Goal: Information Seeking & Learning: Find contact information

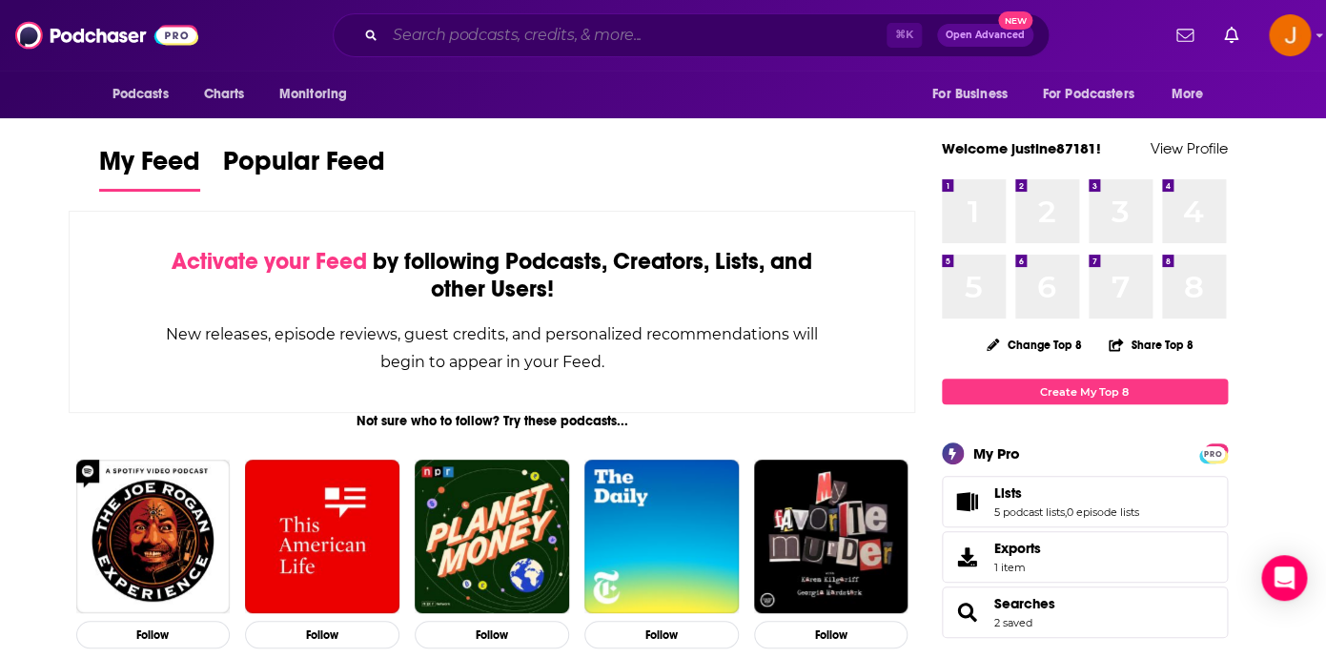
click at [447, 46] on input "Search podcasts, credits, & more..." at bounding box center [635, 35] width 501 height 30
paste input "The Higher Standard"
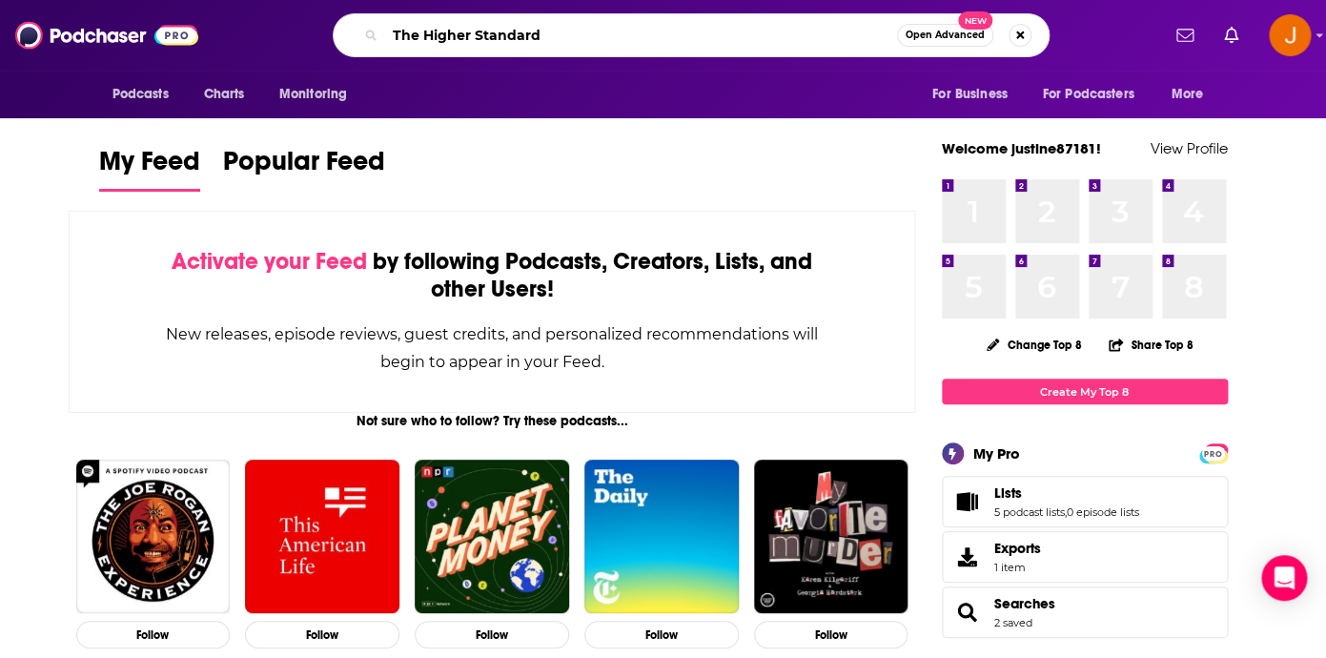
type input "The Higher Standard"
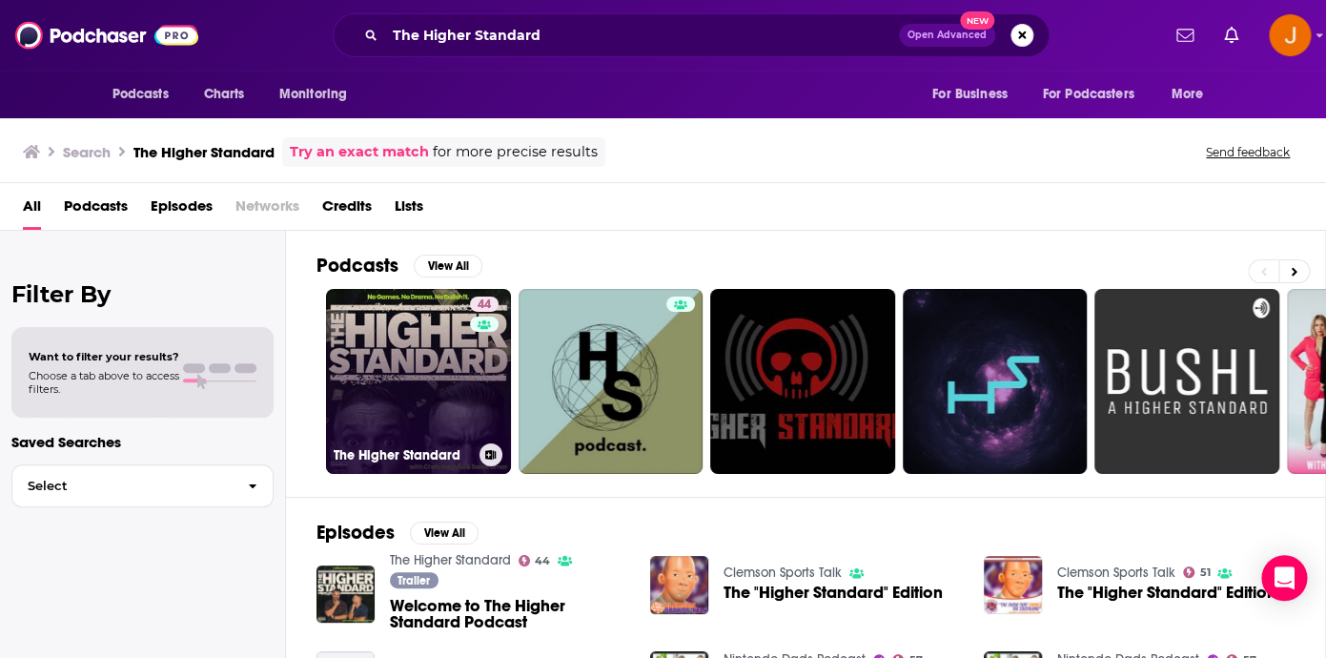
click at [423, 400] on link "44 The Higher Standard" at bounding box center [418, 381] width 185 height 185
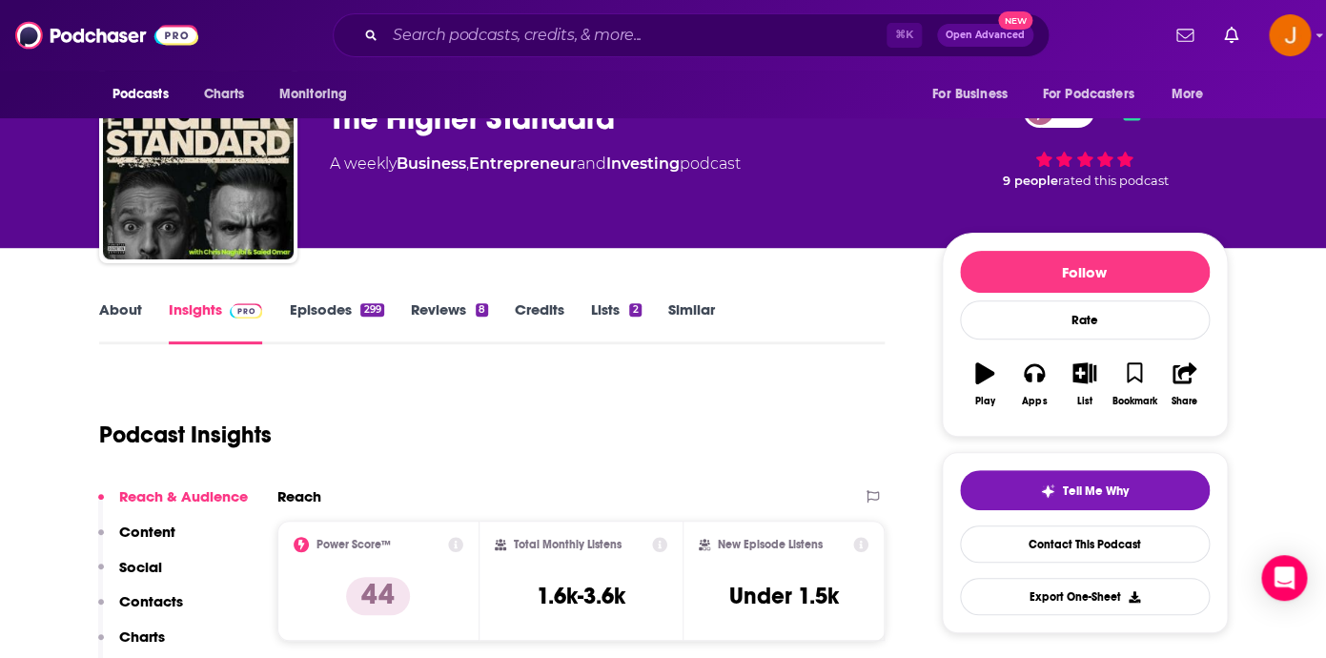
scroll to position [67, 0]
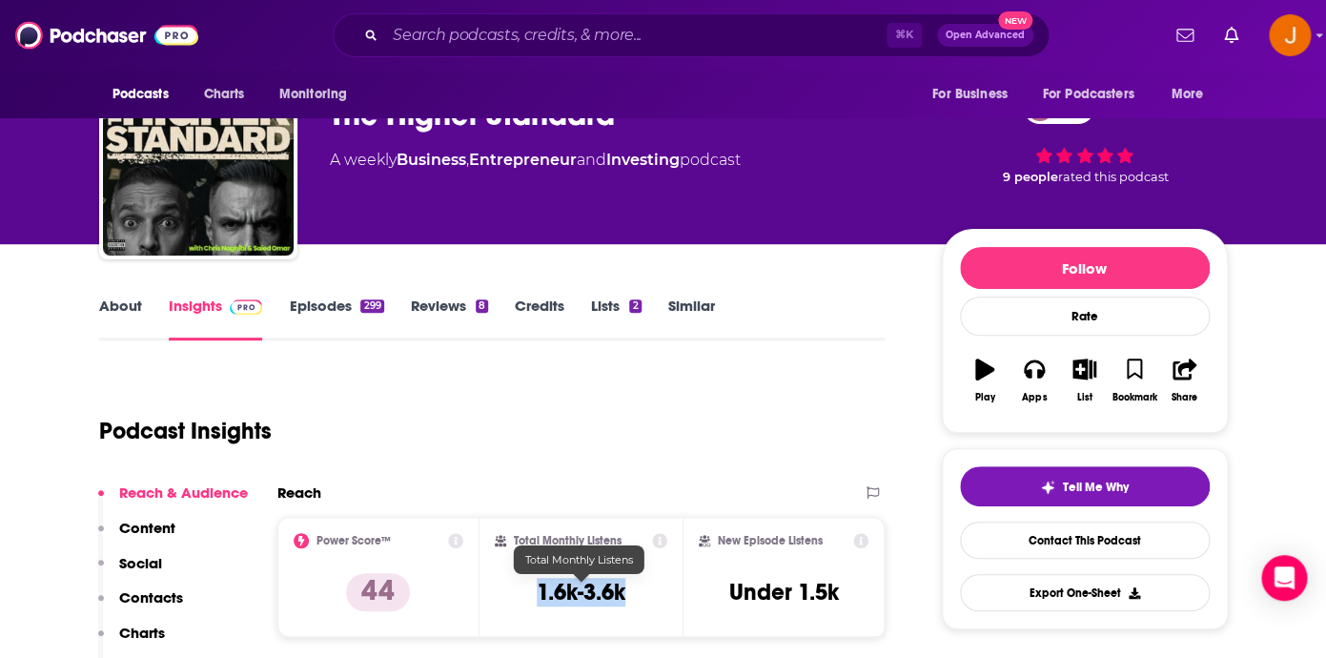
drag, startPoint x: 530, startPoint y: 597, endPoint x: 623, endPoint y: 597, distance: 93.4
click at [623, 597] on div "Total Monthly Listens 1.6k-3.6k" at bounding box center [581, 577] width 172 height 88
copy h3 "1.6k-3.6k"
click at [149, 598] on p "Contacts" at bounding box center [151, 597] width 64 height 18
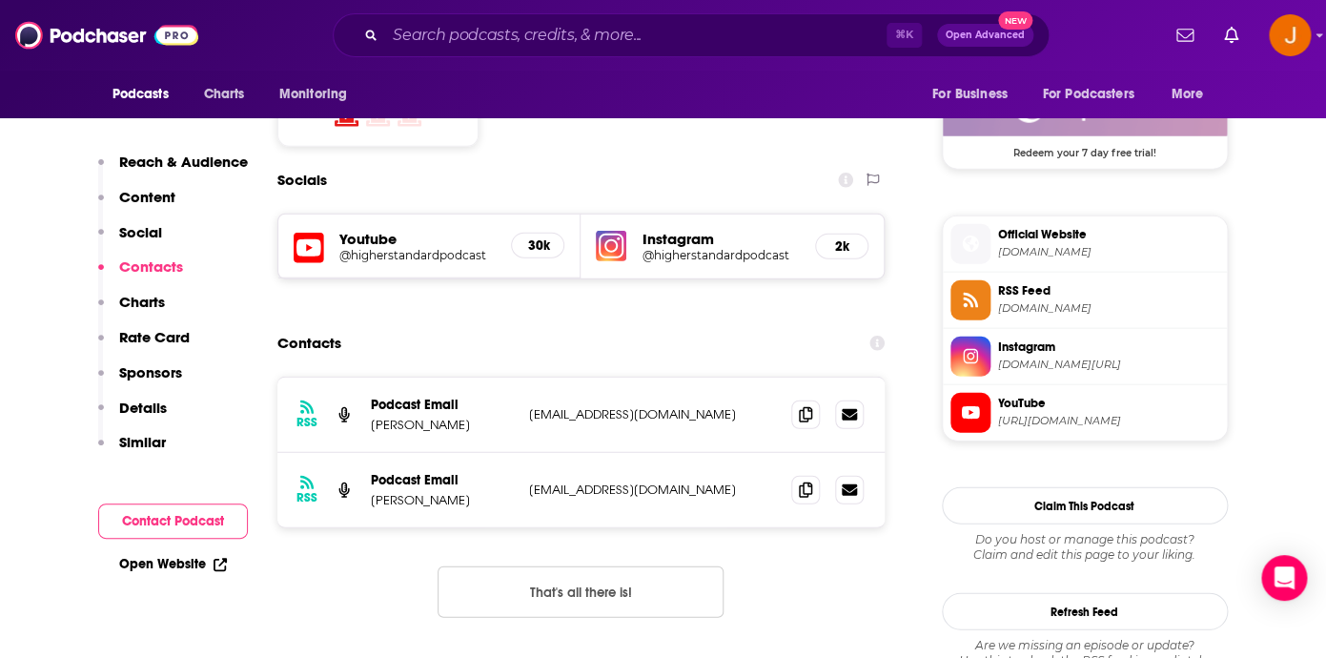
scroll to position [1577, 0]
drag, startPoint x: 707, startPoint y: 359, endPoint x: 528, endPoint y: 359, distance: 179.2
click at [529, 405] on p "media@blackcrowninc.com" at bounding box center [653, 413] width 248 height 16
copy p "media@blackcrowninc.com"
drag, startPoint x: 713, startPoint y: 439, endPoint x: 536, endPoint y: 434, distance: 177.4
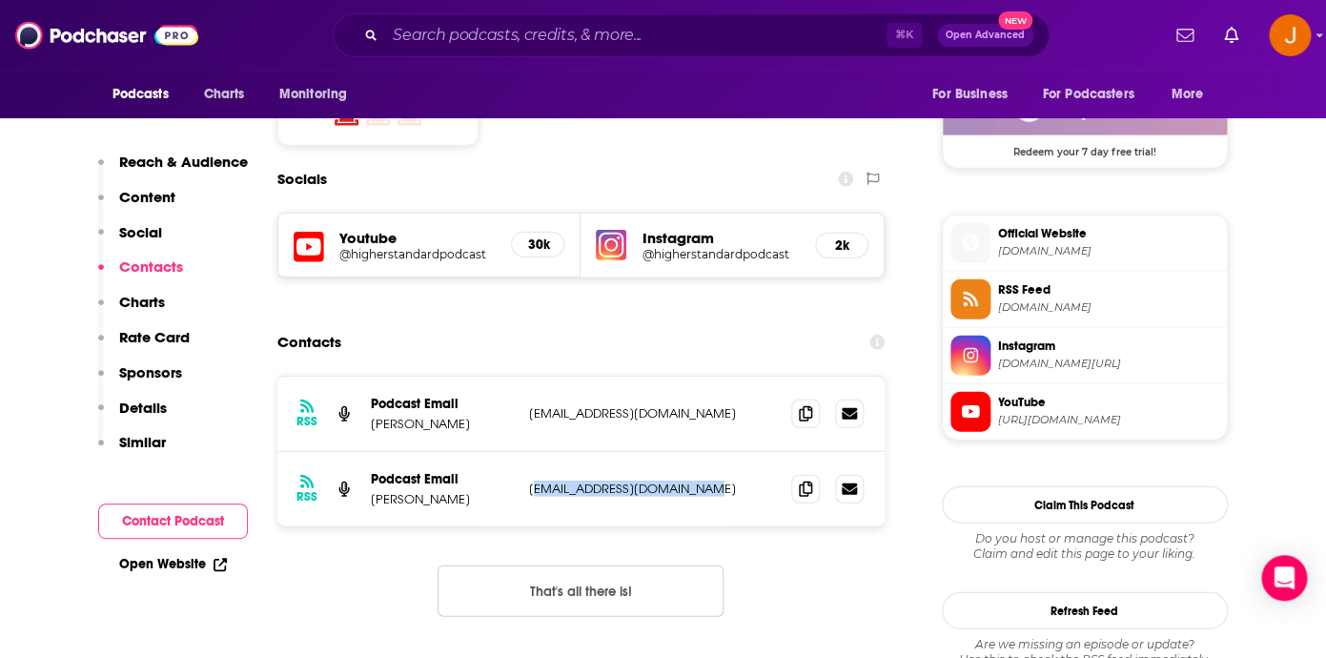
click at [536, 452] on div "RSS Podcast Email Chris Naghibi cnaghibi@blackcrowninc.com cnaghibi@blackcrowni…" at bounding box center [581, 489] width 608 height 74
copy p "naghibi@blackcrowninc.com"
drag, startPoint x: 522, startPoint y: 434, endPoint x: 705, endPoint y: 433, distance: 183.0
click at [705, 452] on div "RSS Podcast Email Chris Naghibi cnaghibi@blackcrowninc.com cnaghibi@blackcrowni…" at bounding box center [581, 489] width 608 height 74
copy p "cnaghibi@blackcrowninc.com"
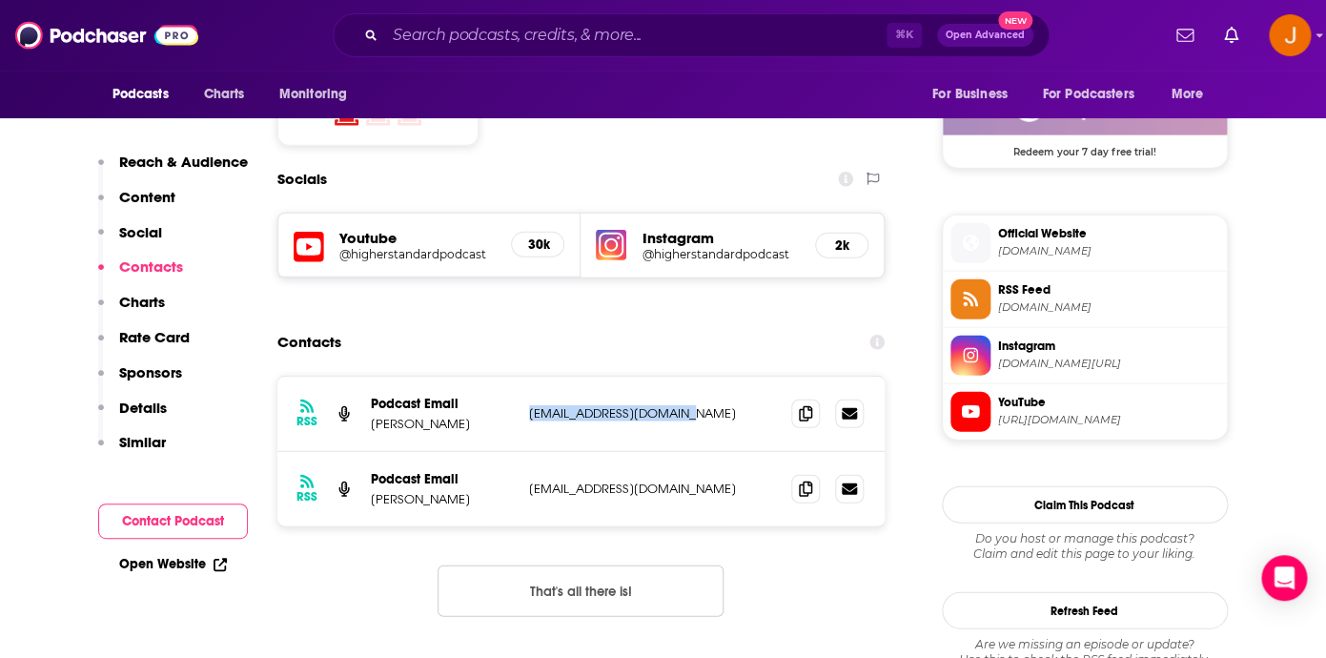
drag, startPoint x: 705, startPoint y: 363, endPoint x: 529, endPoint y: 355, distance: 176.5
click at [529, 405] on p "media@blackcrowninc.com" at bounding box center [653, 413] width 248 height 16
copy p "media@blackcrowninc.com"
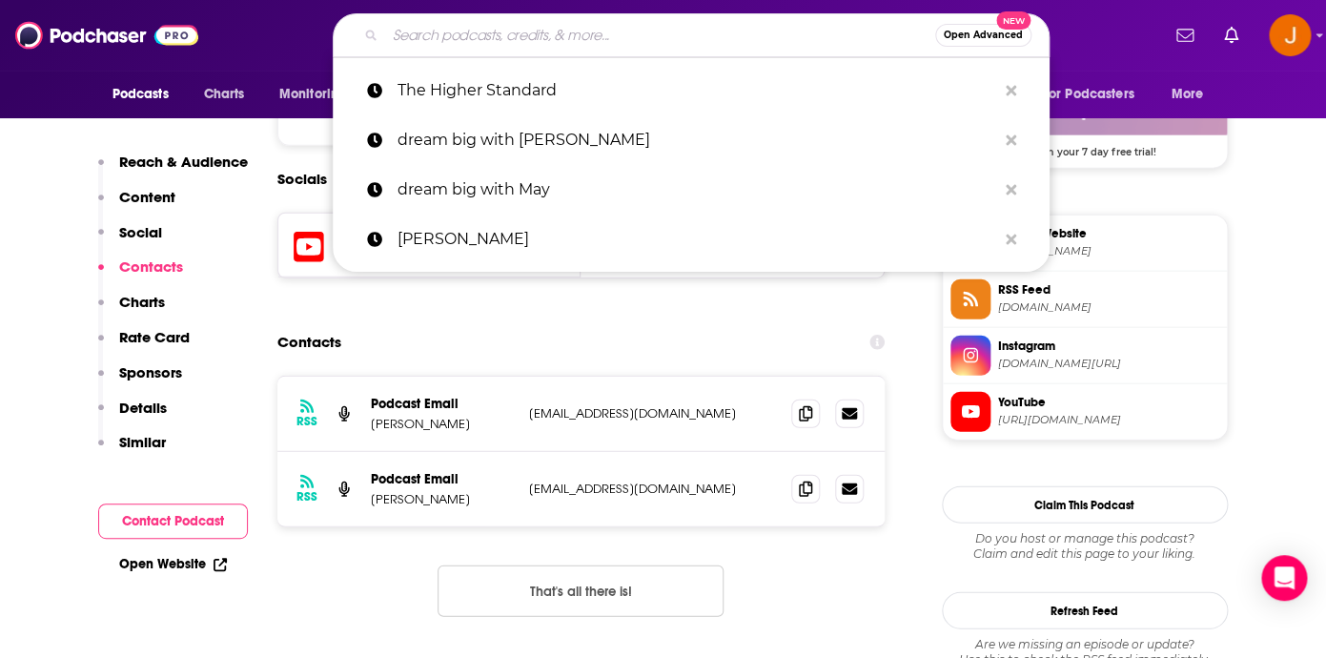
click at [507, 28] on input "Search podcasts, credits, & more..." at bounding box center [660, 35] width 550 height 30
paste input "Lavahot Entrepreneur Podcast"
type input "Lavahot Entrepreneur Podcast"
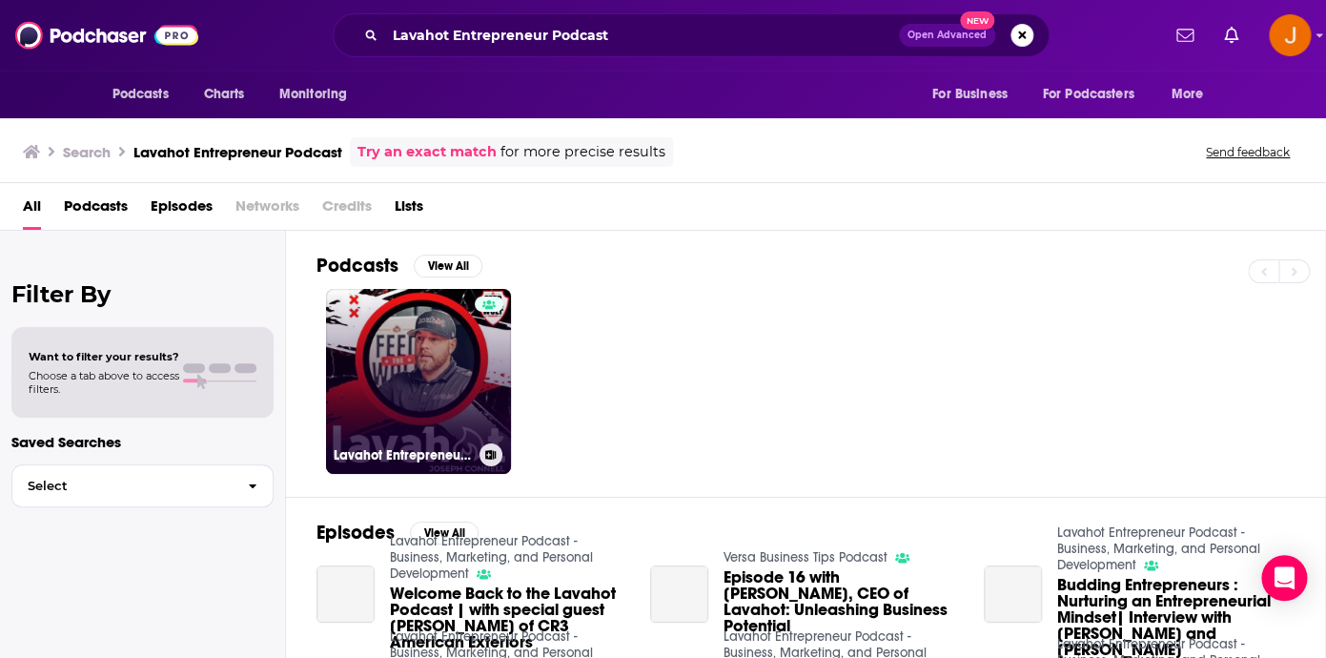
click at [383, 360] on link "Lavahot Entrepreneur Podcast - Business, Marketing, and Personal Development" at bounding box center [418, 381] width 185 height 185
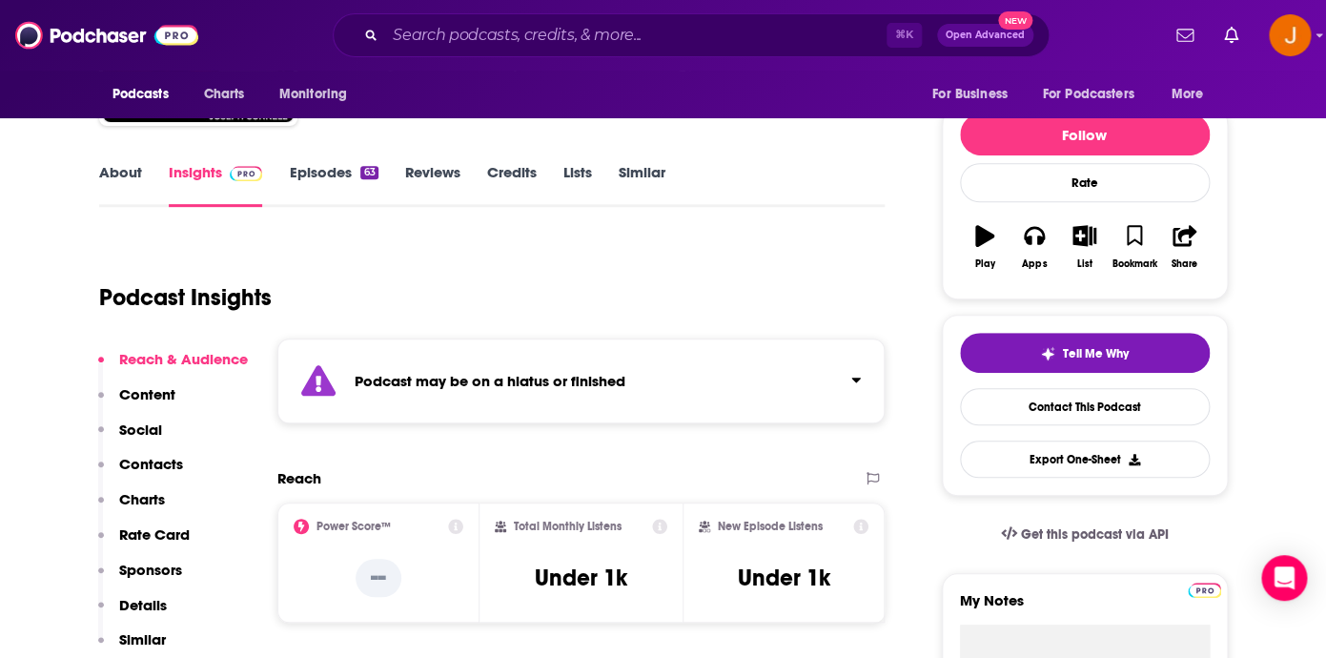
scroll to position [167, 0]
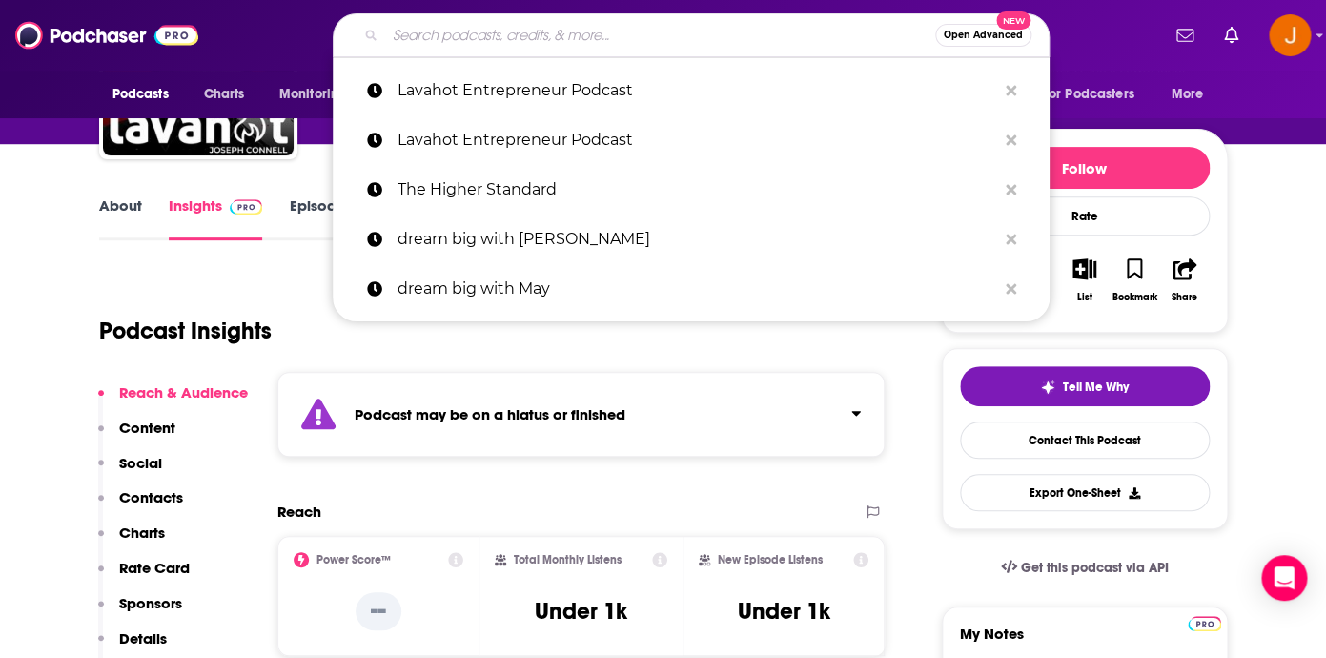
click at [421, 35] on input "Search podcasts, credits, & more..." at bounding box center [660, 35] width 550 height 30
paste input "Service Based Business Society Podcast"
type input "Service Based Business Society Podcast"
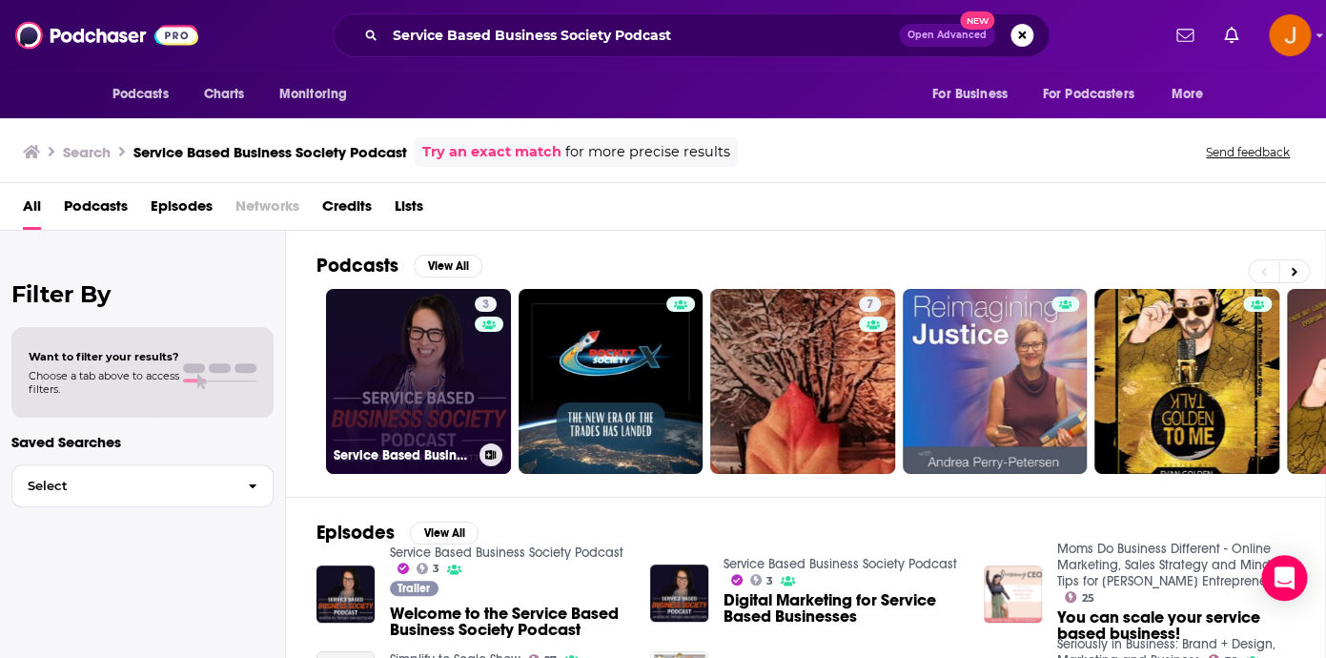
click at [408, 368] on link "3 Service Based Business Society Podcast" at bounding box center [418, 381] width 185 height 185
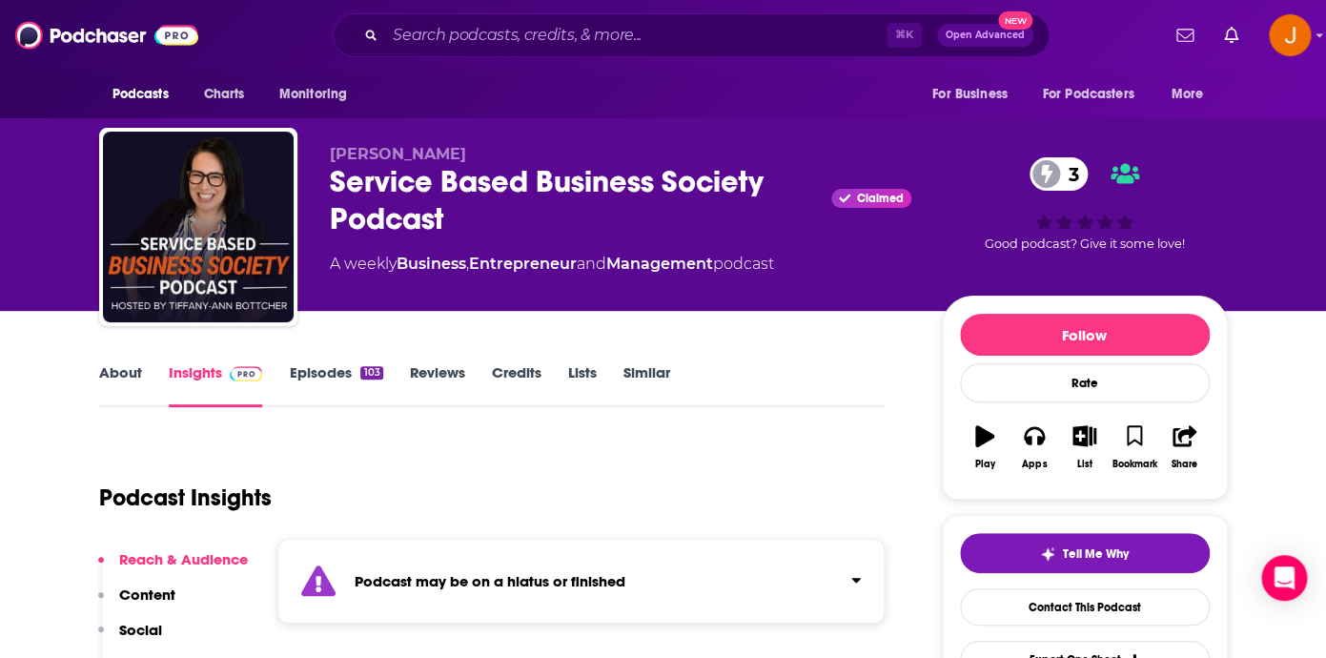
click at [319, 379] on link "Episodes 103" at bounding box center [335, 385] width 93 height 44
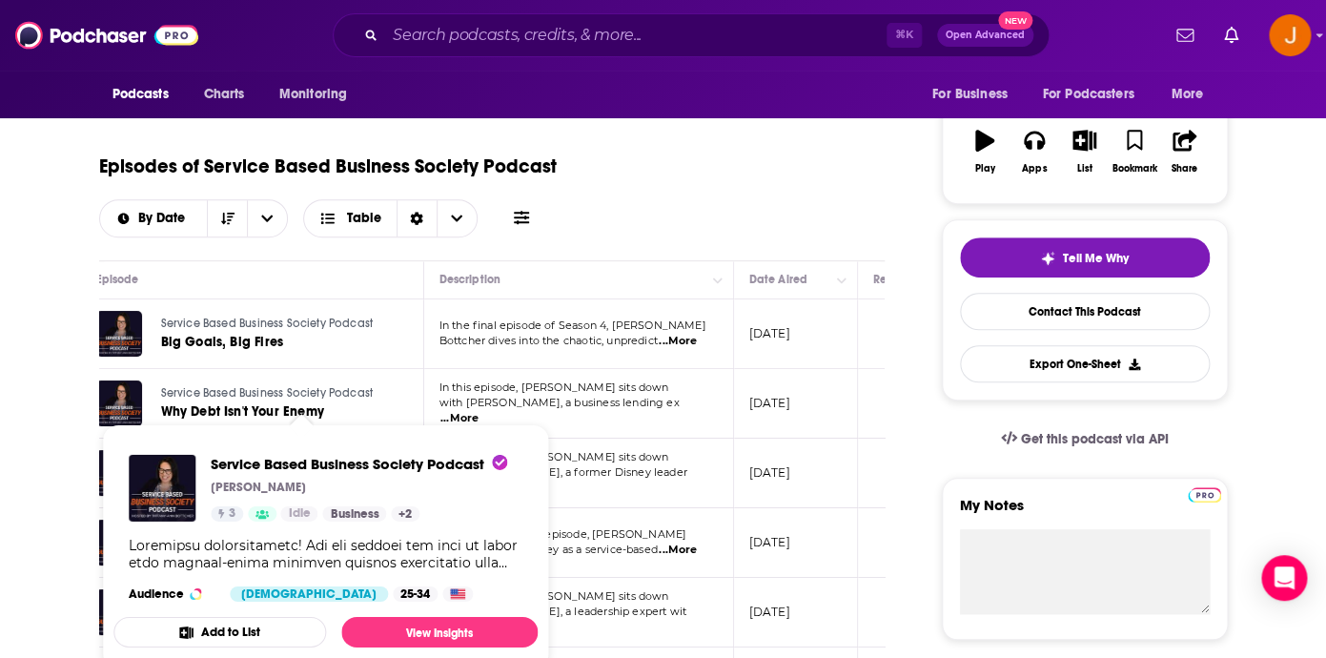
scroll to position [0, 21]
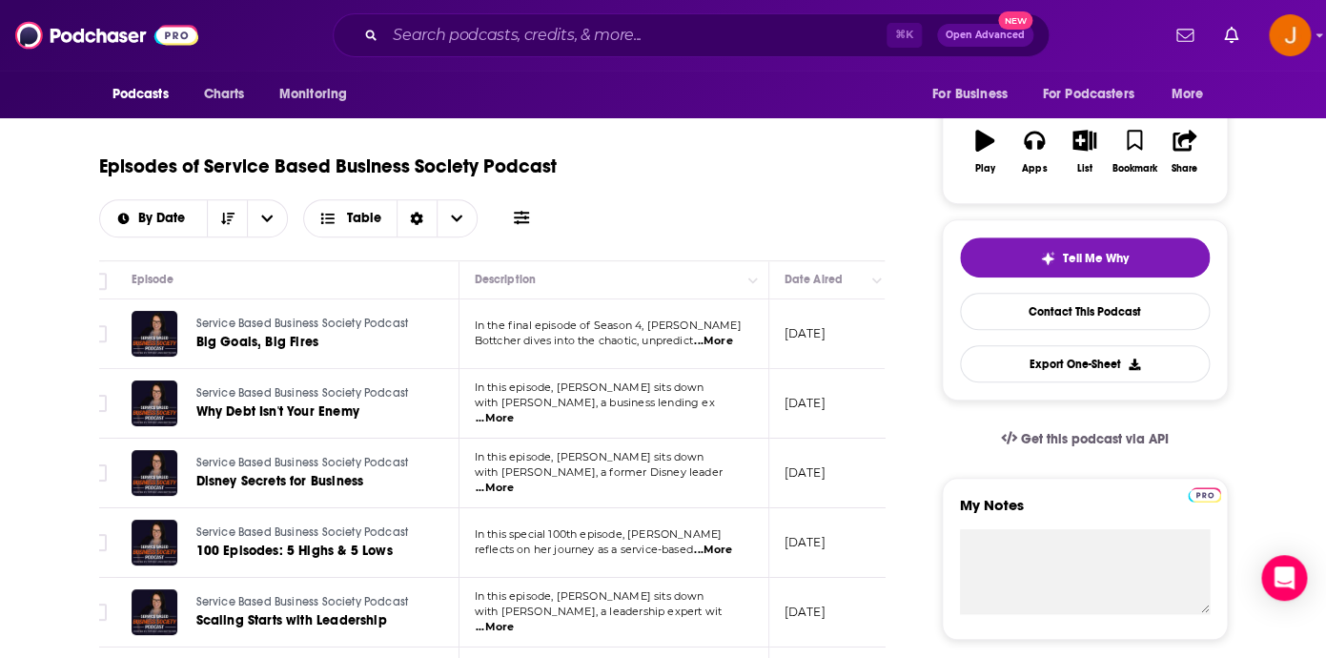
click at [463, 73] on div "Podcasts Charts Monitoring For Business For Podcasters More" at bounding box center [663, 95] width 1220 height 48
click at [455, 24] on input "Search podcasts, credits, & more..." at bounding box center [635, 35] width 501 height 30
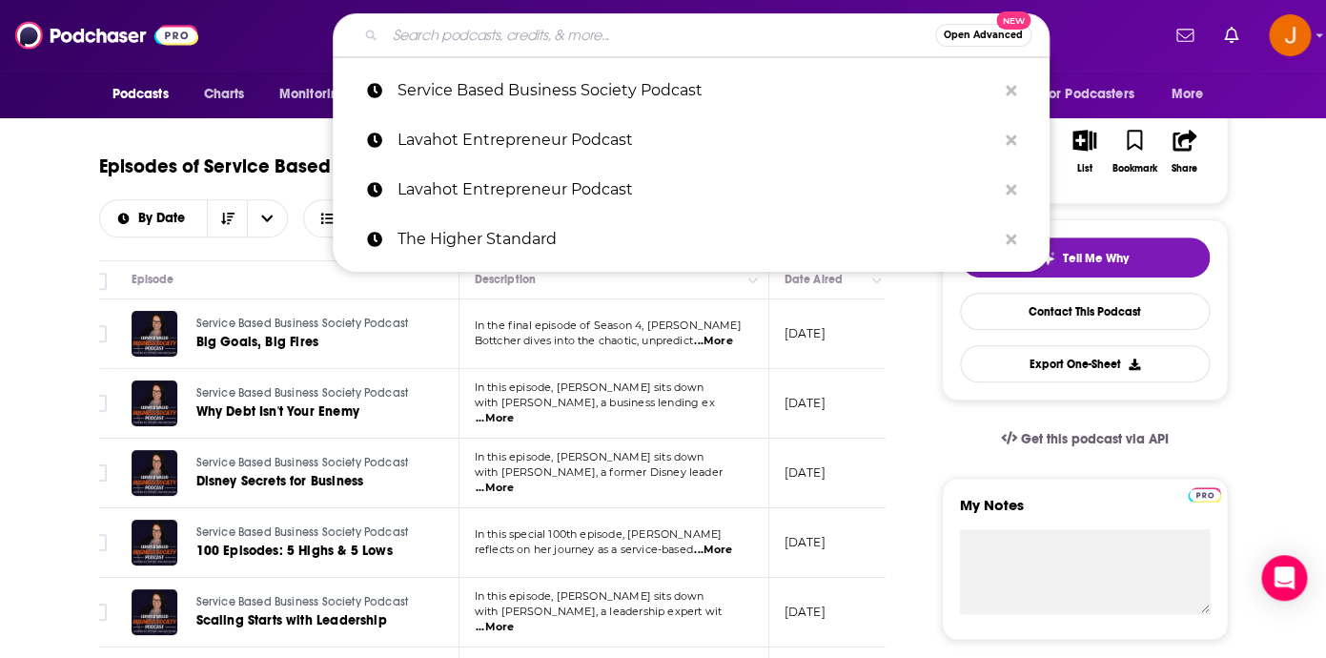
paste input "The MindShift Podcast with Darrell Evans"
type input "The MindShift Podcast with Darrell Evans"
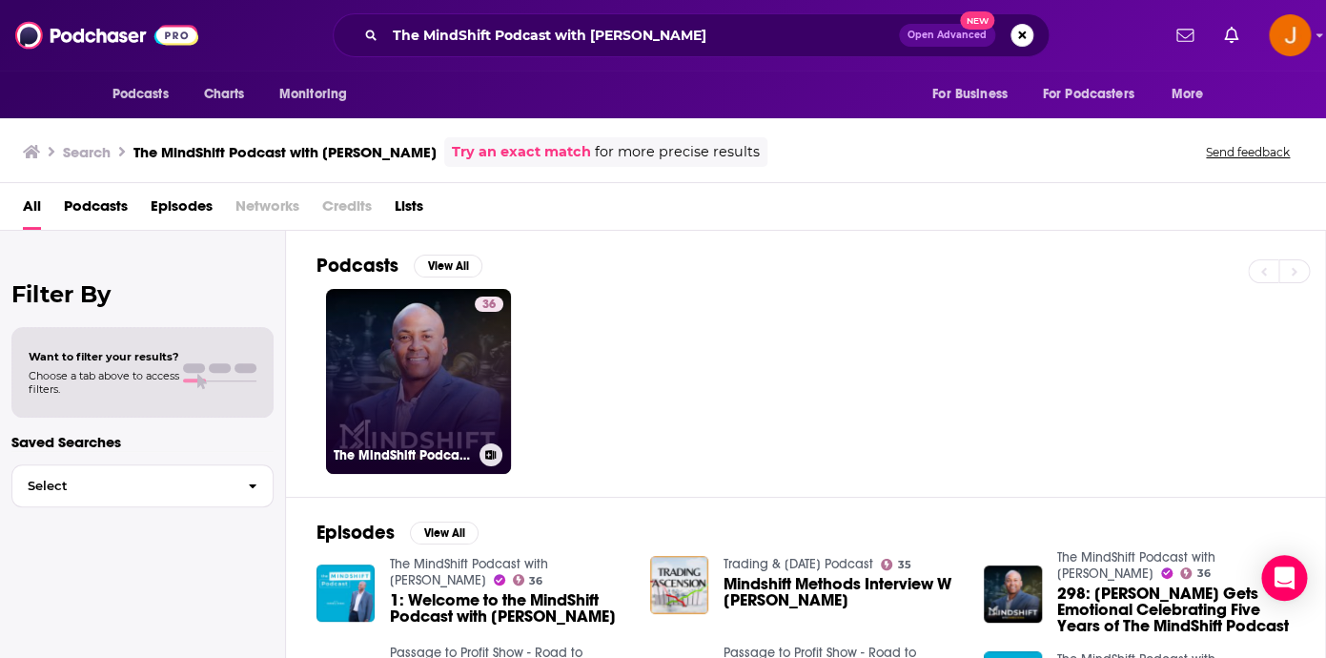
click at [403, 339] on link "36 The MindShift Podcast with Darrell Evans" at bounding box center [418, 381] width 185 height 185
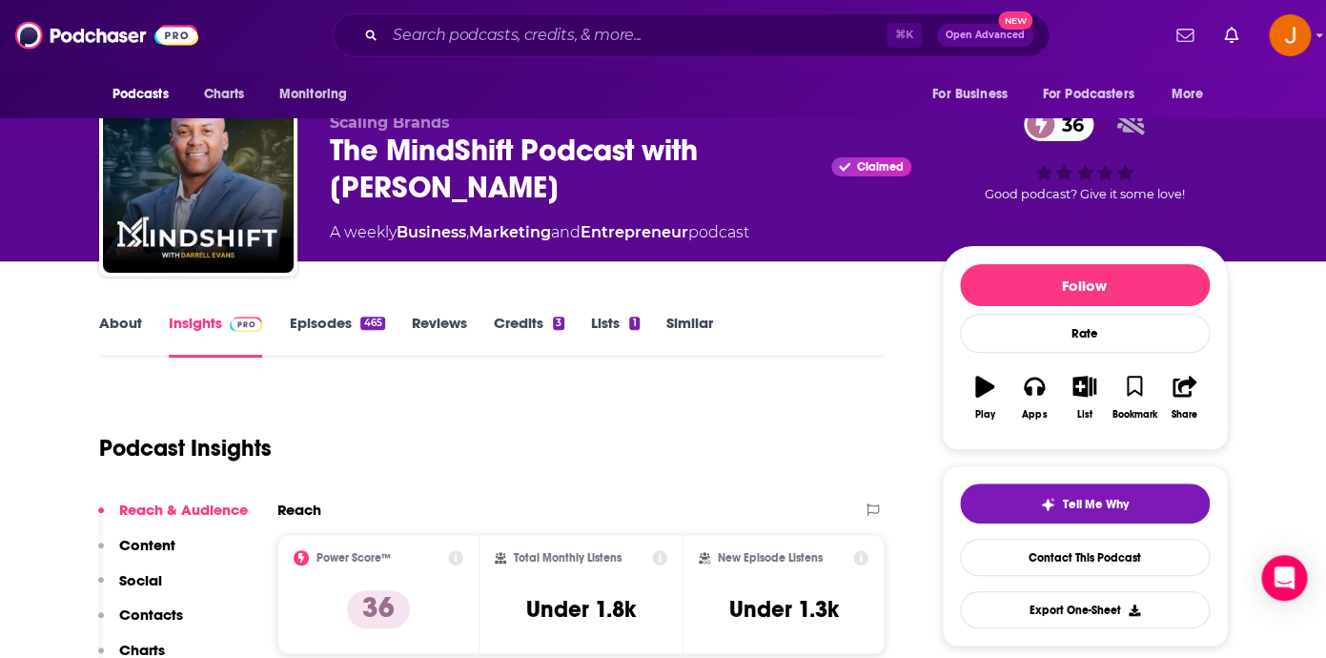
scroll to position [52, 0]
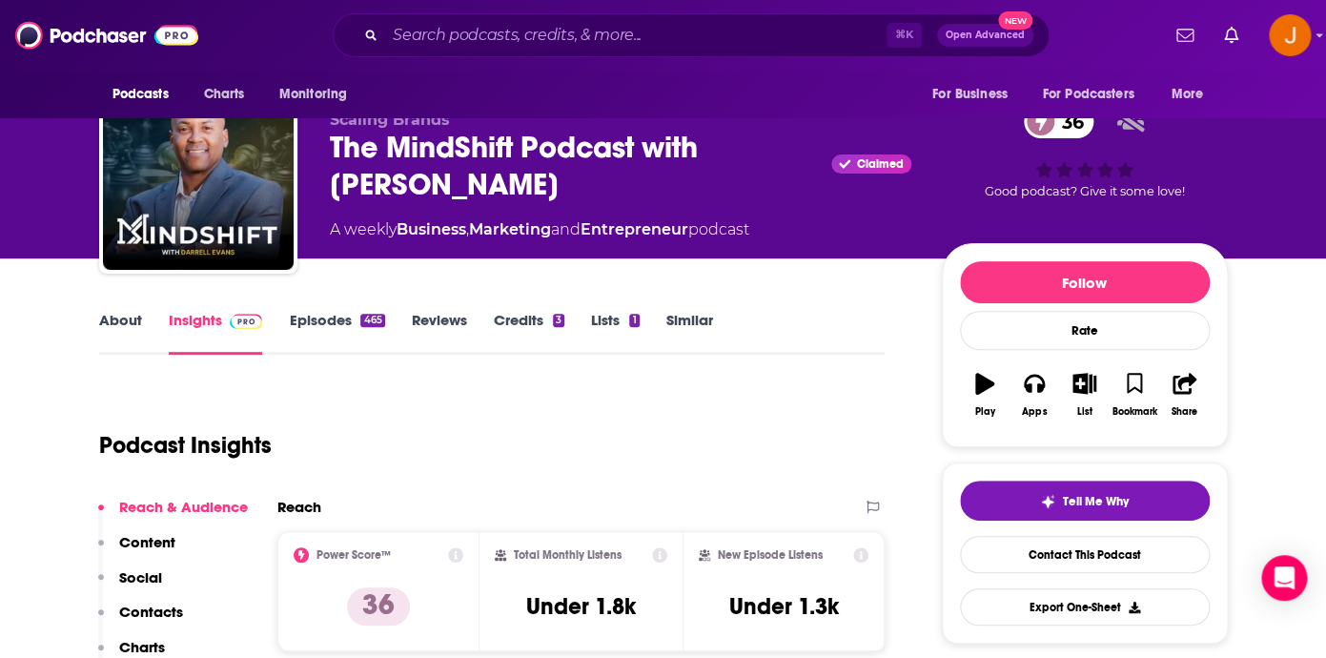
click at [313, 313] on link "Episodes 465" at bounding box center [336, 333] width 95 height 44
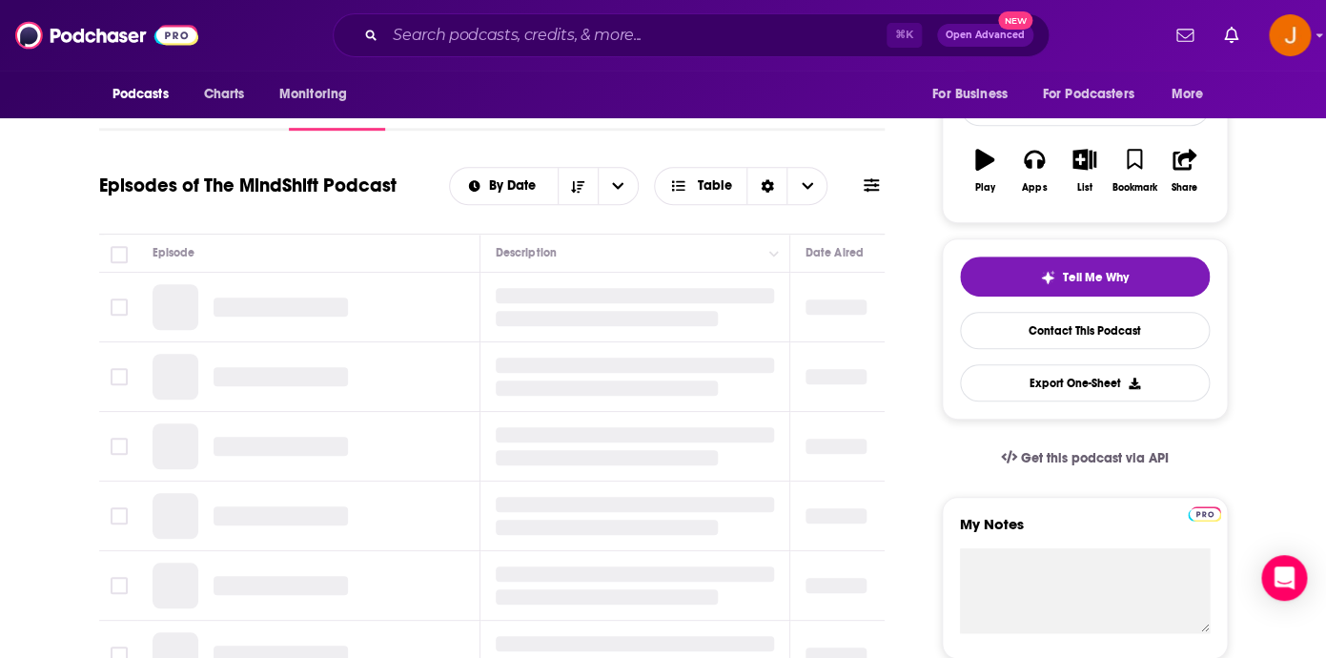
scroll to position [294, 0]
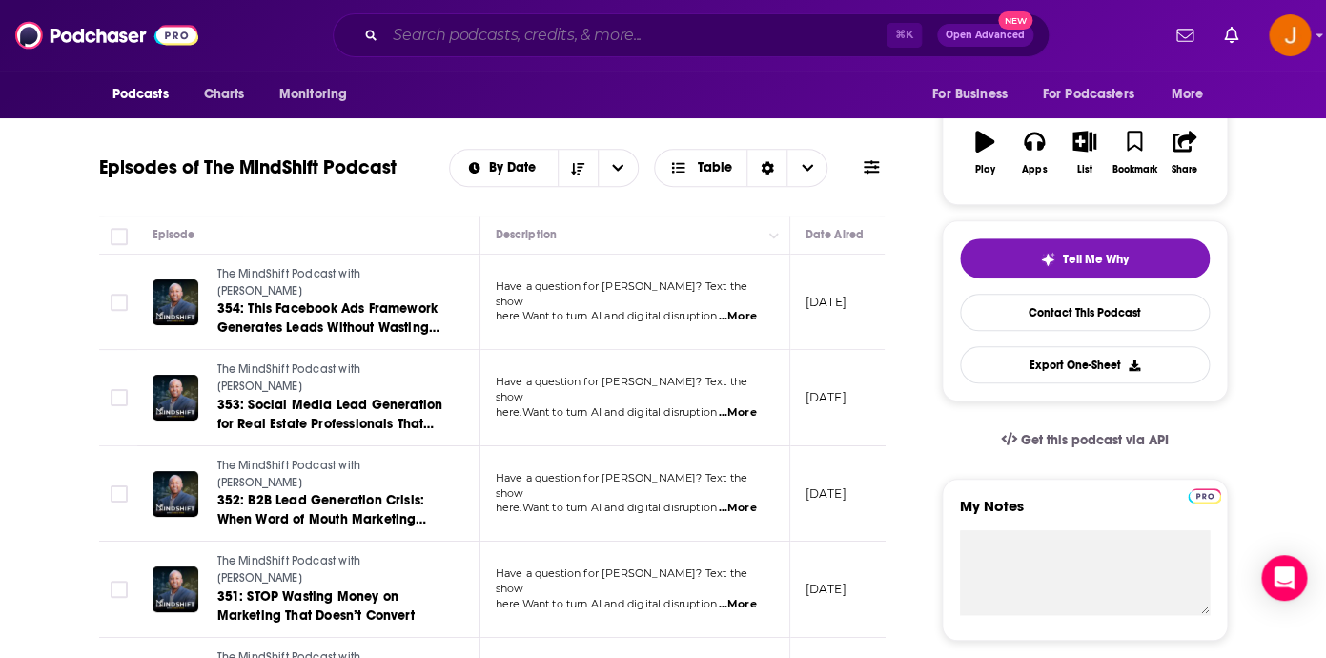
click at [425, 32] on input "Search podcasts, credits, & more..." at bounding box center [635, 35] width 501 height 30
paste input "Bitcoin & Crypto Trading: Ledger Cast"
type input "Bitcoin & Crypto Trading: Ledger Cast"
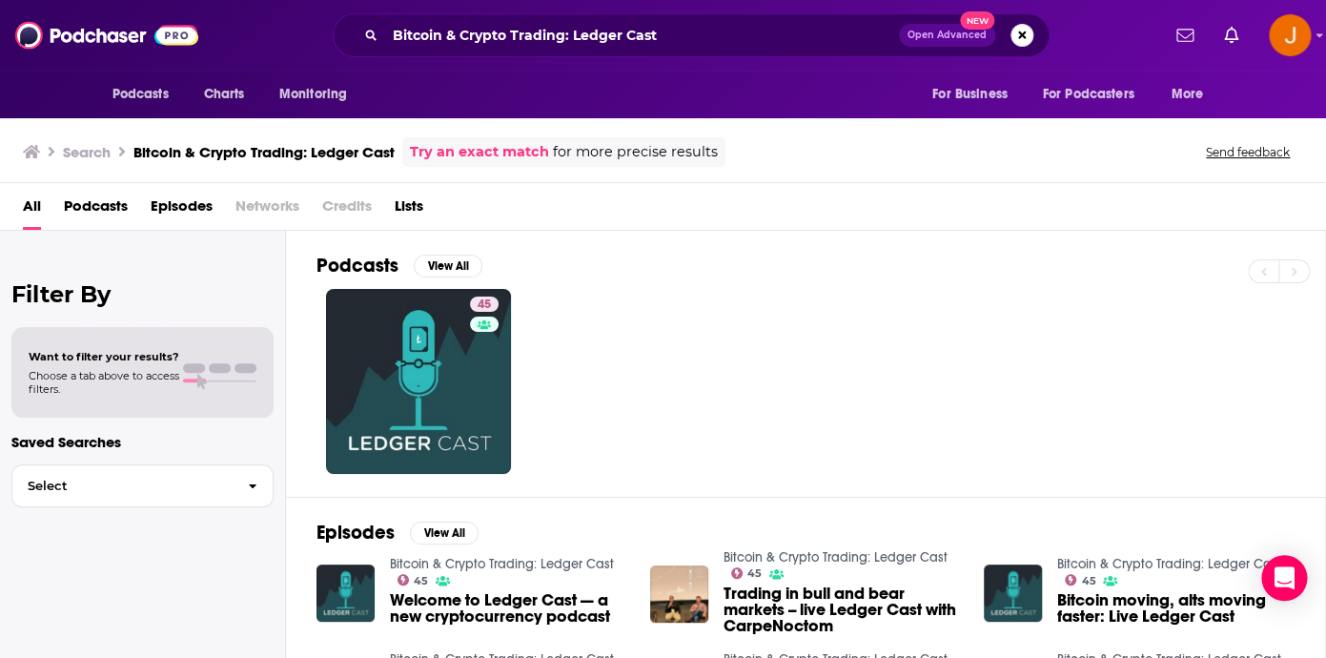
click at [322, 501] on div "Episodes View All Bitcoin & Crypto Trading: Ledger Cast 45 Welcome to Ledger Ca…" at bounding box center [806, 671] width 1040 height 349
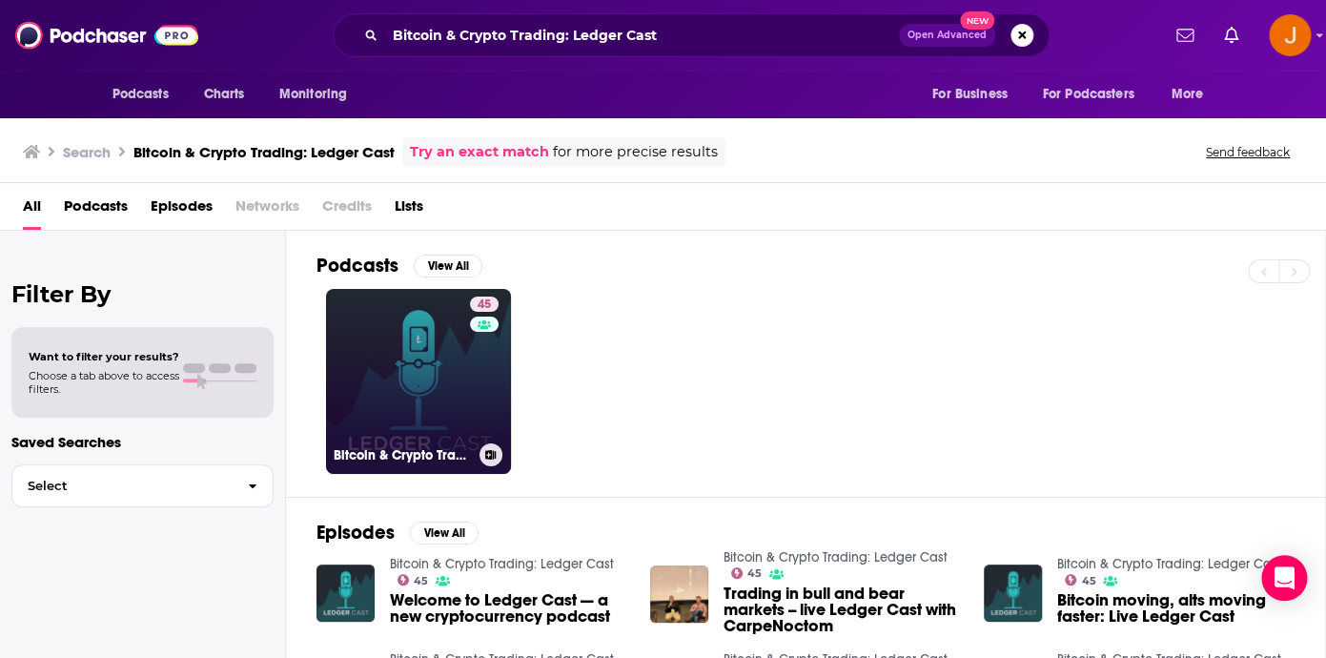
click at [379, 438] on link "45 Bitcoin & Crypto Trading: Ledger Cast" at bounding box center [418, 381] width 185 height 185
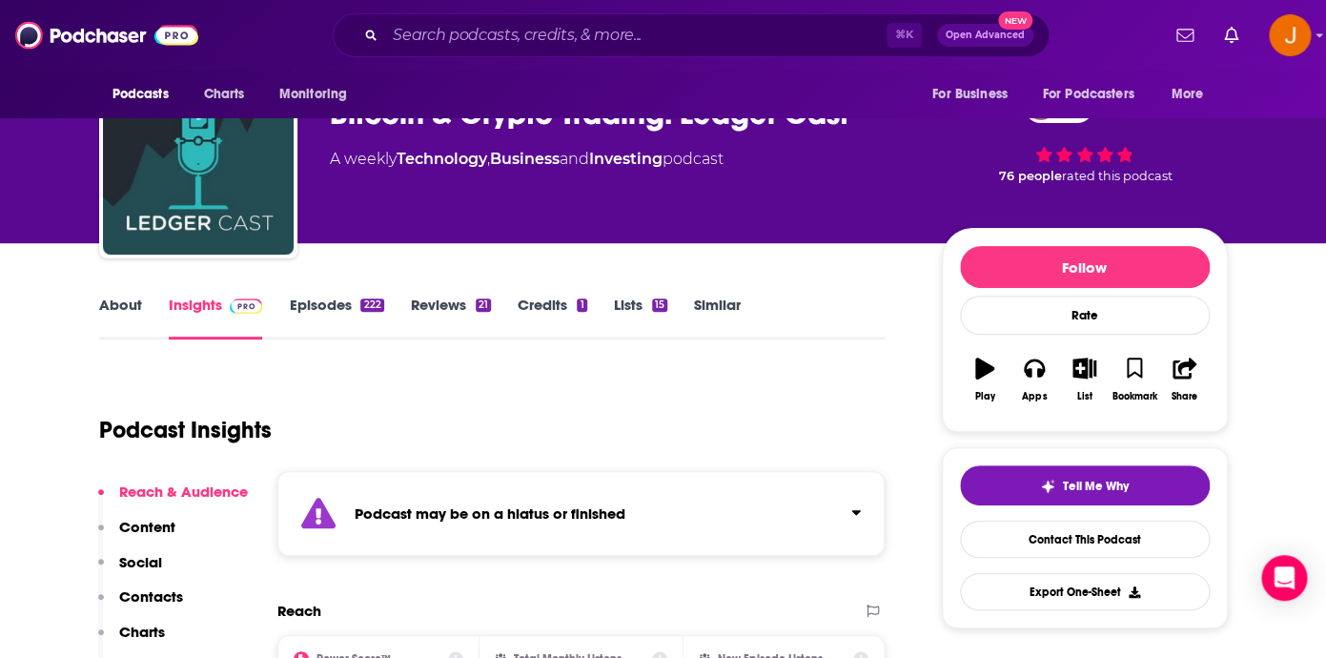
scroll to position [127, 0]
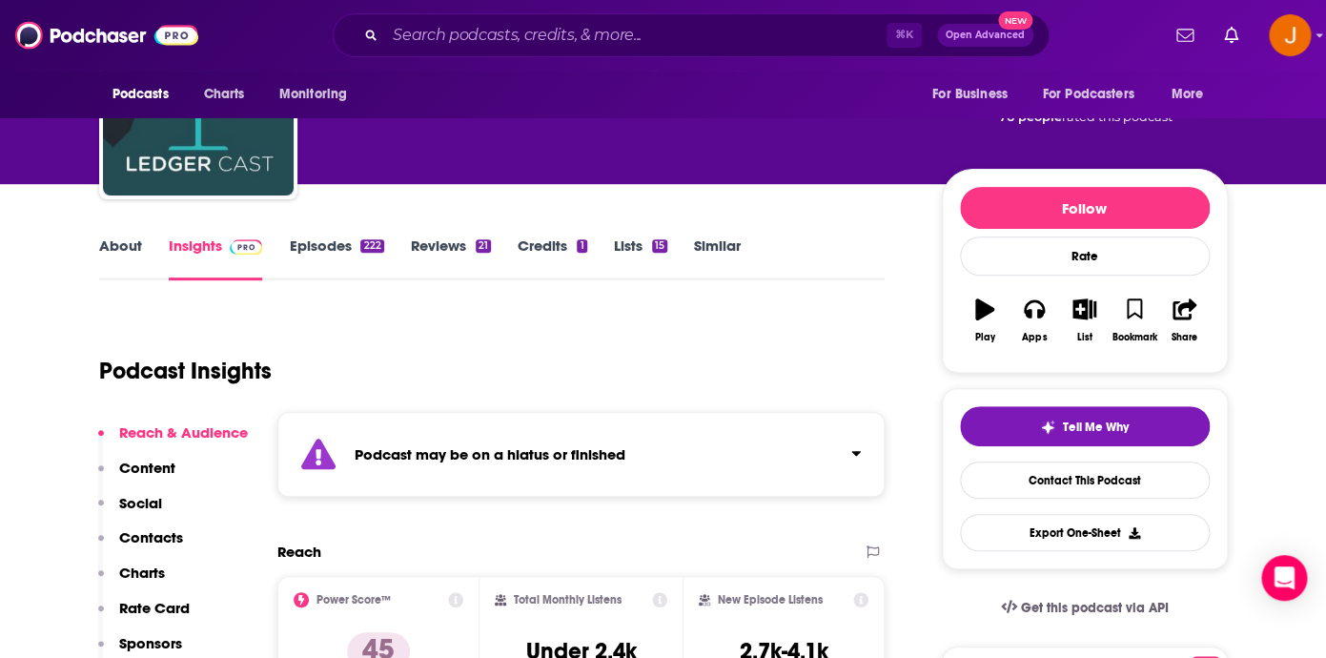
click at [310, 247] on link "Episodes 222" at bounding box center [336, 258] width 94 height 44
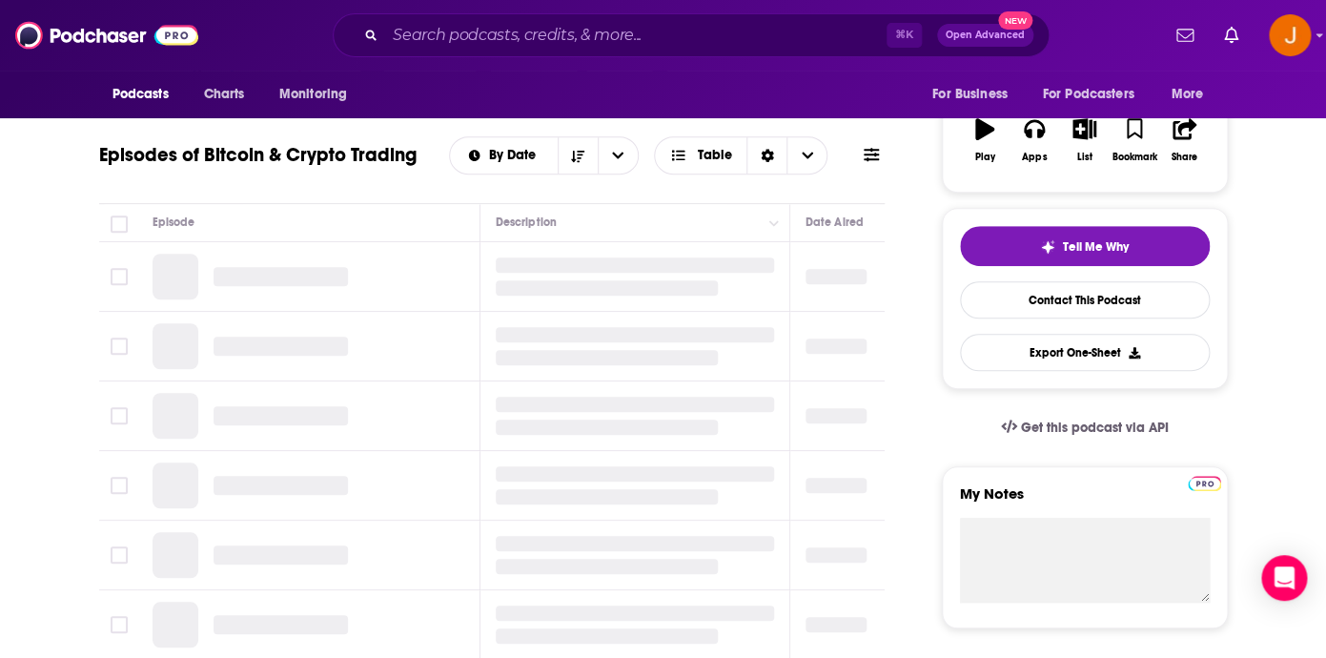
scroll to position [303, 0]
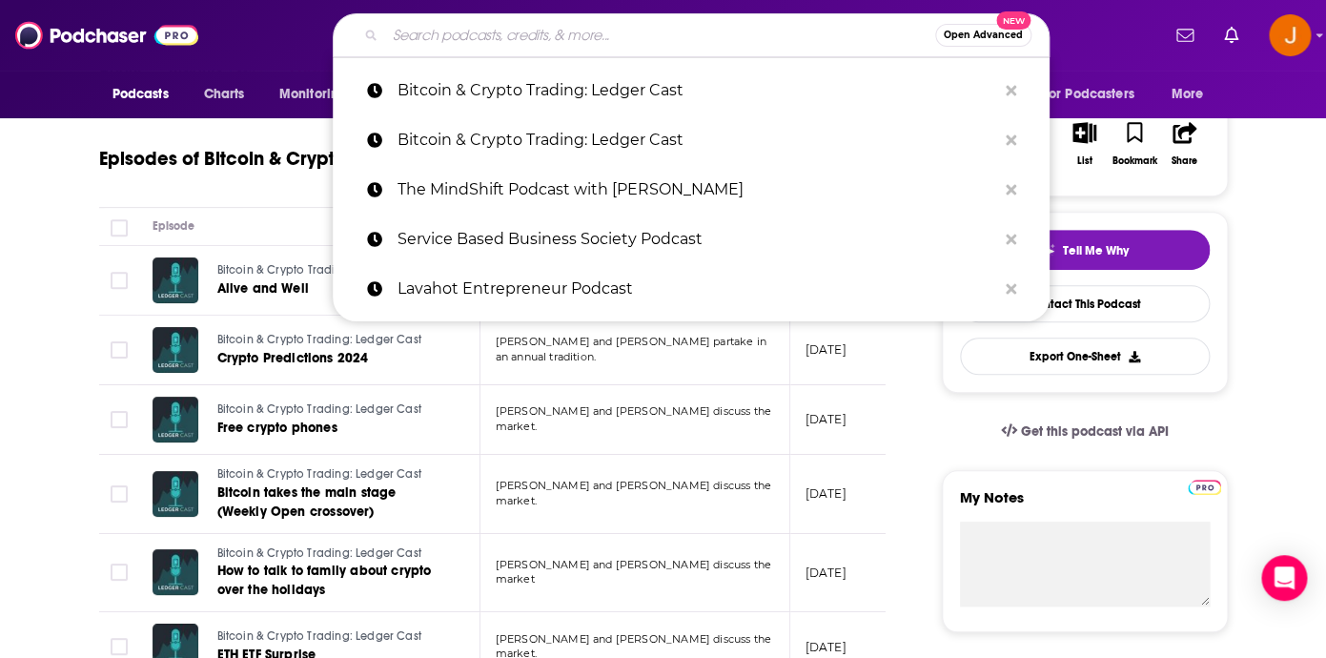
click at [484, 45] on input "Search podcasts, credits, & more..." at bounding box center [660, 35] width 550 height 30
paste input "Krypto Podcast"
type input "Krypto Podcast"
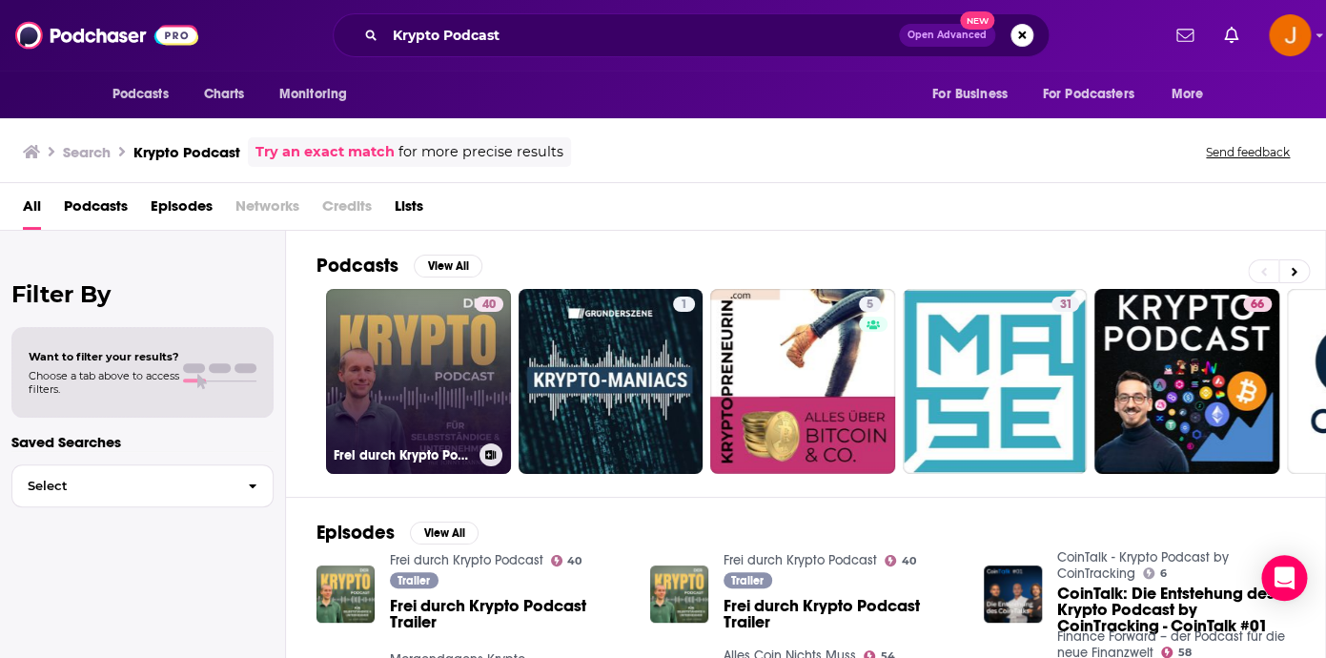
click at [400, 381] on link "40 Frei durch Krypto Podcast" at bounding box center [418, 381] width 185 height 185
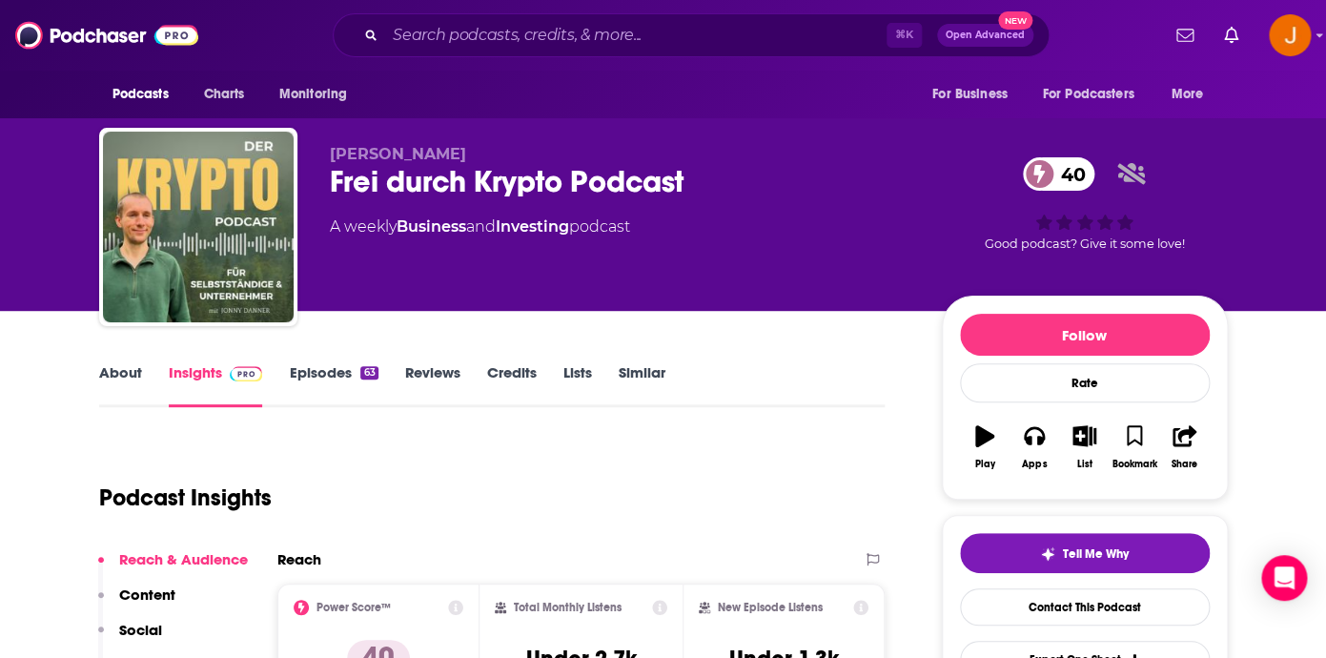
click at [315, 373] on link "Episodes 63" at bounding box center [333, 385] width 89 height 44
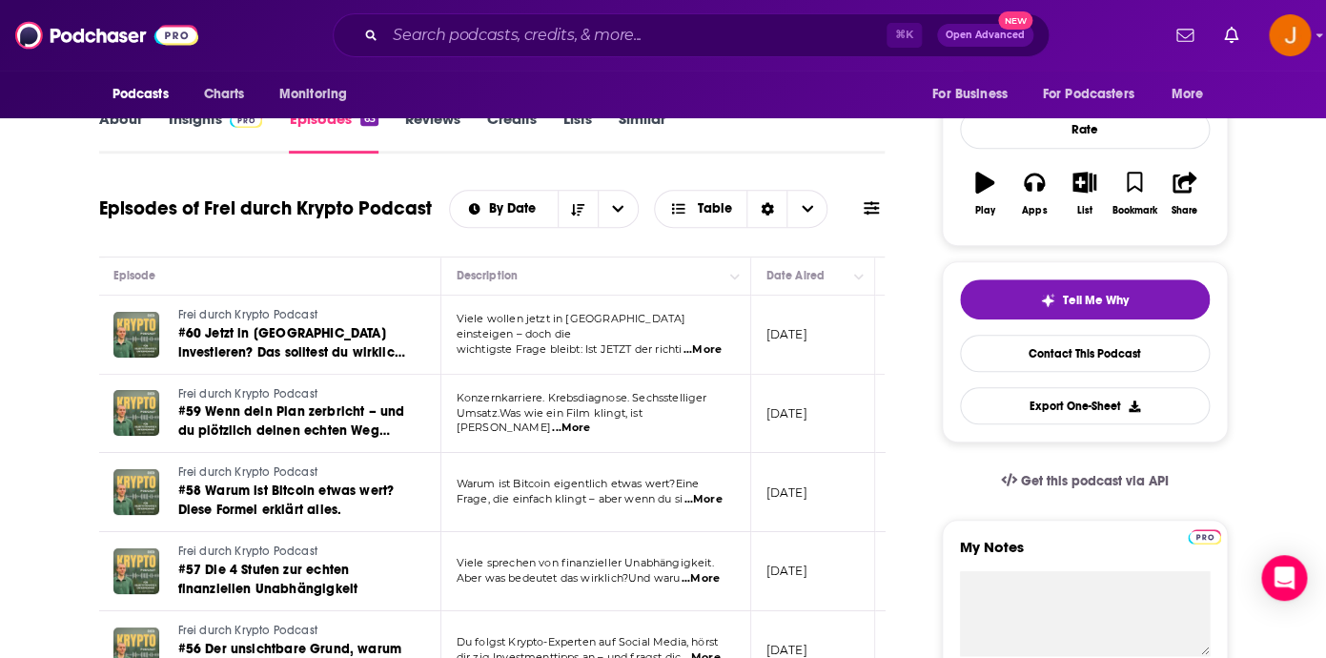
scroll to position [0, 3]
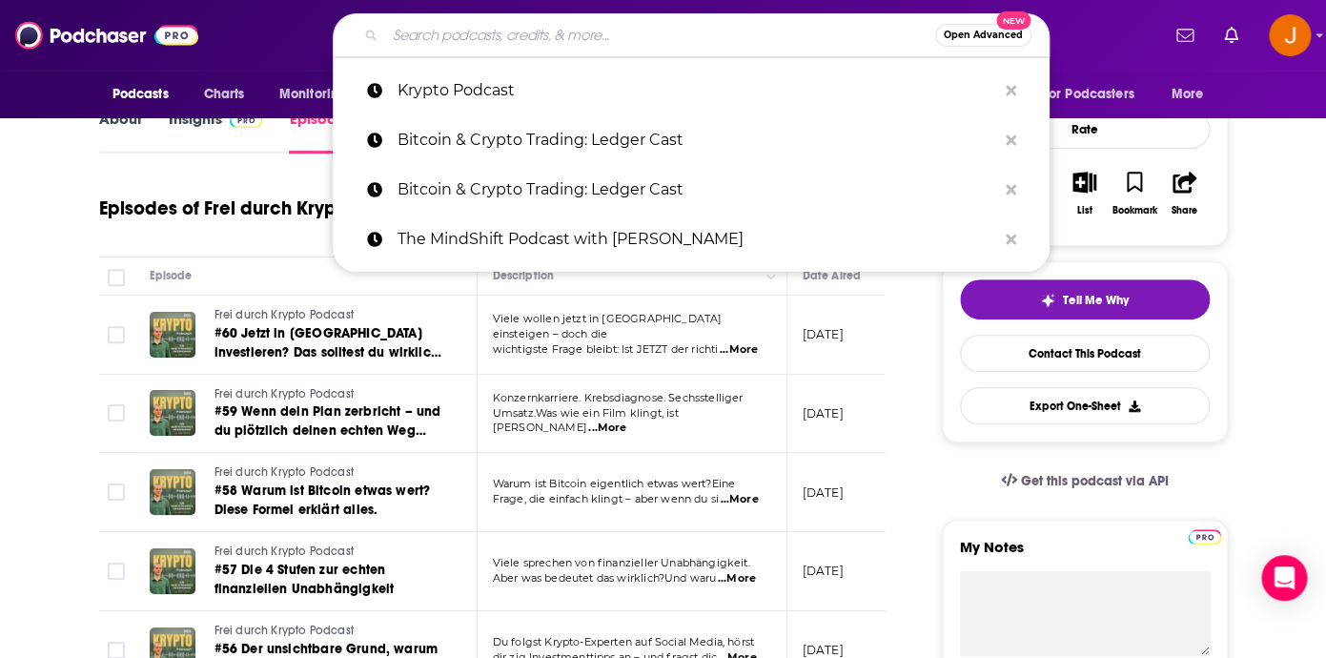
click at [427, 34] on input "Search podcasts, credits, & more..." at bounding box center [660, 35] width 550 height 30
paste input "Crypto Banter"
type input "Crypto Banter"
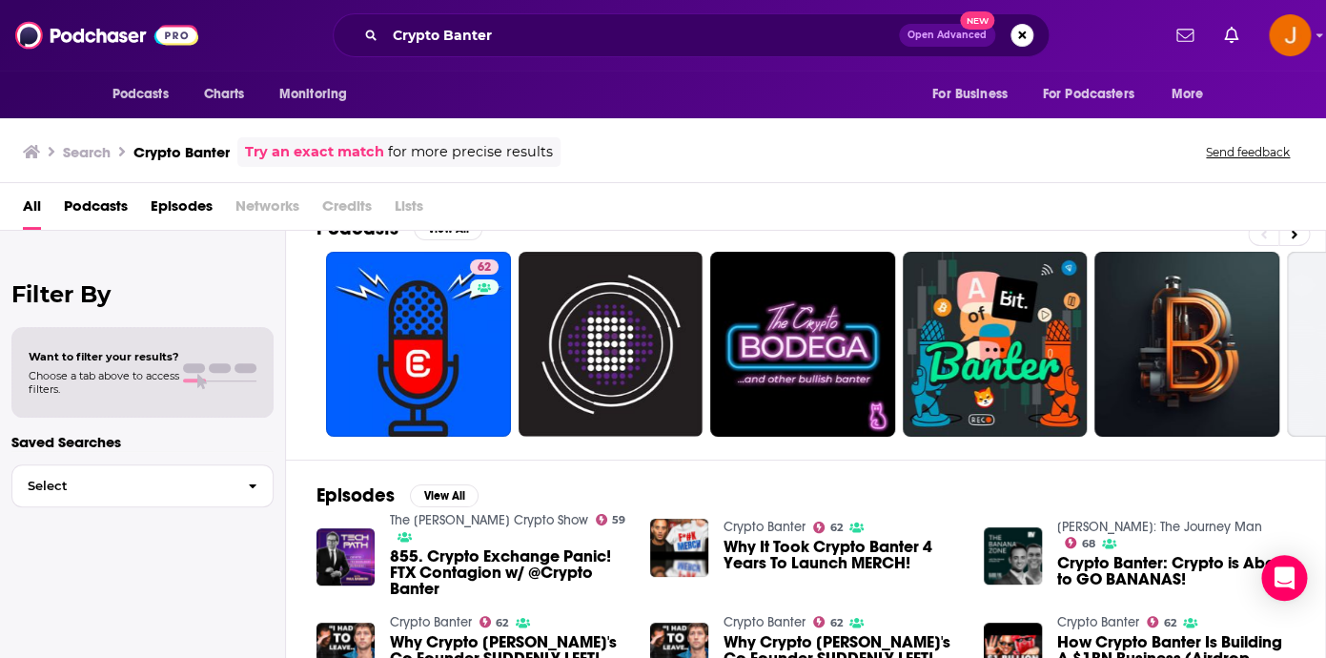
scroll to position [81, 0]
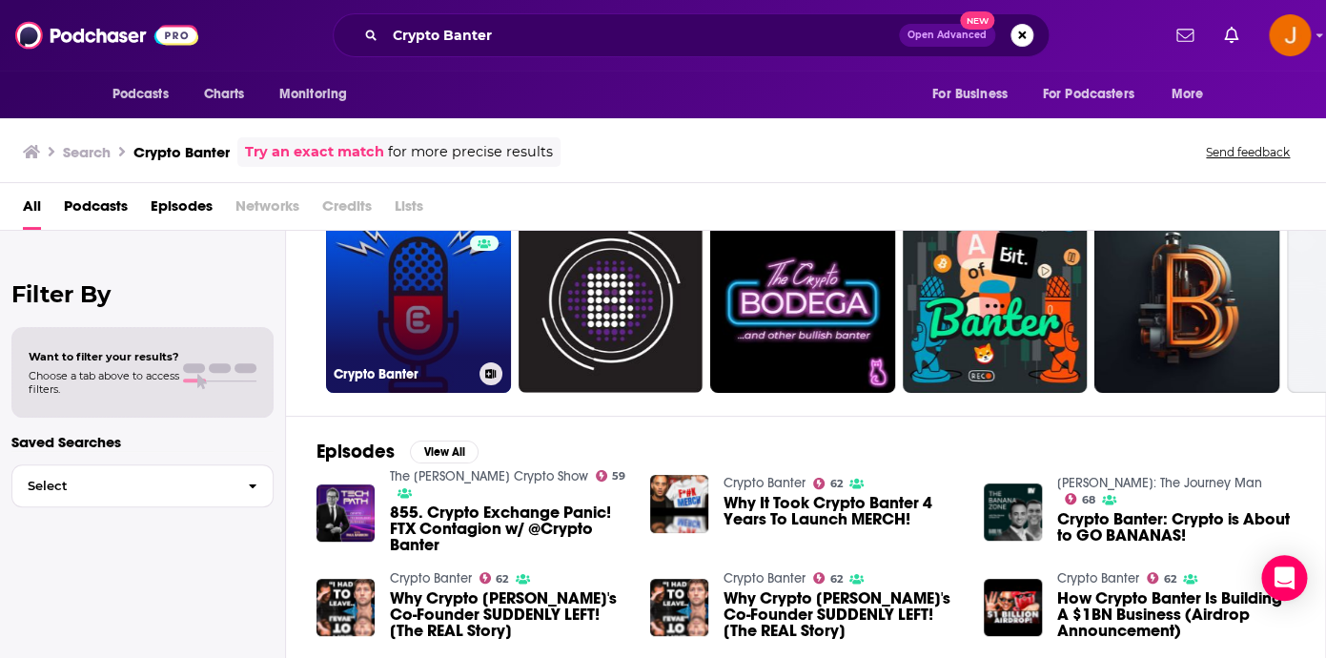
click at [386, 322] on link "62 Crypto Banter" at bounding box center [418, 300] width 185 height 185
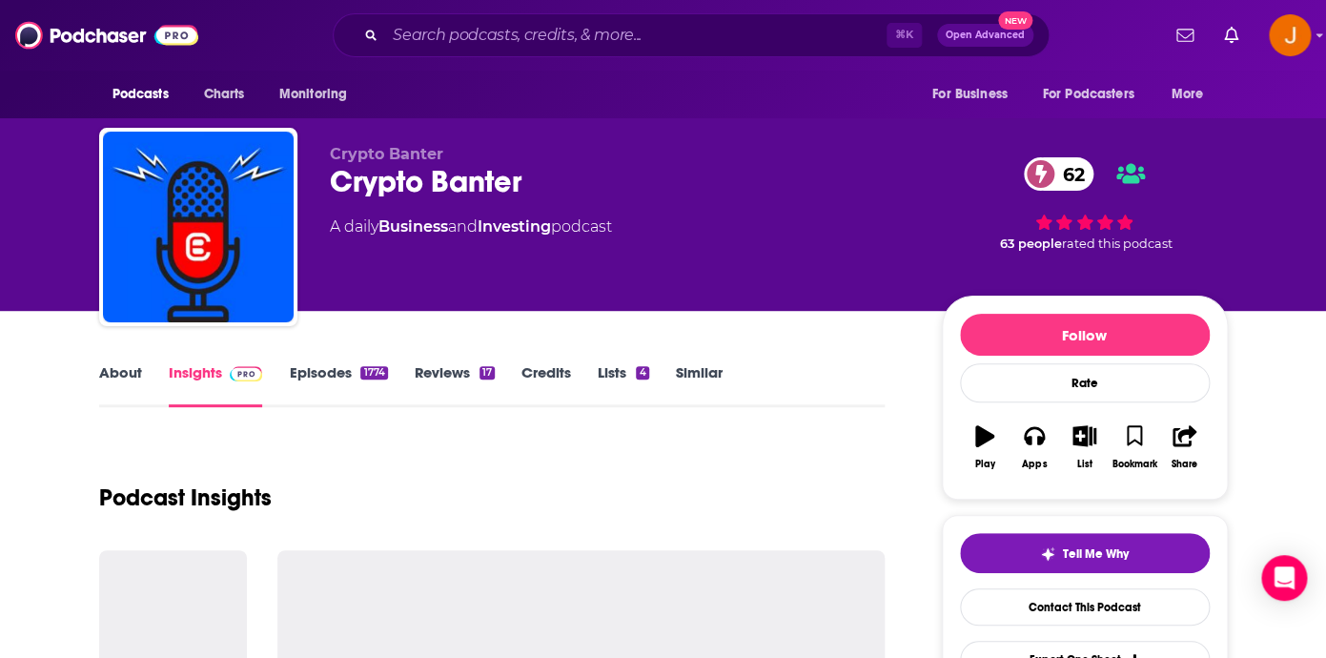
click at [320, 375] on link "Episodes 1774" at bounding box center [338, 385] width 98 height 44
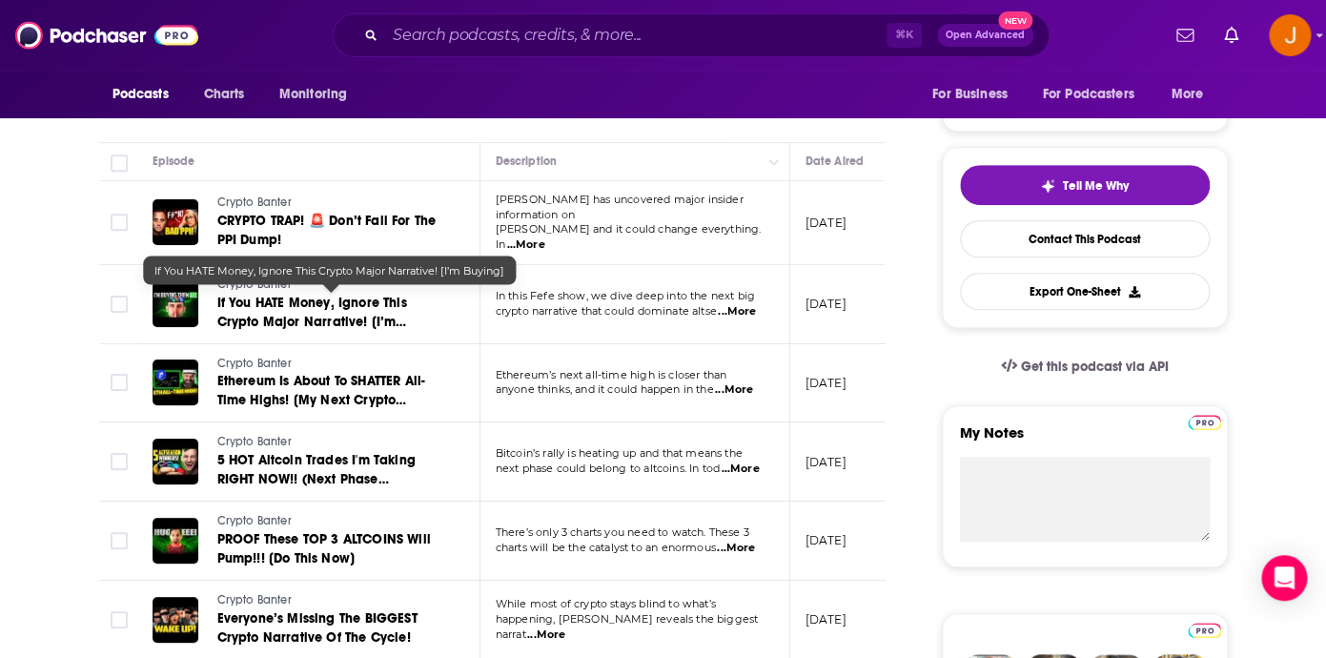
scroll to position [541, 0]
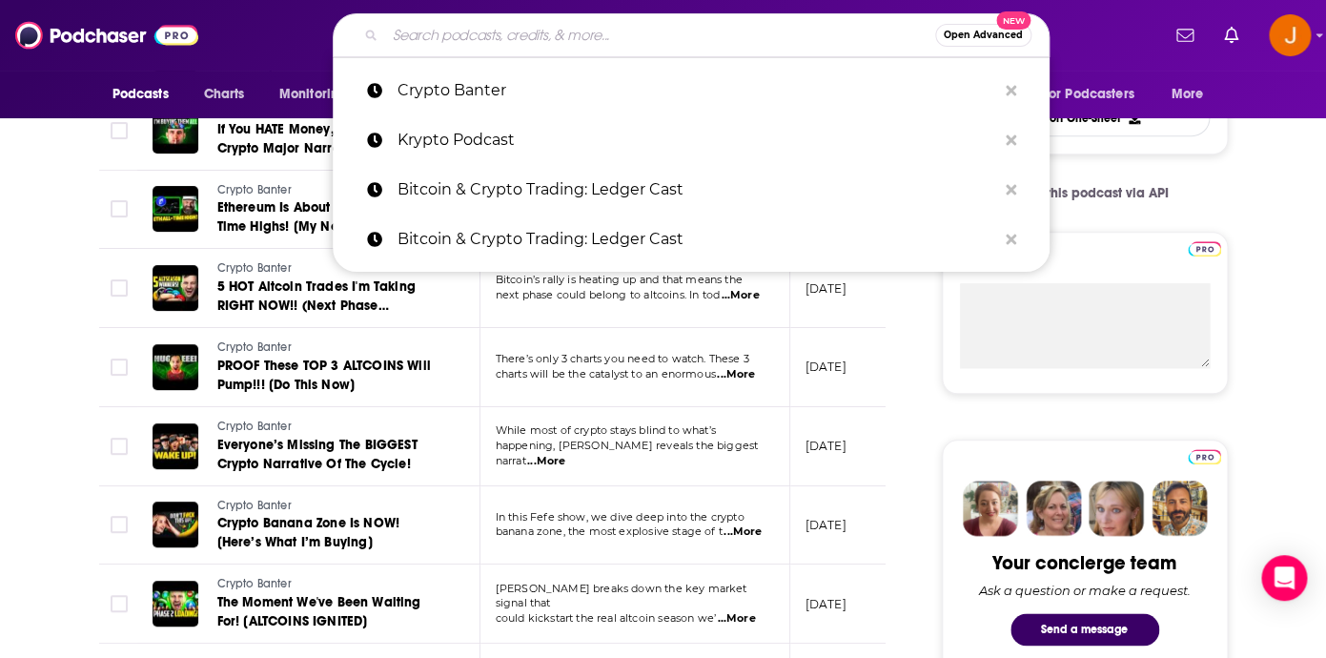
click at [456, 40] on input "Search podcasts, credits, & more..." at bounding box center [660, 35] width 550 height 30
paste input "Business Blasphemy"
type input "Business Blasphemy"
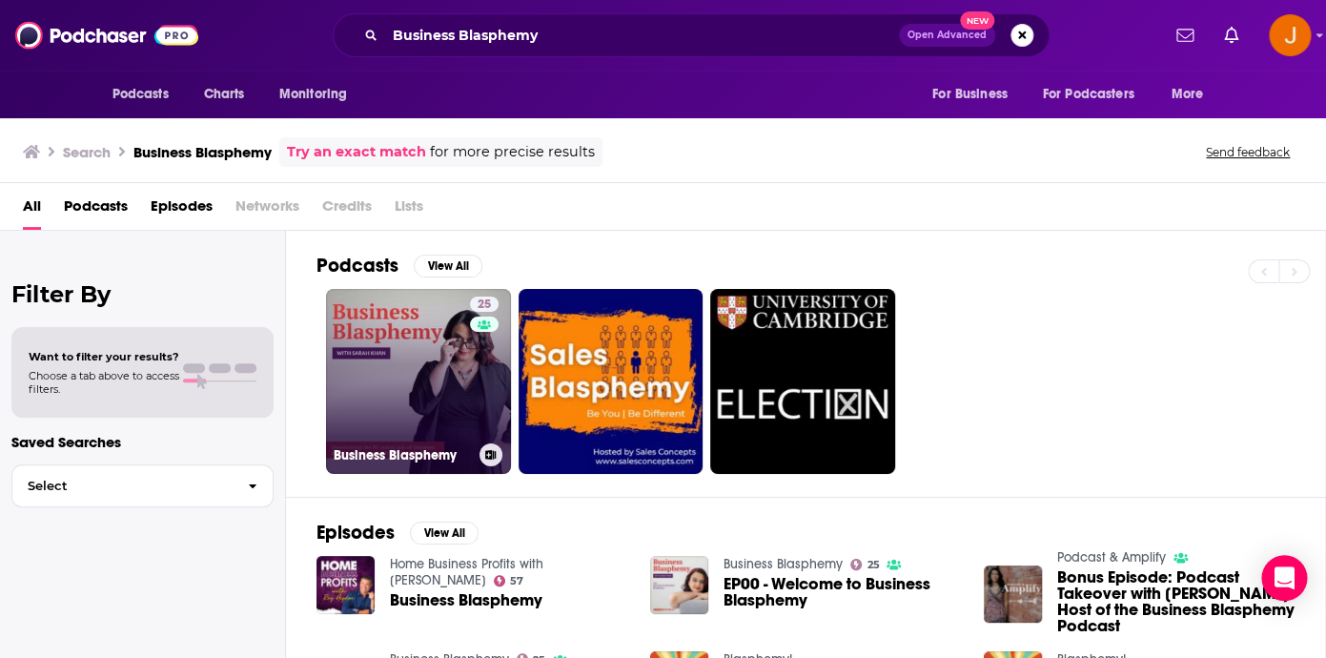
click at [423, 389] on link "25 Business Blasphemy" at bounding box center [418, 381] width 185 height 185
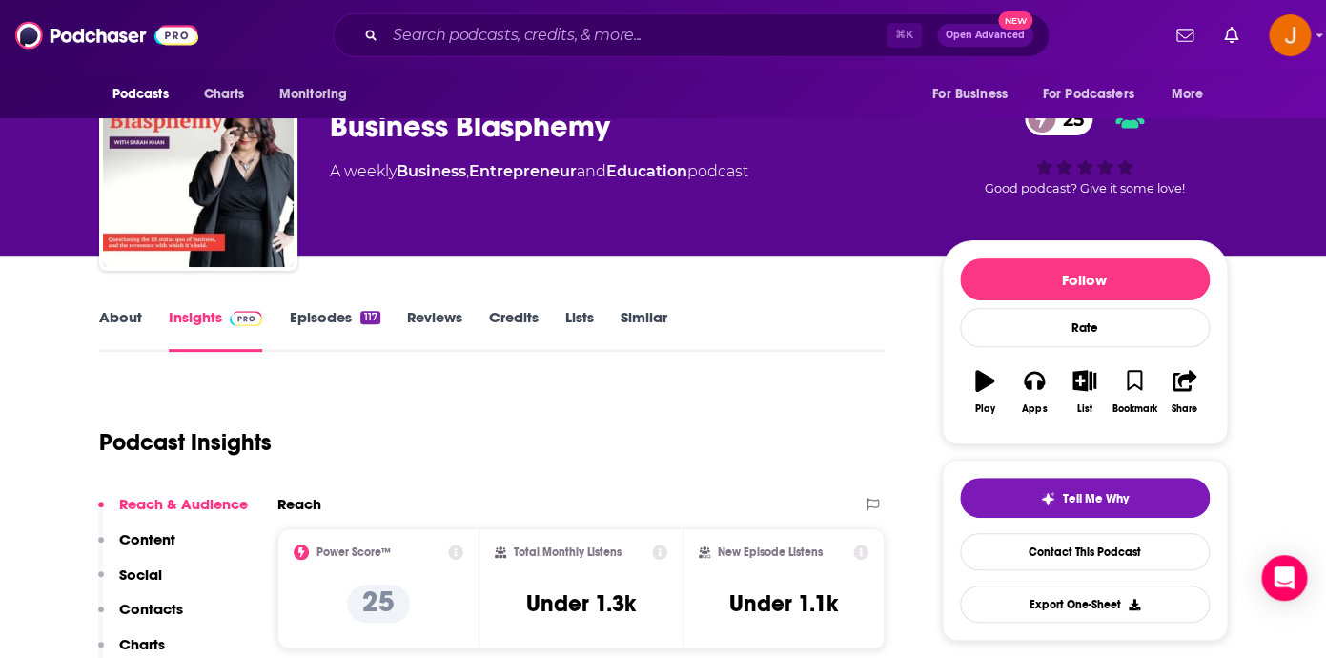
scroll to position [56, 0]
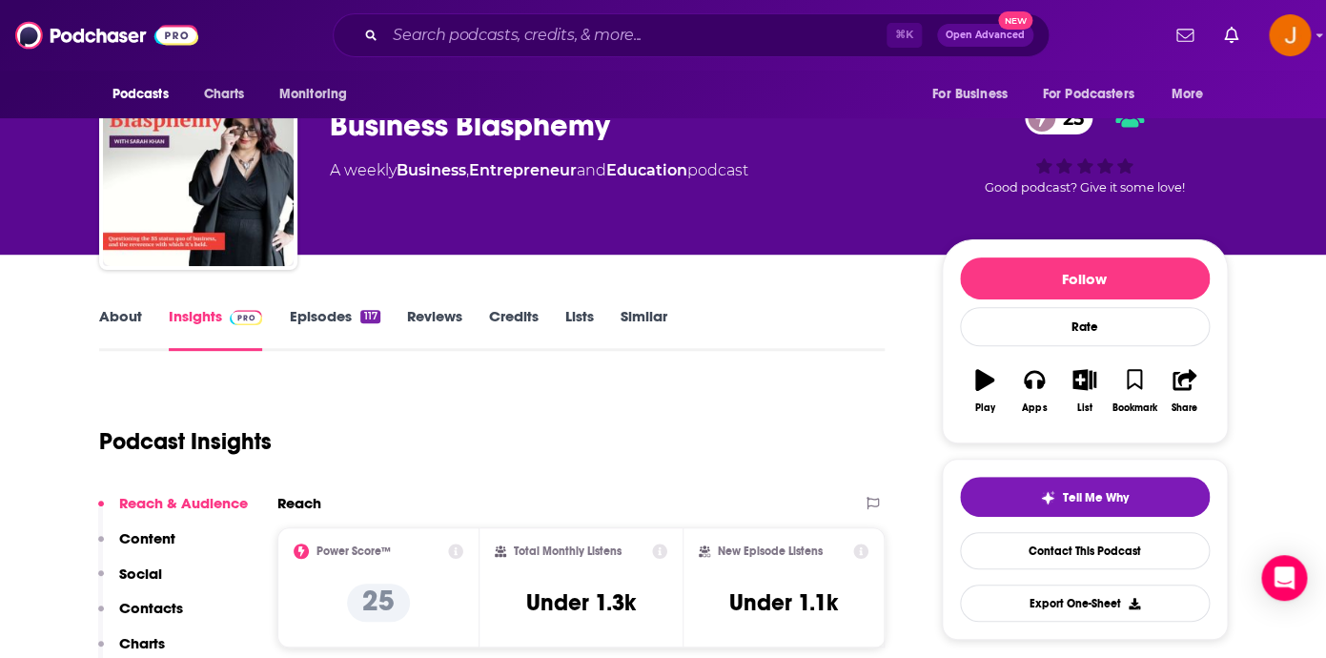
click at [308, 325] on link "Episodes 117" at bounding box center [334, 329] width 91 height 44
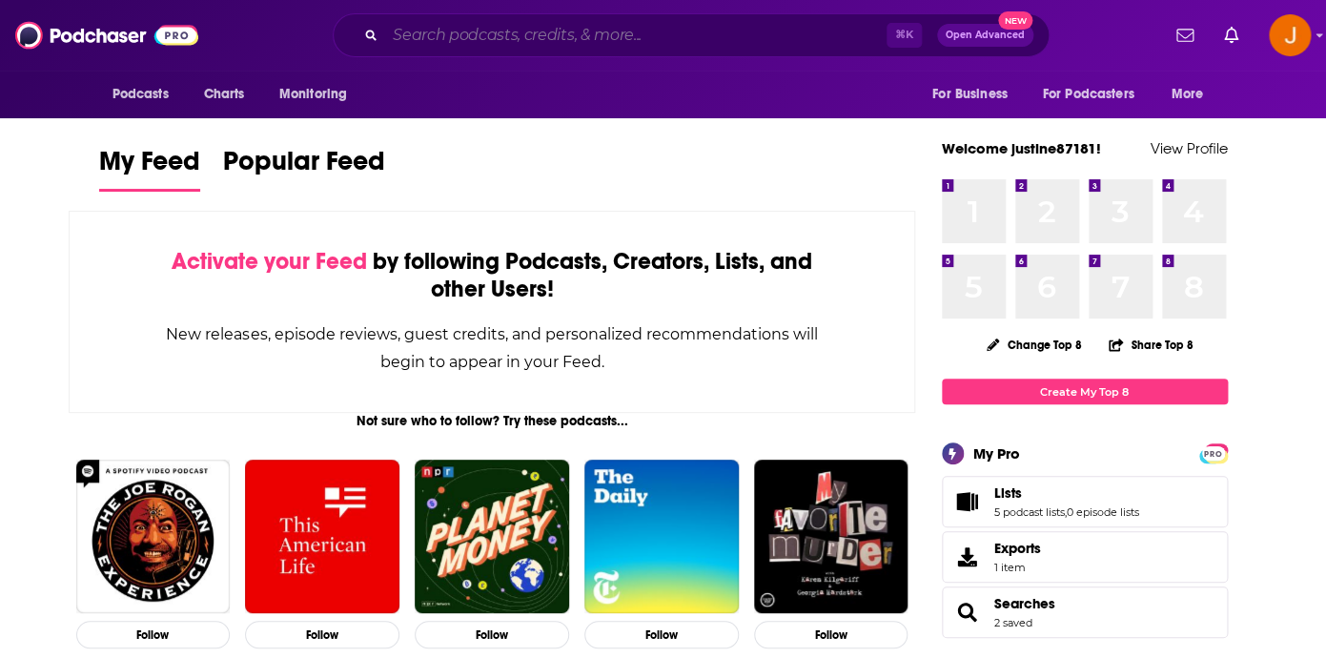
click at [449, 41] on input "Search podcasts, credits, & more..." at bounding box center [635, 35] width 501 height 30
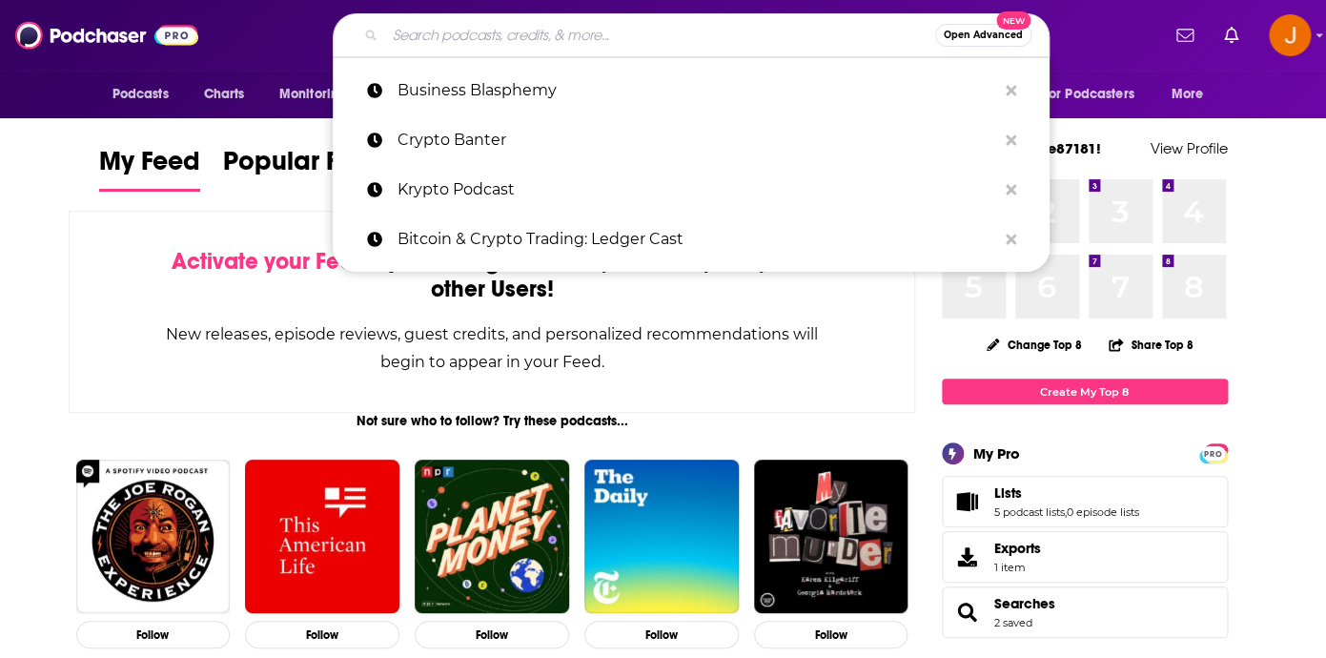
paste input "Advanced Executive Leadership"
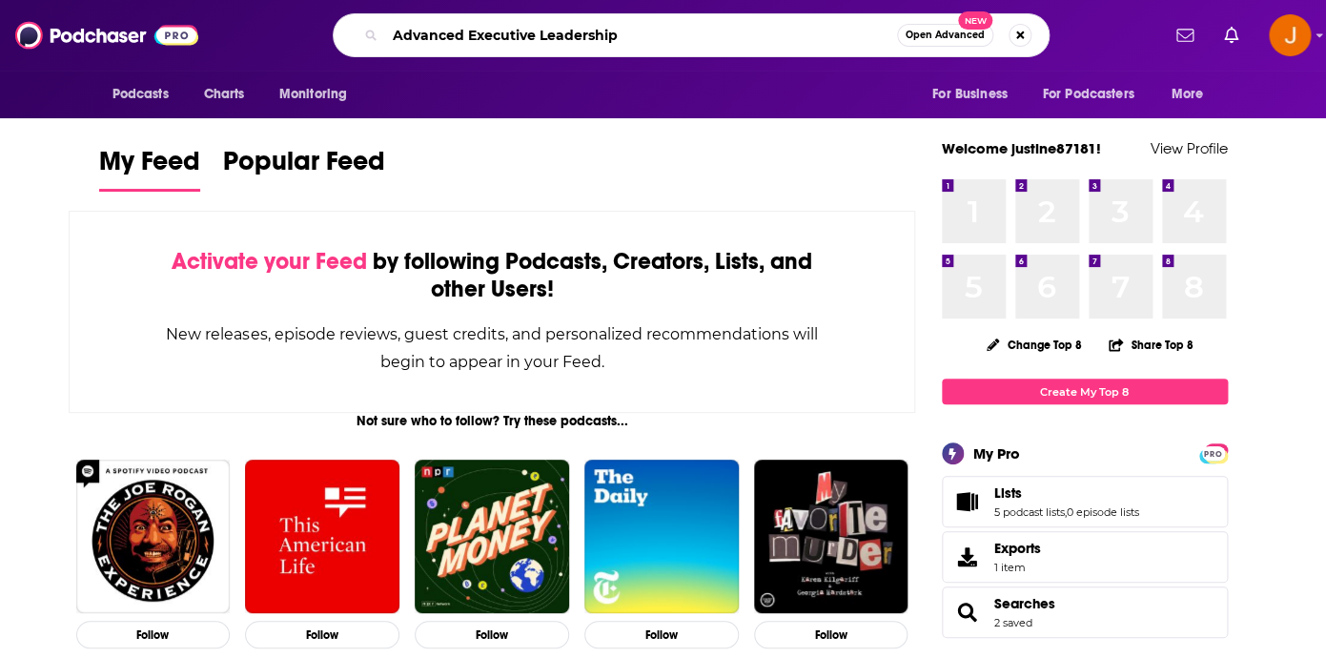
type input "Advanced Executive Leadership"
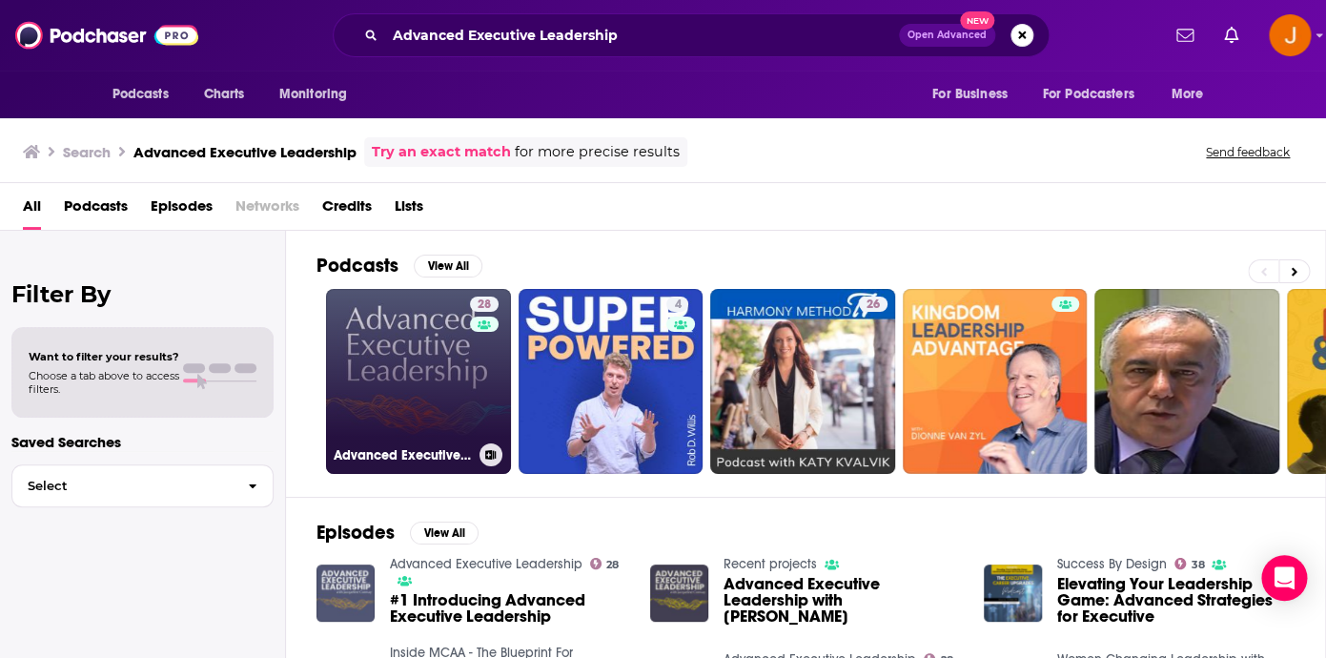
click at [400, 349] on link "28 Advanced Executive Leadership" at bounding box center [418, 381] width 185 height 185
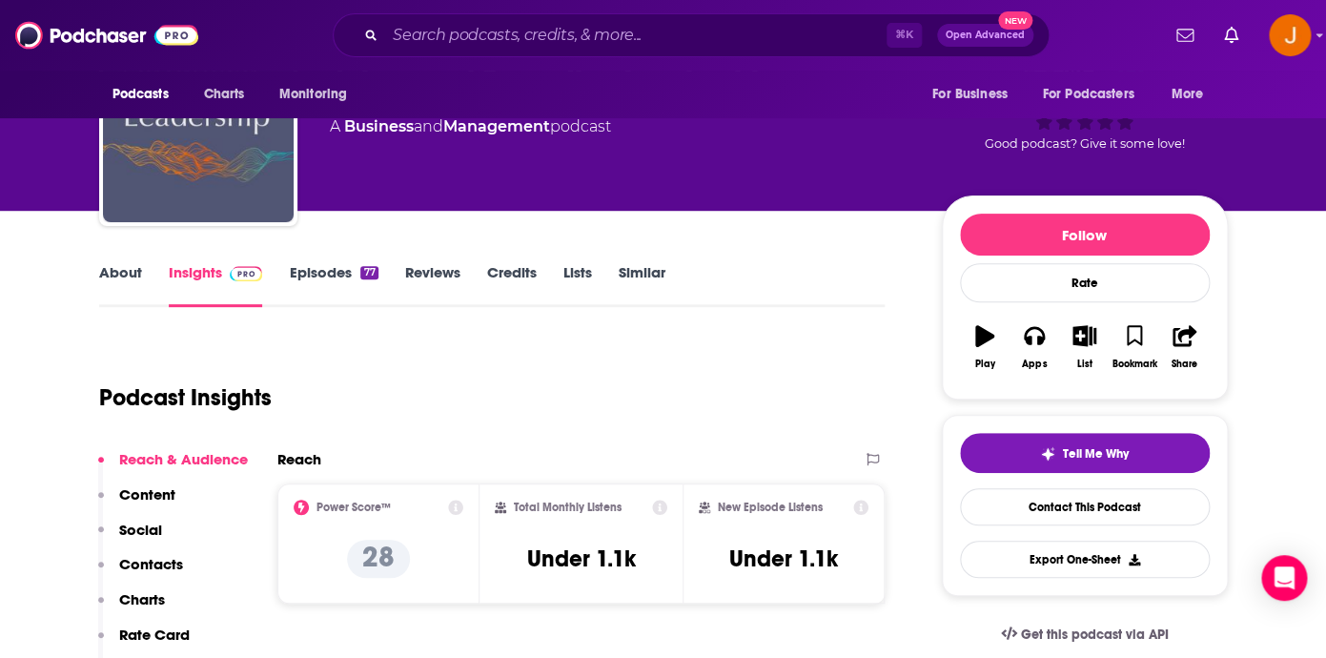
scroll to position [106, 0]
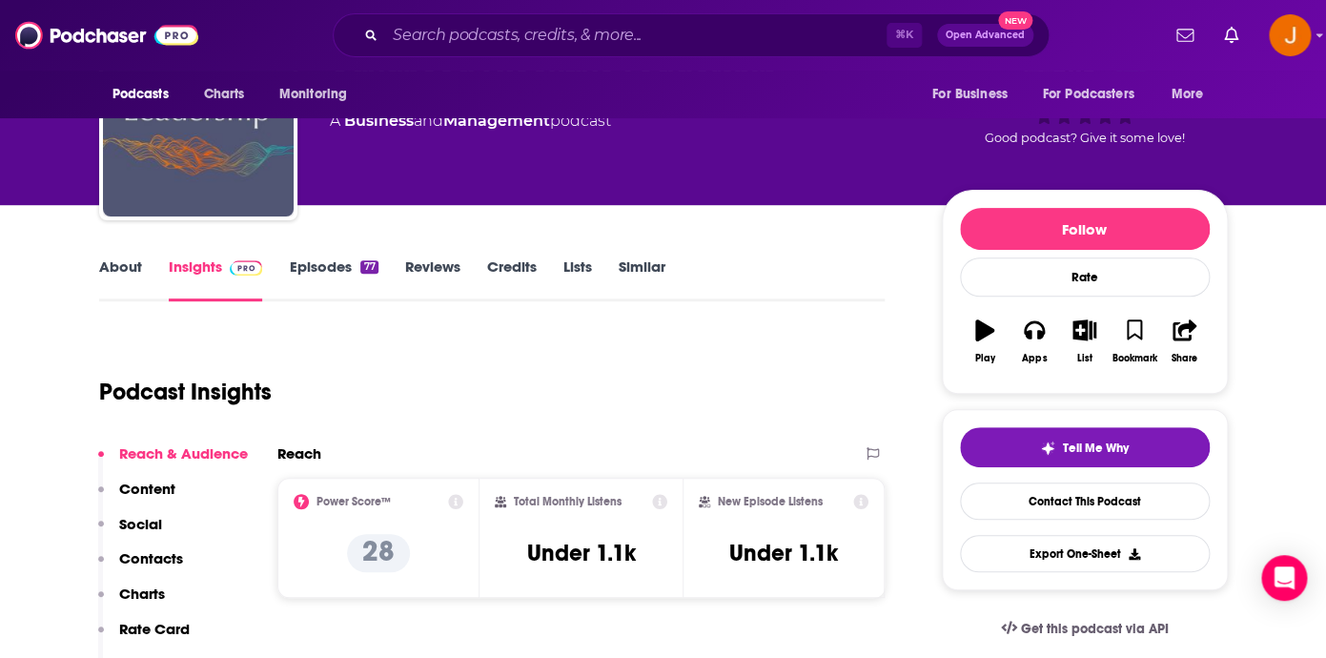
click at [313, 279] on link "Episodes 77" at bounding box center [333, 279] width 89 height 44
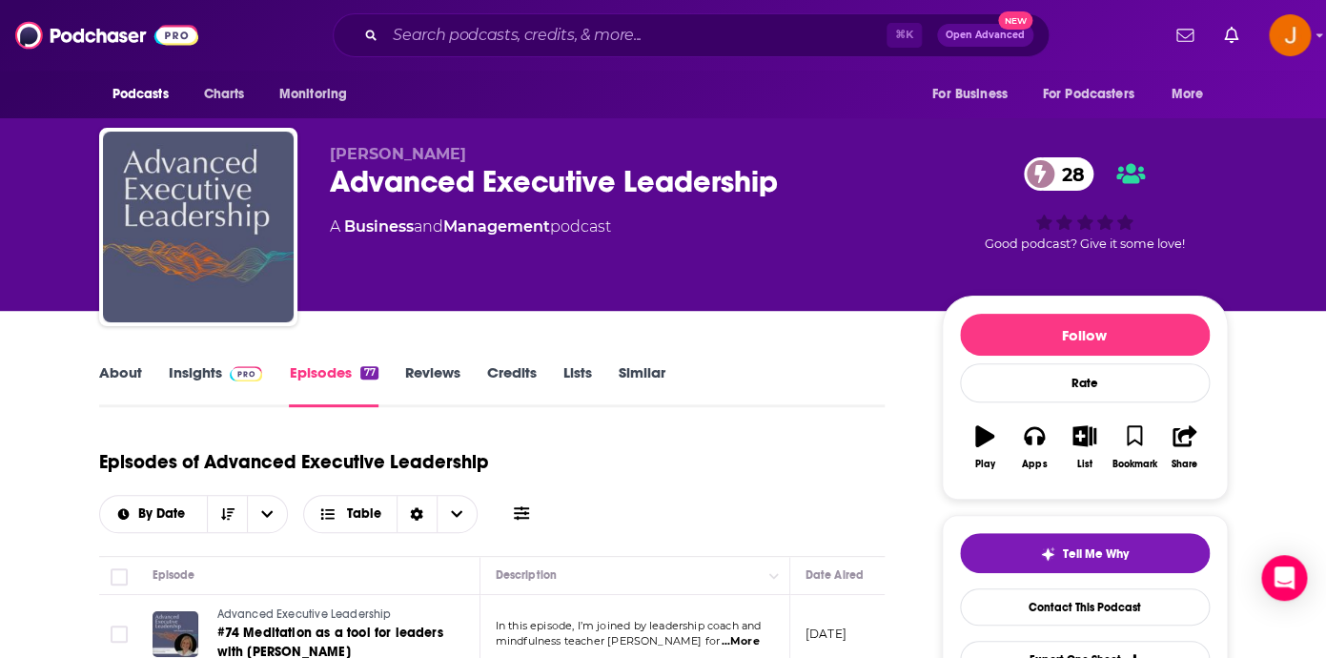
click at [204, 377] on link "Insights" at bounding box center [216, 385] width 94 height 44
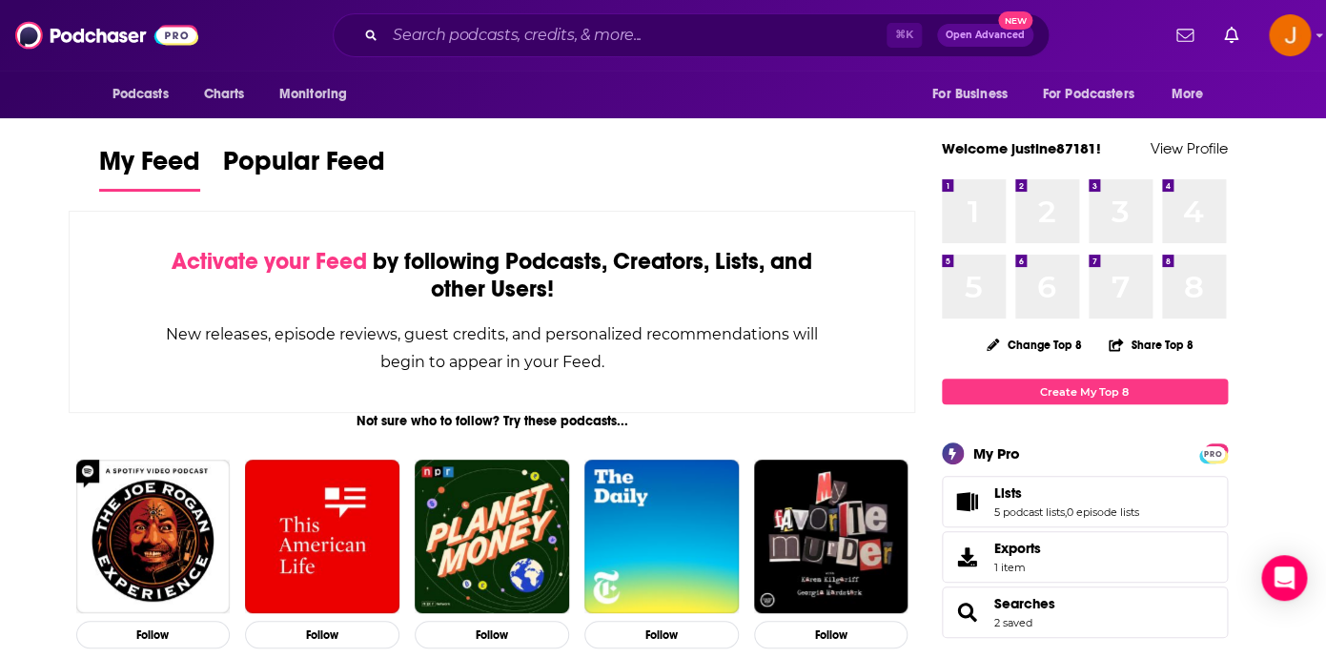
click at [477, 18] on div "⌘ K Open Advanced New" at bounding box center [691, 35] width 717 height 44
click at [451, 31] on input "Search podcasts, credits, & more..." at bounding box center [635, 35] width 501 height 30
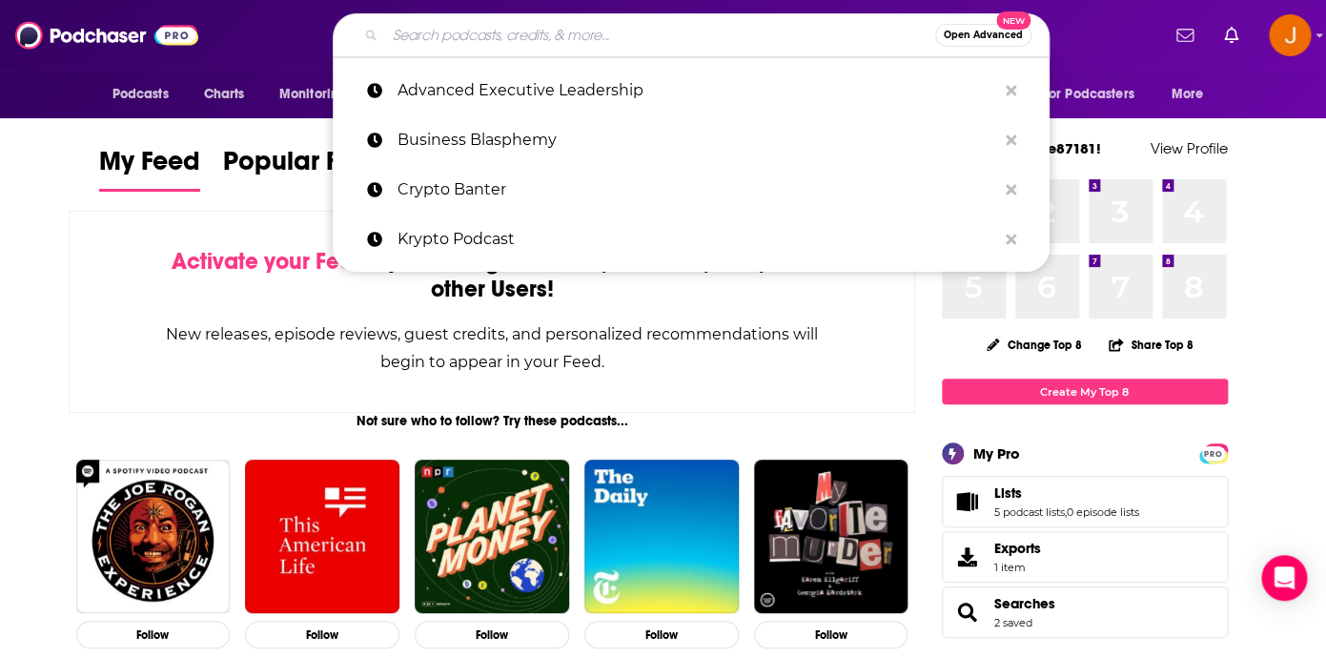
paste input "Leading with integrity: Leadership talk"
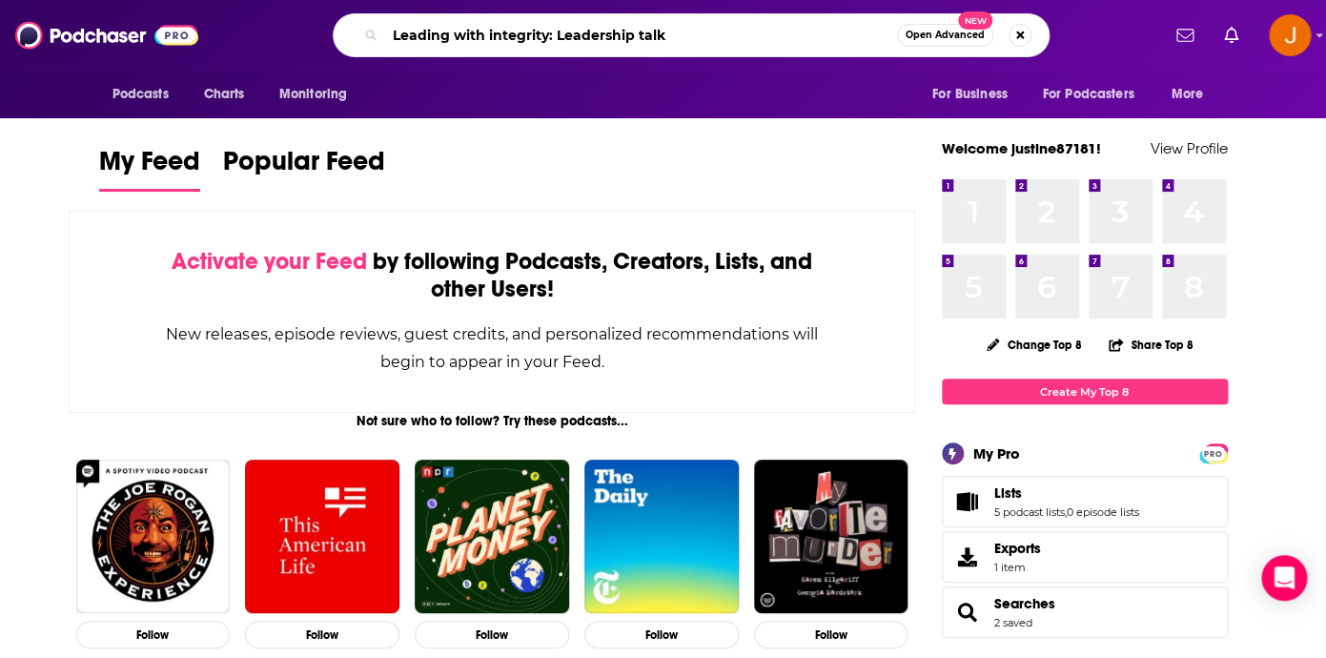
type input "Leading with integrity: Leadership talk"
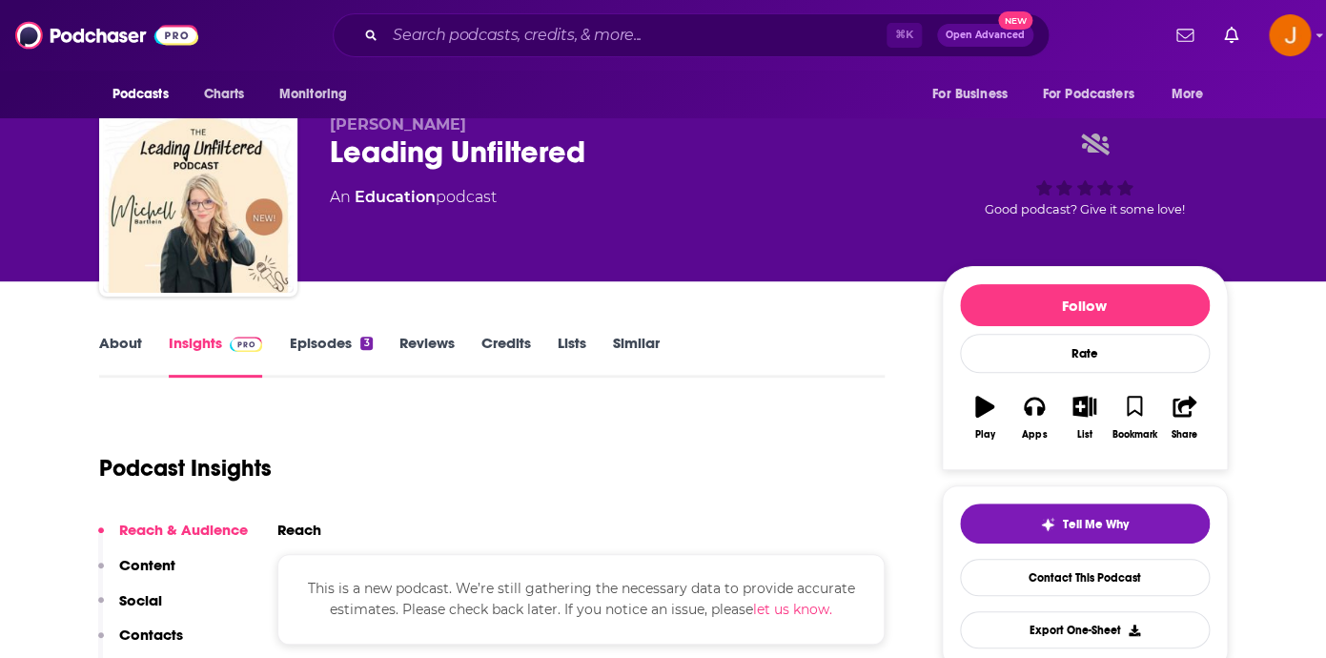
scroll to position [30, 0]
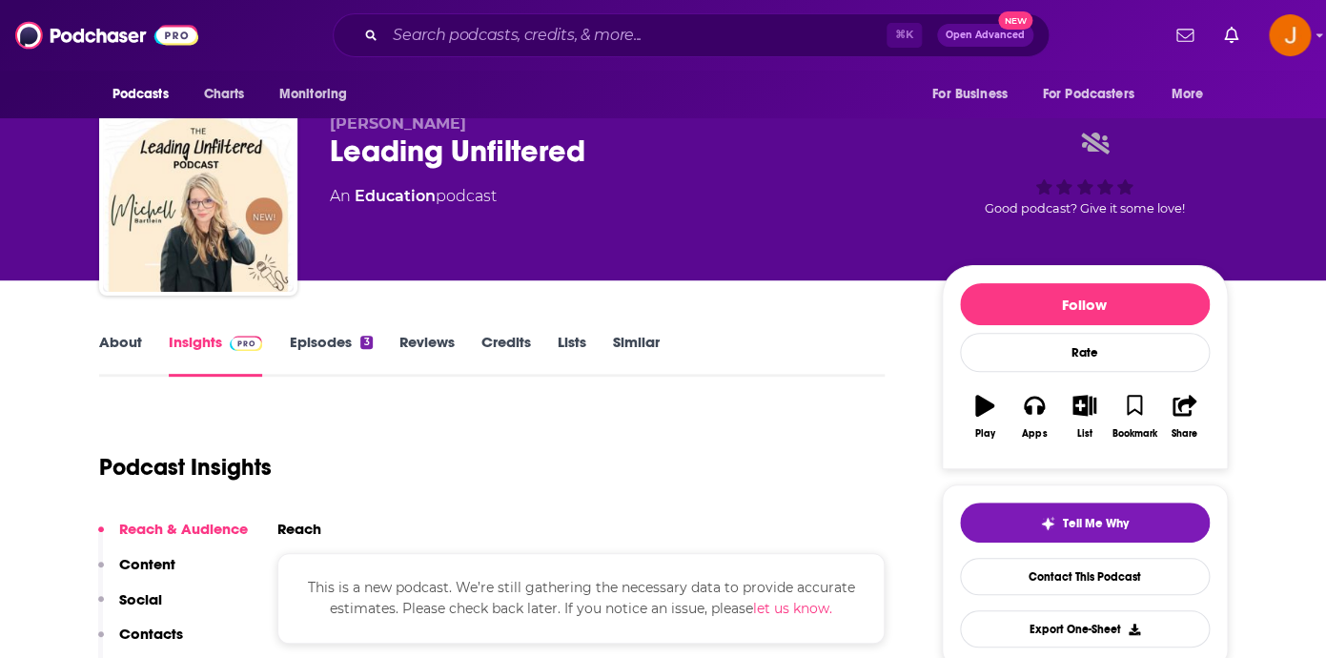
click at [335, 336] on link "Episodes 3" at bounding box center [330, 355] width 83 height 44
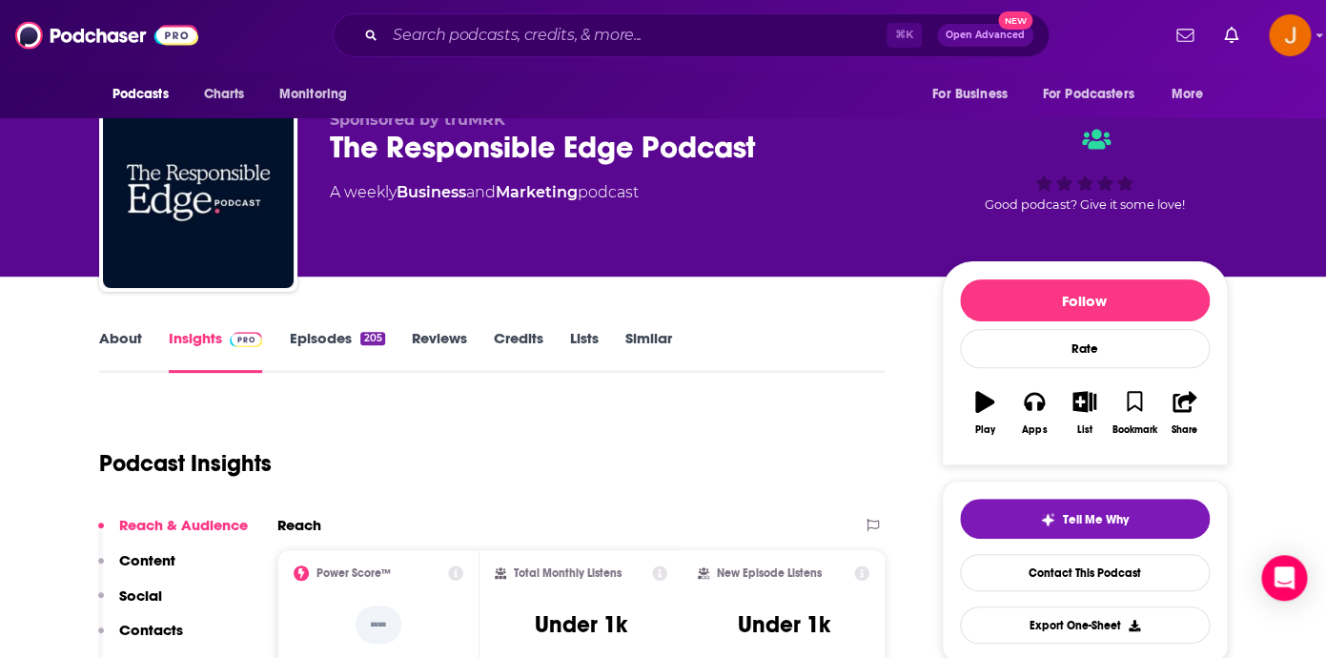
scroll to position [41, 0]
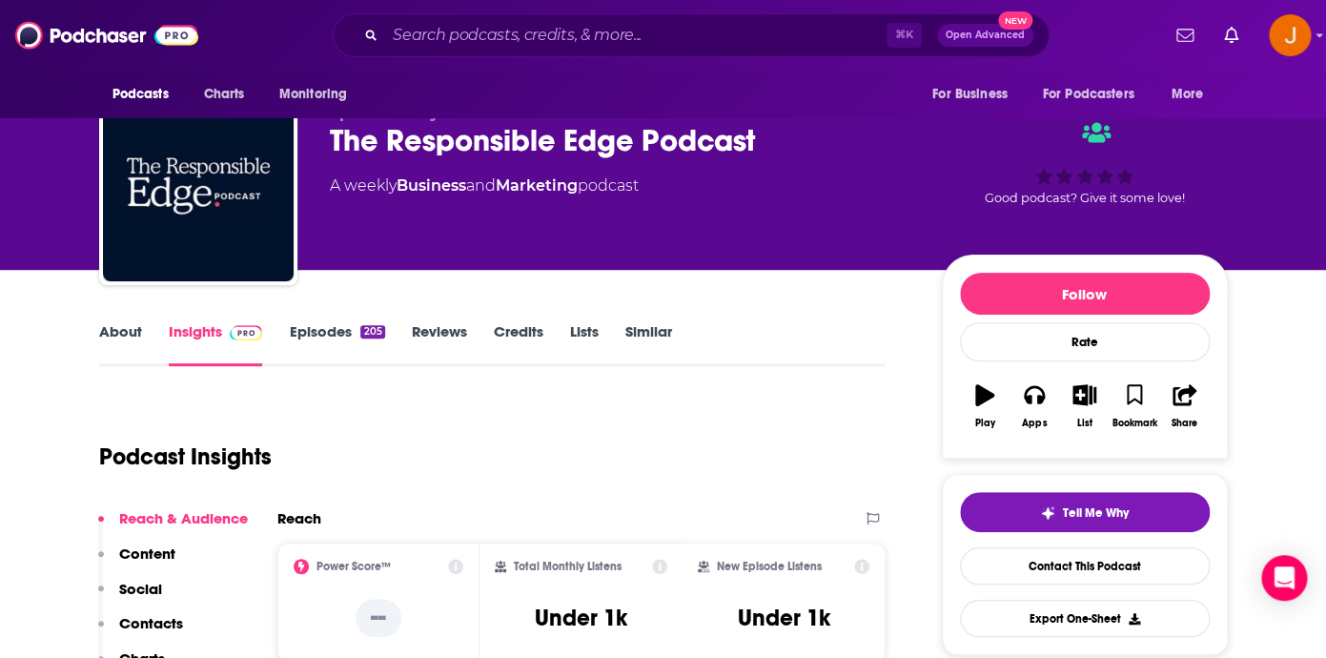
click at [332, 343] on link "Episodes 205" at bounding box center [336, 344] width 95 height 44
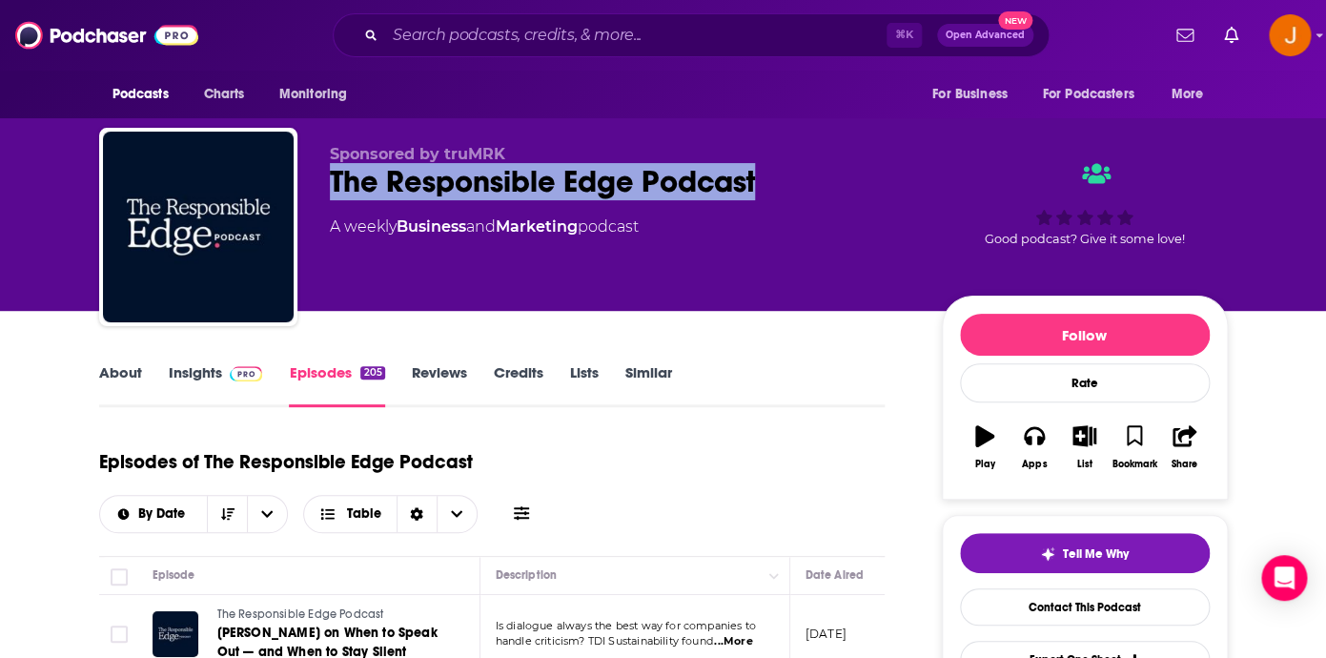
drag, startPoint x: 802, startPoint y: 179, endPoint x: 335, endPoint y: 204, distance: 468.6
click at [330, 183] on div "The Responsible Edge Podcast" at bounding box center [620, 181] width 581 height 37
copy h2 "The Responsible Edge Podcast"
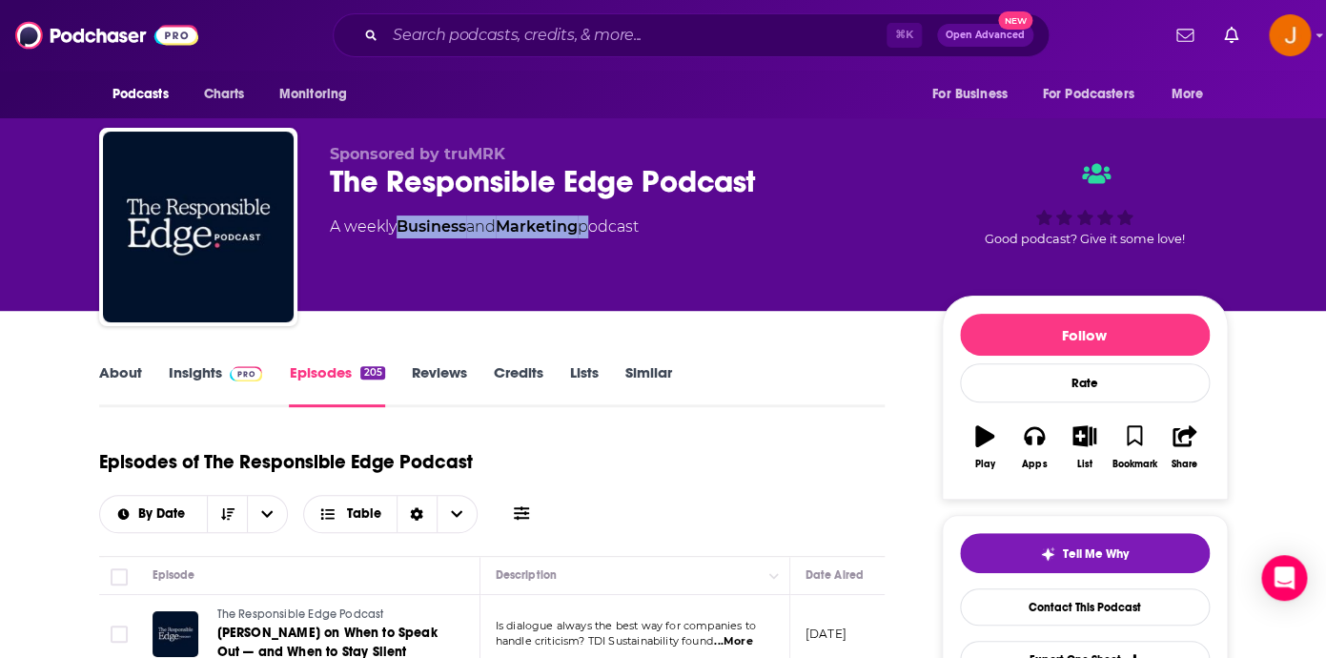
drag, startPoint x: 596, startPoint y: 233, endPoint x: 400, endPoint y: 234, distance: 195.4
click at [400, 234] on div "A weekly Business and Marketing podcast" at bounding box center [484, 226] width 309 height 23
copy div "Business and Marketing"
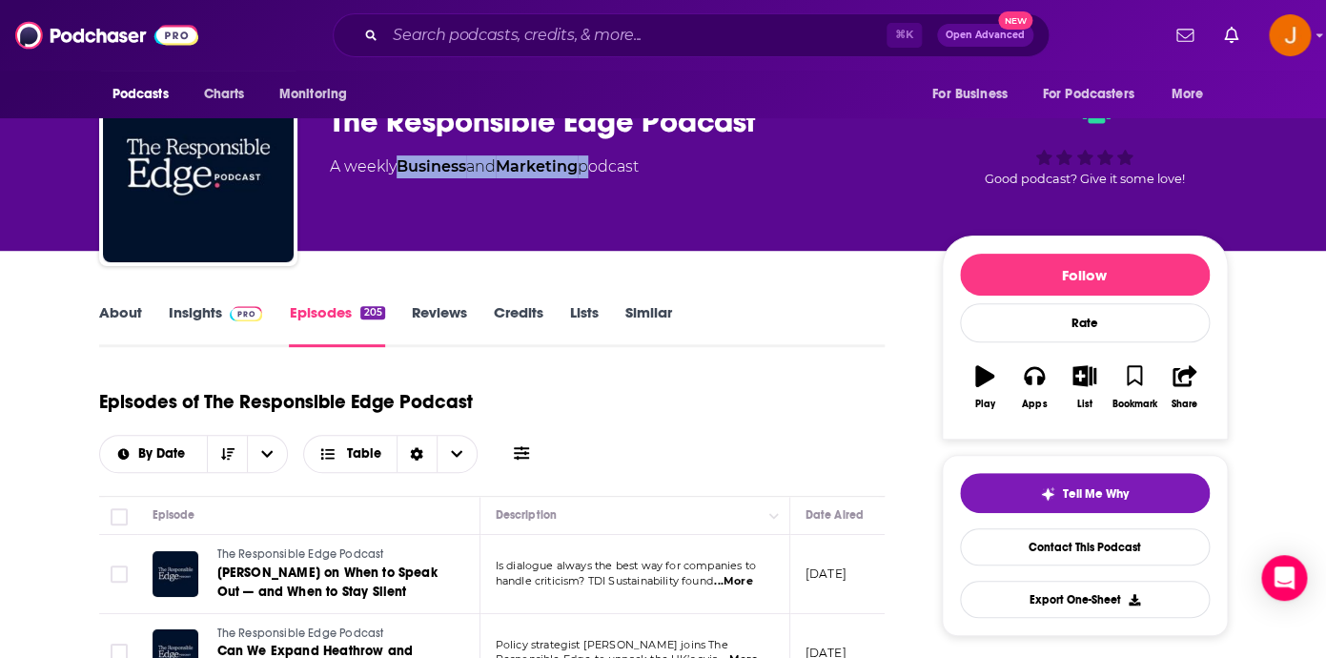
scroll to position [150, 0]
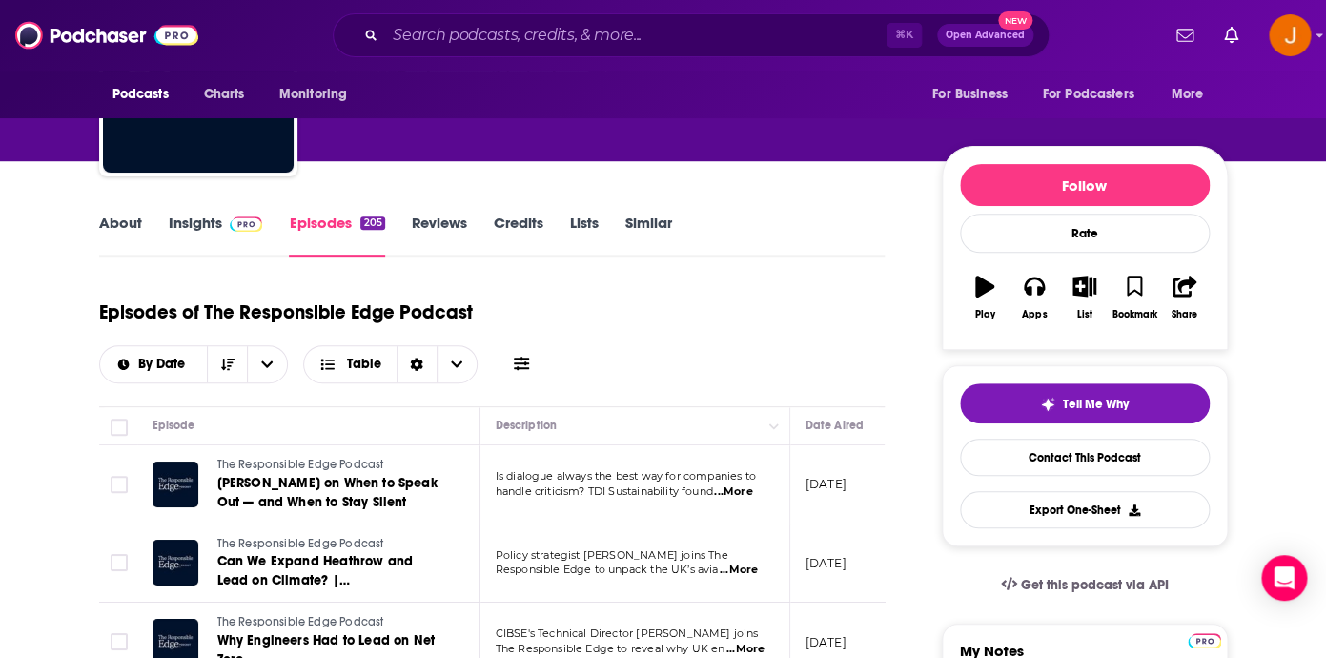
click at [124, 231] on link "About" at bounding box center [120, 235] width 43 height 44
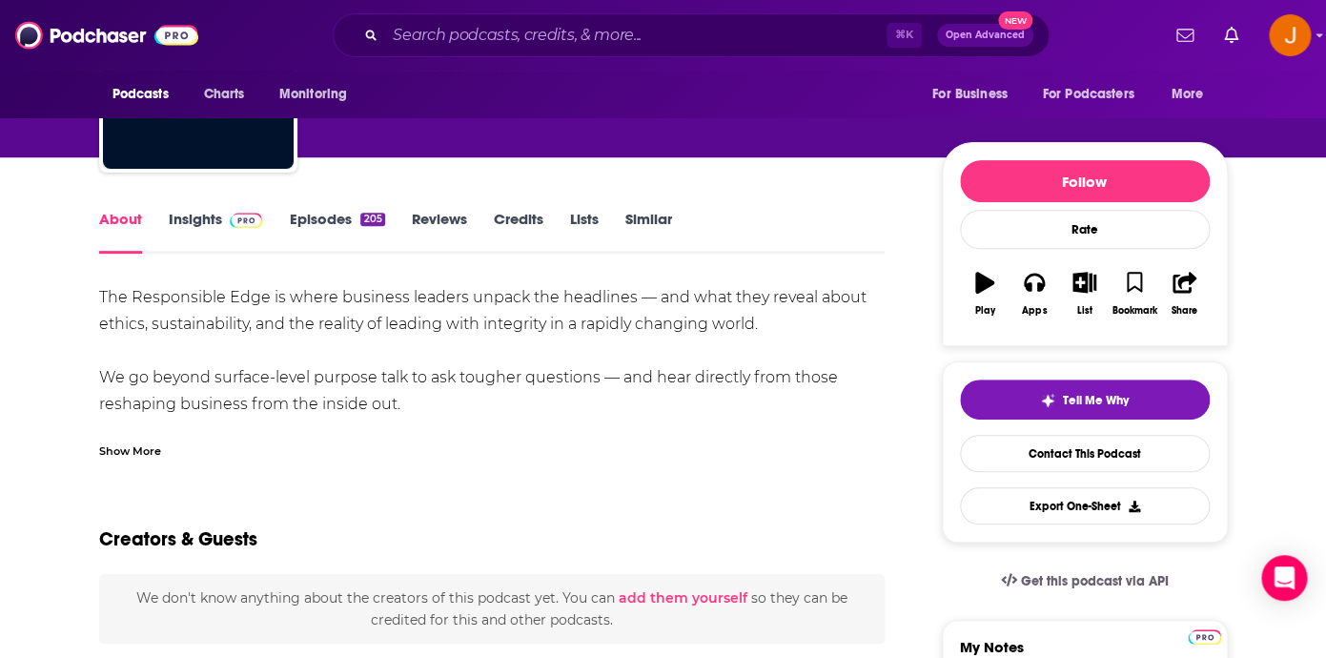
click at [146, 449] on div "Show More" at bounding box center [130, 449] width 62 height 18
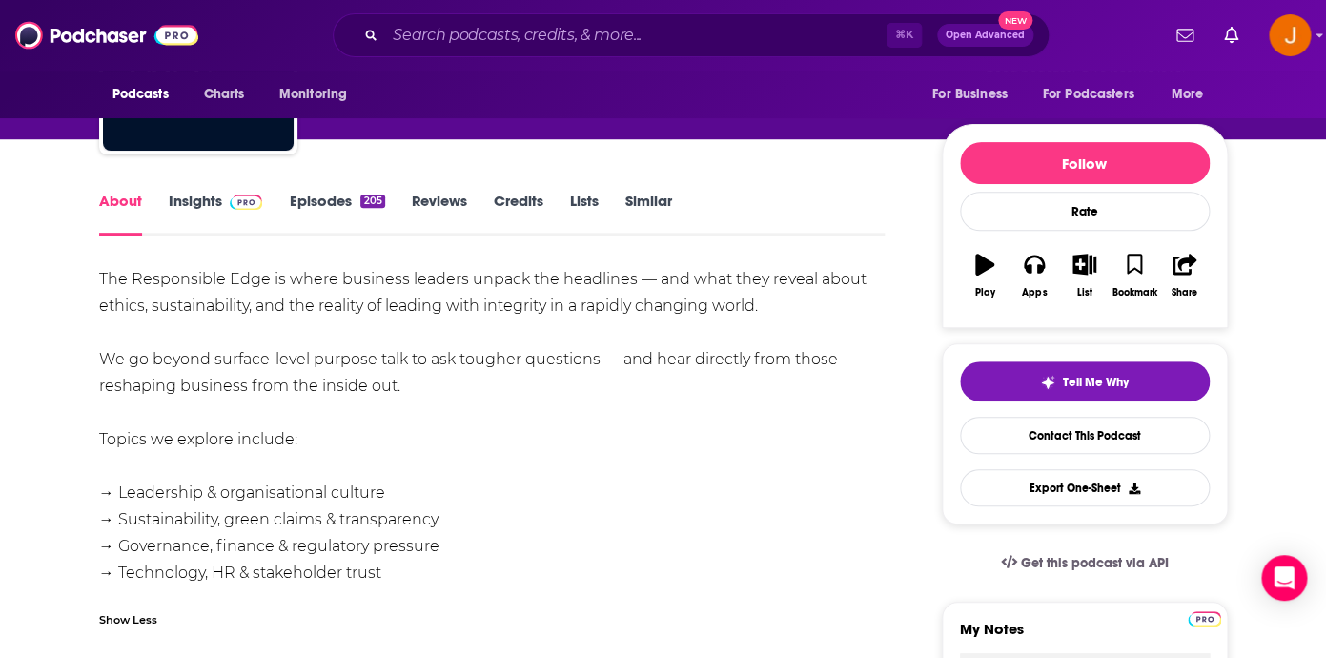
scroll to position [72, 0]
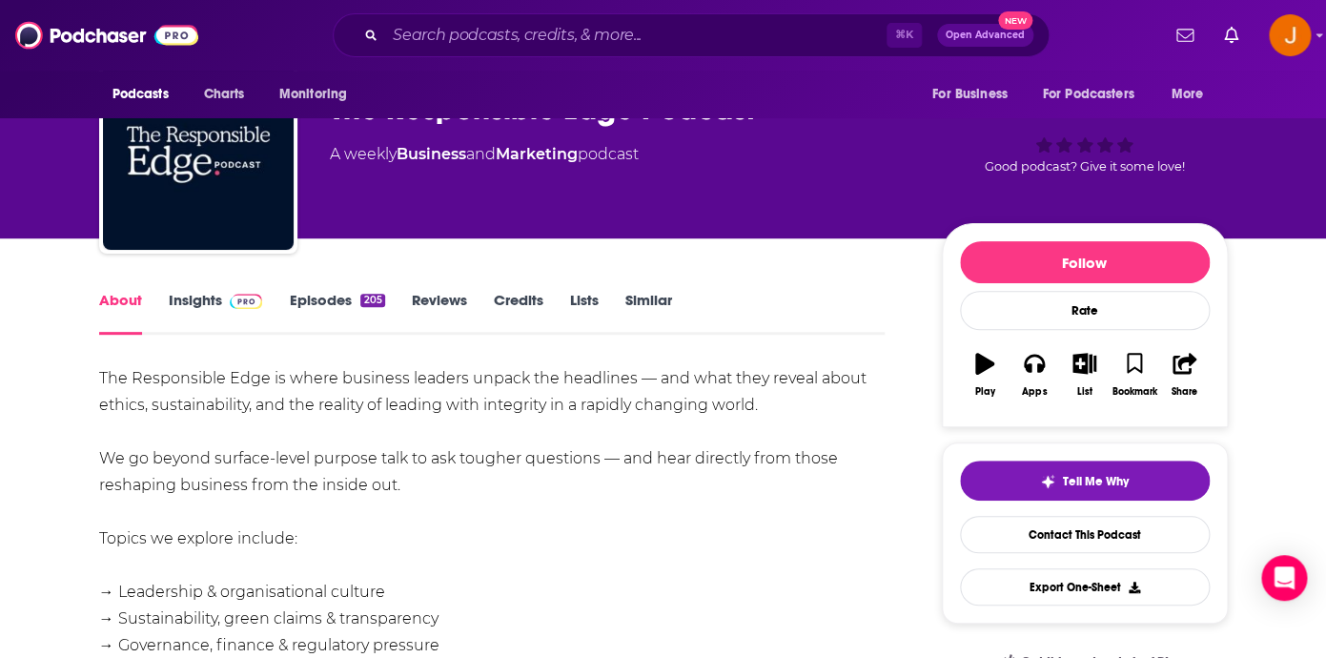
click at [202, 292] on link "Insights" at bounding box center [216, 313] width 94 height 44
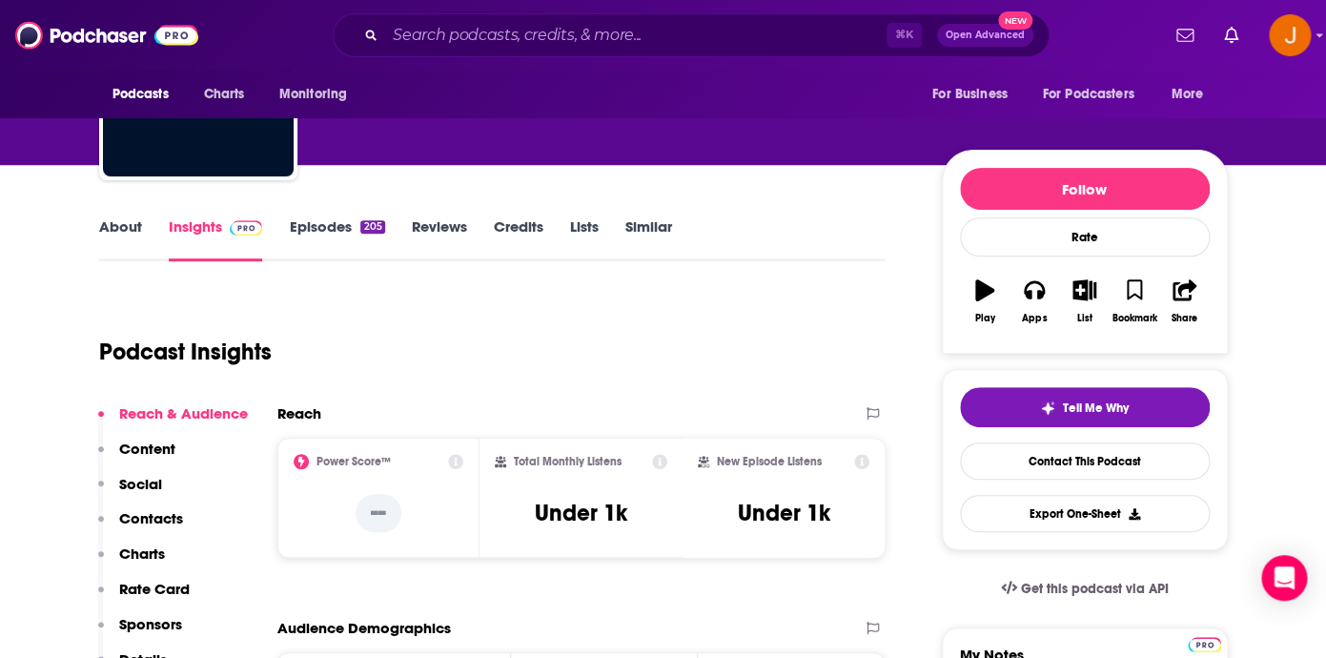
click at [150, 525] on p "Contacts" at bounding box center [151, 518] width 64 height 18
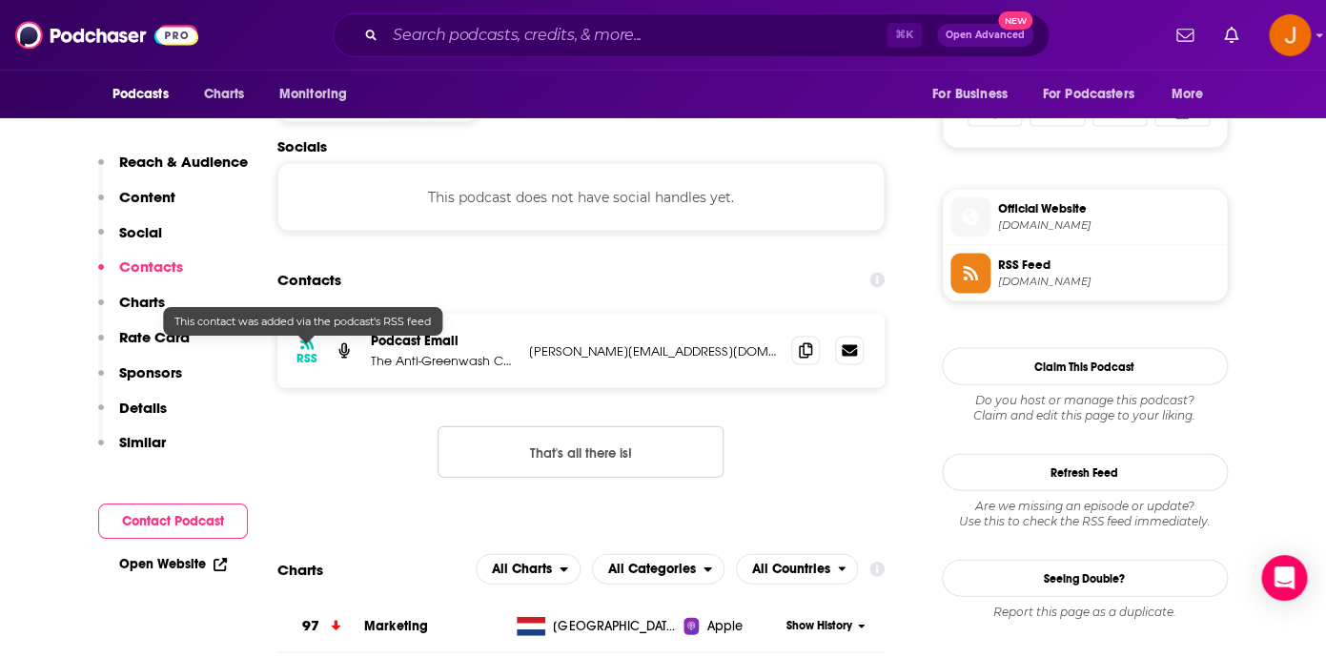
scroll to position [1278, 0]
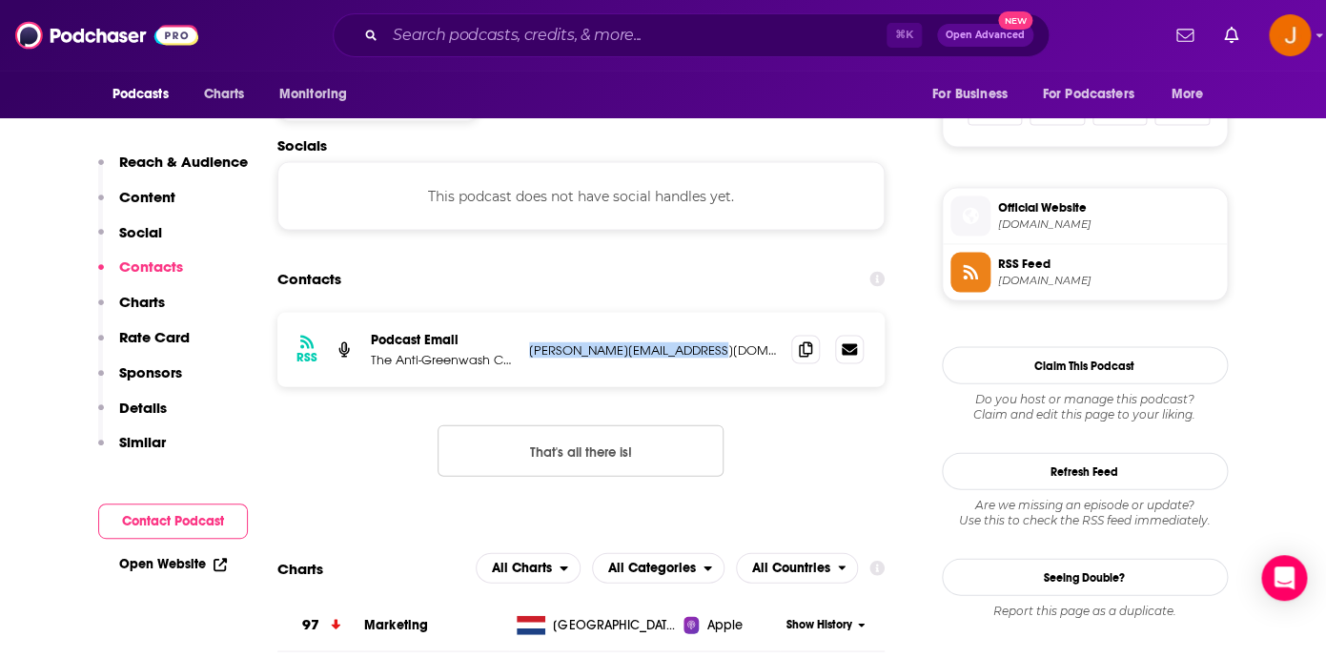
drag, startPoint x: 714, startPoint y: 363, endPoint x: 518, endPoint y: 362, distance: 195.4
click at [529, 357] on p "charlie@workwithgusto.co.uk" at bounding box center [653, 349] width 248 height 16
copy div "ter charlie@workwithgusto.co.uk"
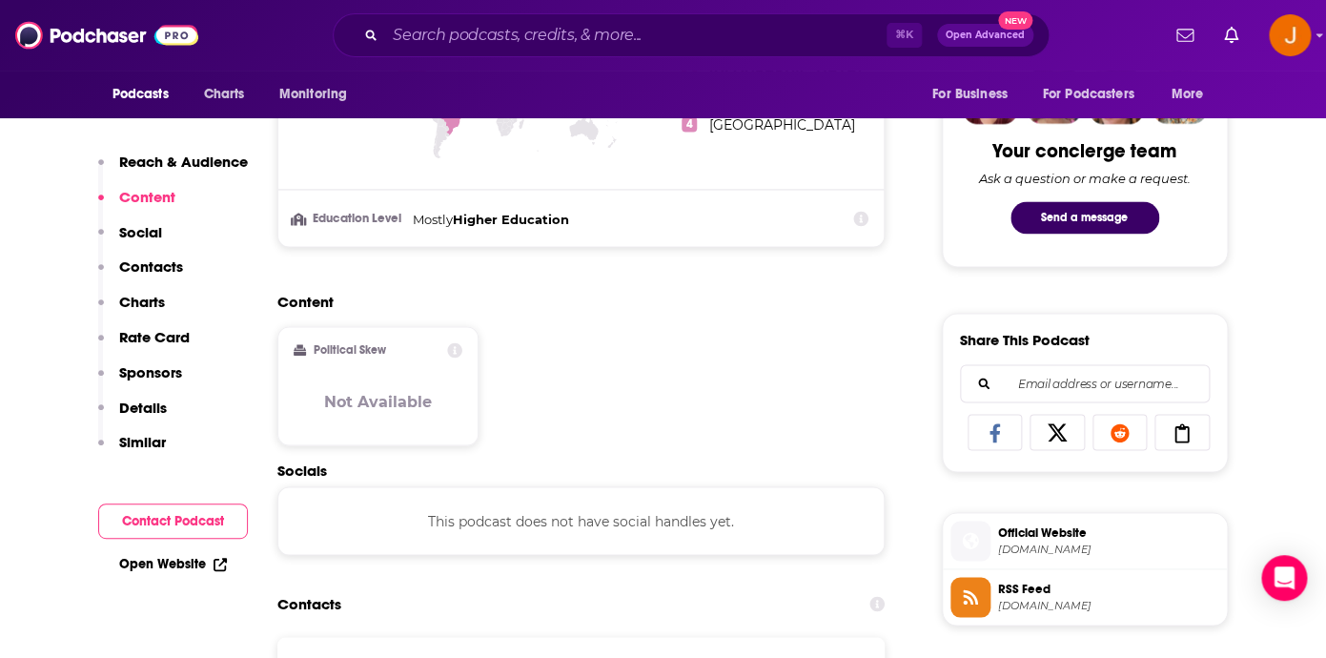
scroll to position [381, 0]
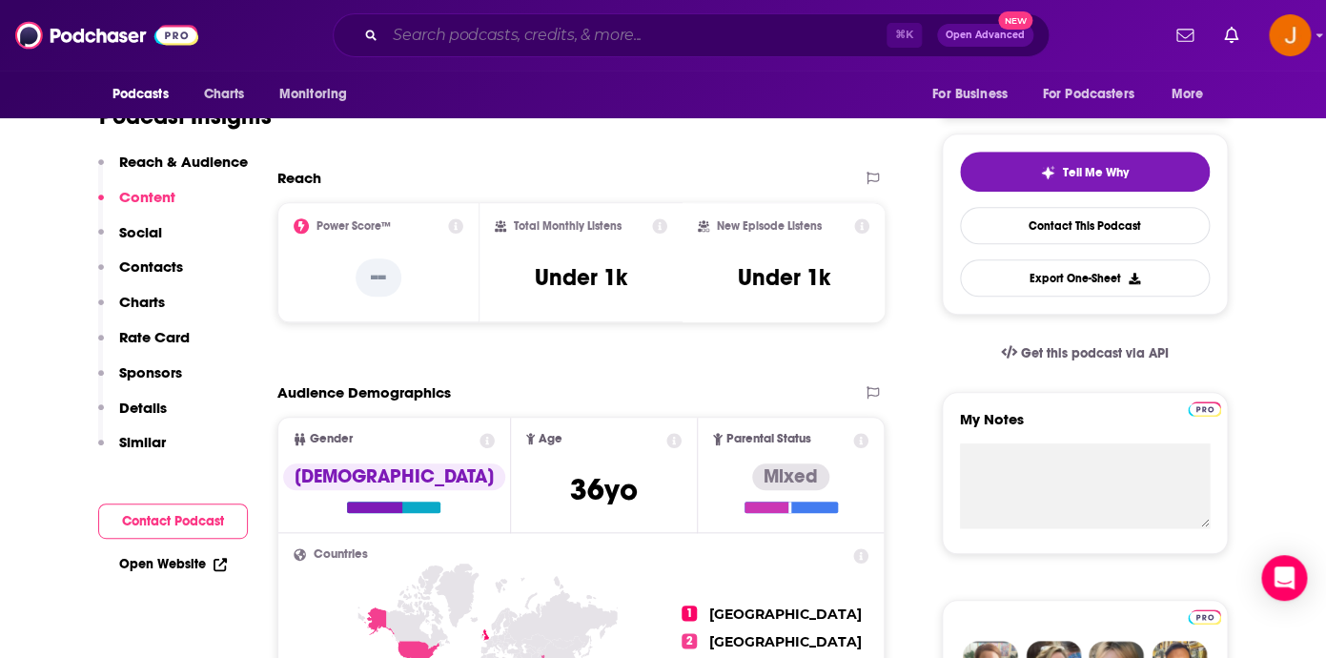
click at [436, 31] on input "Search podcasts, credits, & more..." at bounding box center [635, 35] width 501 height 30
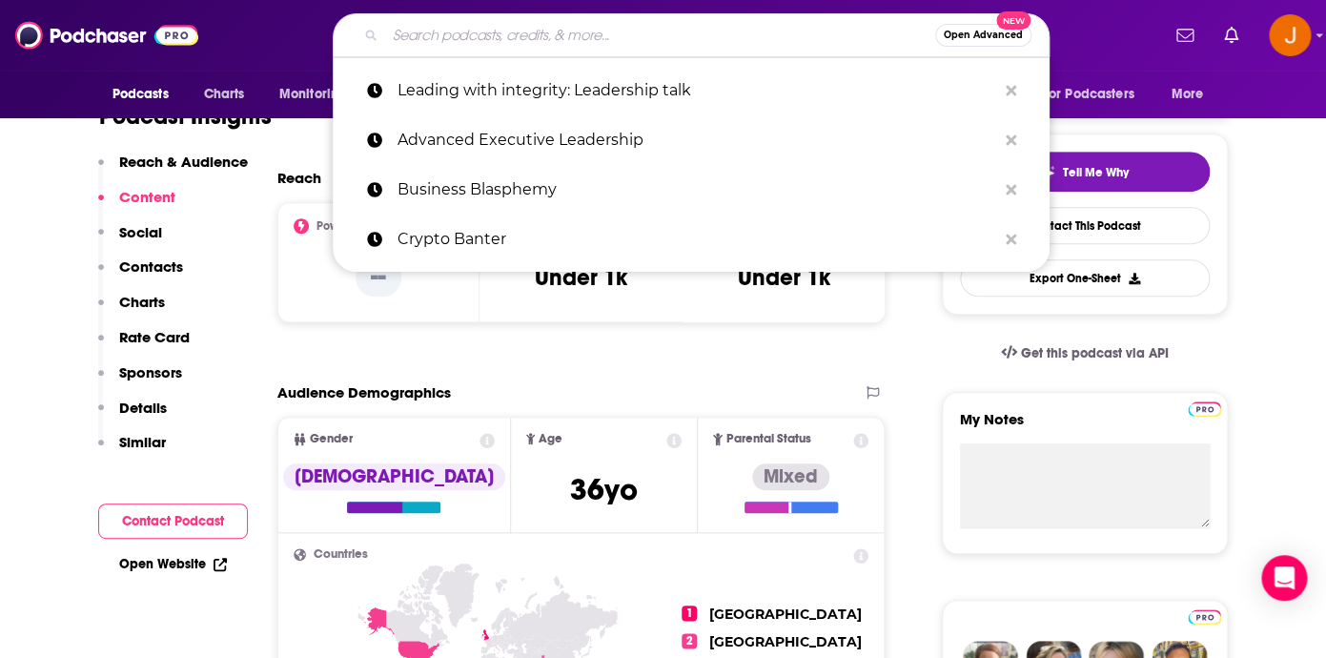
paste input "AmiSights"
type input "AmiSights"
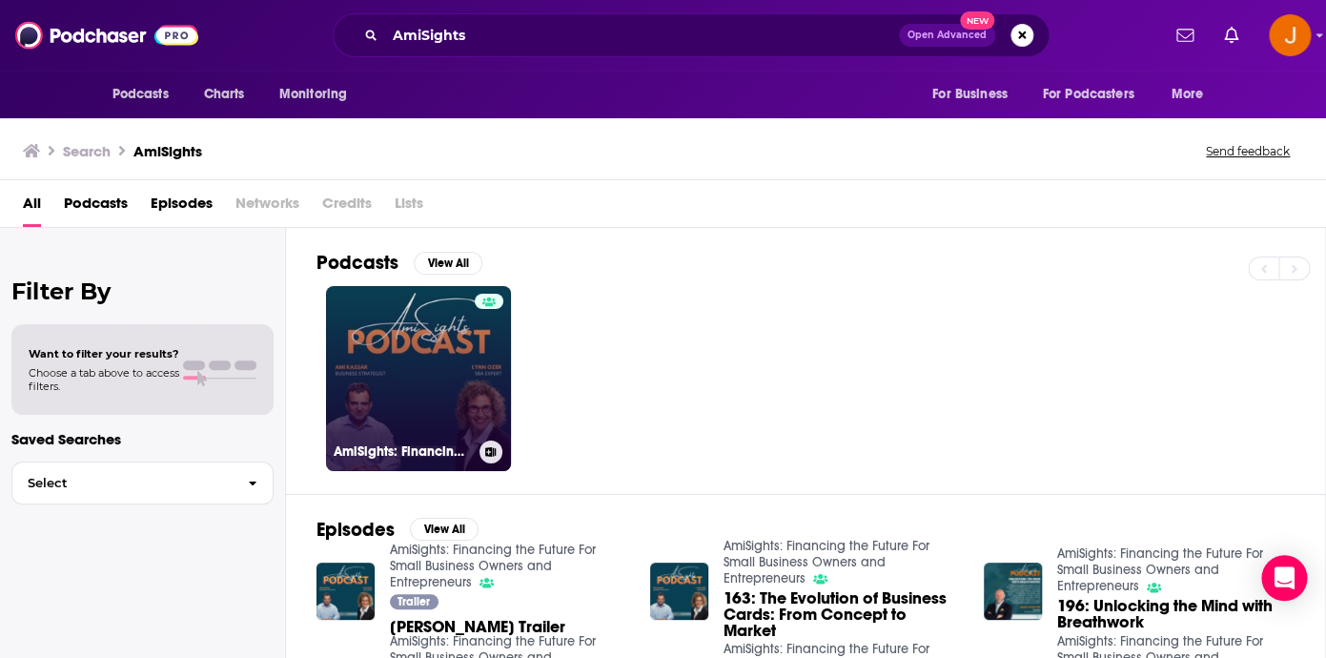
click at [414, 395] on link "AmiSights: Financing the Future For Small Business Owners and Entrepreneurs" at bounding box center [418, 378] width 185 height 185
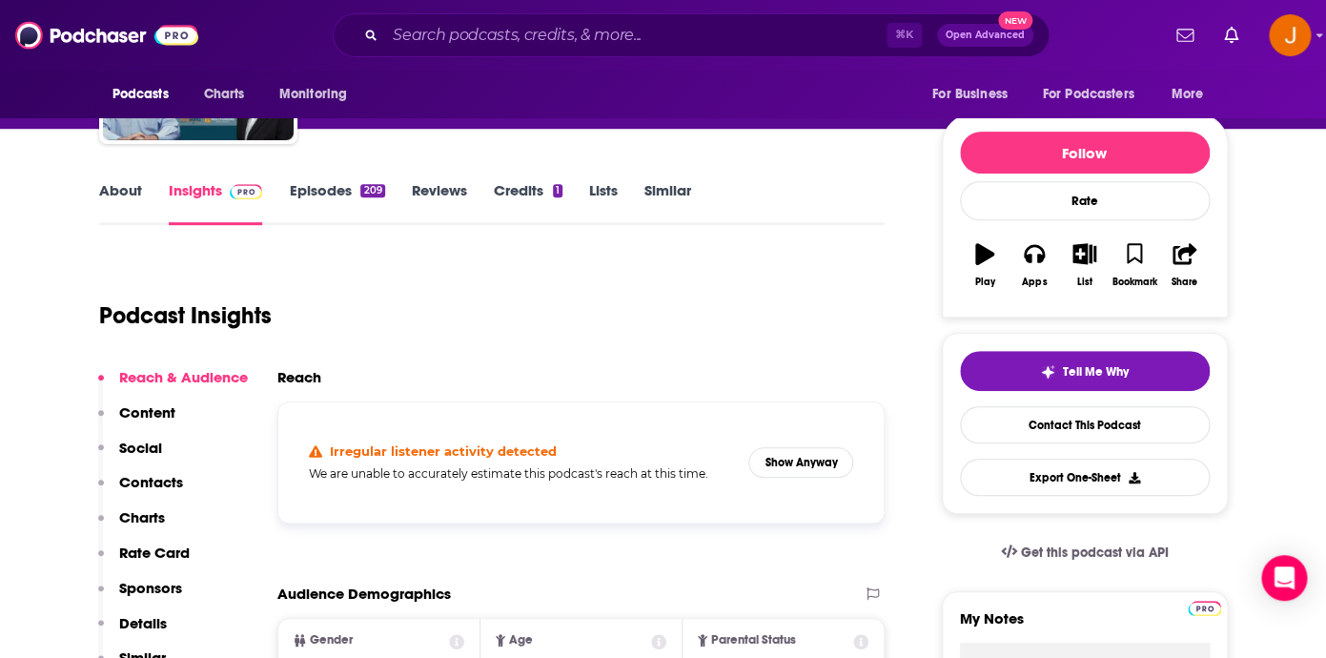
scroll to position [198, 0]
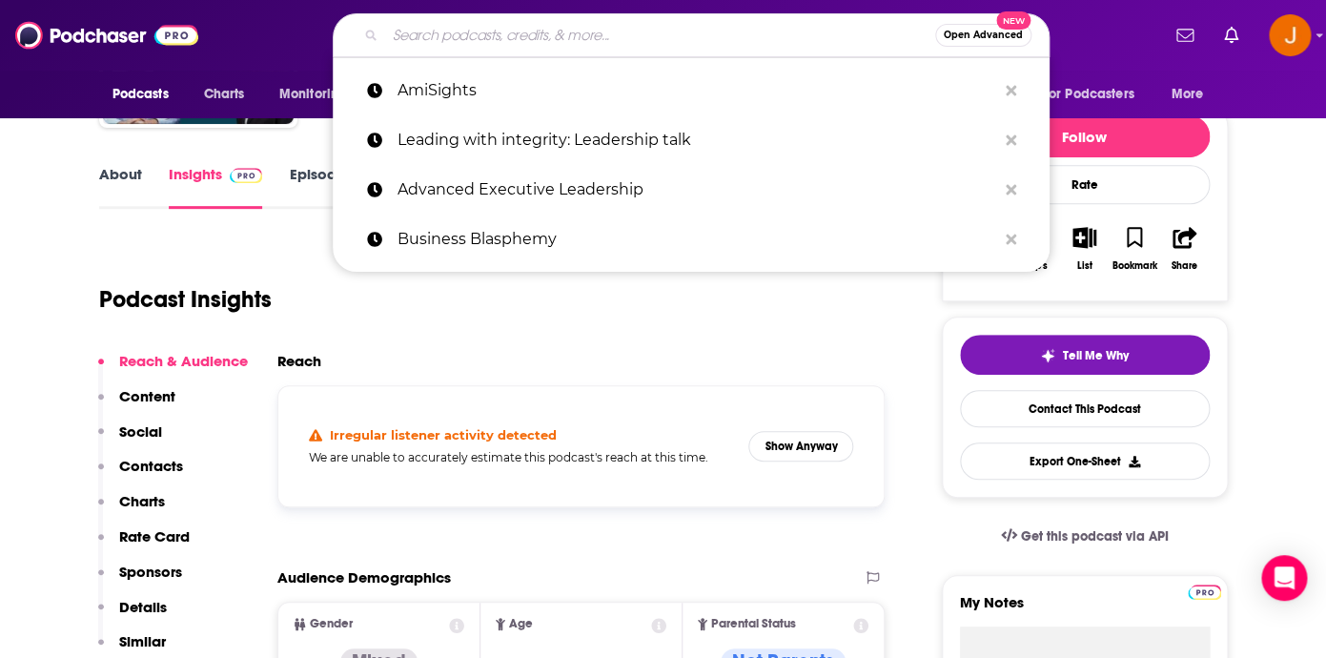
click at [414, 51] on input "Search podcasts, credits, & more..." at bounding box center [660, 35] width 550 height 30
paste input "How To Business Show"
type input "How To Business Show"
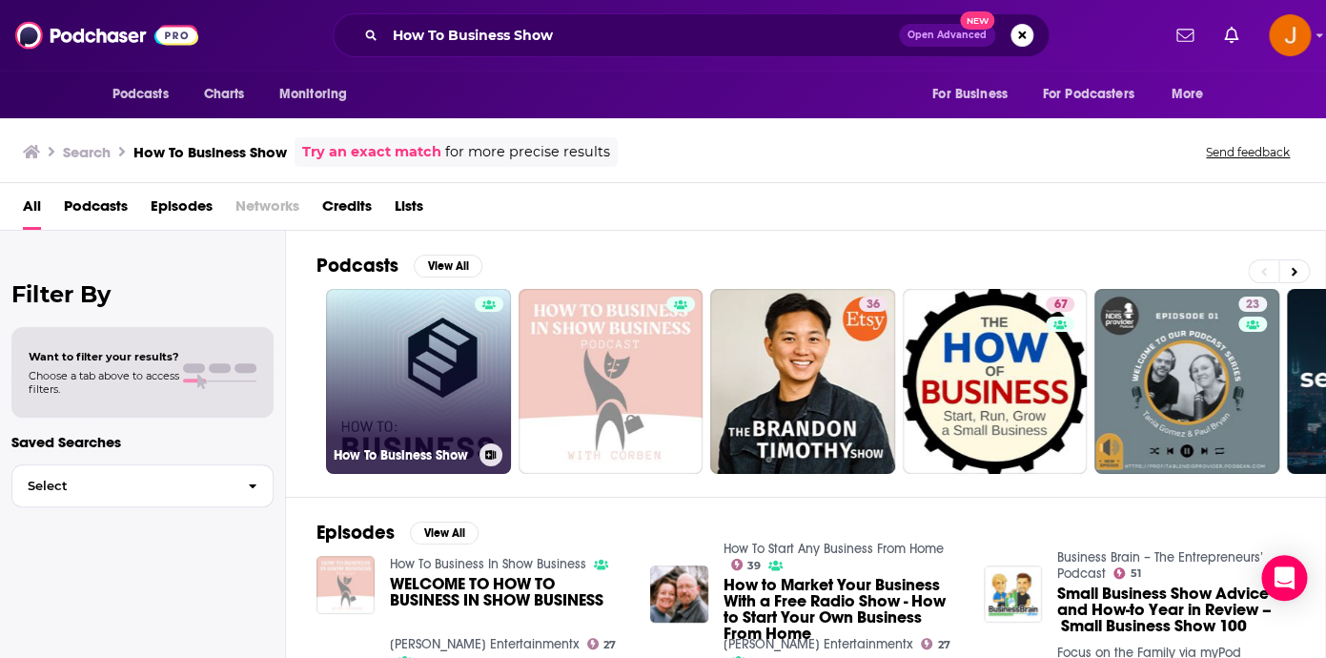
click at [404, 339] on link "How To Business Show" at bounding box center [418, 381] width 185 height 185
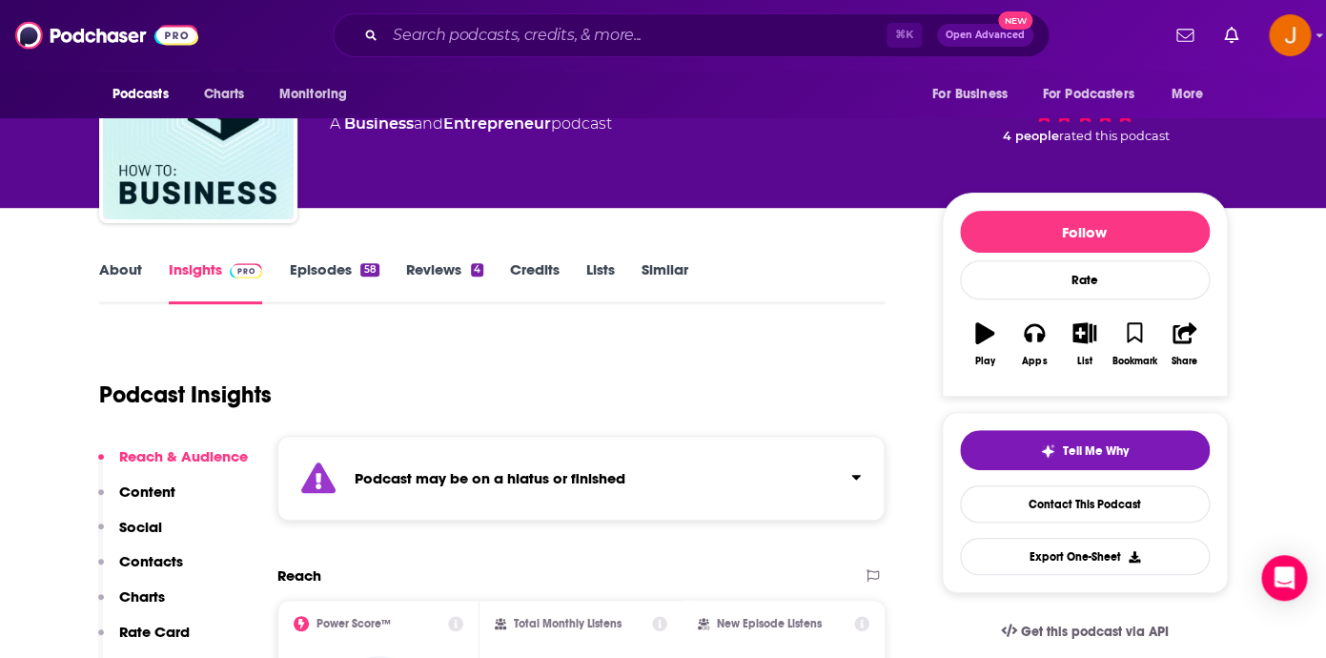
scroll to position [112, 0]
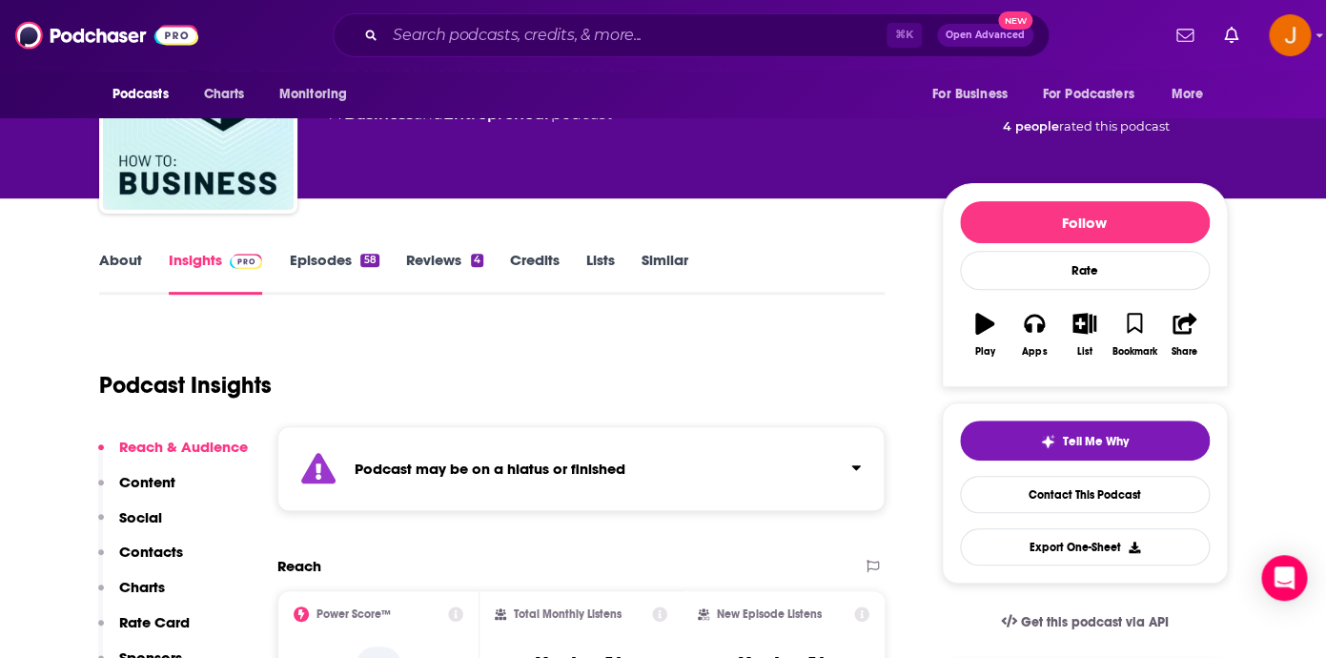
click at [313, 264] on link "Episodes 58" at bounding box center [334, 273] width 90 height 44
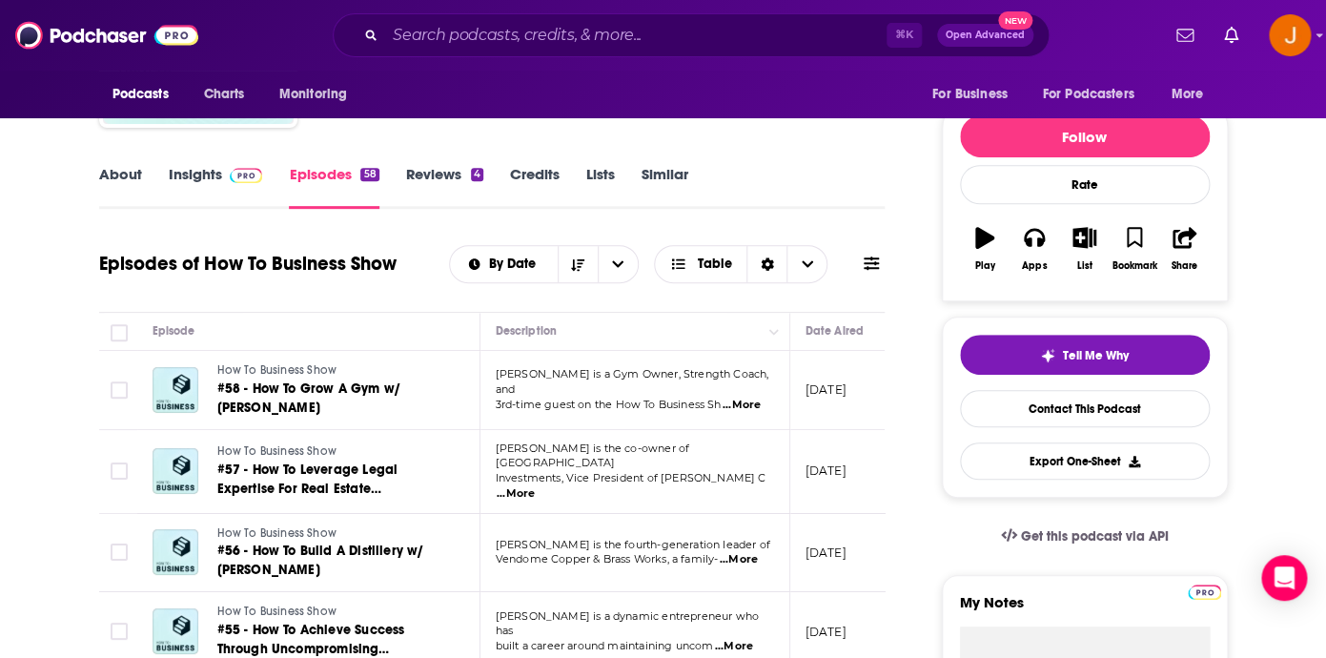
scroll to position [62, 0]
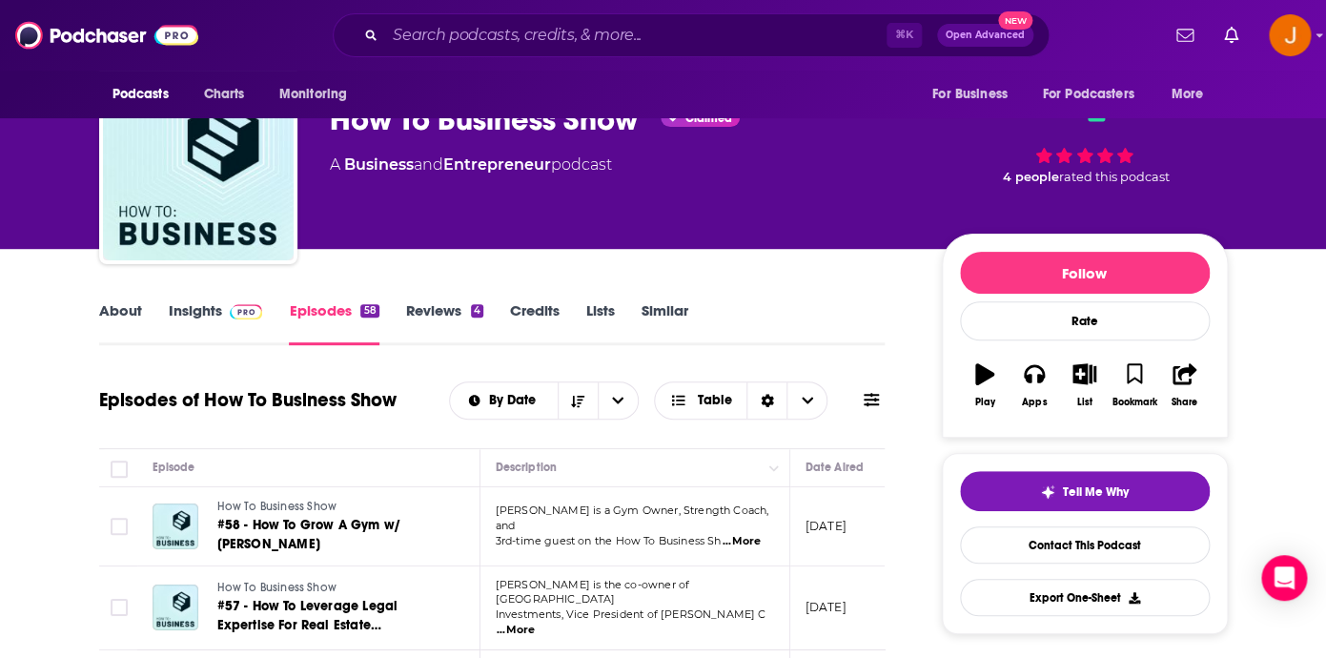
click at [181, 322] on link "Insights" at bounding box center [216, 323] width 94 height 44
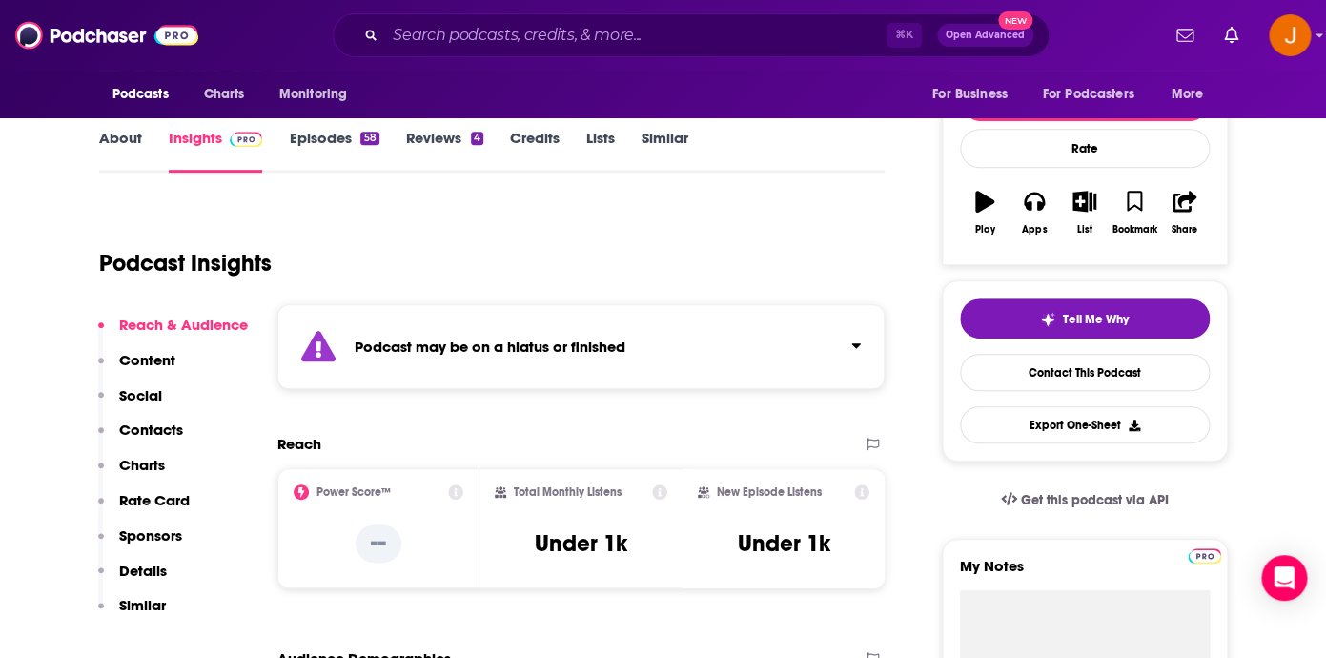
scroll to position [241, 0]
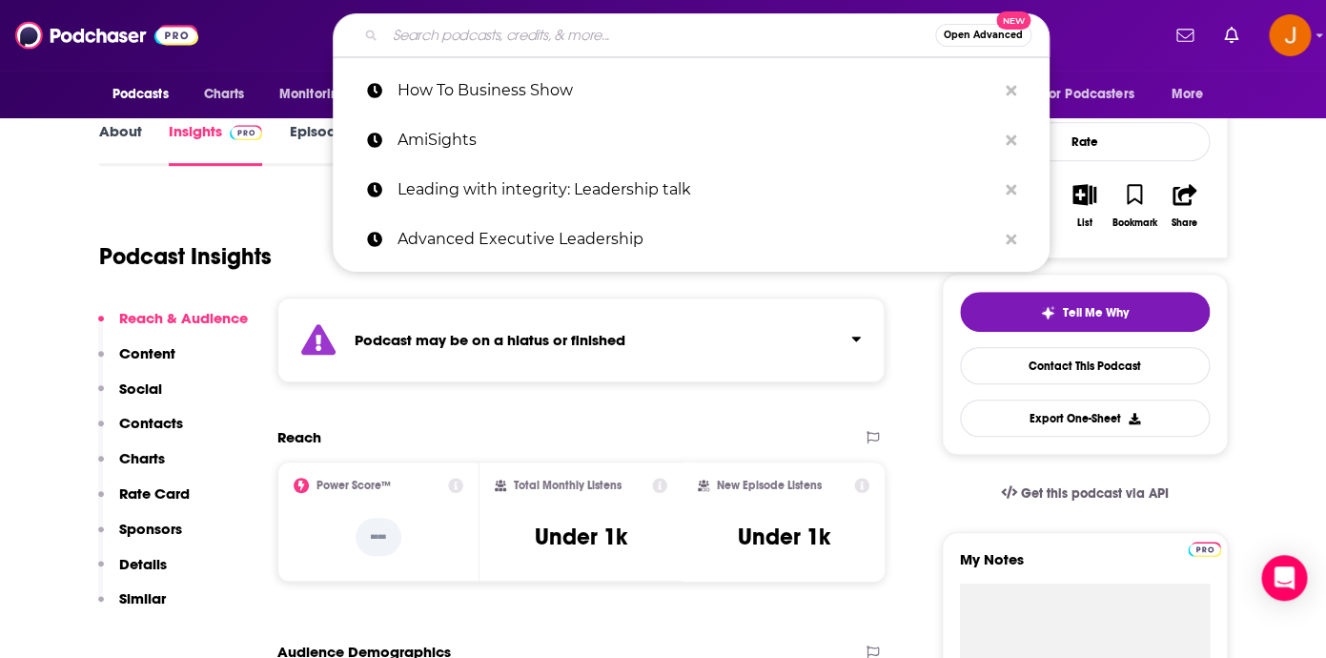
click at [427, 48] on input "Search podcasts, credits, & more..." at bounding box center [660, 35] width 550 height 30
paste input "Block That Chain"
type input "Block That Chain"
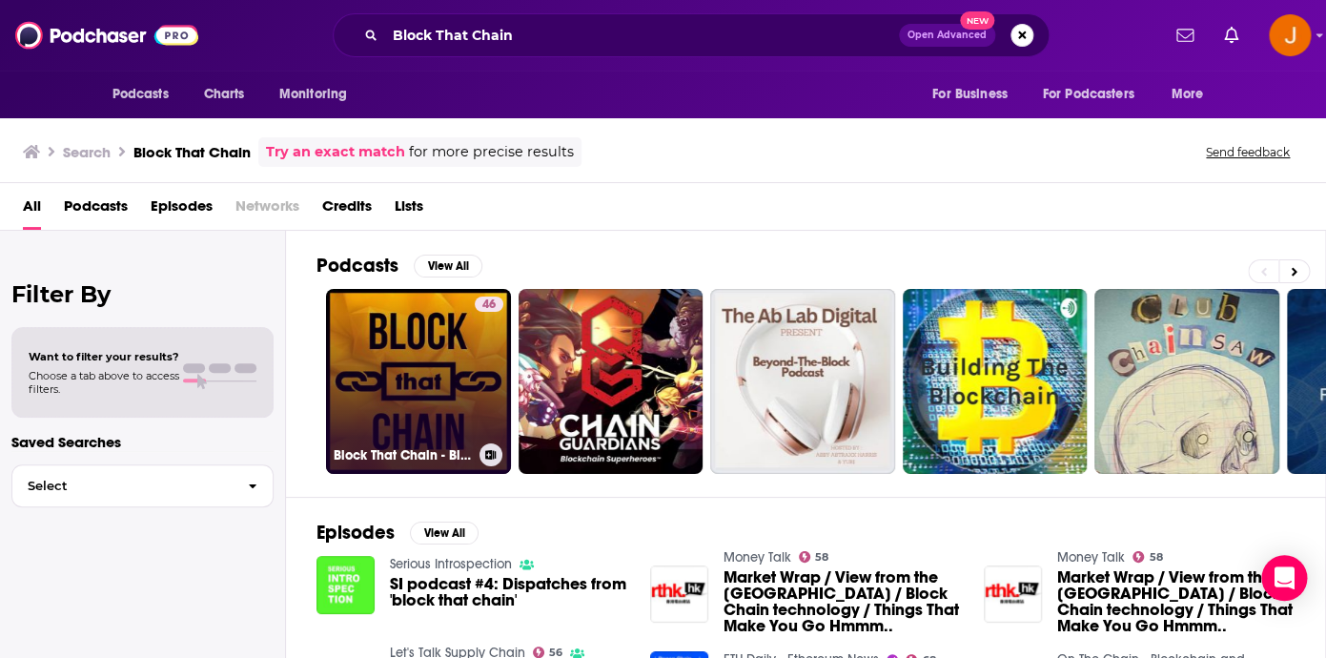
click at [379, 374] on link "46 Block That Chain - Bitcoin & Blockchain" at bounding box center [418, 381] width 185 height 185
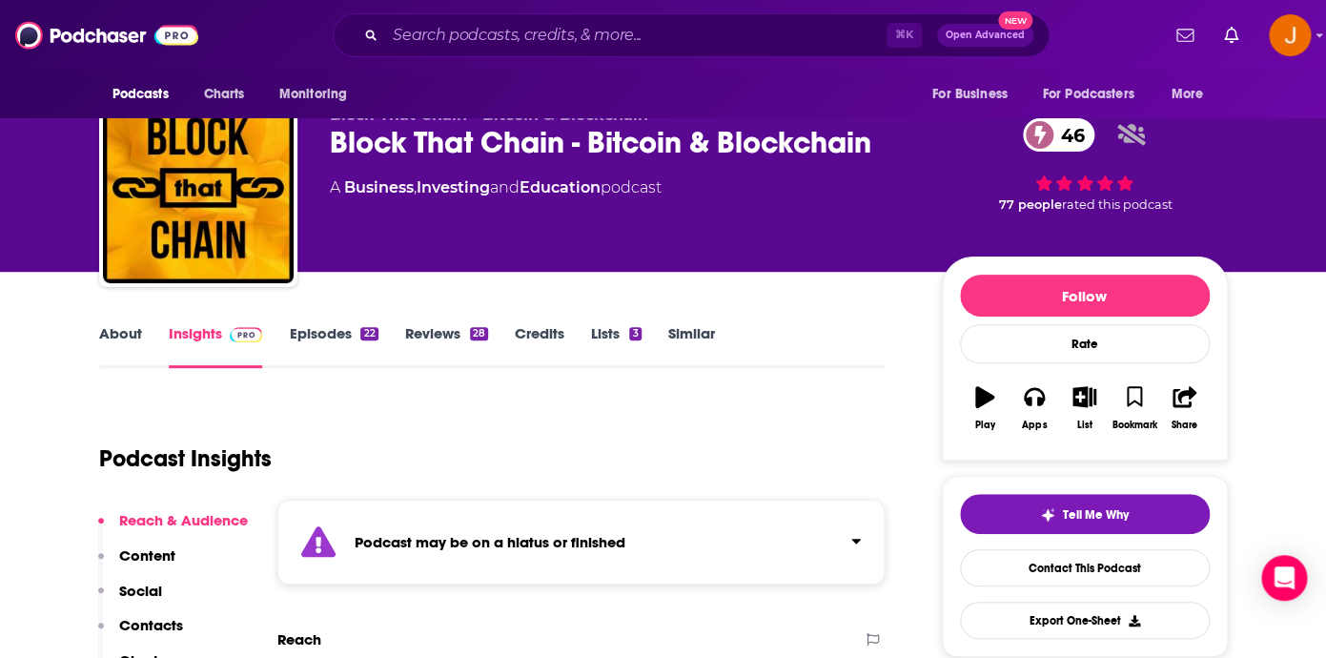
scroll to position [54, 0]
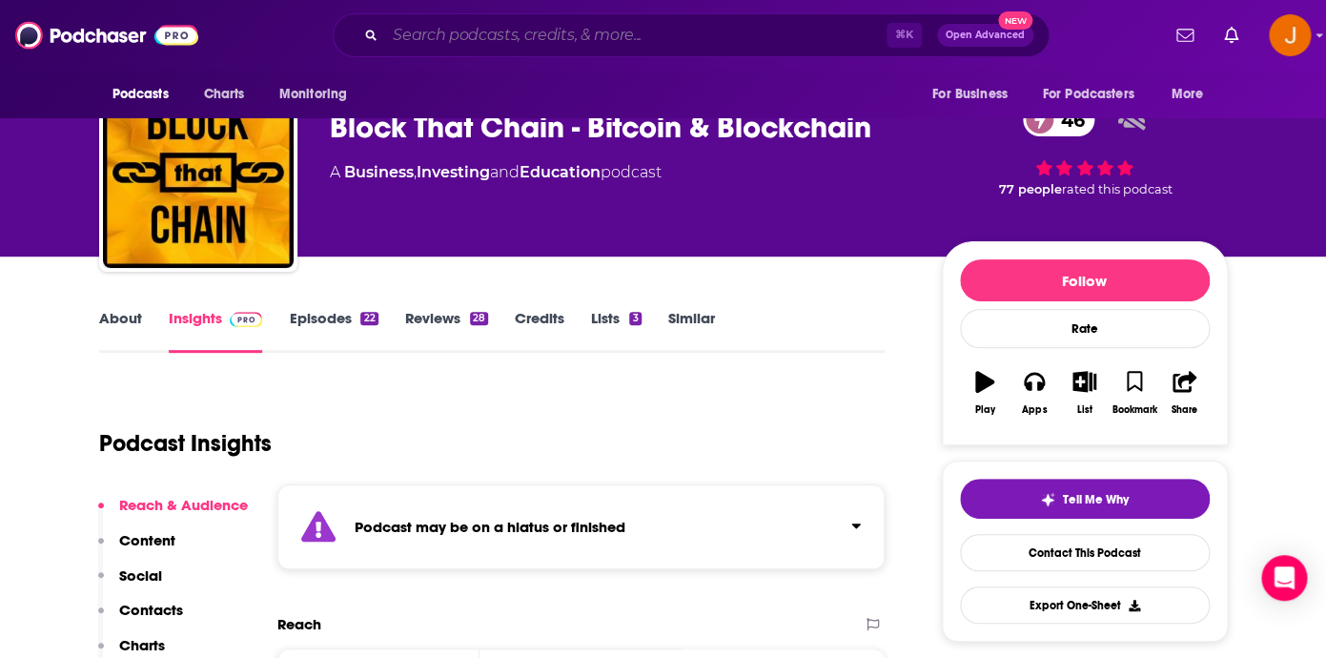
click at [456, 43] on input "Search podcasts, credits, & more..." at bounding box center [635, 35] width 501 height 30
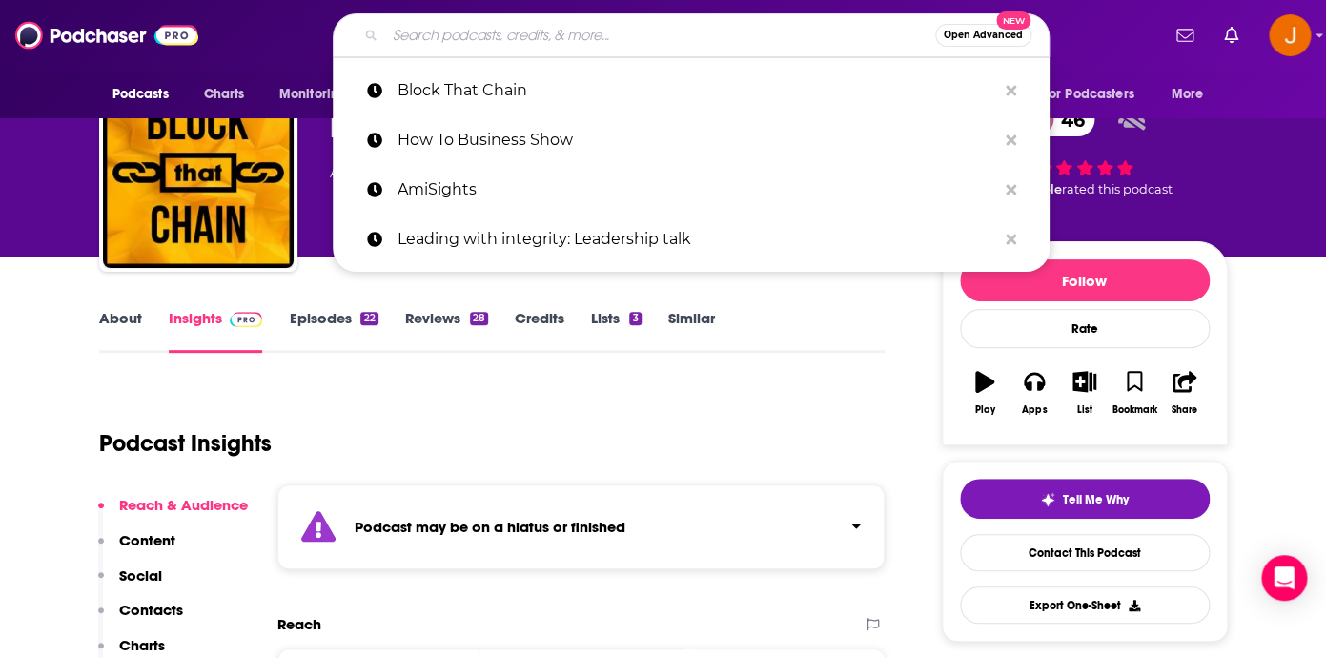
paste input "The Bad Crypto Podcast"
type input "The Bad Crypto Podcast"
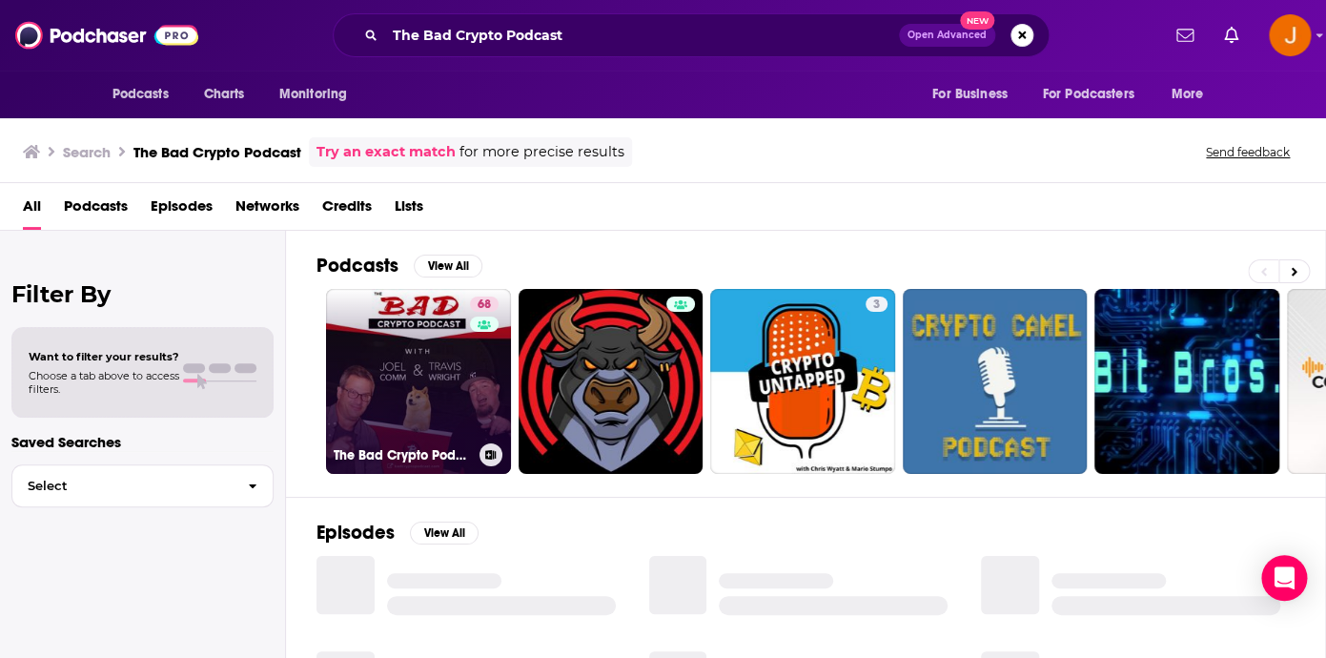
click at [434, 413] on link "68 The Bad Crypto Podcast" at bounding box center [418, 381] width 185 height 185
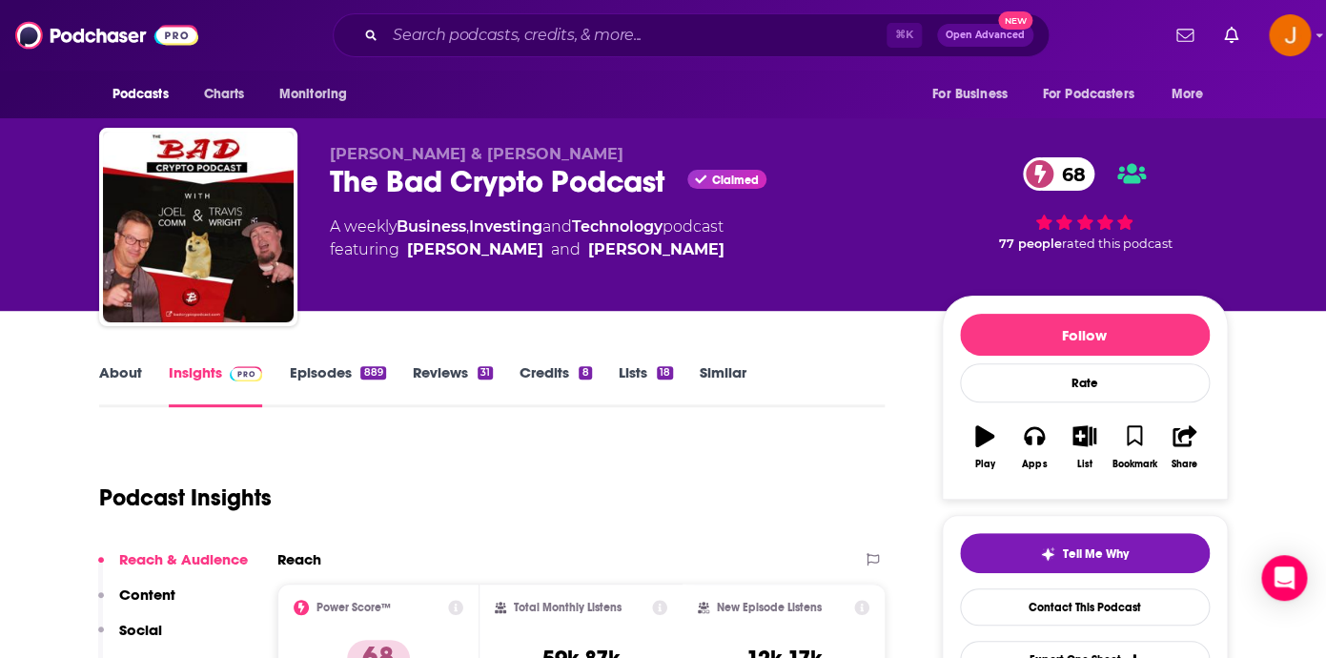
click at [324, 367] on link "Episodes 889" at bounding box center [337, 385] width 96 height 44
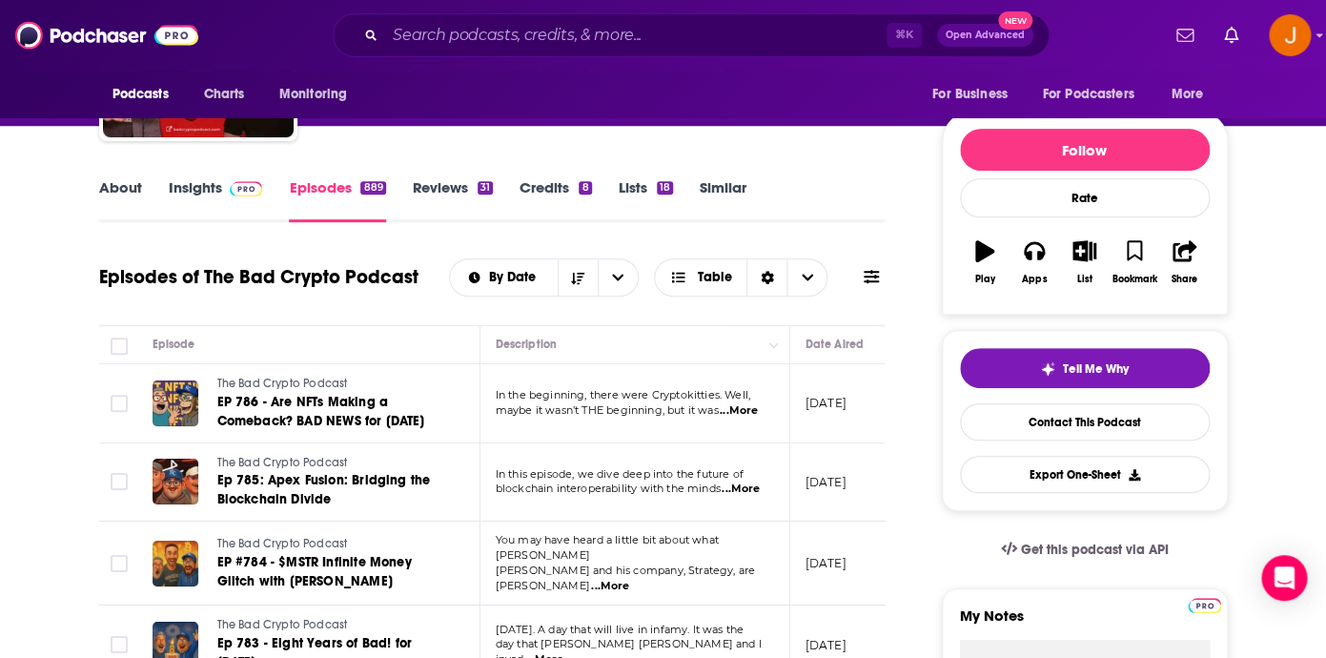
scroll to position [76, 0]
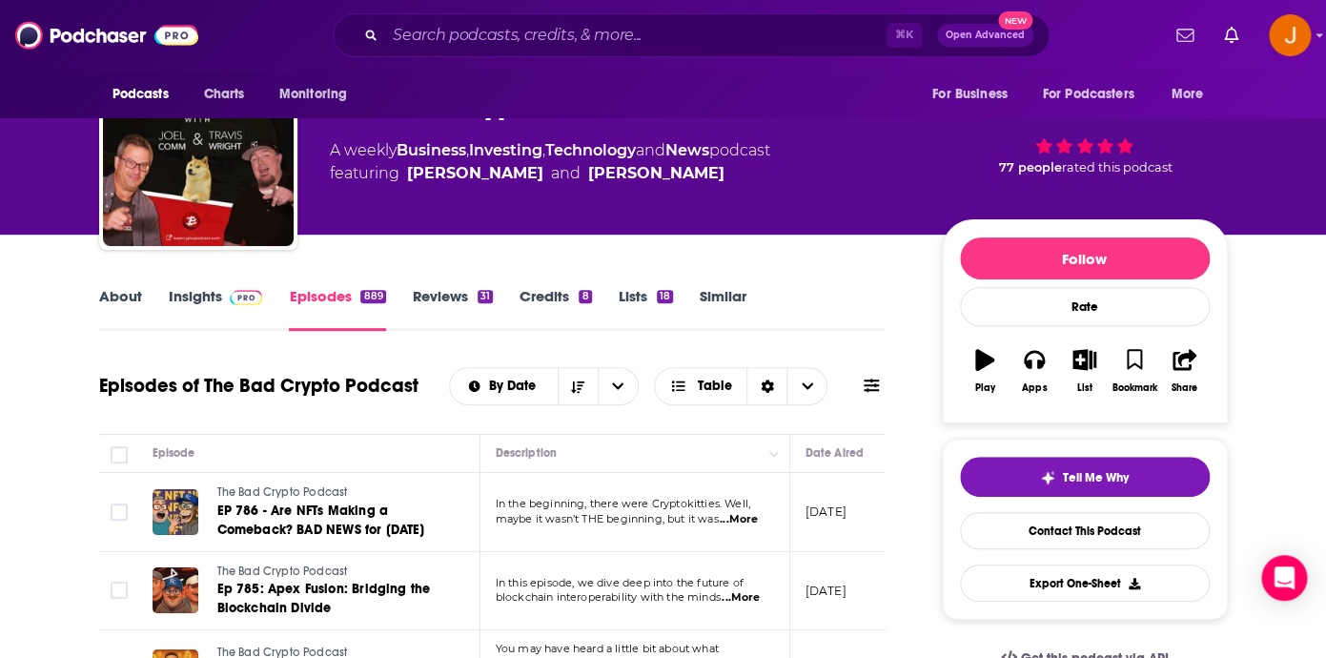
click at [190, 287] on div "About Insights Episodes 889 Reviews 31 Credits 8 Lists 18 Similar" at bounding box center [492, 307] width 786 height 47
click at [203, 299] on link "Insights" at bounding box center [216, 309] width 94 height 44
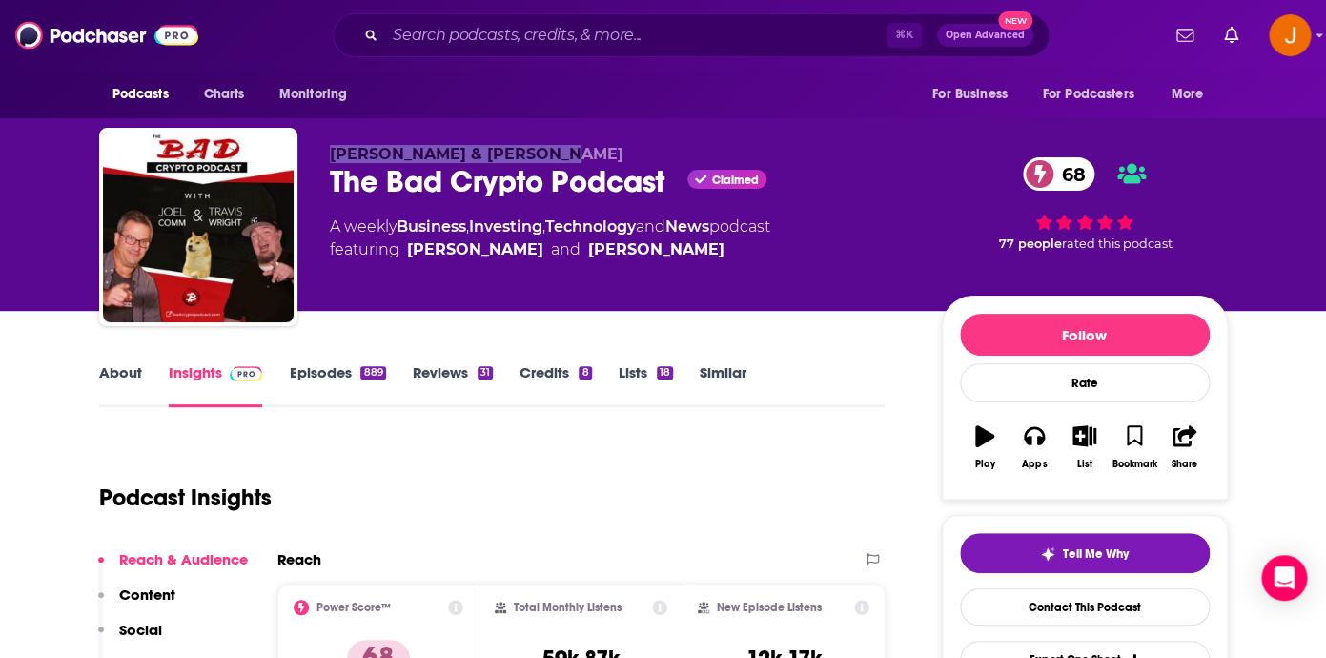
drag, startPoint x: 547, startPoint y: 157, endPoint x: 326, endPoint y: 158, distance: 221.1
click at [326, 158] on div "Joel Comm & Travis Wright The Bad Crypto Podcast Claimed 68 A weekly Business ,…" at bounding box center [663, 231] width 1128 height 206
copy span "Joel Comm & Travis Wright"
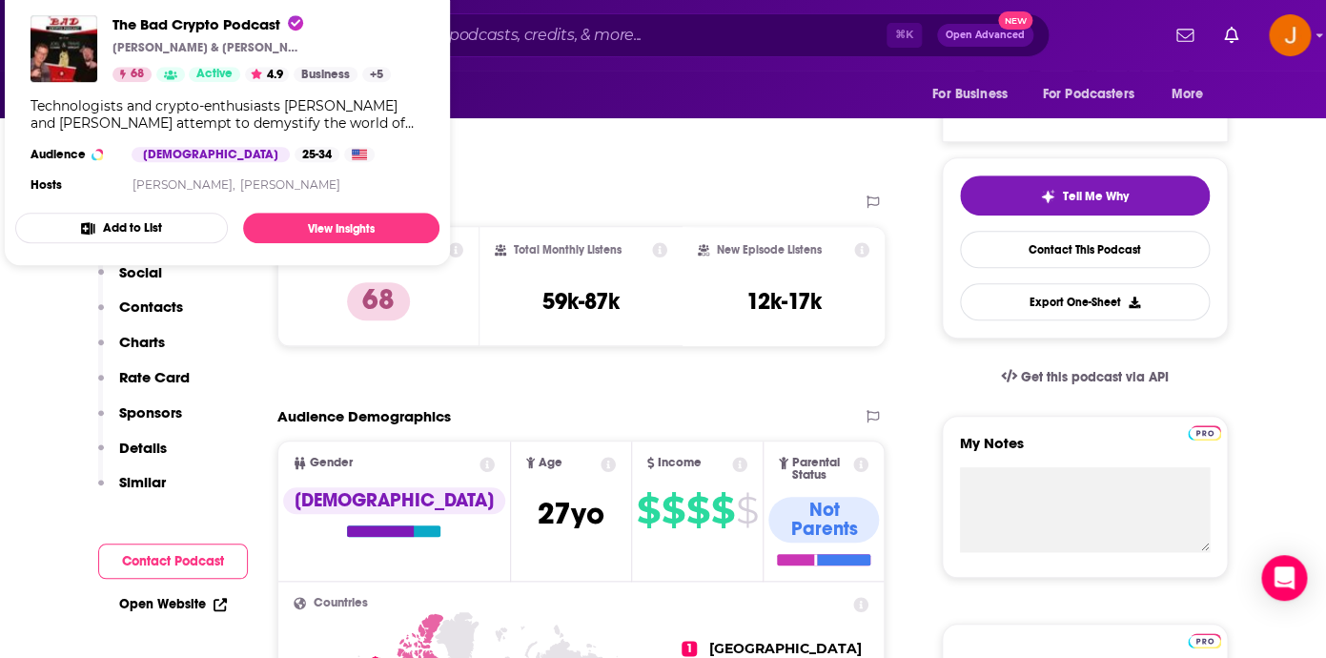
scroll to position [366, 0]
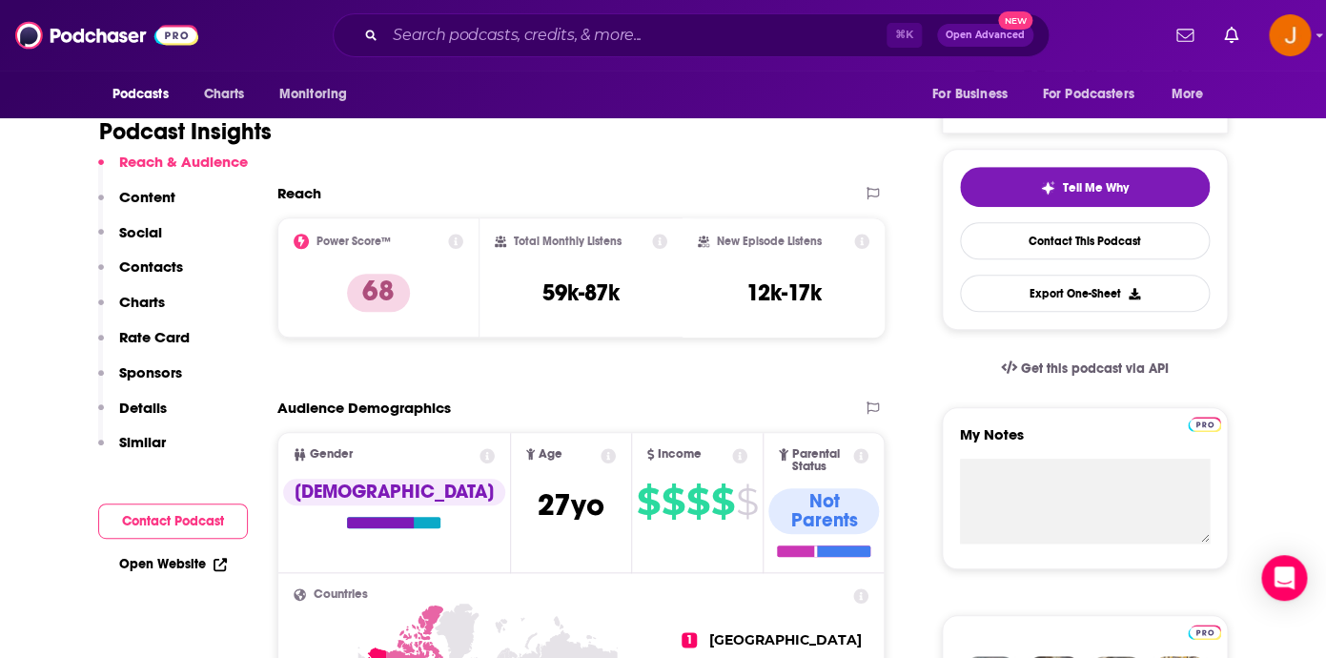
click at [162, 271] on p "Contacts" at bounding box center [151, 266] width 64 height 18
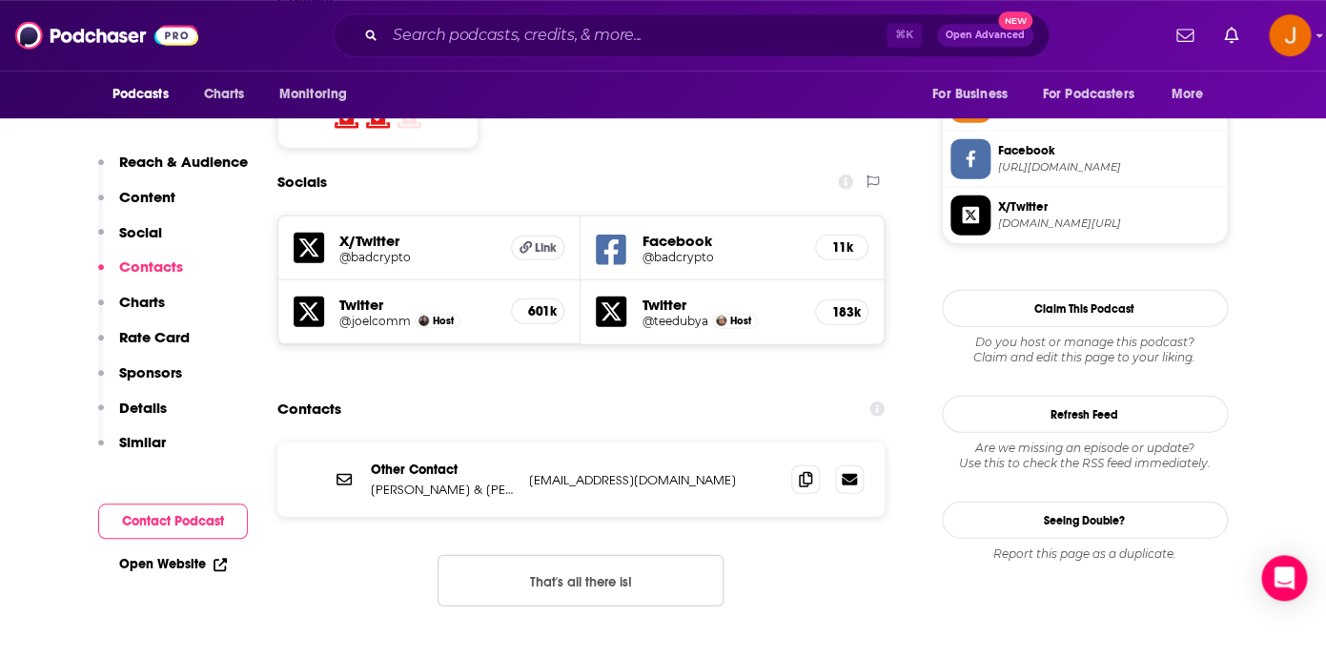
scroll to position [1601, 0]
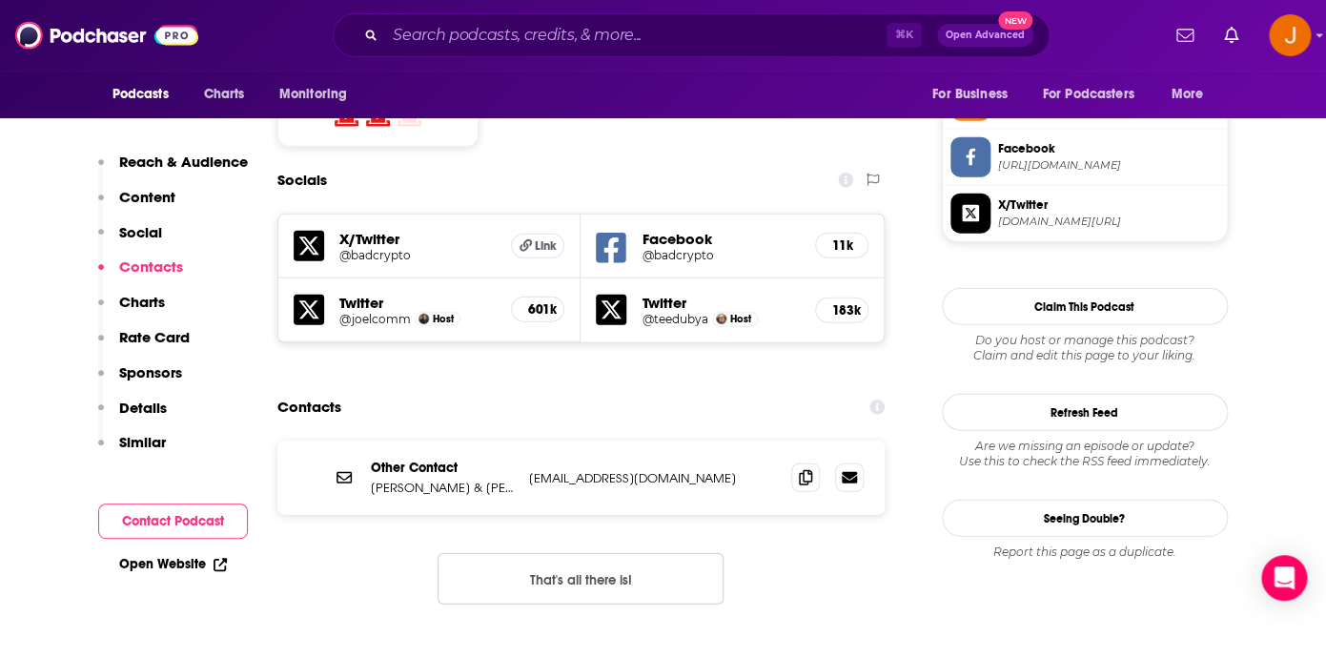
drag, startPoint x: 740, startPoint y: 364, endPoint x: 525, endPoint y: 358, distance: 214.5
click at [525, 440] on div "Other Contact Joel Comm & Travis Wright producer@badcryptopodcast.com producer@…" at bounding box center [581, 477] width 608 height 74
copy p "producer@badcryptopodcast.com"
click at [465, 54] on div "⌘ K Open Advanced New" at bounding box center [691, 35] width 717 height 44
click at [448, 48] on input "Search podcasts, credits, & more..." at bounding box center [635, 35] width 501 height 30
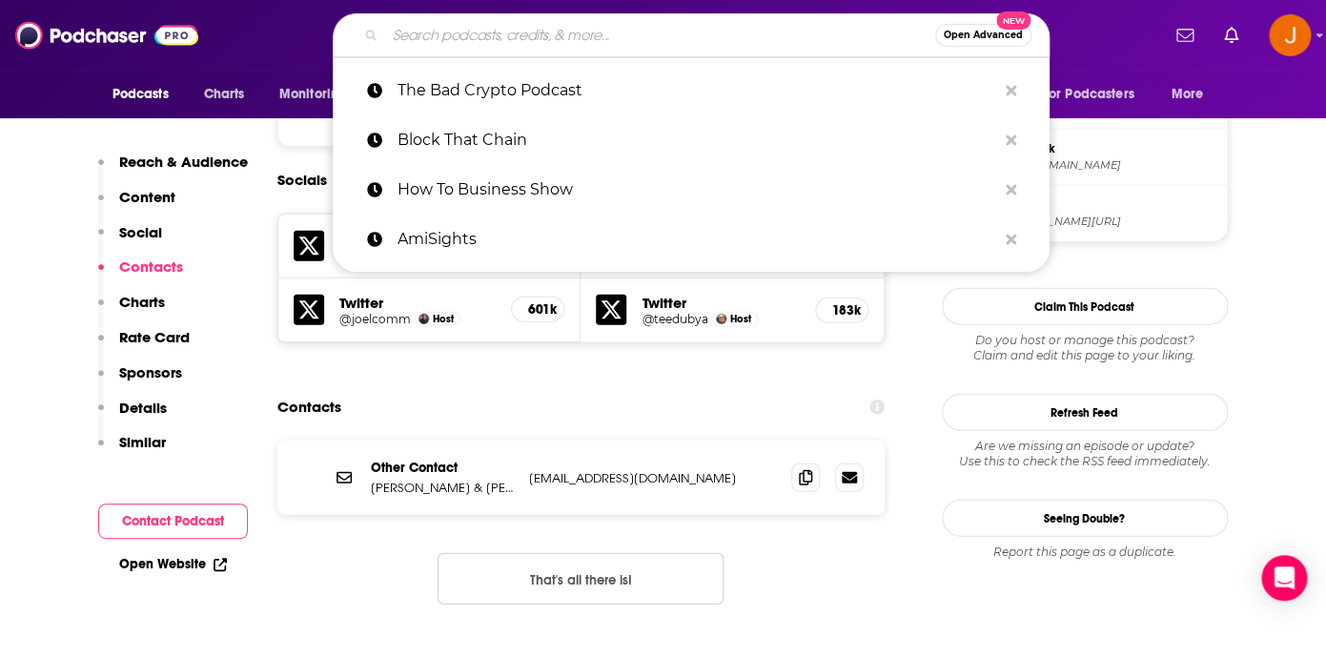
paste input "Business Growth On Purpose"
type input "Business Growth On Purpose"
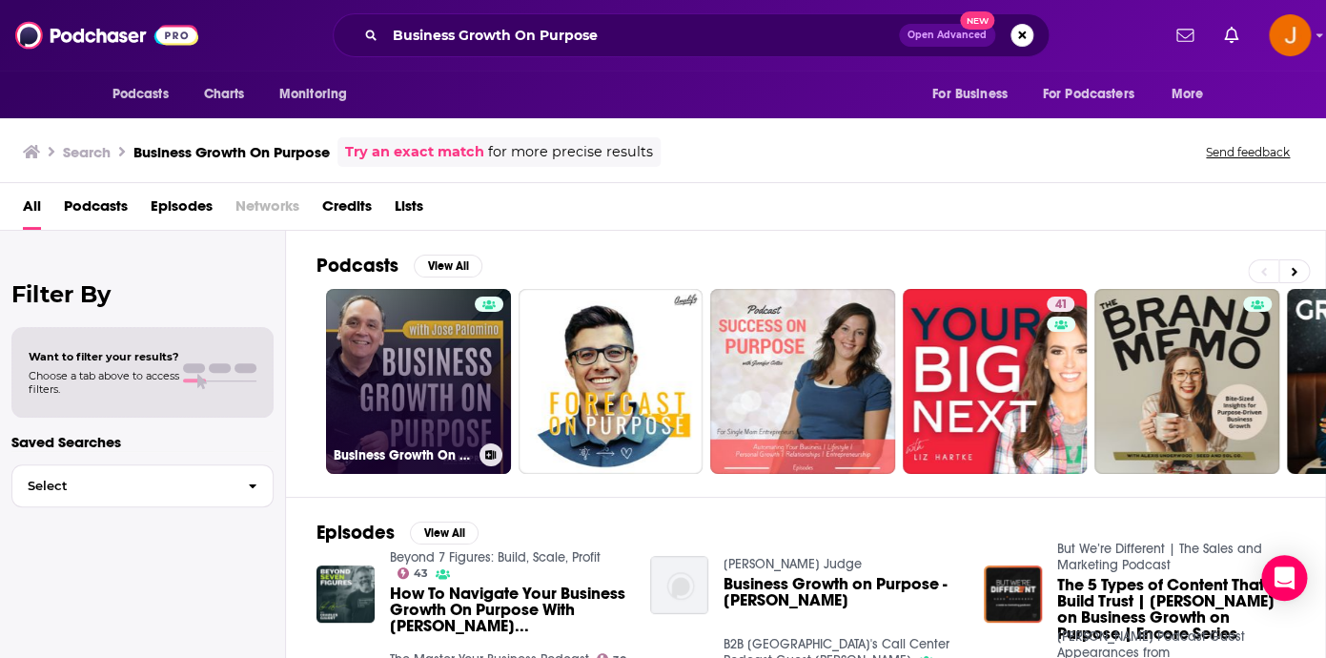
click at [431, 365] on link "Business Growth On Purpose" at bounding box center [418, 381] width 185 height 185
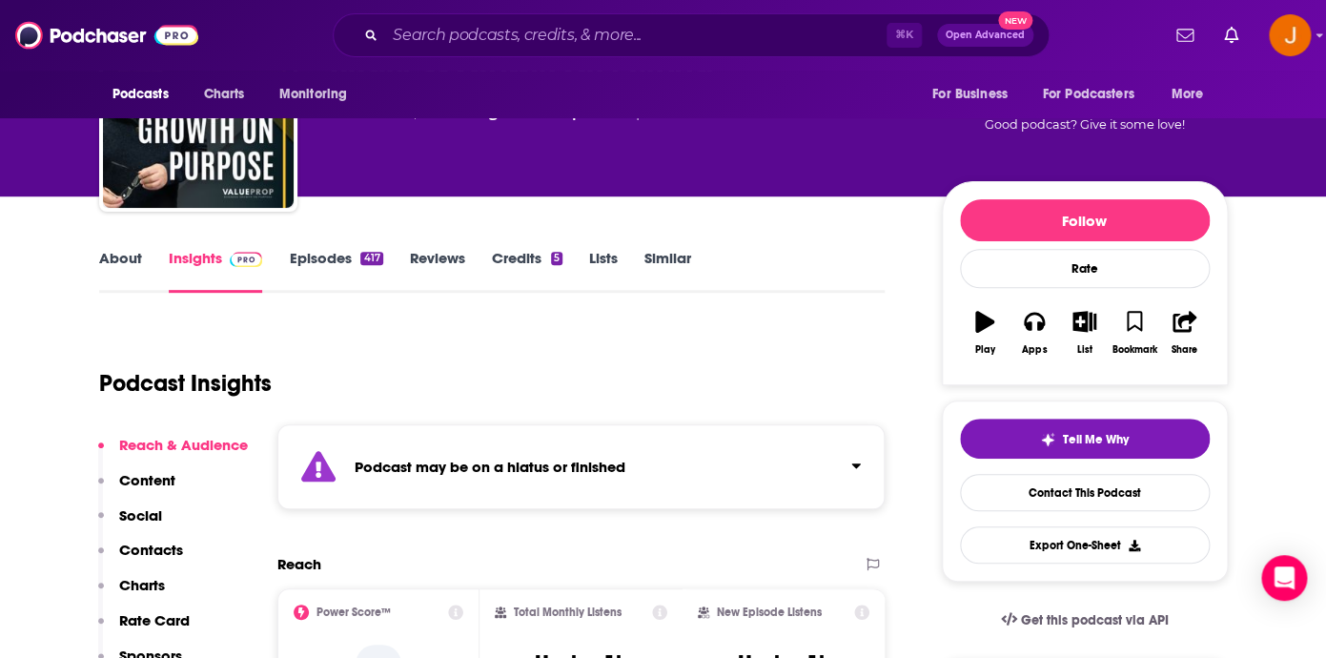
scroll to position [151, 0]
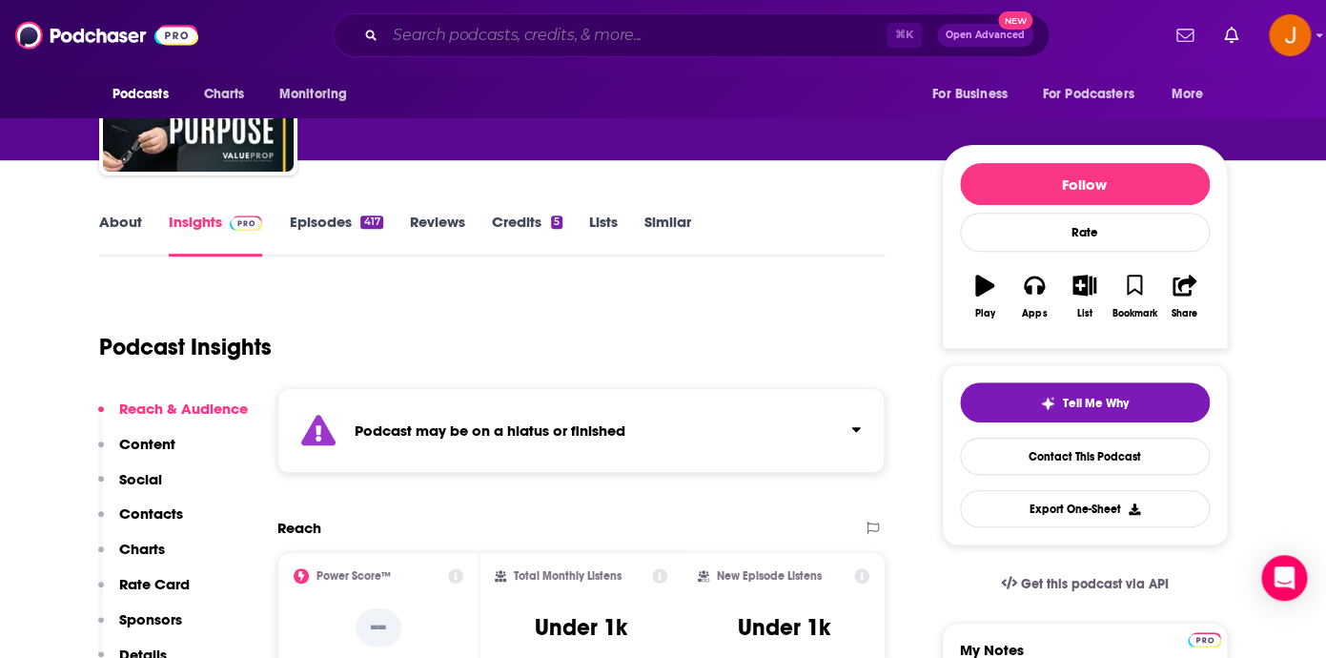
click at [497, 50] on input "Search podcasts, credits, & more..." at bounding box center [635, 35] width 501 height 30
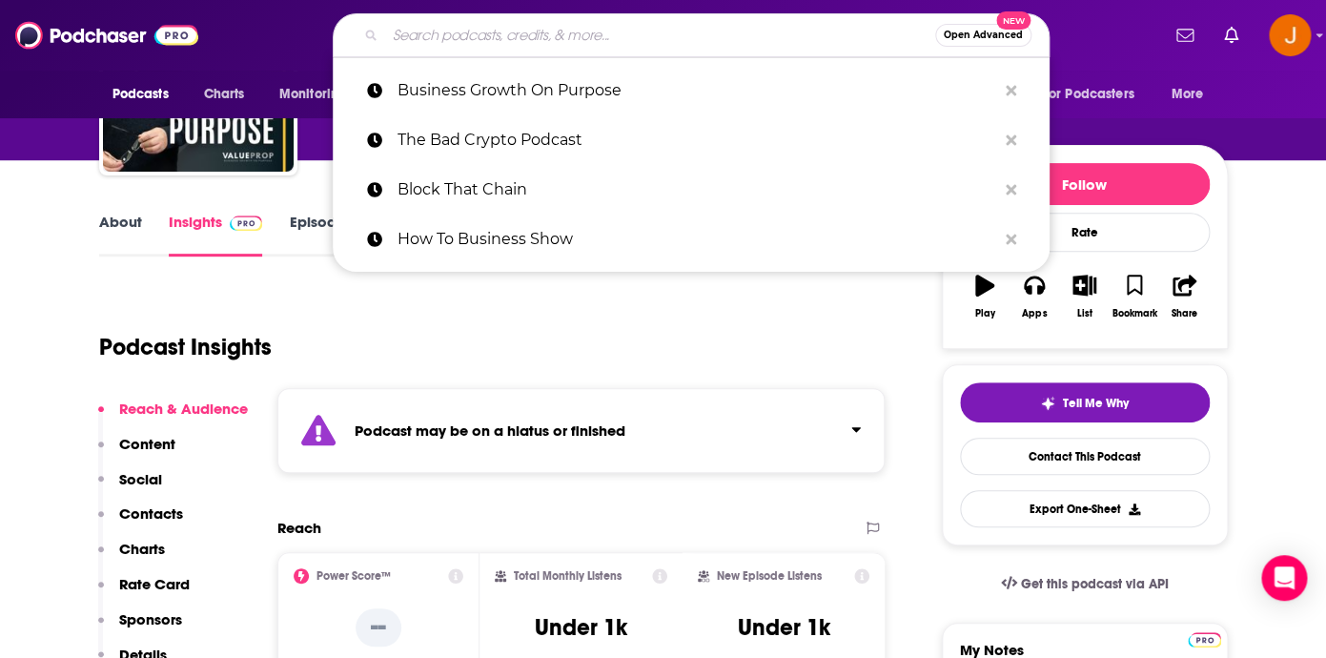
paste input "The Business Growth Show"
type input "The Business Growth Show"
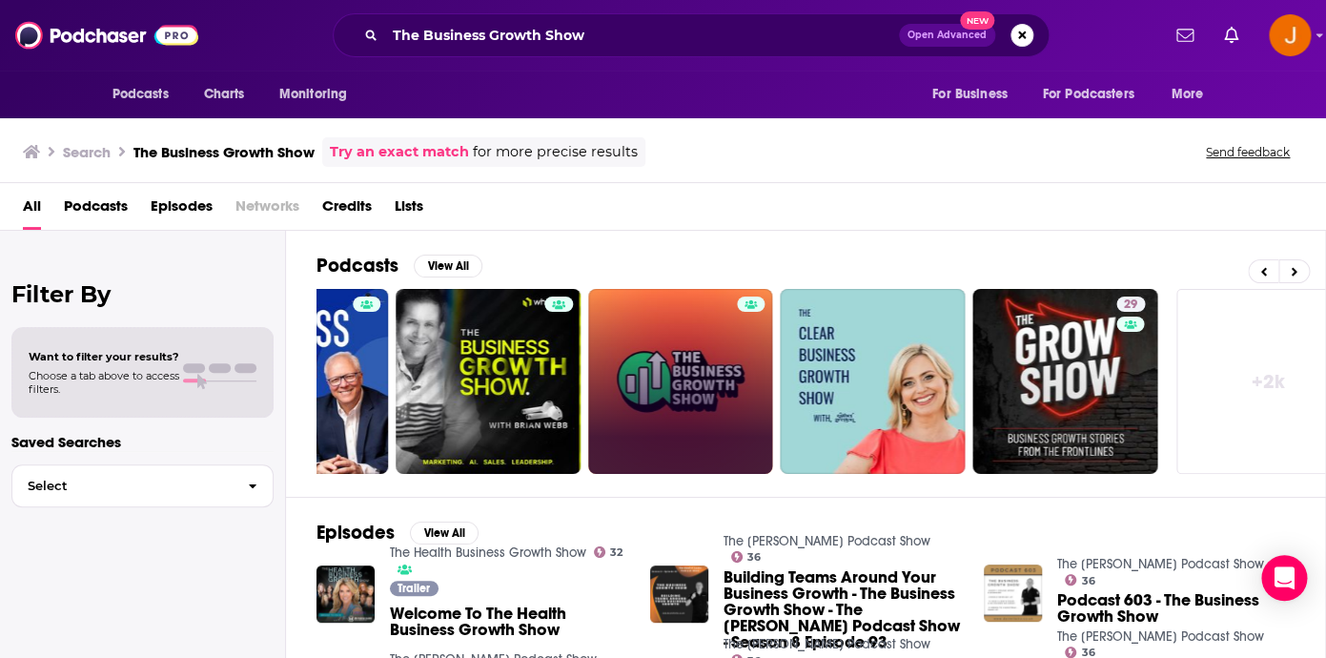
scroll to position [0, 742]
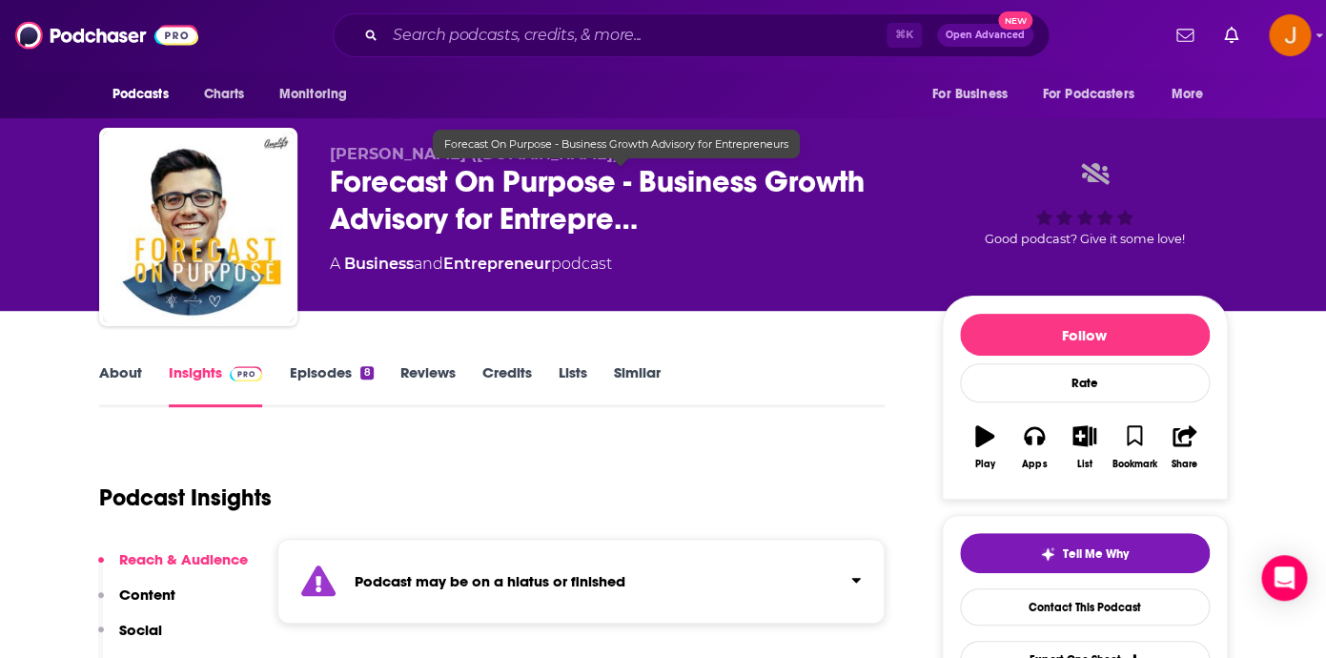
scroll to position [4, 0]
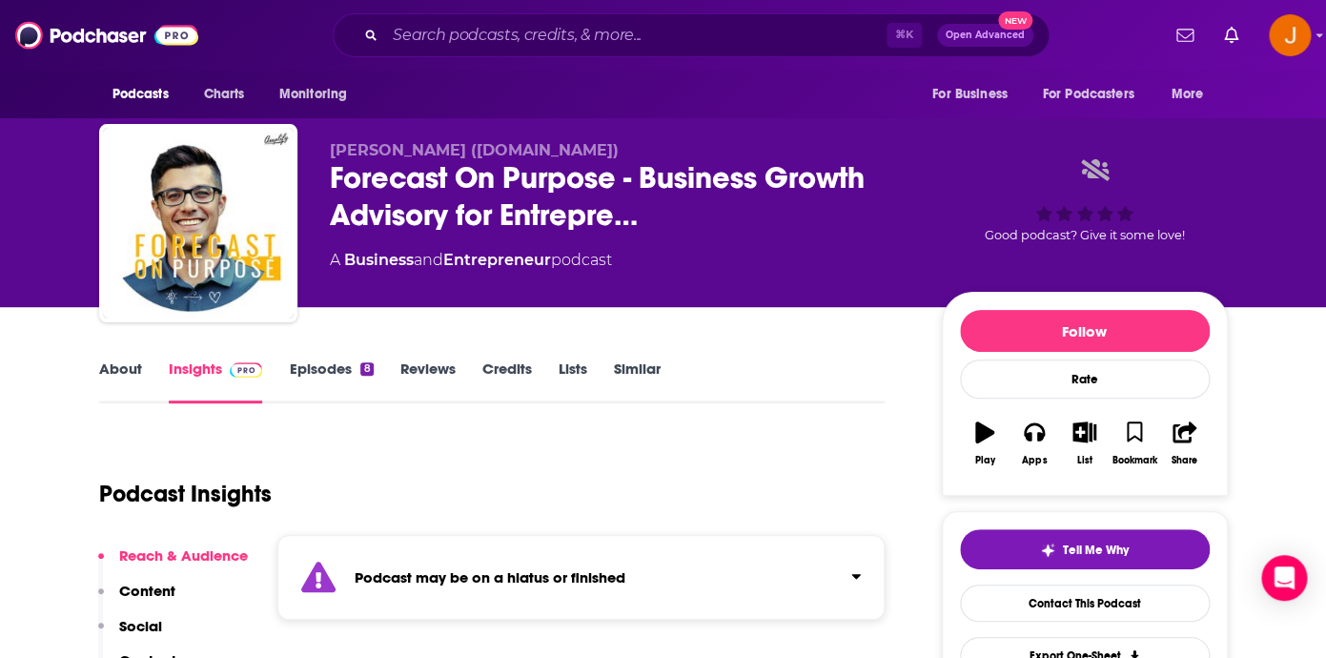
click at [327, 374] on link "Episodes 8" at bounding box center [331, 381] width 84 height 44
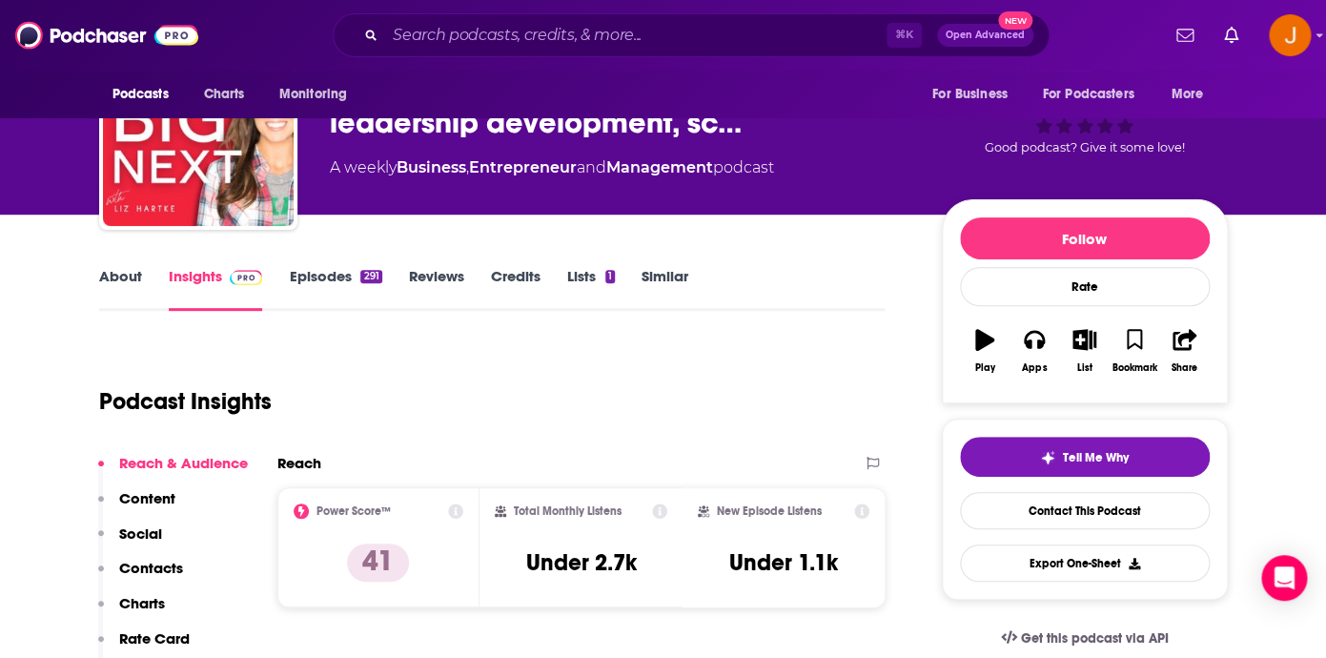
scroll to position [47, 0]
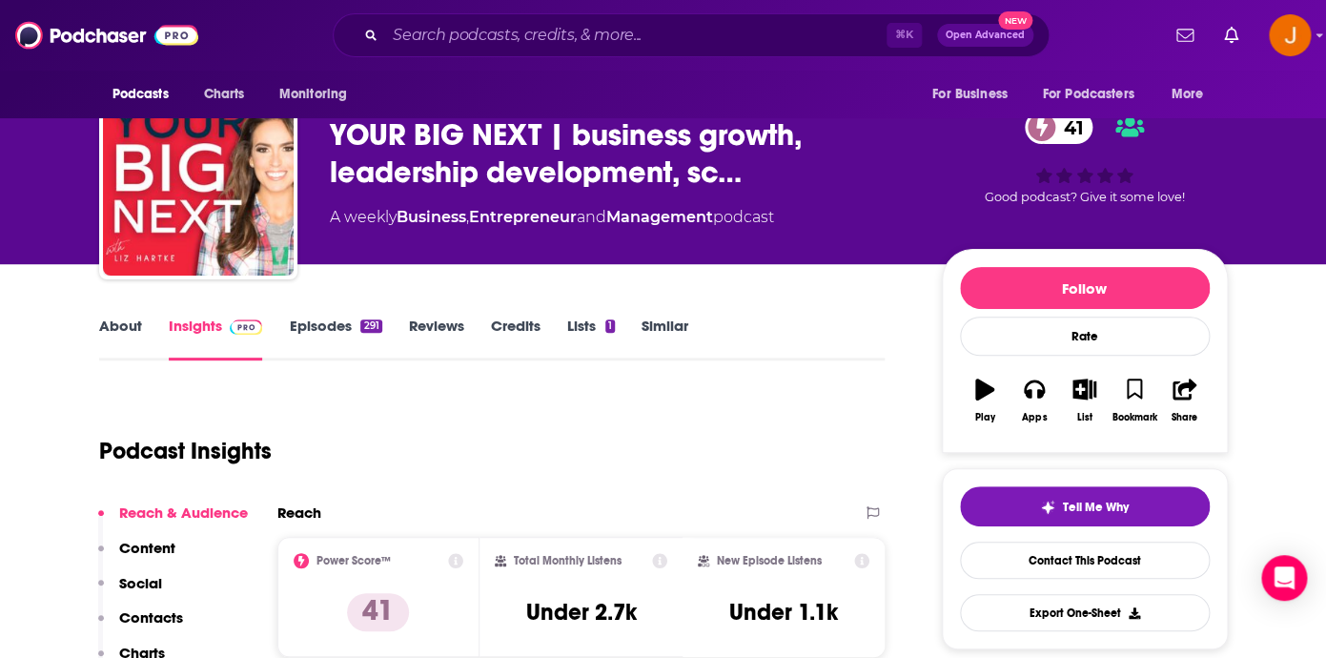
click at [325, 321] on link "Episodes 291" at bounding box center [335, 338] width 92 height 44
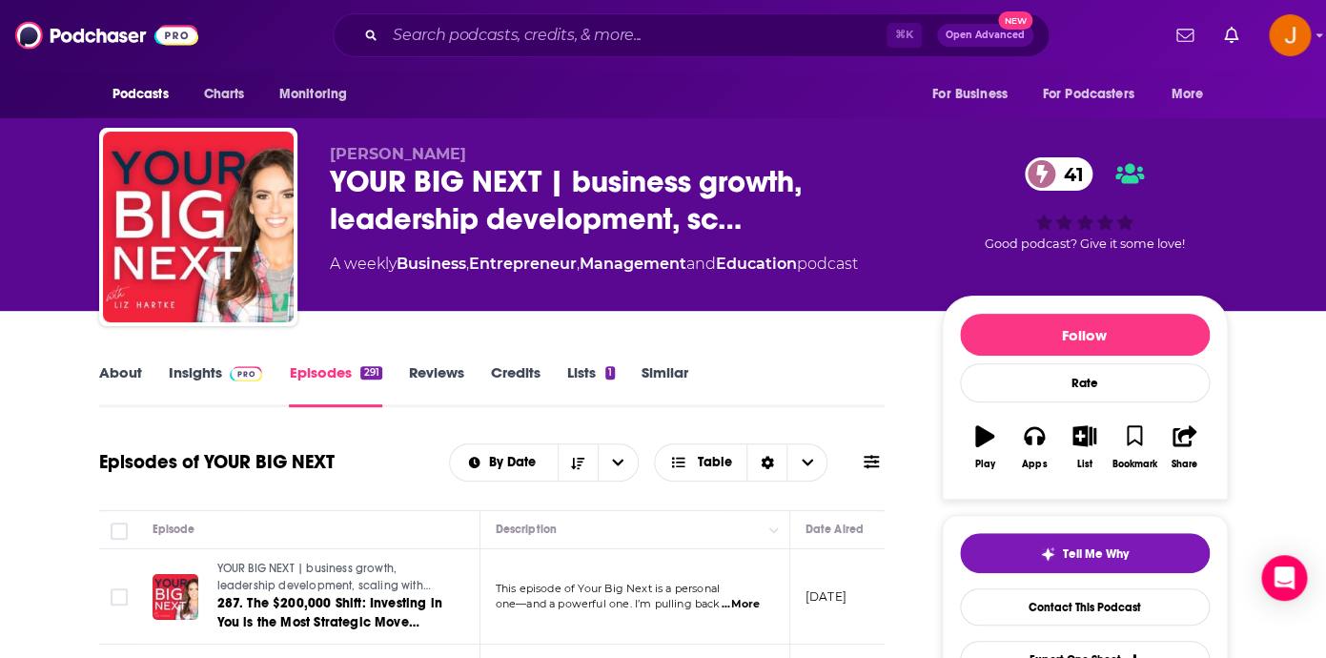
click at [206, 375] on link "Insights" at bounding box center [216, 385] width 94 height 44
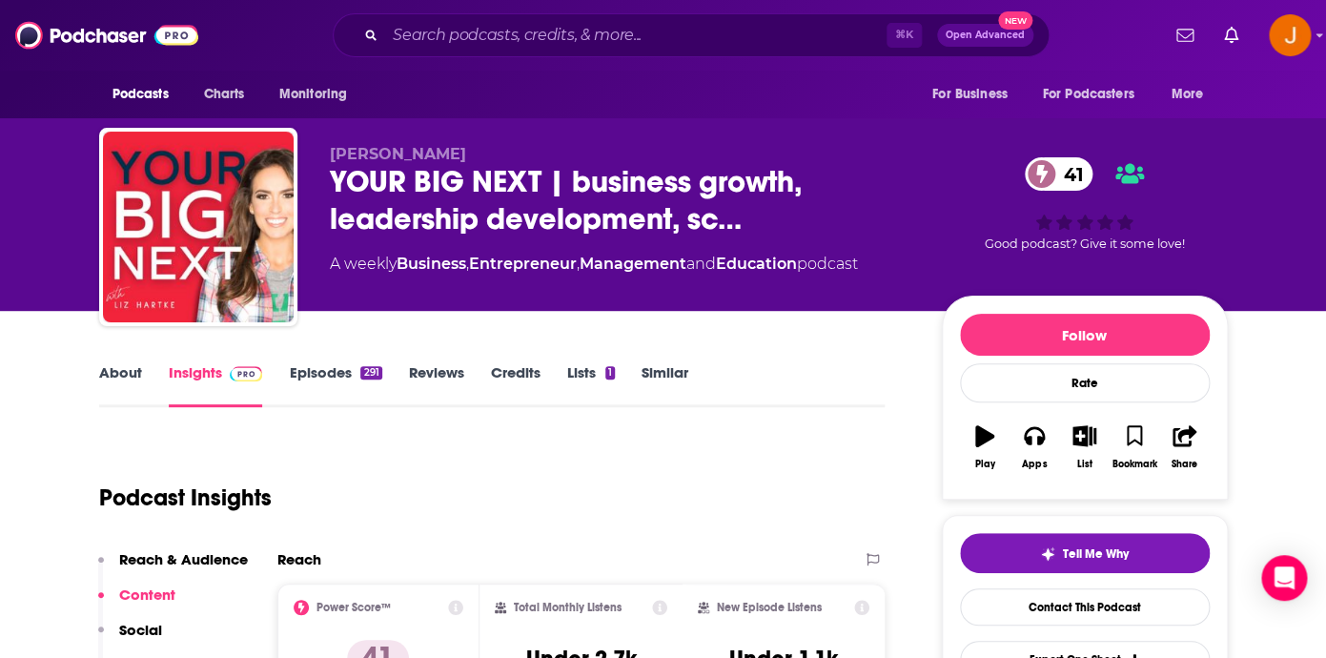
click at [109, 378] on link "About" at bounding box center [120, 385] width 43 height 44
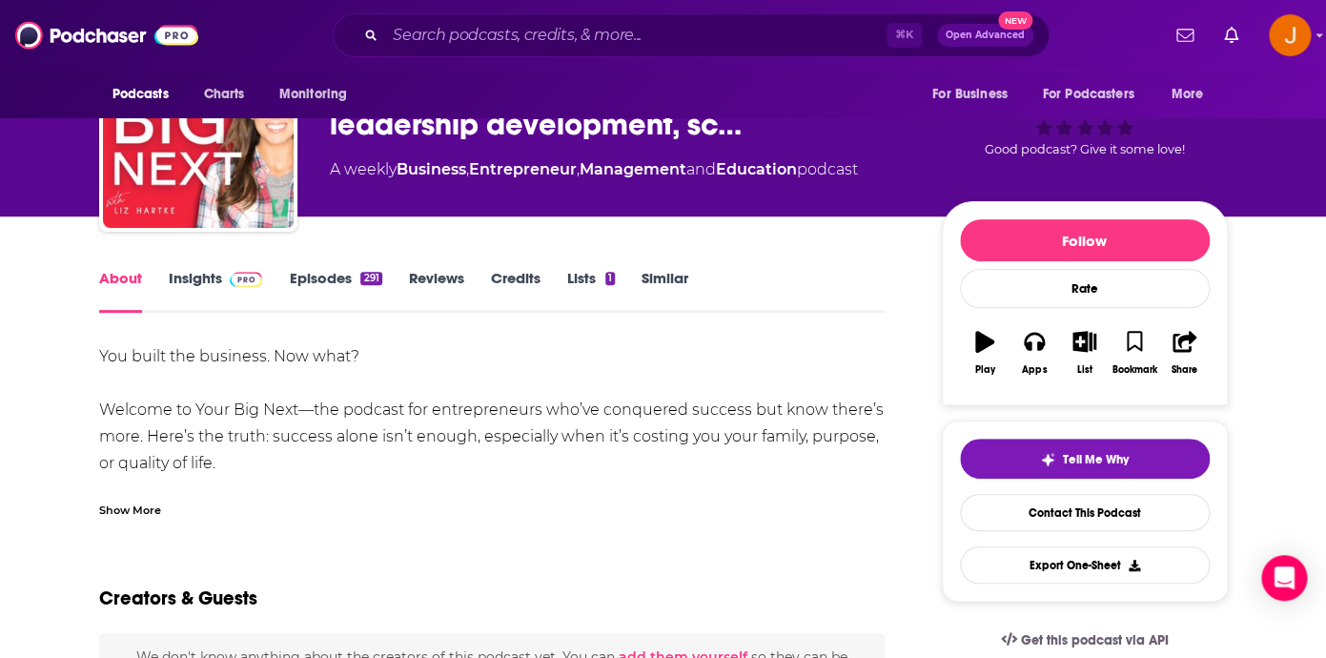
scroll to position [151, 0]
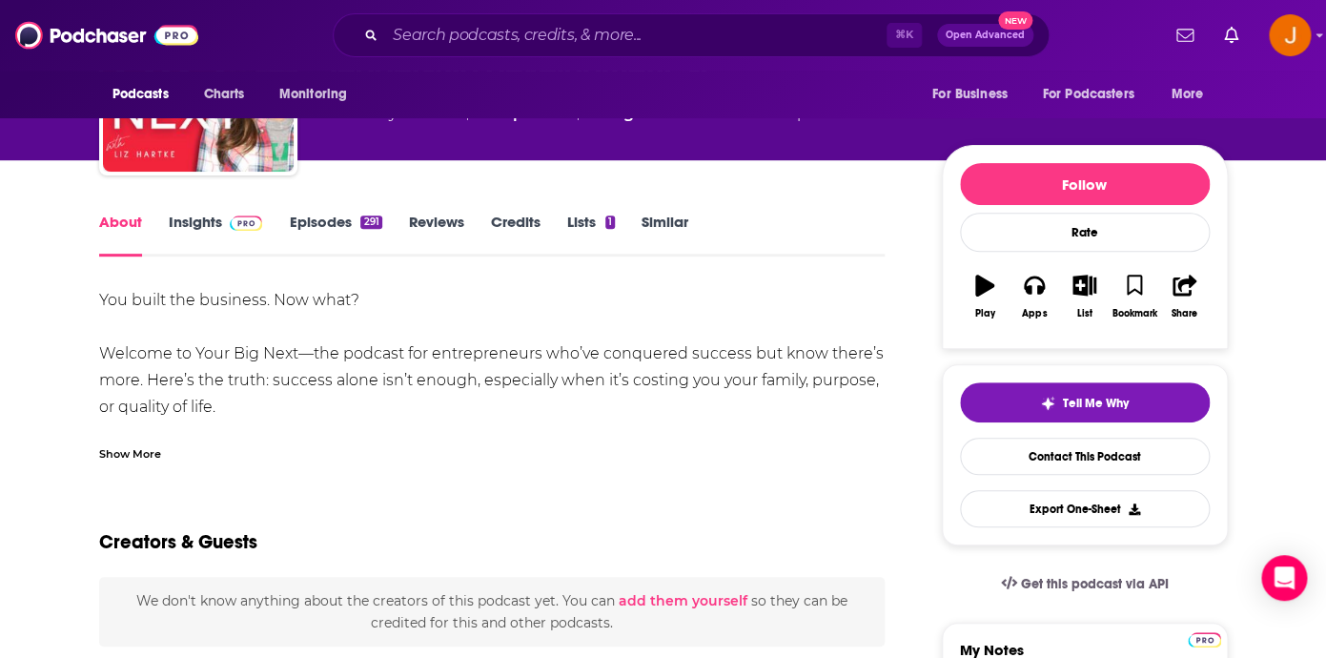
click at [134, 451] on div "Show More" at bounding box center [130, 452] width 62 height 18
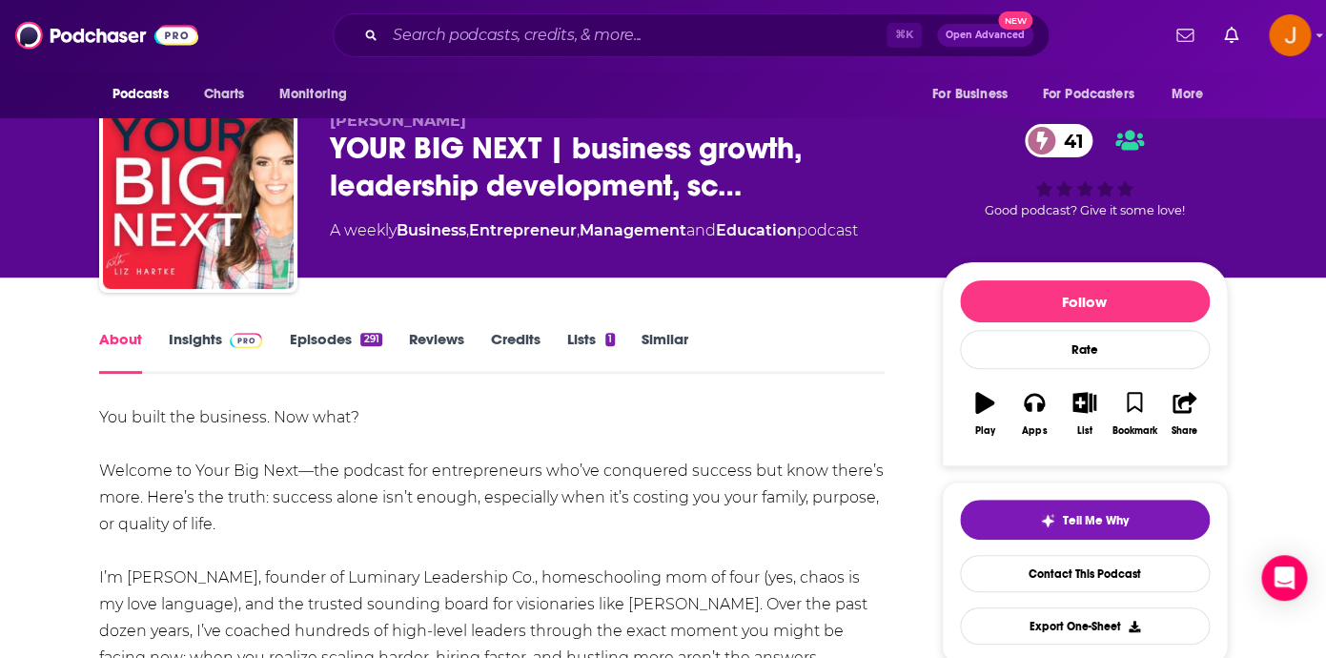
scroll to position [0, 0]
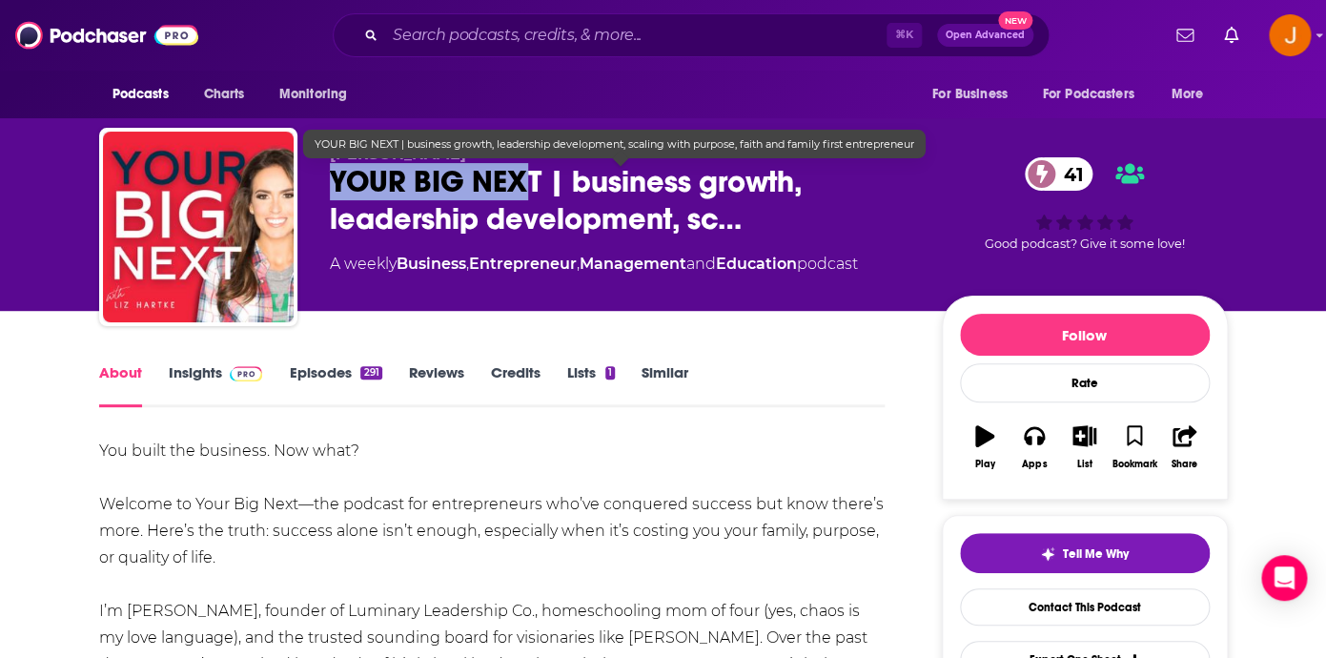
drag, startPoint x: 335, startPoint y: 178, endPoint x: 534, endPoint y: 186, distance: 199.3
click at [534, 186] on span "YOUR BIG NEXT | business growth, leadership development, sc…" at bounding box center [620, 200] width 581 height 74
click at [398, 208] on span "YOUR BIG NEXT | business growth, leadership development, sc…" at bounding box center [620, 200] width 581 height 74
drag, startPoint x: 328, startPoint y: 177, endPoint x: 534, endPoint y: 187, distance: 206.1
click at [534, 187] on div "Elizabeth Hartke YOUR BIG NEXT | business growth, leadership development, sc… 4…" at bounding box center [663, 231] width 1128 height 206
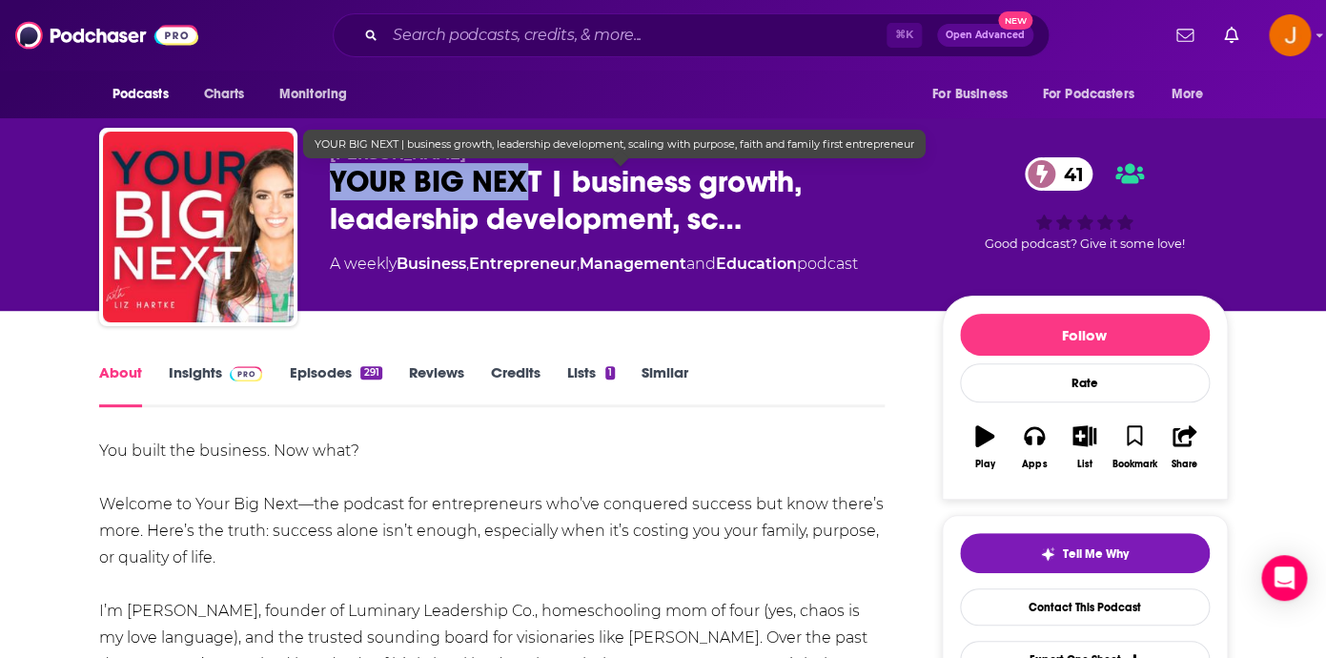
copy h1 "YOUR BIG NEX"
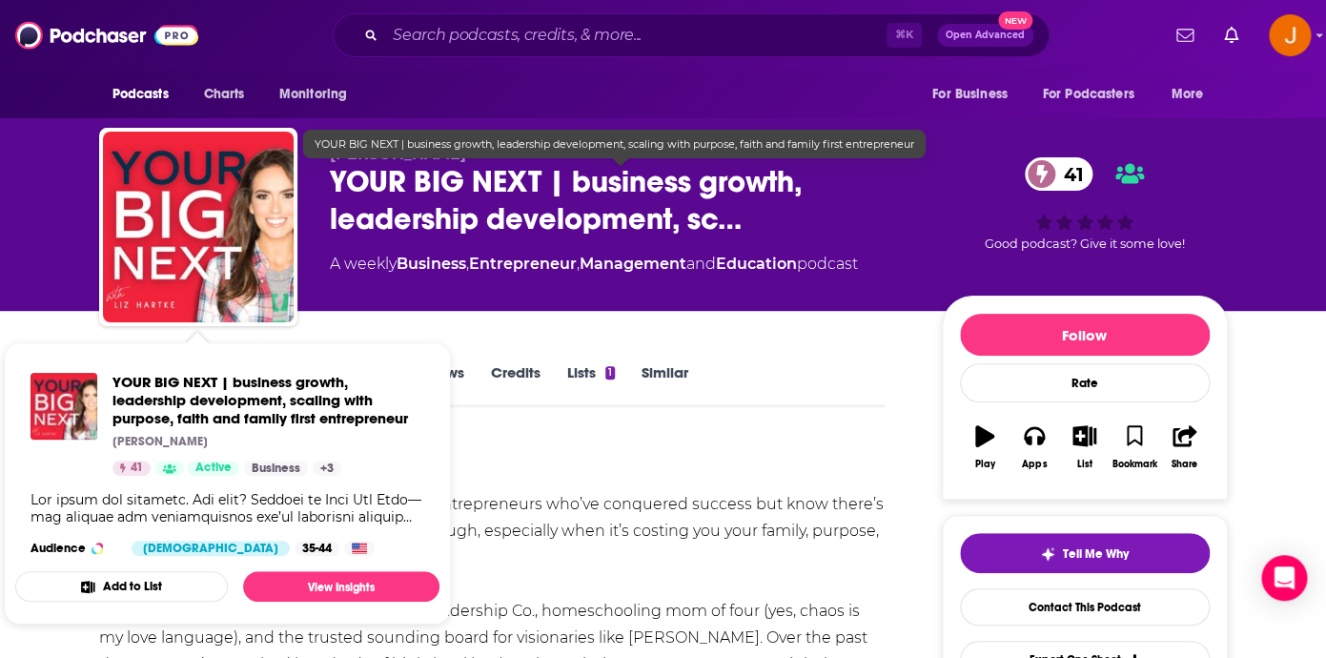
click at [334, 214] on span "YOUR BIG NEXT | business growth, leadership development, sc…" at bounding box center [620, 200] width 581 height 74
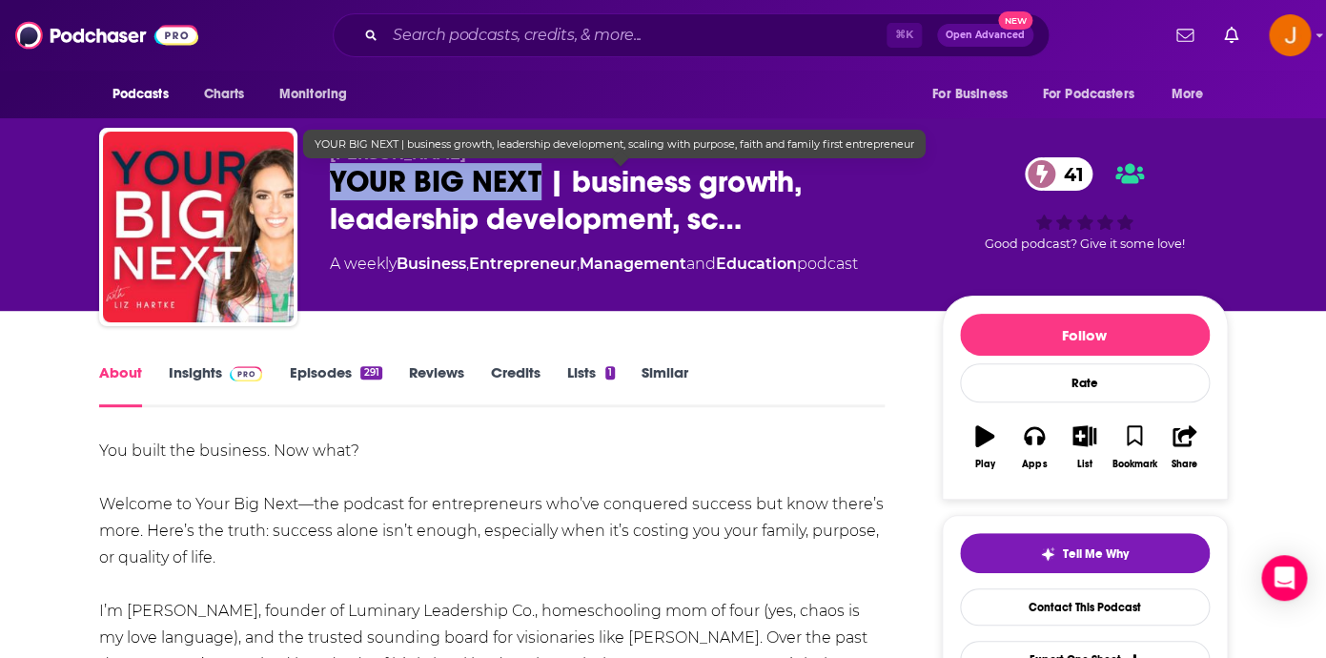
drag, startPoint x: 328, startPoint y: 180, endPoint x: 538, endPoint y: 187, distance: 210.7
click at [538, 187] on div "Elizabeth Hartke YOUR BIG NEXT | business growth, leadership development, sc… 4…" at bounding box center [663, 231] width 1128 height 206
copy h1 "YOUR BIG NEXT"
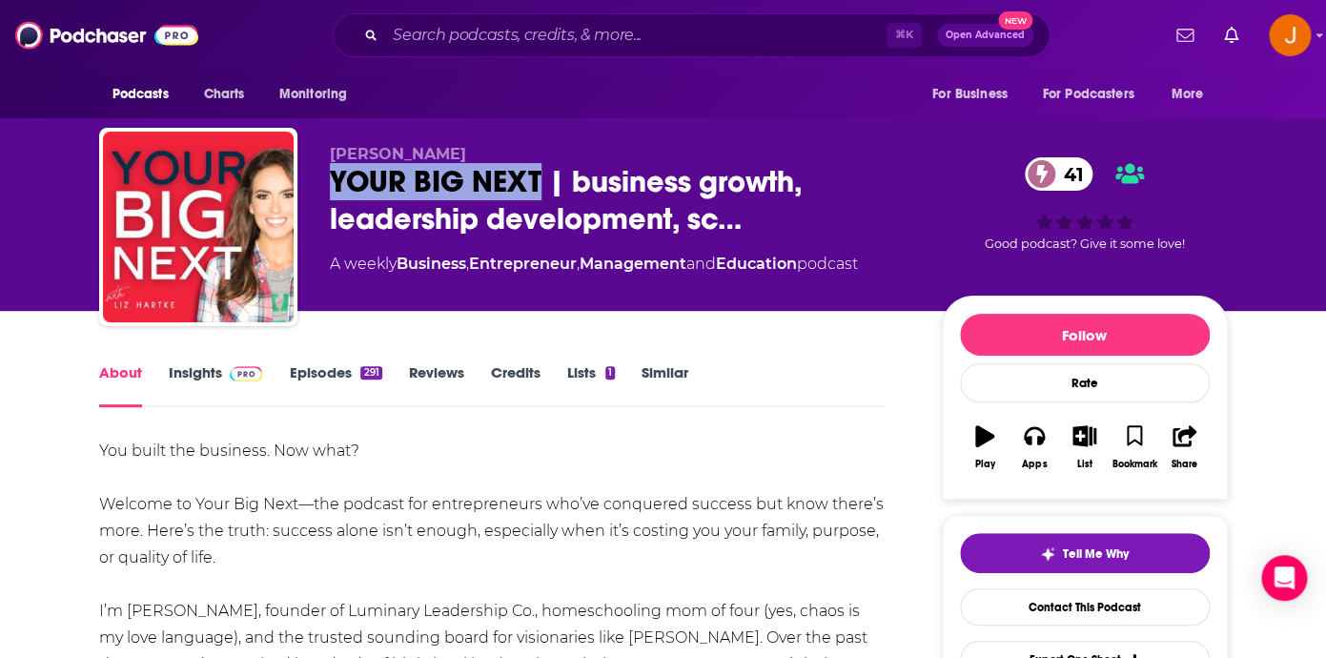
drag, startPoint x: 471, startPoint y: 152, endPoint x: 332, endPoint y: 156, distance: 139.2
click at [332, 156] on p "Elizabeth Hartke" at bounding box center [620, 154] width 581 height 18
copy span "Elizabeth Hartke"
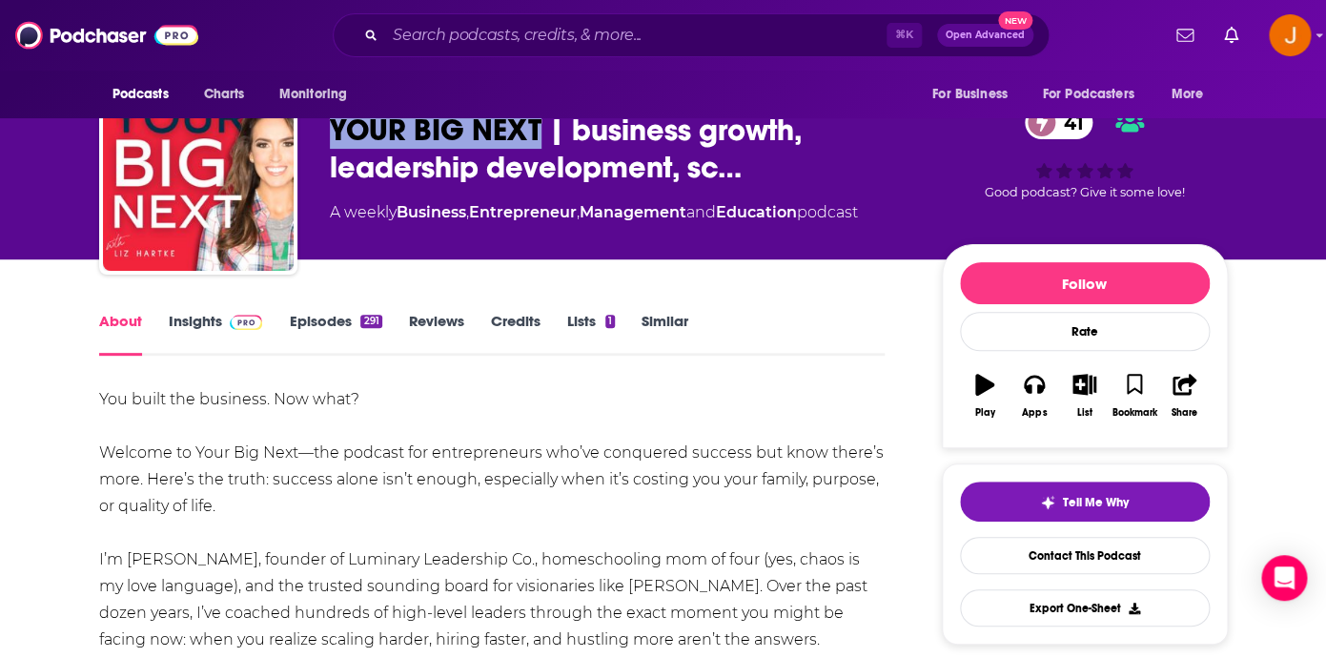
scroll to position [52, 0]
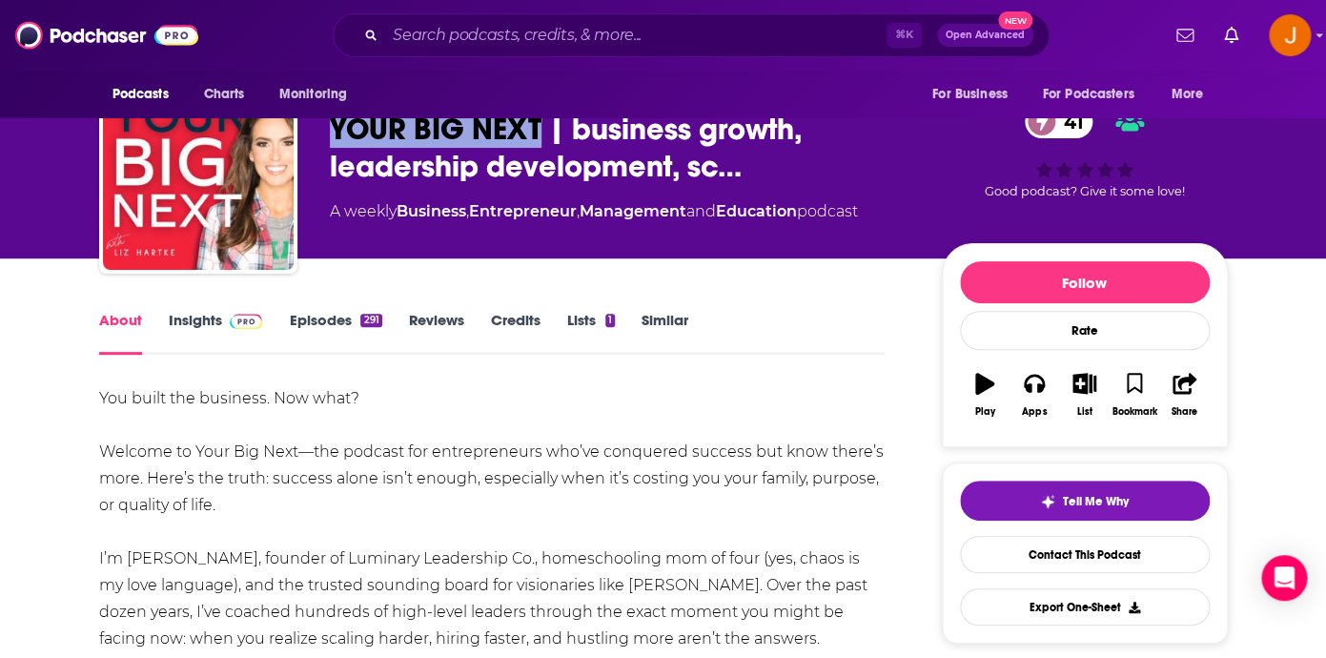
click at [206, 322] on link "Insights" at bounding box center [216, 333] width 94 height 44
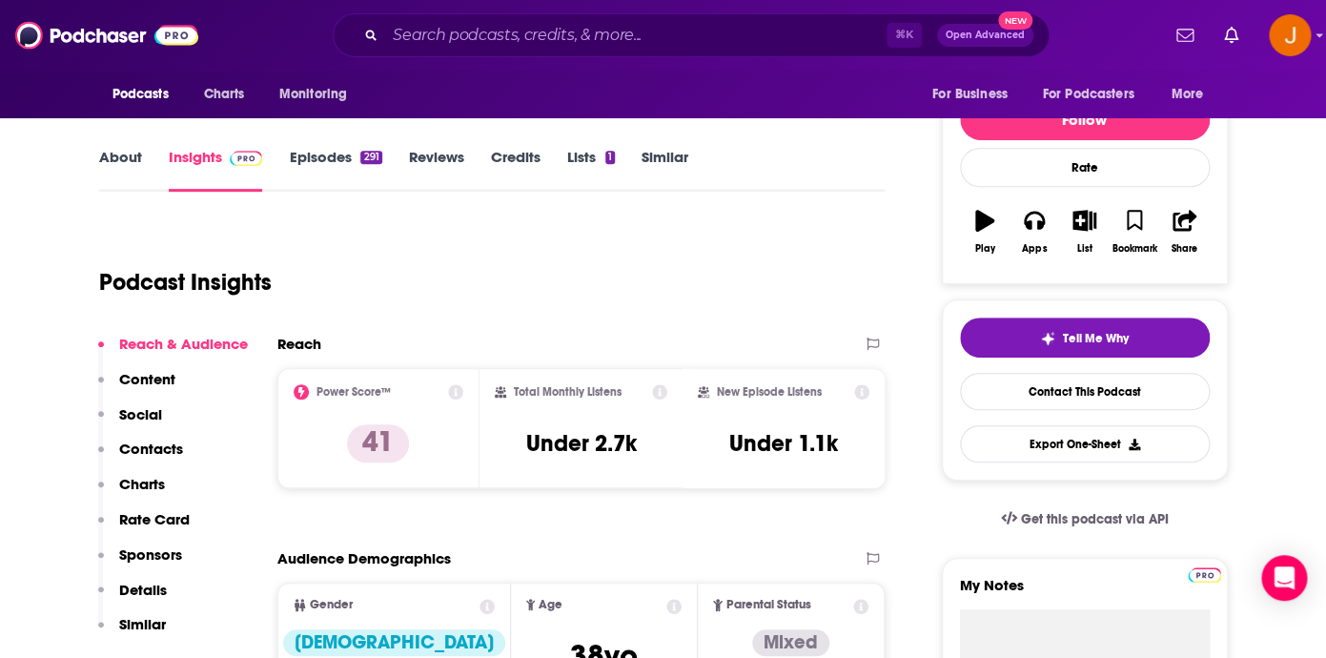
scroll to position [219, 0]
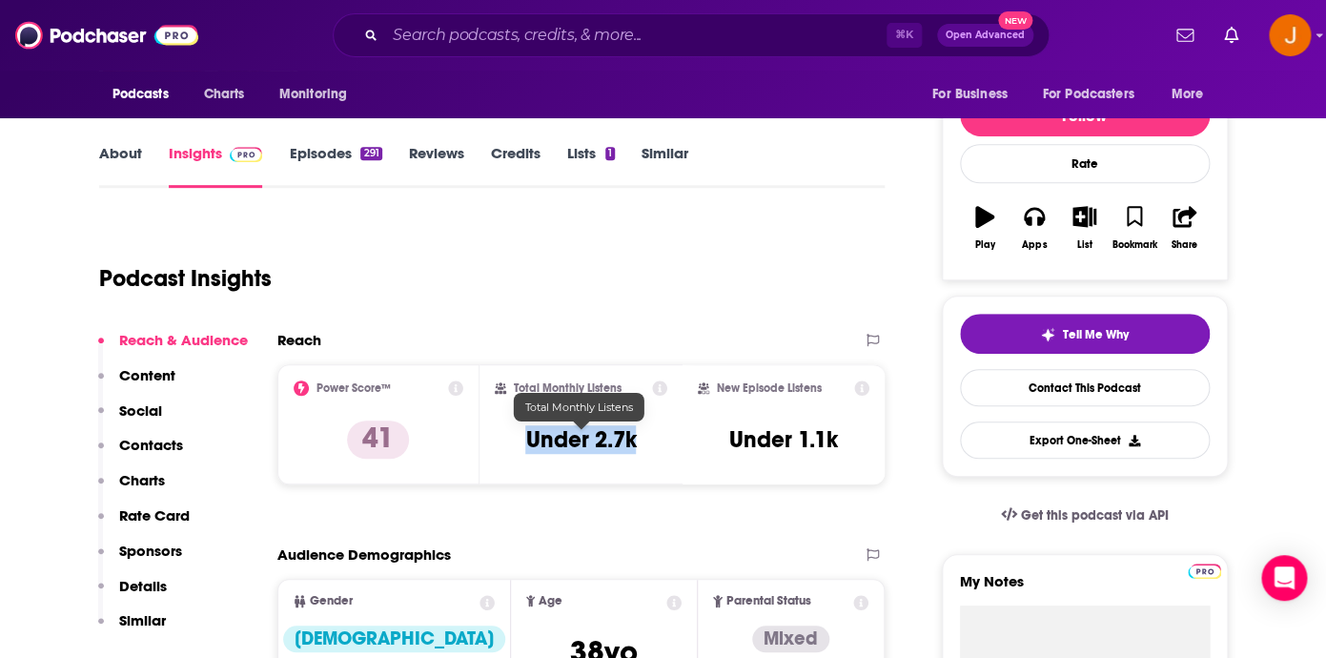
drag, startPoint x: 523, startPoint y: 443, endPoint x: 636, endPoint y: 443, distance: 112.5
click at [636, 443] on div "Total Monthly Listens Under 2.7k" at bounding box center [581, 424] width 172 height 88
copy h3 "Under 2.7k"
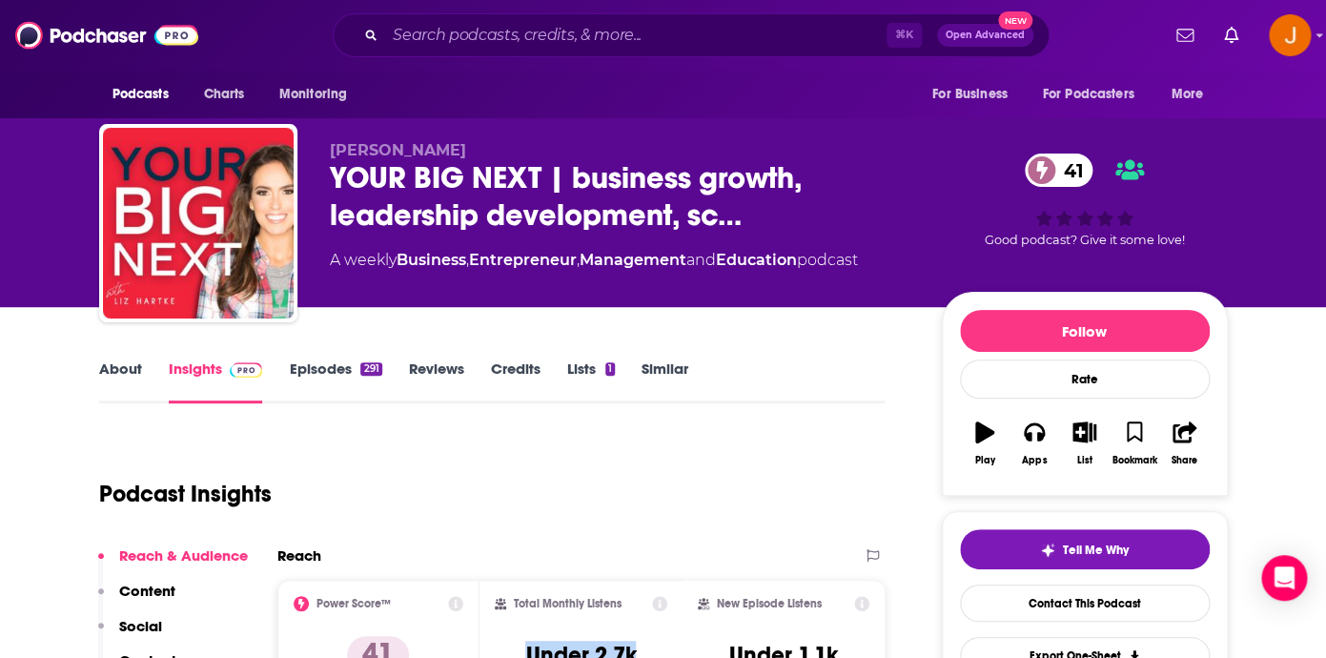
scroll to position [0, 0]
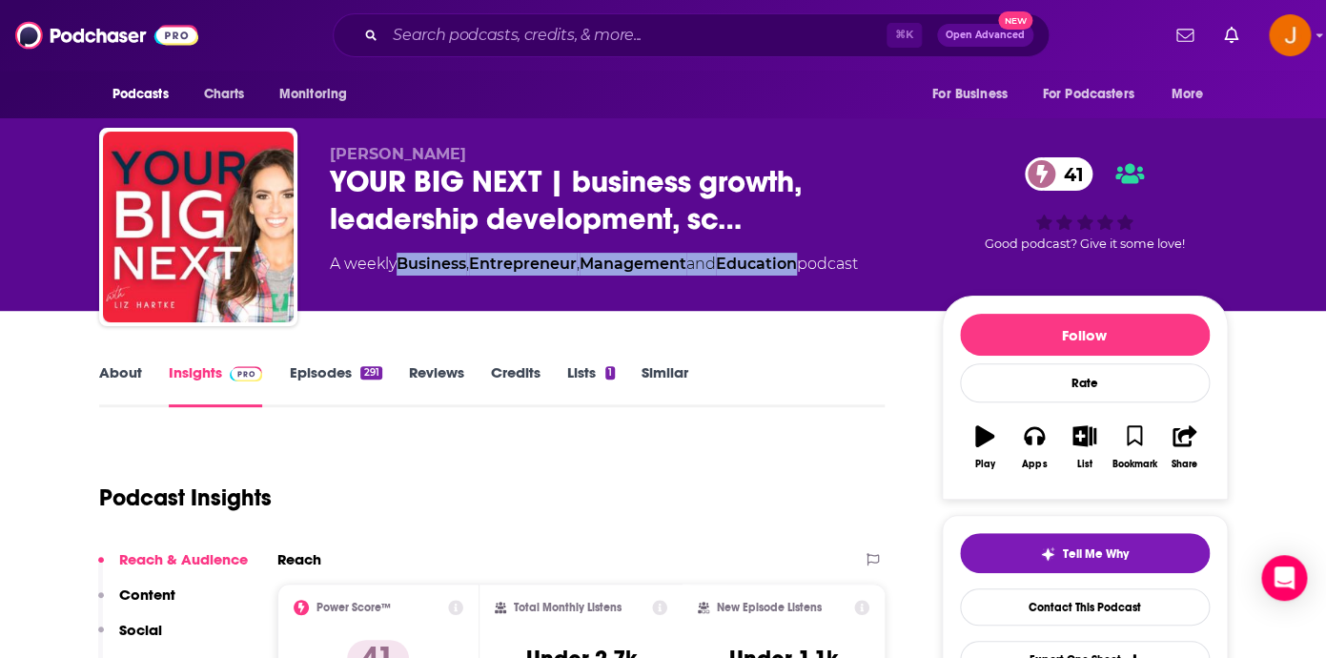
drag, startPoint x: 815, startPoint y: 269, endPoint x: 401, endPoint y: 271, distance: 413.6
click at [401, 271] on div "A weekly Business , Entrepreneur , Management and Education podcast" at bounding box center [594, 264] width 528 height 23
copy div "Business , Entrepreneur , Management and Education"
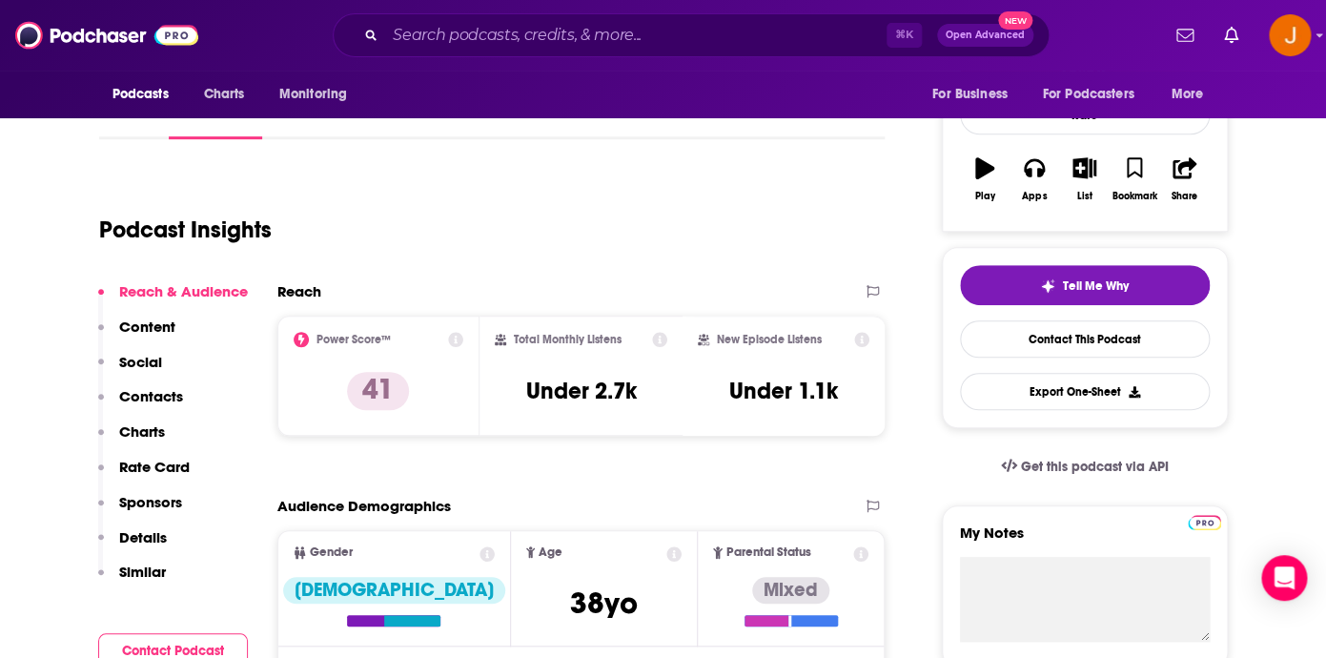
click at [163, 393] on p "Contacts" at bounding box center [151, 396] width 64 height 18
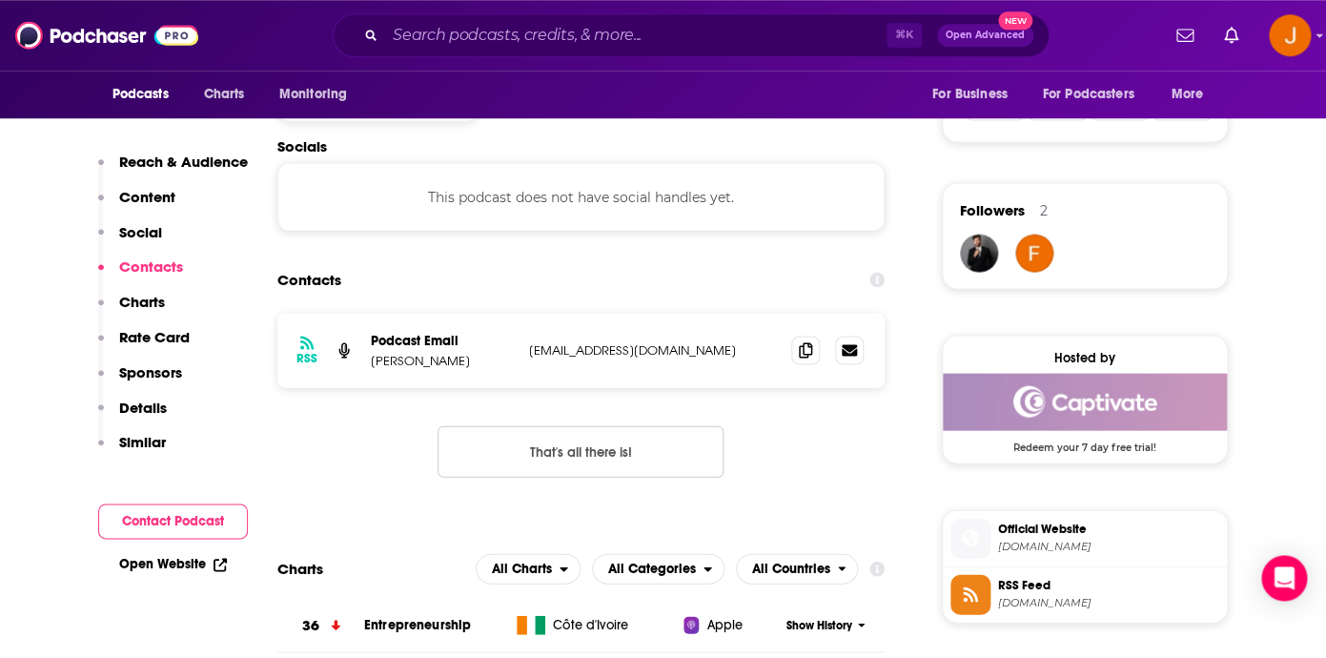
scroll to position [1285, 0]
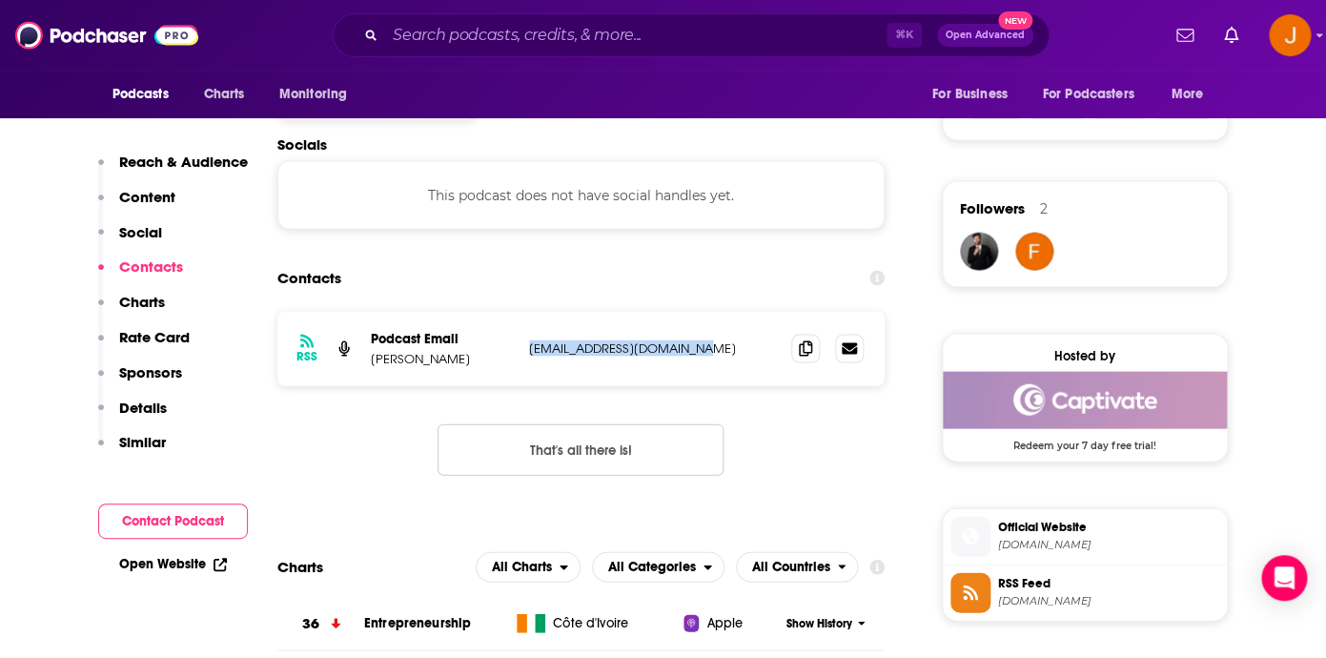
drag, startPoint x: 688, startPoint y: 353, endPoint x: 527, endPoint y: 355, distance: 161.1
click at [529, 355] on p "hello@elizabethhartke.com" at bounding box center [653, 347] width 248 height 16
copy p "hello@elizabethhartke.com"
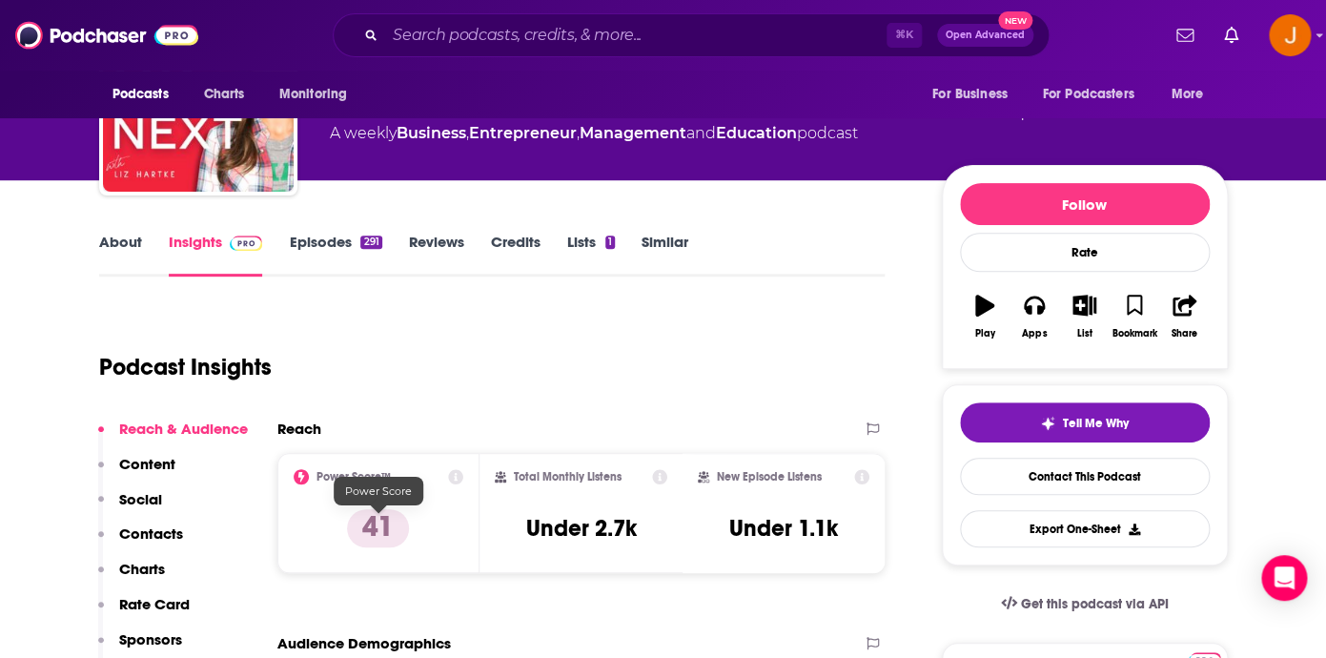
scroll to position [11, 0]
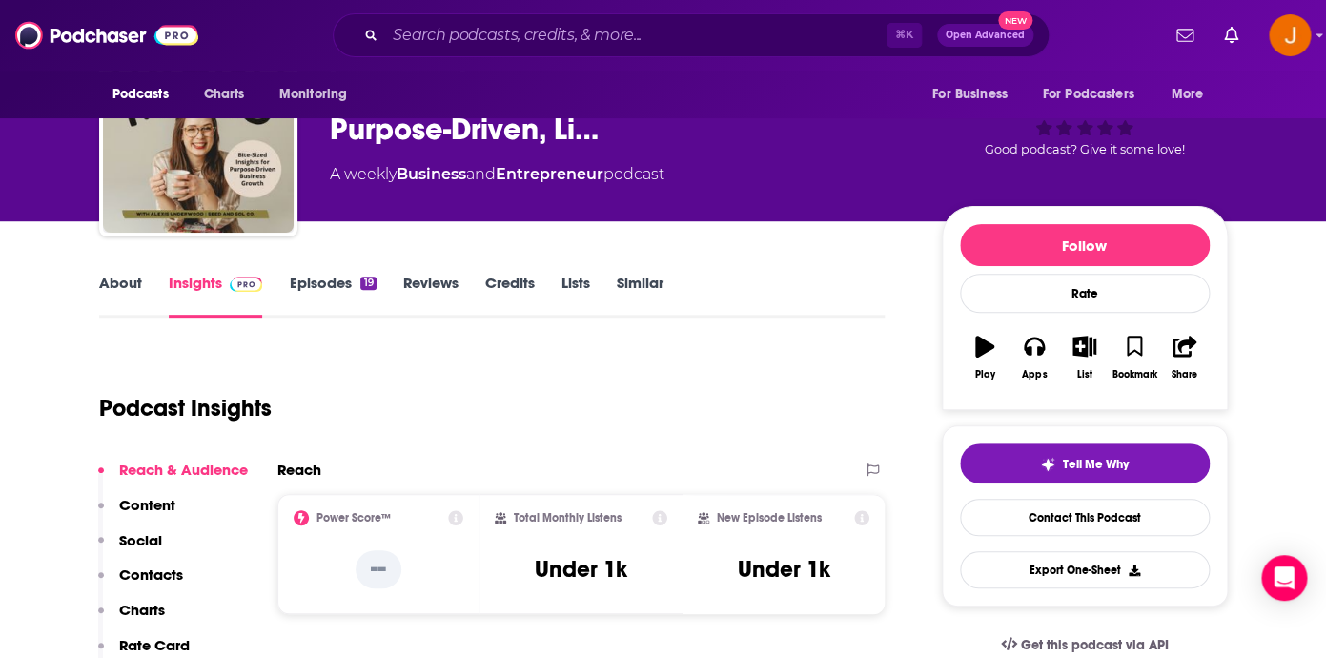
scroll to position [84, 0]
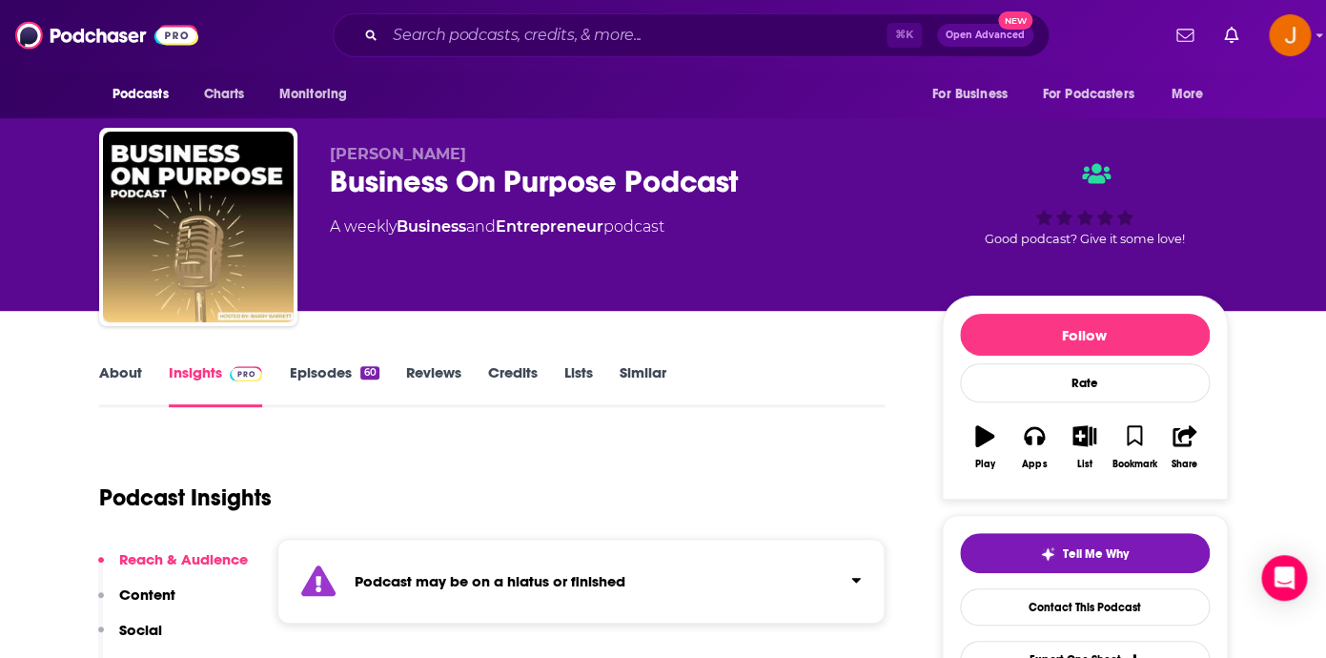
click at [329, 379] on link "Episodes 60" at bounding box center [334, 385] width 90 height 44
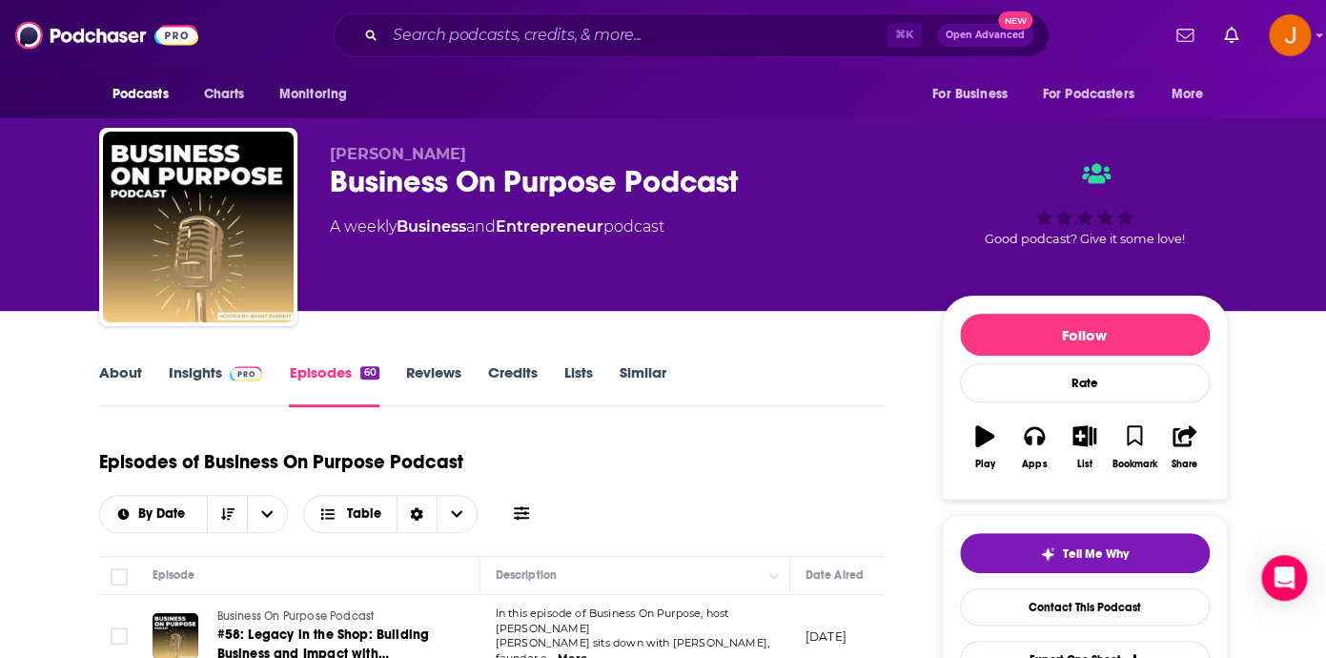
click at [192, 368] on link "Insights" at bounding box center [216, 385] width 94 height 44
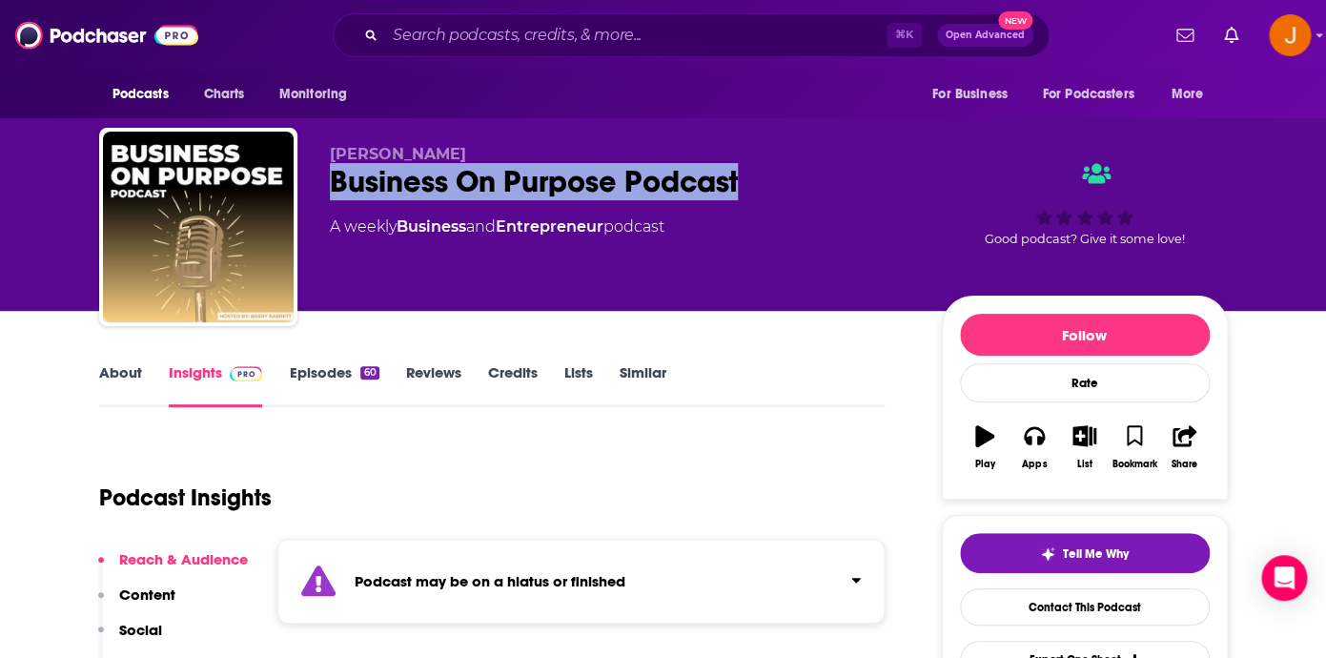
drag, startPoint x: 330, startPoint y: 189, endPoint x: 744, endPoint y: 192, distance: 414.6
click at [744, 192] on div "Business On Purpose Podcast" at bounding box center [620, 181] width 581 height 37
copy h2 "Business On Purpose Podcast"
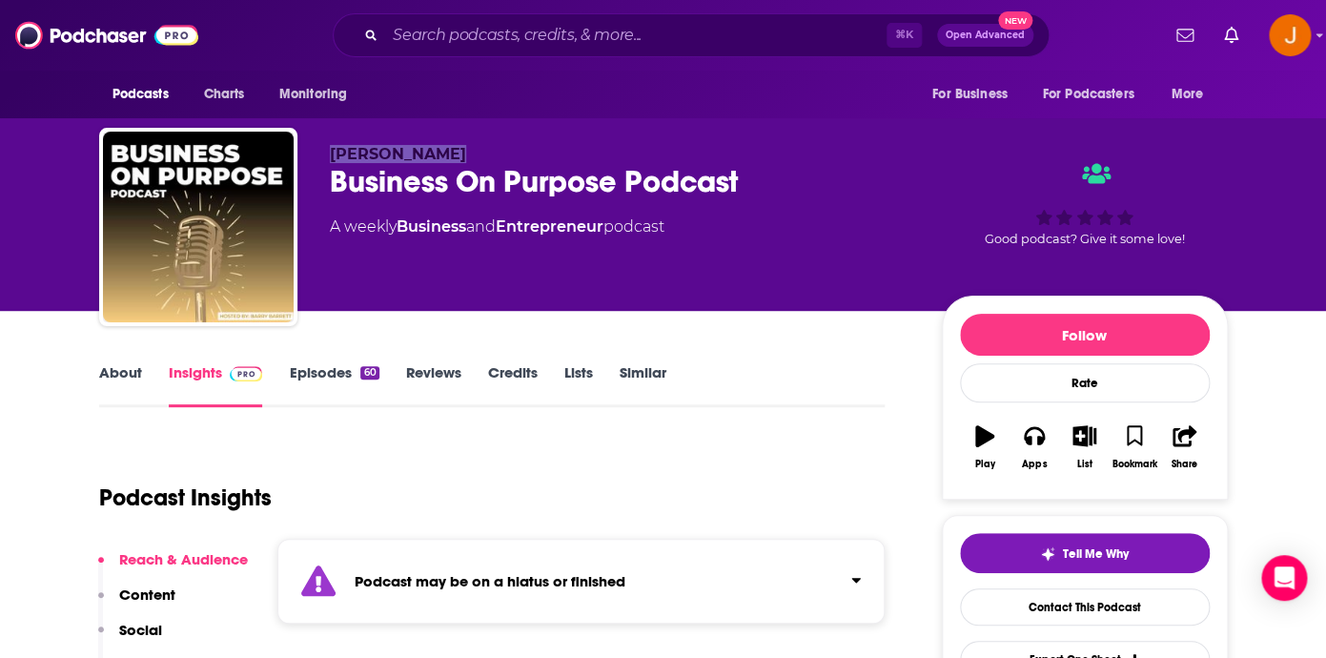
drag, startPoint x: 322, startPoint y: 154, endPoint x: 453, endPoint y: 153, distance: 130.6
click at [453, 154] on div "[PERSON_NAME] Business On Purpose Podcast A weekly Business and Entrepreneur po…" at bounding box center [663, 231] width 1128 height 206
copy span "[PERSON_NAME]"
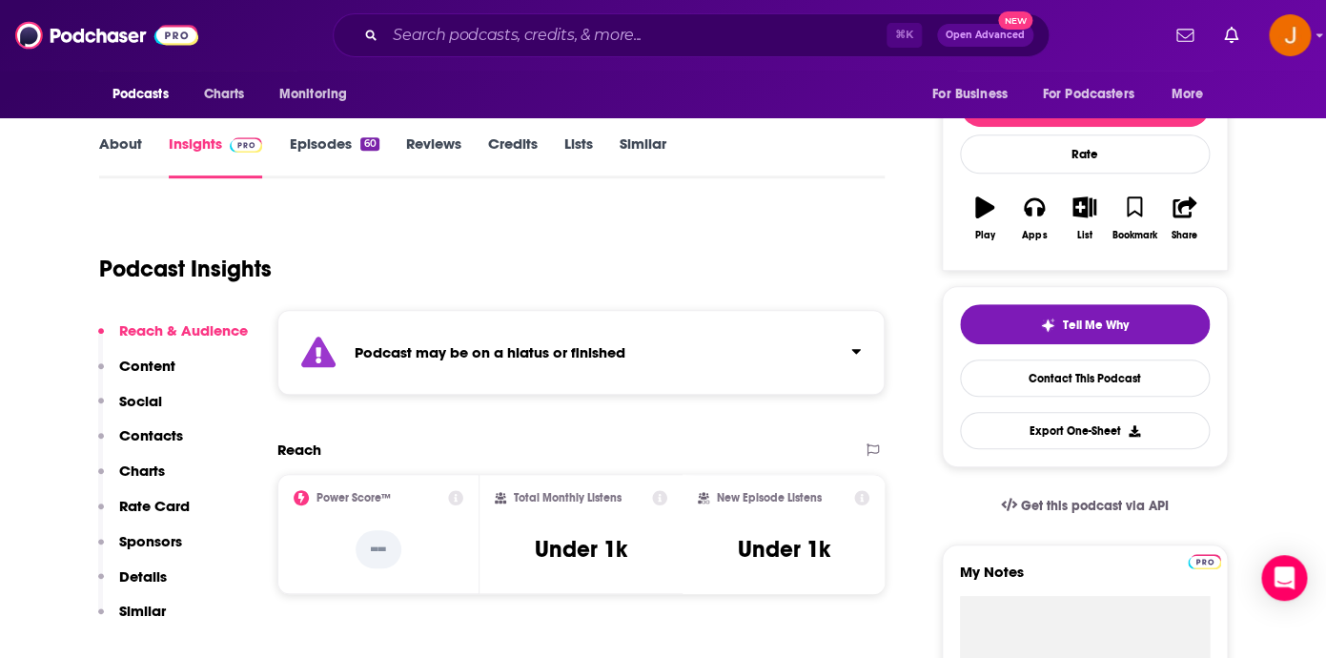
click at [148, 444] on p "Contacts" at bounding box center [151, 435] width 64 height 18
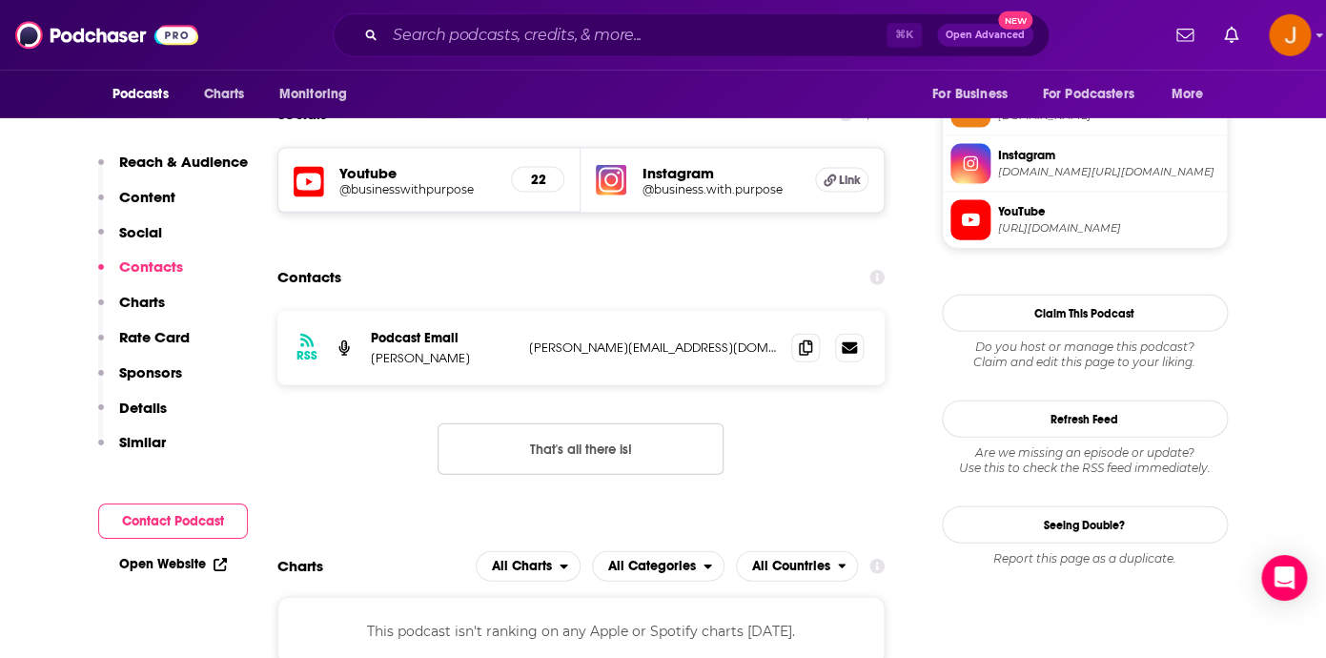
scroll to position [1443, 0]
drag, startPoint x: 661, startPoint y: 363, endPoint x: 468, endPoint y: 362, distance: 193.5
click at [468, 362] on div "RSS Podcast Email [PERSON_NAME] [PERSON_NAME][EMAIL_ADDRESS][DOMAIN_NAME] [PERS…" at bounding box center [581, 347] width 608 height 74
copy div "[PERSON_NAME][EMAIL_ADDRESS][DOMAIN_NAME]"
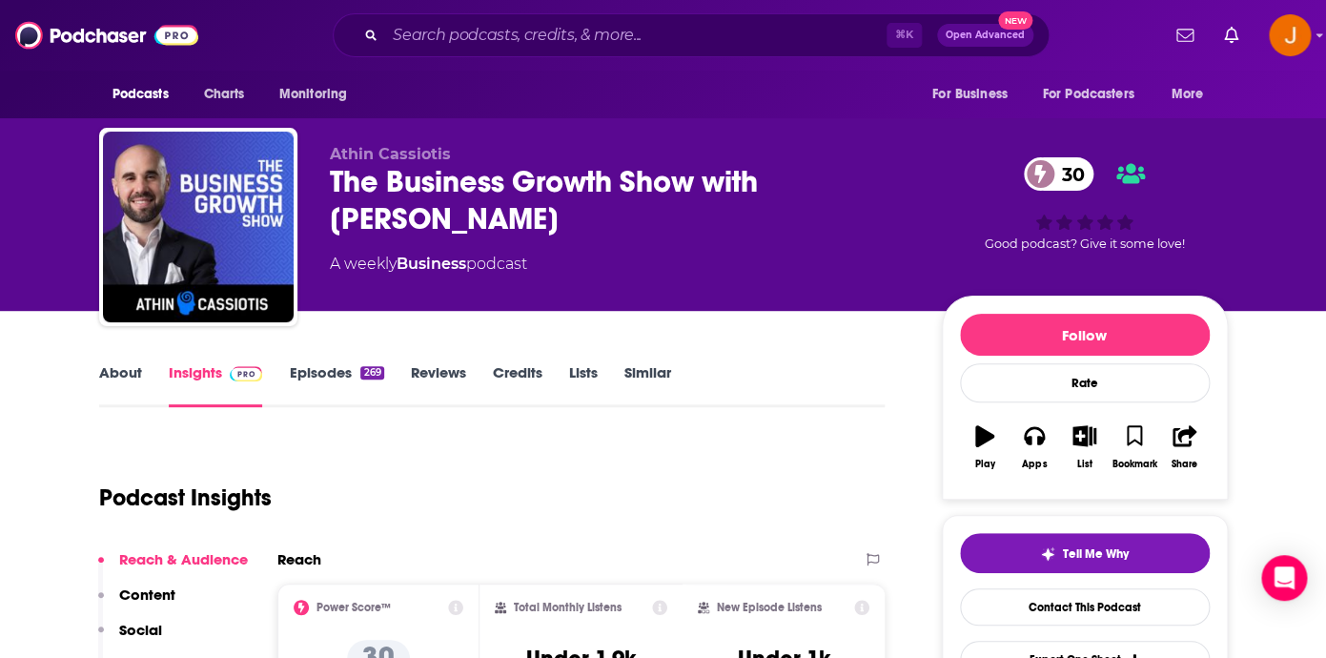
drag, startPoint x: 372, startPoint y: 186, endPoint x: 518, endPoint y: 228, distance: 152.6
click at [518, 228] on div "[PERSON_NAME] The Business Growth Show with [PERSON_NAME] 30 A weekly Business …" at bounding box center [663, 231] width 1128 height 206
copy h2 "The Business Growth Show with [PERSON_NAME]"
drag, startPoint x: 326, startPoint y: 159, endPoint x: 471, endPoint y: 155, distance: 144.9
click at [471, 155] on div "Athin Cassiotis The Business Growth Show with Athin Cassiotis 30 A weekly Busin…" at bounding box center [663, 231] width 1128 height 206
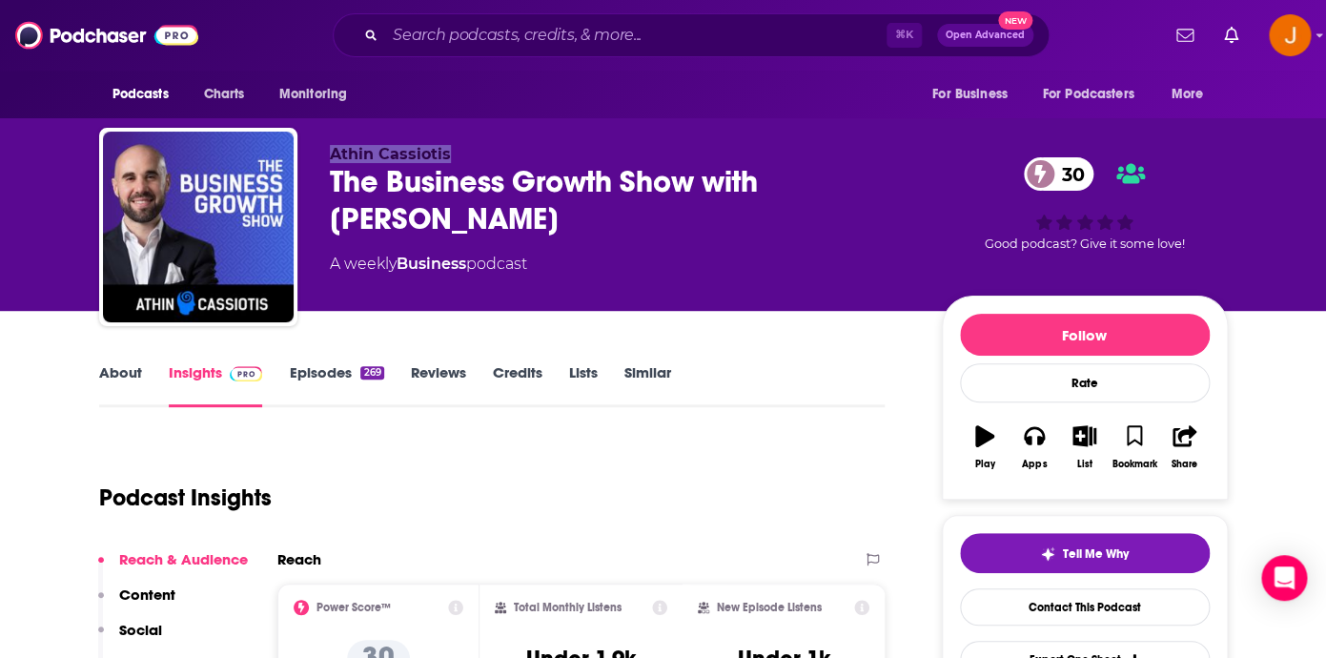
copy span "Athin Cassiotis"
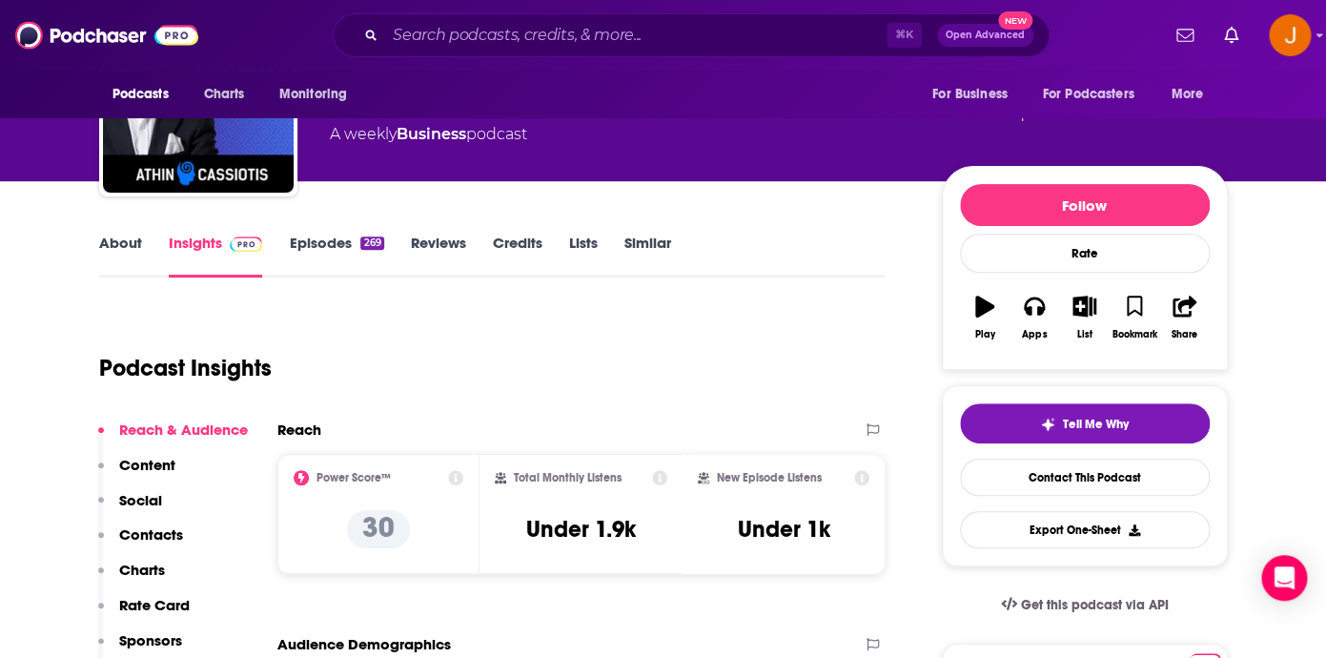
scroll to position [196, 0]
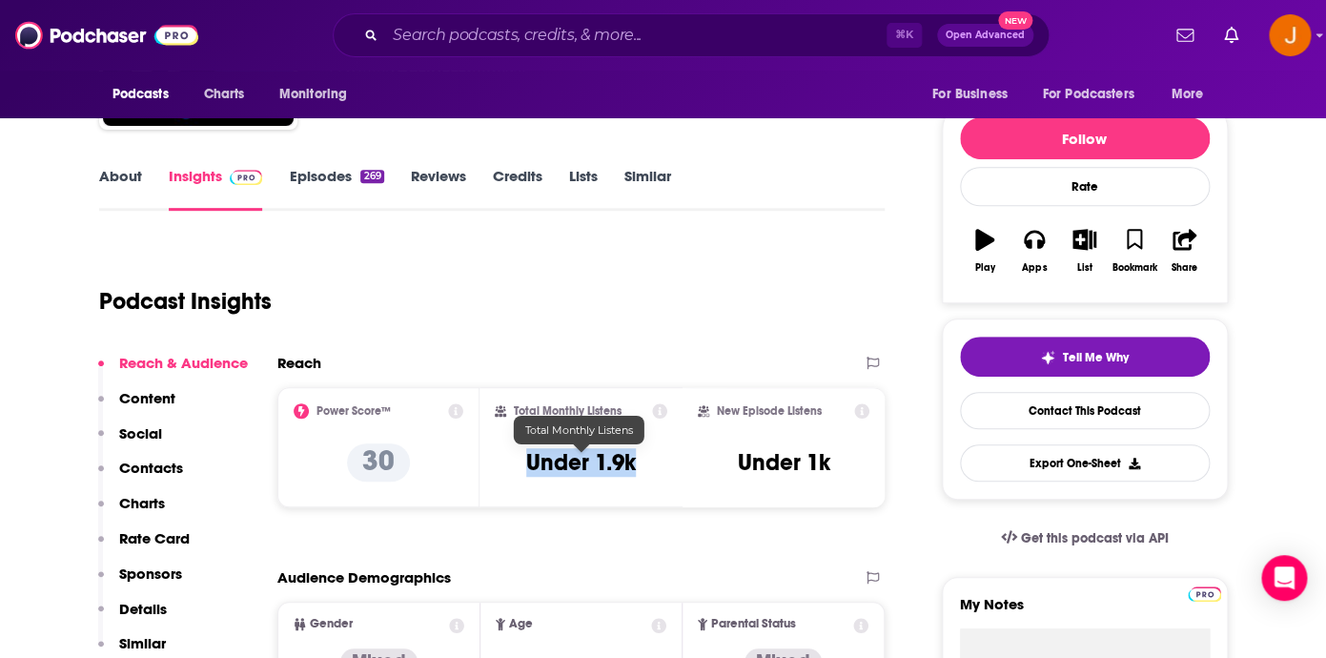
drag, startPoint x: 524, startPoint y: 461, endPoint x: 631, endPoint y: 463, distance: 106.8
click at [631, 463] on div "Total Monthly Listens Under 1.9k" at bounding box center [581, 447] width 172 height 88
copy h3 "Under 1.9k"
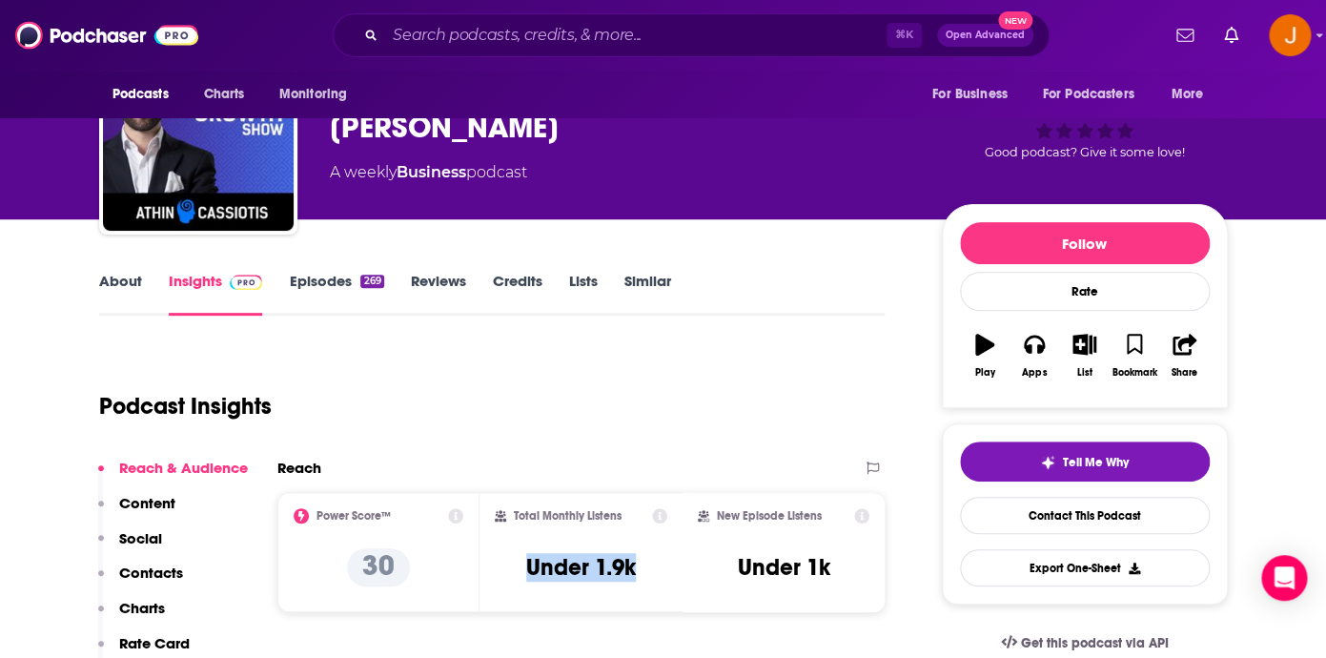
scroll to position [54, 0]
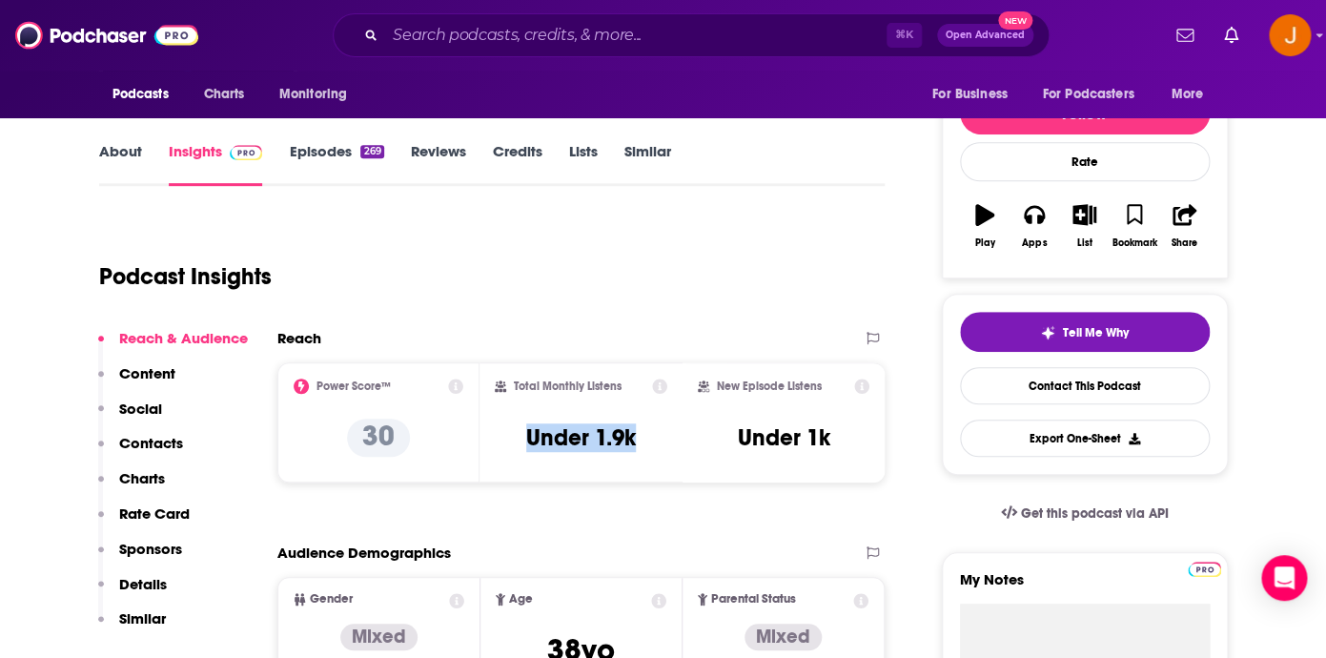
click at [164, 446] on p "Contacts" at bounding box center [151, 443] width 64 height 18
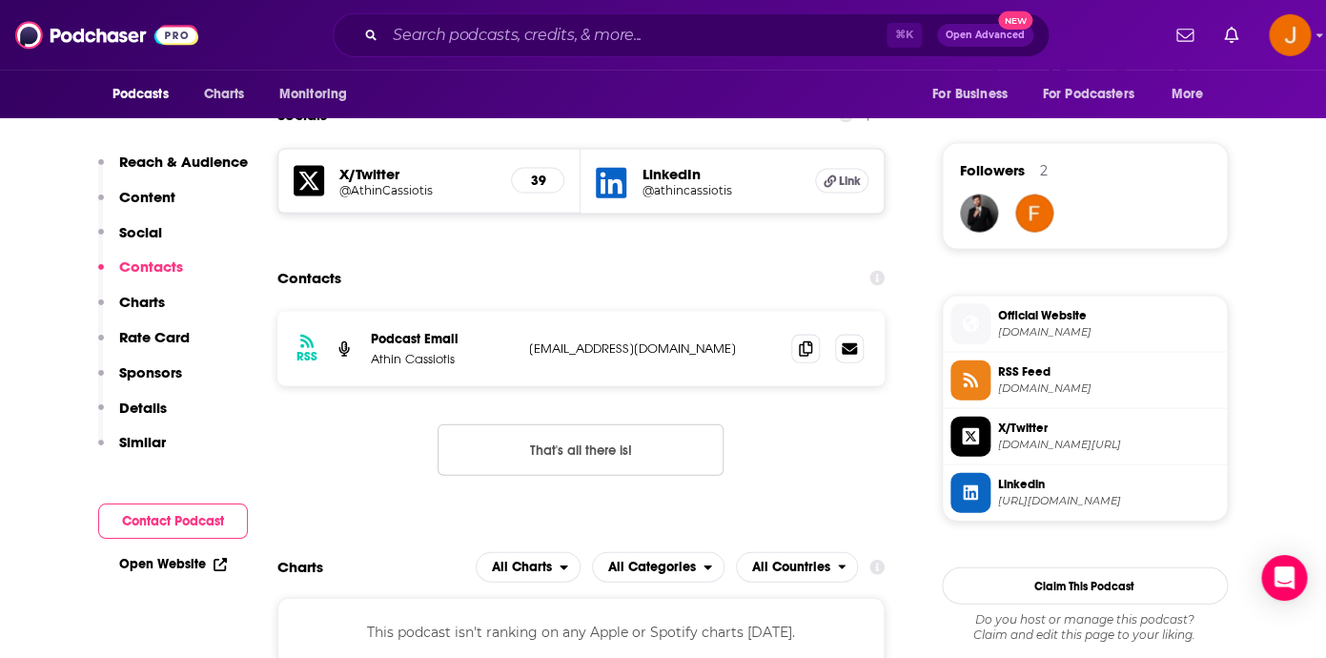
scroll to position [1323, 0]
drag, startPoint x: 692, startPoint y: 355, endPoint x: 528, endPoint y: 356, distance: 163.9
click at [529, 355] on p "athin@athincassiotis.com" at bounding box center [653, 347] width 248 height 16
copy p "athin@athincassiotis.com"
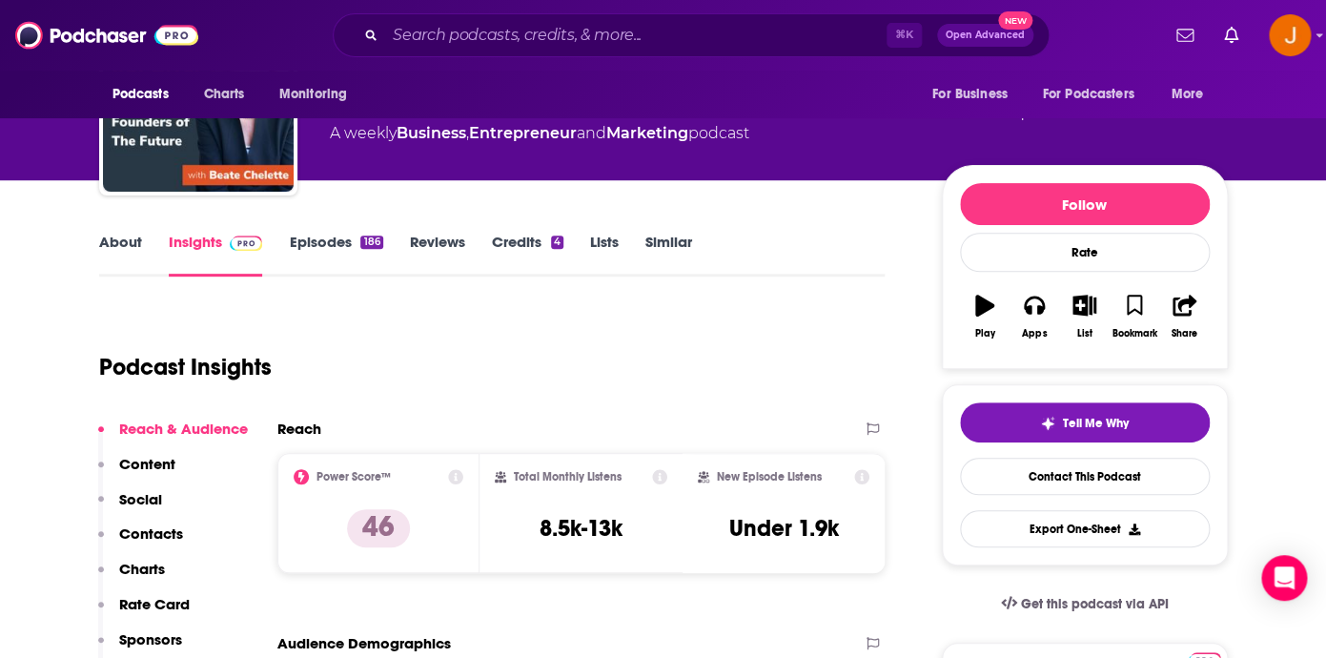
scroll to position [155, 0]
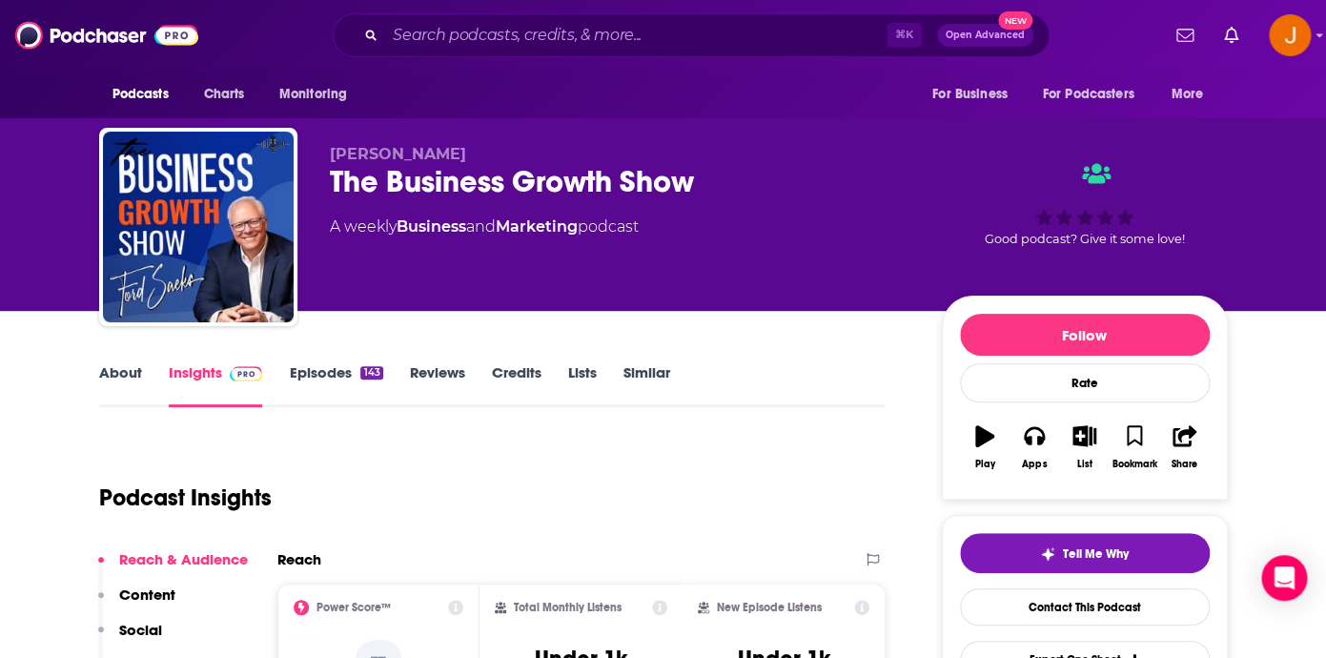
click at [336, 372] on link "Episodes 143" at bounding box center [335, 385] width 93 height 44
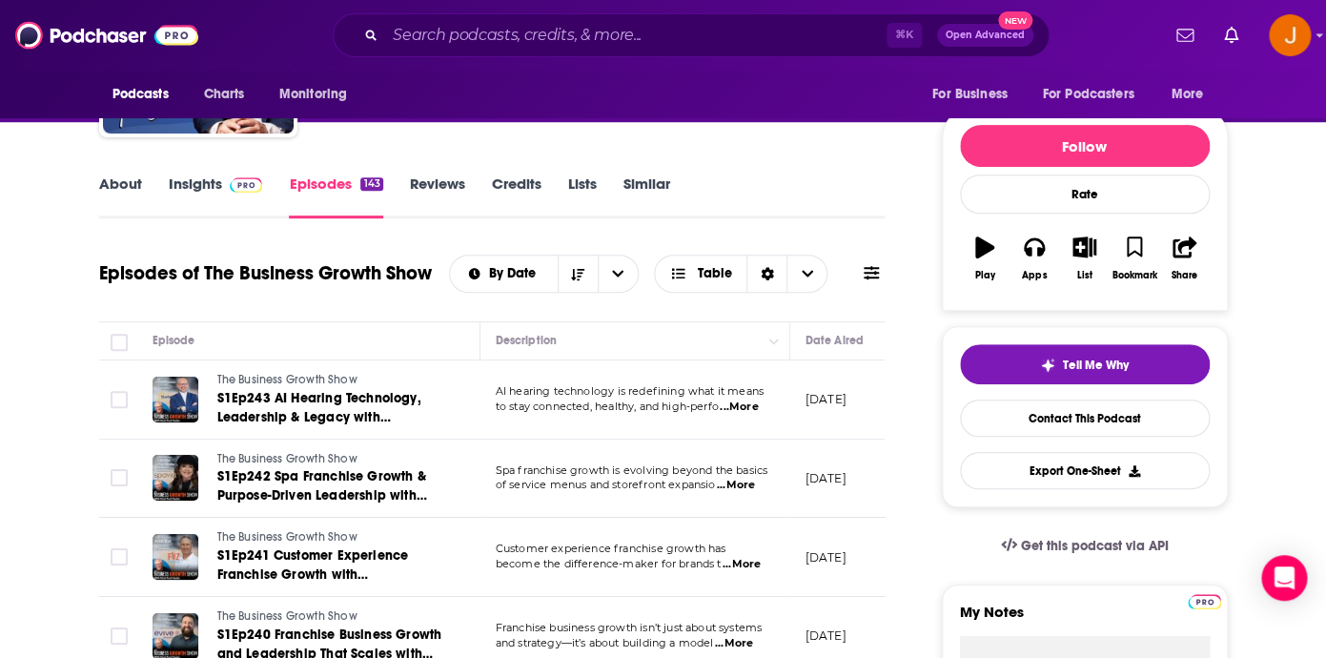
scroll to position [191, 0]
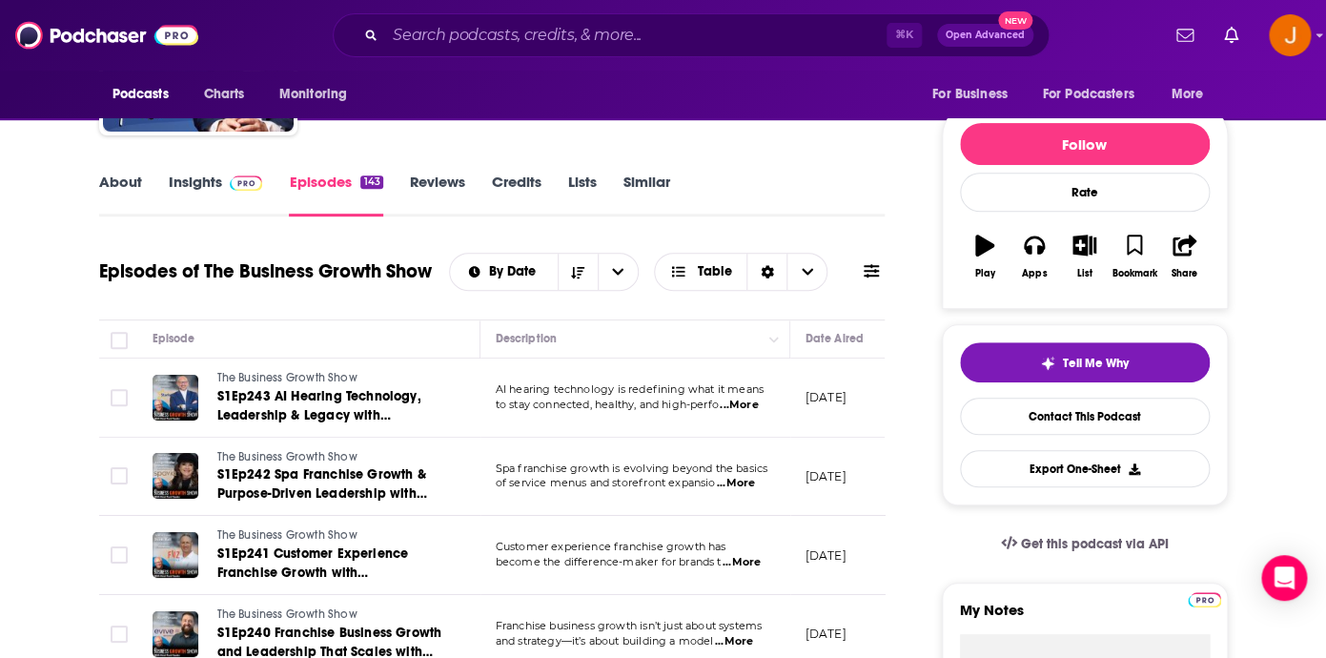
click at [206, 184] on link "Insights" at bounding box center [216, 194] width 94 height 44
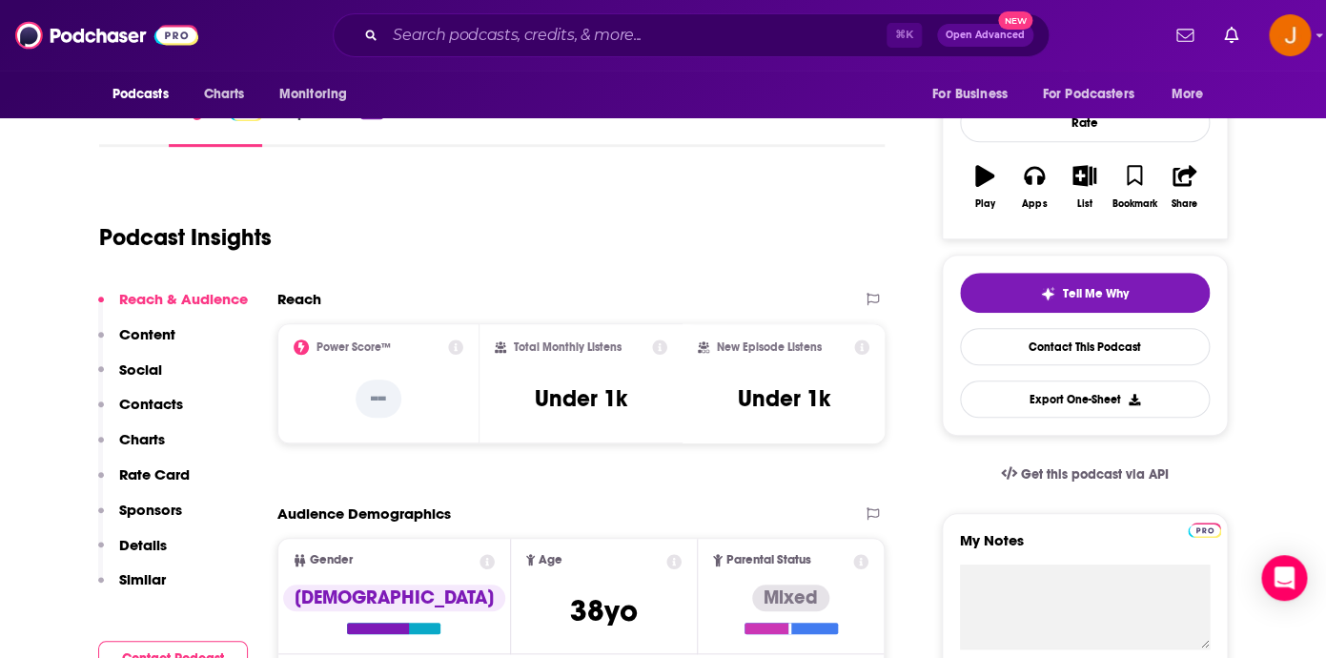
click at [173, 412] on p "Contacts" at bounding box center [151, 404] width 64 height 18
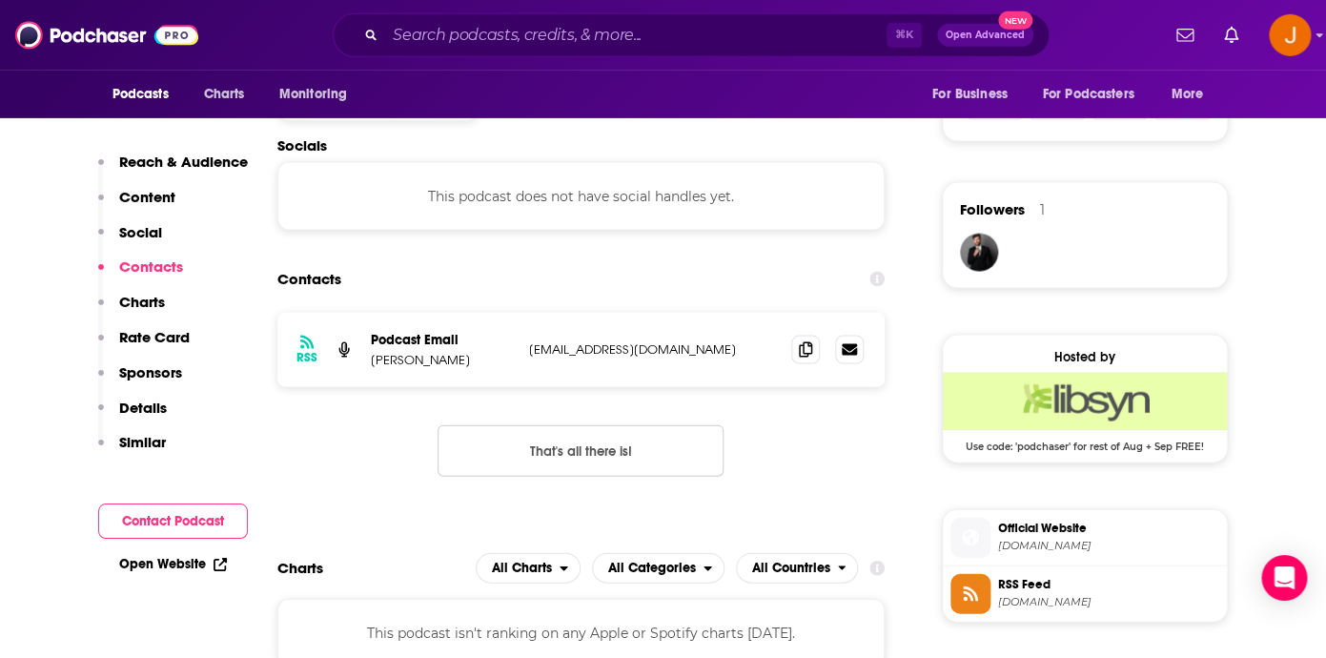
scroll to position [1285, 0]
drag, startPoint x: 737, startPoint y: 357, endPoint x: 517, endPoint y: 357, distance: 219.2
click at [529, 355] on p "pcgadmin@primeconcepts.com" at bounding box center [653, 347] width 248 height 16
copy div "pcgadmin@primeconcepts.com"
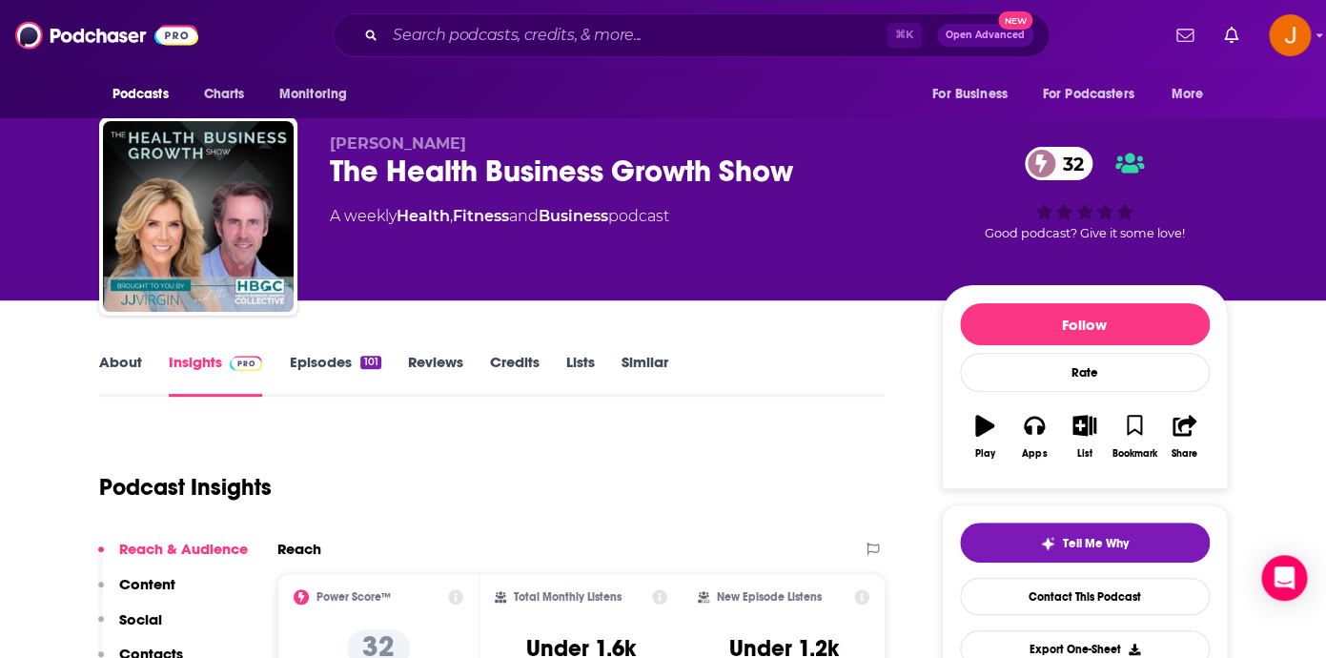
scroll to position [12, 0]
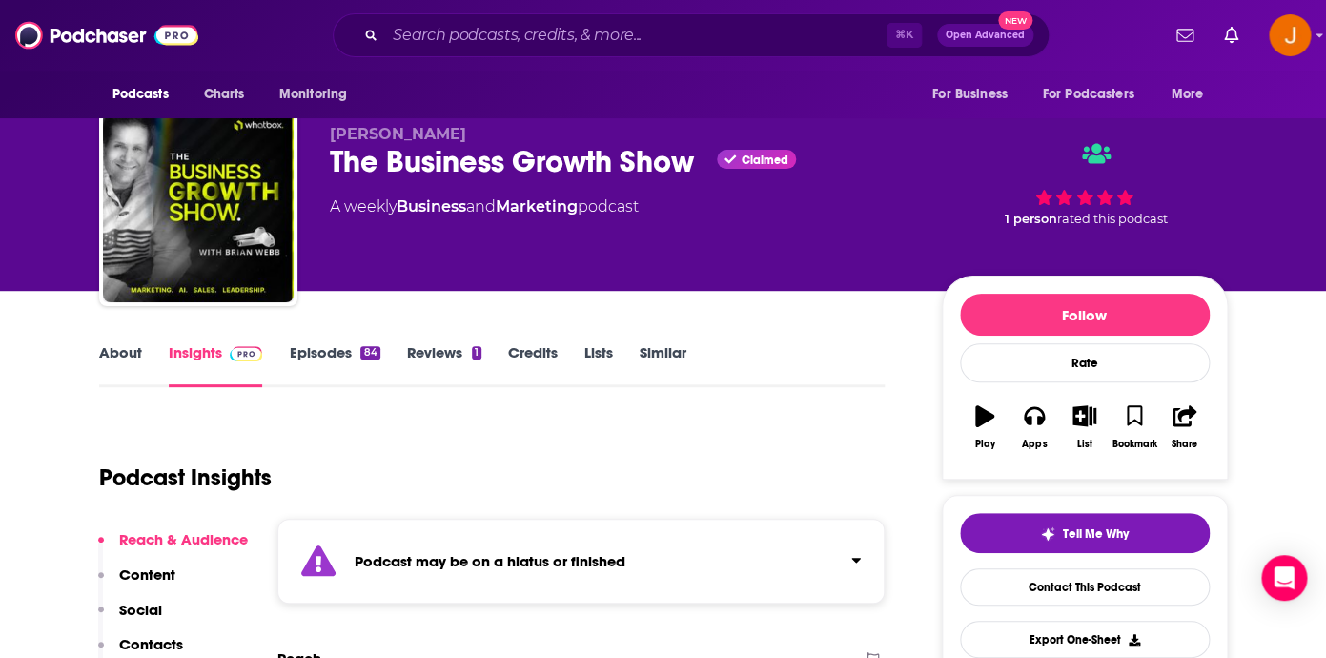
scroll to position [22, 0]
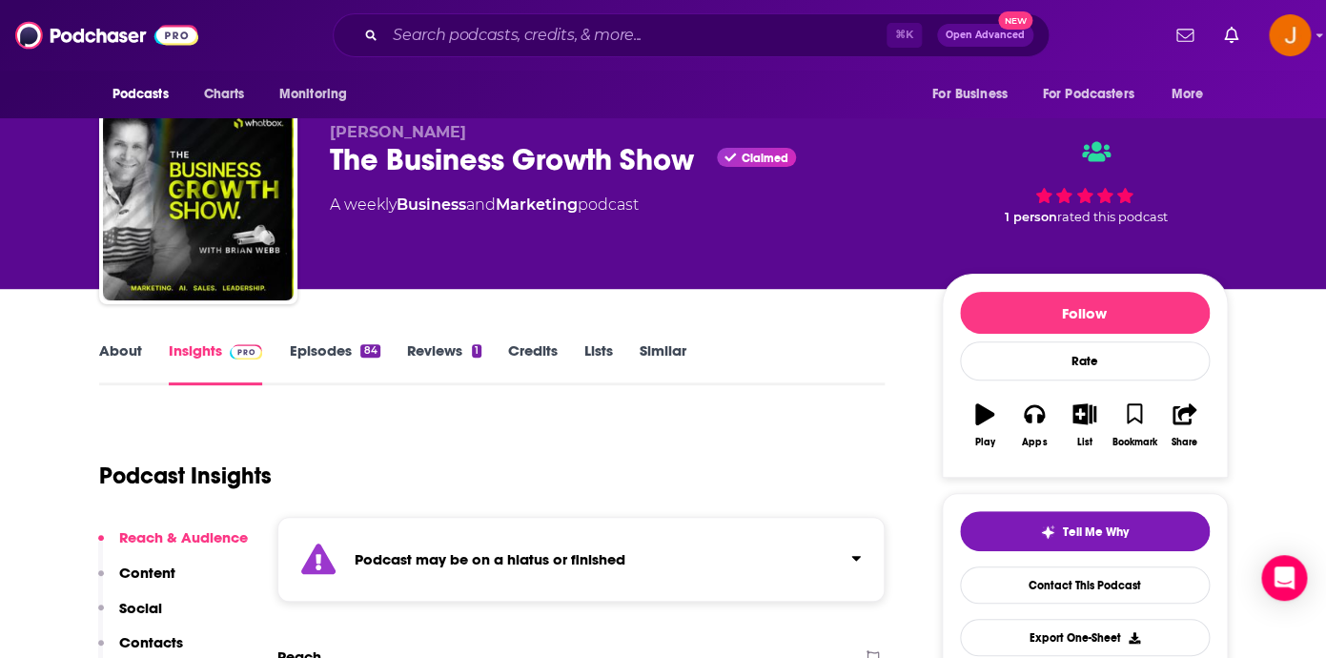
click at [331, 352] on link "Episodes 84" at bounding box center [334, 363] width 91 height 44
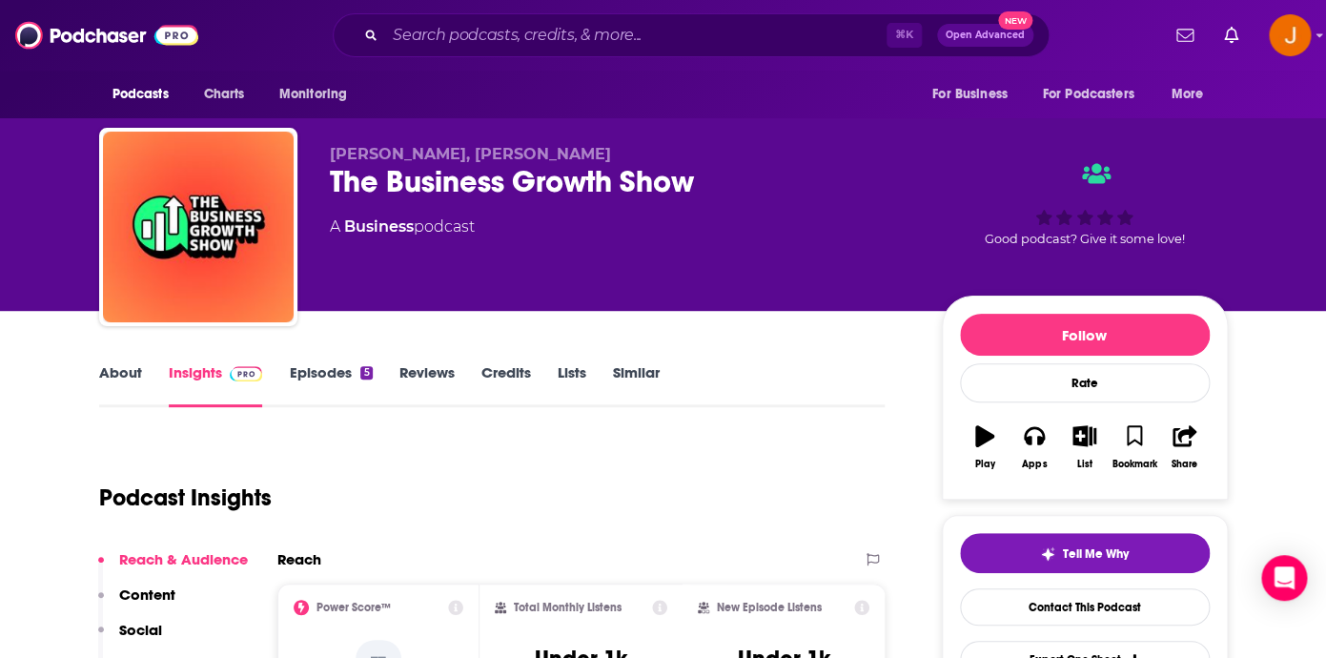
click at [317, 374] on link "Episodes 5" at bounding box center [330, 385] width 83 height 44
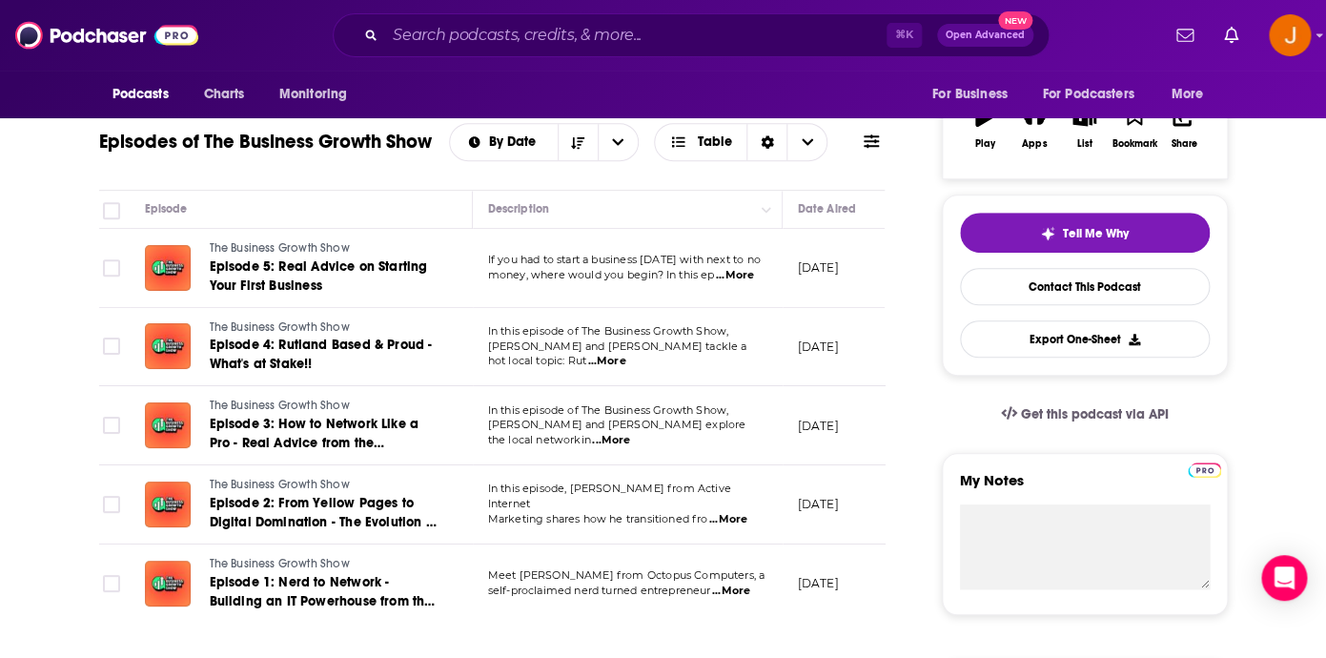
scroll to position [0, 6]
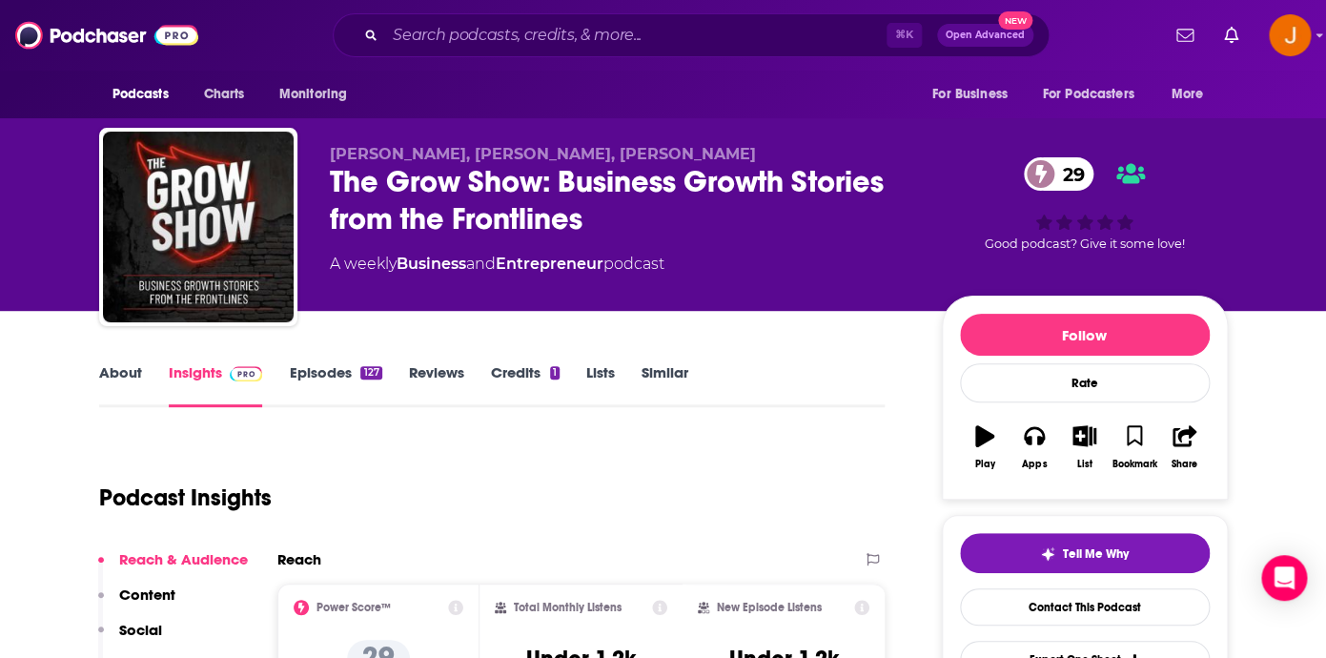
click at [309, 382] on link "Episodes 127" at bounding box center [335, 385] width 92 height 44
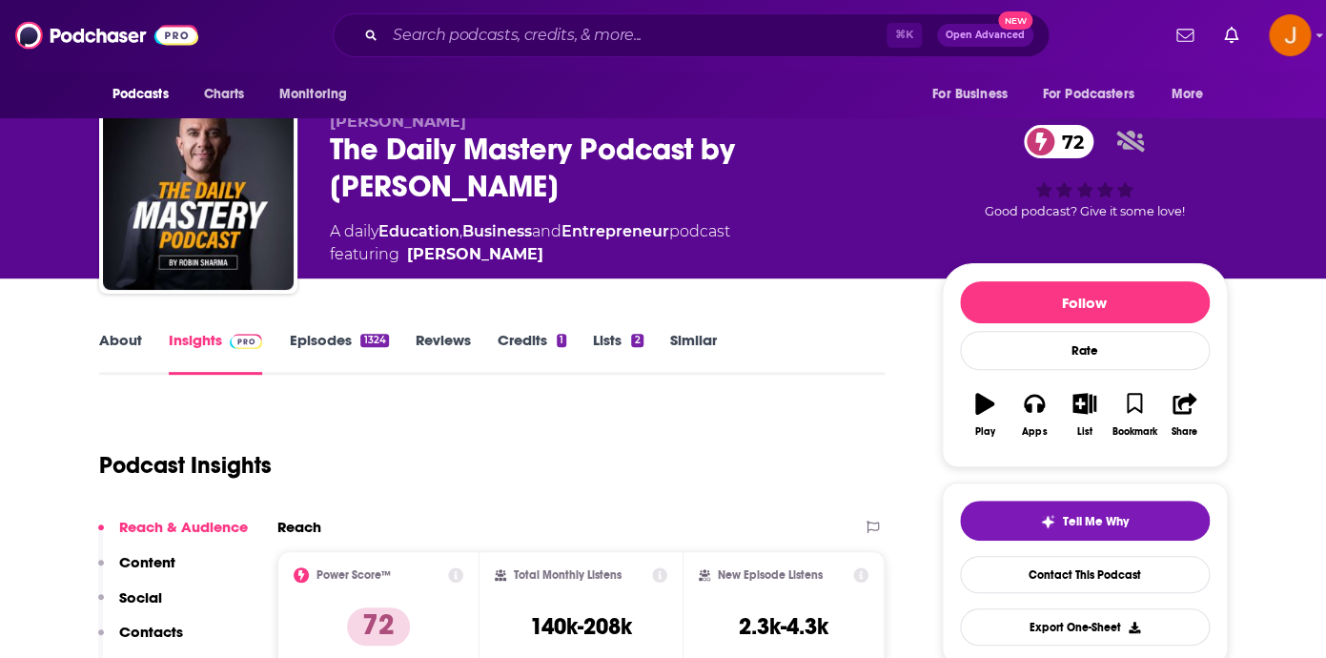
scroll to position [34, 0]
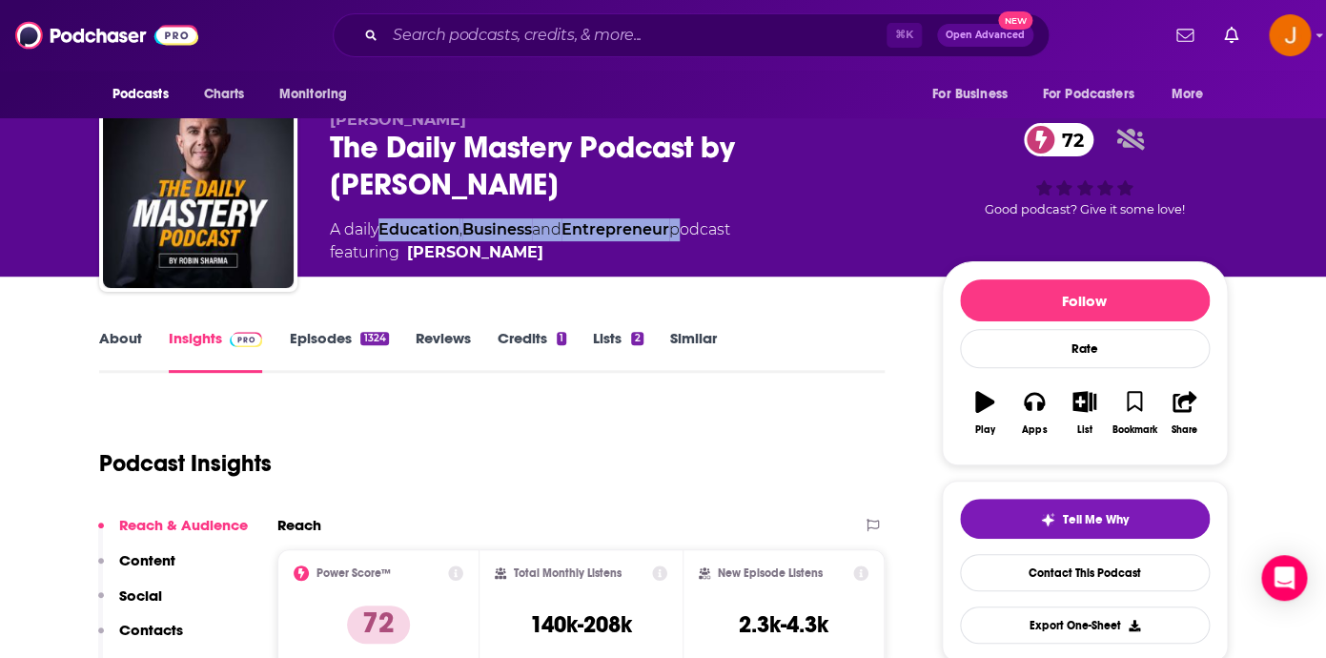
drag, startPoint x: 688, startPoint y: 235, endPoint x: 387, endPoint y: 234, distance: 301.2
click at [387, 234] on div "A daily Education , Business and Entrepreneur podcast featuring Robin Sharma" at bounding box center [530, 241] width 400 height 46
copy div "Education , Business and Entrepreneur"
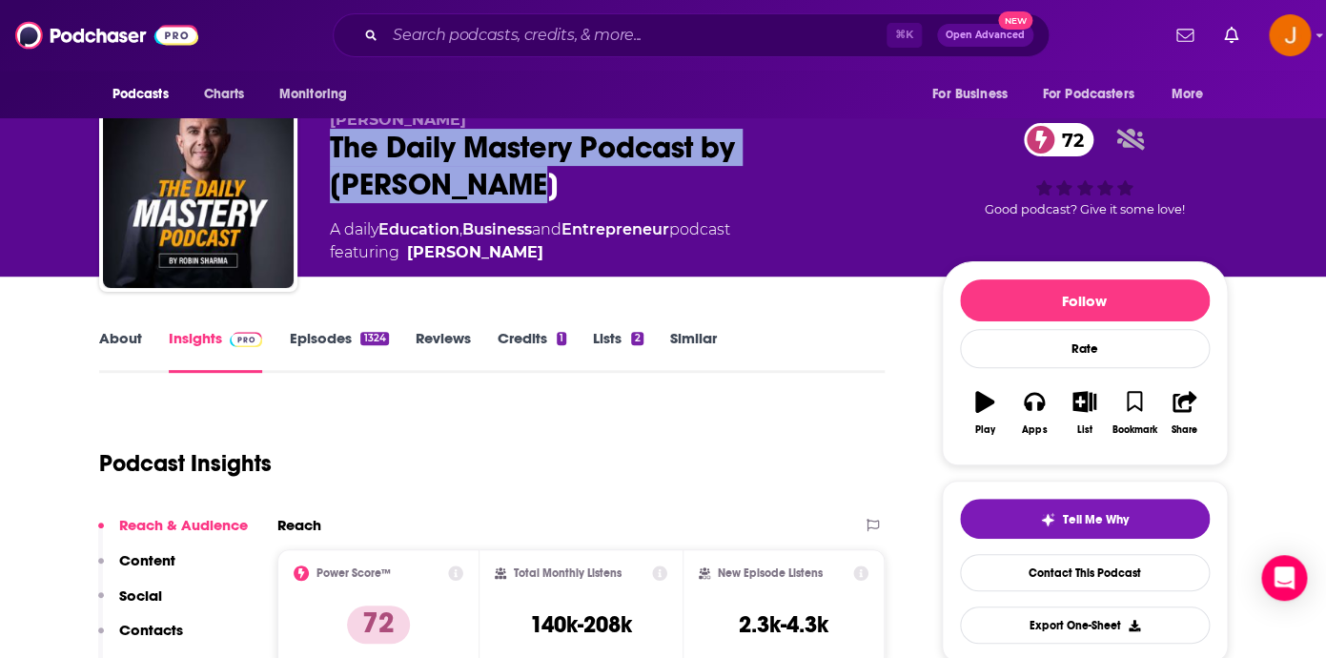
drag, startPoint x: 476, startPoint y: 204, endPoint x: 335, endPoint y: 157, distance: 148.6
click at [335, 157] on div "Robin Sharma The Daily Mastery Podcast by Robin Sharma 72 A daily Education , B…" at bounding box center [620, 187] width 581 height 153
copy h2 "The Daily Mastery Podcast by Robin Sharma"
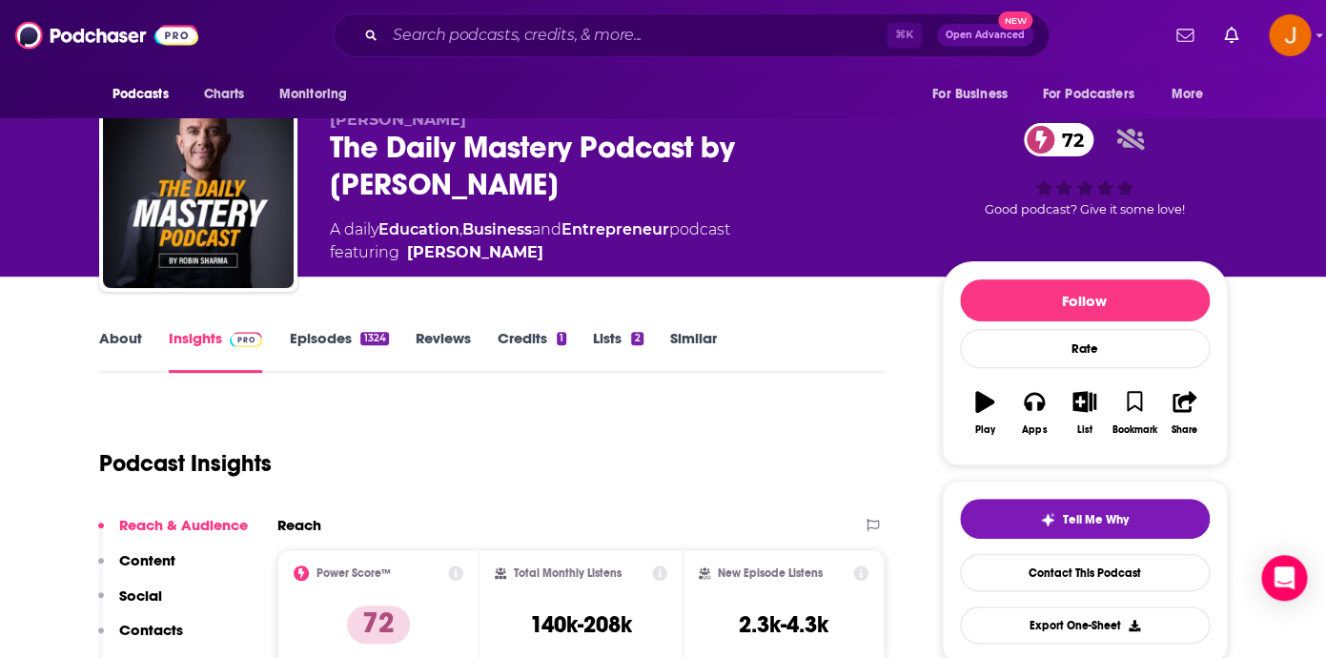
click at [473, 178] on div "The Daily Mastery Podcast by Robin Sharma 72" at bounding box center [620, 166] width 581 height 74
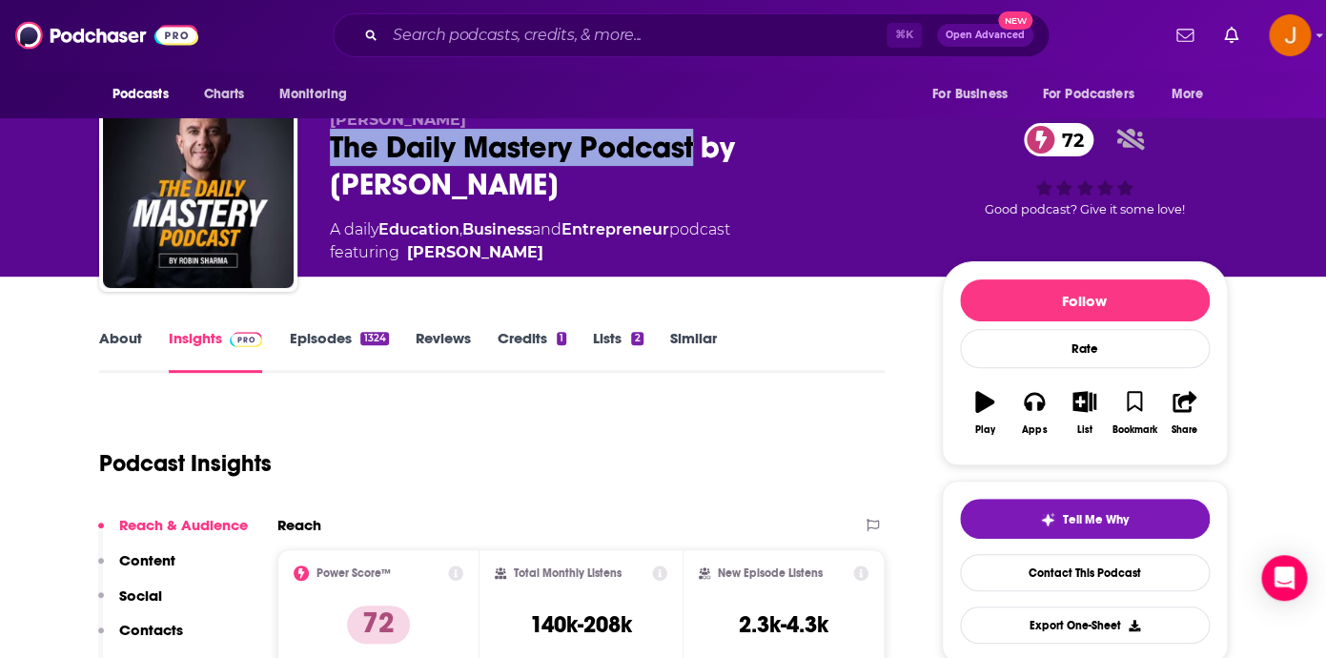
drag, startPoint x: 335, startPoint y: 151, endPoint x: 694, endPoint y: 158, distance: 359.4
click at [694, 158] on div "The Daily Mastery Podcast by Robin Sharma 72" at bounding box center [620, 166] width 581 height 74
copy h2 "The Daily Mastery Podcast"
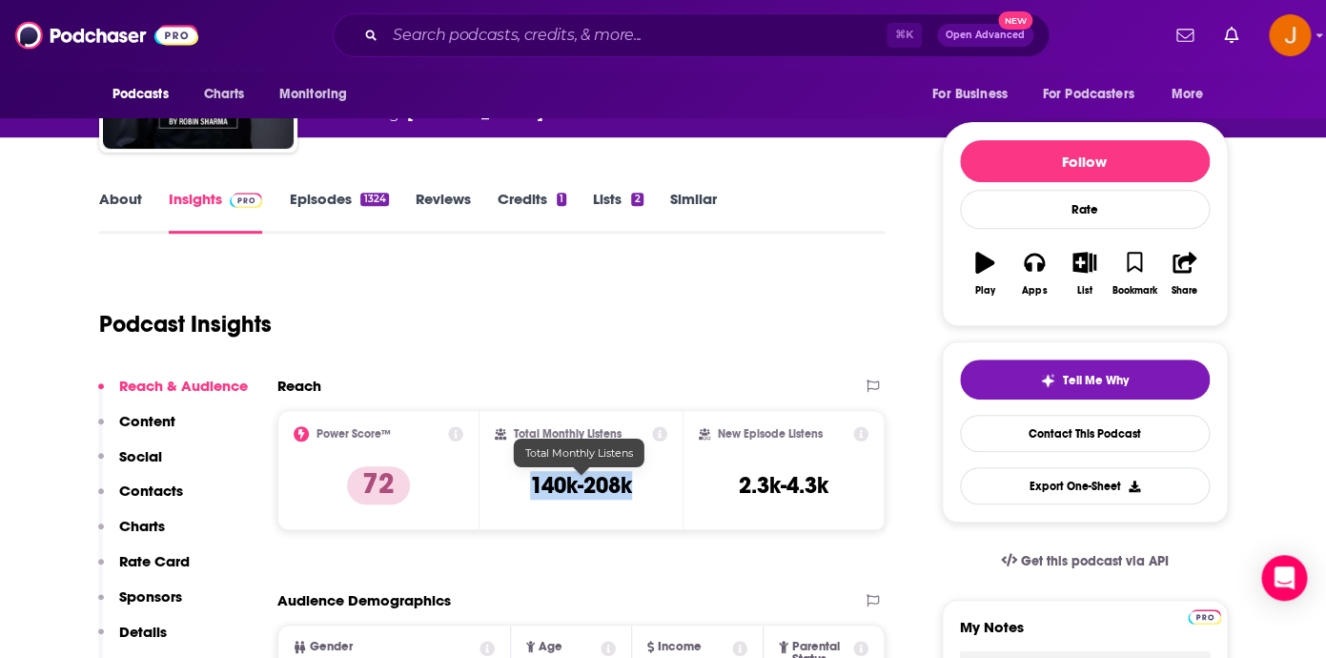
drag, startPoint x: 532, startPoint y: 491, endPoint x: 631, endPoint y: 494, distance: 99.2
click at [631, 494] on h3 "140k-208k" at bounding box center [581, 485] width 102 height 29
copy h3 "140k-208k"
click at [139, 495] on p "Contacts" at bounding box center [151, 490] width 64 height 18
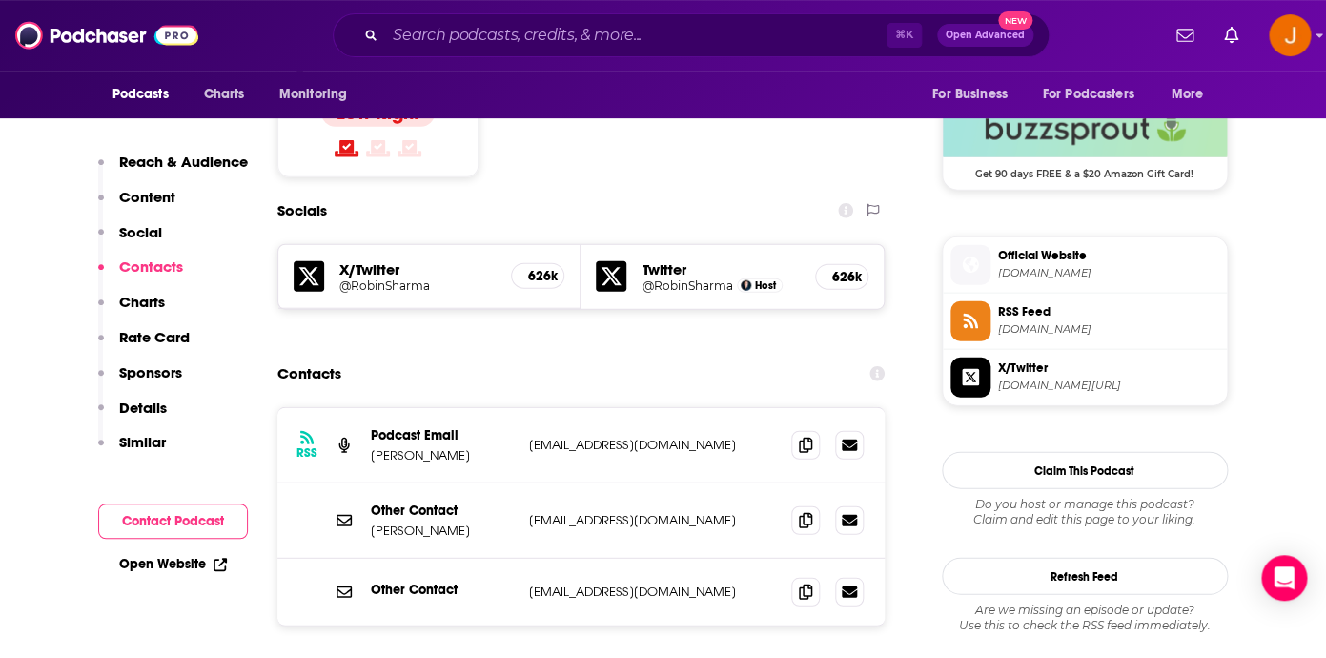
scroll to position [1556, 0]
drag, startPoint x: 675, startPoint y: 362, endPoint x: 519, endPoint y: 357, distance: 155.4
click at [529, 436] on p "elle@robinsharma.com" at bounding box center [653, 444] width 248 height 16
copy div "elle@robinsharma.com"
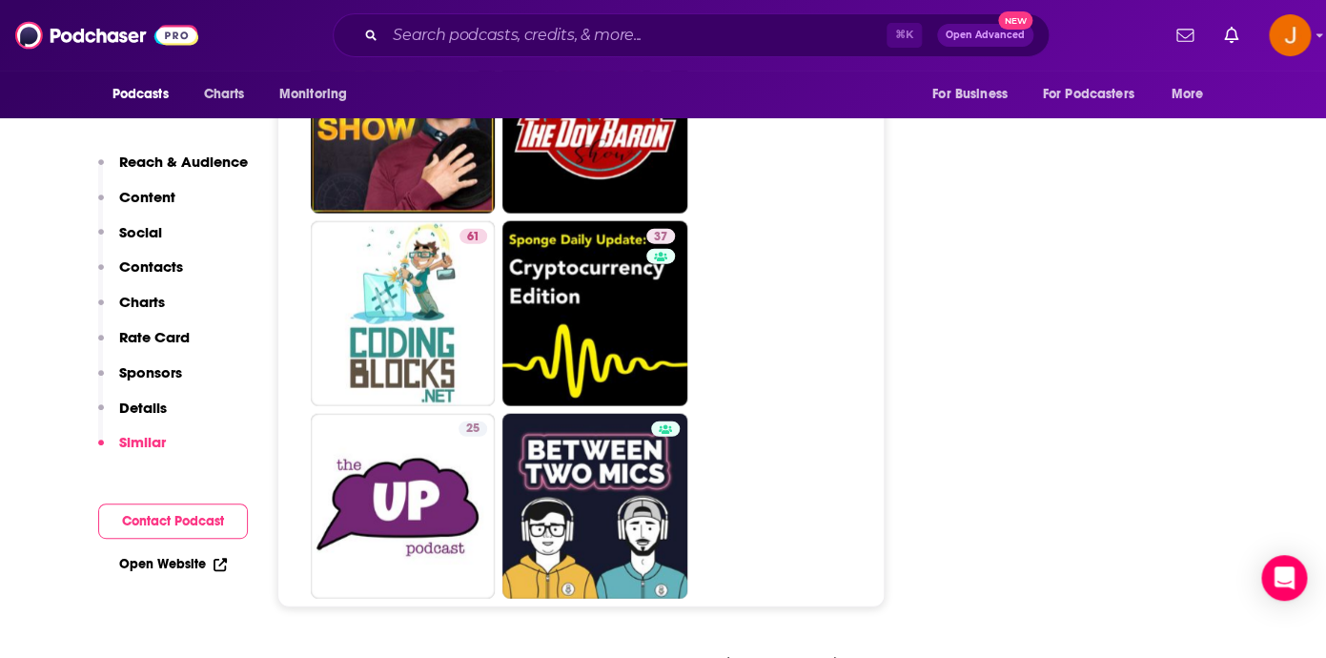
scroll to position [9474, 0]
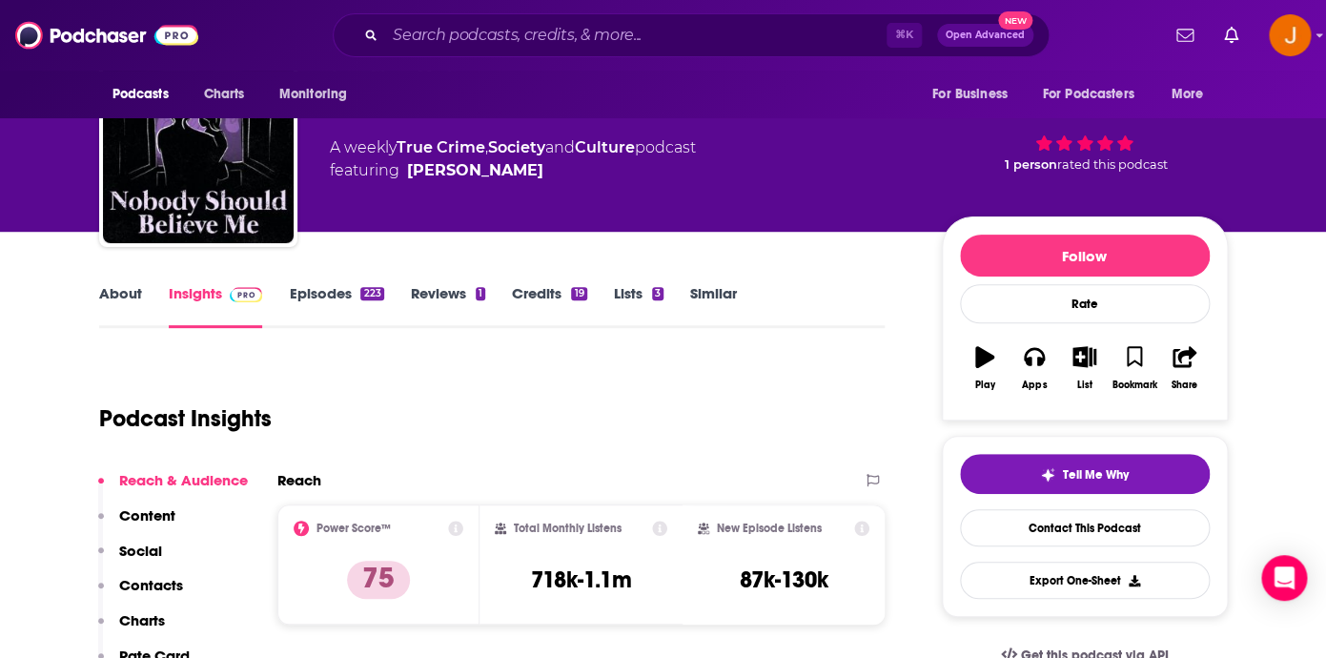
scroll to position [85, 0]
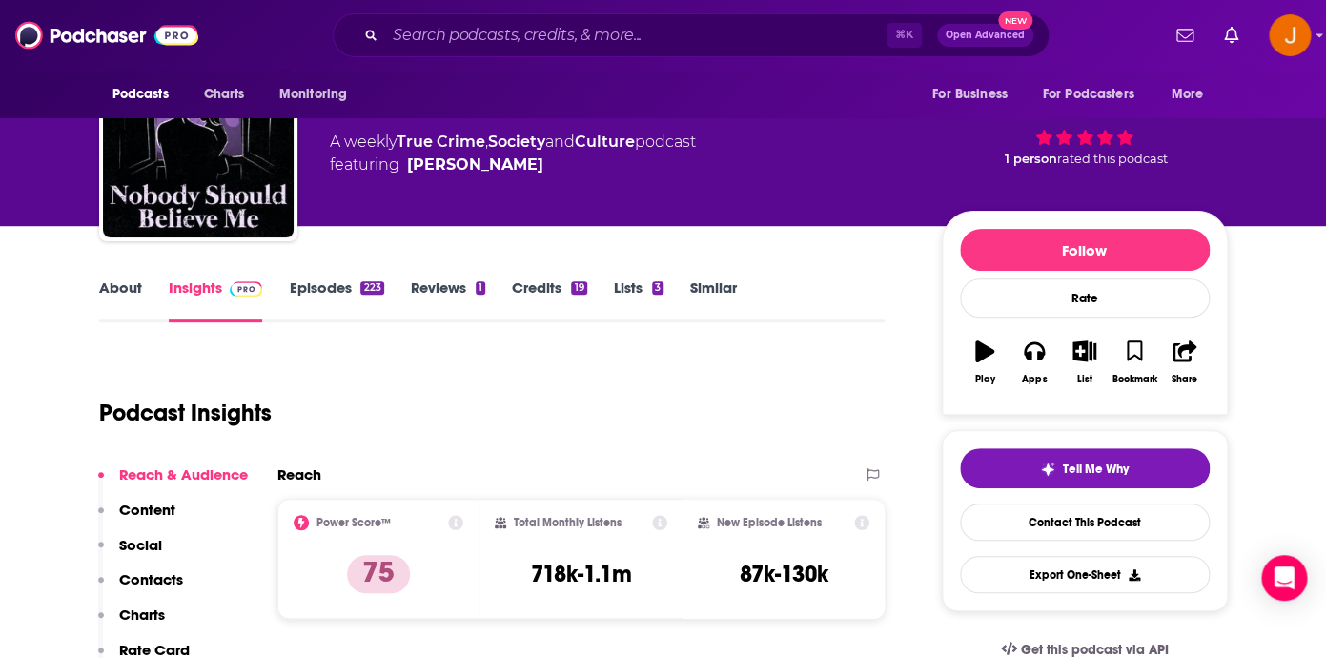
click at [139, 291] on link "About" at bounding box center [120, 300] width 43 height 44
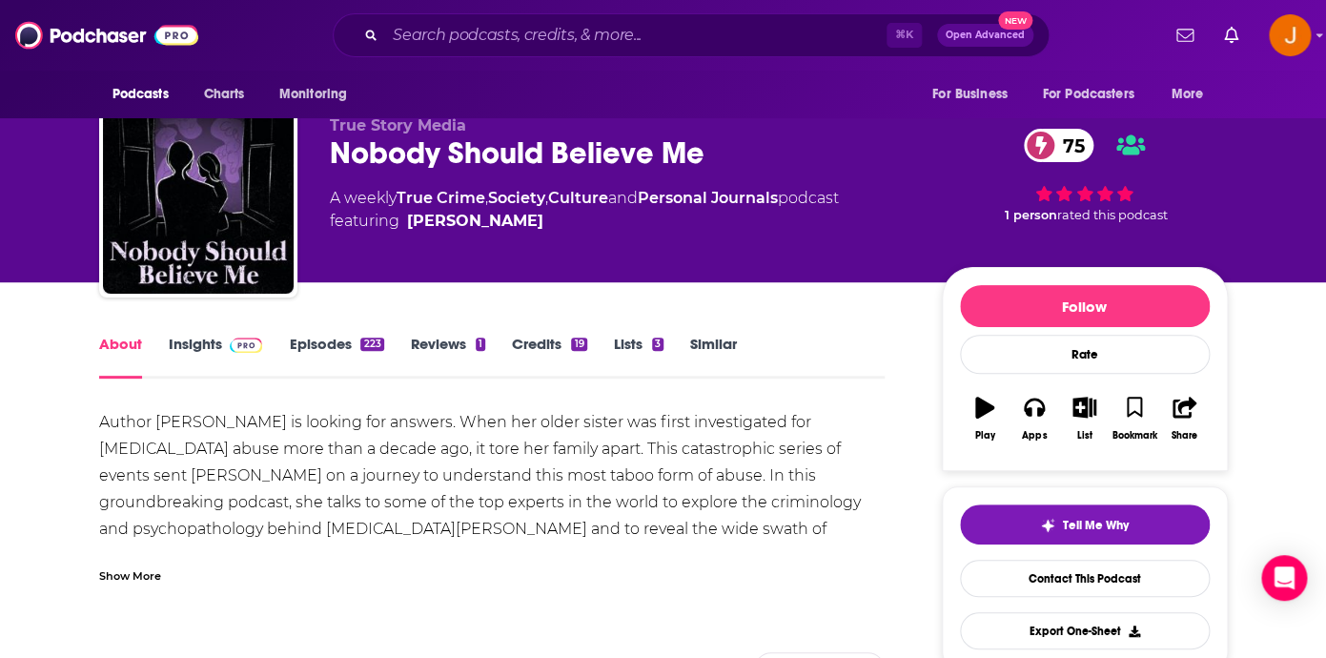
scroll to position [43, 0]
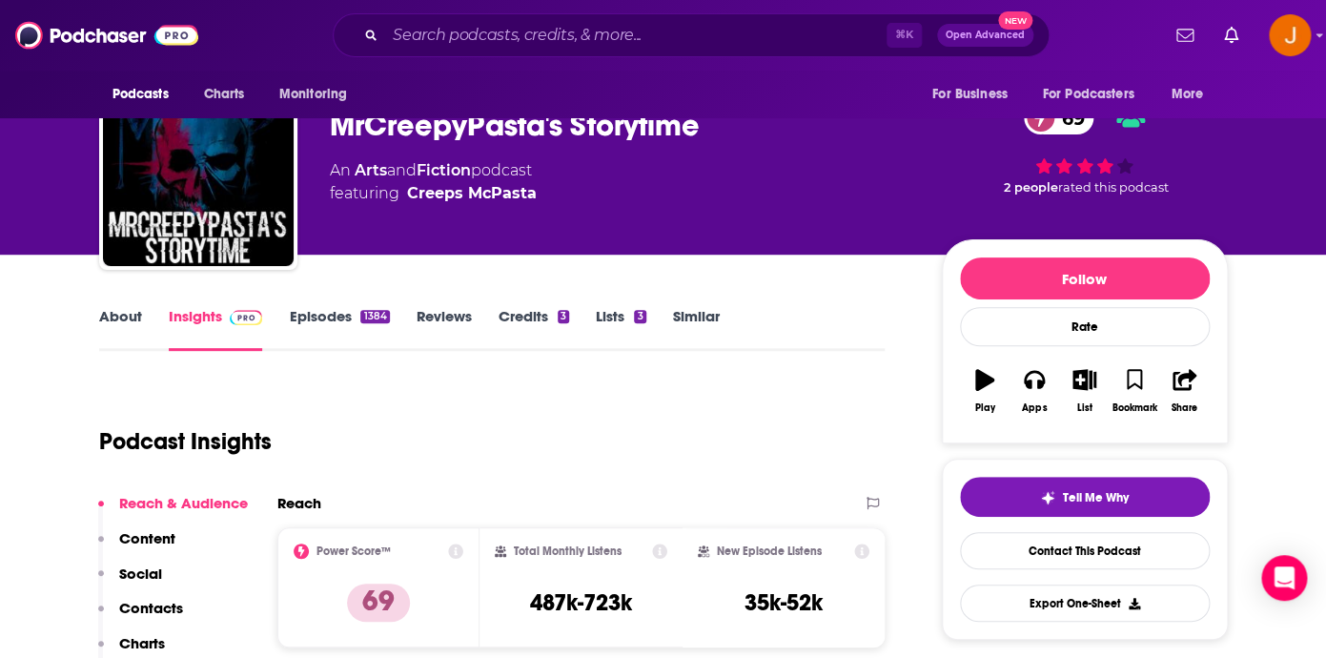
scroll to position [54, 0]
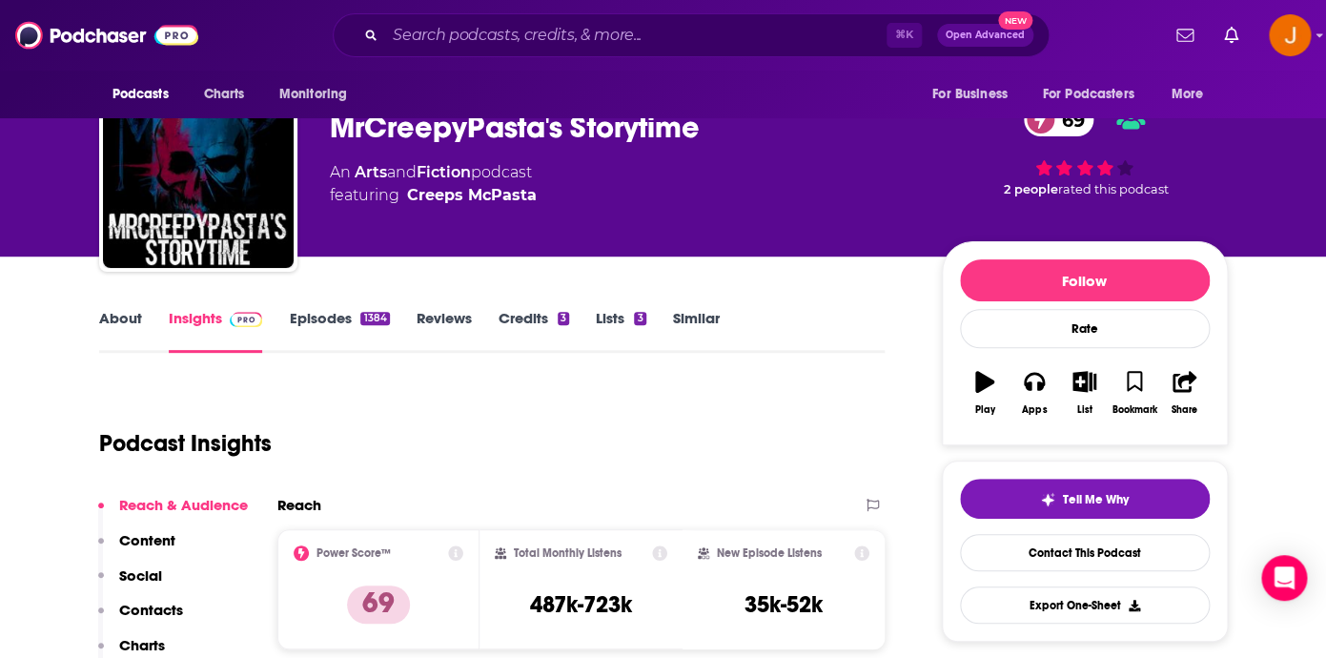
click at [125, 322] on link "About" at bounding box center [120, 331] width 43 height 44
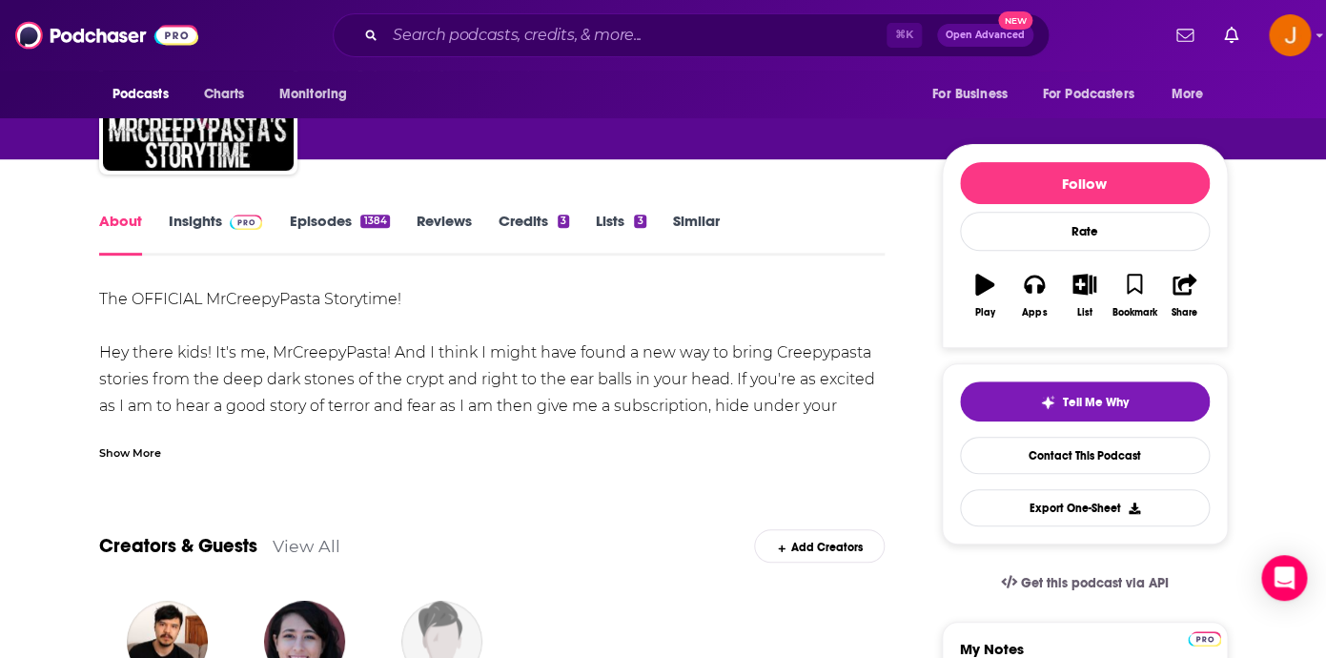
scroll to position [152, 0]
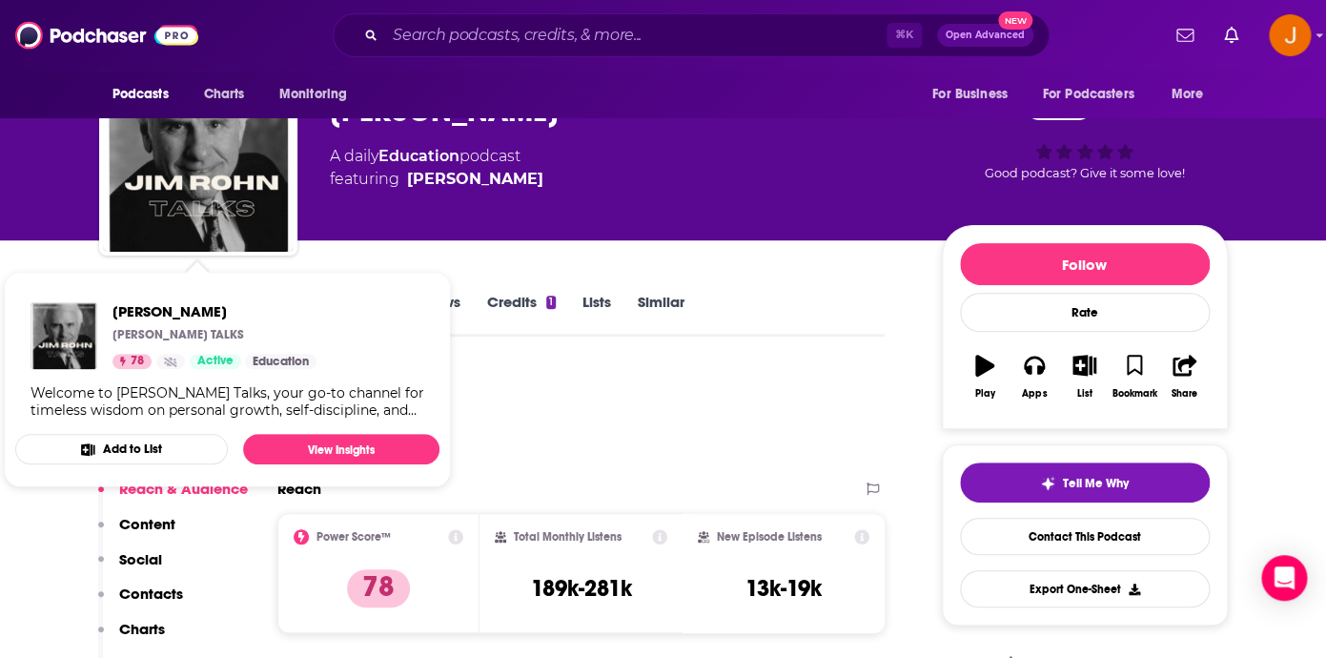
scroll to position [75, 0]
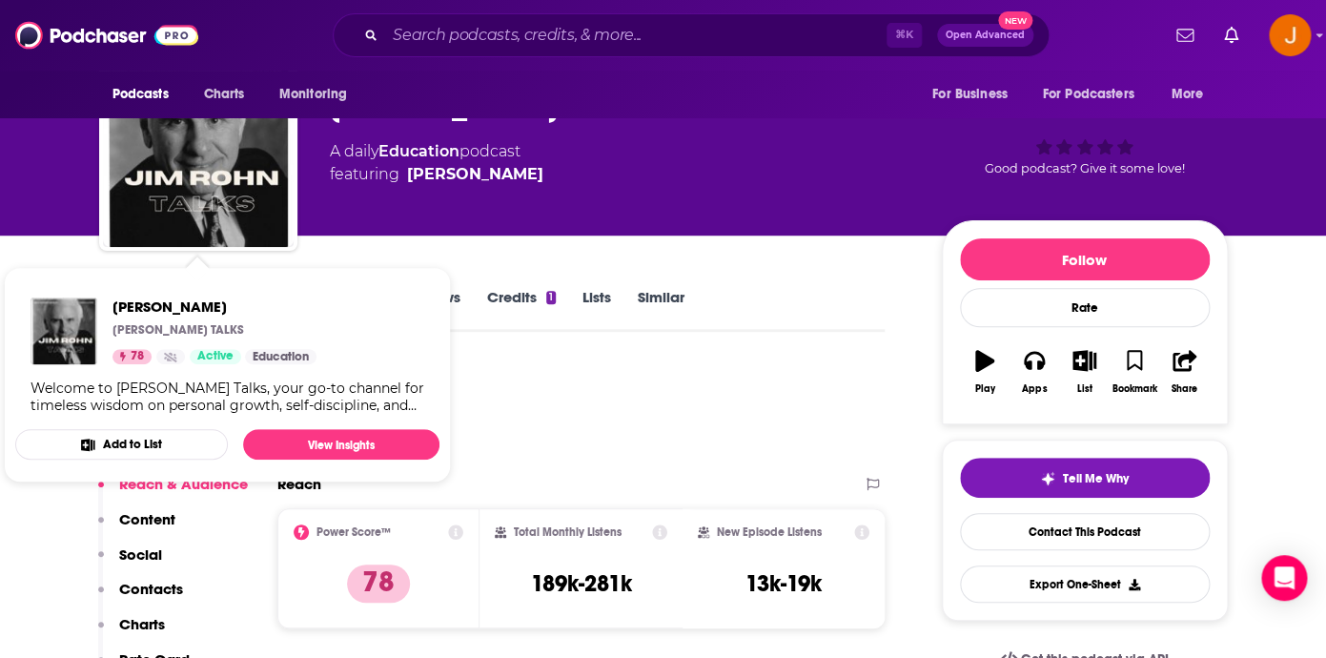
click at [421, 214] on div "[PERSON_NAME] TALKS [PERSON_NAME] 78 A daily Education podcast featuring [PERSO…" at bounding box center [620, 146] width 581 height 152
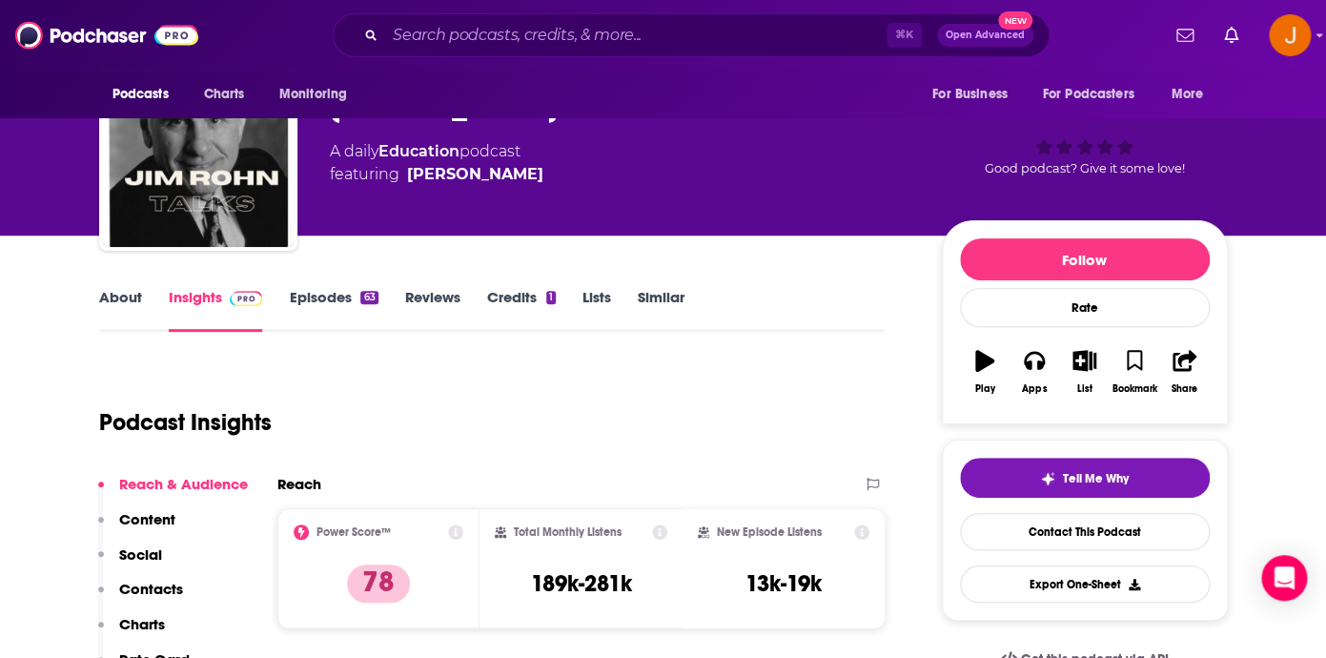
click at [329, 296] on link "Episodes 63" at bounding box center [333, 310] width 89 height 44
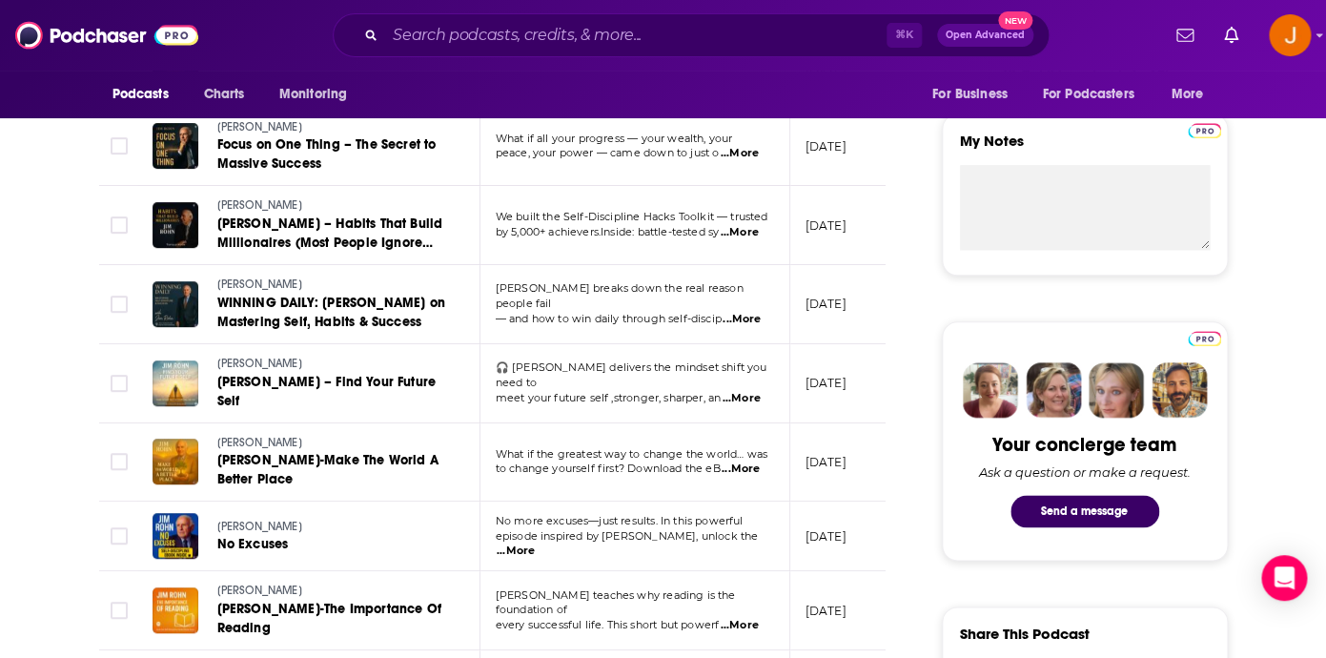
scroll to position [708, 0]
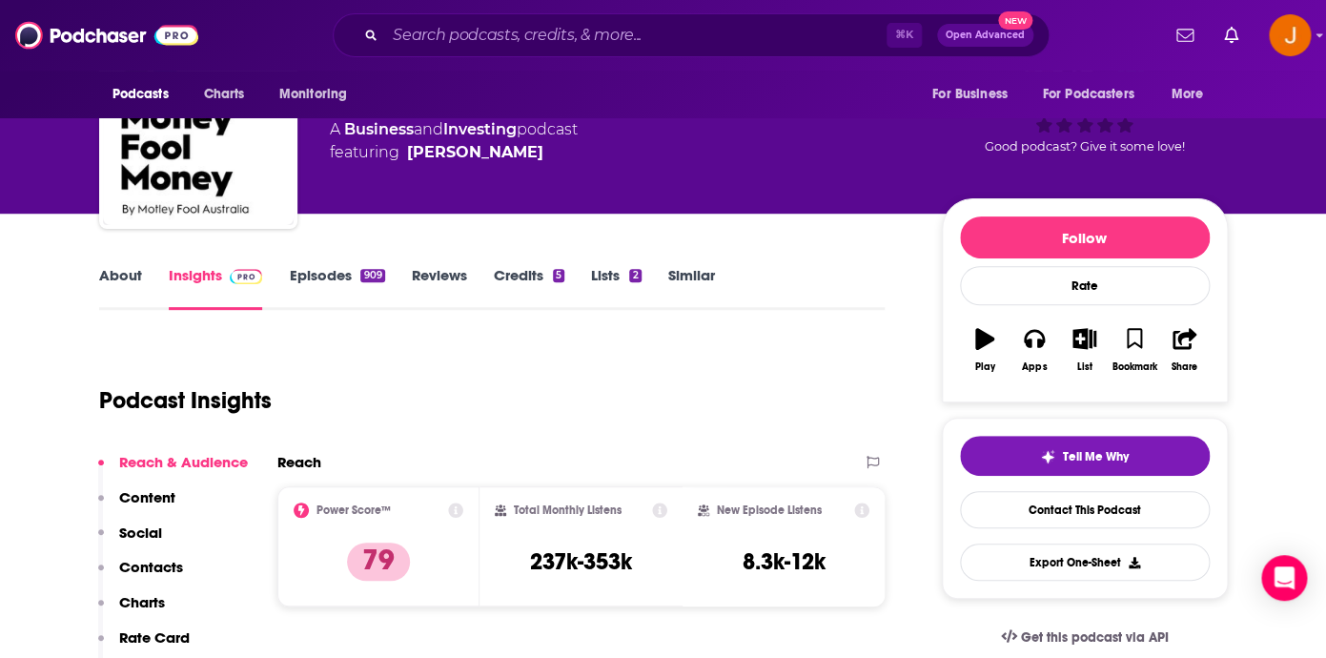
scroll to position [89, 0]
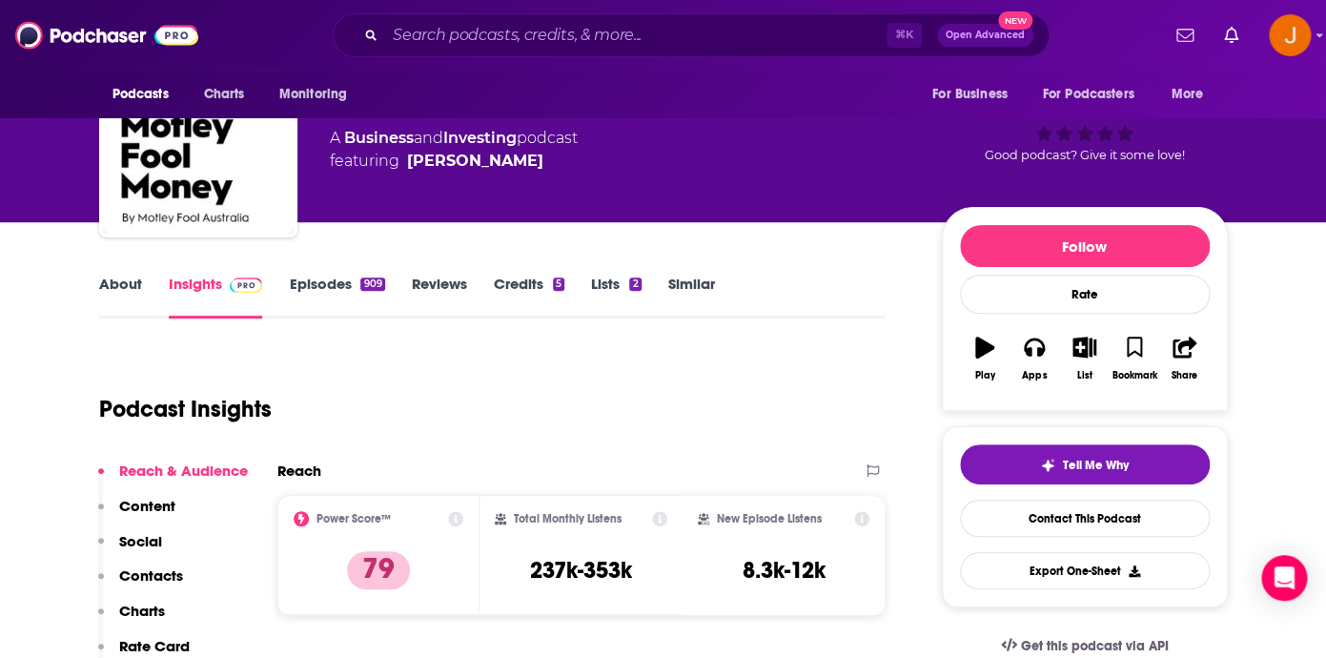
click at [317, 276] on link "Episodes 909" at bounding box center [336, 296] width 95 height 44
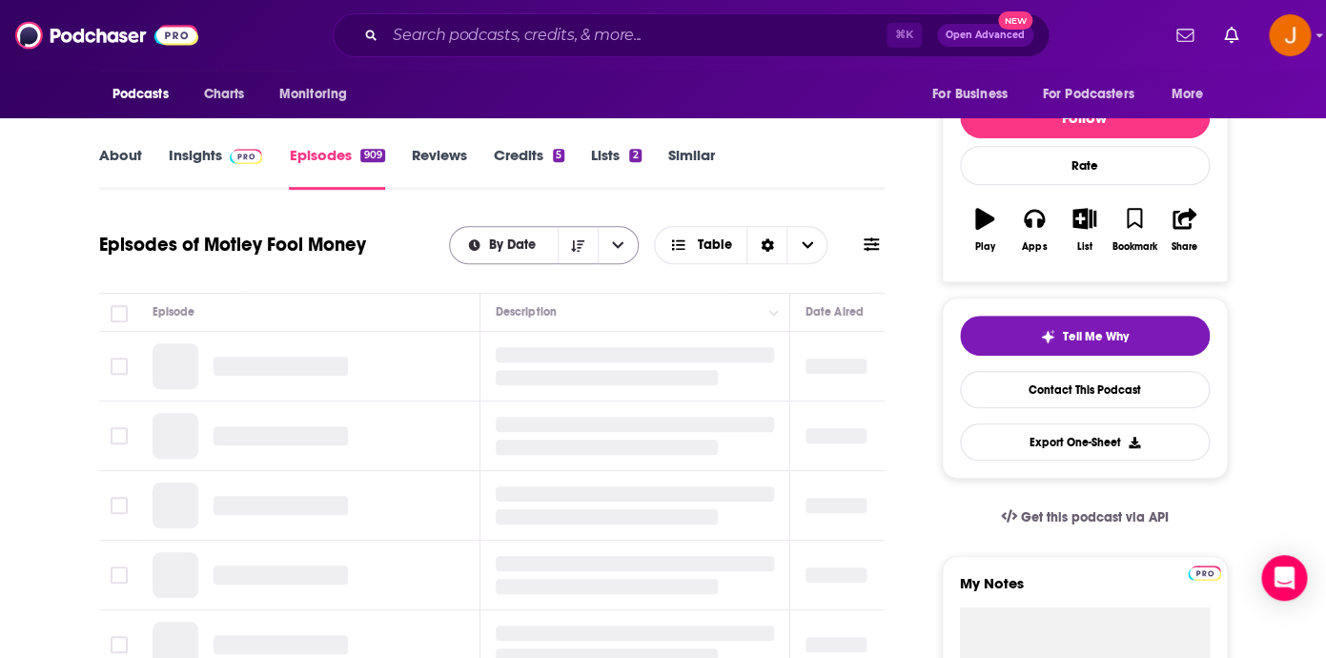
scroll to position [221, 0]
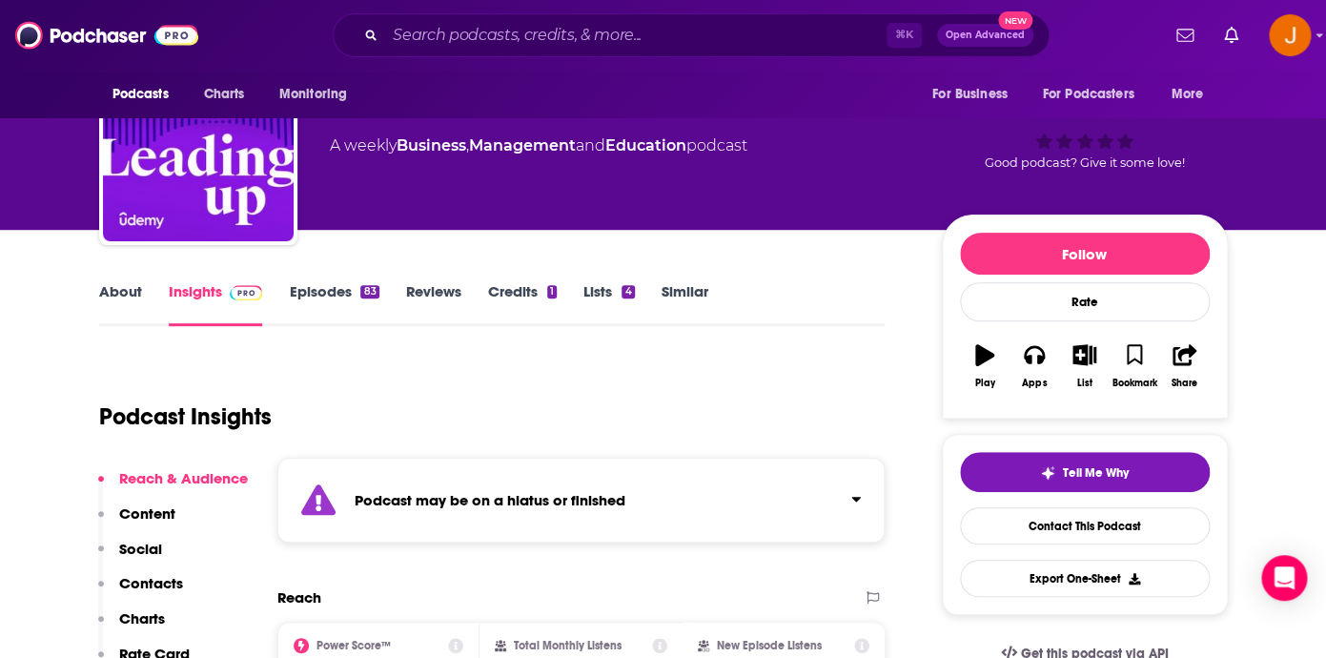
scroll to position [91, 0]
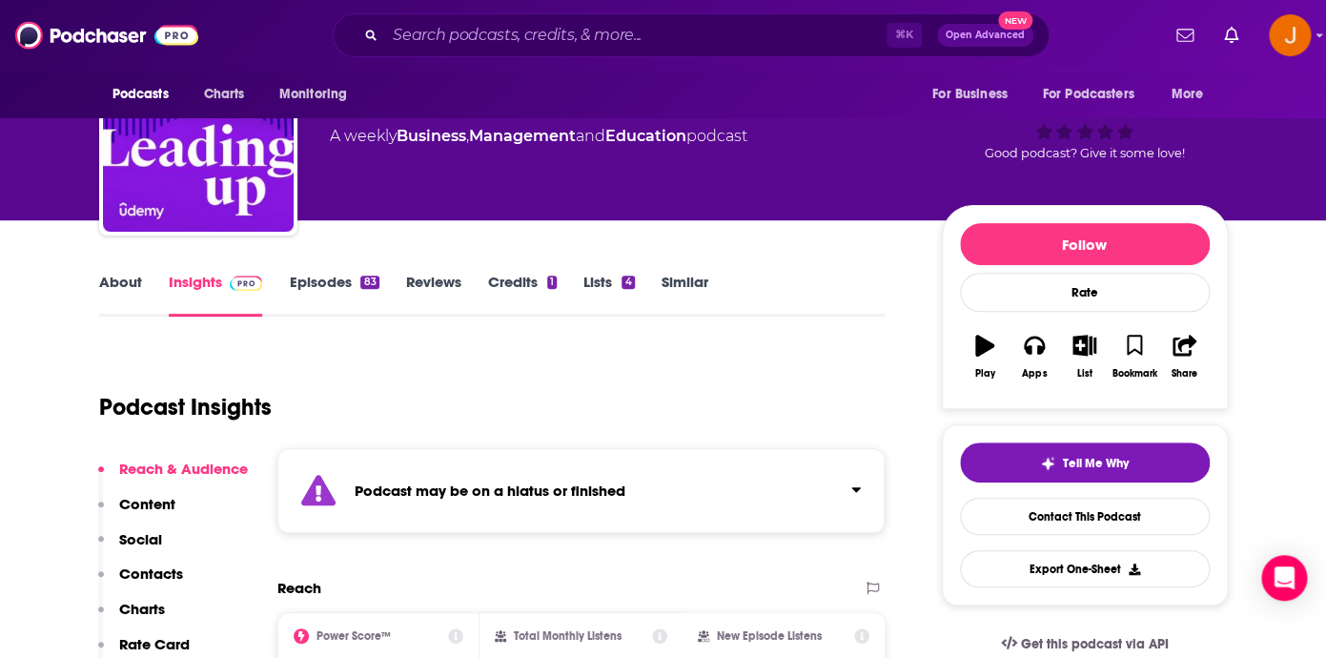
click at [321, 296] on link "Episodes 83" at bounding box center [334, 295] width 90 height 44
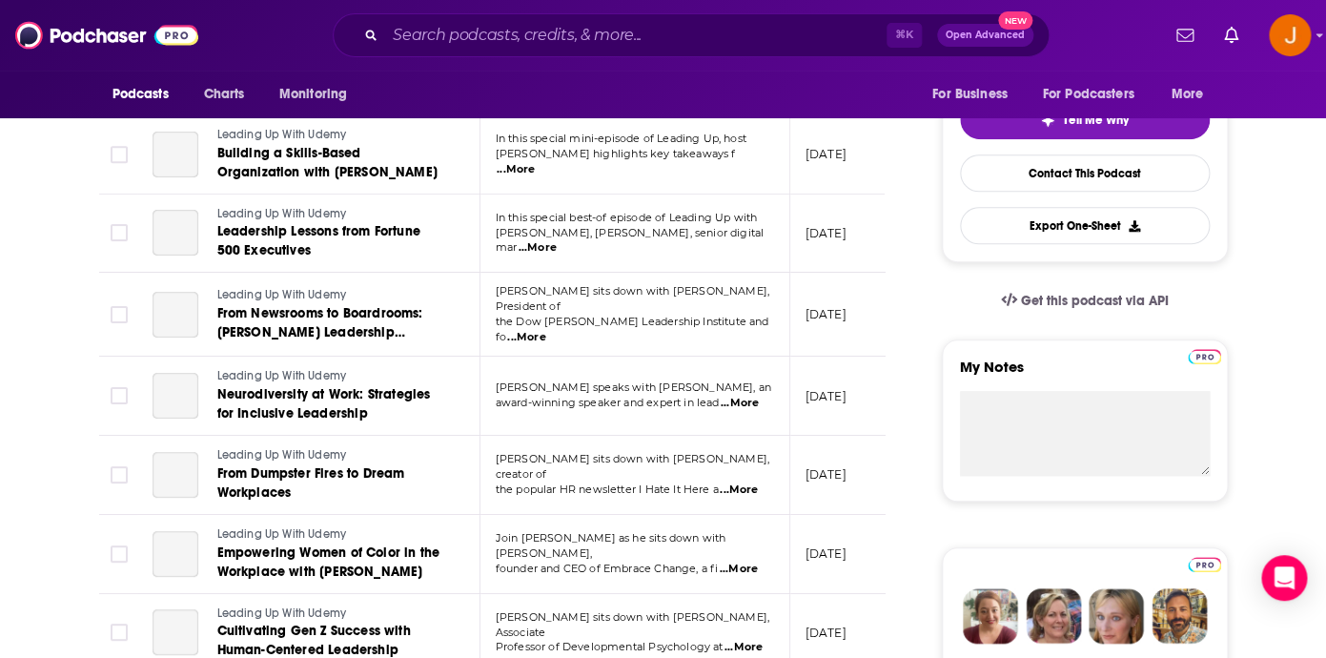
scroll to position [393, 0]
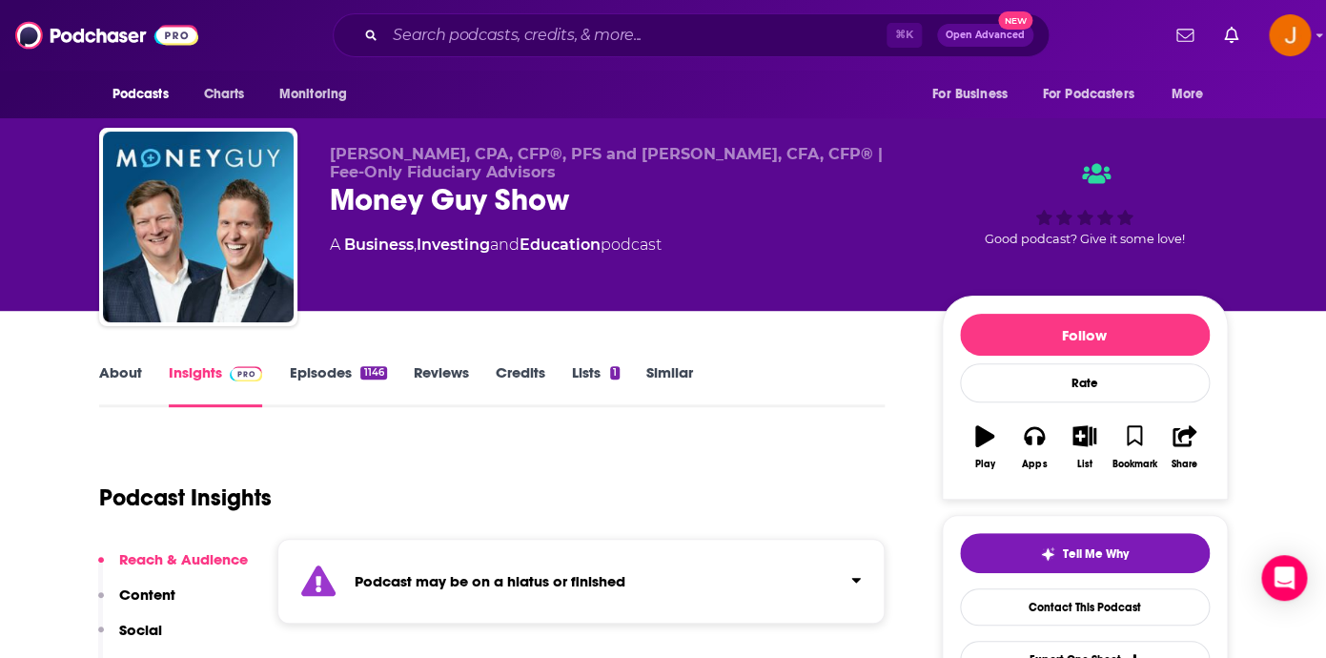
click at [305, 372] on link "Episodes 1146" at bounding box center [337, 385] width 97 height 44
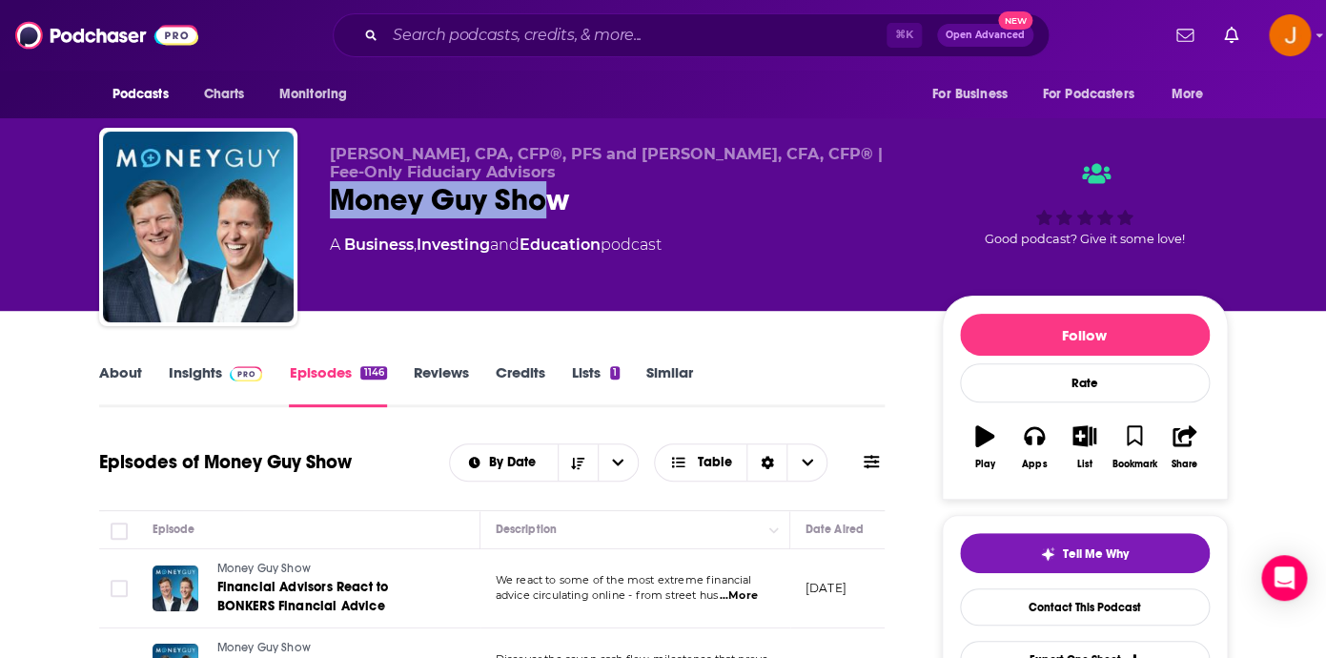
drag, startPoint x: 329, startPoint y: 212, endPoint x: 543, endPoint y: 206, distance: 214.5
click at [543, 206] on div "Brian Preston, CPA, CFP®, PFS and Bo Hanson, CFA, CFP® | Fee-Only Fiduciary Adv…" at bounding box center [663, 231] width 1128 height 206
click at [543, 206] on div "Money Guy Show" at bounding box center [620, 199] width 581 height 37
drag, startPoint x: 582, startPoint y: 206, endPoint x: 333, endPoint y: 204, distance: 249.7
click at [333, 204] on div "Money Guy Show" at bounding box center [620, 199] width 581 height 37
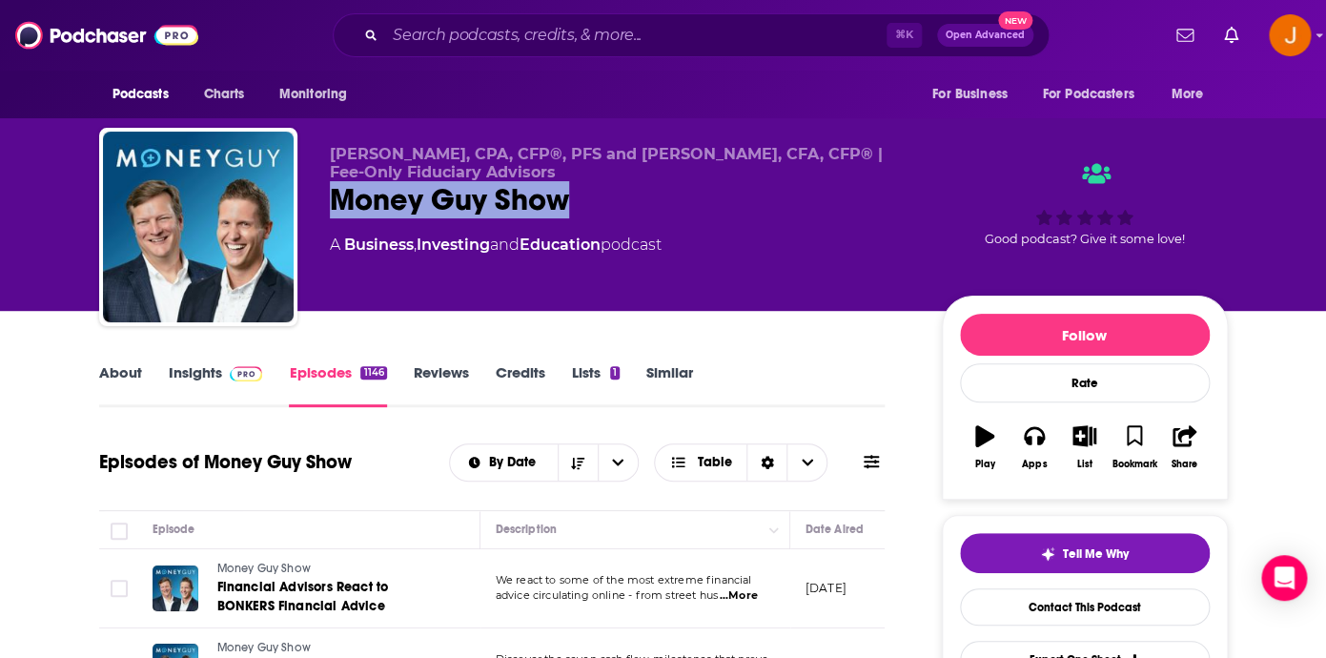
copy h2 "Money Guy Show"
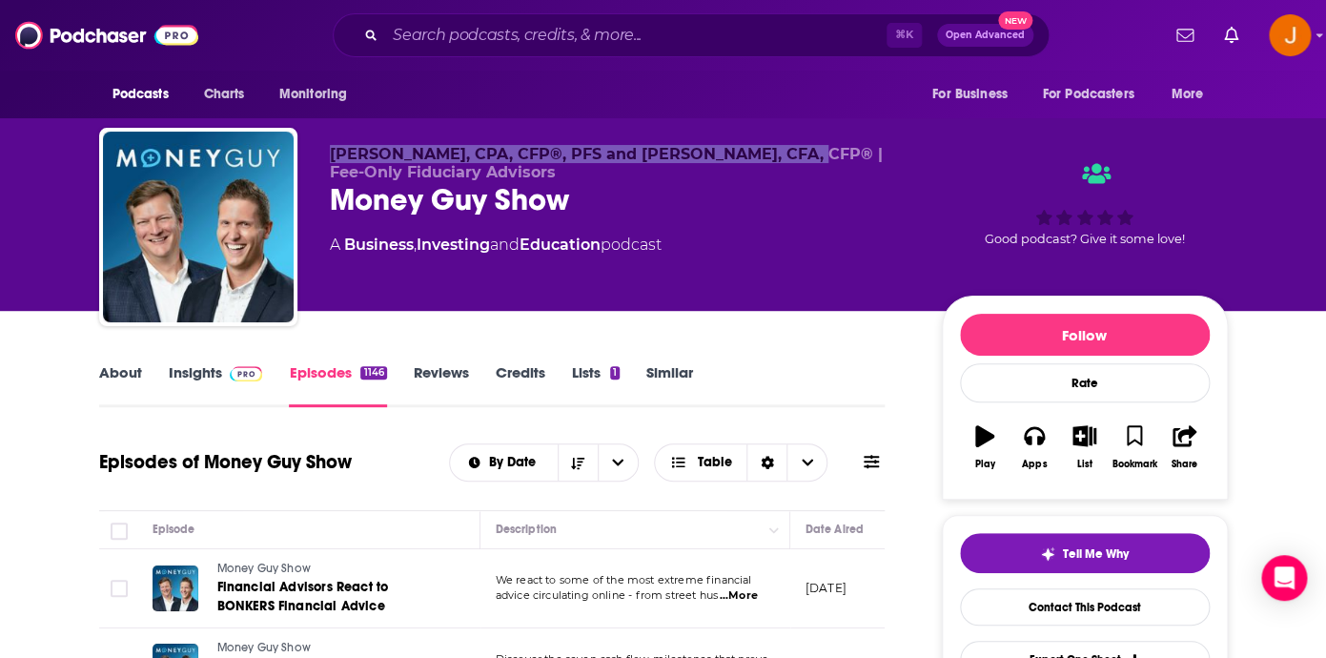
drag, startPoint x: 329, startPoint y: 148, endPoint x: 786, endPoint y: 163, distance: 457.7
click at [786, 163] on div "Brian Preston, CPA, CFP®, PFS and Bo Hanson, CFA, CFP® | Fee-Only Fiduciary Adv…" at bounding box center [663, 231] width 1128 height 206
copy span "Brian Preston, CPA, CFP®, PFS and Bo Hanson, CFA, CFP®"
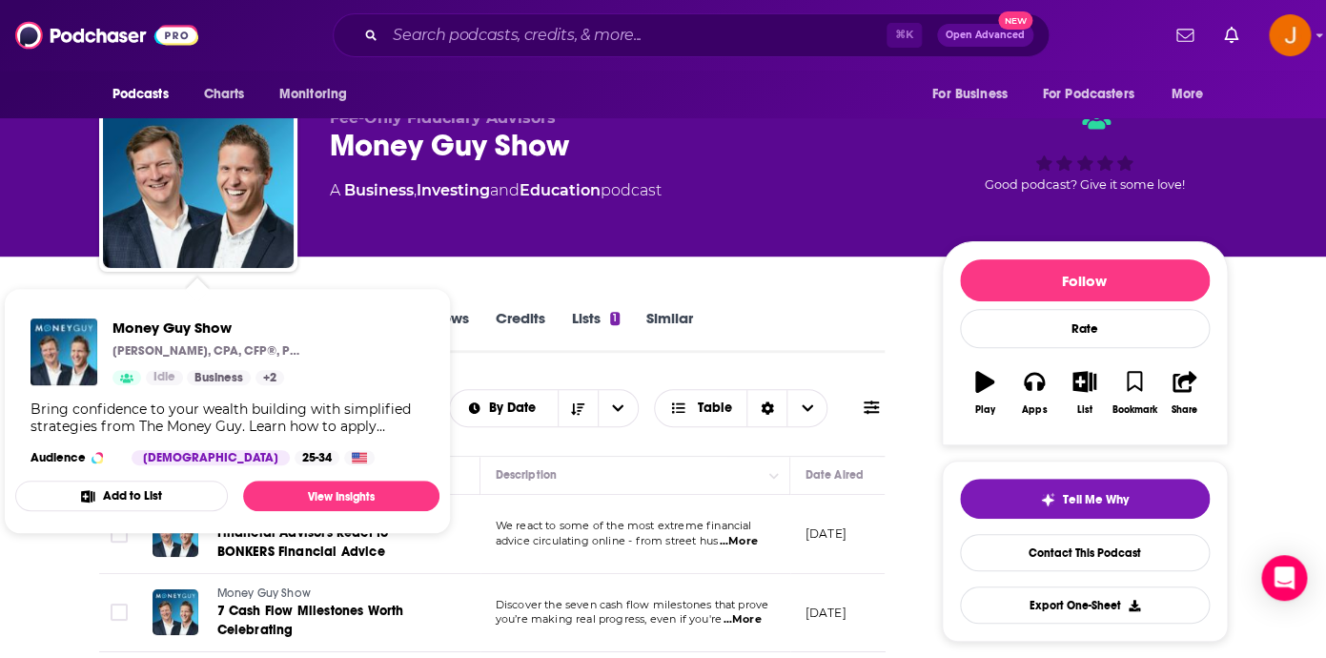
scroll to position [121, 0]
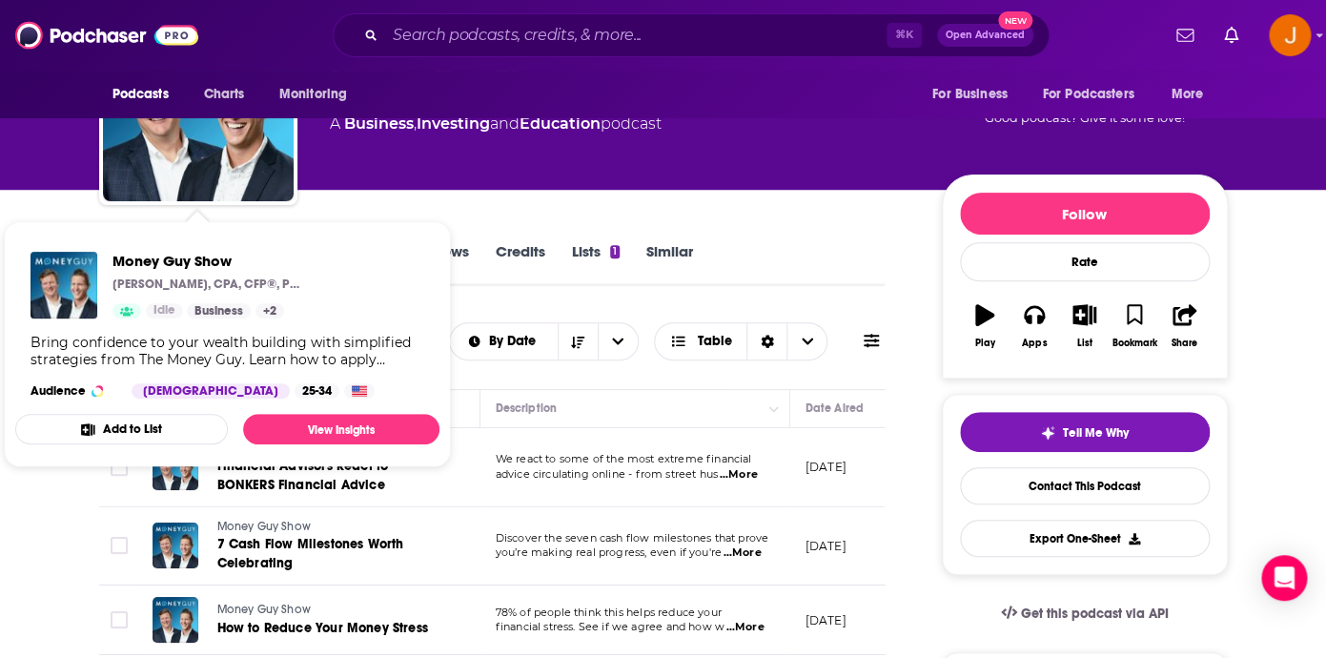
drag, startPoint x: 441, startPoint y: 204, endPoint x: 356, endPoint y: 241, distance: 92.6
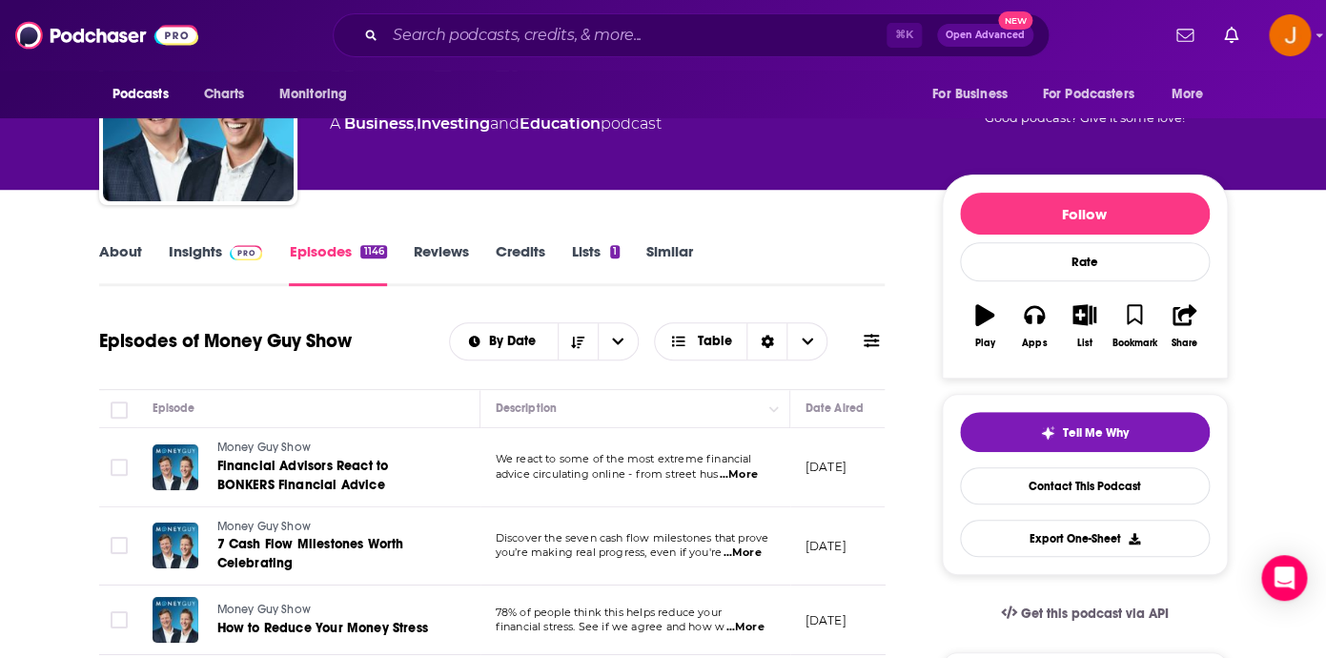
click at [210, 255] on link "Insights" at bounding box center [216, 264] width 94 height 44
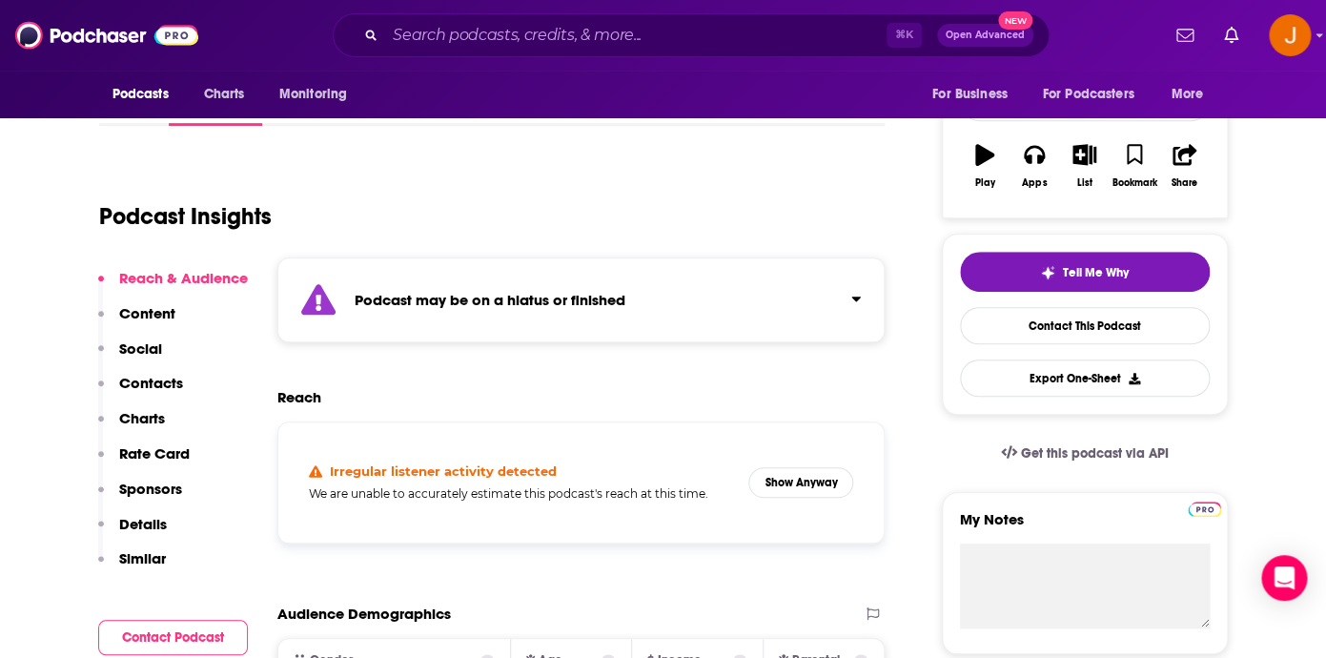
click at [171, 385] on p "Contacts" at bounding box center [151, 383] width 64 height 18
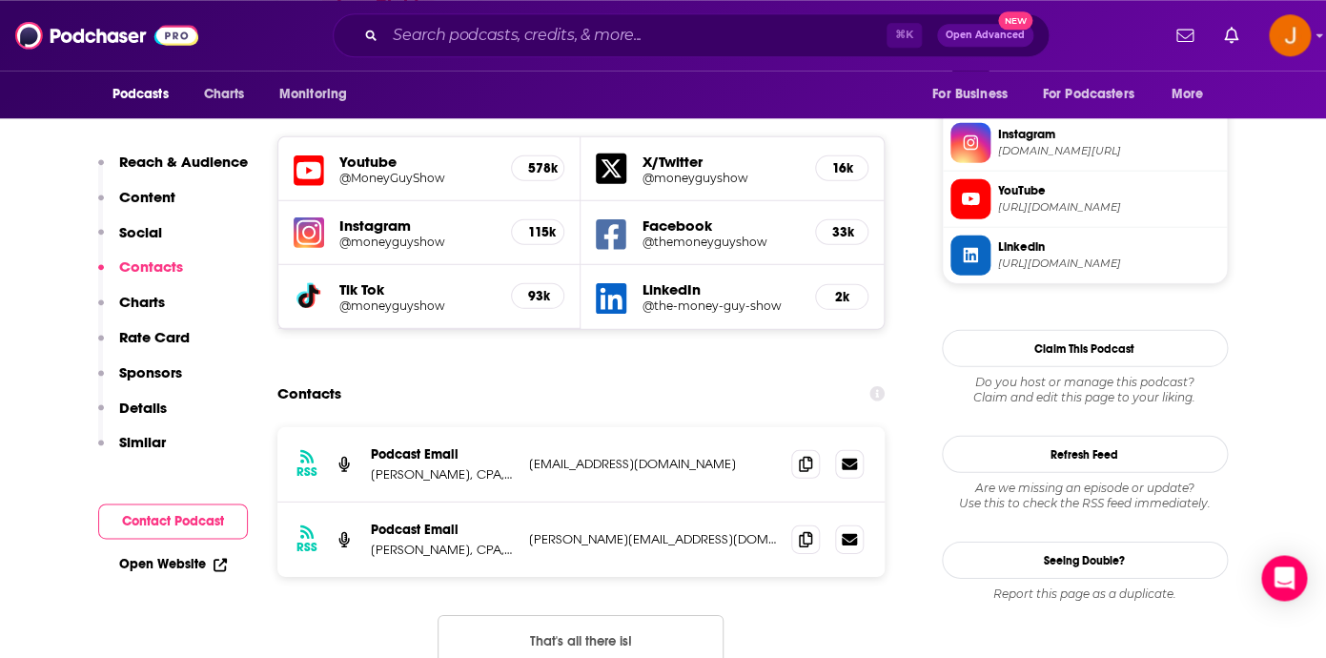
scroll to position [1786, 0]
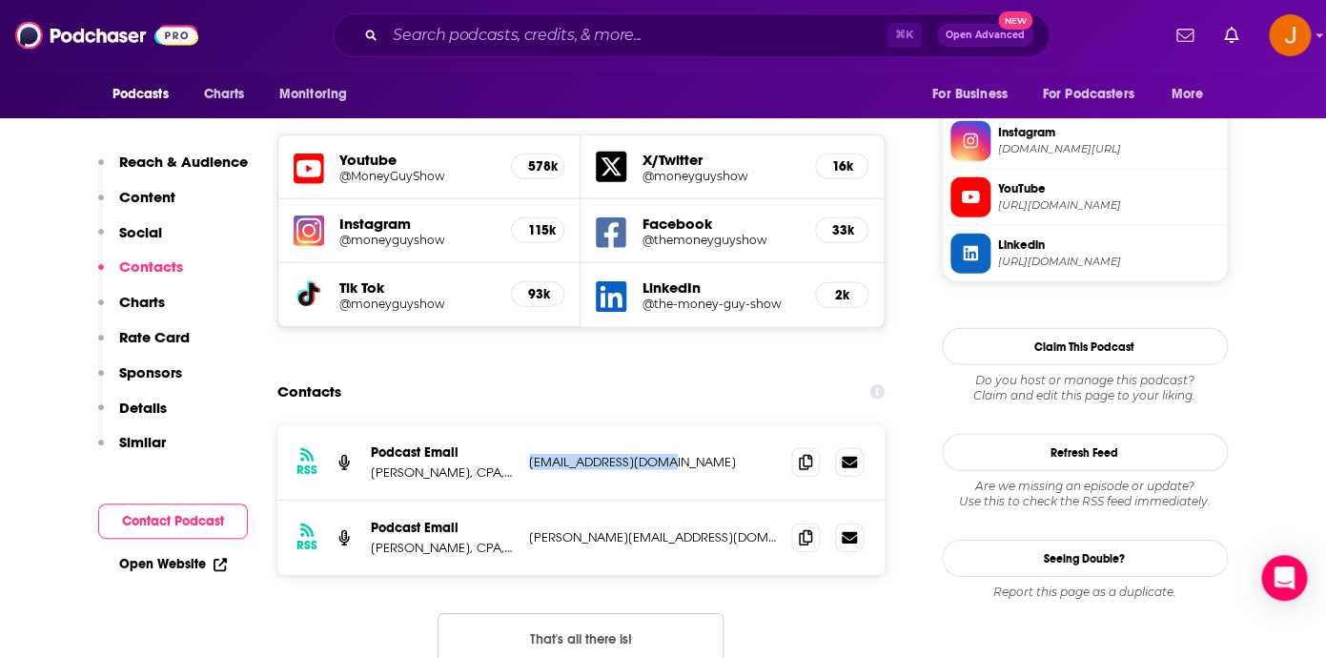
drag, startPoint x: 695, startPoint y: 358, endPoint x: 528, endPoint y: 357, distance: 166.8
click at [529, 454] on p "support@moneyguy.com" at bounding box center [653, 462] width 248 height 16
copy p "support@moneyguy.com"
drag, startPoint x: 678, startPoint y: 438, endPoint x: 529, endPoint y: 437, distance: 148.7
click at [529, 529] on p "brian@moneyguy.com" at bounding box center [653, 537] width 248 height 16
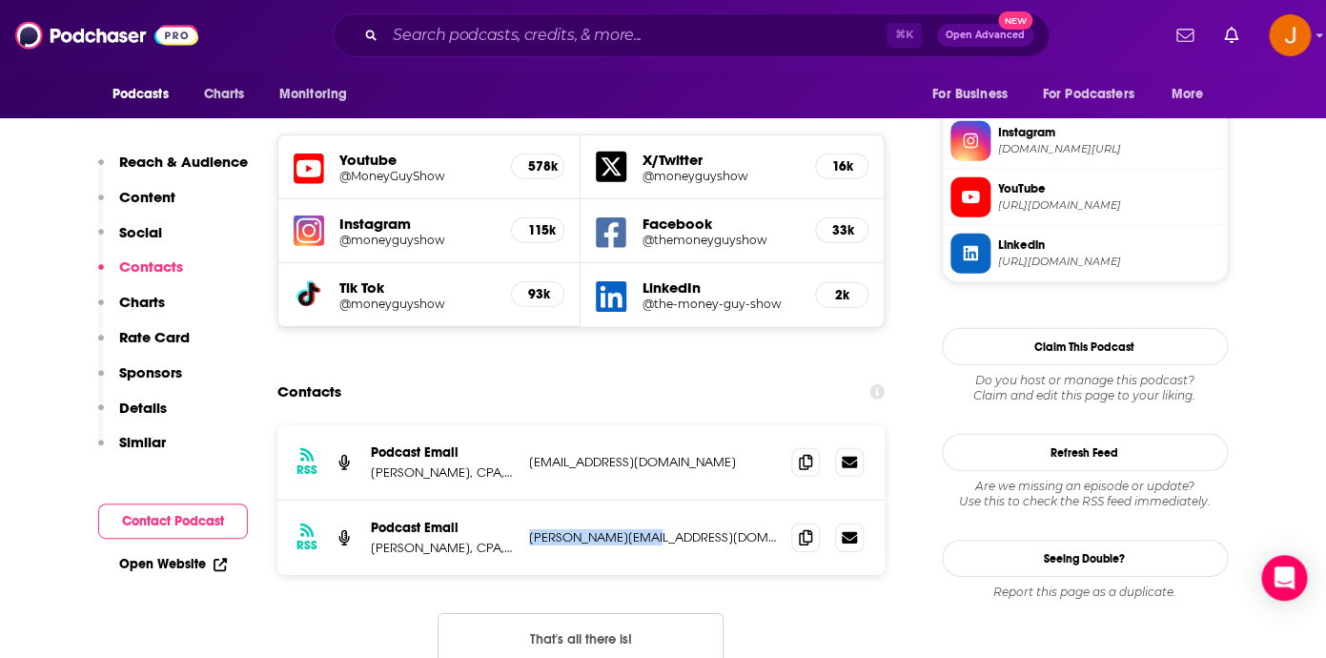
copy p "brian@moneyguy.com"
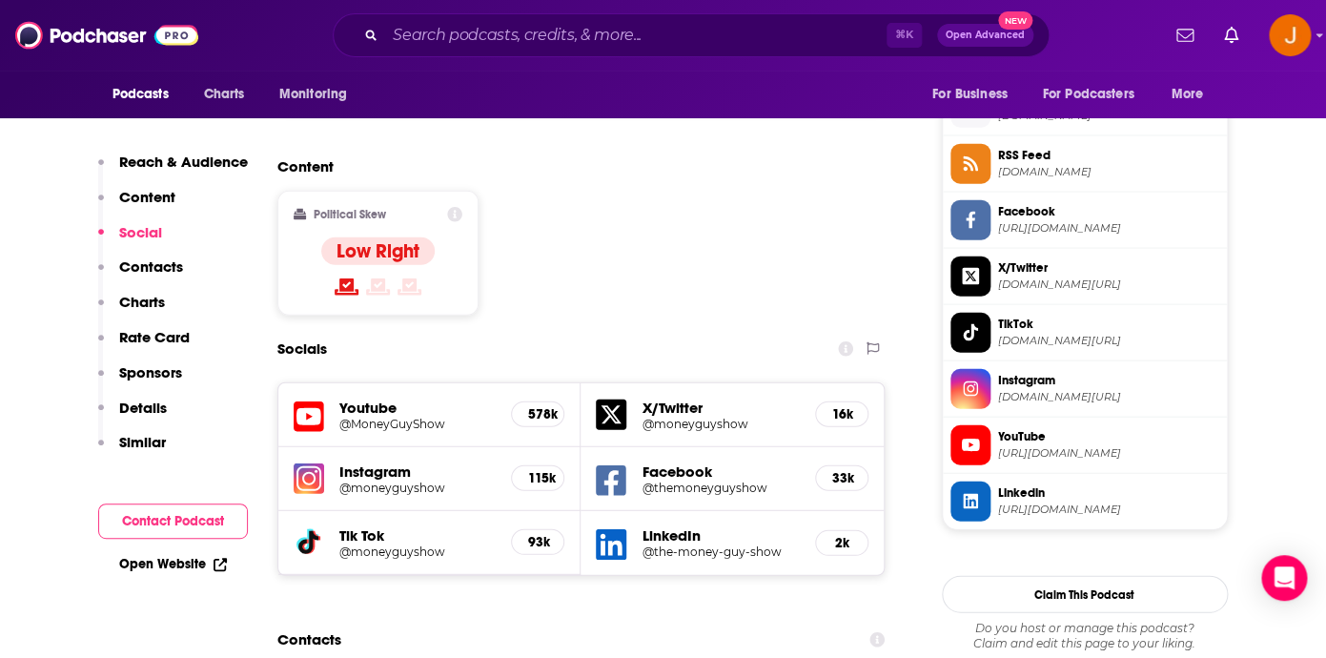
scroll to position [1573, 0]
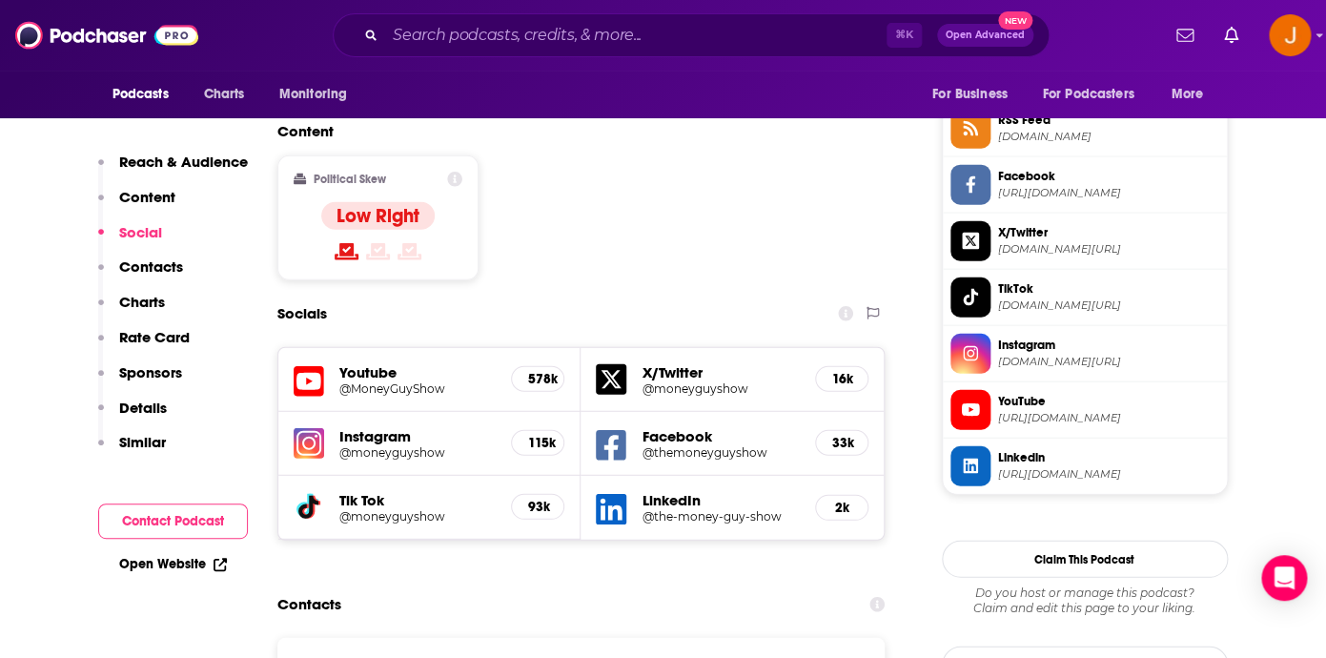
click at [311, 366] on icon at bounding box center [309, 381] width 30 height 30
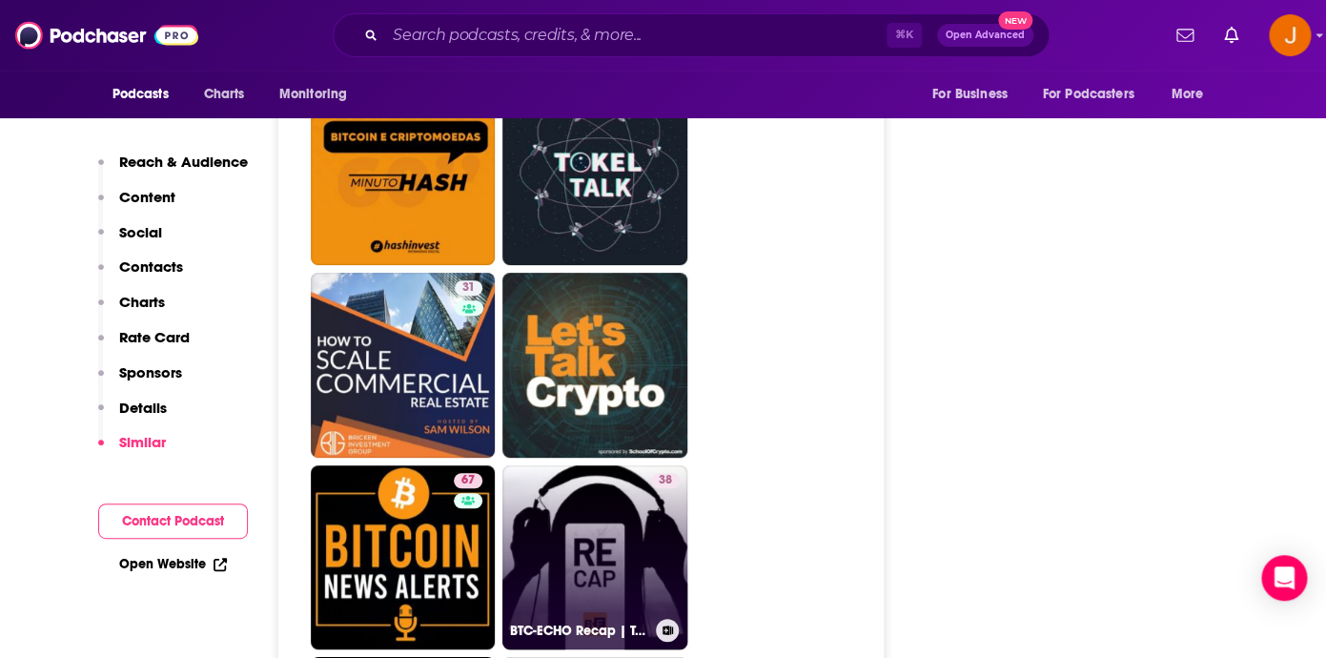
scroll to position [8088, 0]
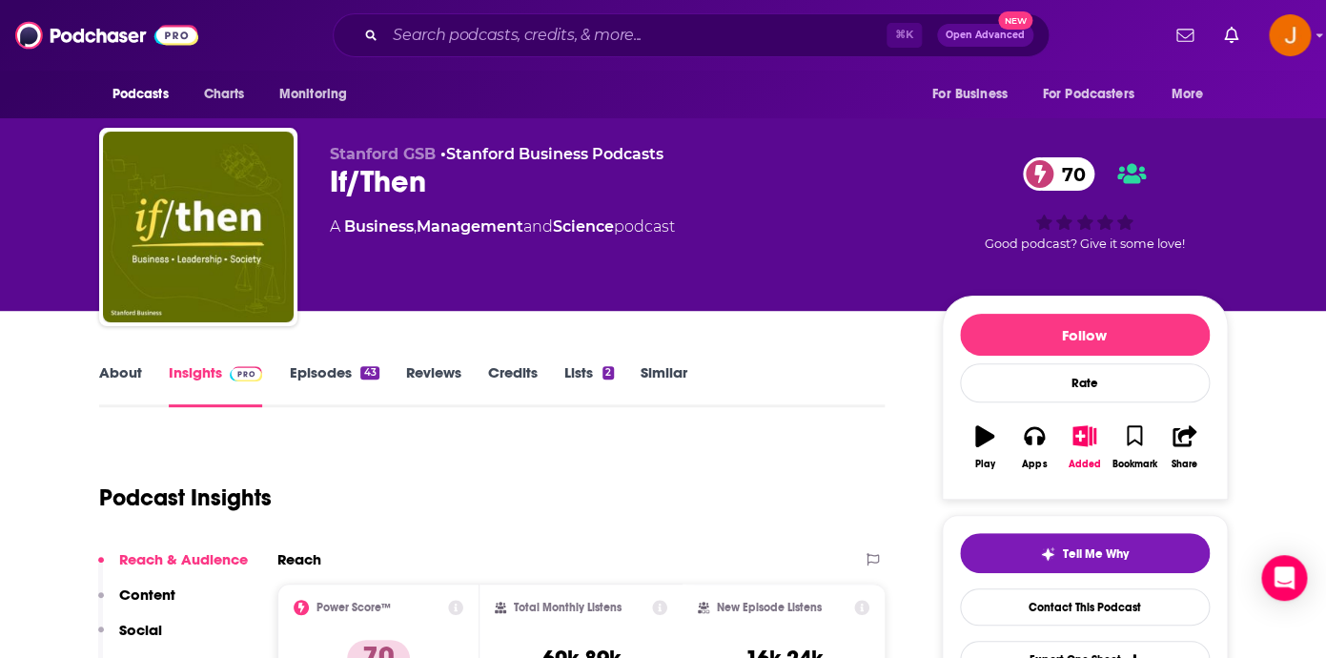
click at [333, 374] on link "Episodes 43" at bounding box center [334, 385] width 90 height 44
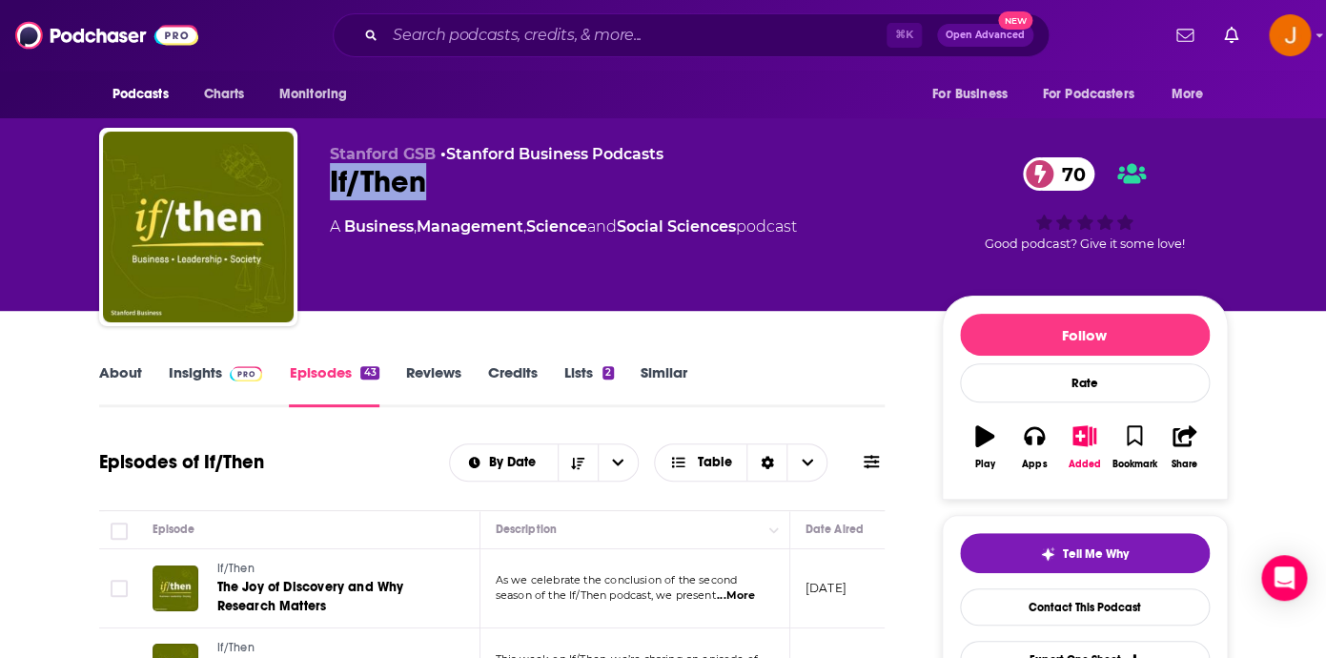
drag, startPoint x: 325, startPoint y: 188, endPoint x: 468, endPoint y: 188, distance: 143.0
click at [468, 188] on div "Stanford GSB • Stanford Business Podcasts If/Then 70 A Business , Management , …" at bounding box center [663, 231] width 1128 height 206
copy h2 "If/Then"
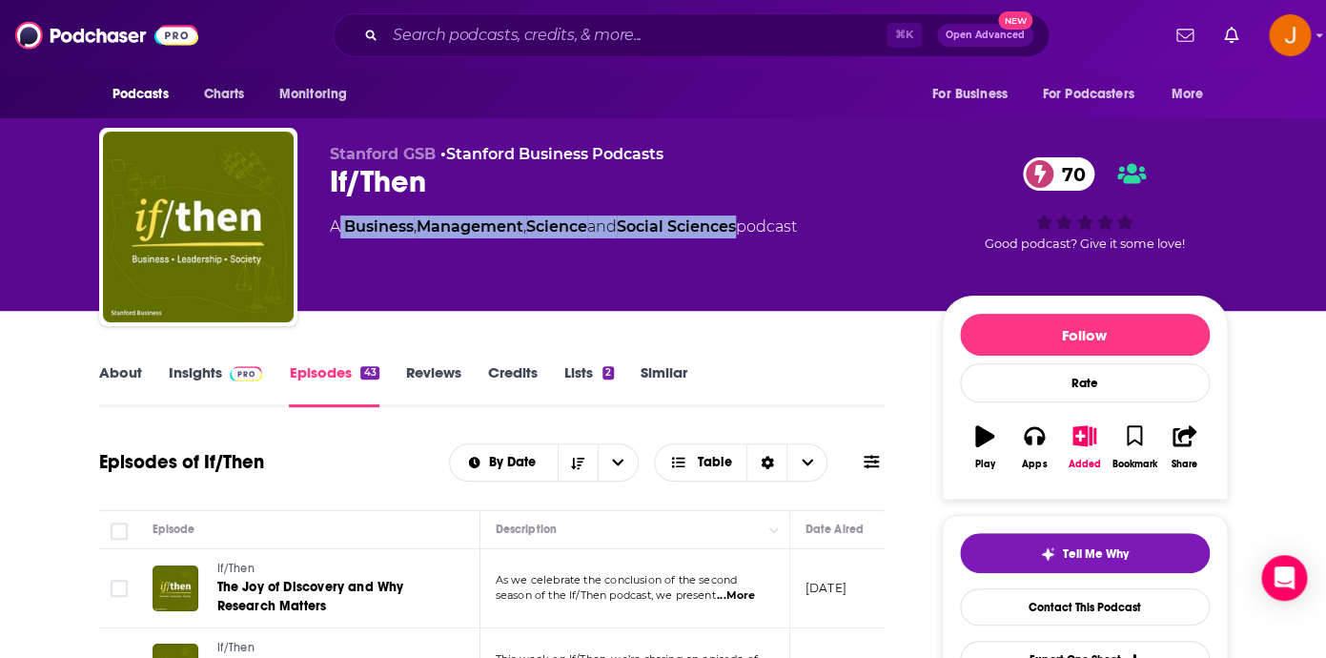
drag, startPoint x: 341, startPoint y: 226, endPoint x: 752, endPoint y: 228, distance: 410.8
click at [752, 228] on div "A Business , Management , Science and Social Sciences podcast" at bounding box center [563, 226] width 467 height 23
copy div "Business , Management , Science and Social Sciences"
click at [194, 374] on link "Insights" at bounding box center [216, 385] width 94 height 44
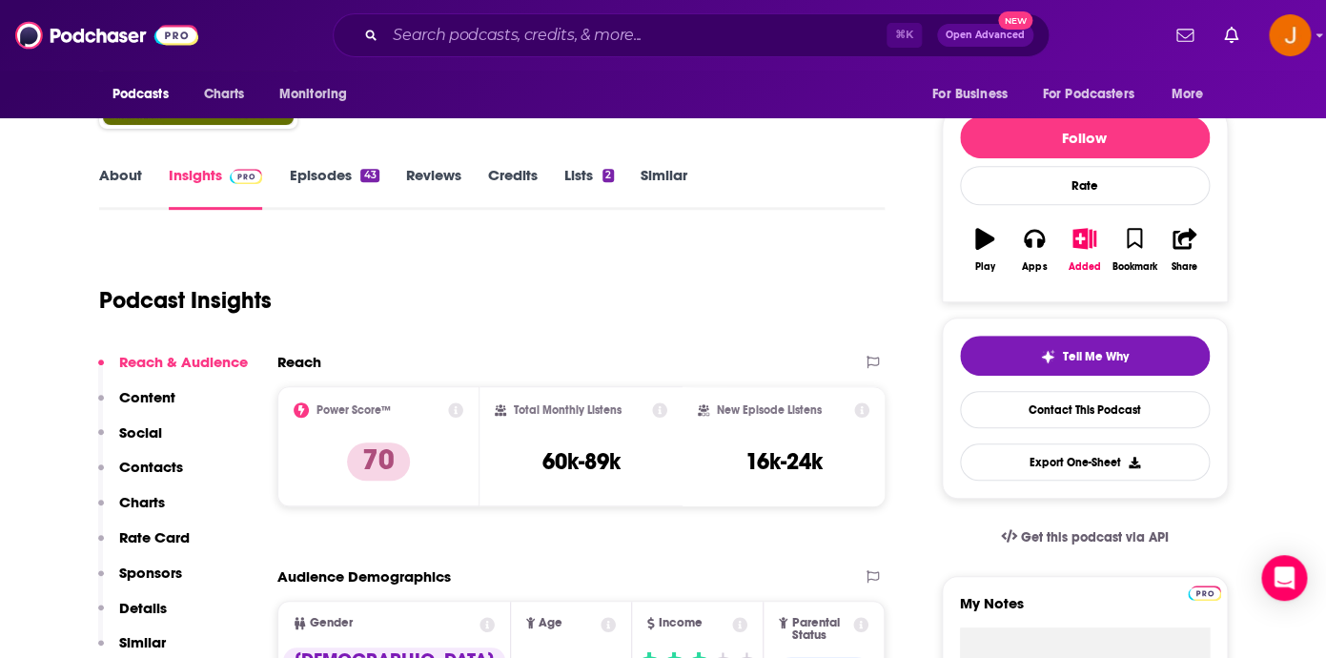
scroll to position [235, 0]
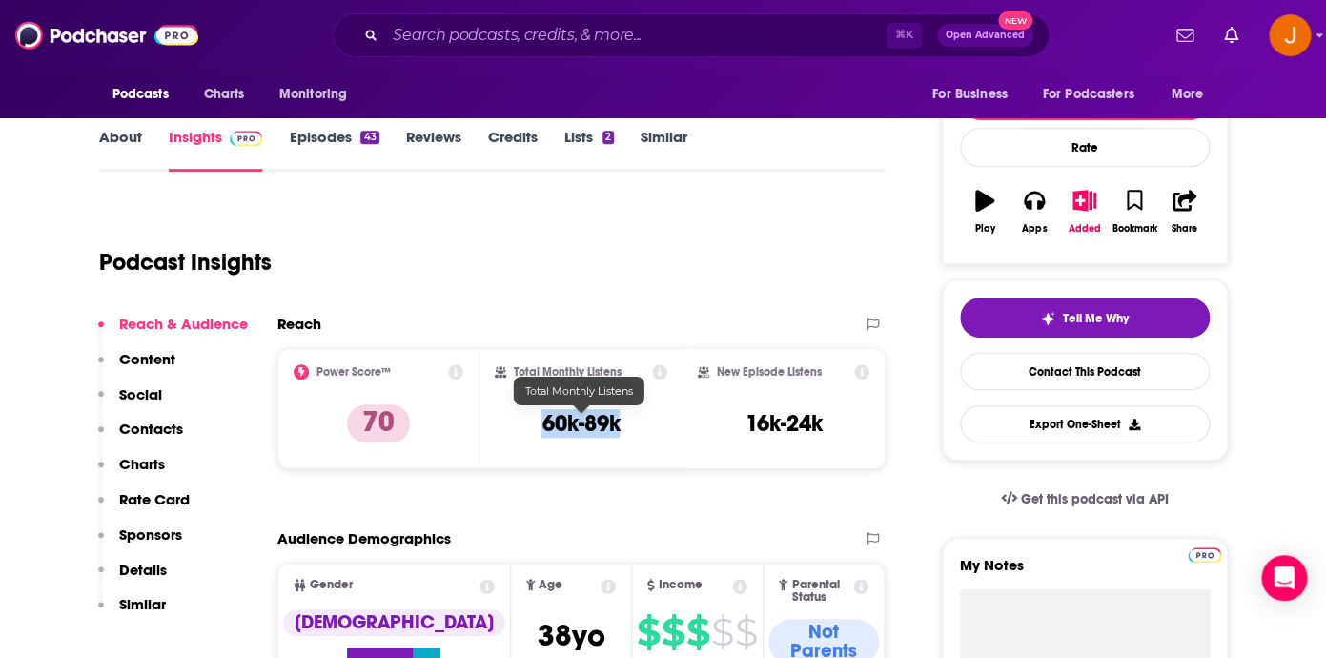
drag, startPoint x: 543, startPoint y: 432, endPoint x: 617, endPoint y: 432, distance: 73.4
click at [617, 432] on h3 "60k-89k" at bounding box center [580, 423] width 78 height 29
copy h3 "60k-89k"
click at [178, 423] on p "Contacts" at bounding box center [151, 428] width 64 height 18
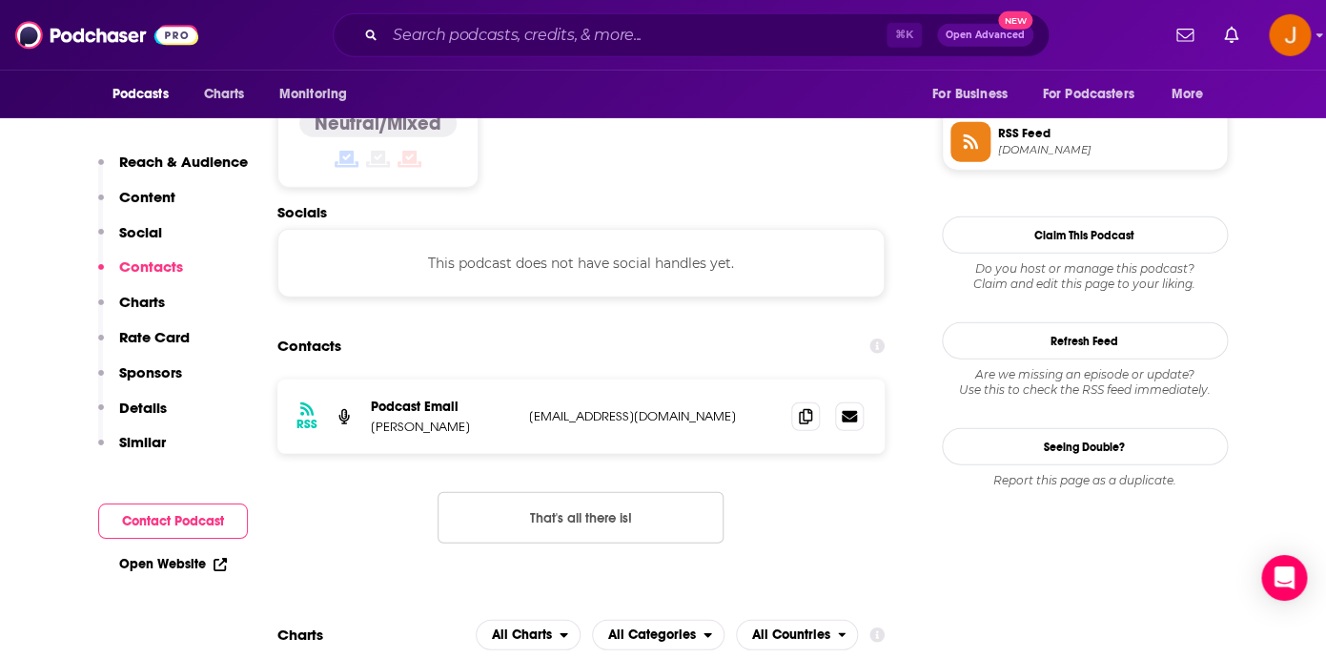
scroll to position [1561, 0]
drag, startPoint x: 746, startPoint y: 363, endPoint x: 371, endPoint y: 372, distance: 375.6
click at [371, 378] on div "RSS Podcast Email [PERSON_NAME] [EMAIL_ADDRESS][DOMAIN_NAME] [EMAIL_ADDRESS][DO…" at bounding box center [581, 415] width 608 height 74
copy div "[PERSON_NAME] [EMAIL_ADDRESS][DOMAIN_NAME]"
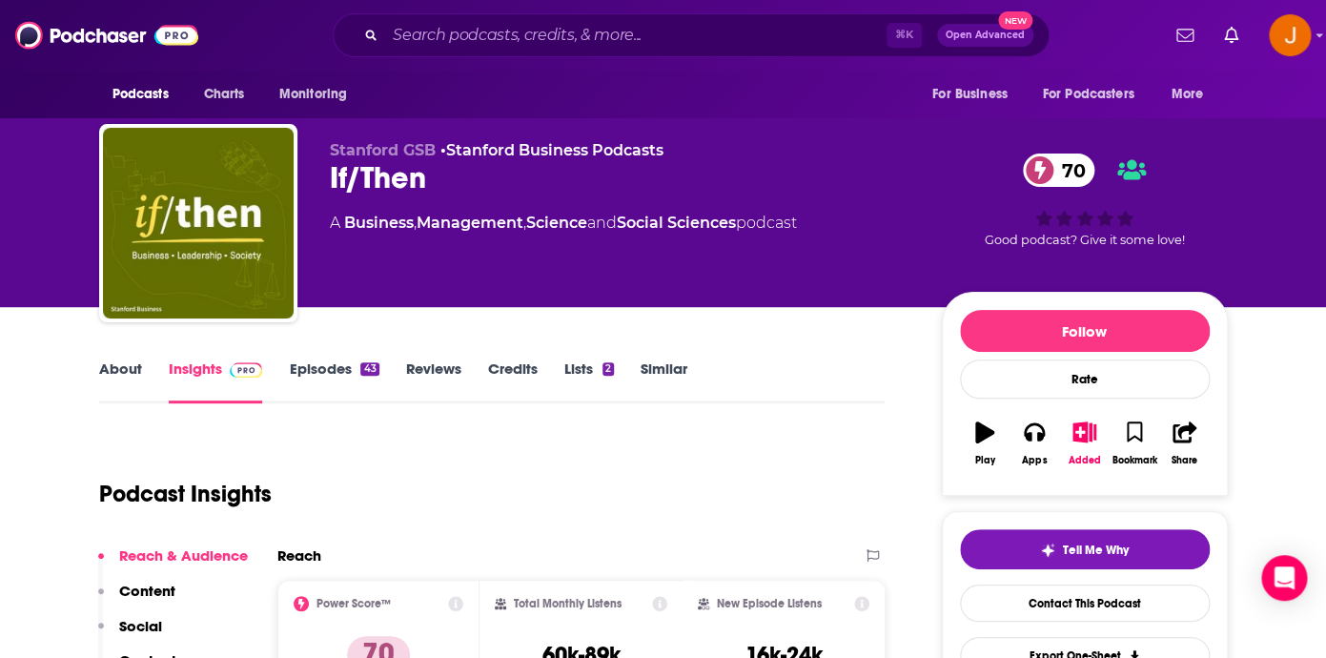
scroll to position [0, 0]
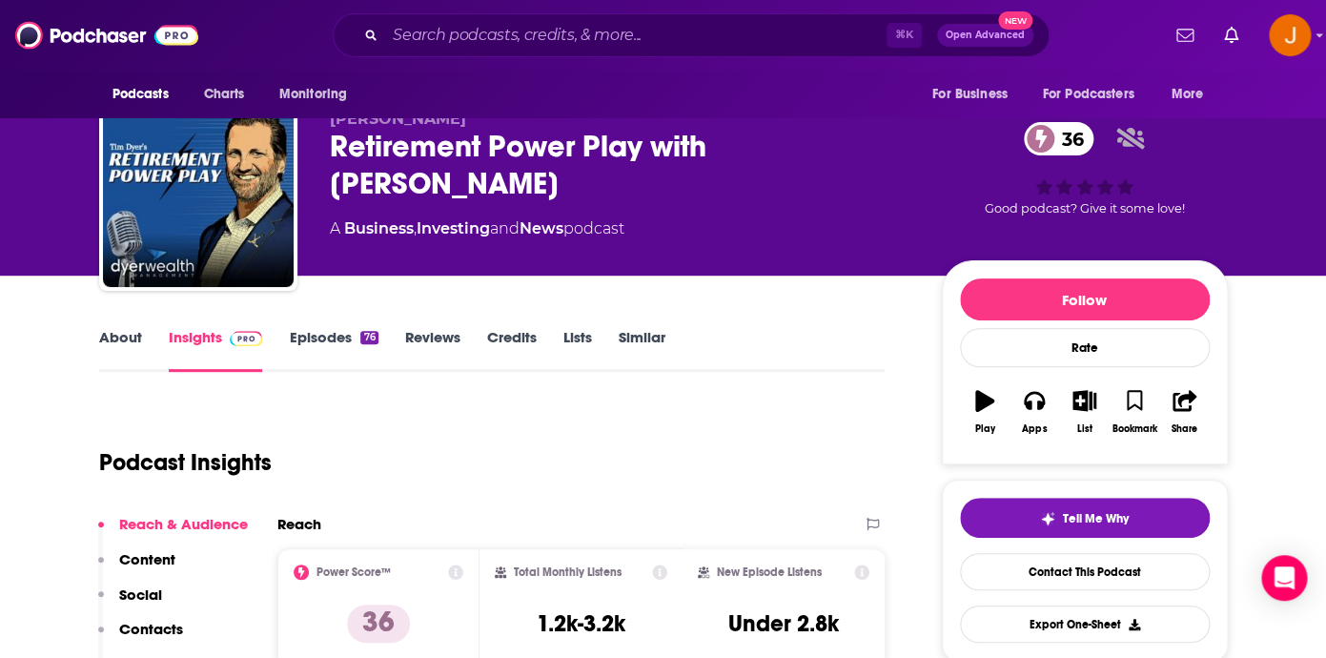
scroll to position [156, 0]
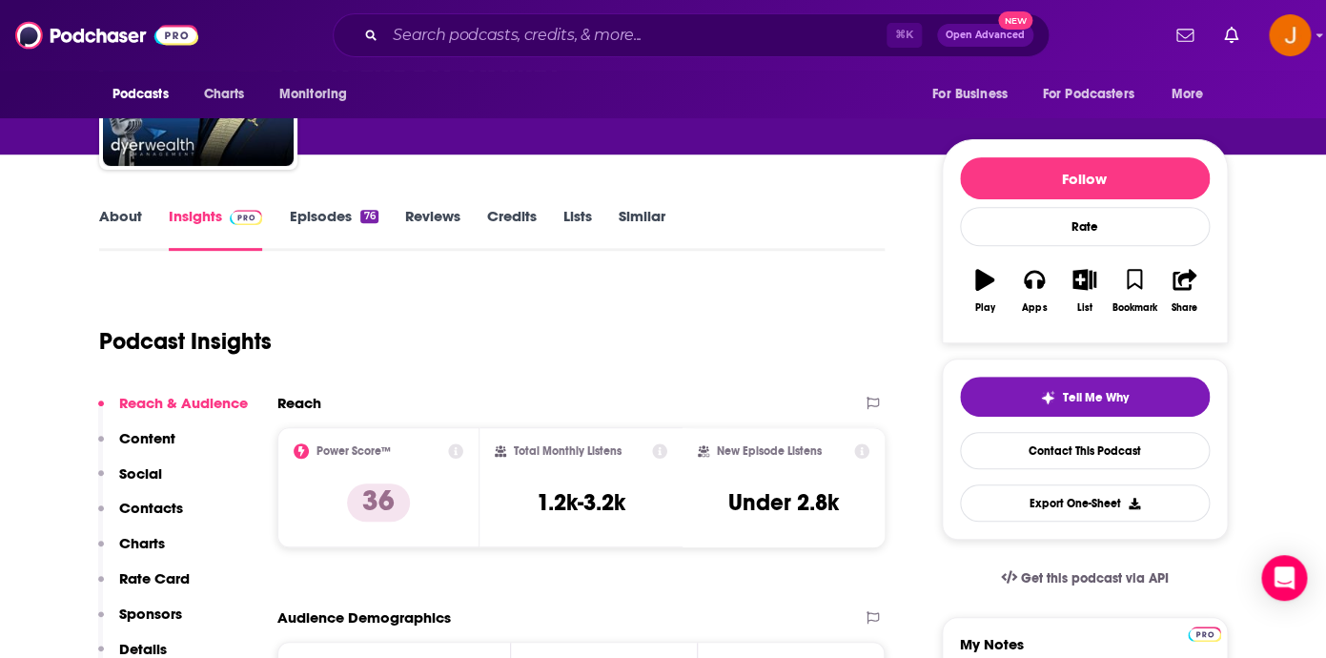
click at [322, 217] on link "Episodes 76" at bounding box center [333, 229] width 89 height 44
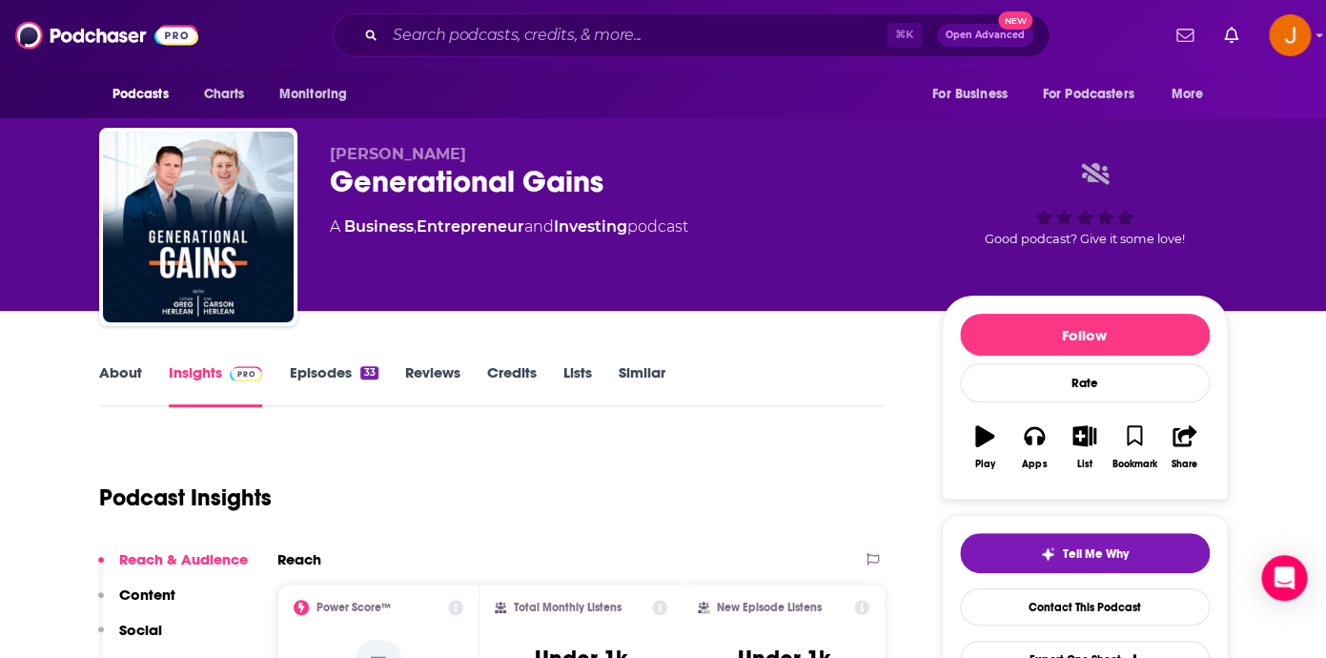
click at [324, 379] on link "Episodes 33" at bounding box center [333, 385] width 89 height 44
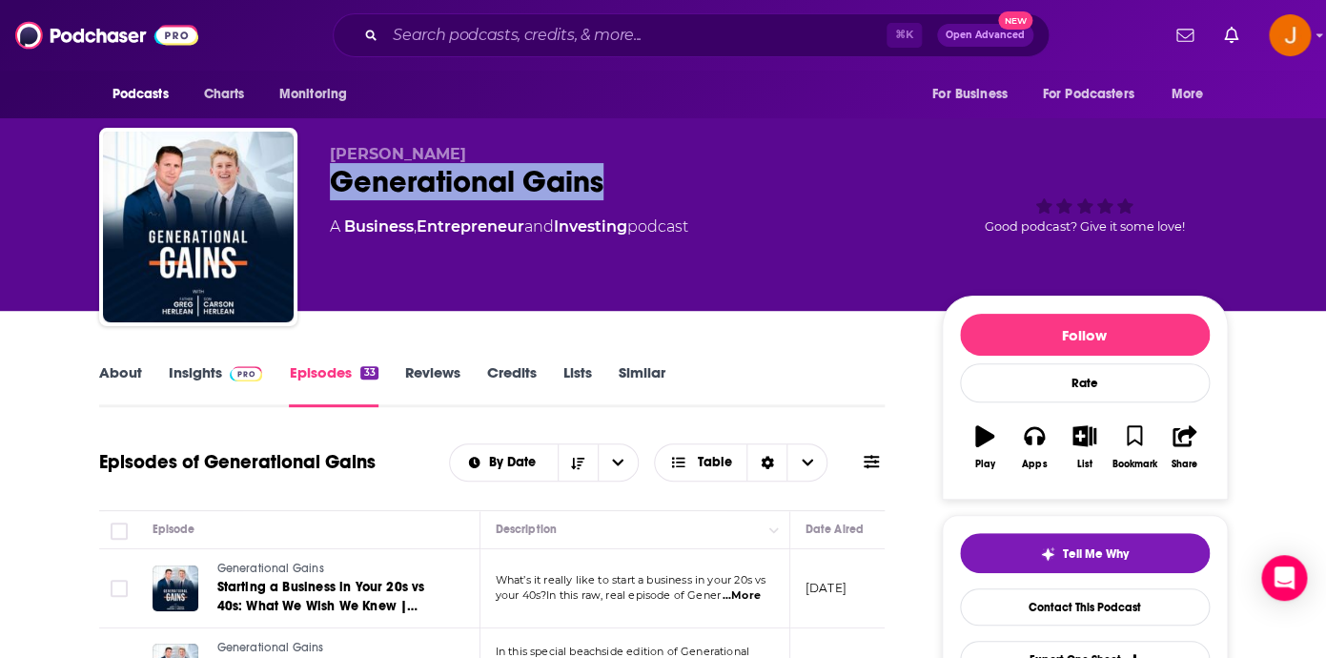
drag, startPoint x: 347, startPoint y: 187, endPoint x: 628, endPoint y: 182, distance: 281.2
click at [628, 181] on div "[PERSON_NAME] Generational Gains A Business , Entrepreneur and Investing podcas…" at bounding box center [663, 231] width 1128 height 206
copy h2 "Generational Gains"
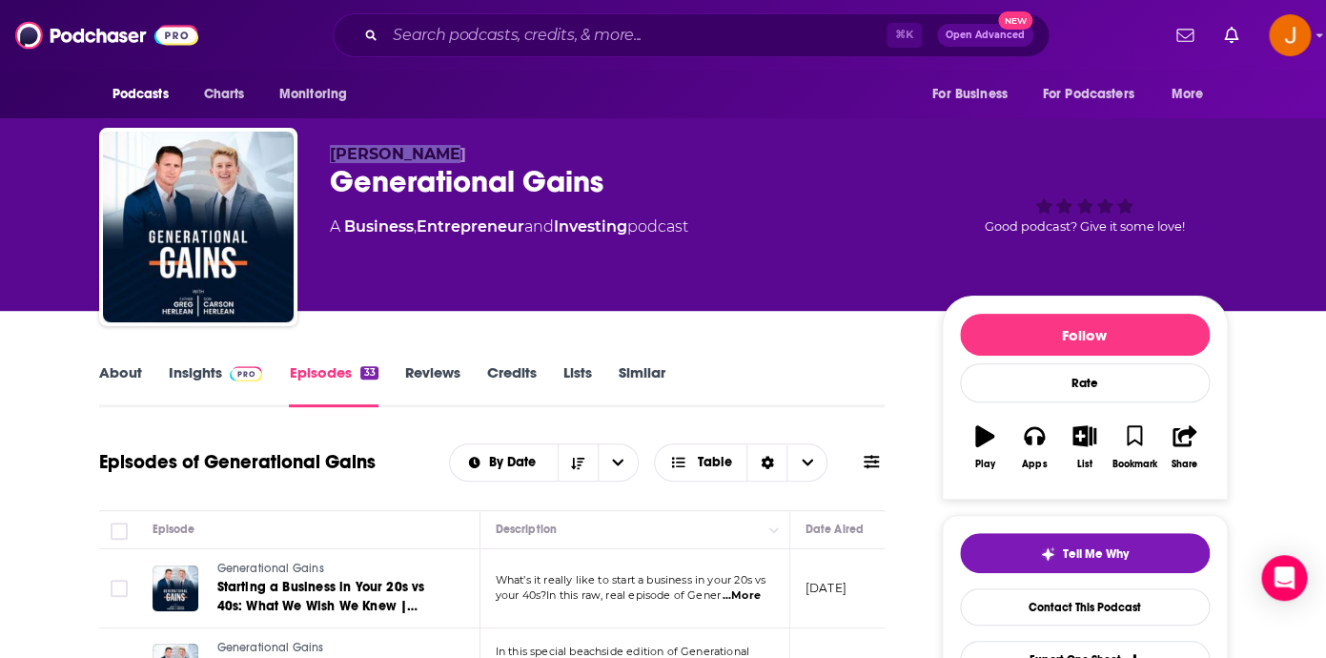
drag, startPoint x: 325, startPoint y: 156, endPoint x: 468, endPoint y: 156, distance: 143.0
click at [468, 156] on div "[PERSON_NAME] Generational Gains A Business , Entrepreneur and Investing podcas…" at bounding box center [663, 231] width 1128 height 206
copy span "[PERSON_NAME]"
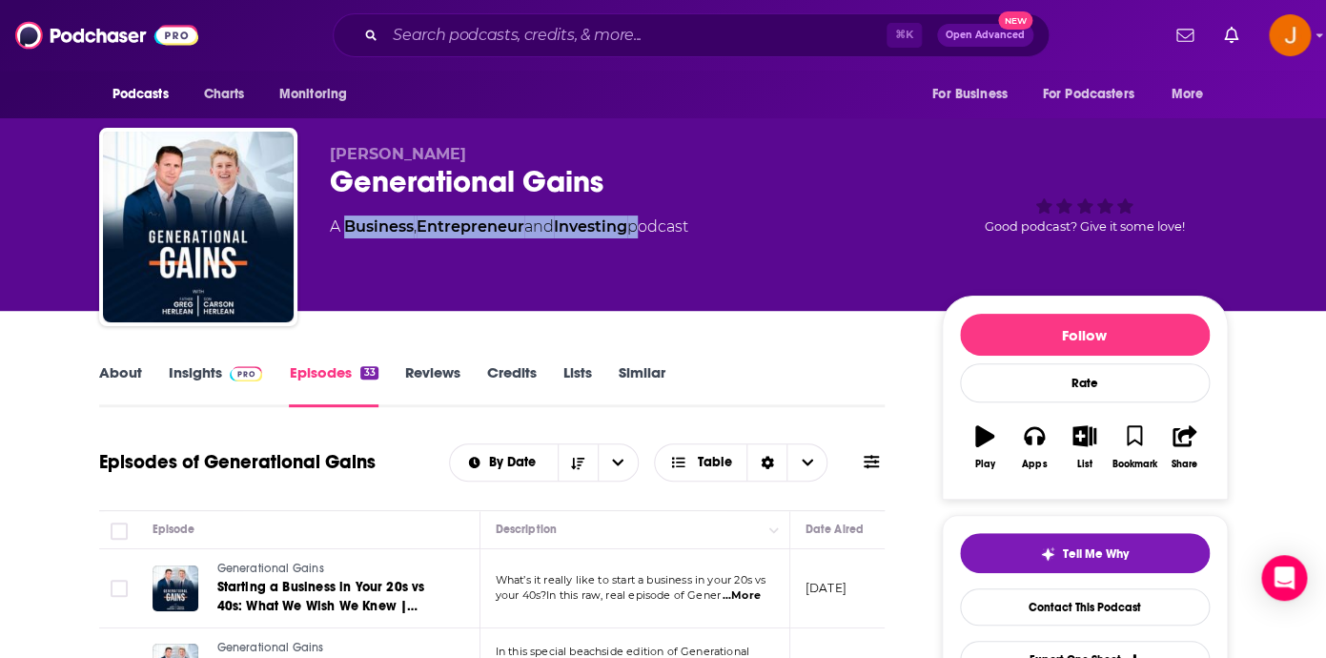
drag, startPoint x: 641, startPoint y: 230, endPoint x: 346, endPoint y: 236, distance: 295.5
click at [346, 236] on div "A Business , Entrepreneur and Investing podcast" at bounding box center [509, 226] width 358 height 23
copy div "Business , Entrepreneur and Investing"
click at [186, 364] on link "Insights" at bounding box center [216, 385] width 94 height 44
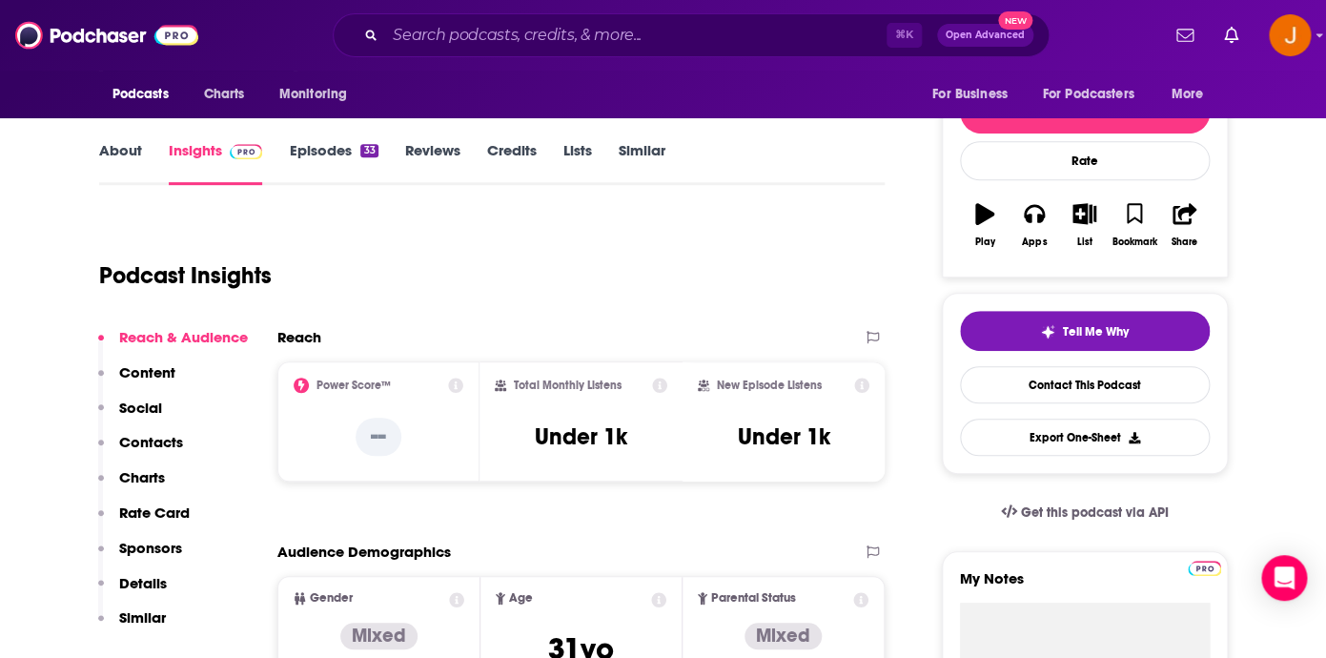
click at [164, 439] on p "Contacts" at bounding box center [151, 442] width 64 height 18
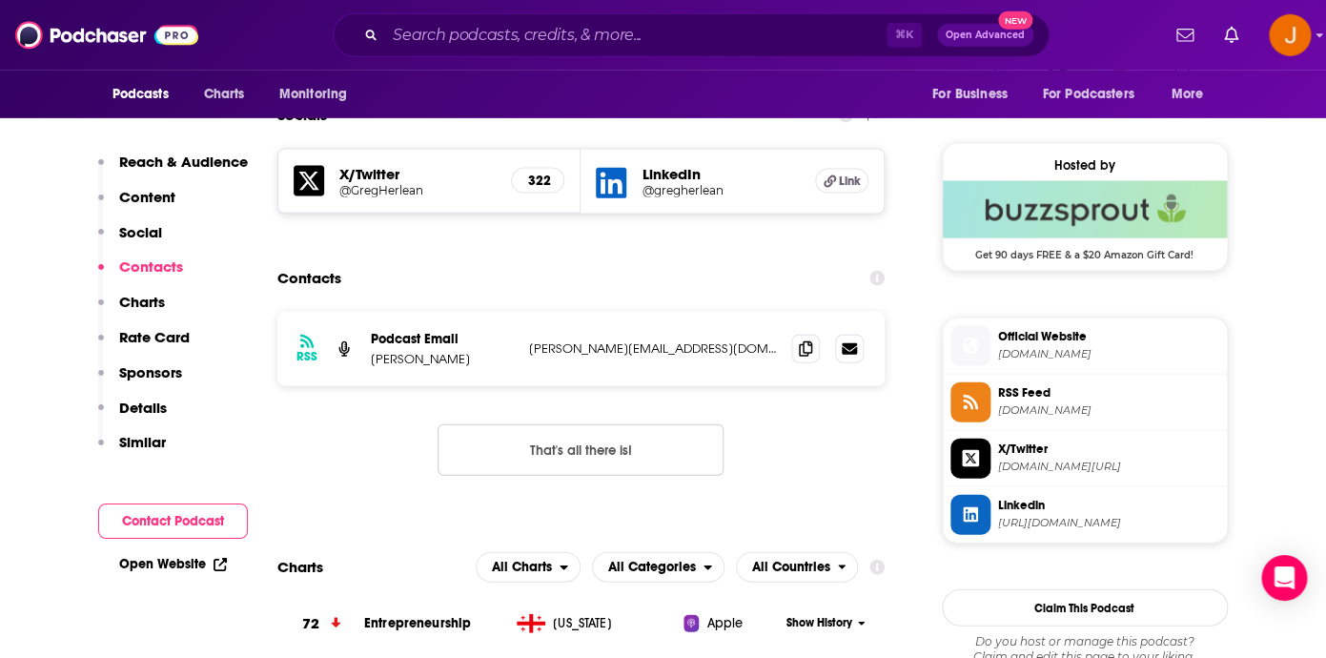
scroll to position [1323, 0]
drag, startPoint x: 703, startPoint y: 364, endPoint x: 487, endPoint y: 361, distance: 216.4
click at [487, 361] on div "RSS Podcast Email Greg Herlean tyler@elevatedrevenue.com tyler@elevatedrevenue.…" at bounding box center [581, 348] width 608 height 74
copy div "tyler@elevatedrevenue.com"
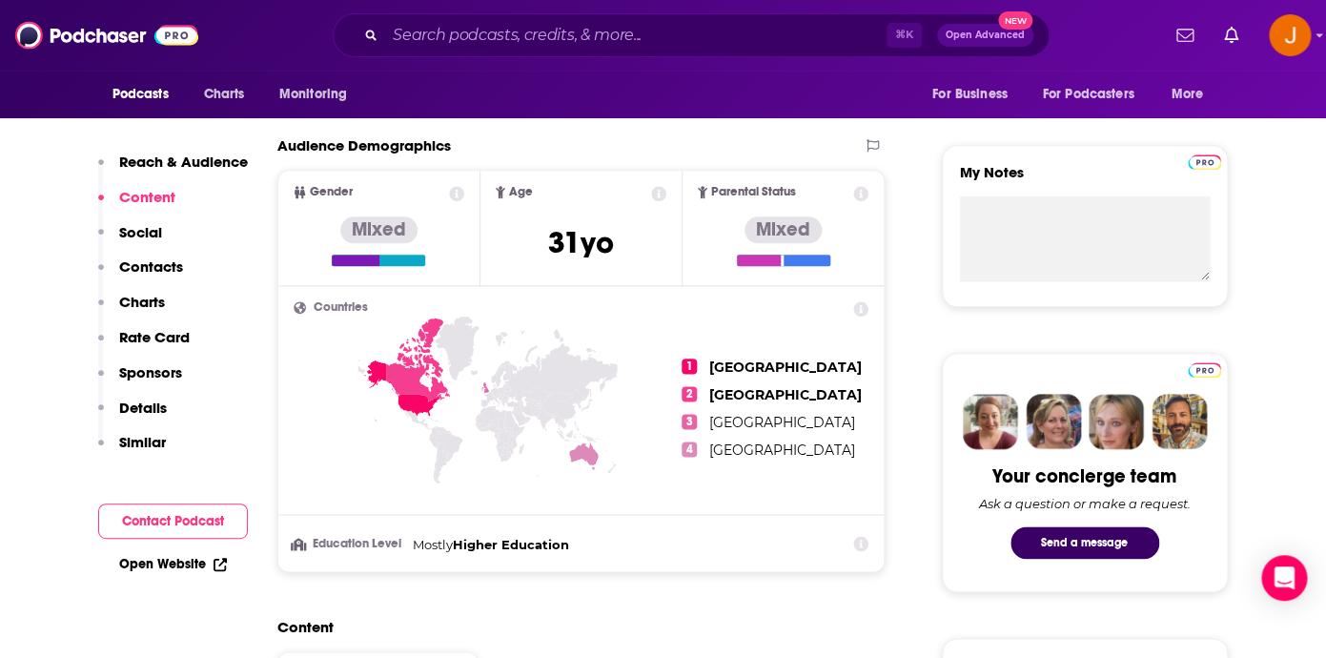
scroll to position [252, 0]
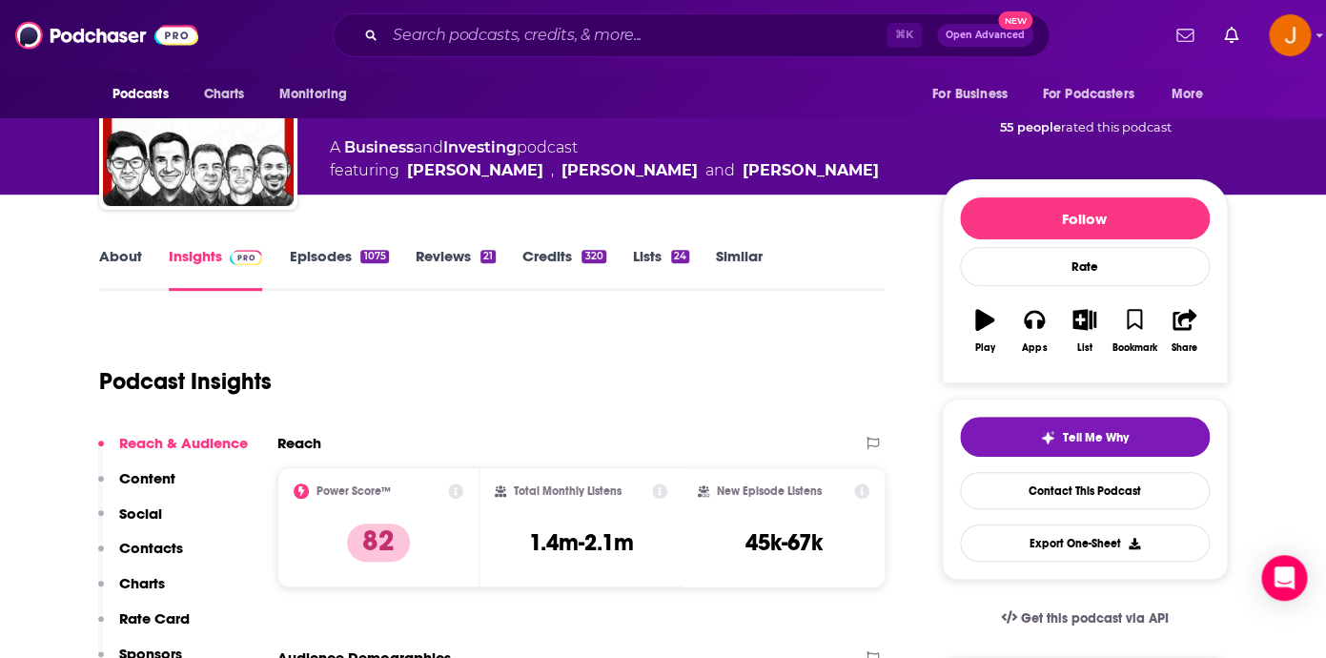
scroll to position [210, 0]
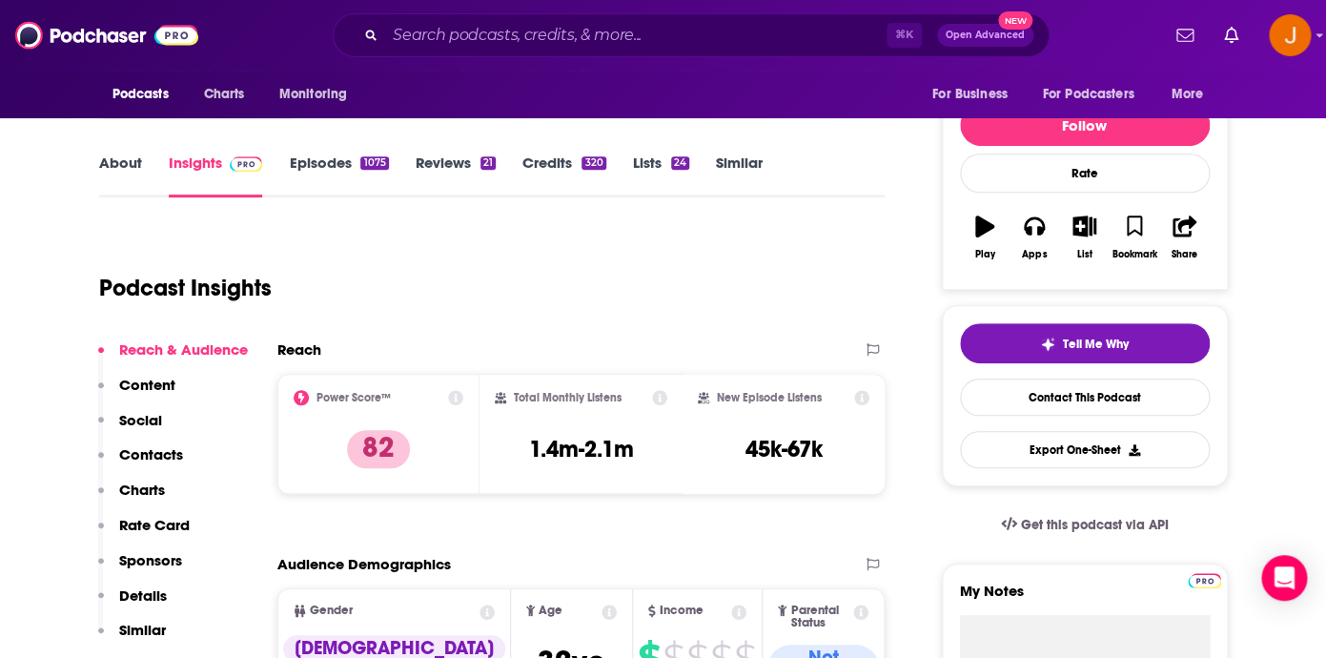
click at [323, 154] on link "Episodes 1075" at bounding box center [338, 175] width 99 height 44
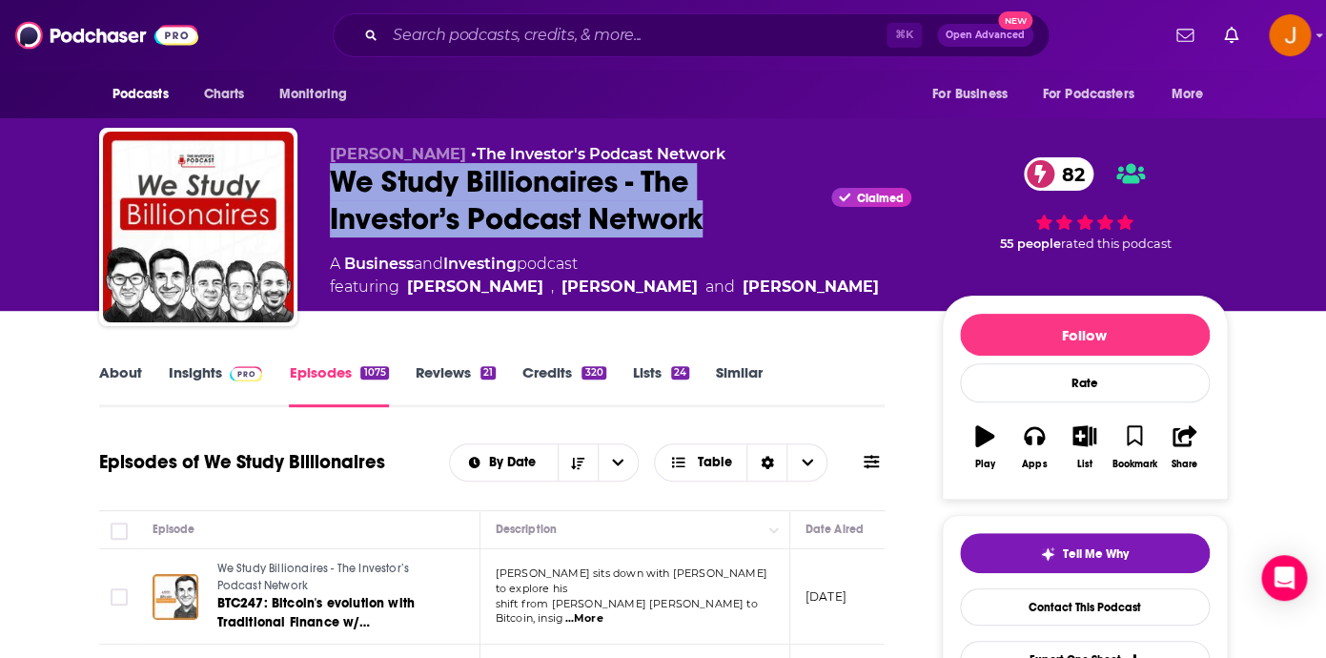
drag, startPoint x: 335, startPoint y: 191, endPoint x: 700, endPoint y: 239, distance: 368.2
click at [734, 233] on div "We Study Billionaires - The Investor’s Podcast Network Claimed 82" at bounding box center [620, 200] width 581 height 74
copy h2 "We Study Billionaires - The Investor’s Podcast Network"
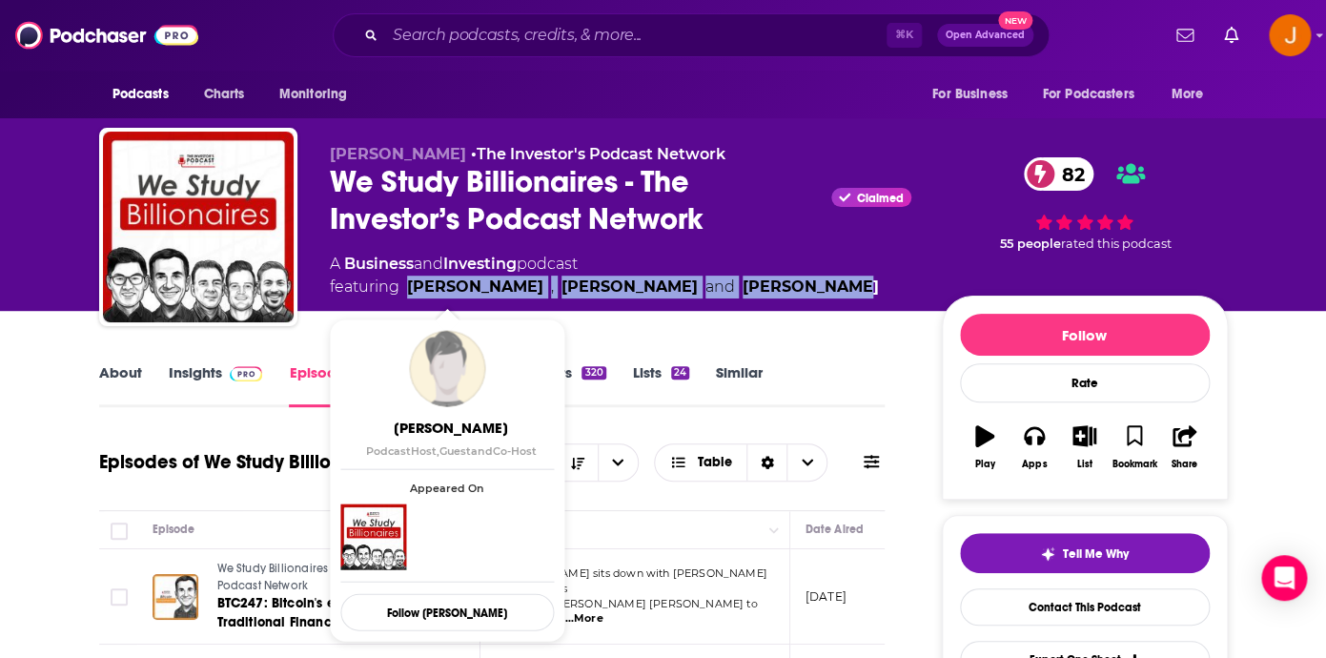
drag, startPoint x: 753, startPoint y: 285, endPoint x: 404, endPoint y: 287, distance: 348.8
click at [404, 287] on div "A Business and Investing podcast featuring Clay Finck , Kyle Grieve and Preston…" at bounding box center [620, 276] width 581 height 46
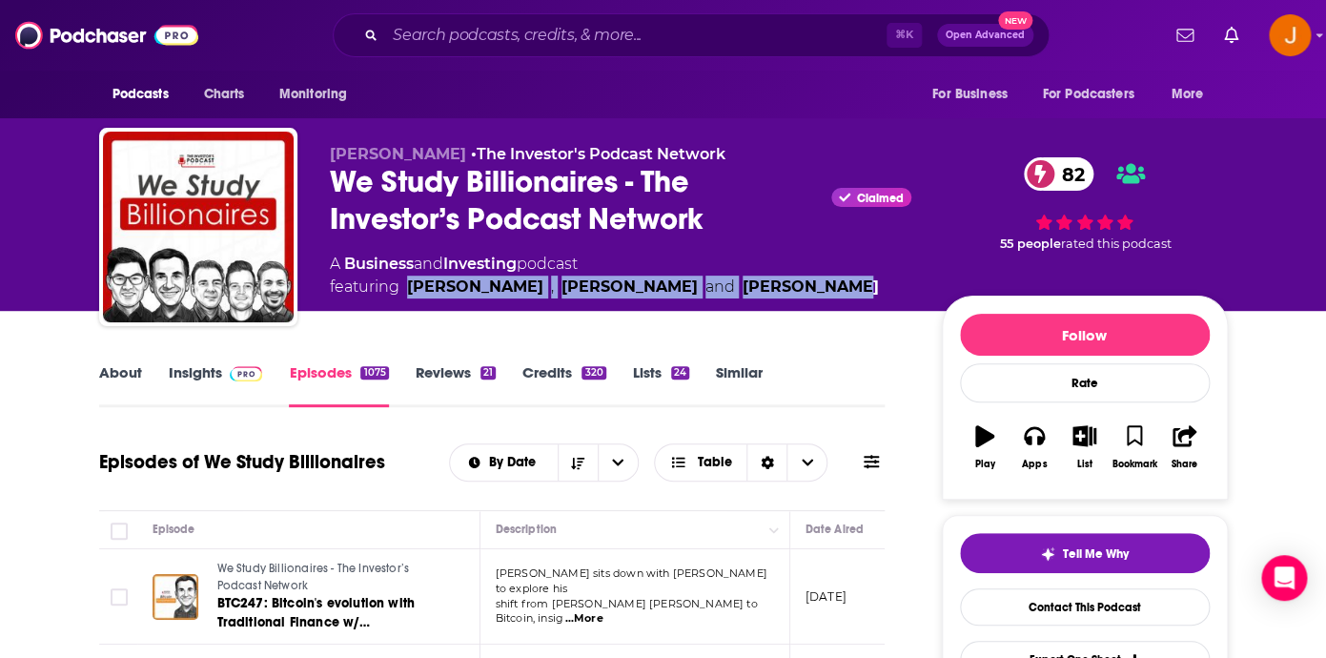
copy span "Clay Finck , Kyle Grieve and Preston Pysh"
click at [195, 377] on link "Insights" at bounding box center [216, 385] width 94 height 44
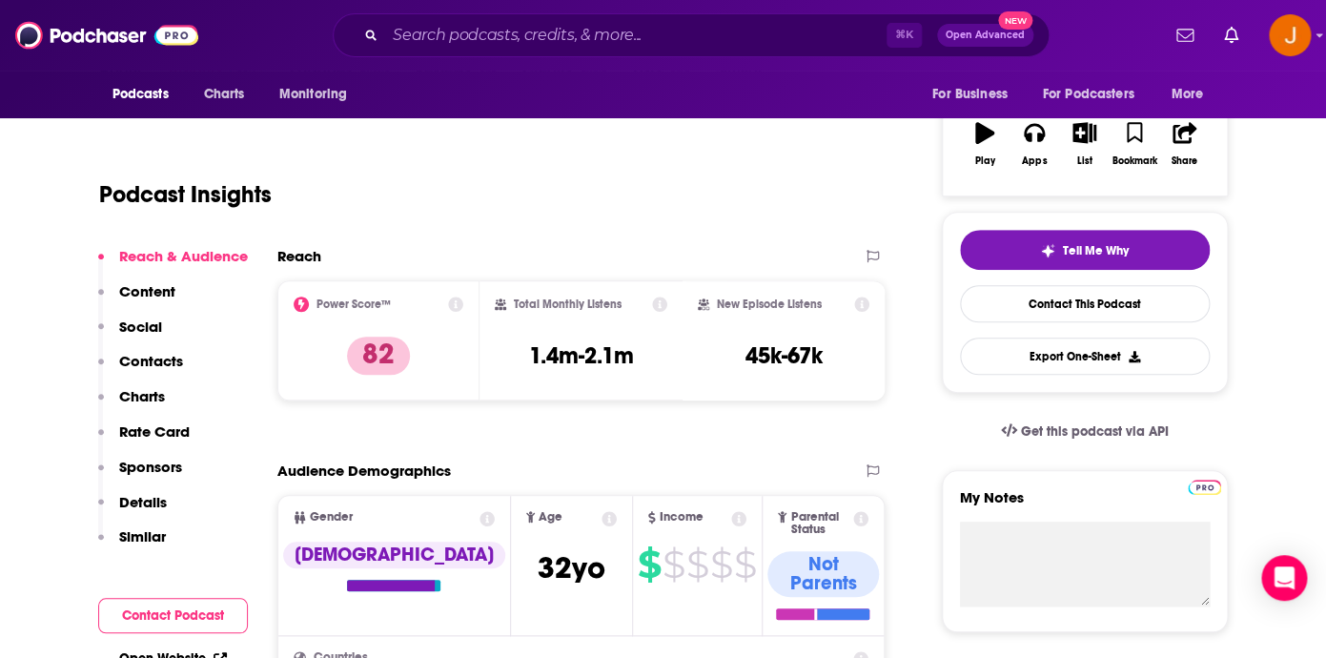
scroll to position [355, 0]
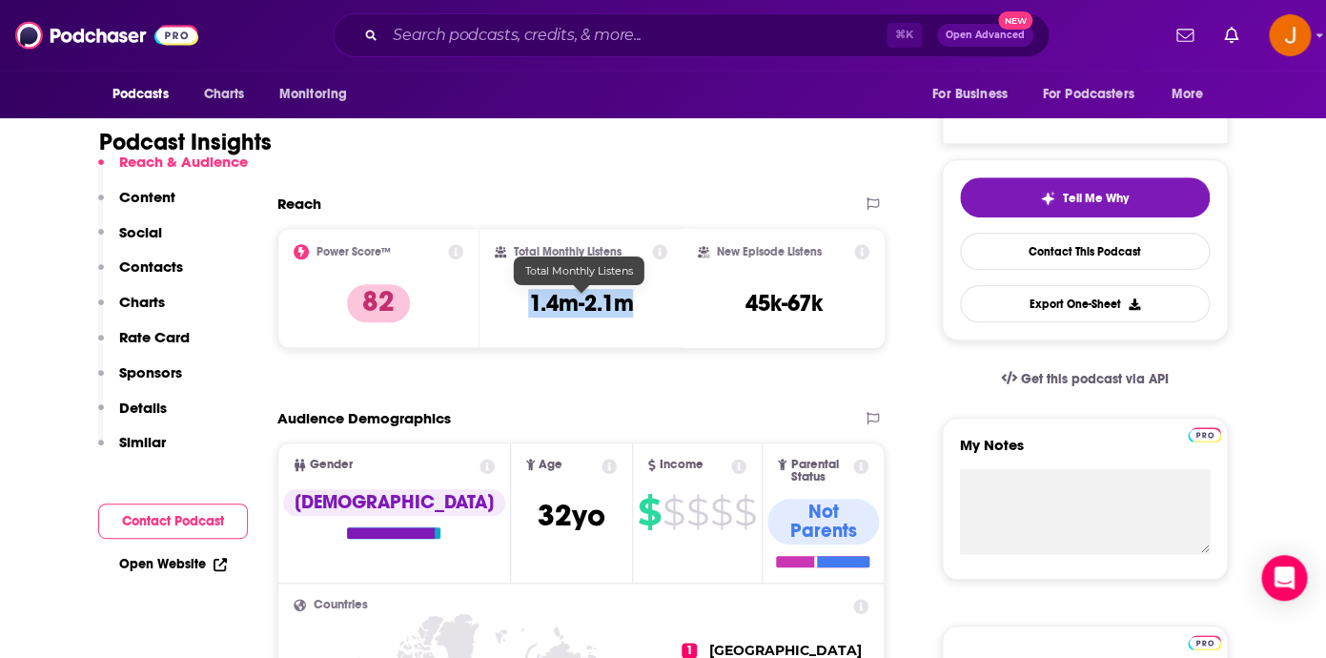
drag, startPoint x: 520, startPoint y: 306, endPoint x: 630, endPoint y: 307, distance: 109.6
click at [630, 307] on div "Total Monthly Listens 1.4m-2.1m" at bounding box center [581, 288] width 172 height 88
copy h3 "1.4m-2.1m"
click at [171, 273] on p "Contacts" at bounding box center [151, 266] width 64 height 18
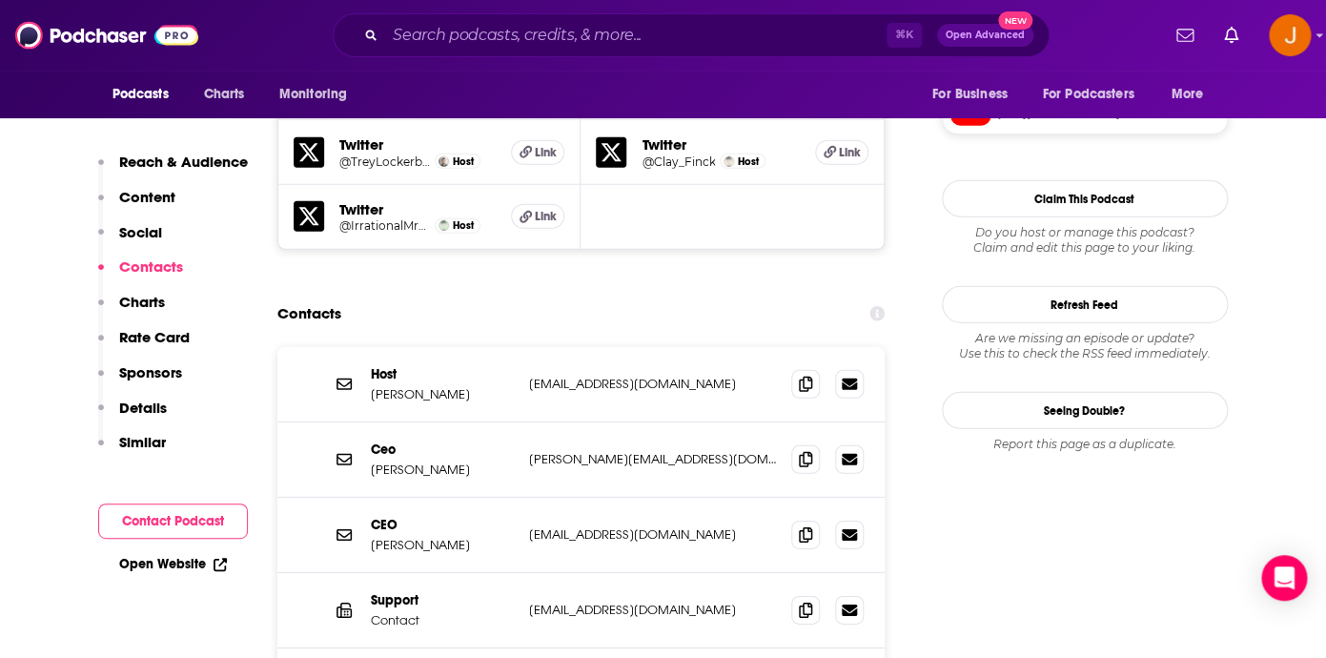
scroll to position [1882, 0]
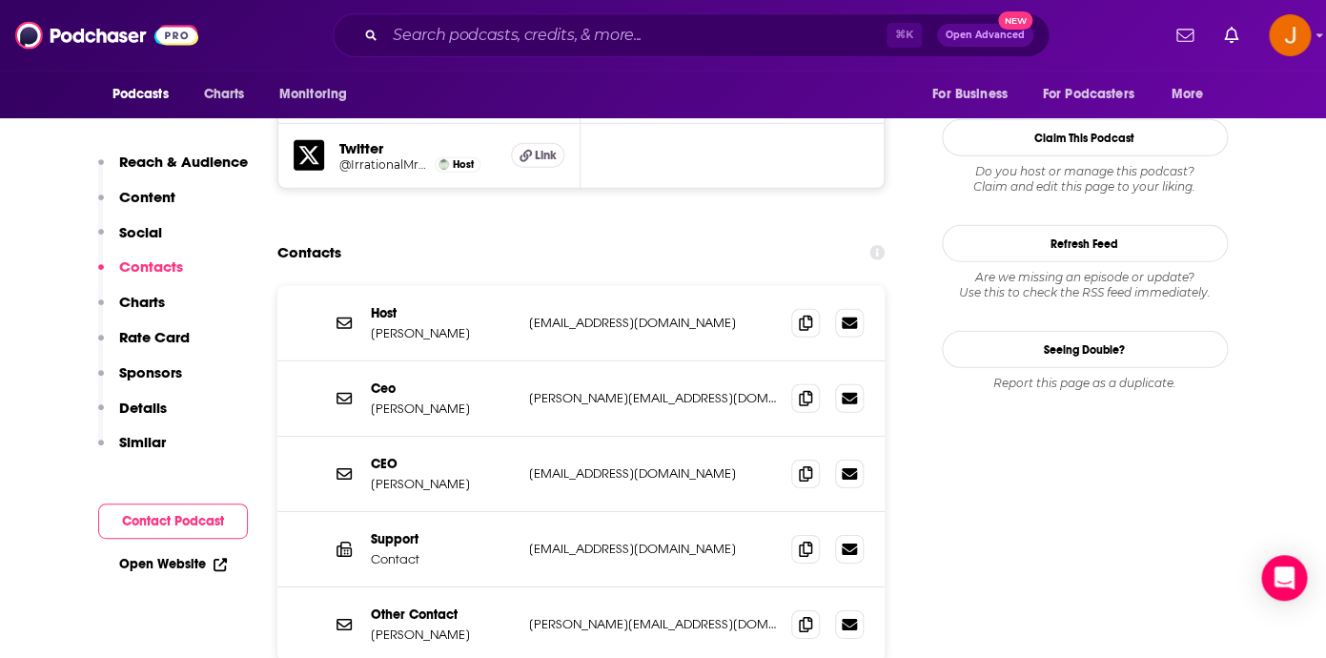
drag, startPoint x: 676, startPoint y: 255, endPoint x: 518, endPoint y: 255, distance: 157.2
click at [529, 314] on p "trey@betterbooch.com" at bounding box center [653, 322] width 248 height 16
copy div "trey@betterbooch.com"
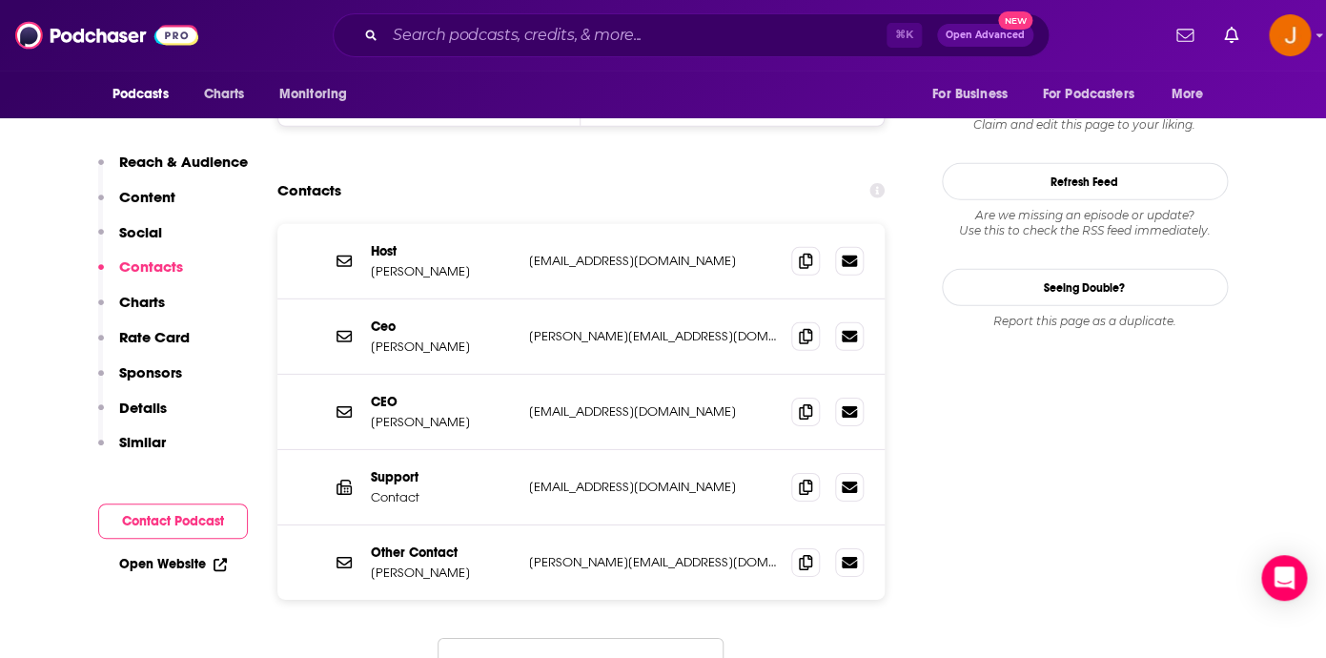
scroll to position [1949, 0]
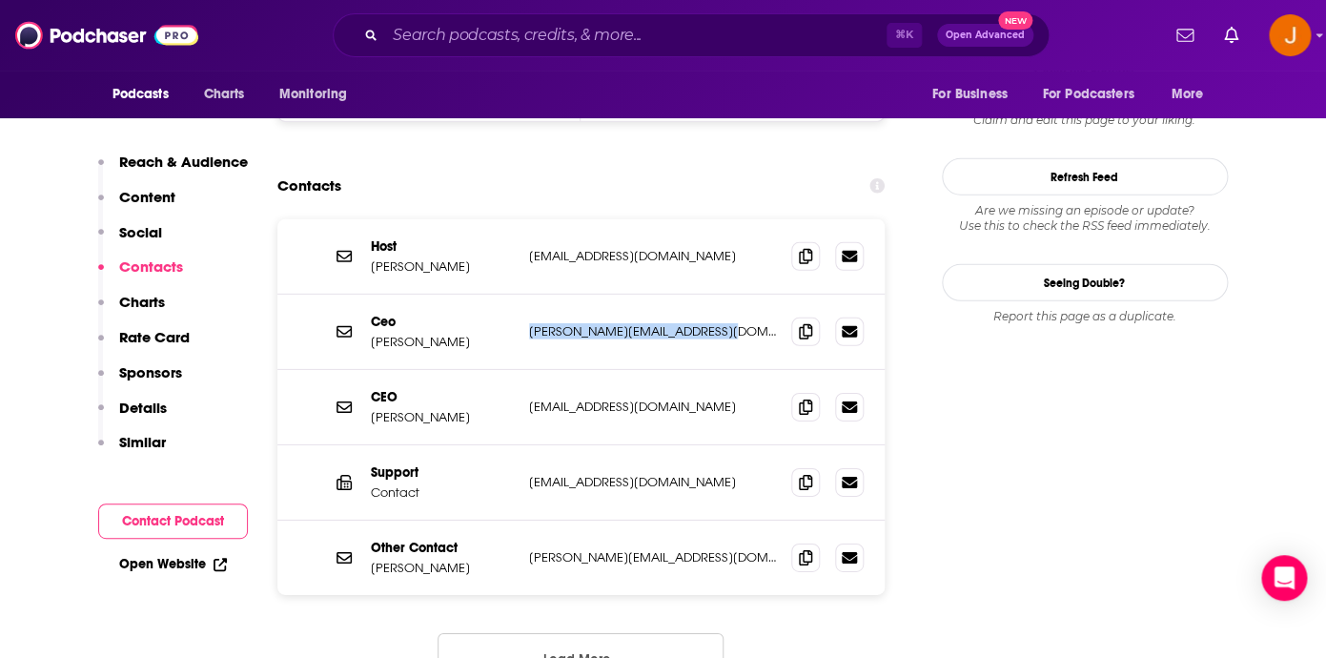
drag, startPoint x: 536, startPoint y: 259, endPoint x: 721, endPoint y: 261, distance: 185.8
click at [721, 323] on p "shawn@theinvestorspodcast.com" at bounding box center [653, 331] width 248 height 16
copy p "shawn@theinvestorspodcast.com"
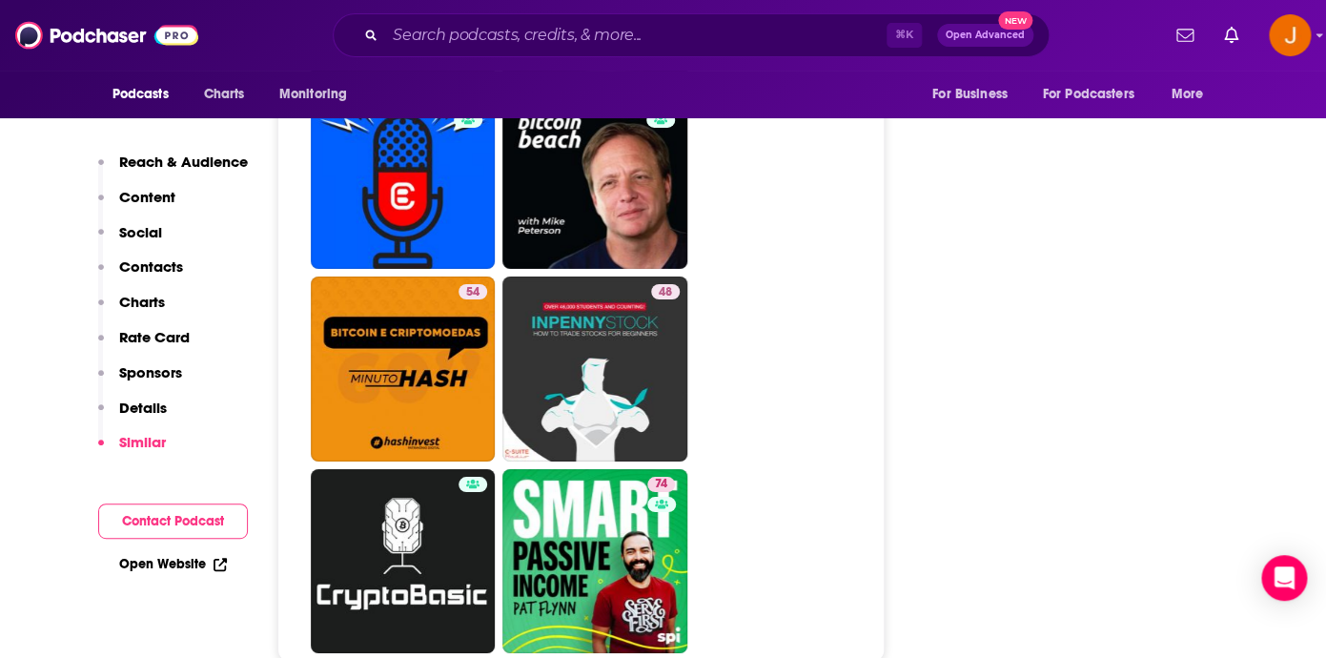
scroll to position [10393, 0]
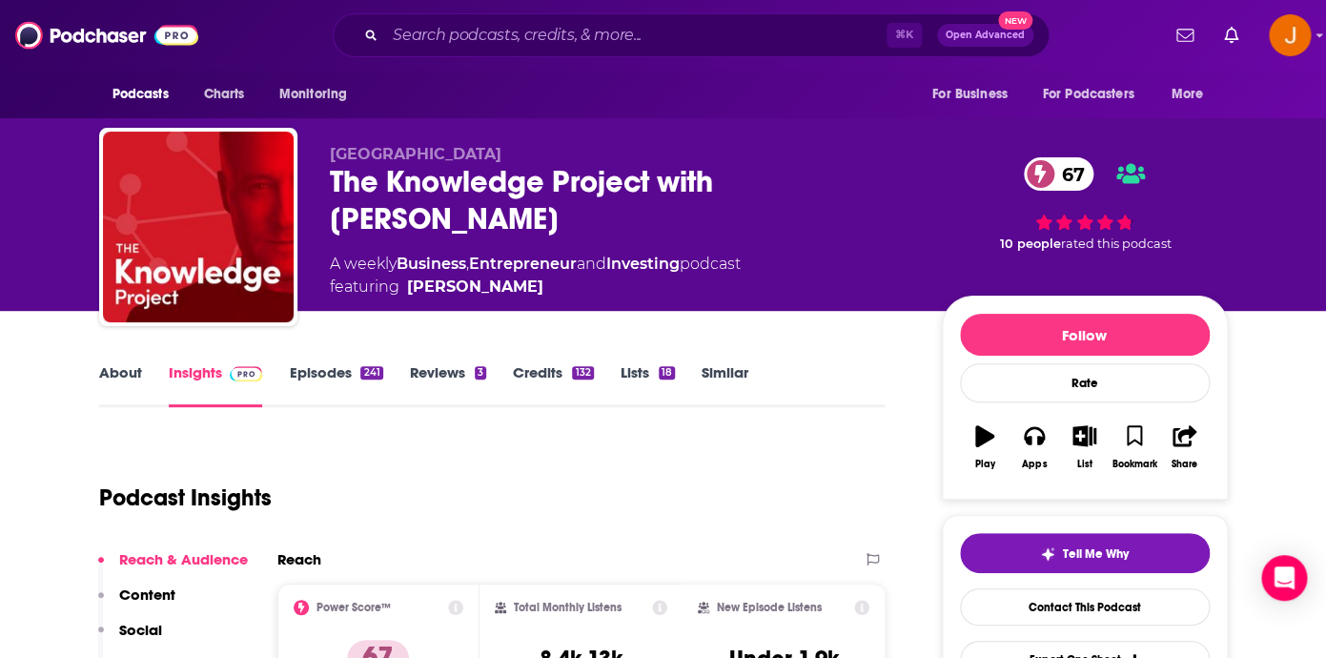
click at [326, 368] on link "Episodes 241" at bounding box center [335, 385] width 93 height 44
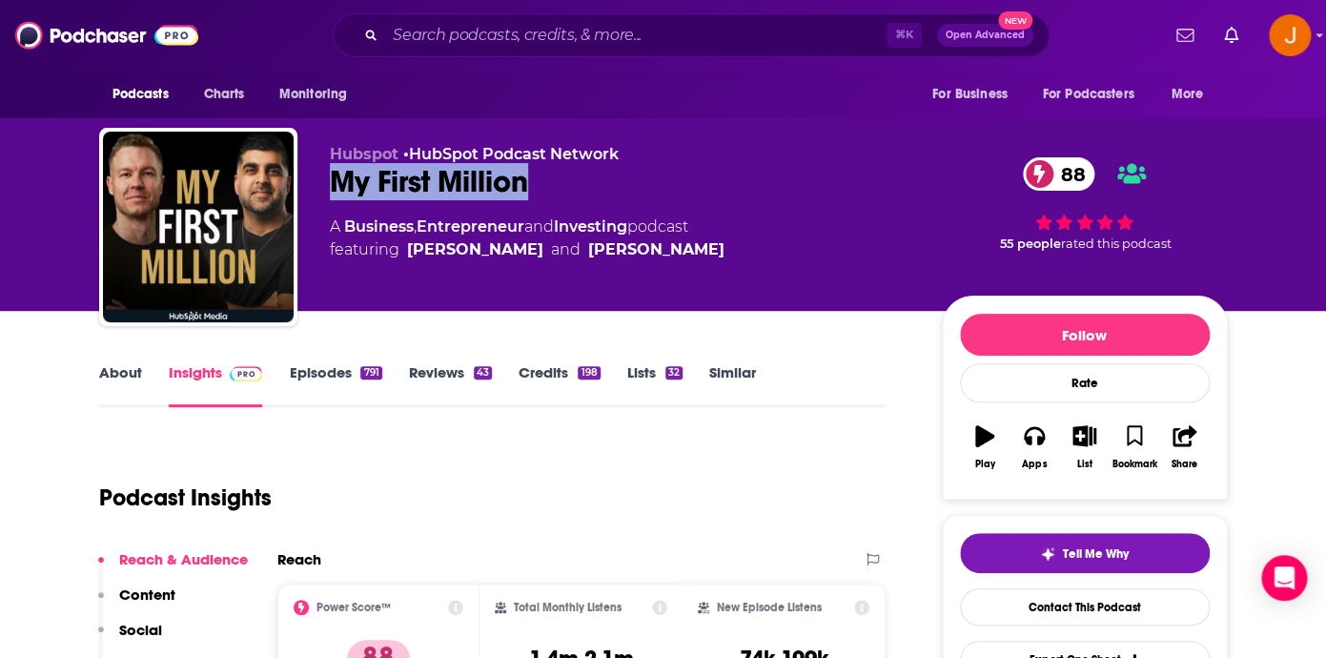
drag, startPoint x: 537, startPoint y: 190, endPoint x: 312, endPoint y: 191, distance: 225.9
click at [309, 191] on div "Hubspot • HubSpot Podcast Network My First Million 88 A Business , Entrepreneur…" at bounding box center [663, 231] width 1128 height 206
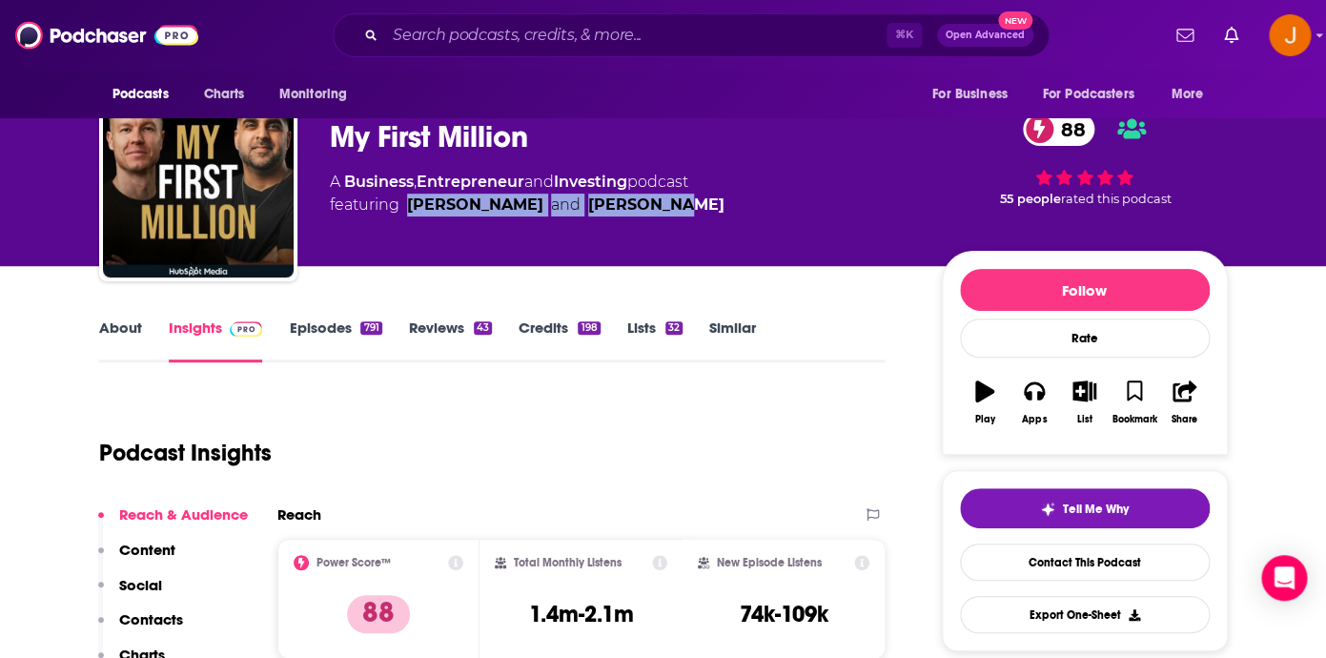
drag, startPoint x: 620, startPoint y: 212, endPoint x: 406, endPoint y: 216, distance: 214.5
click at [406, 216] on span "featuring Sam Parr and Shaan Puri" at bounding box center [527, 204] width 395 height 23
copy span "Sam Parr and Shaan Puri"
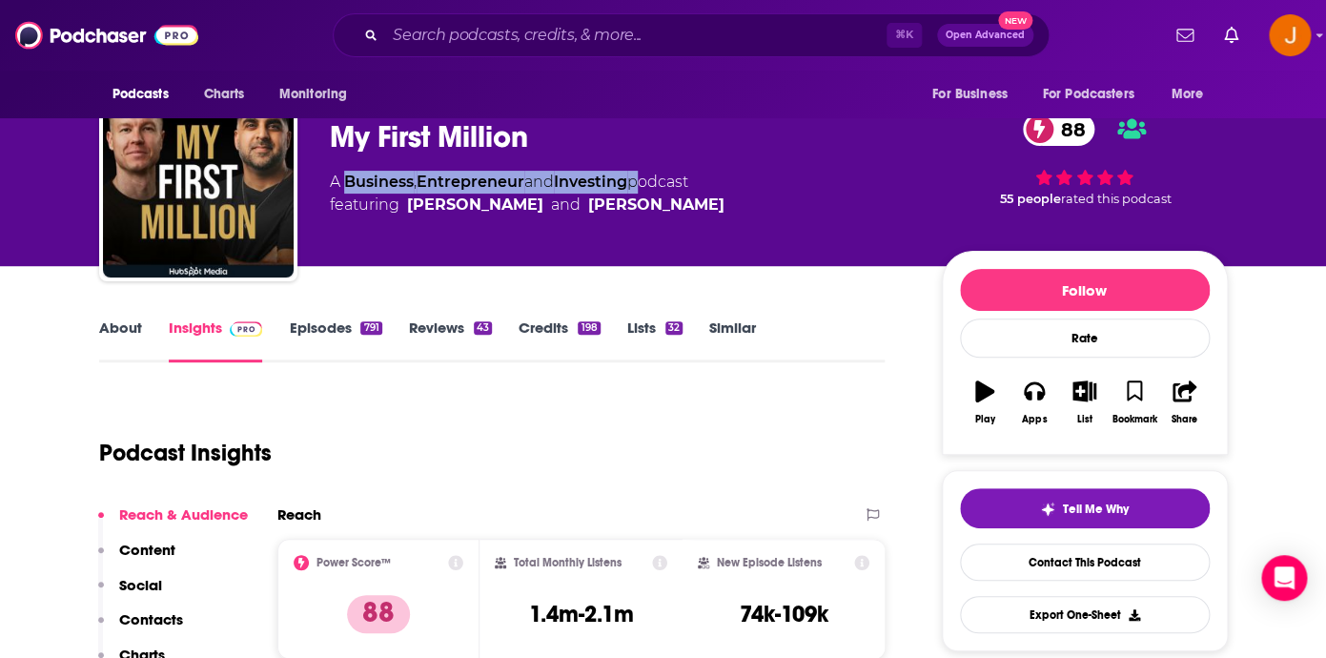
drag, startPoint x: 641, startPoint y: 183, endPoint x: 347, endPoint y: 181, distance: 294.5
click at [347, 181] on div "A Business , Entrepreneur and Investing podcast featuring Sam Parr and Shaan Pu…" at bounding box center [527, 194] width 395 height 46
copy div "Business , Entrepreneur and Investing"
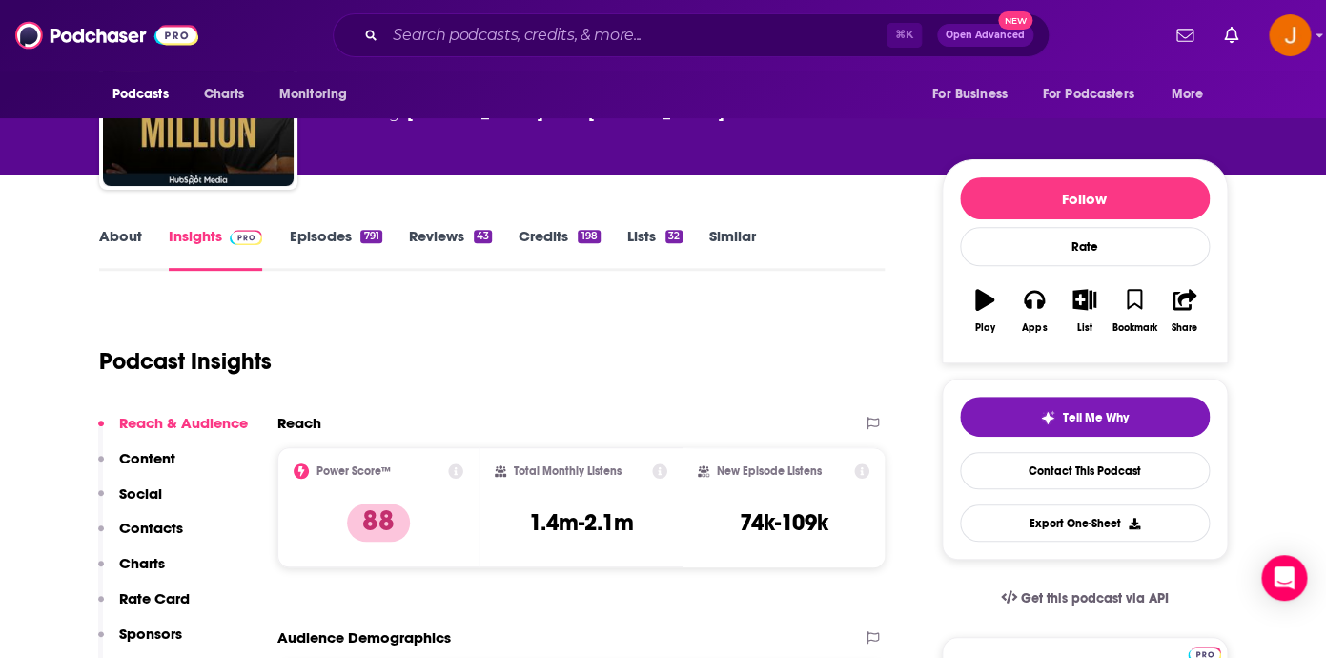
scroll to position [175, 0]
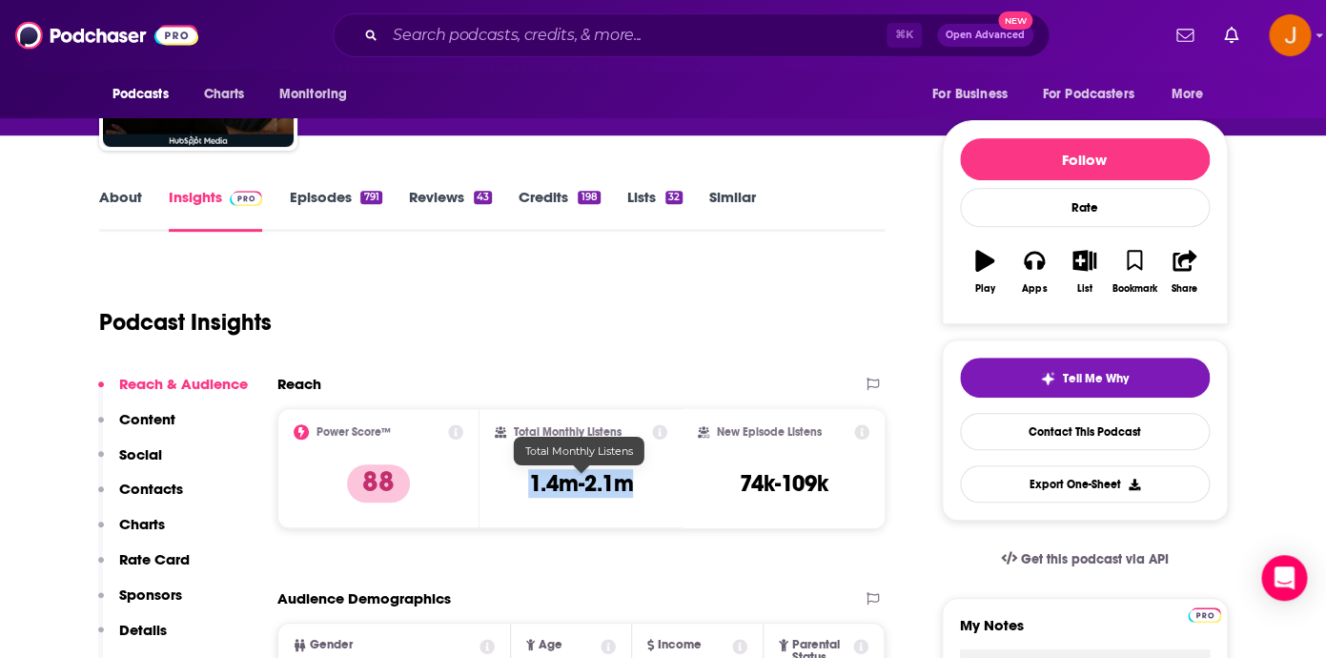
drag, startPoint x: 533, startPoint y: 488, endPoint x: 627, endPoint y: 489, distance: 94.4
click at [627, 489] on h3 "1.4m-2.1m" at bounding box center [580, 483] width 105 height 29
copy h3 "1.4m-2.1m"
click at [137, 489] on p "Contacts" at bounding box center [151, 488] width 64 height 18
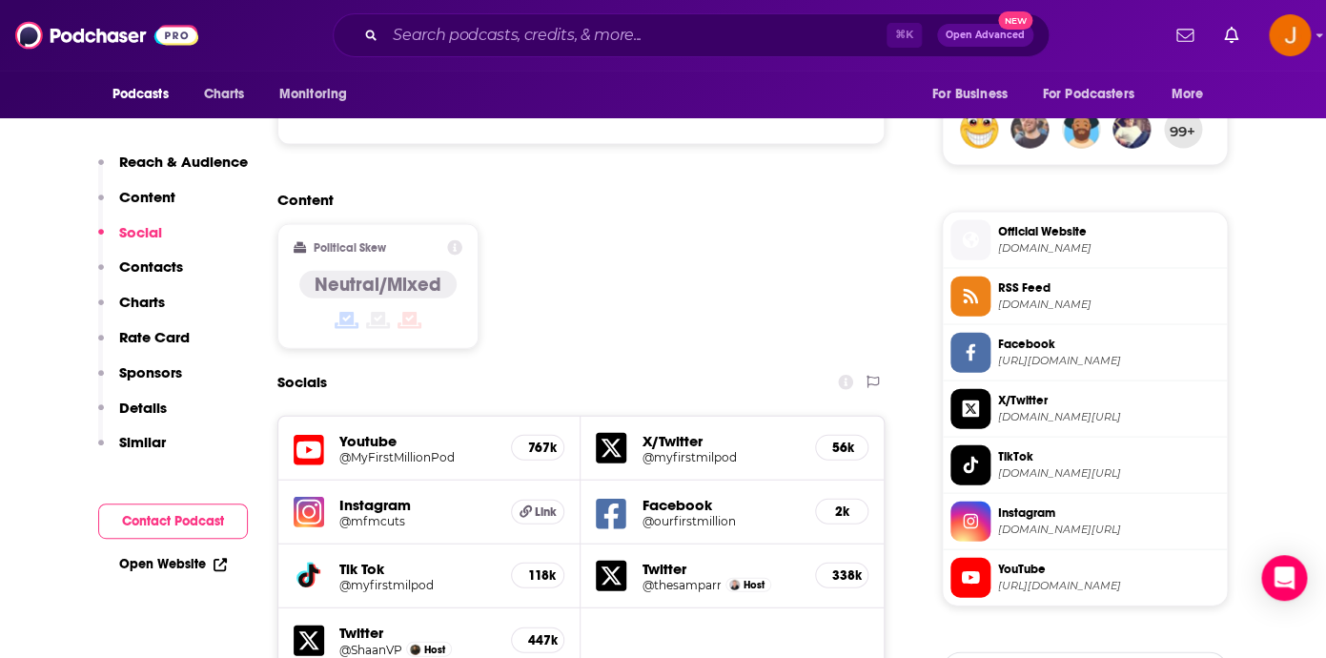
scroll to position [1446, 0]
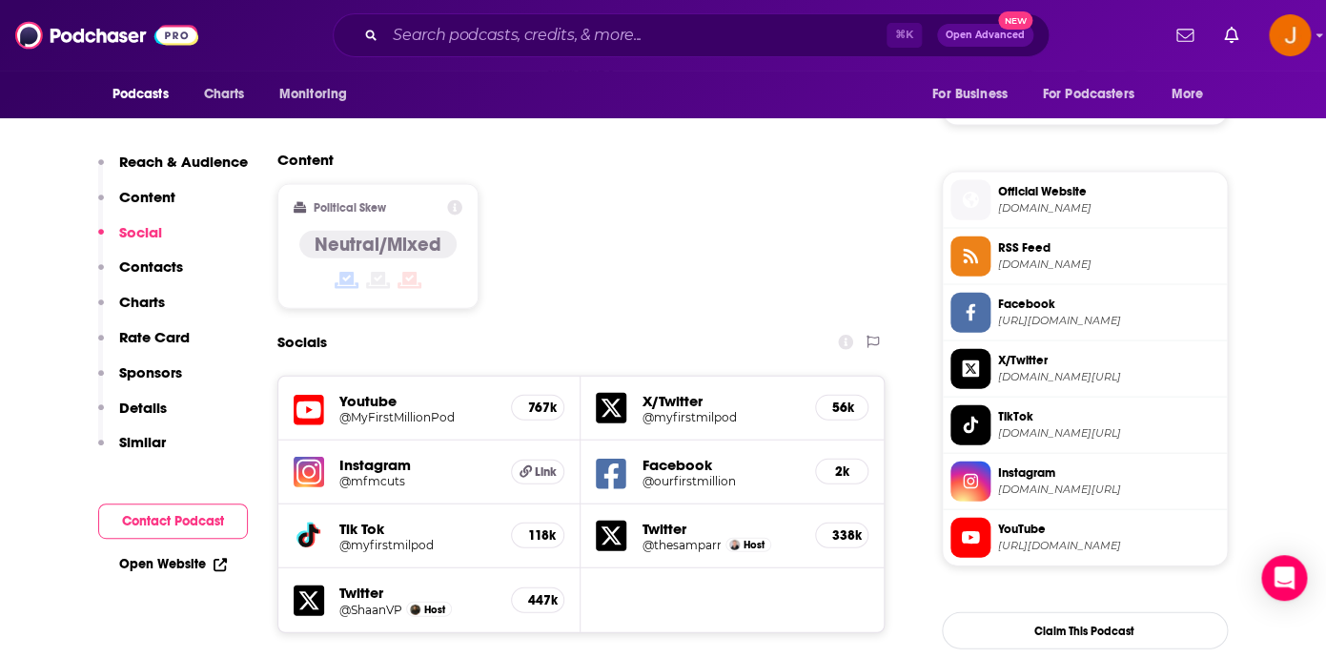
click at [312, 393] on icon at bounding box center [309, 410] width 30 height 35
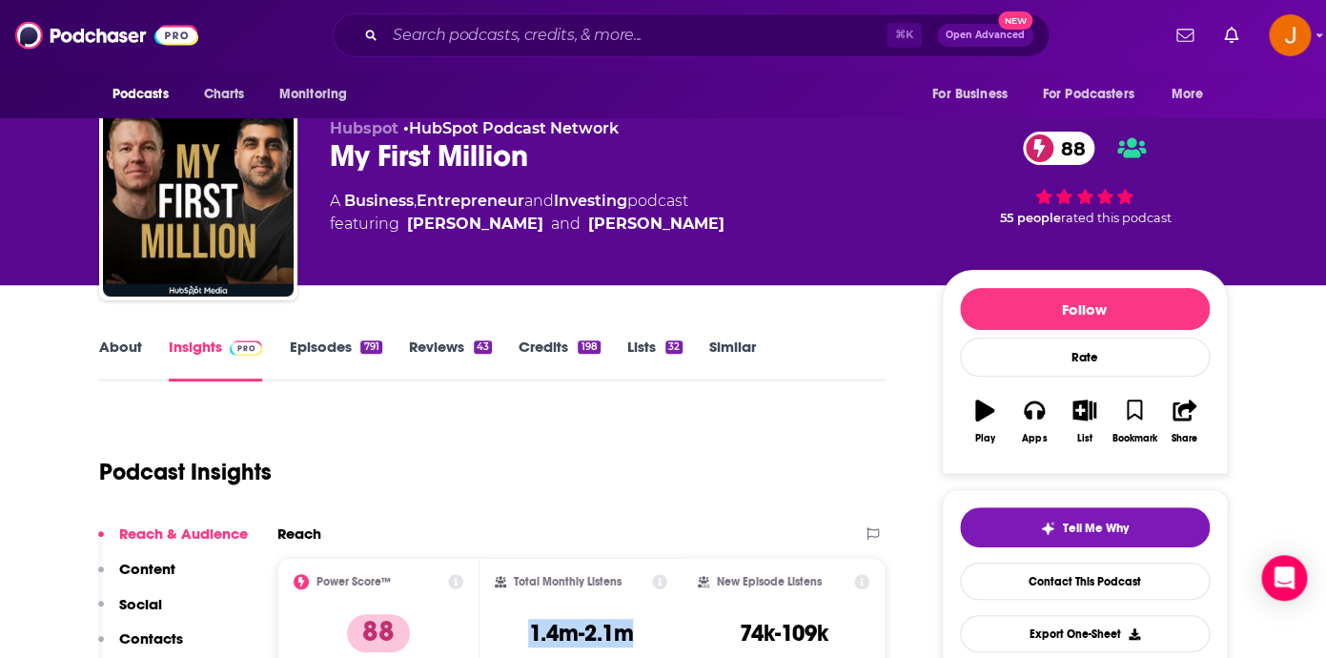
scroll to position [0, 0]
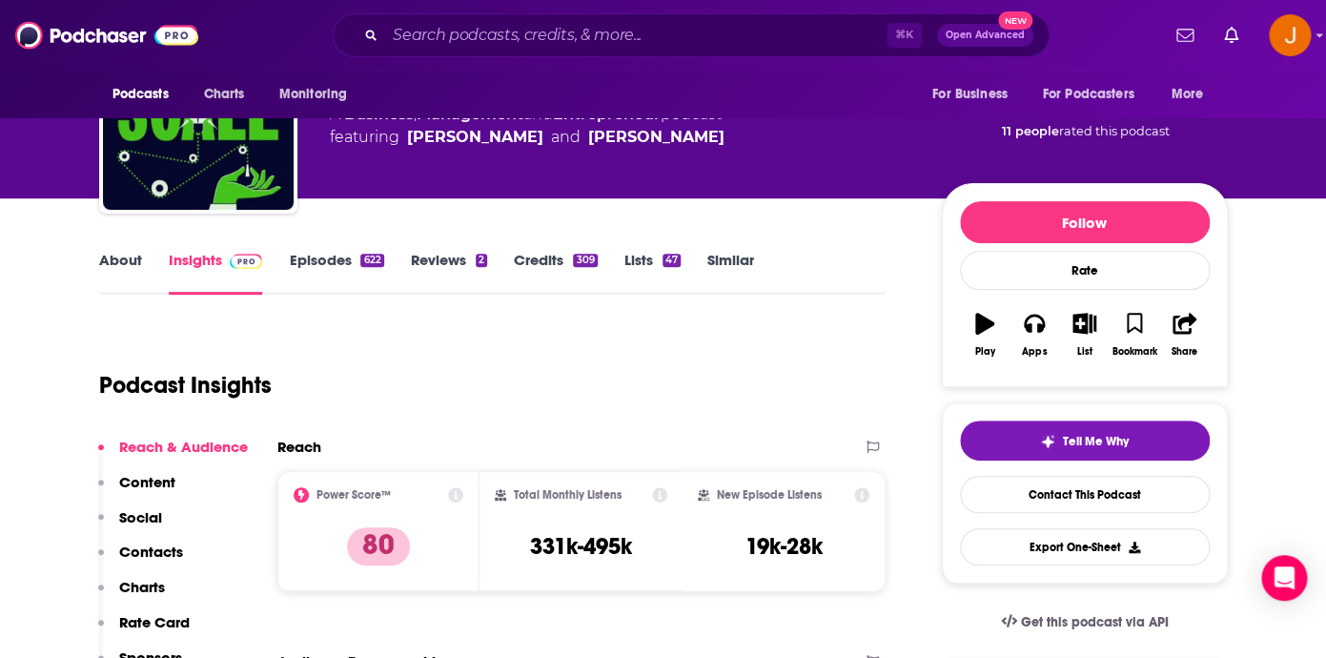
scroll to position [140, 0]
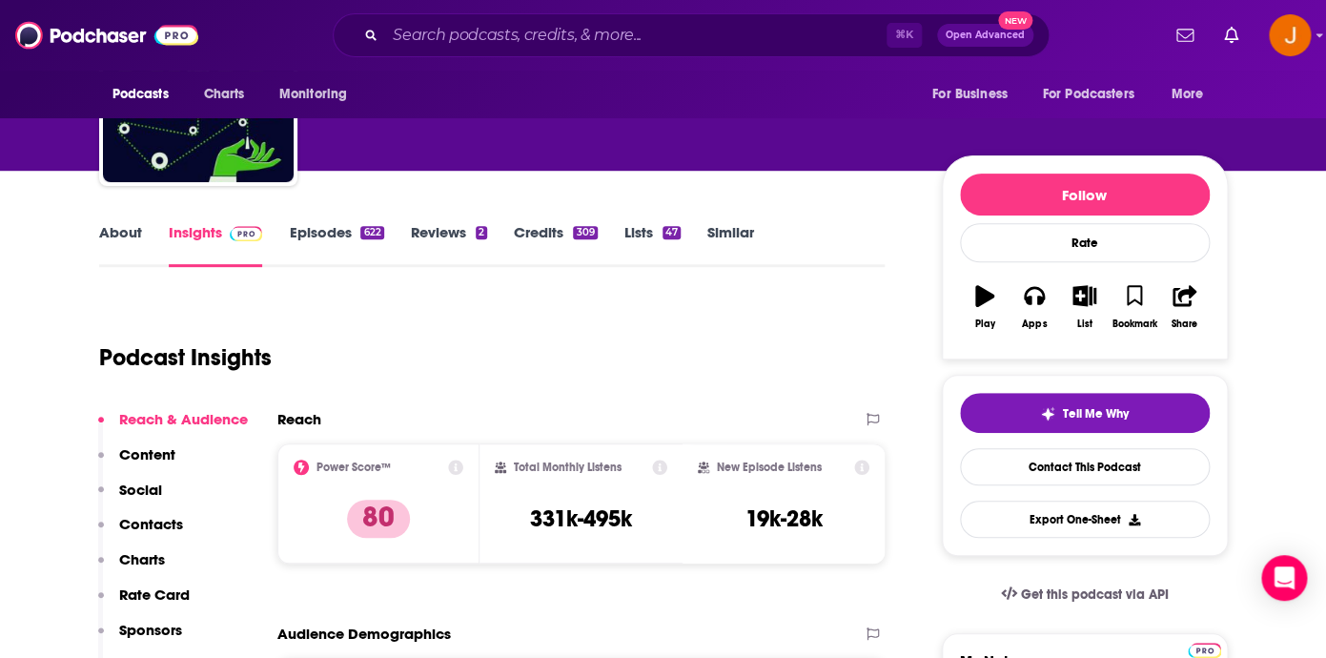
click at [329, 233] on link "Episodes 622" at bounding box center [336, 245] width 94 height 44
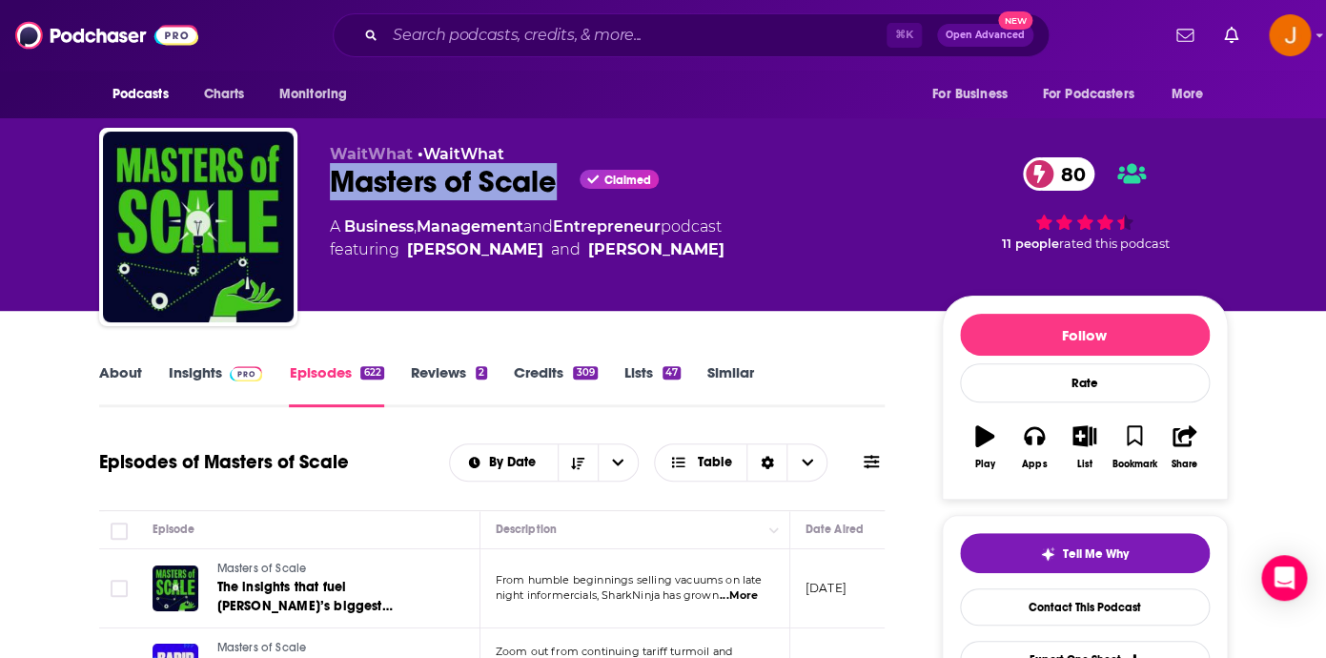
drag, startPoint x: 319, startPoint y: 193, endPoint x: 560, endPoint y: 193, distance: 241.1
click at [560, 192] on div "WaitWhat • WaitWhat Masters of Scale Claimed 80 A Business , Management and Ent…" at bounding box center [663, 231] width 1128 height 206
copy h2 "Masters of Scale"
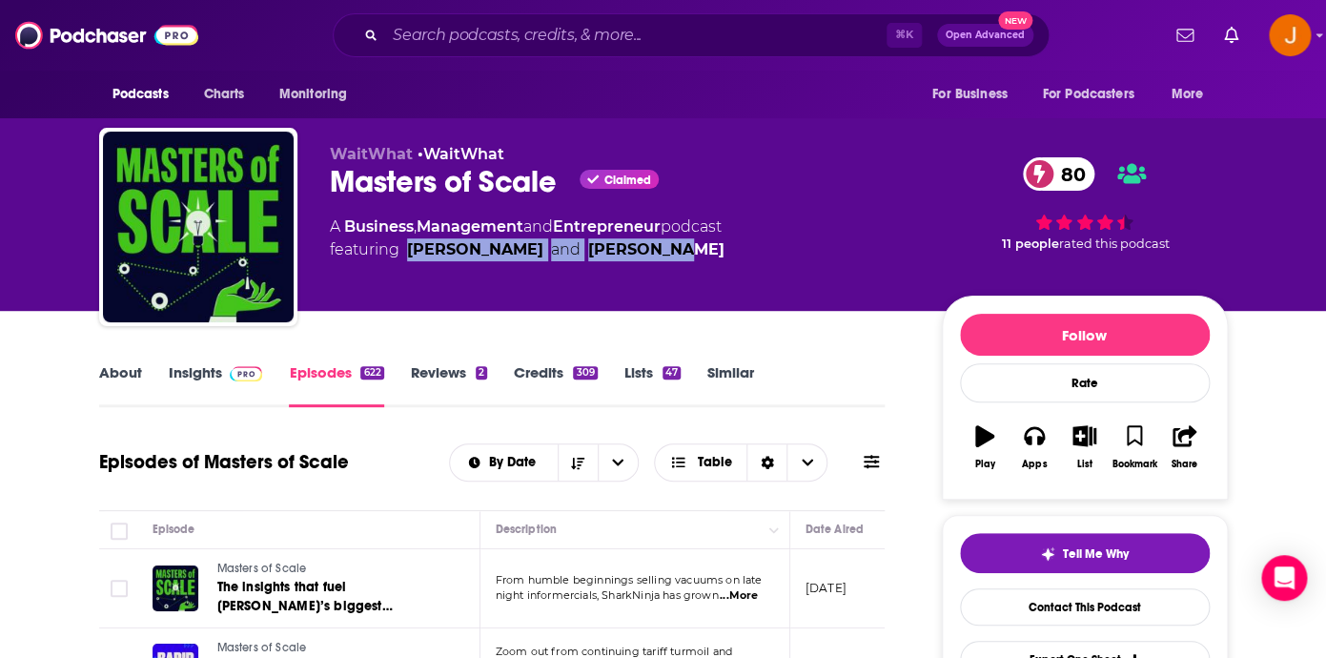
drag, startPoint x: 686, startPoint y: 250, endPoint x: 411, endPoint y: 253, distance: 275.4
click at [411, 253] on span "featuring Reid Hoffman and Bob Safian" at bounding box center [527, 249] width 395 height 23
copy span "Reid Hoffman and Bob Safian"
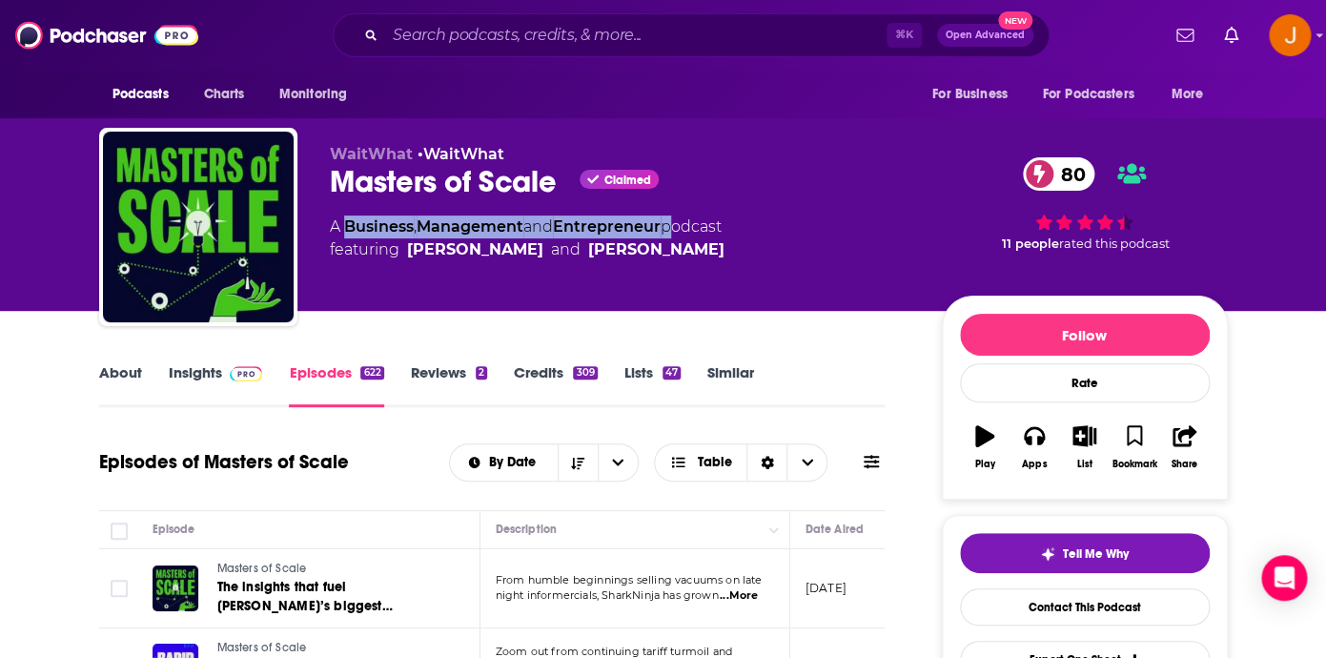
drag, startPoint x: 673, startPoint y: 233, endPoint x: 345, endPoint y: 231, distance: 327.8
click at [345, 231] on div "A Business , Management and Entrepreneur podcast featuring Reid Hoffman and Bob…" at bounding box center [527, 238] width 395 height 46
copy div "Business , Management and Entrepreneur"
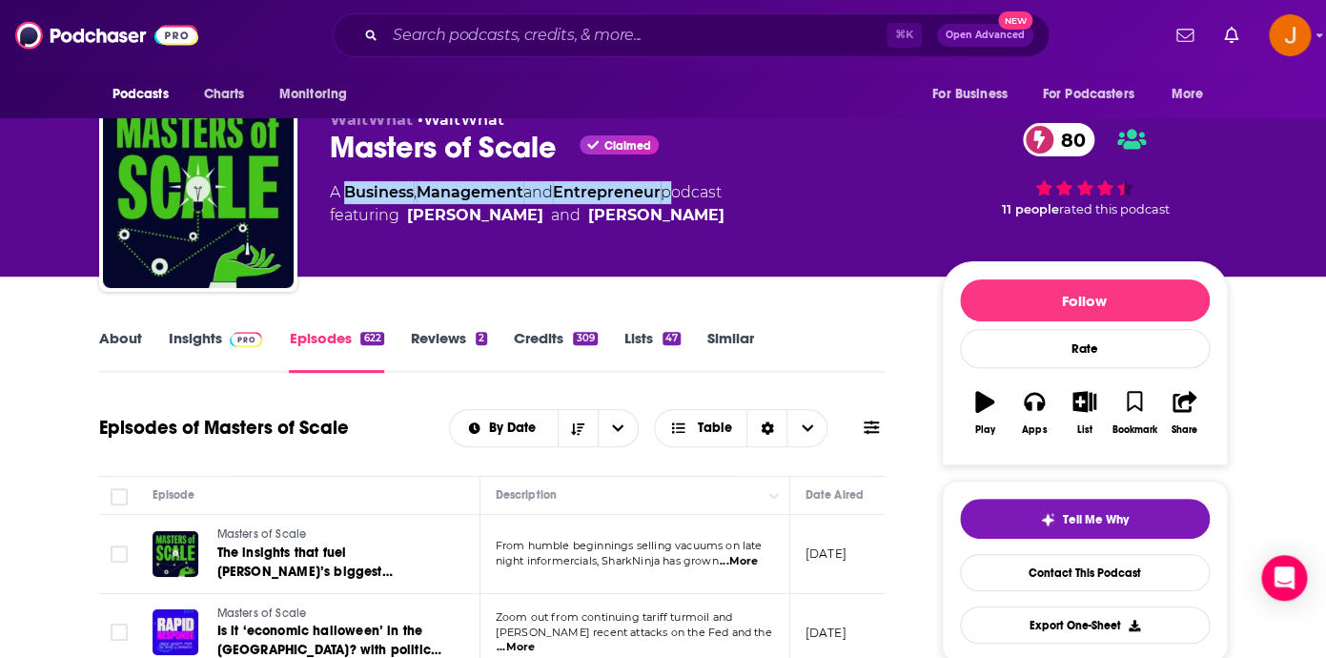
scroll to position [103, 0]
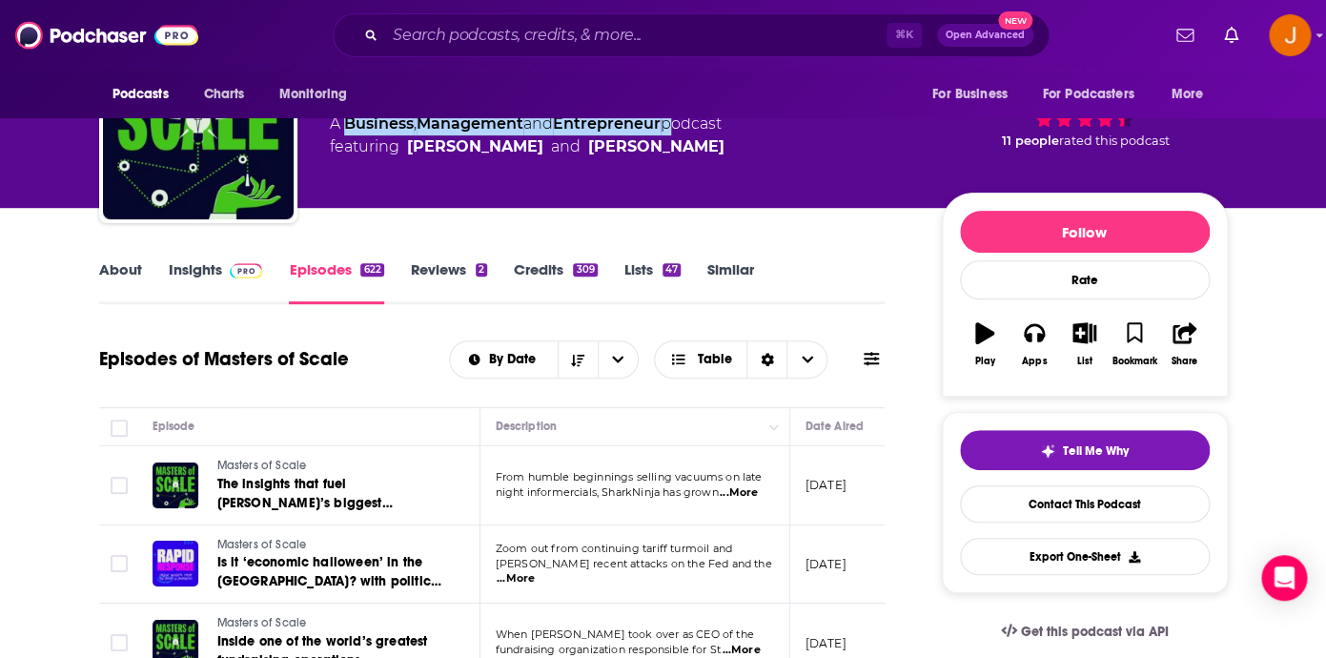
click at [184, 274] on link "Insights" at bounding box center [216, 282] width 94 height 44
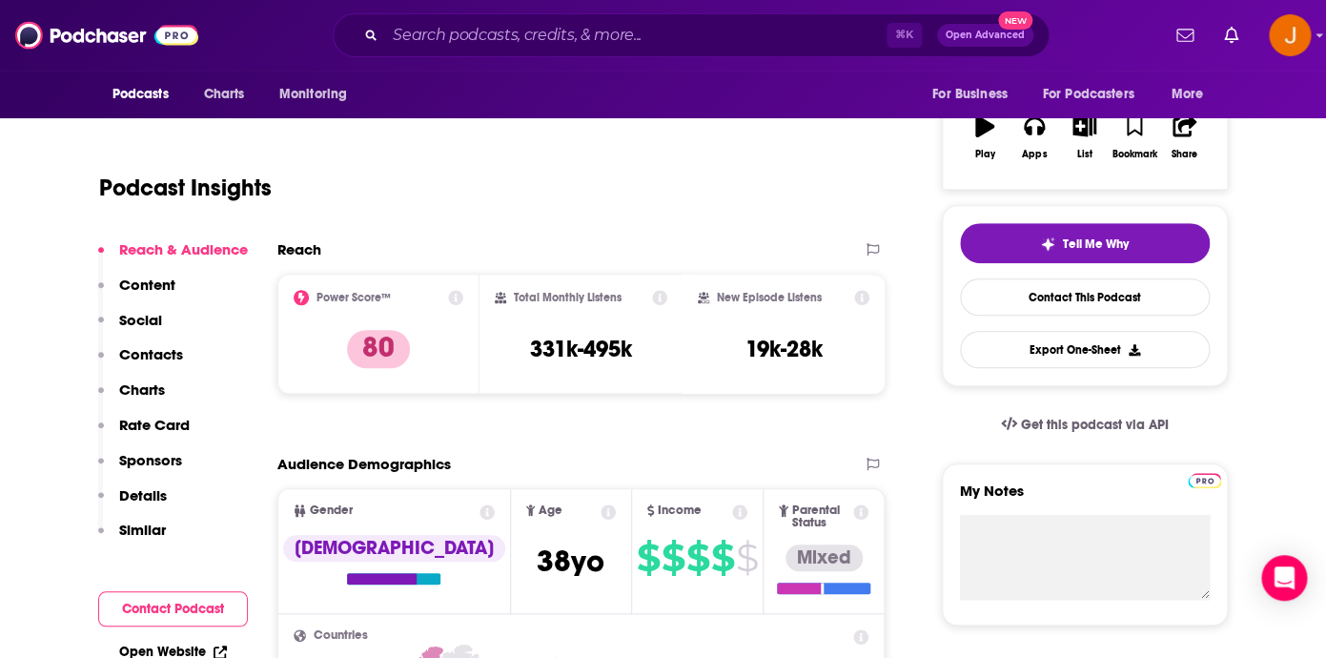
scroll to position [311, 0]
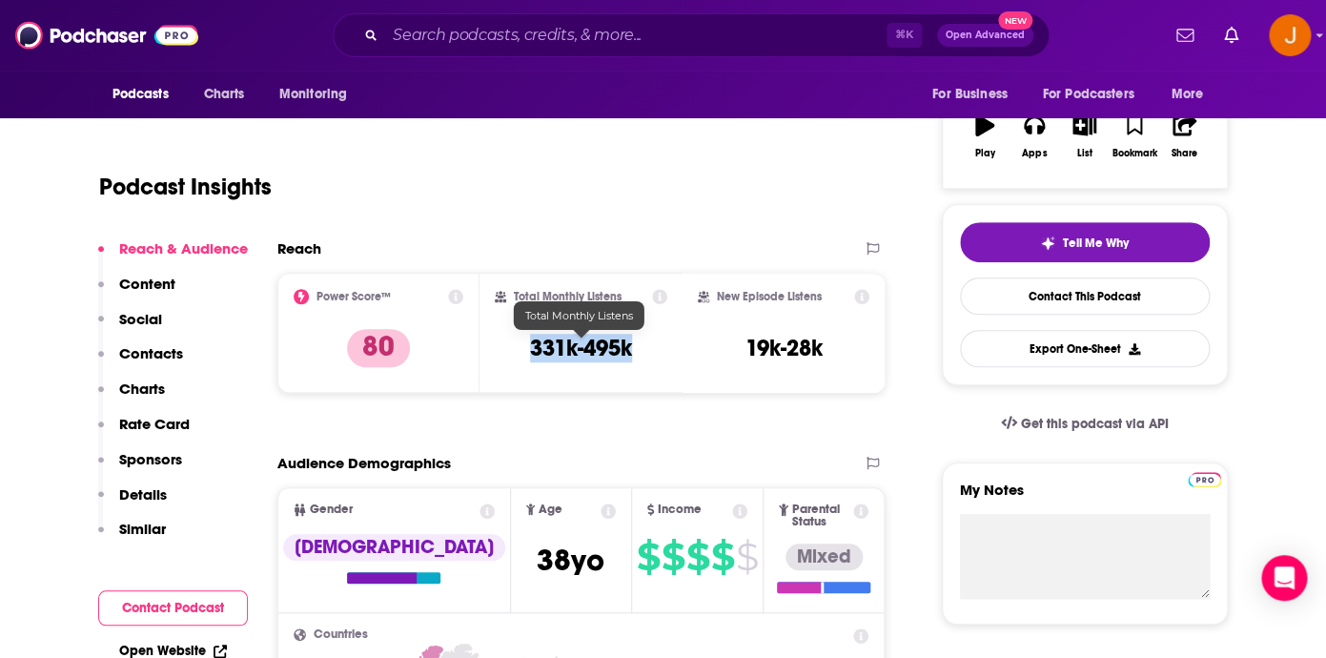
drag, startPoint x: 522, startPoint y: 349, endPoint x: 629, endPoint y: 358, distance: 107.2
click at [629, 358] on div "Total Monthly Listens 331k-495k" at bounding box center [581, 333] width 172 height 88
copy h3 "331k-495k"
click at [141, 359] on p "Contacts" at bounding box center [151, 353] width 64 height 18
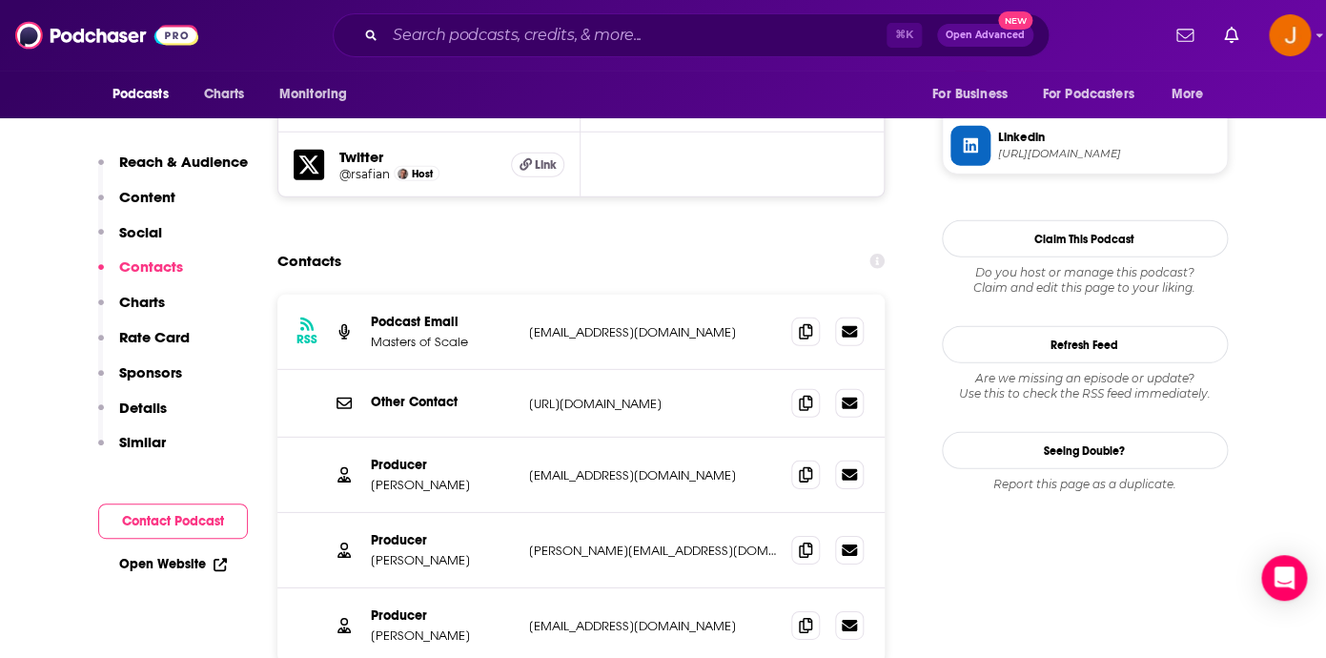
scroll to position [1839, 0]
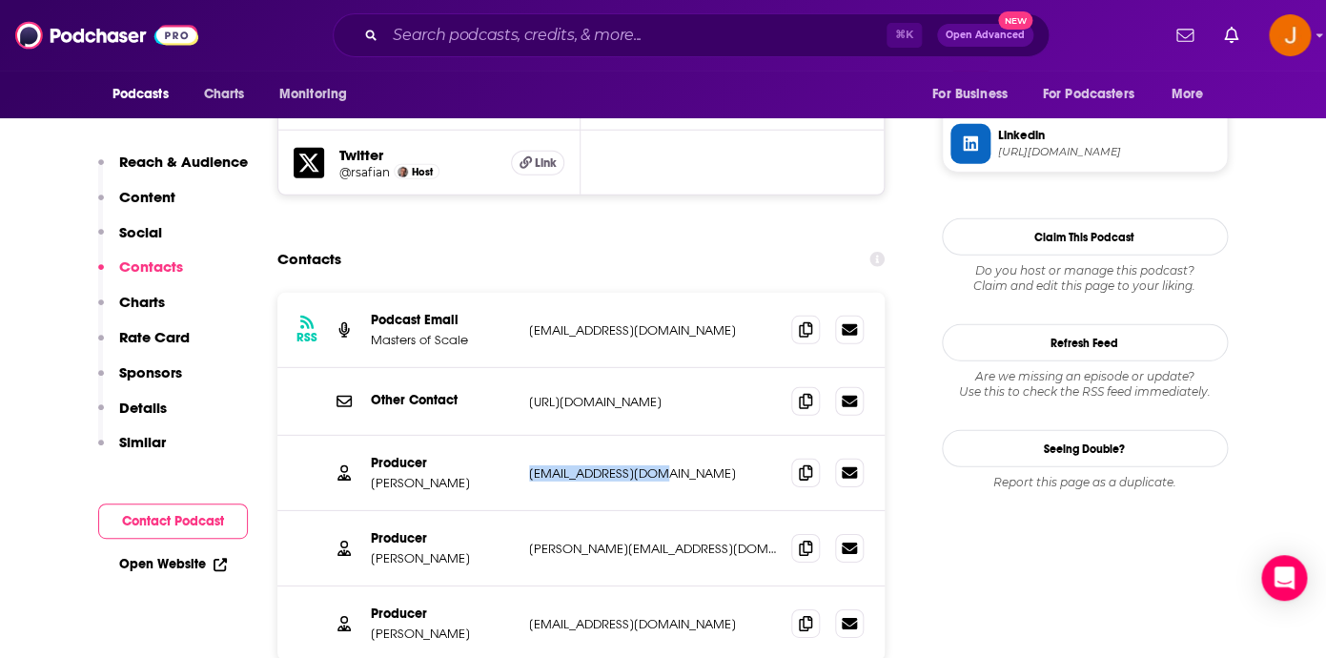
drag, startPoint x: 673, startPoint y: 398, endPoint x: 524, endPoint y: 392, distance: 148.8
click at [529, 465] on p "askuse@waitwhat.com" at bounding box center [653, 473] width 248 height 16
copy p "askuse@waitwhat.com"
drag, startPoint x: 693, startPoint y: 475, endPoint x: 506, endPoint y: 474, distance: 186.8
click at [529, 540] on p "jennie@bmpaudio.com" at bounding box center [653, 548] width 248 height 16
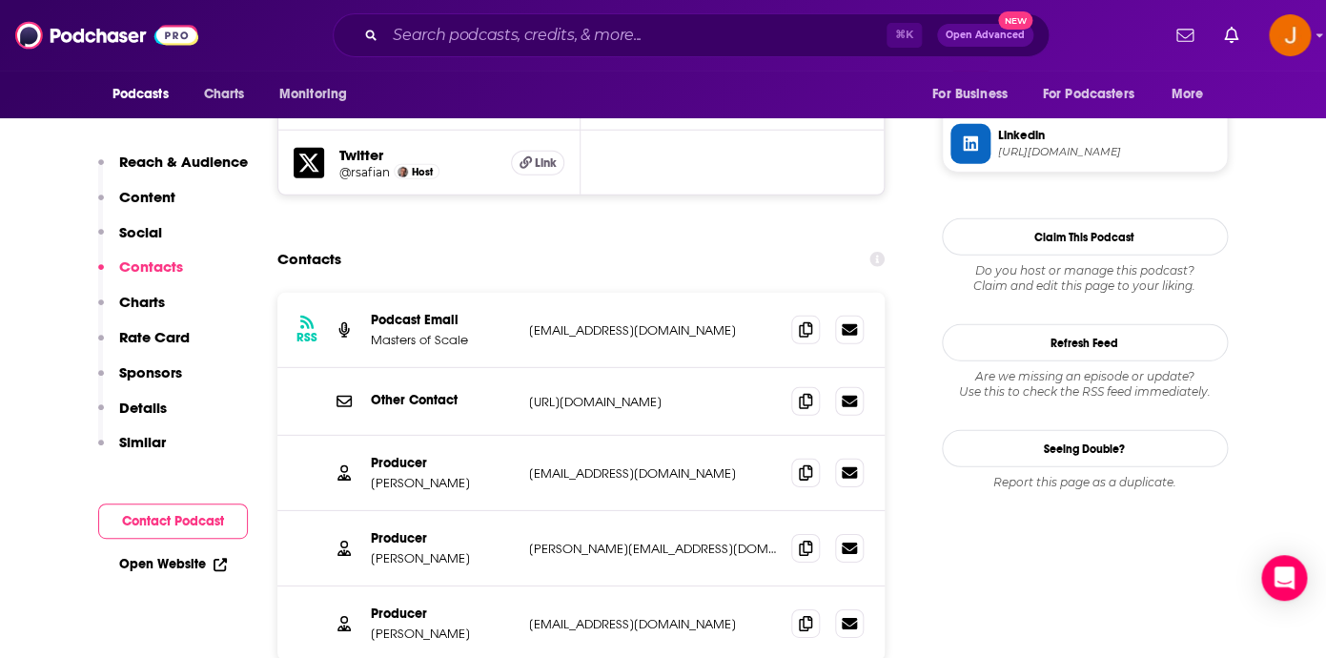
click at [515, 586] on div "Producer Ben Manilla benm@bmpaudio.com benm@bmpaudio.com" at bounding box center [581, 623] width 608 height 74
drag, startPoint x: 525, startPoint y: 250, endPoint x: 685, endPoint y: 253, distance: 160.1
click at [685, 293] on div "RSS Podcast Email Masters of Scale hello@mastersofscale.com hello@mastersofscal…" at bounding box center [581, 330] width 608 height 75
copy p "hello@mastersofscale.com"
drag, startPoint x: 529, startPoint y: 391, endPoint x: 680, endPoint y: 393, distance: 151.5
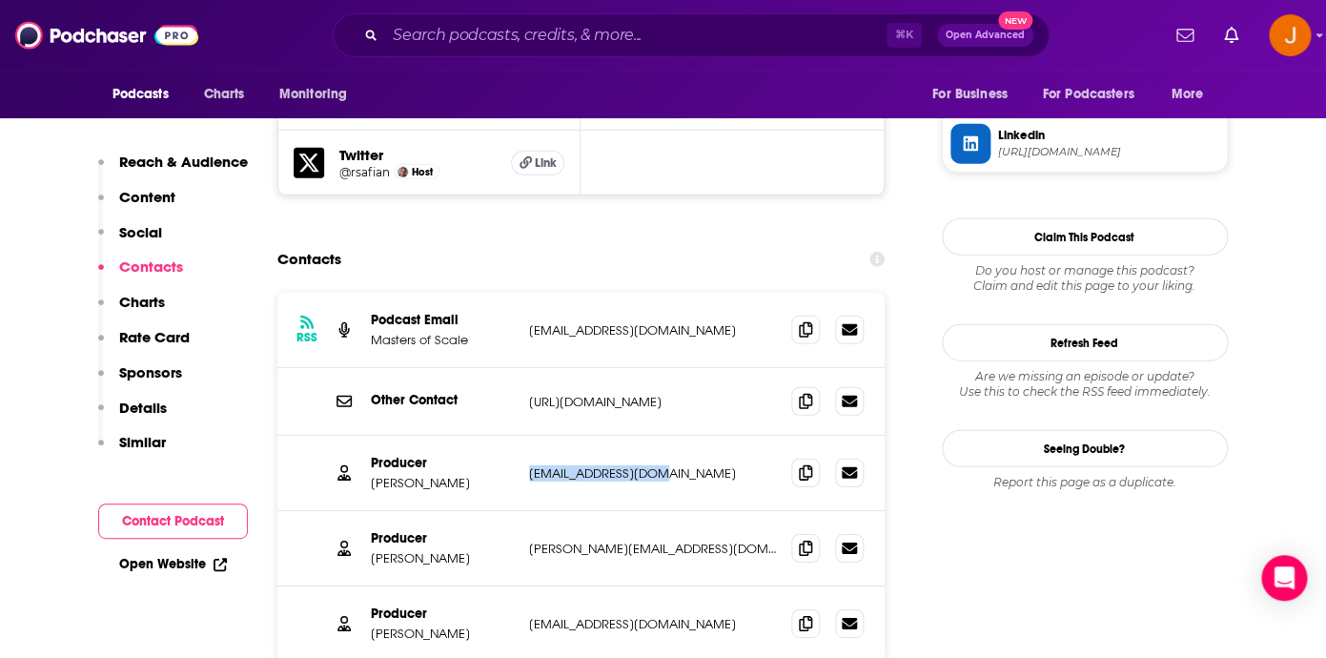
click at [680, 436] on div "Producer Adam Skuse askuse@waitwhat.com askuse@waitwhat.com" at bounding box center [581, 473] width 608 height 75
drag, startPoint x: 520, startPoint y: 467, endPoint x: 670, endPoint y: 465, distance: 149.6
click at [670, 511] on div "Producer Jennie Cataldo jennie@bmpaudio.com jennie@bmpaudio.com" at bounding box center [581, 548] width 608 height 75
click at [677, 540] on p "jennie@bmpaudio.com" at bounding box center [653, 548] width 248 height 16
drag, startPoint x: 685, startPoint y: 473, endPoint x: 527, endPoint y: 471, distance: 158.2
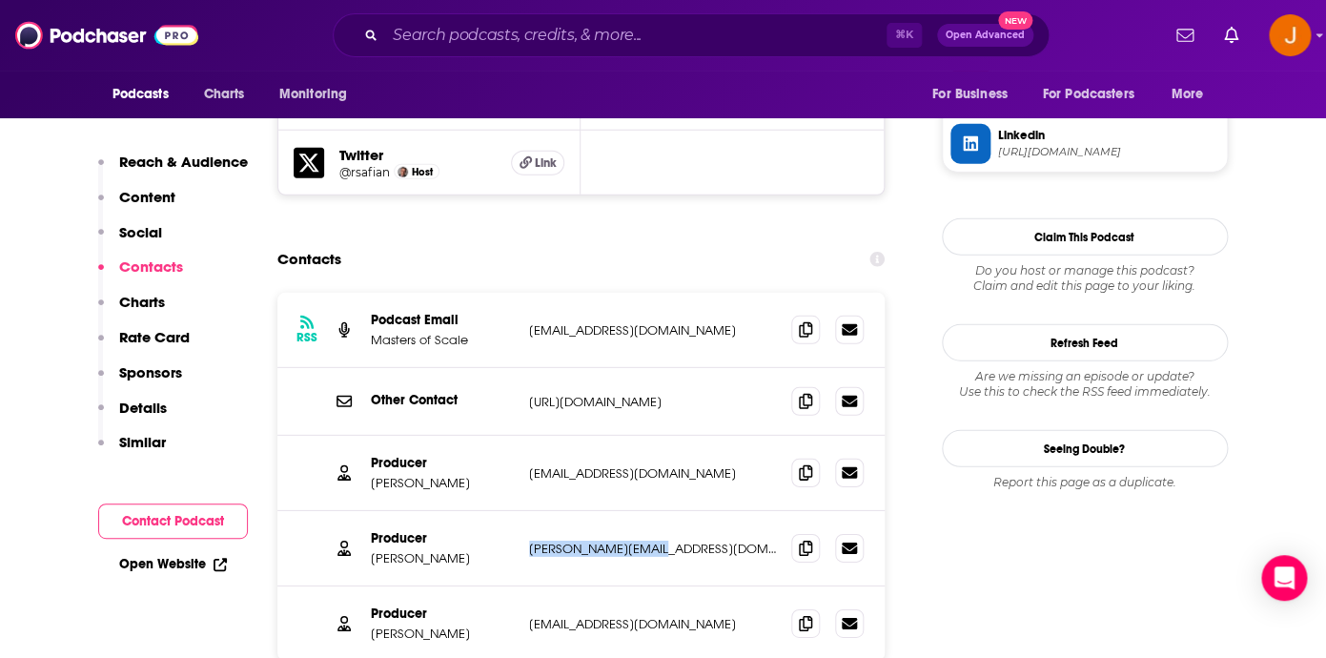
click at [529, 540] on p "jennie@bmpaudio.com" at bounding box center [653, 548] width 248 height 16
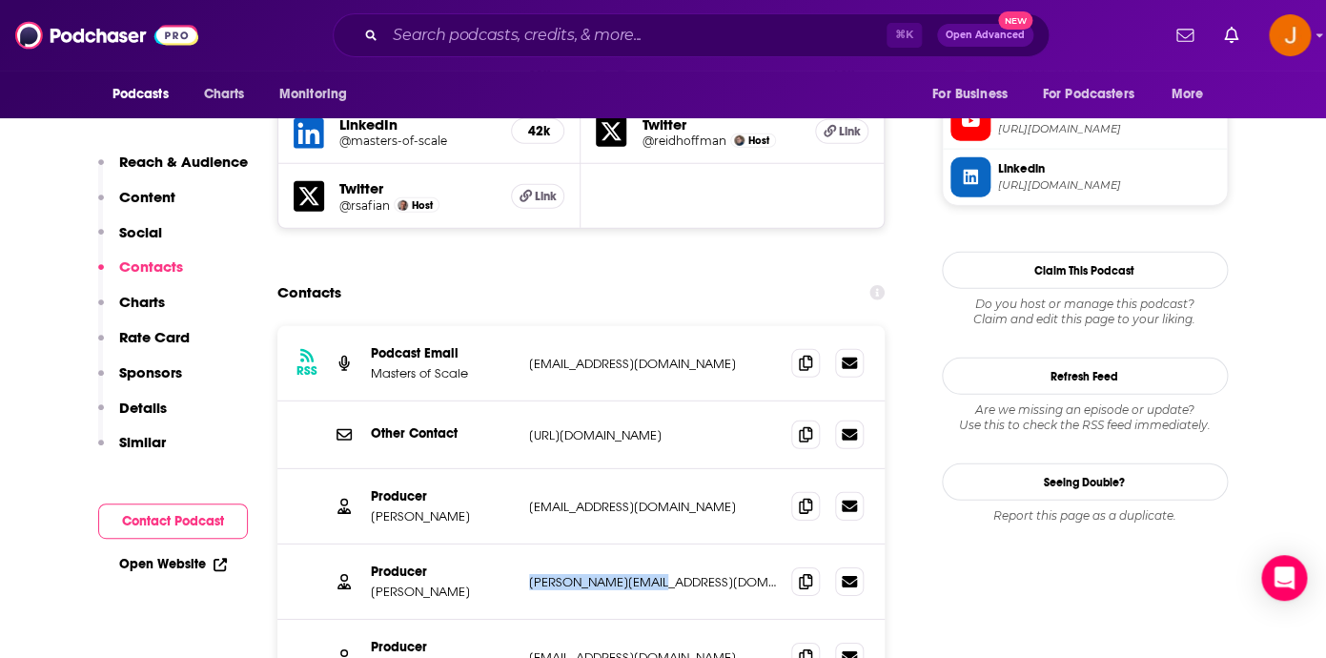
scroll to position [1802, 0]
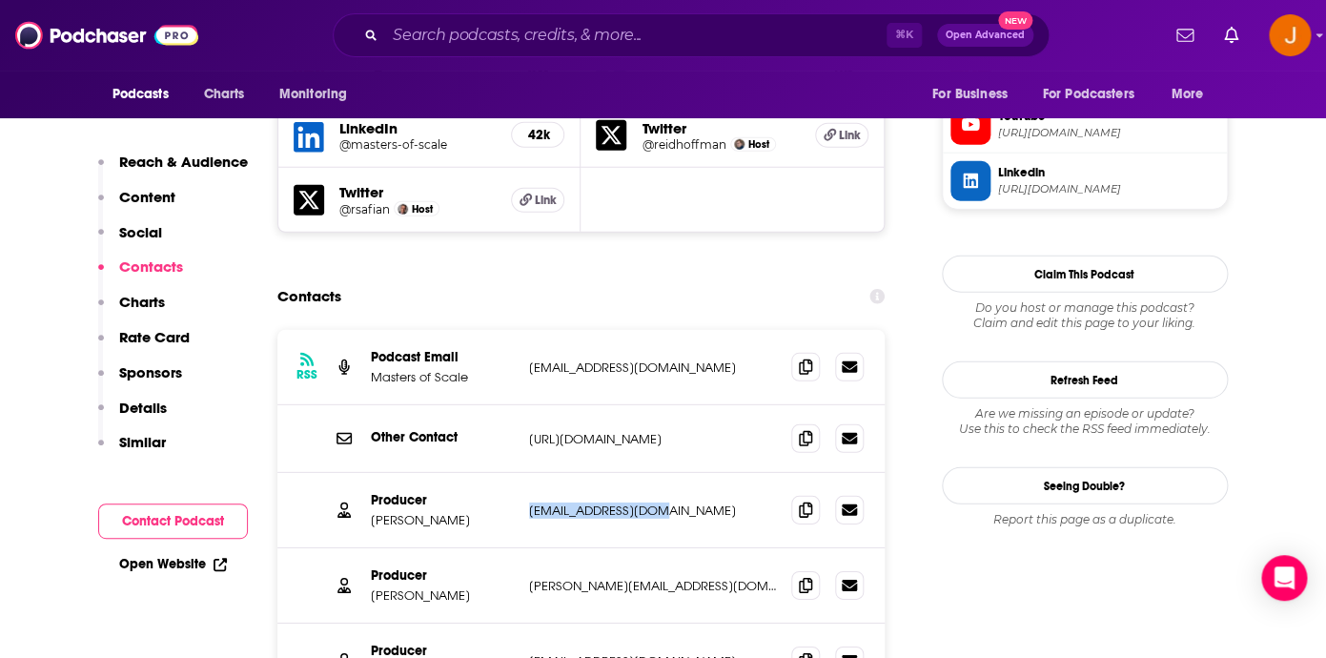
drag, startPoint x: 525, startPoint y: 432, endPoint x: 659, endPoint y: 431, distance: 134.4
click at [659, 473] on div "Producer Adam Skuse askuse@waitwhat.com askuse@waitwhat.com" at bounding box center [581, 510] width 608 height 75
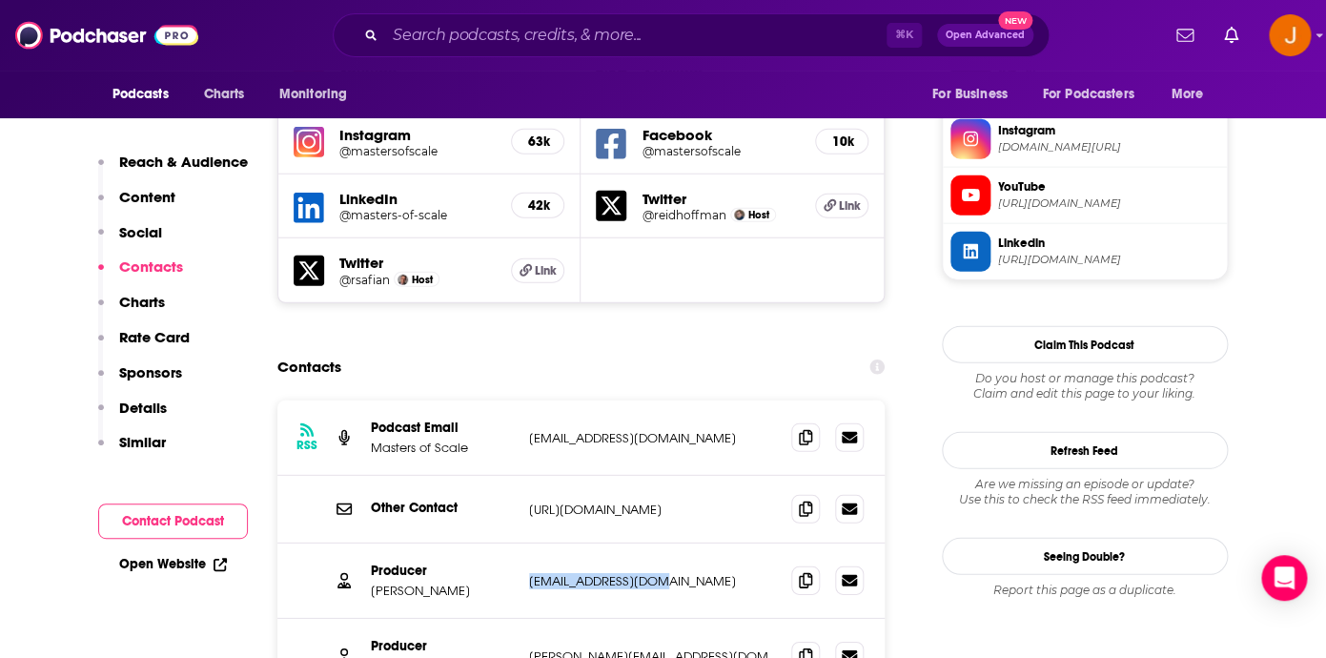
scroll to position [1722, 0]
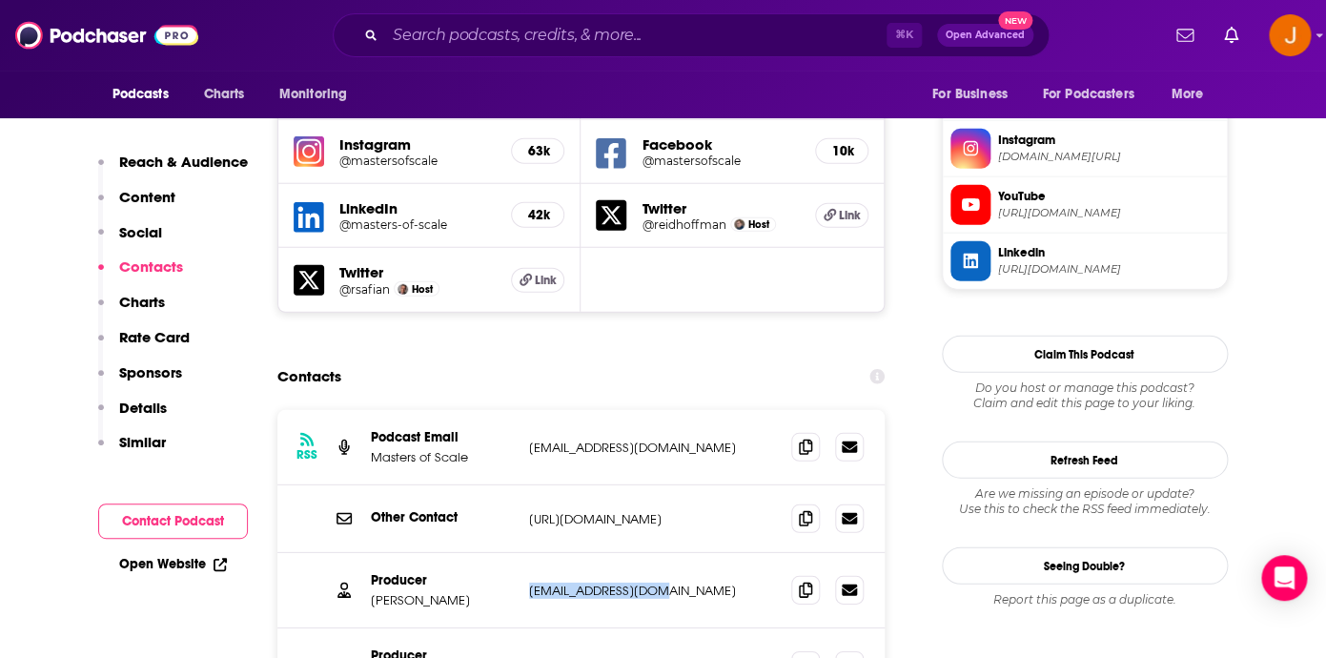
copy p "askuse@waitwhat.com"
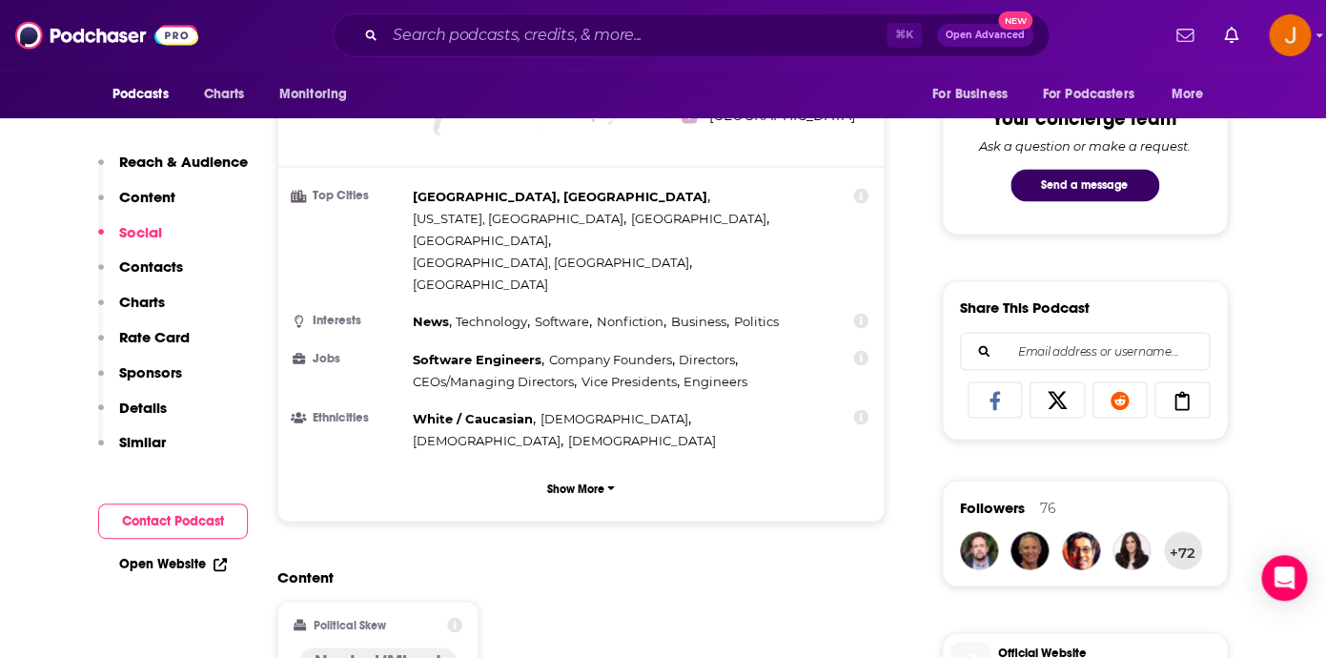
scroll to position [1480, 0]
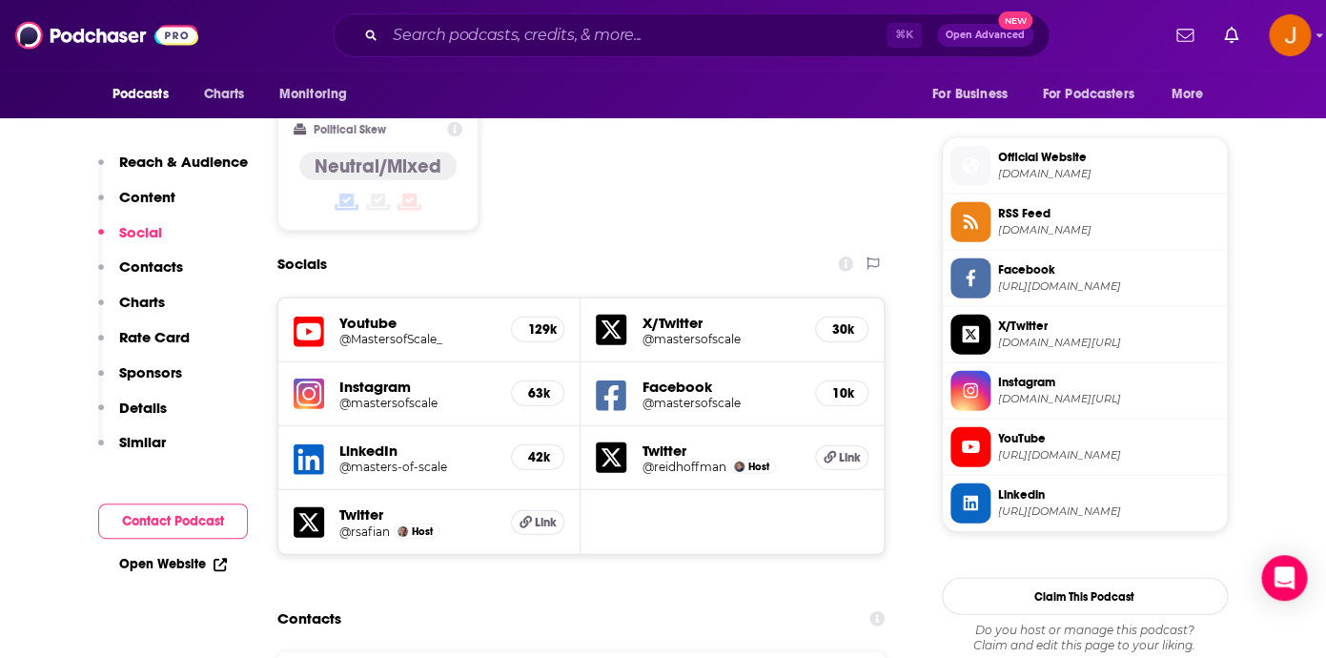
click at [300, 314] on icon at bounding box center [309, 331] width 30 height 35
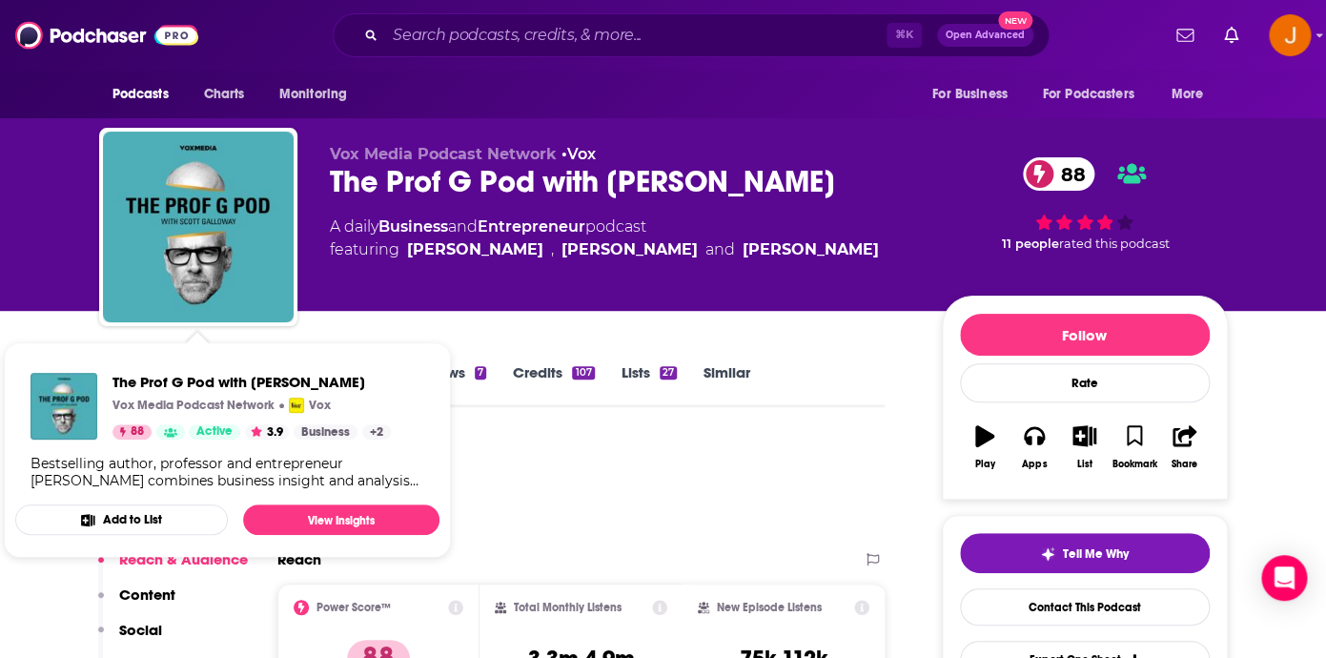
click at [436, 298] on div "Vox Media Podcast Network • Vox The Prof G Pod with [PERSON_NAME] 88 A daily Bu…" at bounding box center [779, 231] width 898 height 172
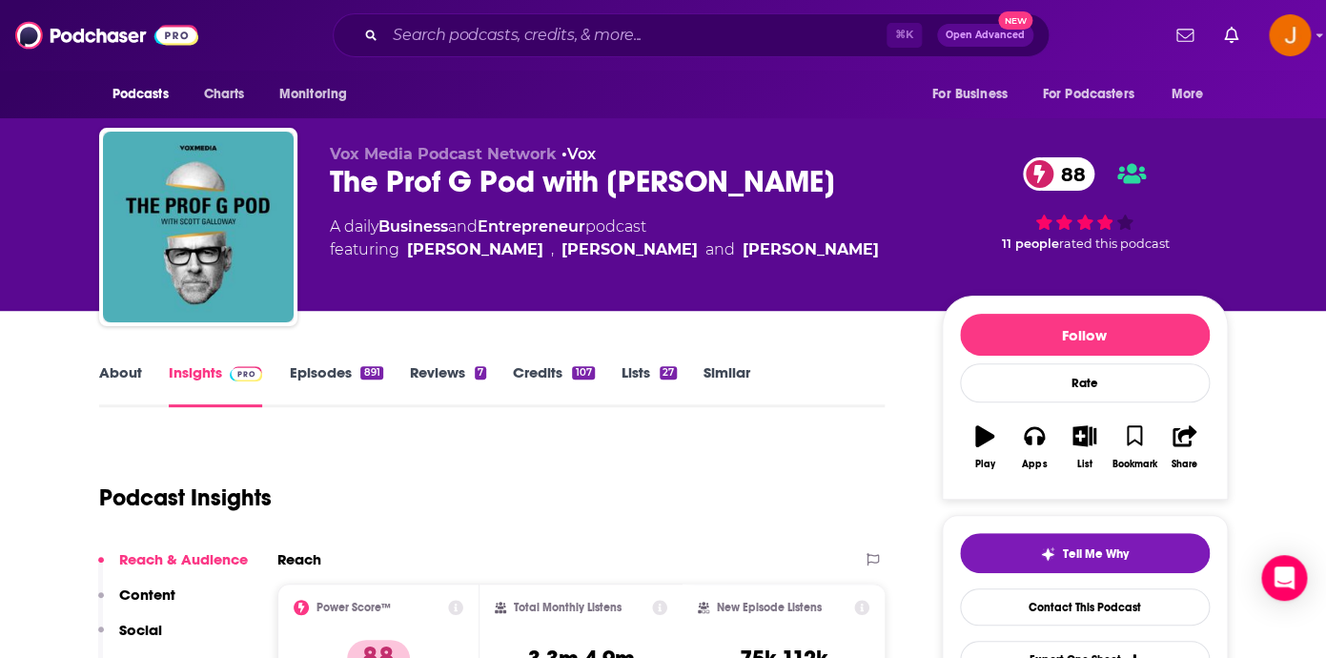
click at [316, 368] on link "Episodes 891" at bounding box center [335, 385] width 93 height 44
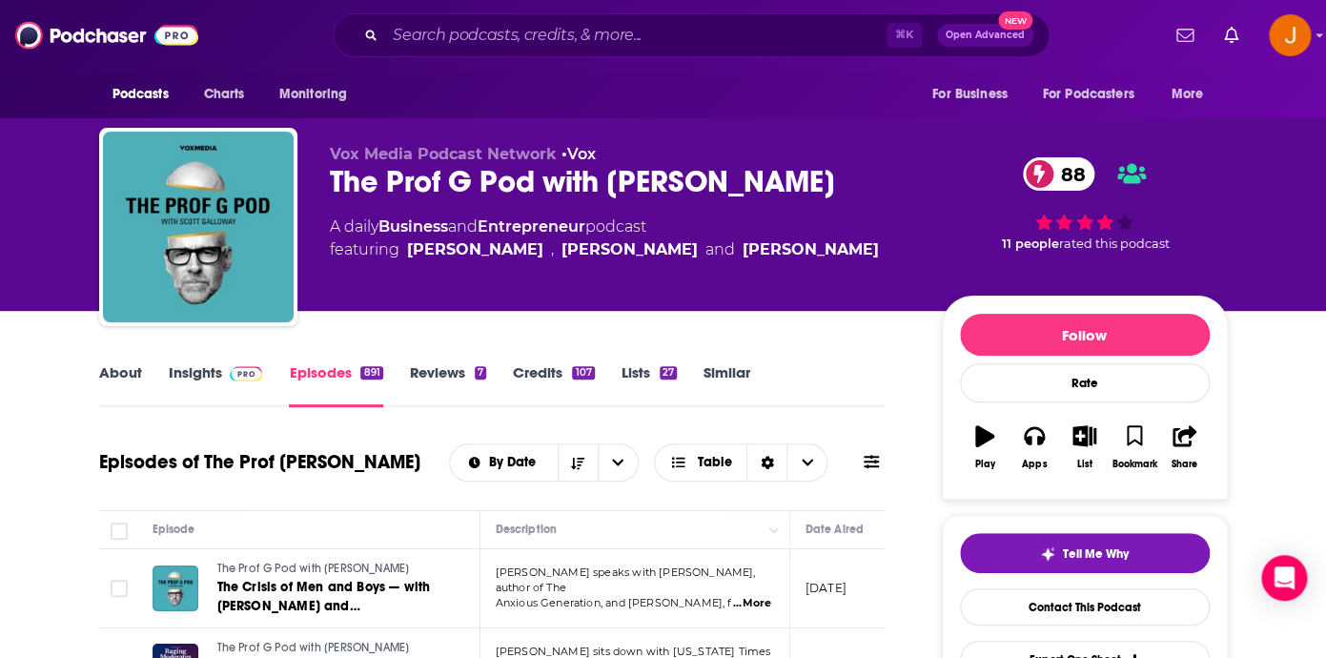
drag, startPoint x: 325, startPoint y: 189, endPoint x: 858, endPoint y: 208, distance: 533.1
click at [858, 208] on div "Vox Media Podcast Network • Vox The Prof G Pod with [PERSON_NAME] 88 A daily Bu…" at bounding box center [663, 231] width 1128 height 206
copy h2 "The Prof G Pod with [PERSON_NAME]"
drag, startPoint x: 599, startPoint y: 232, endPoint x: 384, endPoint y: 233, distance: 215.4
click at [384, 233] on div "A daily Business and Entrepreneur podcast featuring Scott Galloway , Ed Elson a…" at bounding box center [604, 238] width 549 height 46
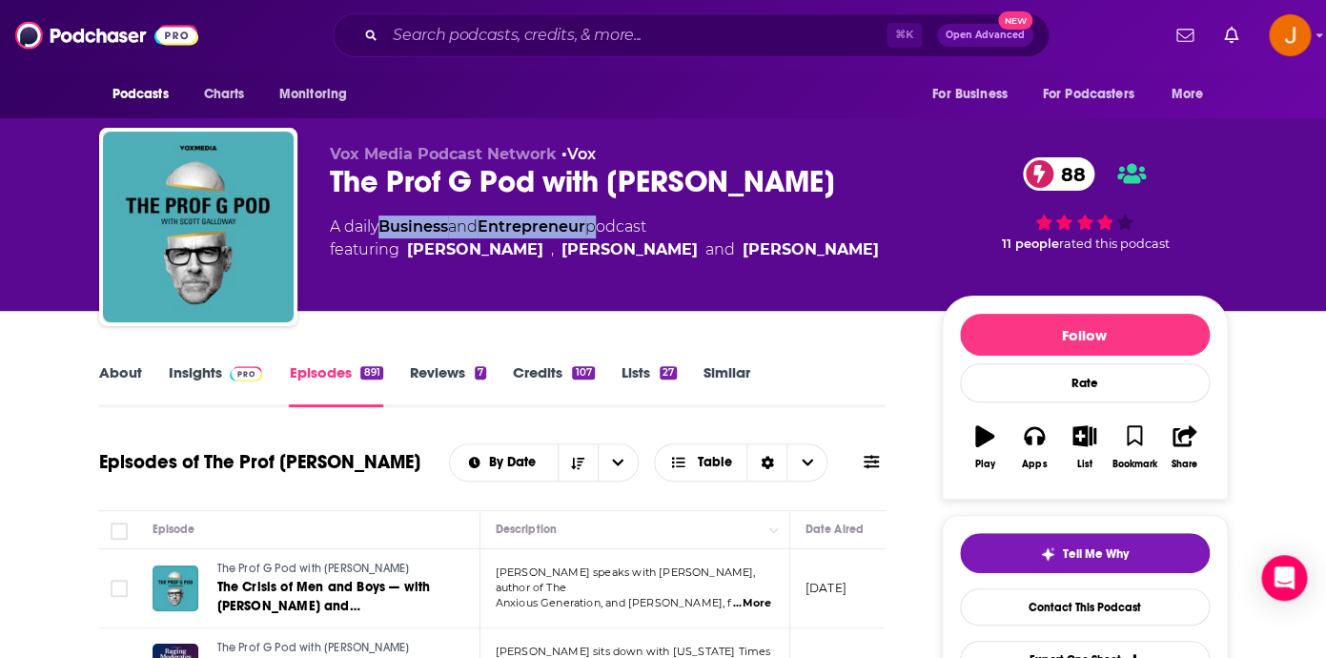
copy div "Business and Entrepreneur"
drag, startPoint x: 781, startPoint y: 279, endPoint x: 409, endPoint y: 256, distance: 372.4
click at [409, 256] on div "Vox Media Podcast Network • Vox The Prof G Pod with Scott Galloway 88 A daily B…" at bounding box center [620, 221] width 581 height 152
copy span "Scott Galloway , Ed Elson and Jessica Tarlov"
click at [205, 362] on div "About Insights Episodes 891 Reviews 7 Credits 107 Lists 27 Similar" at bounding box center [492, 383] width 786 height 47
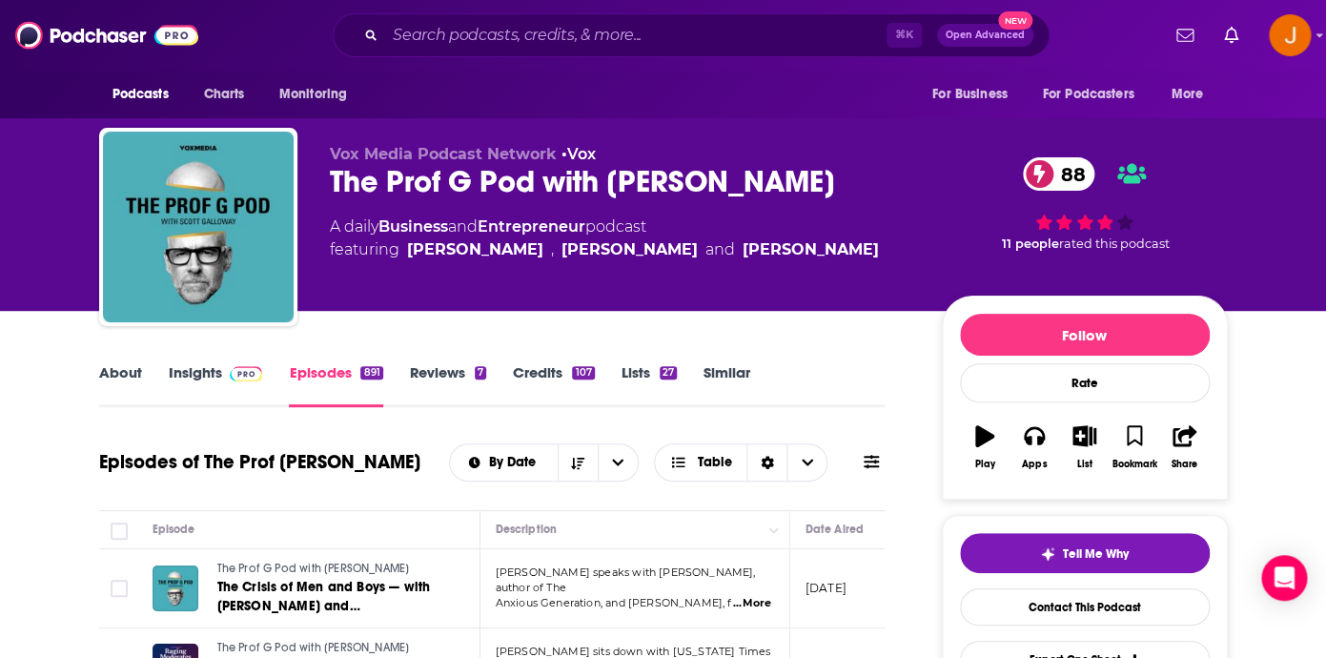
click at [197, 377] on link "Insights" at bounding box center [216, 385] width 94 height 44
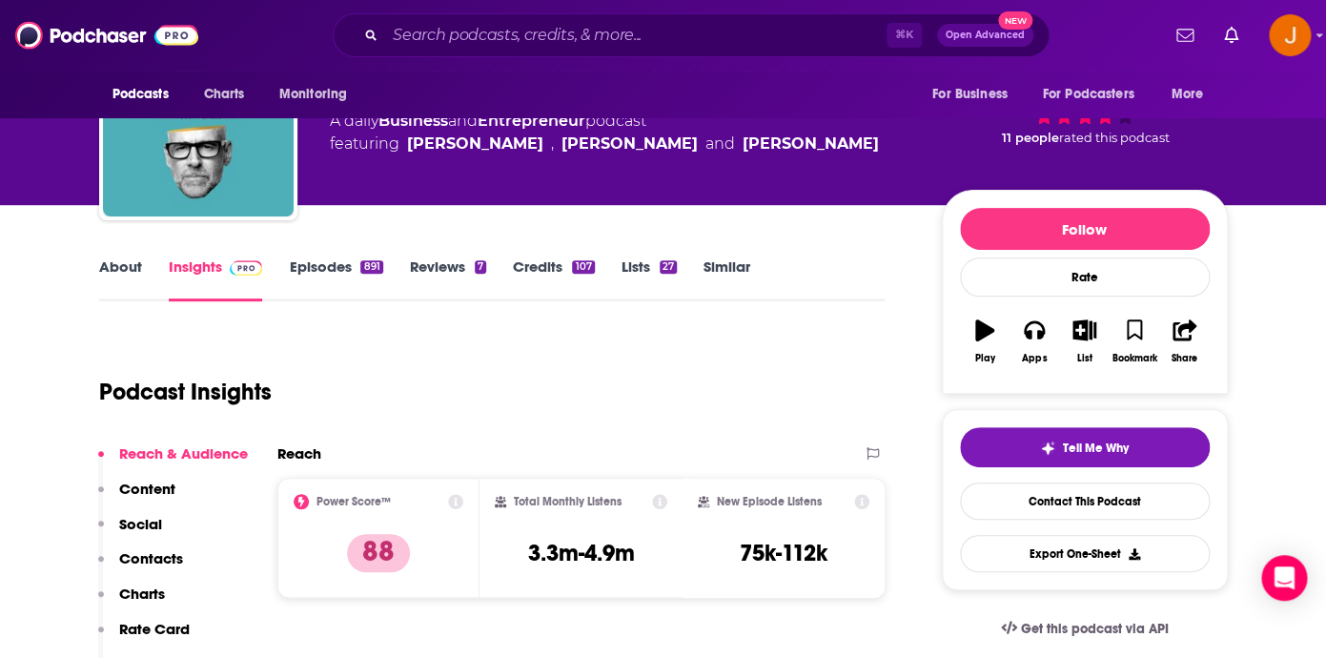
scroll to position [168, 0]
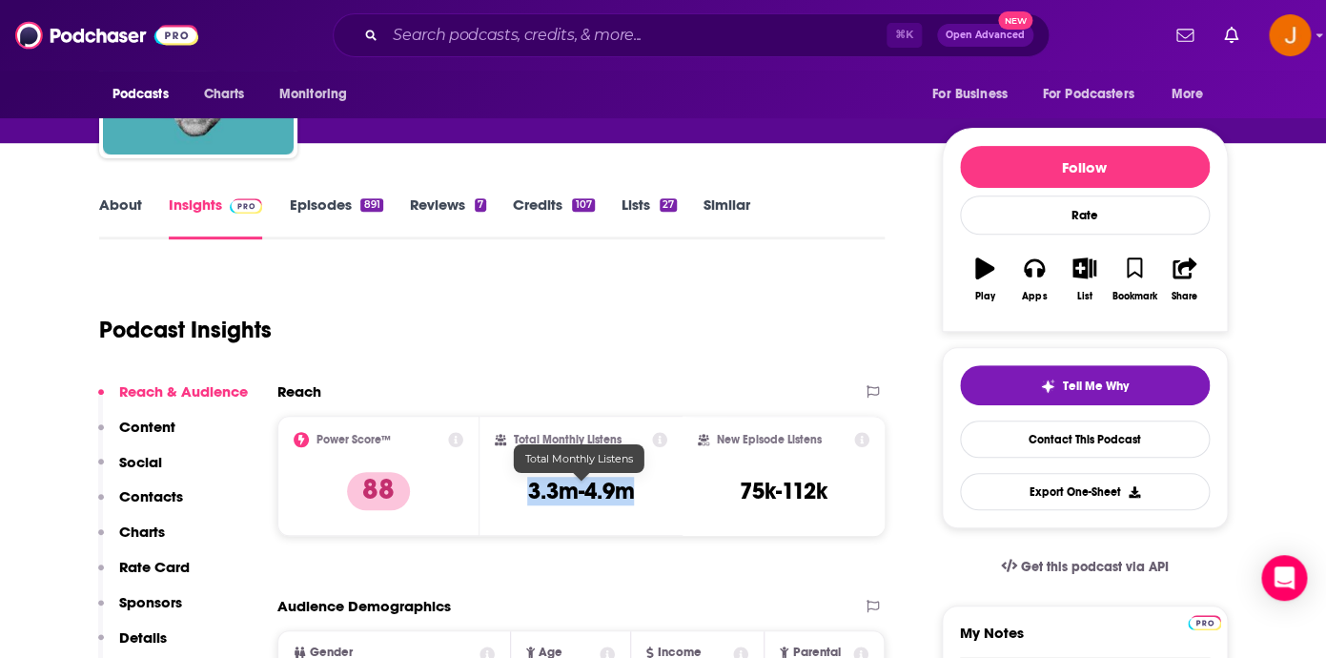
drag, startPoint x: 527, startPoint y: 492, endPoint x: 633, endPoint y: 495, distance: 105.8
click at [633, 495] on h3 "3.3m-4.9m" at bounding box center [580, 491] width 107 height 29
copy h3 "3.3m-4.9m"
click at [161, 500] on p "Contacts" at bounding box center [151, 496] width 64 height 18
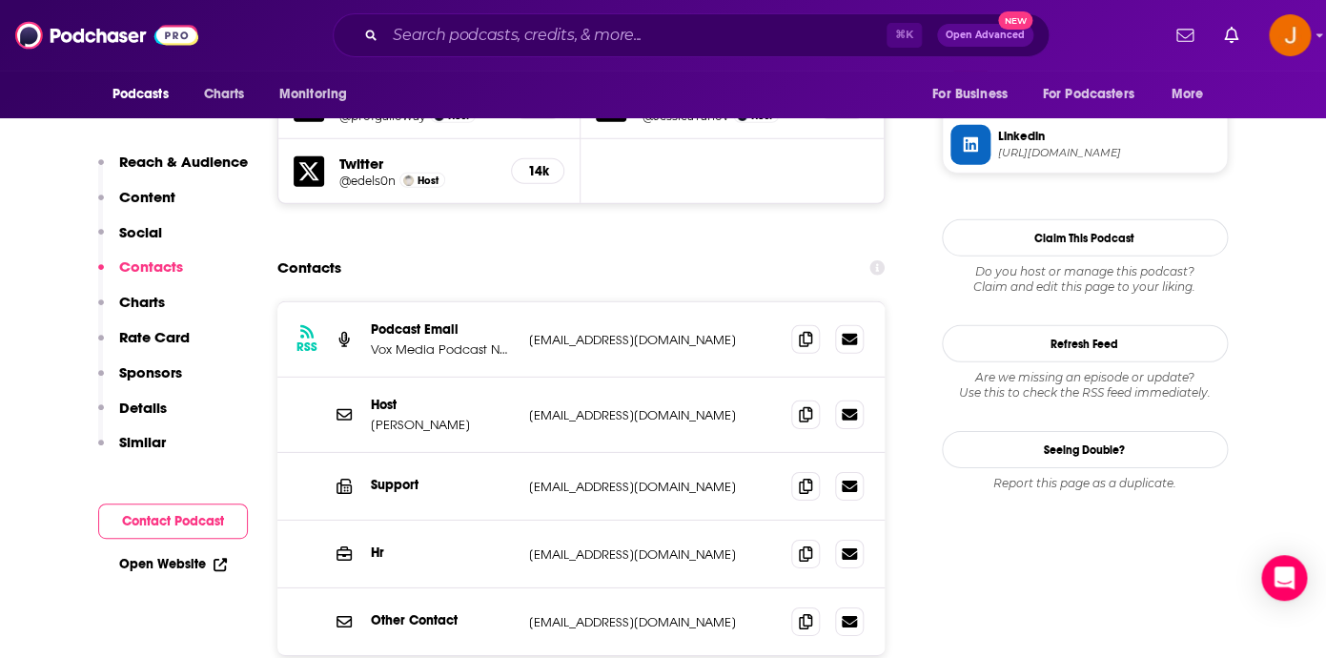
scroll to position [1896, 0]
drag, startPoint x: 675, startPoint y: 345, endPoint x: 526, endPoint y: 335, distance: 149.0
click at [526, 376] on div "Host Scott Galloway hello@profgalloway.com hello@profgalloway.com" at bounding box center [581, 413] width 608 height 75
copy p "hello@profgalloway.com"
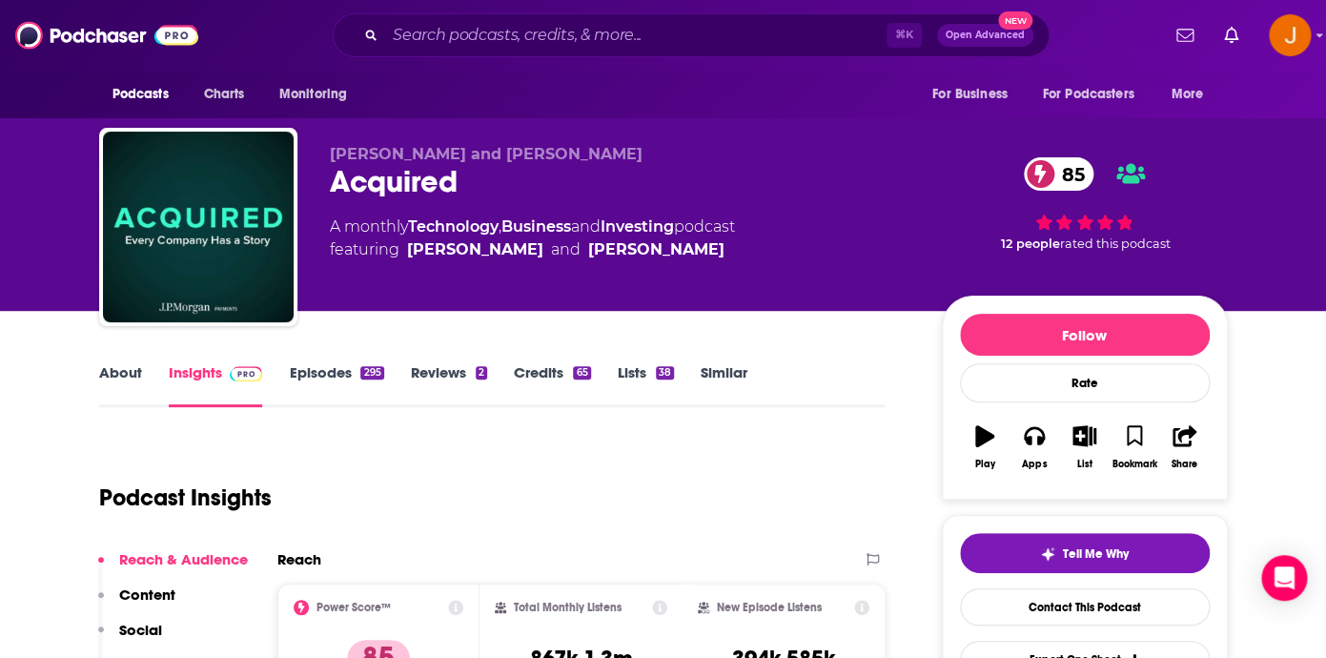
scroll to position [54, 0]
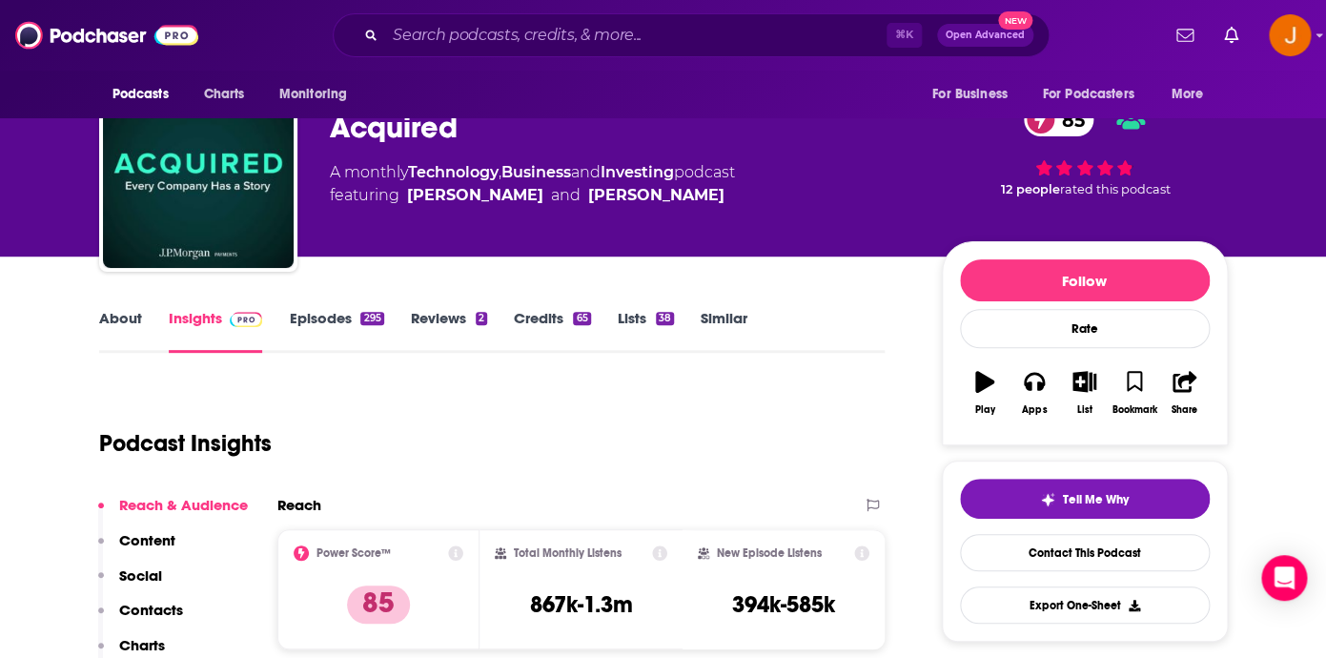
click at [317, 316] on link "Episodes 295" at bounding box center [336, 331] width 94 height 44
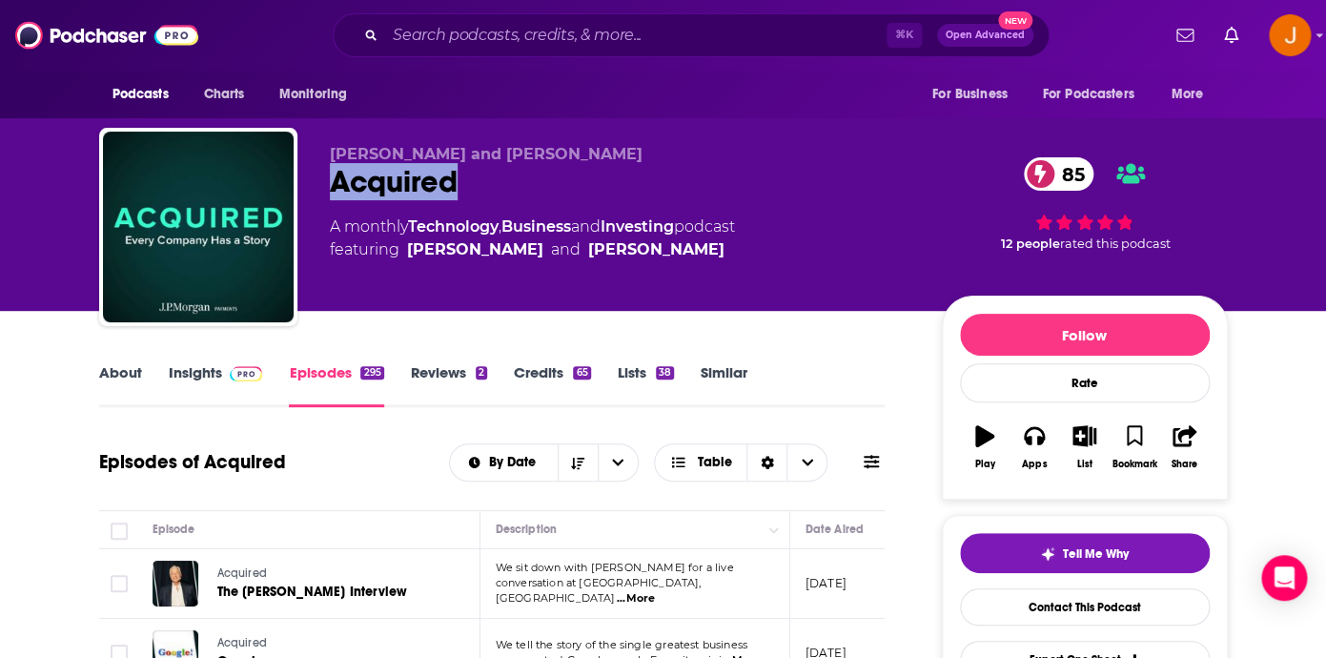
drag, startPoint x: 325, startPoint y: 189, endPoint x: 485, endPoint y: 189, distance: 160.1
click at [484, 189] on div "[PERSON_NAME] and [PERSON_NAME] Acquired 85 A monthly Technology , Business and…" at bounding box center [663, 231] width 1128 height 206
copy h2 "Acquired"
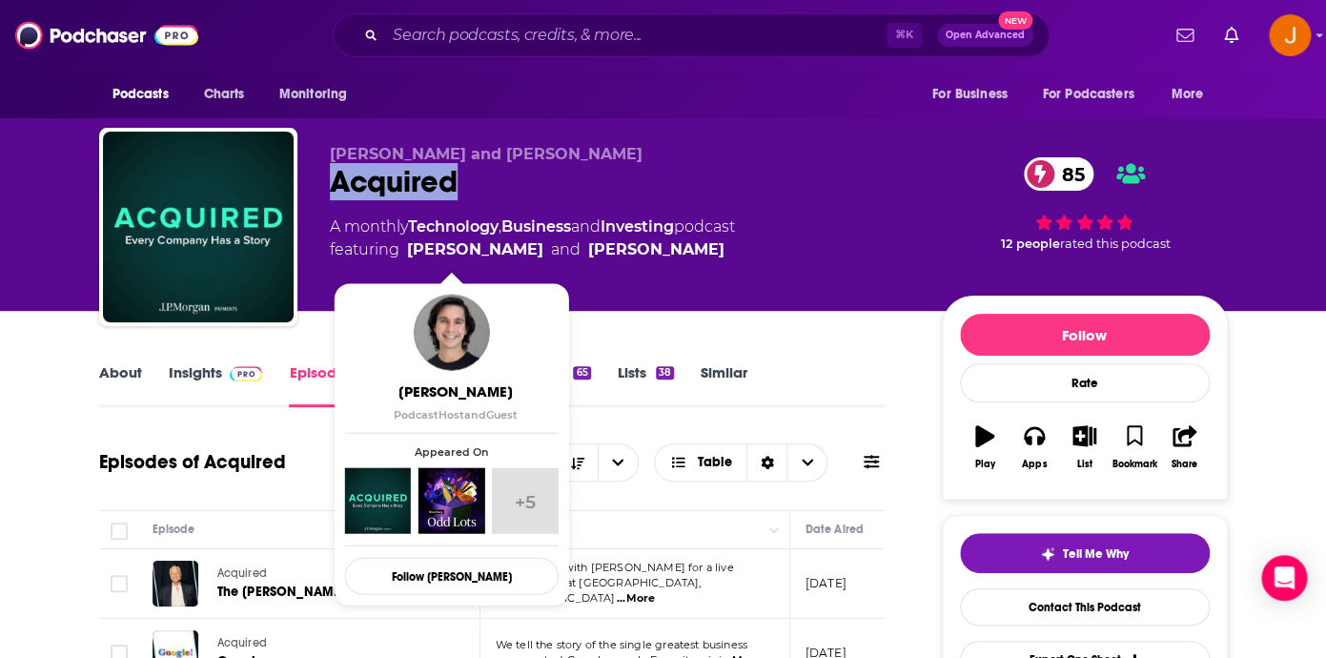
drag, startPoint x: 716, startPoint y: 262, endPoint x: 404, endPoint y: 256, distance: 311.7
click at [404, 256] on span "featuring Ben Gilbert and David Rosenthal" at bounding box center [532, 249] width 405 height 23
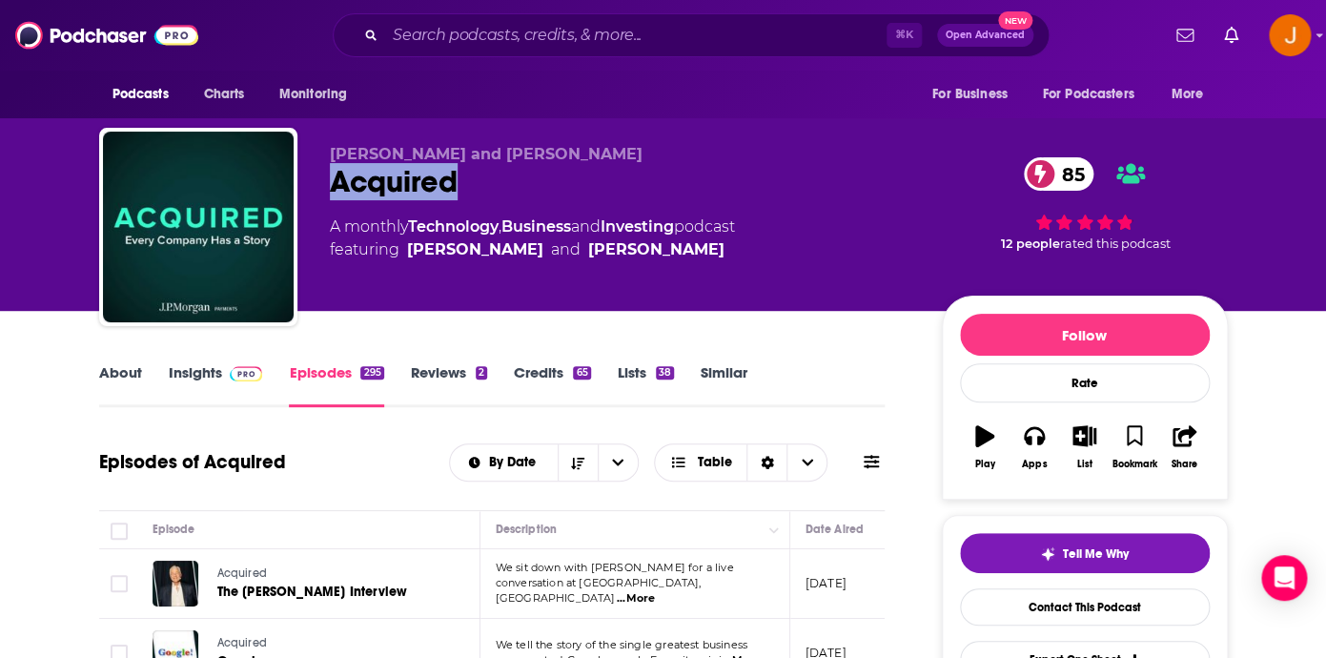
copy span "Ben Gilbert and David Rosenthal"
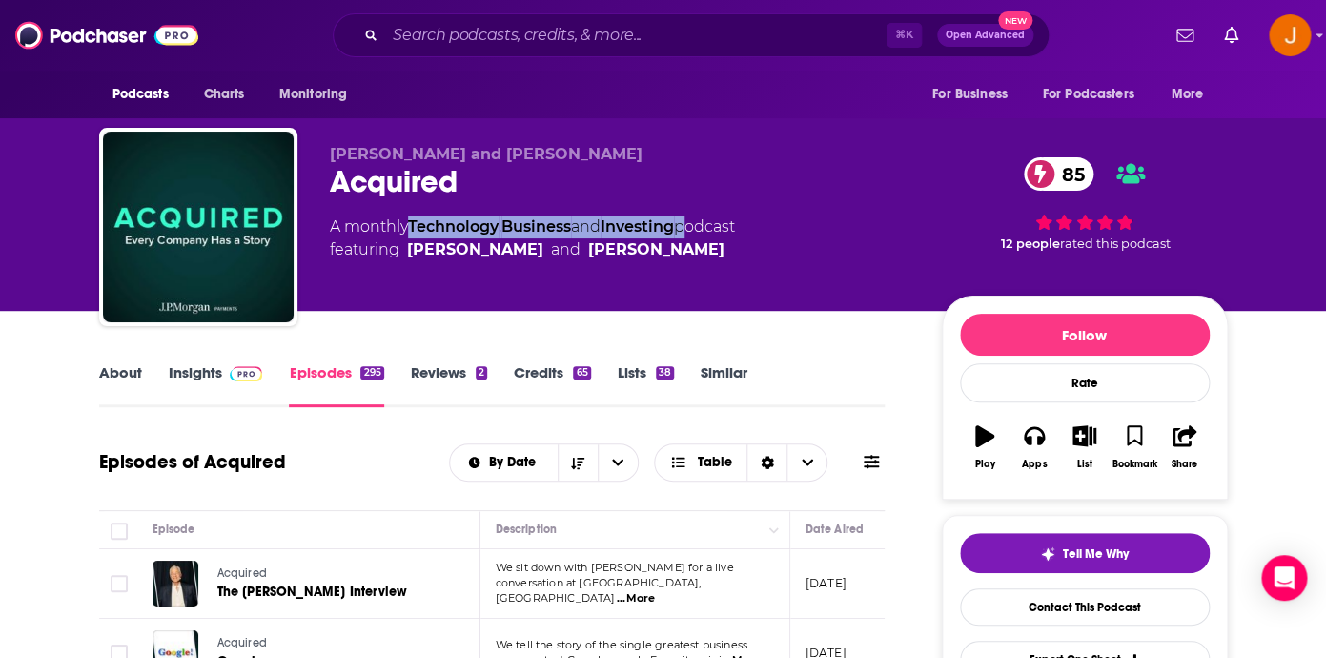
drag, startPoint x: 694, startPoint y: 224, endPoint x: 402, endPoint y: 289, distance: 298.7
click at [414, 236] on div "A monthly Technology , Business and Investing podcast featuring Ben Gilbert and…" at bounding box center [532, 238] width 405 height 46
copy div "Technology , Business and Investing"
click at [200, 366] on link "Insights" at bounding box center [216, 385] width 94 height 44
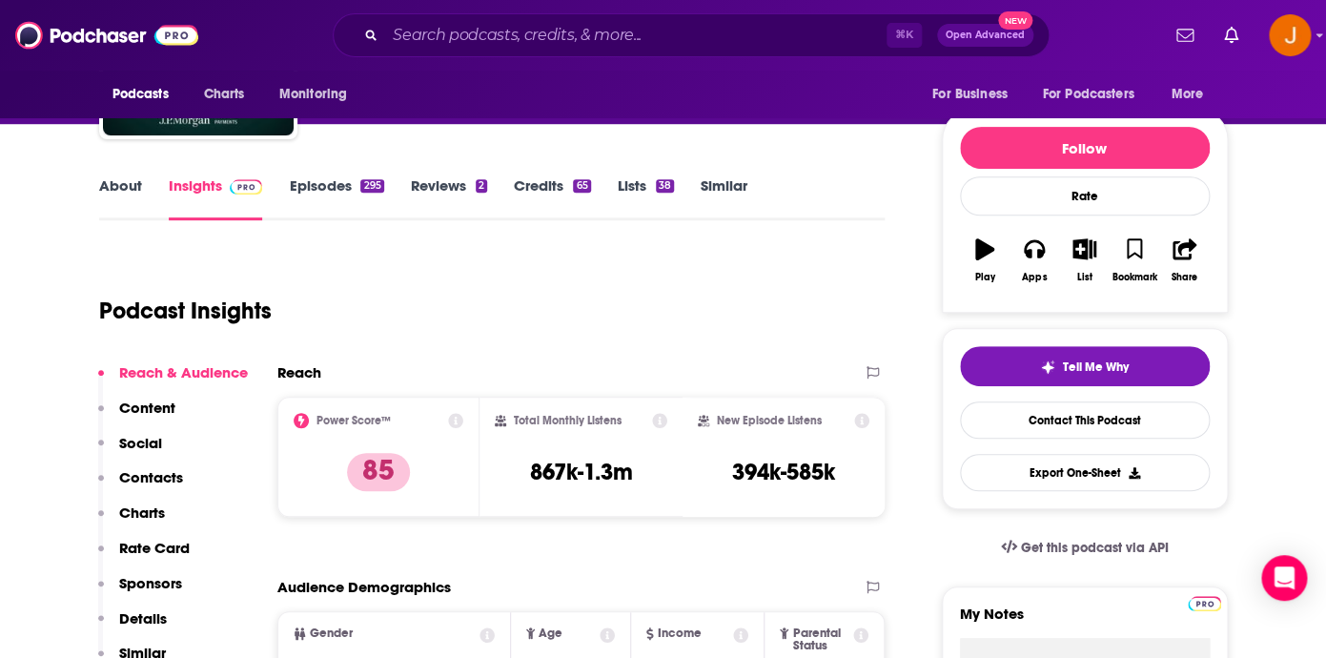
scroll to position [225, 0]
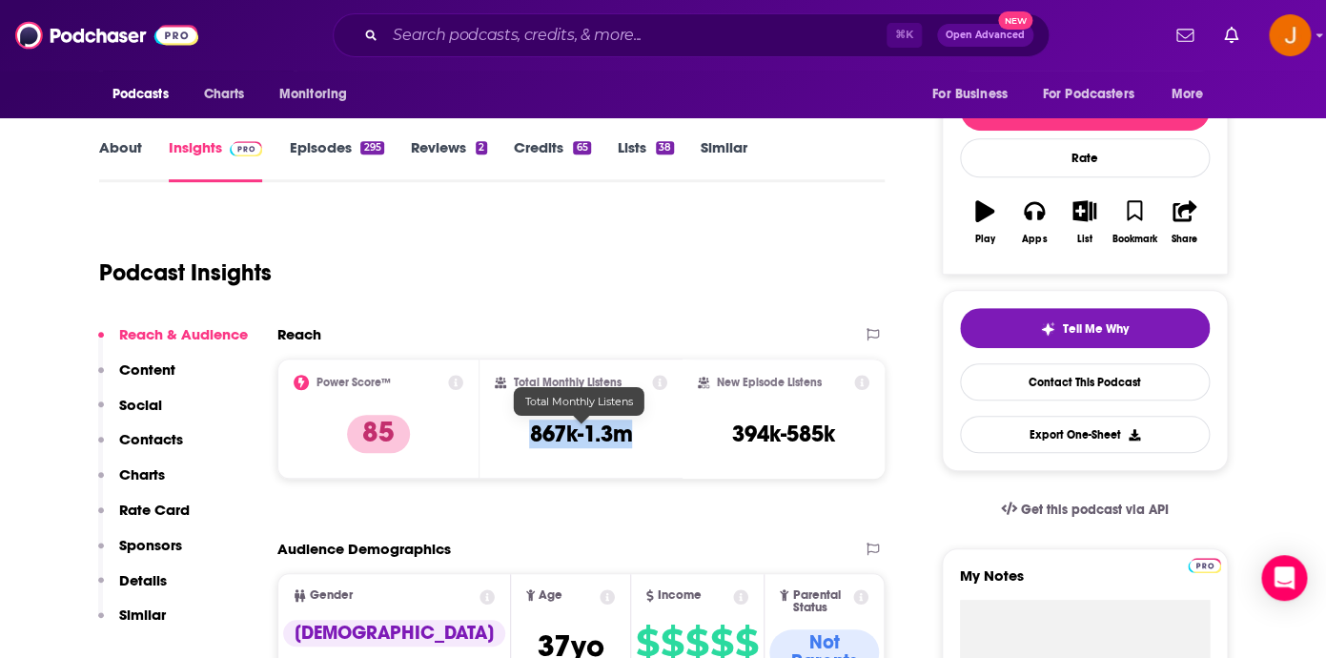
drag, startPoint x: 529, startPoint y: 441, endPoint x: 630, endPoint y: 440, distance: 101.0
click at [630, 440] on h3 "867k-1.3m" at bounding box center [580, 433] width 103 height 29
copy h3 "867k-1.3m"
click at [139, 442] on p "Contacts" at bounding box center [151, 439] width 64 height 18
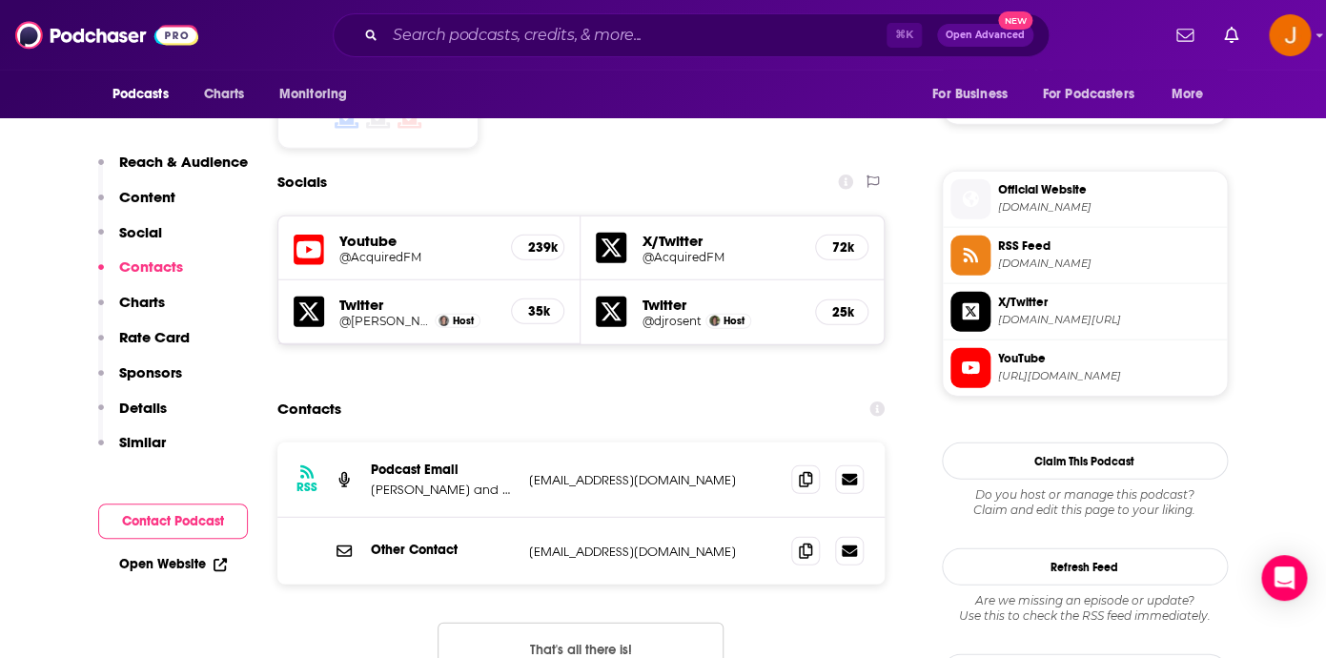
scroll to position [1623, 0]
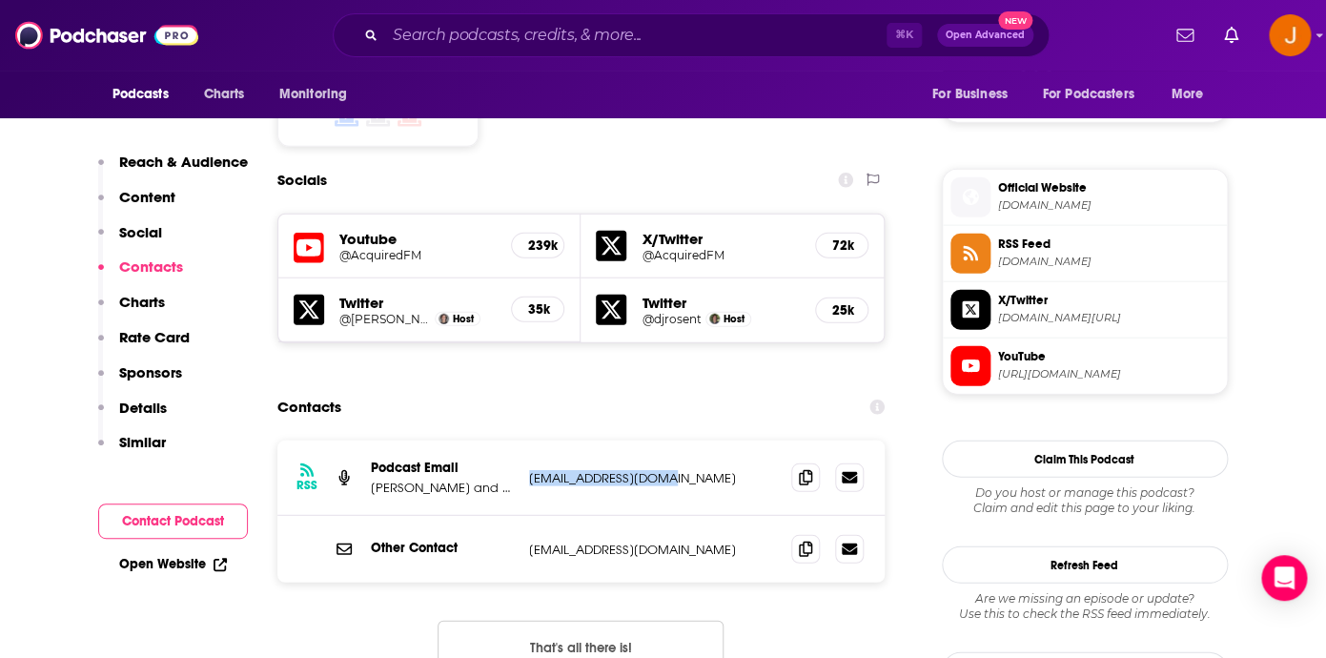
drag, startPoint x: 667, startPoint y: 366, endPoint x: 528, endPoint y: 356, distance: 139.5
click at [528, 440] on div "RSS Podcast Email Ben Gilbert and David Rosenthal acquiredfm@gmail.com acquired…" at bounding box center [581, 477] width 608 height 75
copy p "acquiredfm@gmail.com"
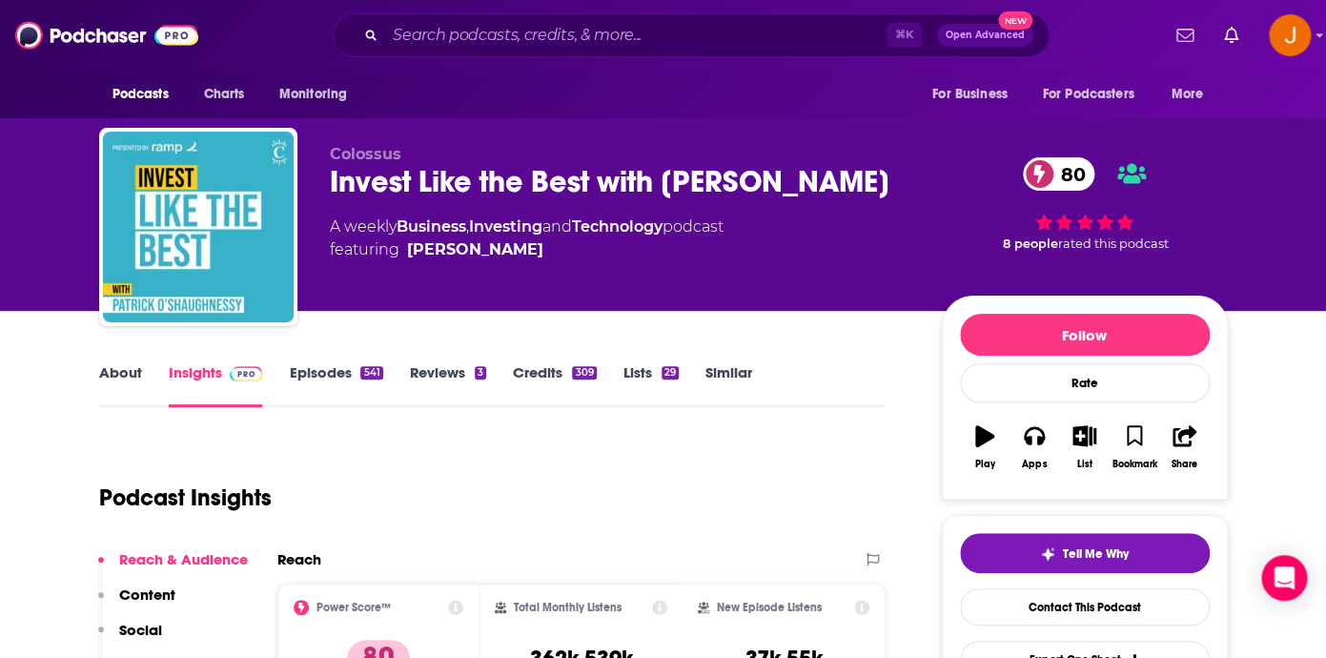
drag, startPoint x: 318, startPoint y: 177, endPoint x: 572, endPoint y: 230, distance: 258.9
click at [576, 228] on div "Colossus Invest Like the Best with [PERSON_NAME] 80 A weekly Business , Investi…" at bounding box center [663, 231] width 1128 height 206
copy h2 "Invest Like the Best with [PERSON_NAME]"
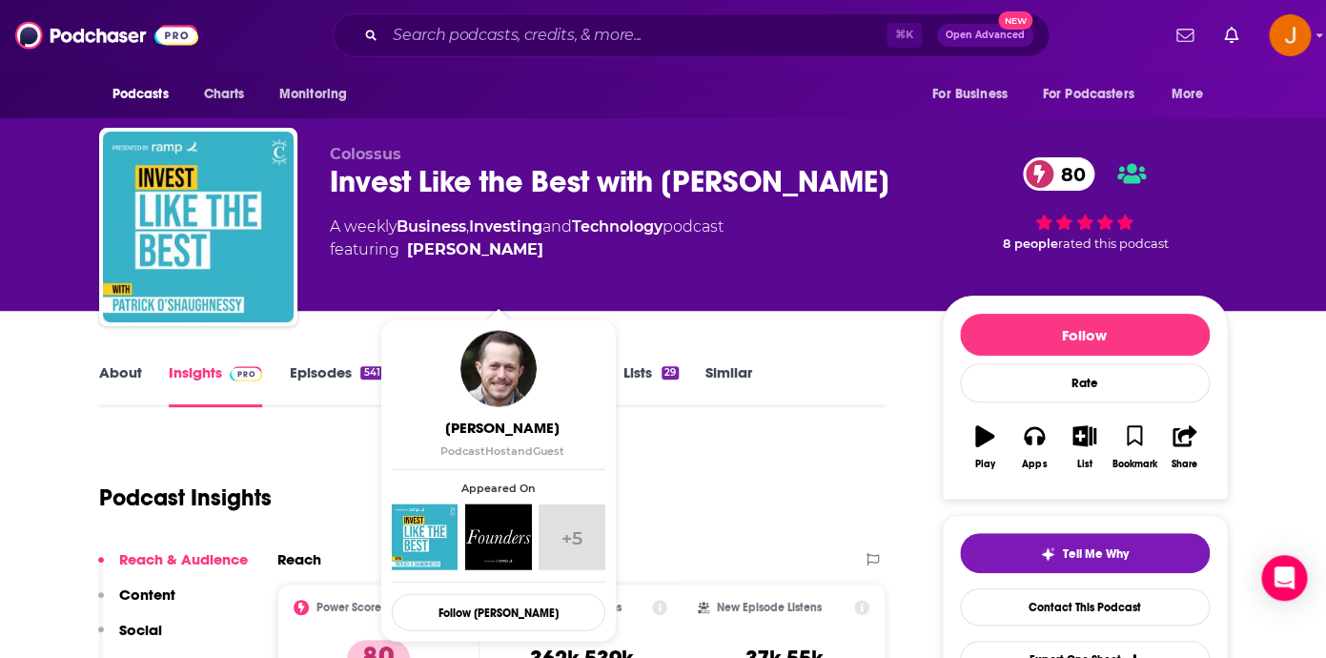
drag, startPoint x: 624, startPoint y: 277, endPoint x: 409, endPoint y: 291, distance: 215.8
click at [409, 261] on span "featuring [PERSON_NAME]" at bounding box center [527, 249] width 394 height 23
copy link "[PERSON_NAME]"
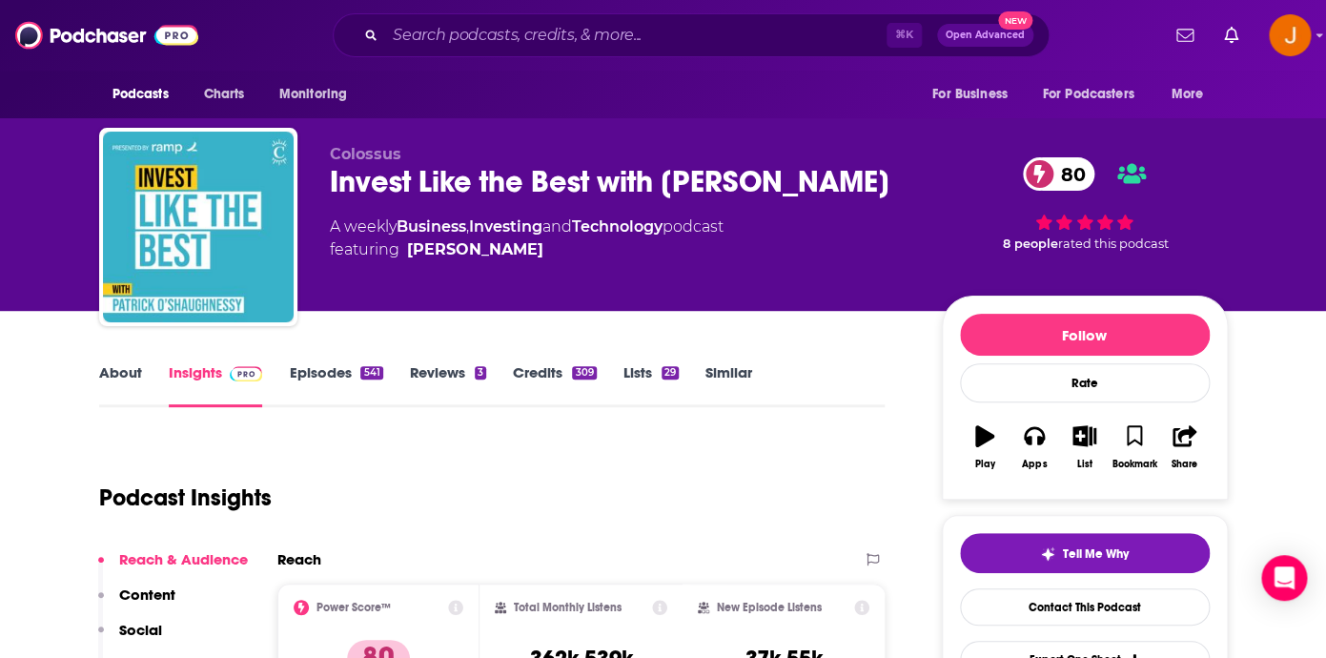
drag, startPoint x: 398, startPoint y: 249, endPoint x: 626, endPoint y: 252, distance: 227.8
click at [626, 252] on div "Colossus Invest Like the Best with [PERSON_NAME] 80 A weekly Business , Investi…" at bounding box center [620, 221] width 581 height 152
drag, startPoint x: 682, startPoint y: 266, endPoint x: 402, endPoint y: 268, distance: 280.2
click at [402, 261] on div "A weekly Business , Investing and Technology podcast featuring [PERSON_NAME]" at bounding box center [527, 238] width 394 height 46
copy div "Business , Investing and Technology"
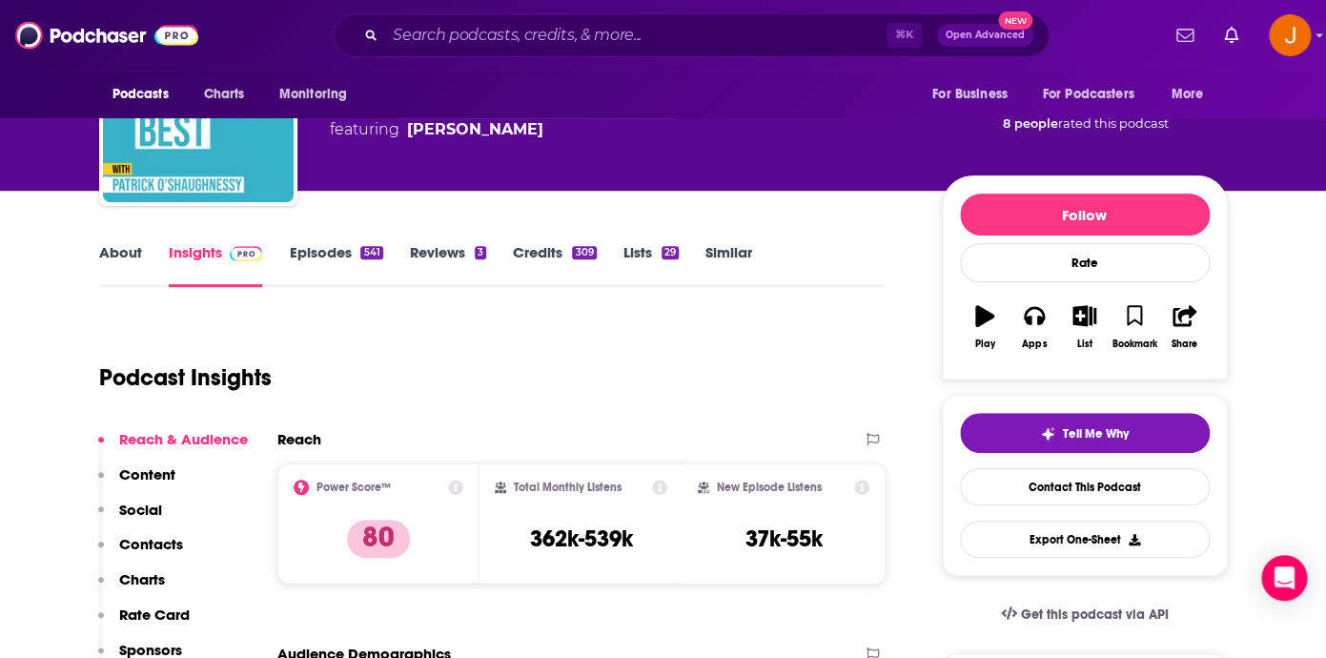
scroll to position [162, 0]
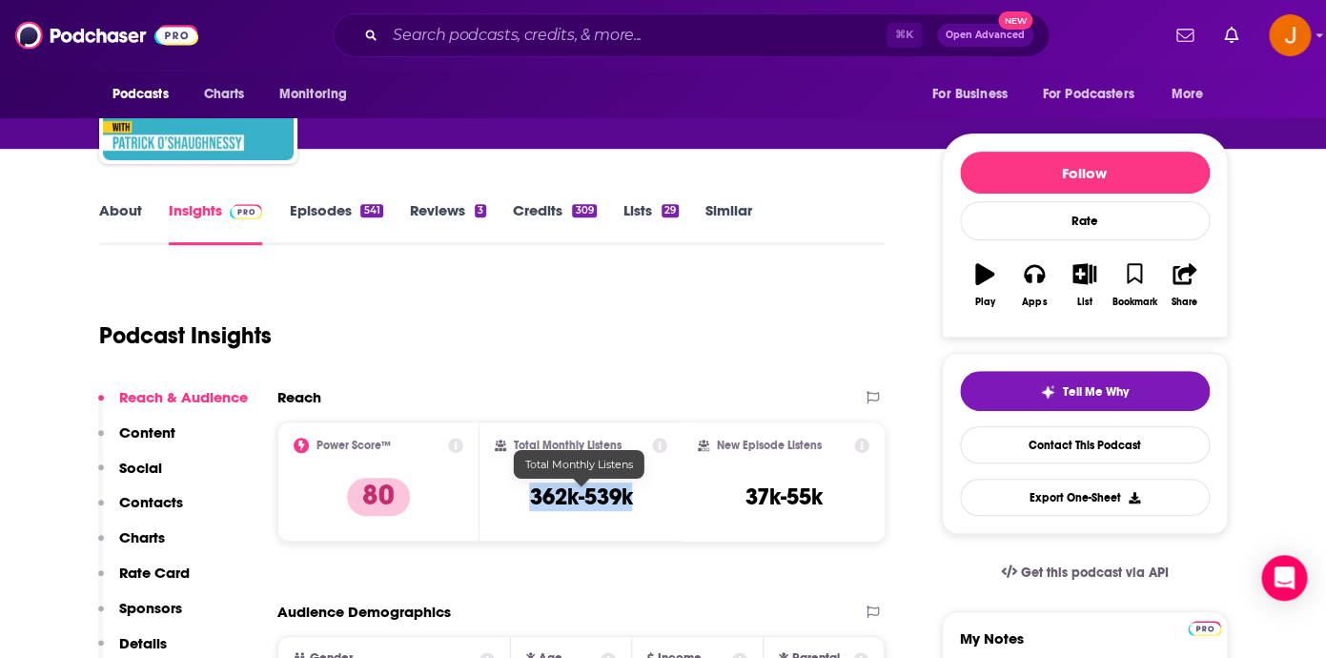
drag, startPoint x: 526, startPoint y: 496, endPoint x: 630, endPoint y: 502, distance: 104.1
click at [630, 502] on div "Total Monthly Listens 362k-539k" at bounding box center [581, 481] width 172 height 88
copy h3 "362k-539k"
click at [161, 517] on button "Contacts" at bounding box center [140, 510] width 85 height 35
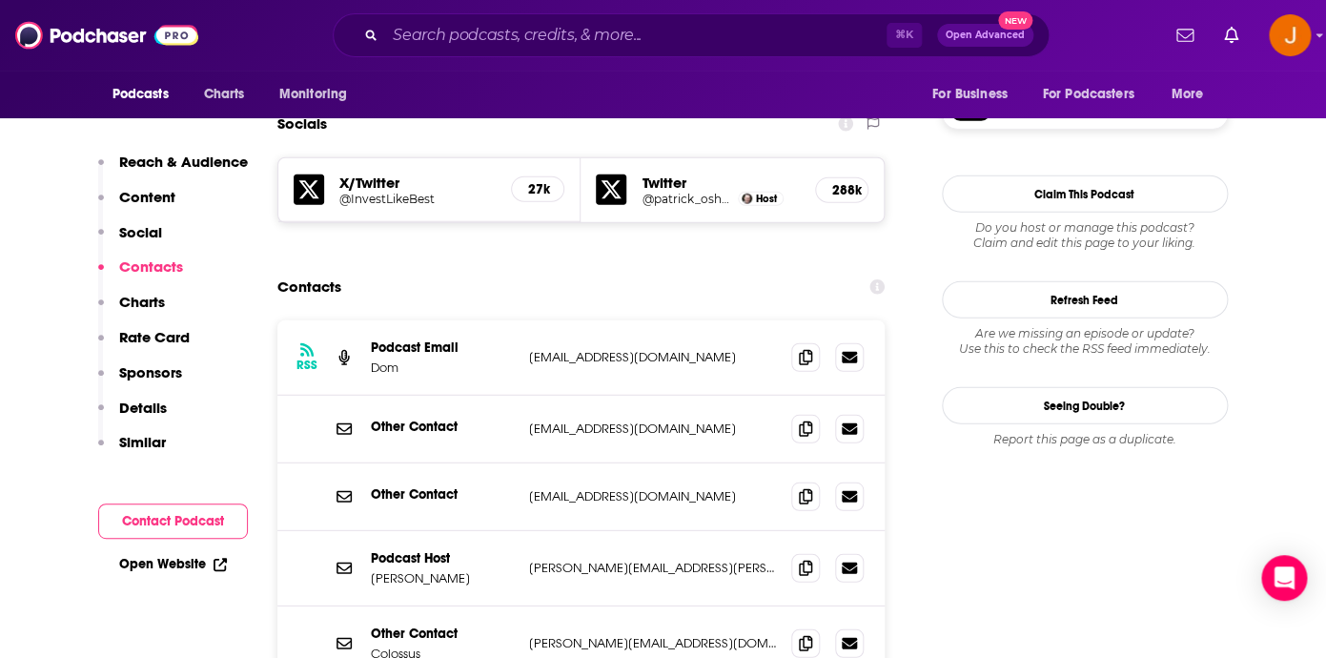
scroll to position [1659, 0]
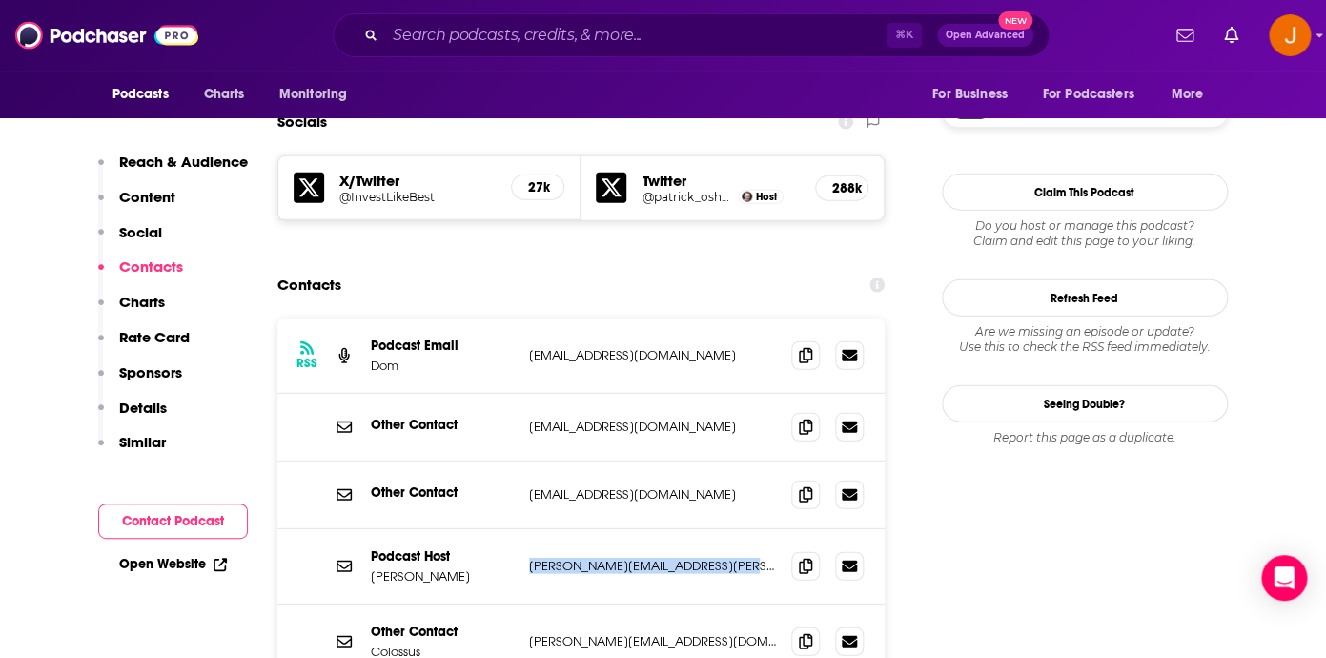
drag, startPoint x: 525, startPoint y: 486, endPoint x: 745, endPoint y: 488, distance: 220.2
click at [745, 529] on div "Podcast Host Patrick O'Shaughnessy patrick.w.oshaughnessy@gmail.com patrick.w.o…" at bounding box center [581, 566] width 608 height 75
copy p "patrick.w.oshaughnessy@gmail.com"
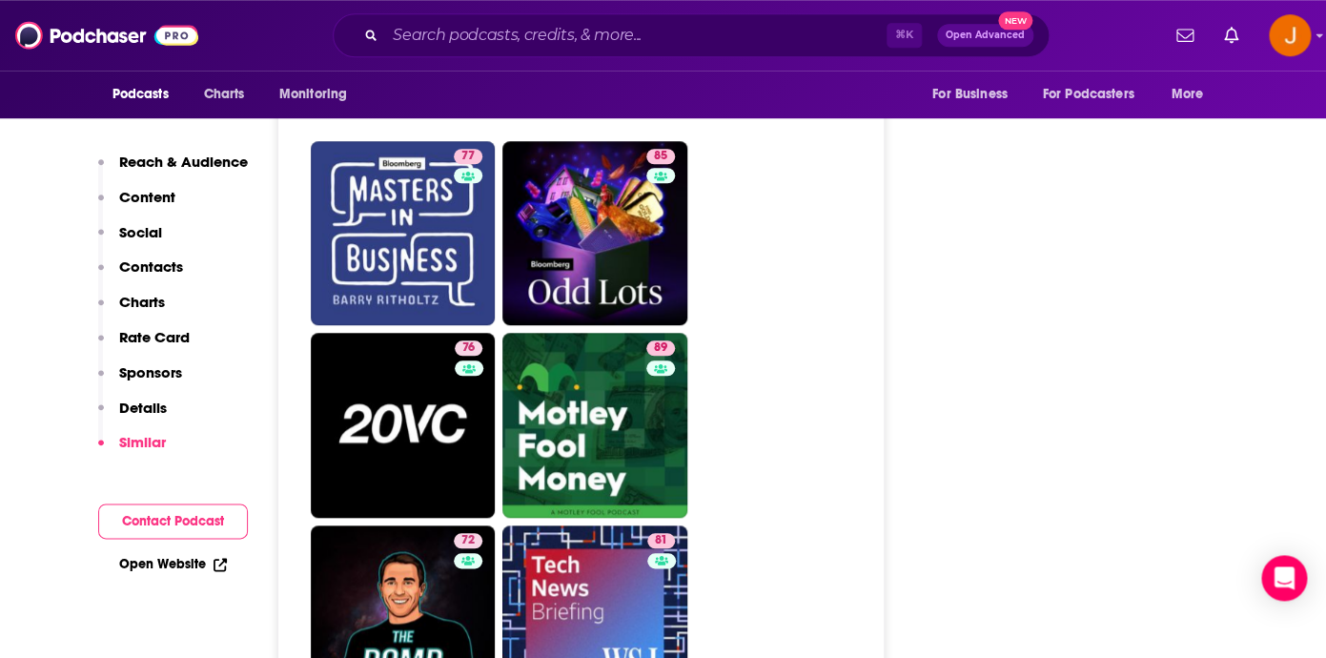
scroll to position [5734, 0]
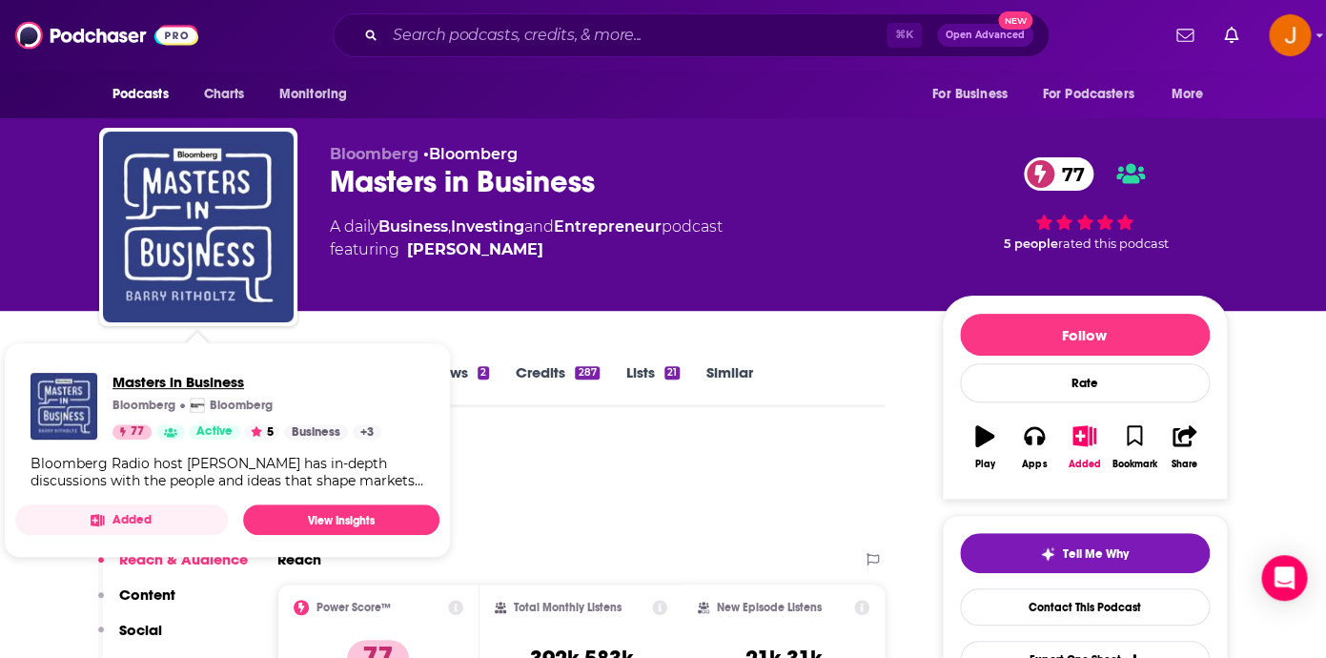
click at [335, 374] on span "Masters in Business" at bounding box center [246, 382] width 269 height 18
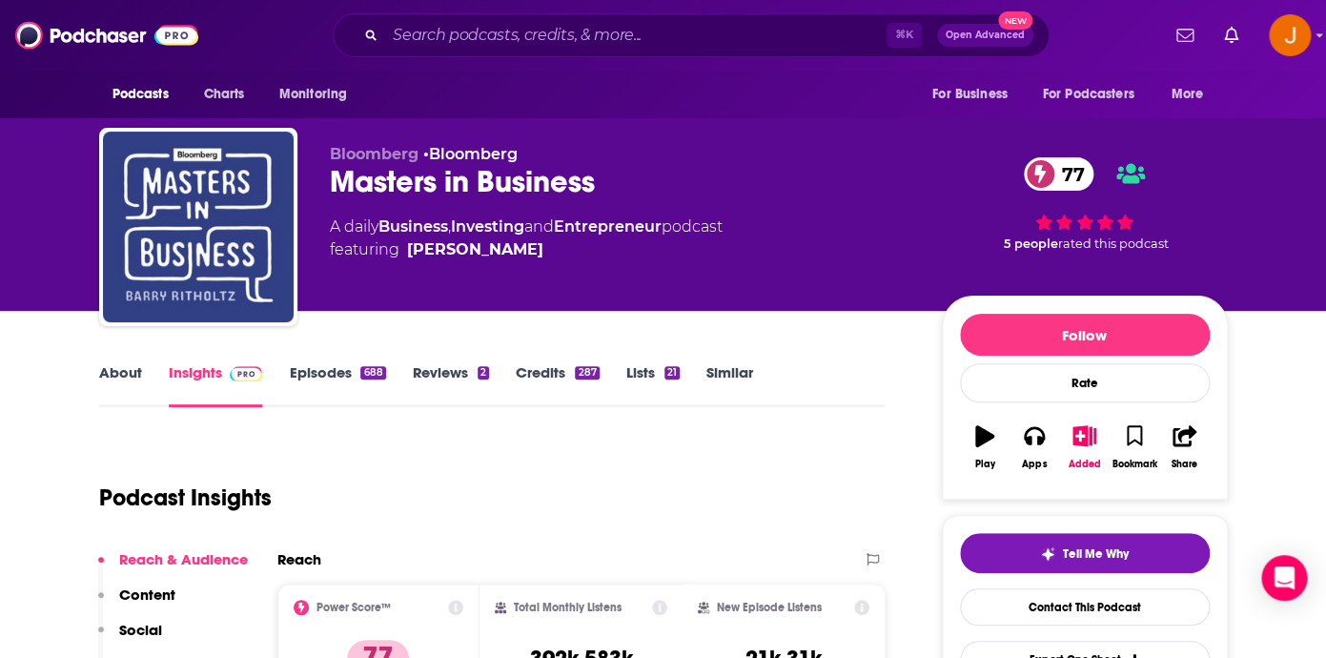
click at [305, 371] on link "Episodes 688" at bounding box center [337, 385] width 96 height 44
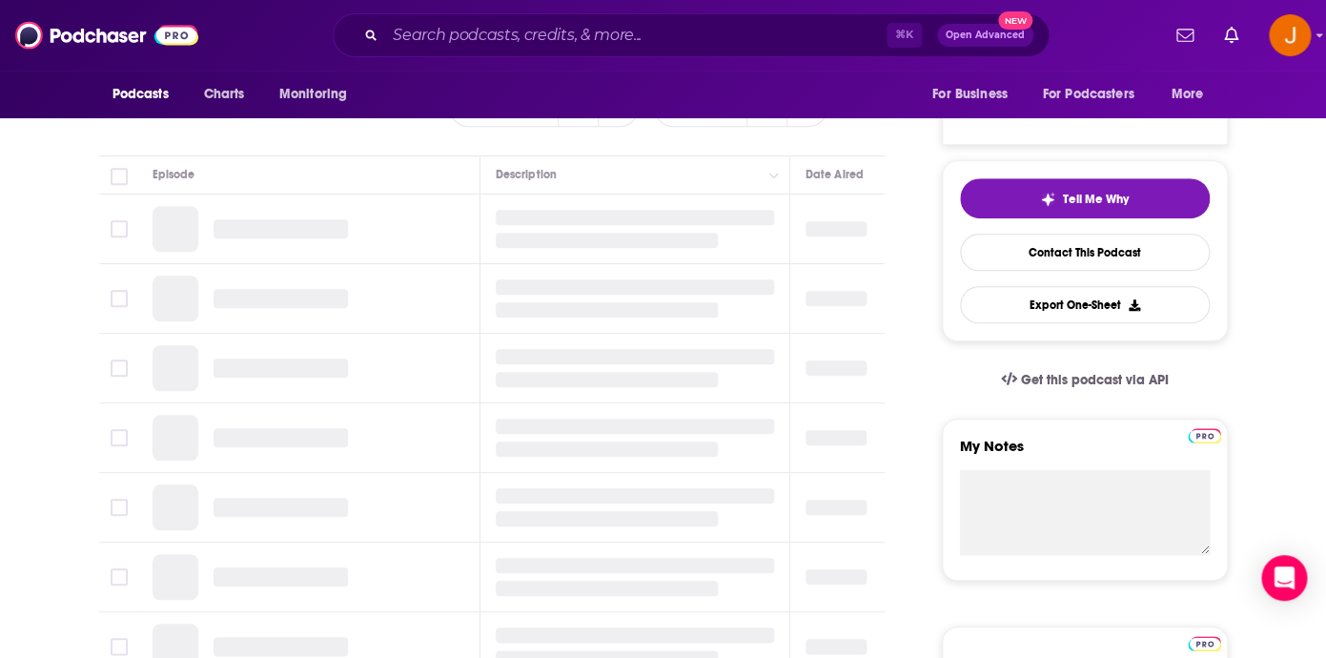
scroll to position [356, 0]
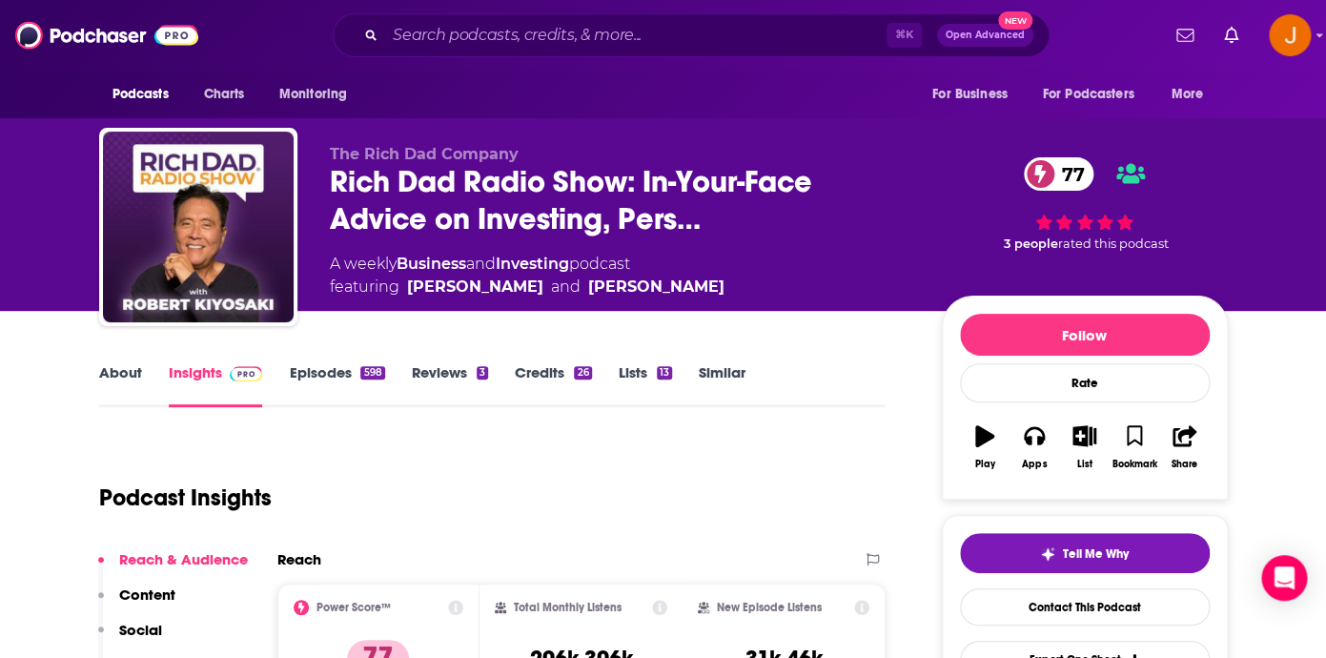
click at [347, 371] on link "Episodes 598" at bounding box center [336, 385] width 95 height 44
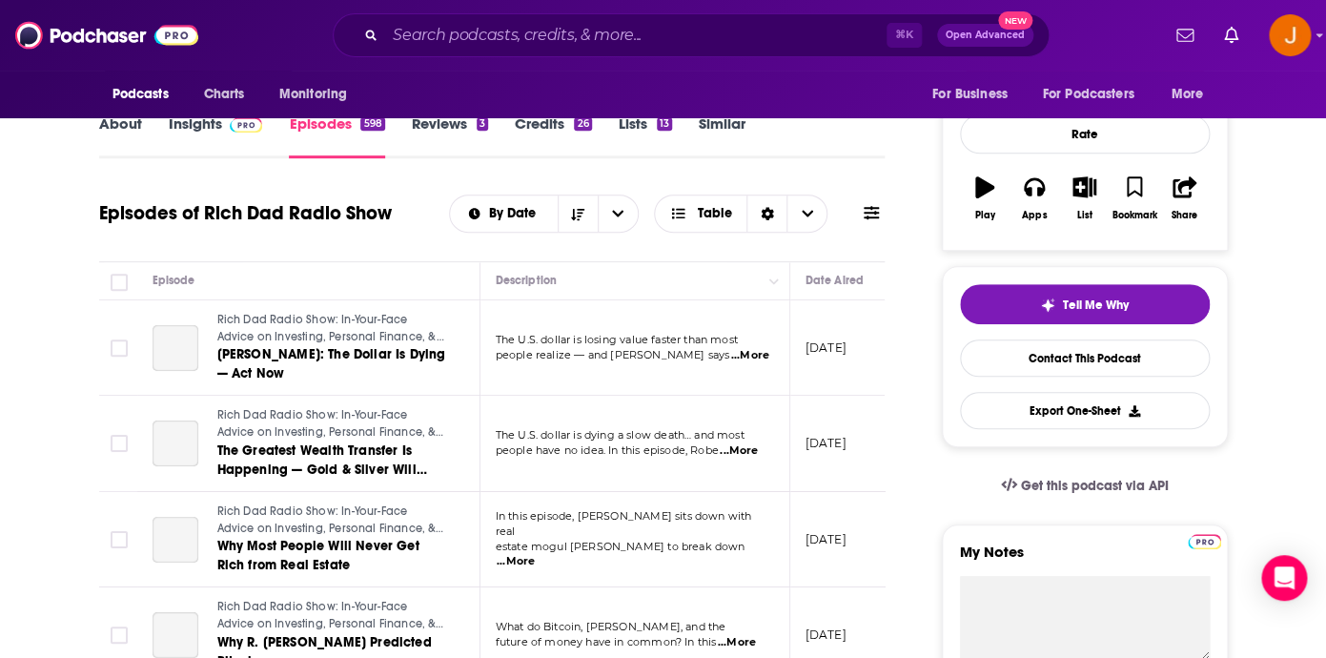
scroll to position [282, 0]
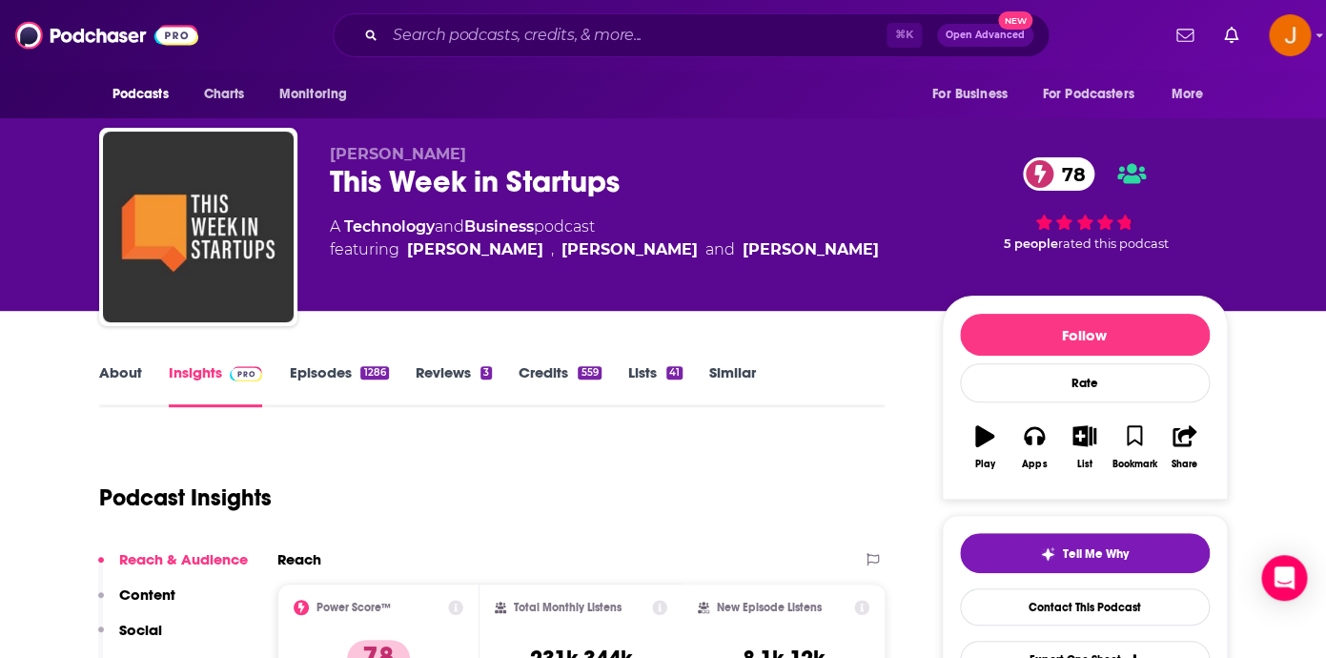
click at [299, 378] on link "Episodes 1286" at bounding box center [338, 385] width 99 height 44
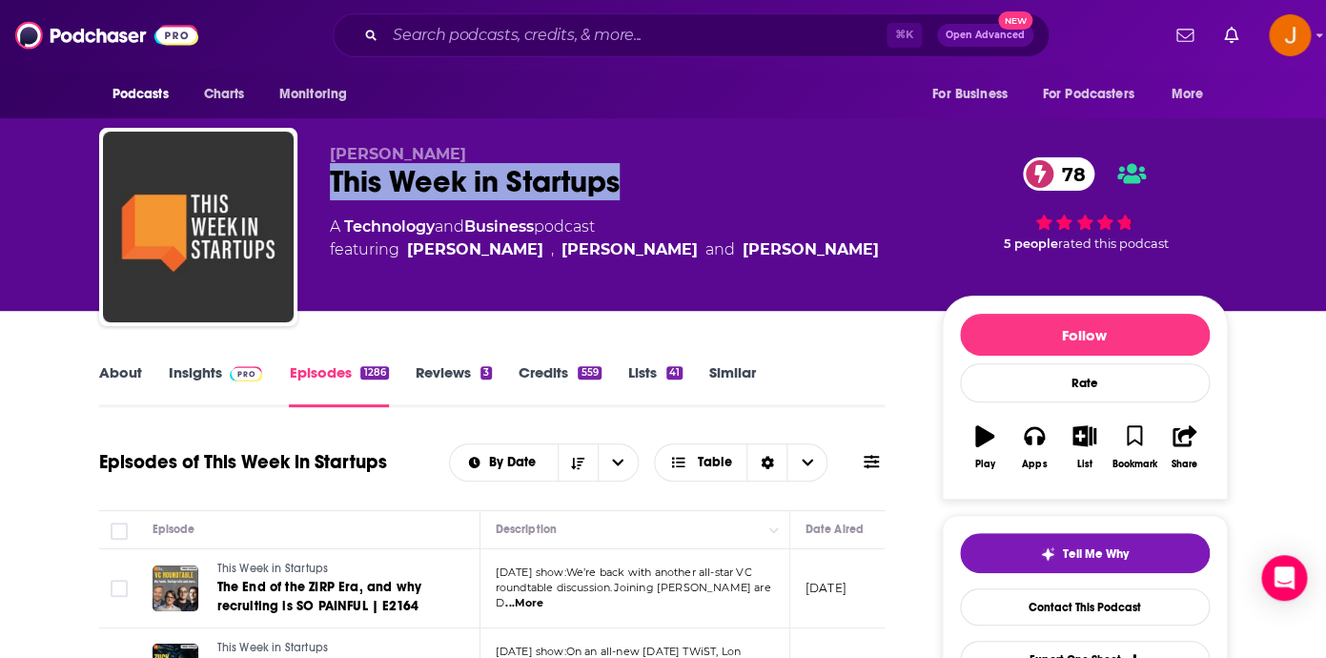
drag, startPoint x: 328, startPoint y: 186, endPoint x: 672, endPoint y: 189, distance: 344.0
click at [670, 191] on div "Jason Calacanis This Week in Startups 78 A Technology and Business podcast feat…" at bounding box center [663, 231] width 1128 height 206
copy h2 "This Week in Startups"
drag, startPoint x: 321, startPoint y: 149, endPoint x: 459, endPoint y: 150, distance: 138.2
click at [459, 149] on div "Jason Calacanis This Week in Startups 78 A Technology and Business podcast feat…" at bounding box center [663, 231] width 1128 height 206
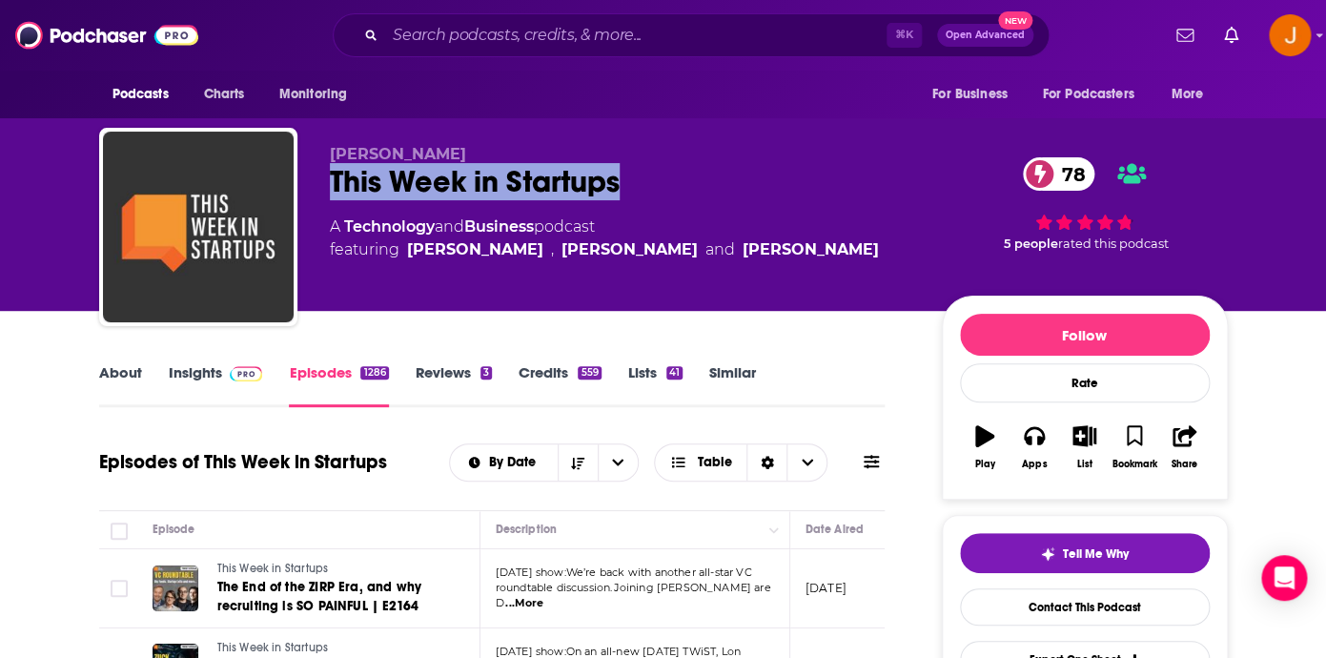
copy span "Jason Calacanis"
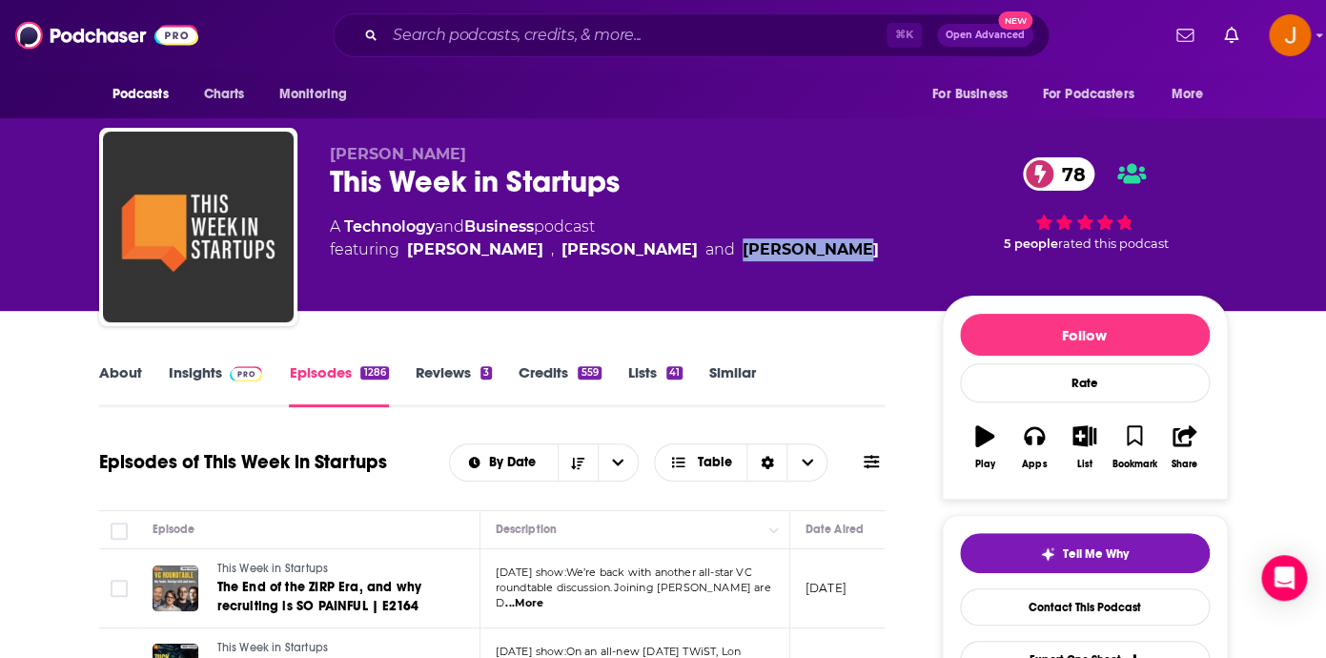
drag, startPoint x: 811, startPoint y: 265, endPoint x: 629, endPoint y: 252, distance: 182.5
click at [676, 261] on div "Jason Calacanis This Week in Startups 78 A Technology and Business podcast feat…" at bounding box center [620, 221] width 581 height 152
click at [675, 211] on div "Jason Calacanis This Week in Startups 78 A Technology and Business podcast feat…" at bounding box center [620, 221] width 581 height 152
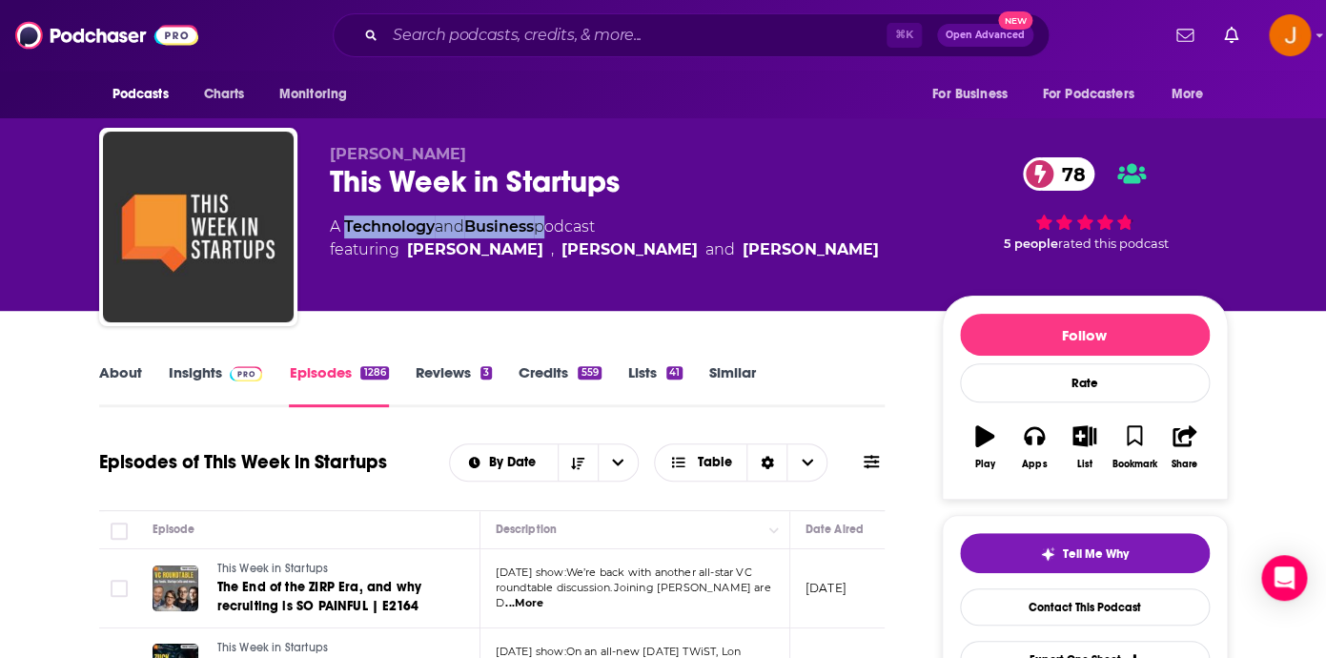
drag, startPoint x: 547, startPoint y: 228, endPoint x: 346, endPoint y: 229, distance: 201.1
click at [346, 229] on div "A Technology and Business podcast featuring Molly Wood , Jason Calacanis and Al…" at bounding box center [604, 238] width 549 height 46
copy div "Technology and Business"
click at [200, 375] on link "Insights" at bounding box center [216, 385] width 94 height 44
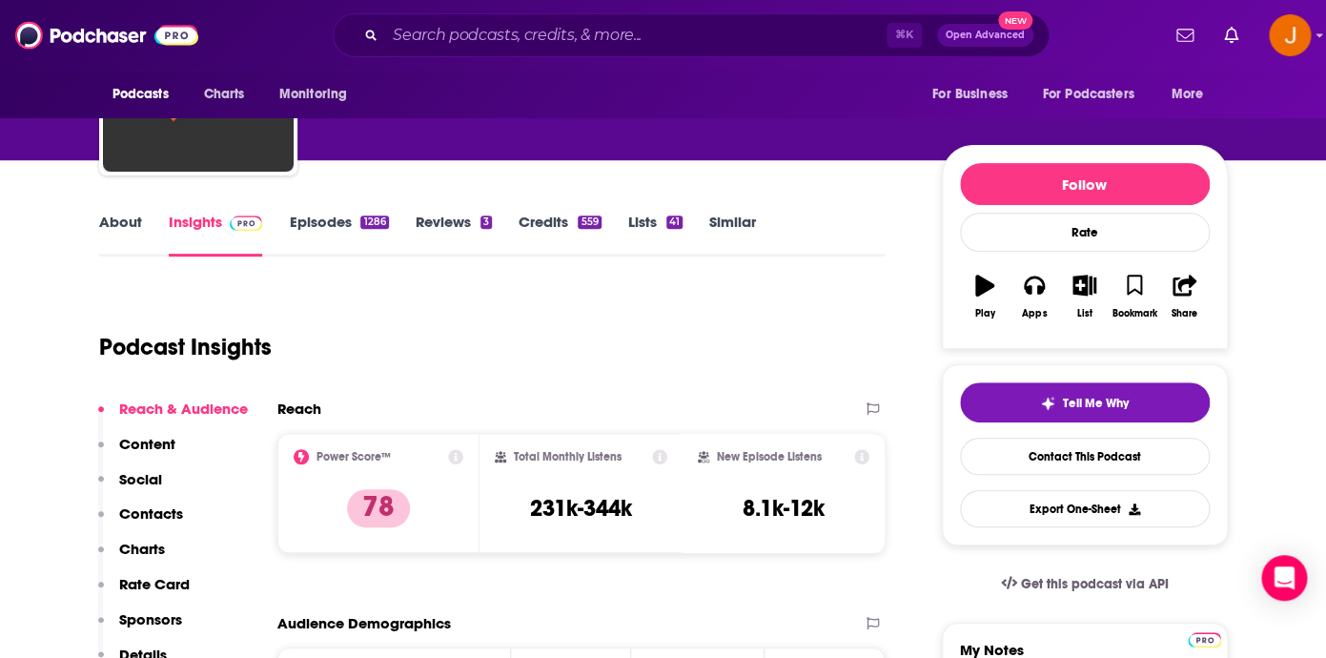
scroll to position [315, 0]
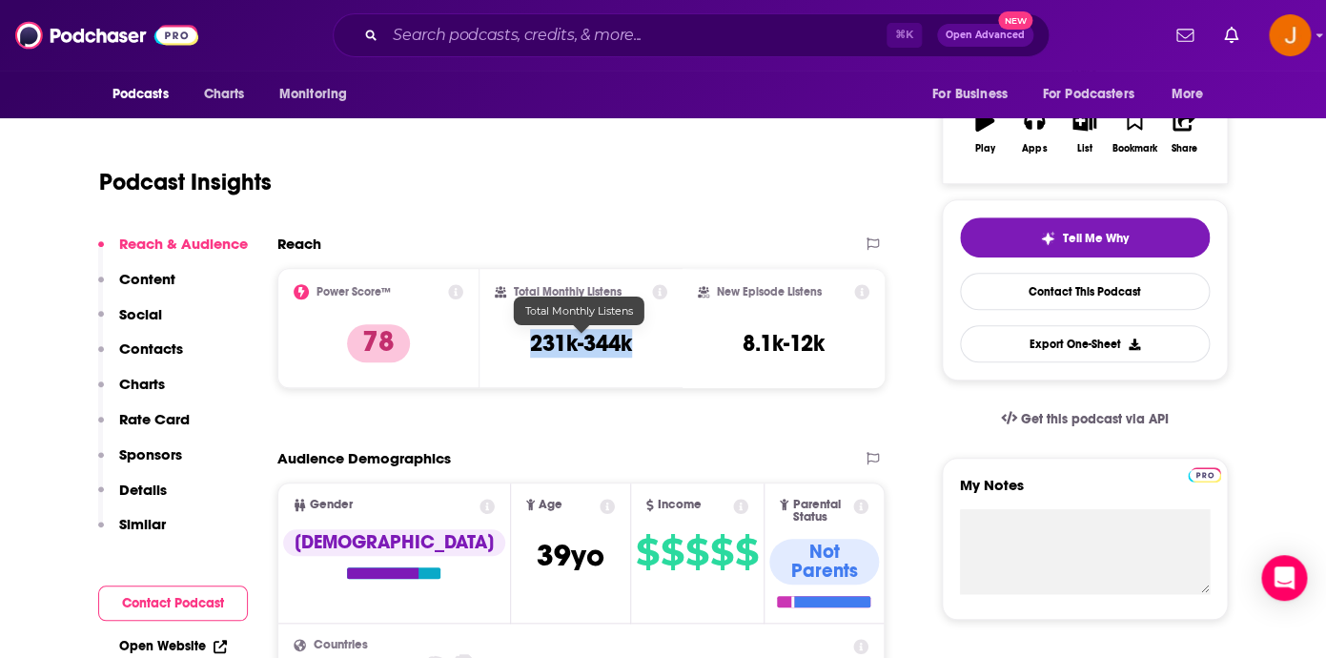
drag, startPoint x: 519, startPoint y: 341, endPoint x: 632, endPoint y: 351, distance: 112.9
click at [632, 351] on div "Total Monthly Listens 231k-344k" at bounding box center [581, 328] width 172 height 88
click at [142, 345] on p "Contacts" at bounding box center [151, 348] width 64 height 18
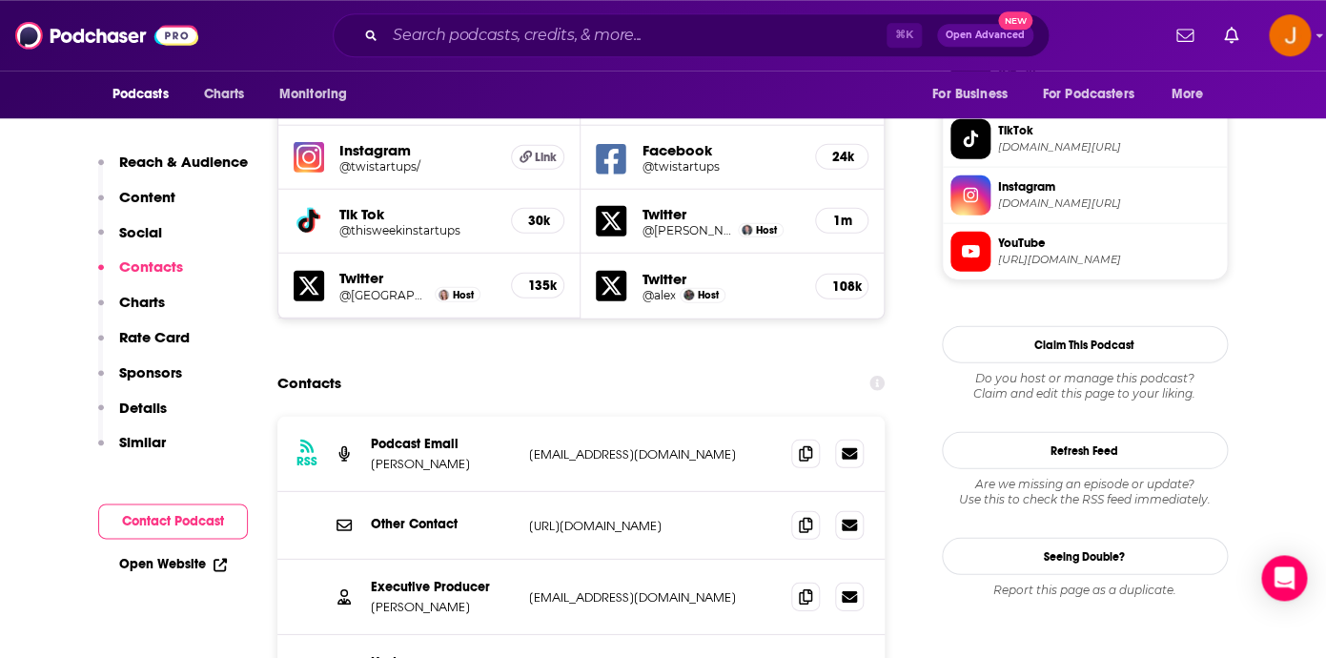
scroll to position [1734, 0]
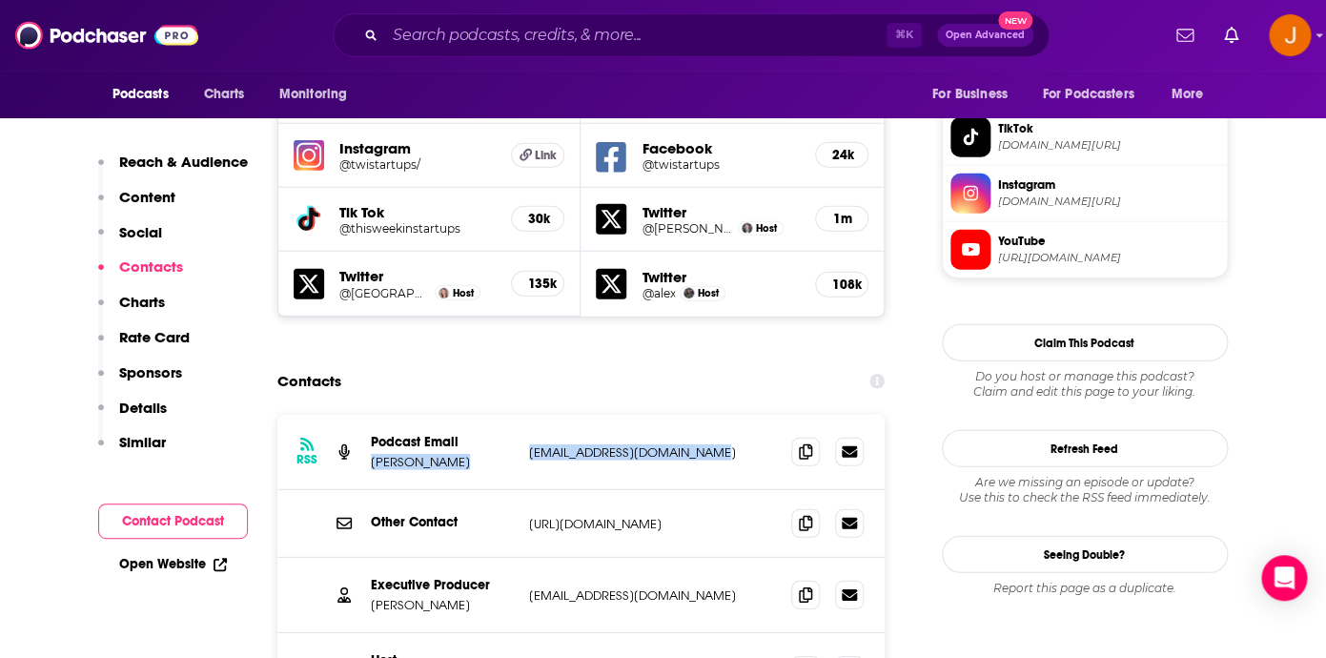
drag, startPoint x: 721, startPoint y: 370, endPoint x: 520, endPoint y: 356, distance: 201.5
click at [520, 415] on div "RSS Podcast Email Jason Calacanis thisweekinstudios@gmail.com thisweekinstudios…" at bounding box center [581, 452] width 608 height 75
copy div "Jason Calacanis thisweekinstudios@gmail.com"
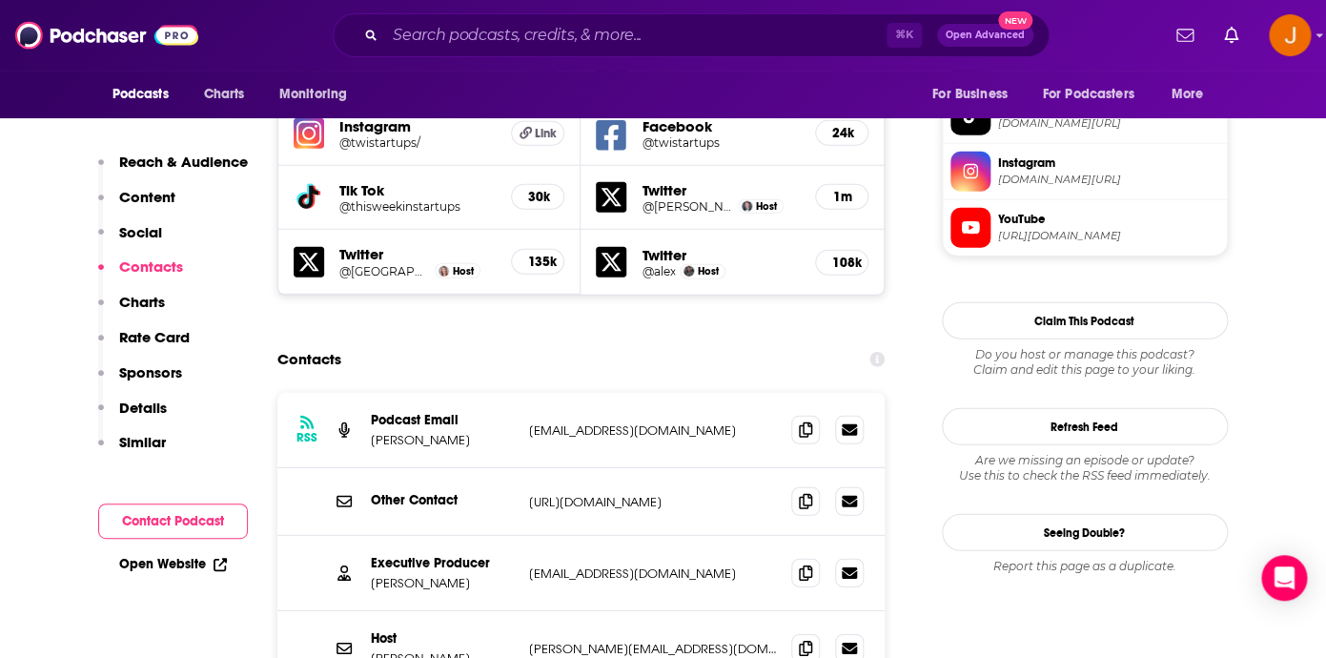
click at [566, 393] on div "RSS Podcast Email Jason Calacanis thisweekinstudios@gmail.com thisweekinstudios…" at bounding box center [581, 430] width 608 height 75
drag, startPoint x: 735, startPoint y: 326, endPoint x: 529, endPoint y: 337, distance: 206.2
click at [529, 422] on p "thisweekinstudios@gmail.com" at bounding box center [653, 430] width 248 height 16
copy p "thisweekinstudios@gmail.com"
drag, startPoint x: 703, startPoint y: 483, endPoint x: 527, endPoint y: 478, distance: 176.4
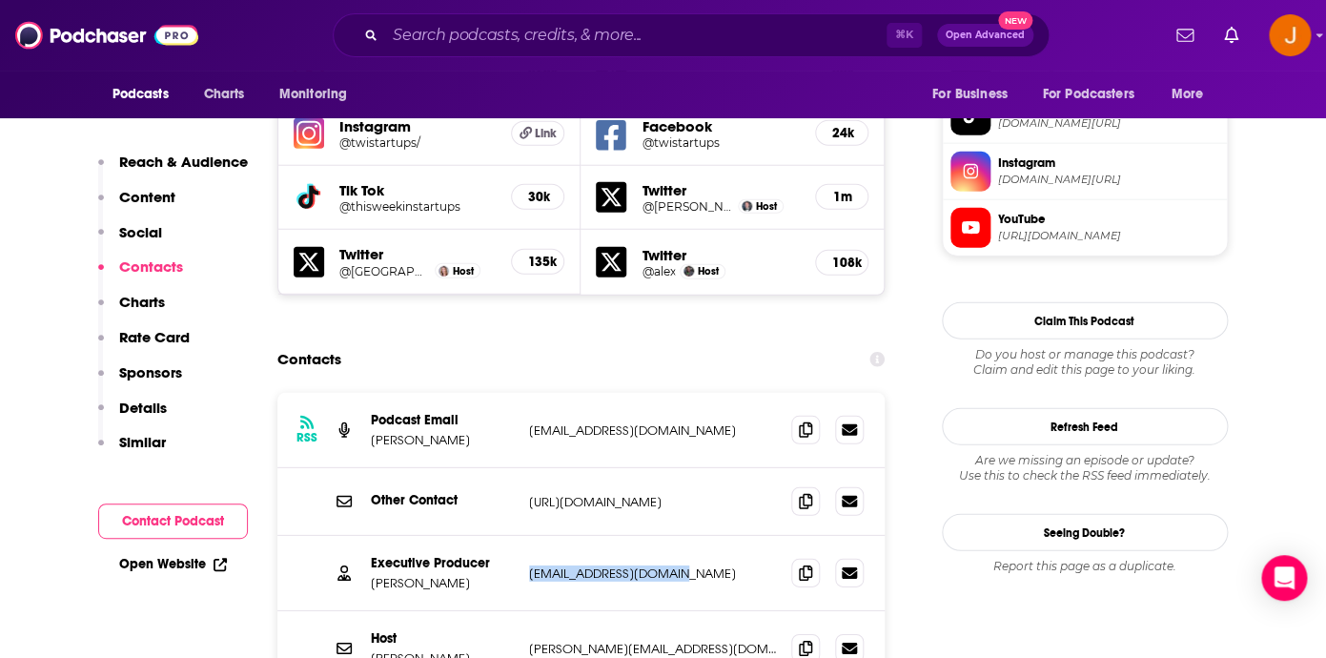
click at [529, 565] on p "jacquideegan@gmail.com" at bounding box center [653, 573] width 248 height 16
click at [527, 536] on div "Executive Producer Jacqui Deegan jacquideegan@gmail.com jacquideegan@gmail.com" at bounding box center [581, 573] width 608 height 75
drag, startPoint x: 521, startPoint y: 478, endPoint x: 704, endPoint y: 478, distance: 183.0
click at [704, 536] on div "Executive Producer Jacqui Deegan jacquideegan@gmail.com jacquideegan@gmail.com" at bounding box center [581, 573] width 608 height 75
copy p "jacquideegan@gmail.com"
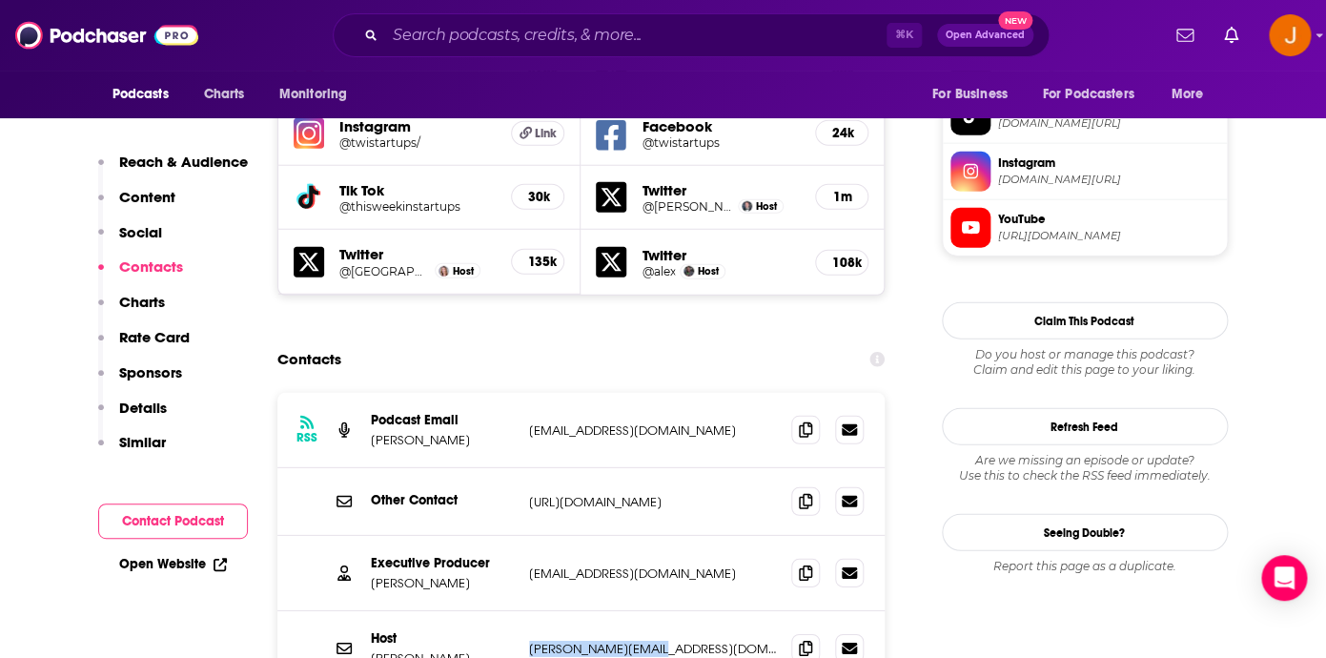
drag, startPoint x: 673, startPoint y: 558, endPoint x: 523, endPoint y: 553, distance: 149.7
click at [529, 640] on p "jason@calacanis.com" at bounding box center [653, 648] width 248 height 16
copy p "jason@calacanis.com"
drag, startPoint x: 704, startPoint y: 484, endPoint x: 525, endPoint y: 481, distance: 179.2
click at [529, 565] on p "jacquideegan@gmail.com" at bounding box center [653, 573] width 248 height 16
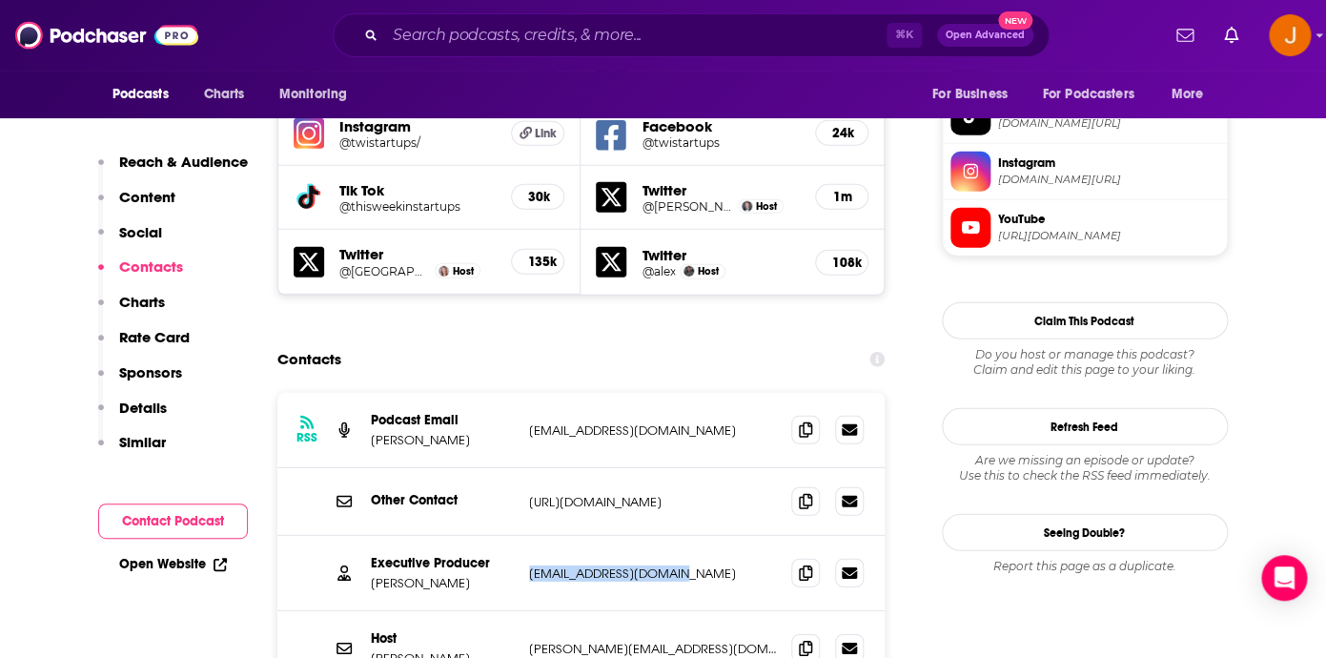
copy p "jacquideegan@gmail.com"
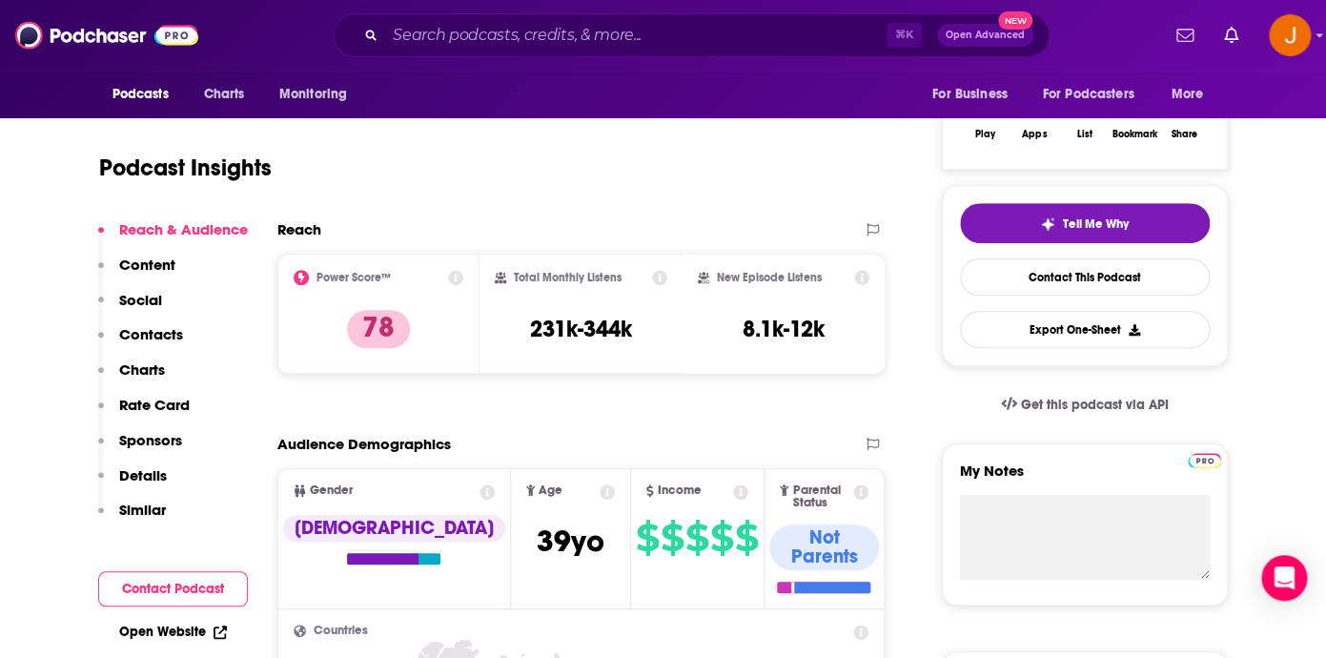
scroll to position [0, 0]
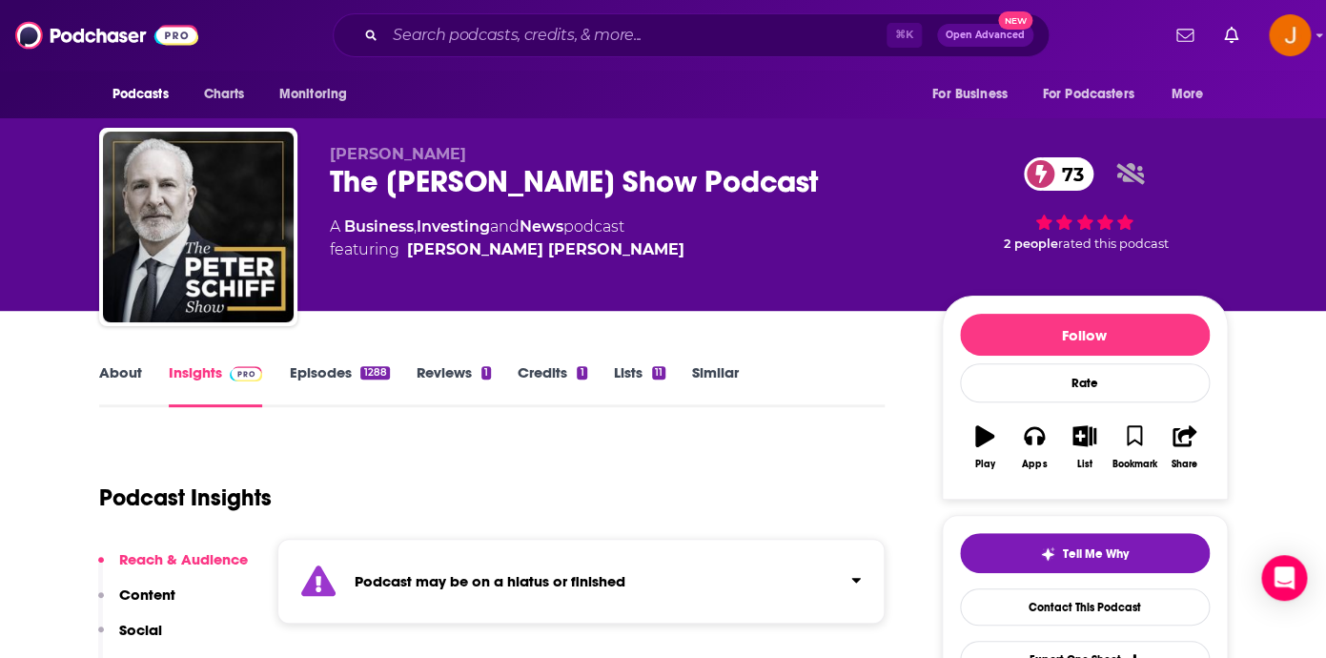
click at [318, 379] on link "Episodes 1288" at bounding box center [339, 385] width 100 height 44
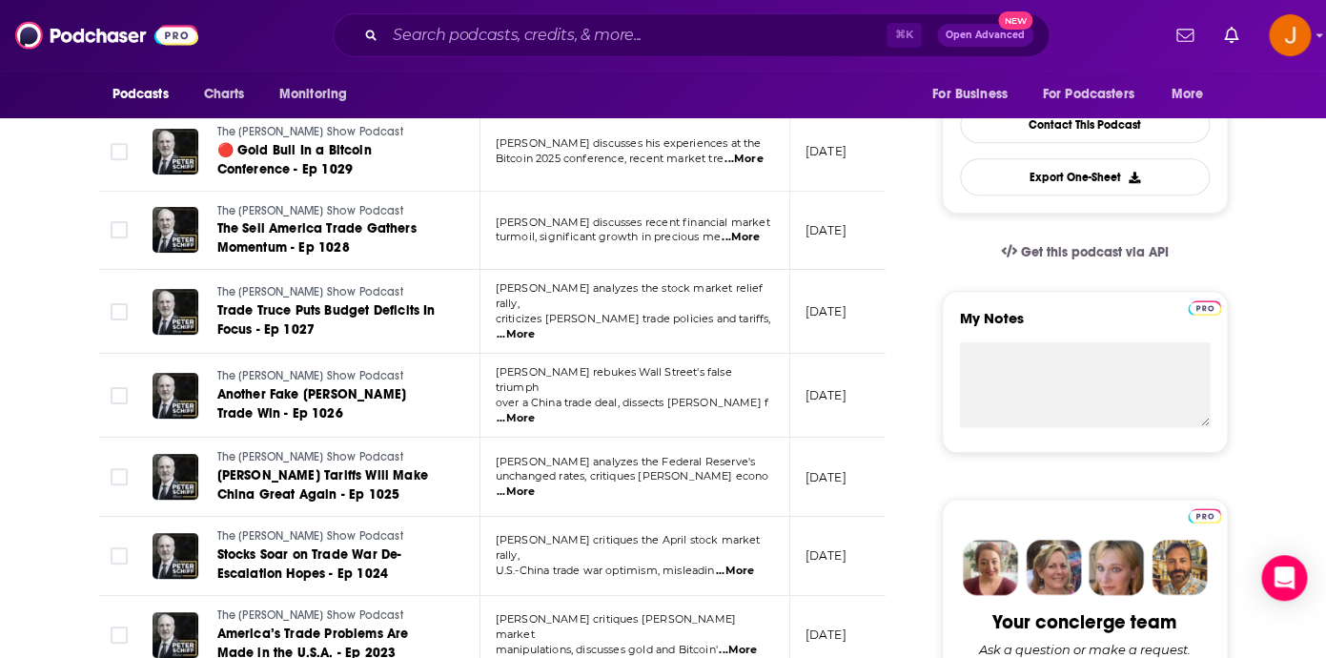
scroll to position [483, 0]
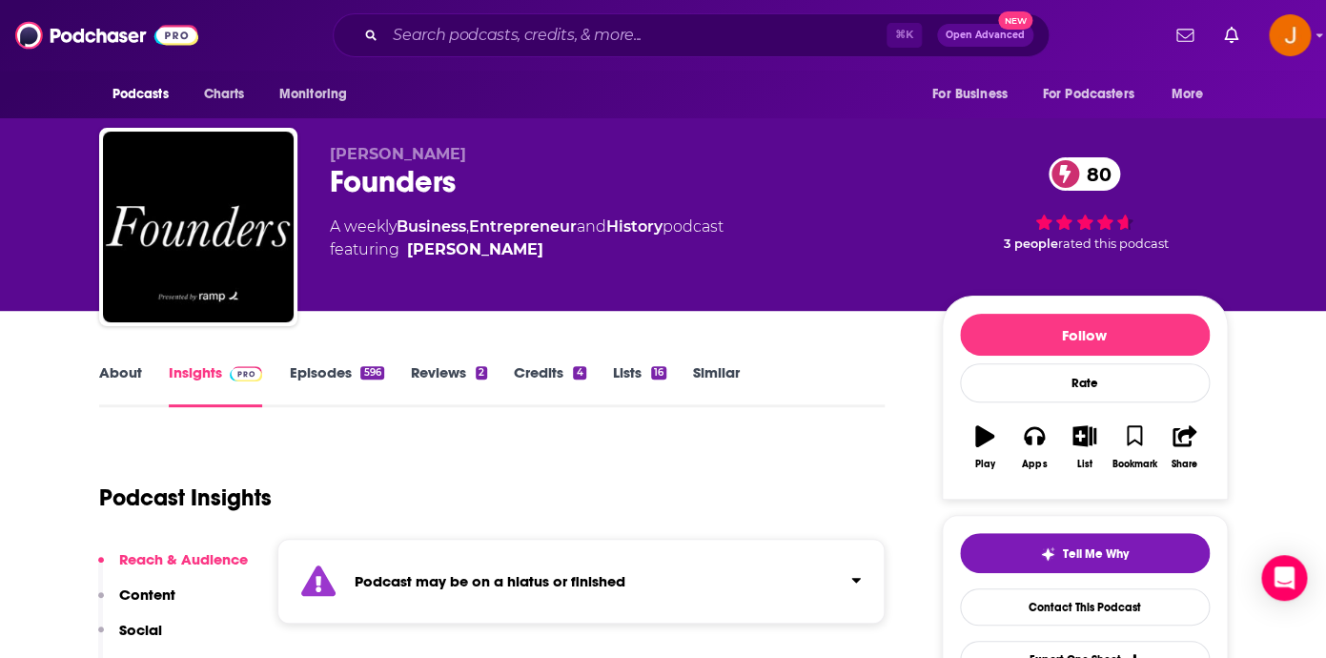
click at [330, 371] on link "Episodes 596" at bounding box center [336, 385] width 94 height 44
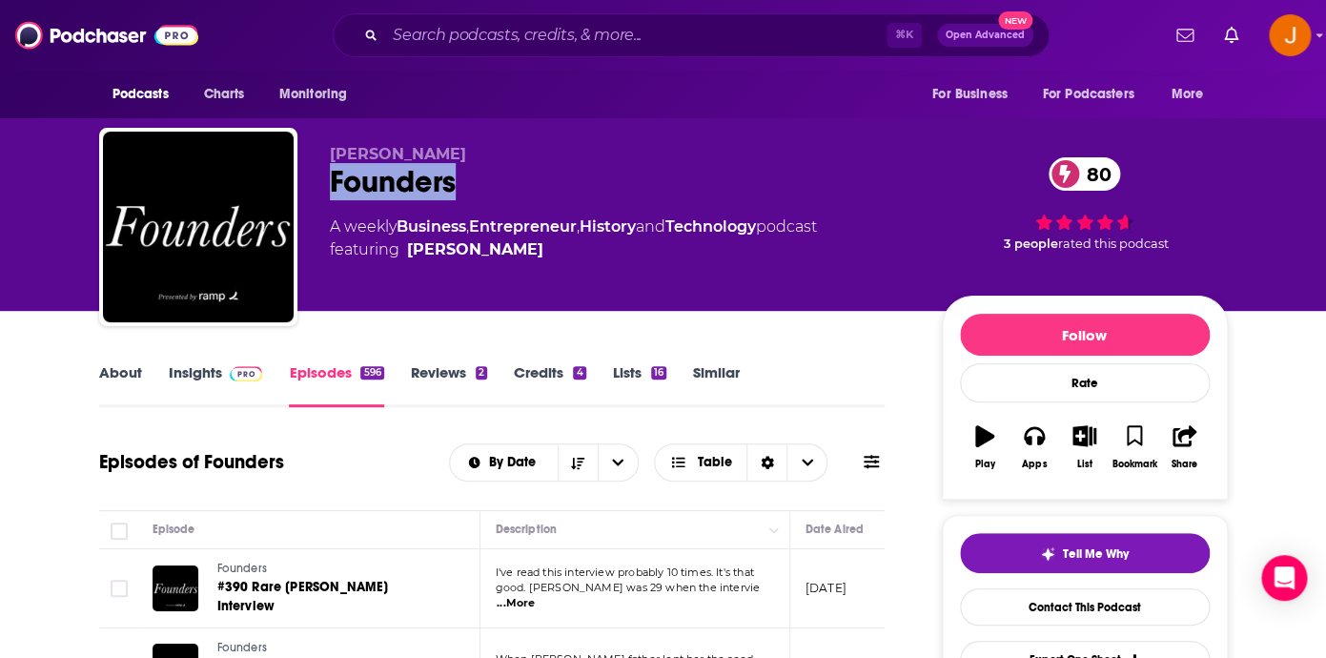
drag, startPoint x: 330, startPoint y: 183, endPoint x: 474, endPoint y: 184, distance: 143.9
click at [474, 184] on div "Founders 80" at bounding box center [620, 181] width 581 height 37
copy h2 "Founders"
drag, startPoint x: 335, startPoint y: 151, endPoint x: 439, endPoint y: 152, distance: 103.9
click at [439, 152] on div "[PERSON_NAME] Founders 80 A weekly Business , Entrepreneur , History and Techno…" at bounding box center [663, 231] width 1128 height 206
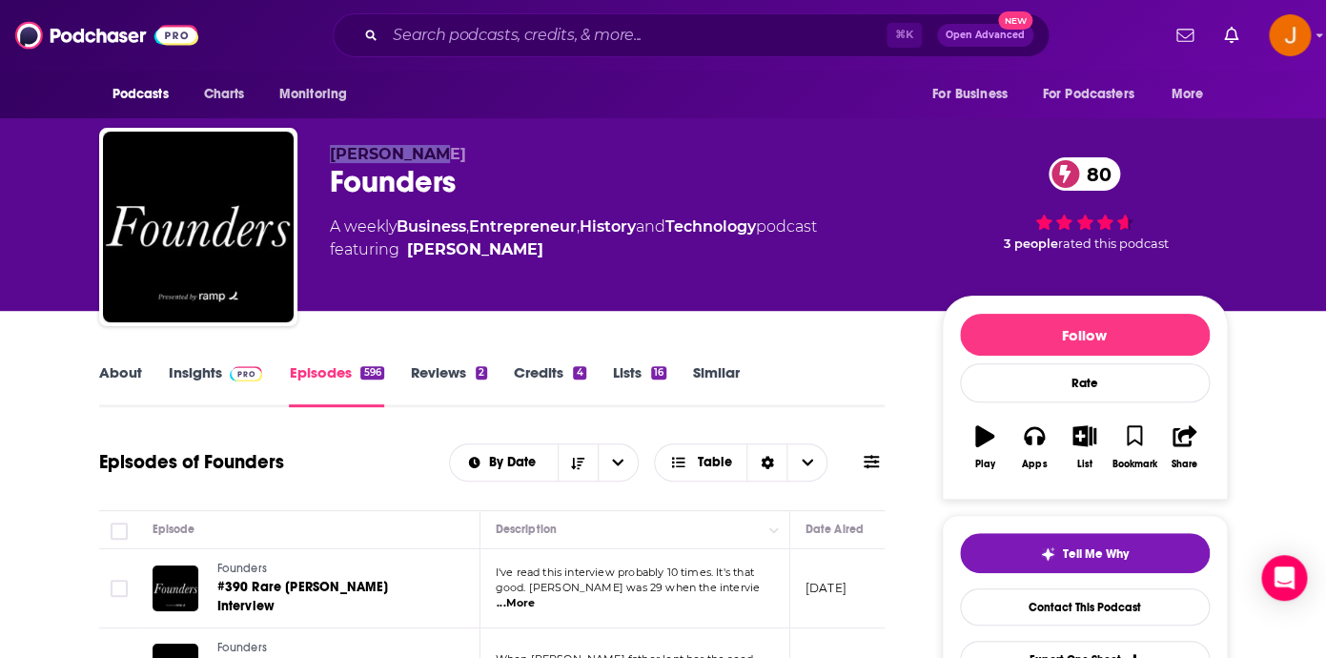
copy span "[PERSON_NAME]"
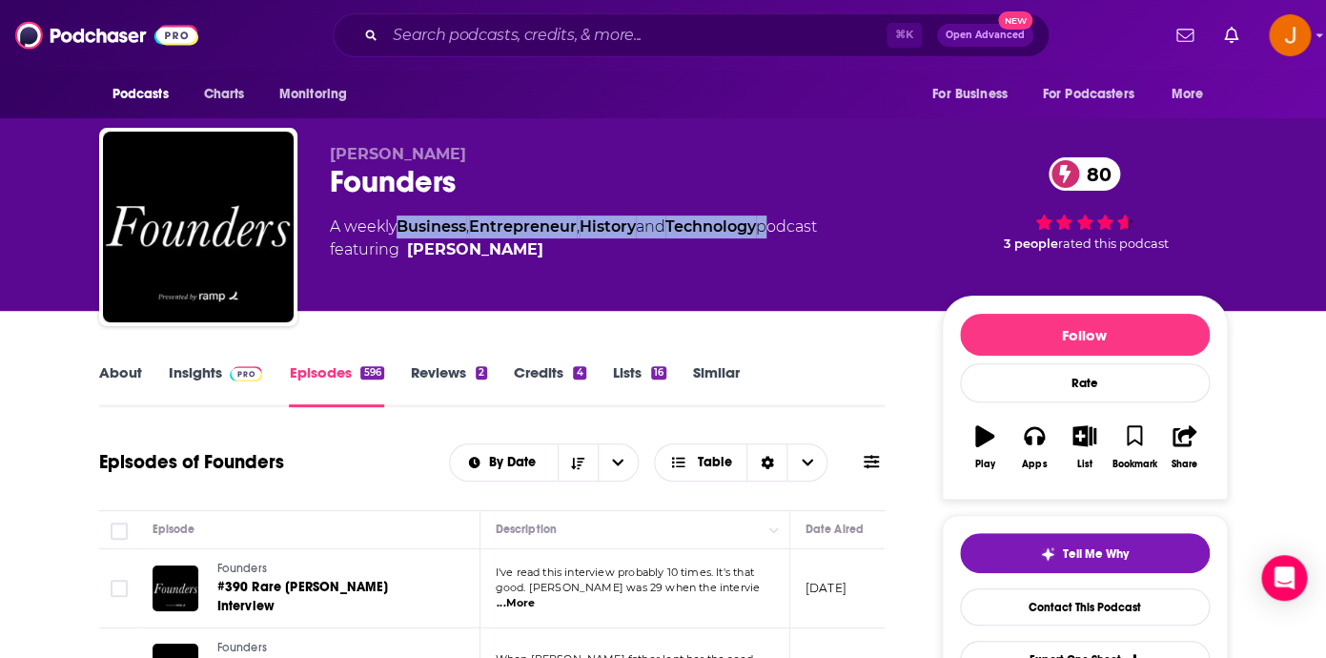
drag, startPoint x: 780, startPoint y: 231, endPoint x: 399, endPoint y: 232, distance: 380.3
click at [399, 232] on div "A weekly Business , Entrepreneur , History and Technology podcast featuring [PE…" at bounding box center [573, 238] width 487 height 46
copy div "Business , Entrepreneur , History and Technology"
click at [209, 370] on link "Insights" at bounding box center [216, 385] width 94 height 44
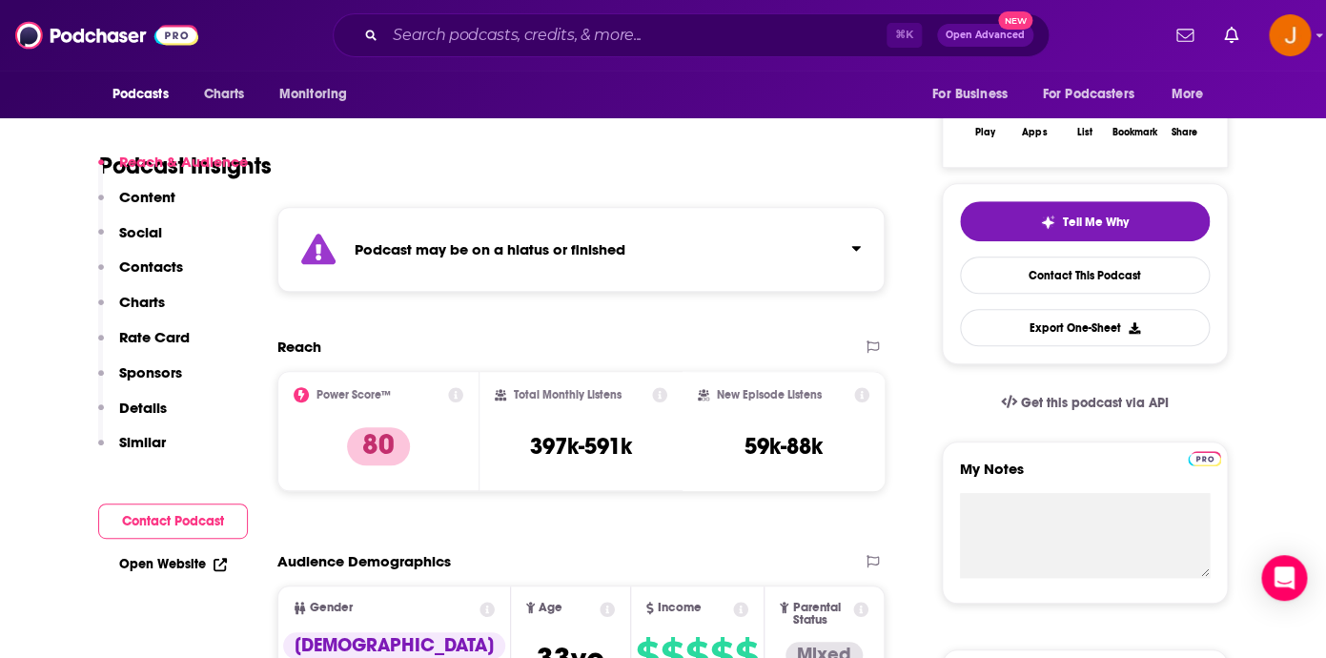
scroll to position [389, 0]
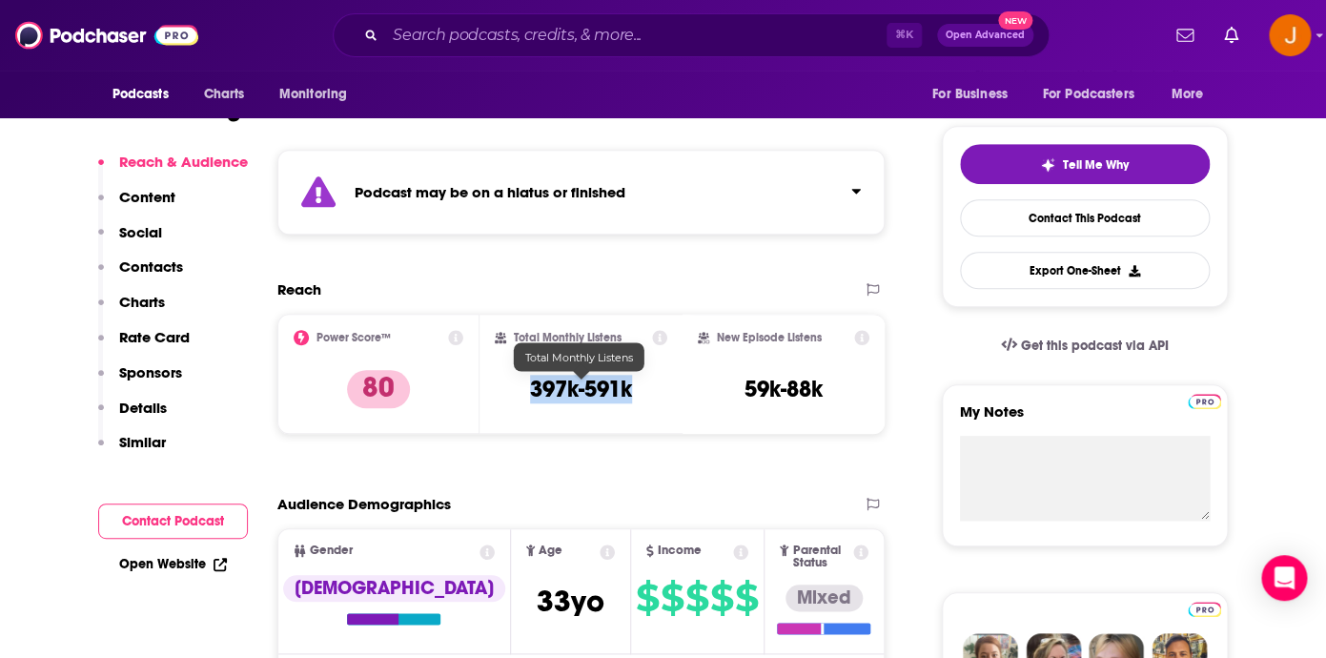
drag, startPoint x: 525, startPoint y: 391, endPoint x: 630, endPoint y: 398, distance: 105.1
click at [630, 398] on div "Total Monthly Listens 397k-591k" at bounding box center [581, 374] width 172 height 88
copy h3 "397k-591k"
click at [159, 273] on p "Contacts" at bounding box center [151, 266] width 64 height 18
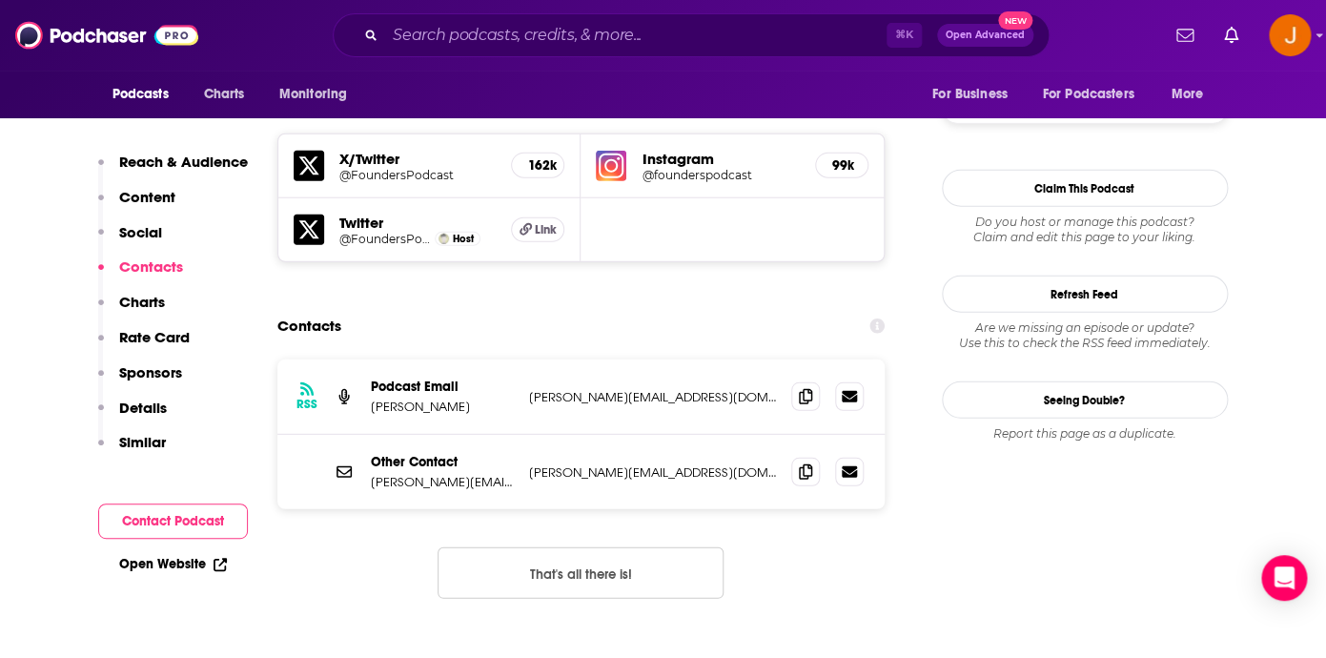
scroll to position [1641, 0]
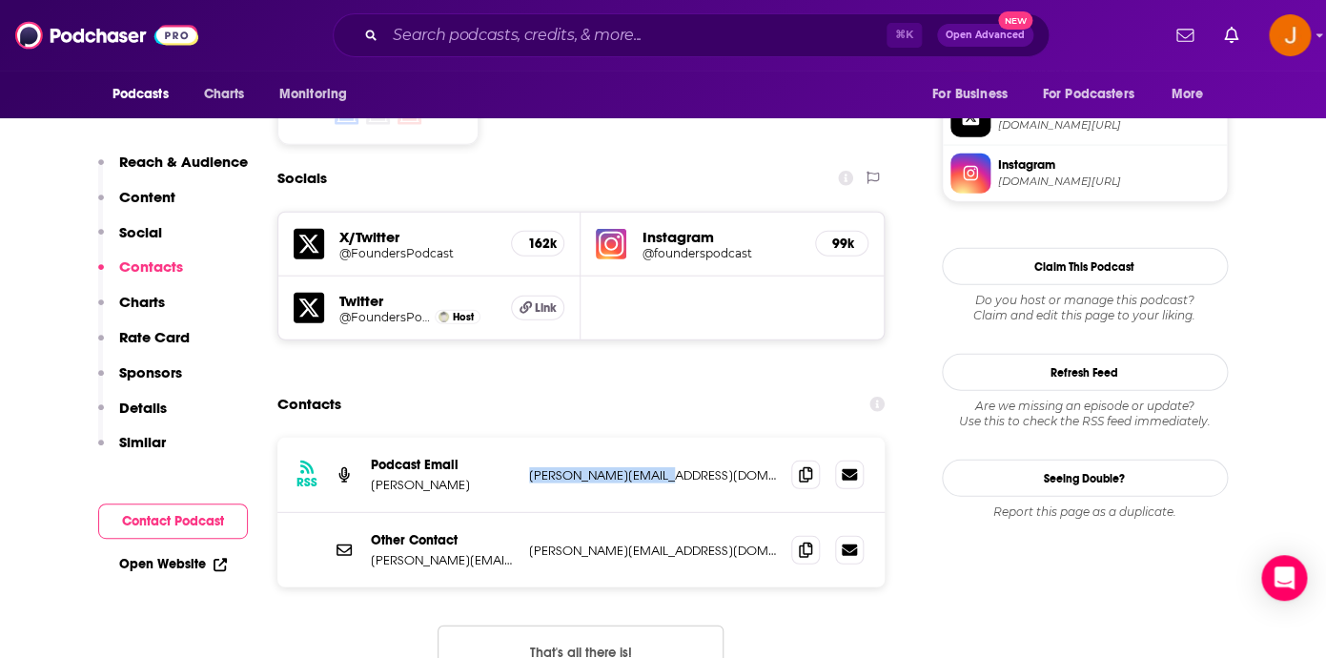
drag, startPoint x: 680, startPoint y: 441, endPoint x: 521, endPoint y: 435, distance: 159.3
click at [529, 467] on p "[PERSON_NAME][EMAIL_ADDRESS][DOMAIN_NAME]" at bounding box center [653, 475] width 248 height 16
copy p "[PERSON_NAME][EMAIL_ADDRESS][DOMAIN_NAME]"
drag, startPoint x: 721, startPoint y: 513, endPoint x: 526, endPoint y: 513, distance: 195.4
click at [529, 542] on p "[PERSON_NAME][EMAIL_ADDRESS][DOMAIN_NAME]" at bounding box center [653, 550] width 248 height 16
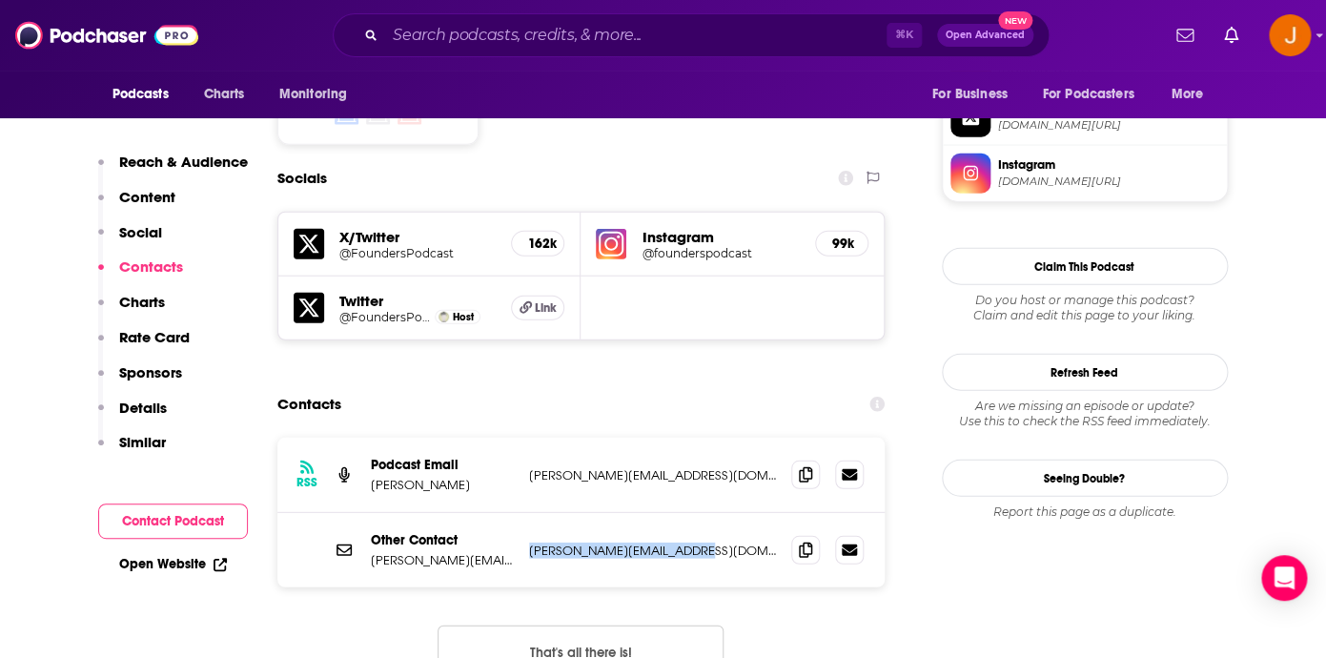
copy p "[PERSON_NAME][EMAIL_ADDRESS][DOMAIN_NAME]"
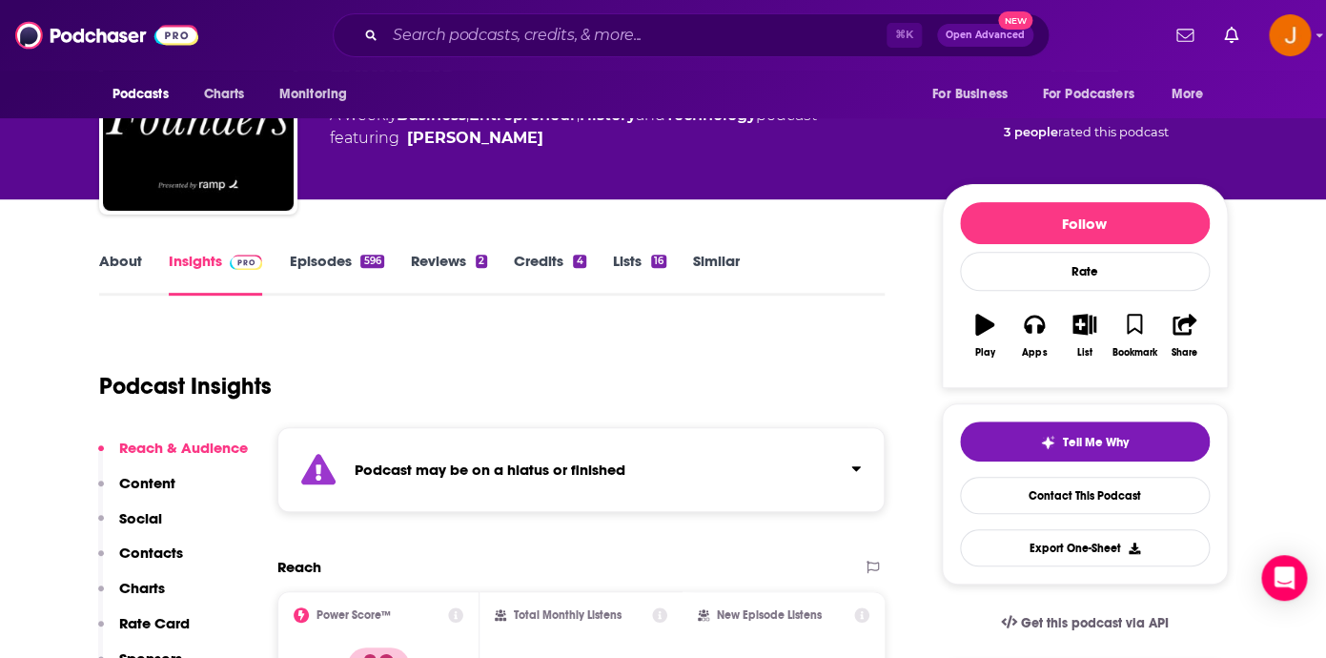
scroll to position [31, 0]
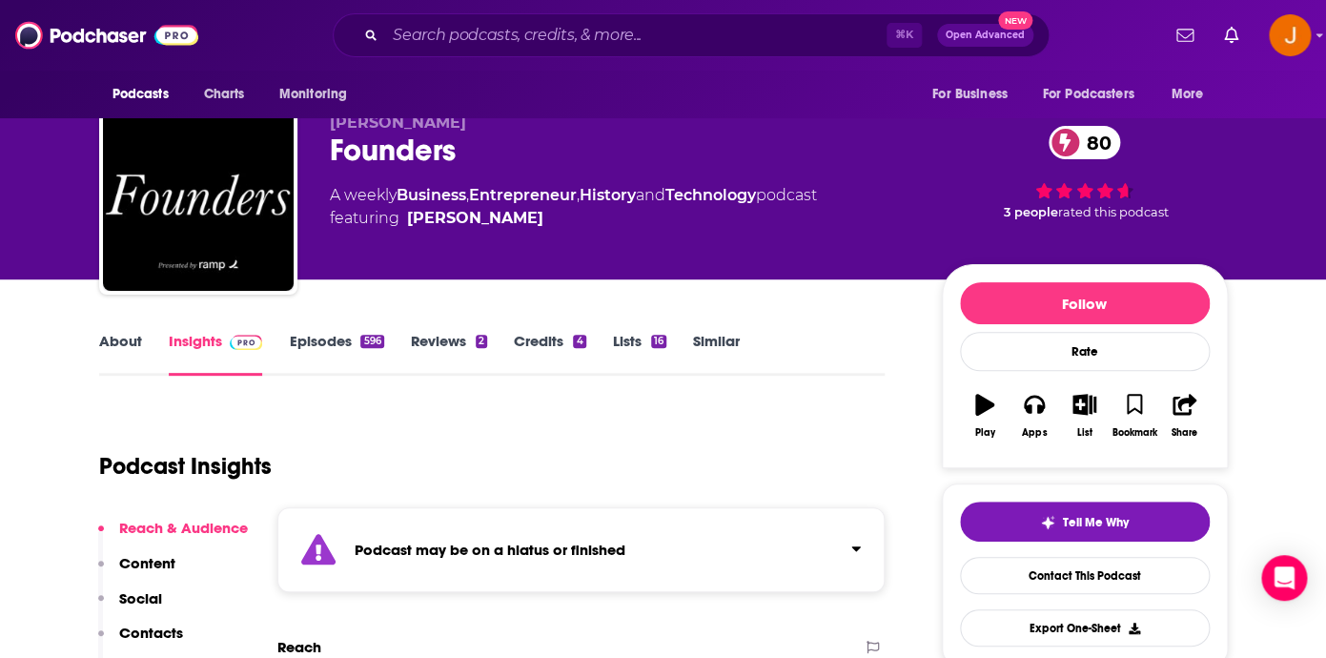
click at [335, 341] on link "Episodes 596" at bounding box center [336, 354] width 94 height 44
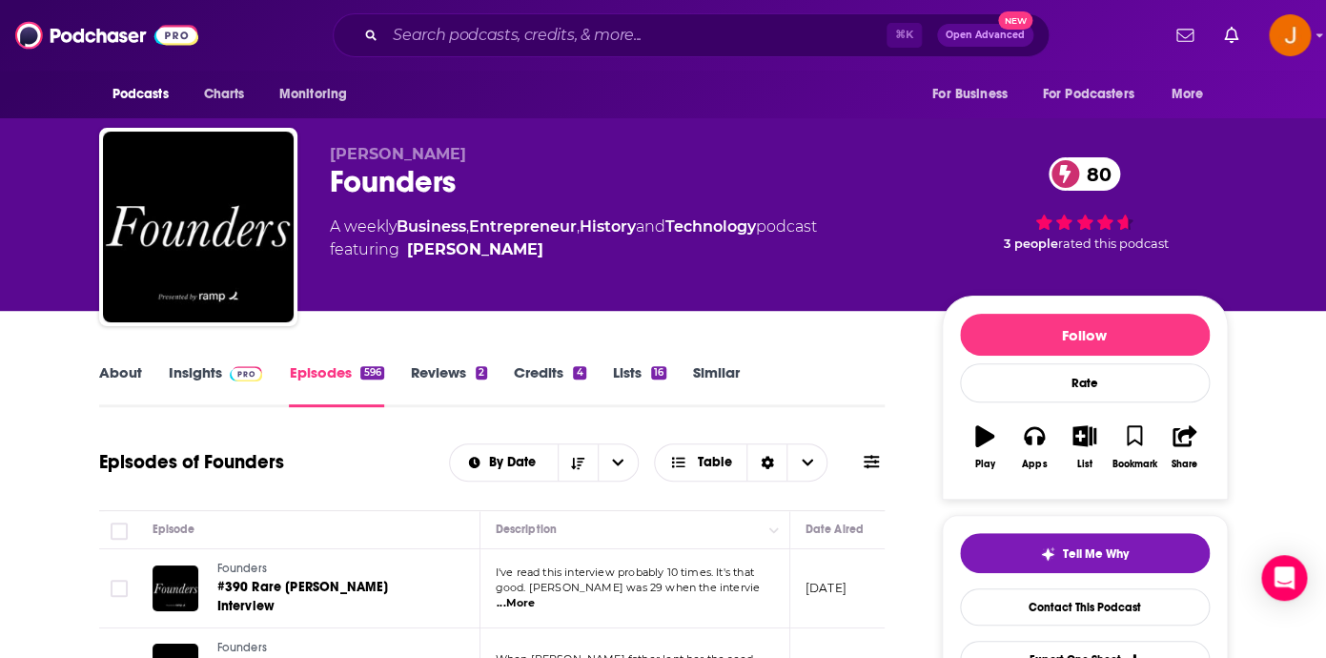
click at [193, 369] on link "Insights" at bounding box center [216, 385] width 94 height 44
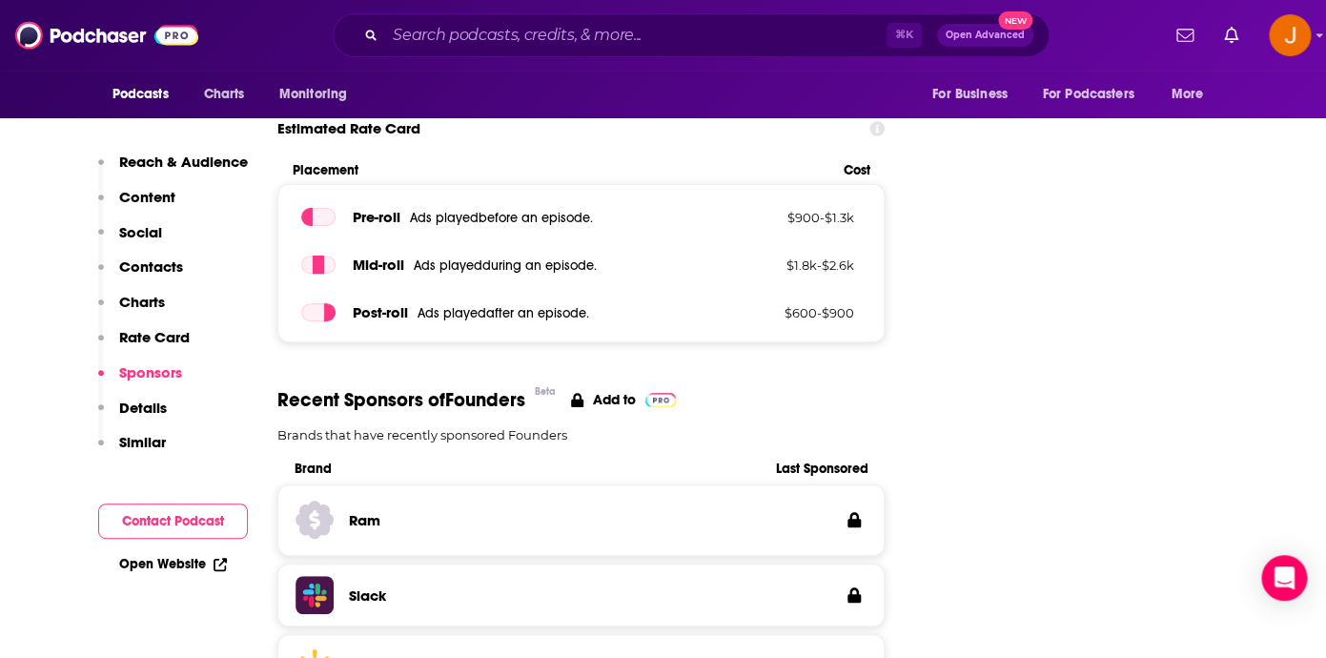
scroll to position [2714, 0]
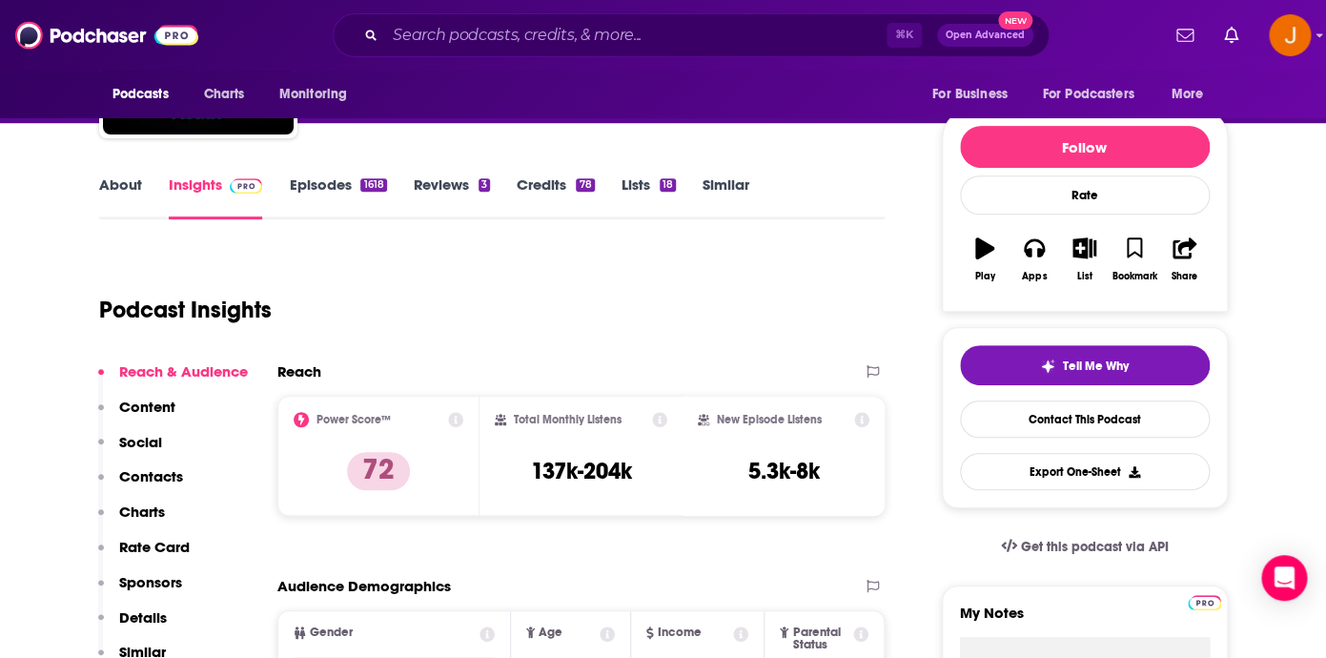
scroll to position [189, 0]
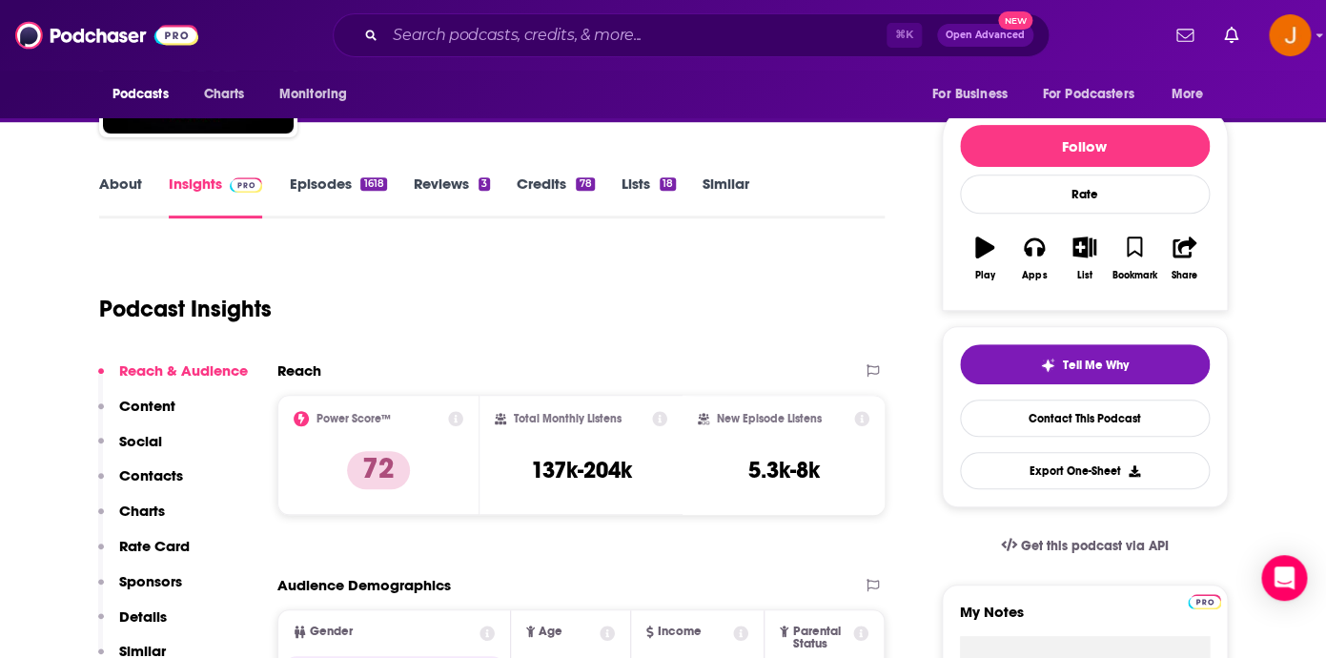
click at [334, 177] on link "Episodes 1618" at bounding box center [337, 196] width 97 height 44
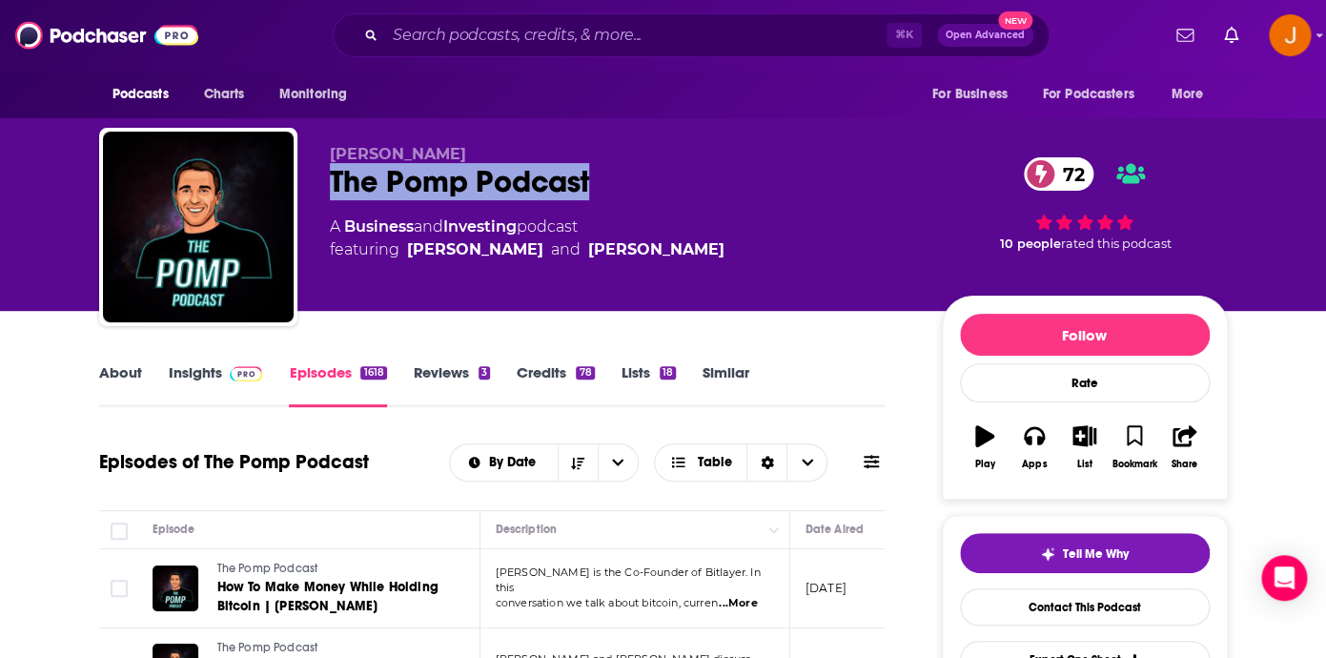
drag, startPoint x: 313, startPoint y: 180, endPoint x: 594, endPoint y: 184, distance: 281.2
click at [609, 177] on div "[PERSON_NAME] The Pomp Podcast 72 A Business and Investing podcast featuring [P…" at bounding box center [663, 231] width 1128 height 206
copy h2 "The Pomp Podcast"
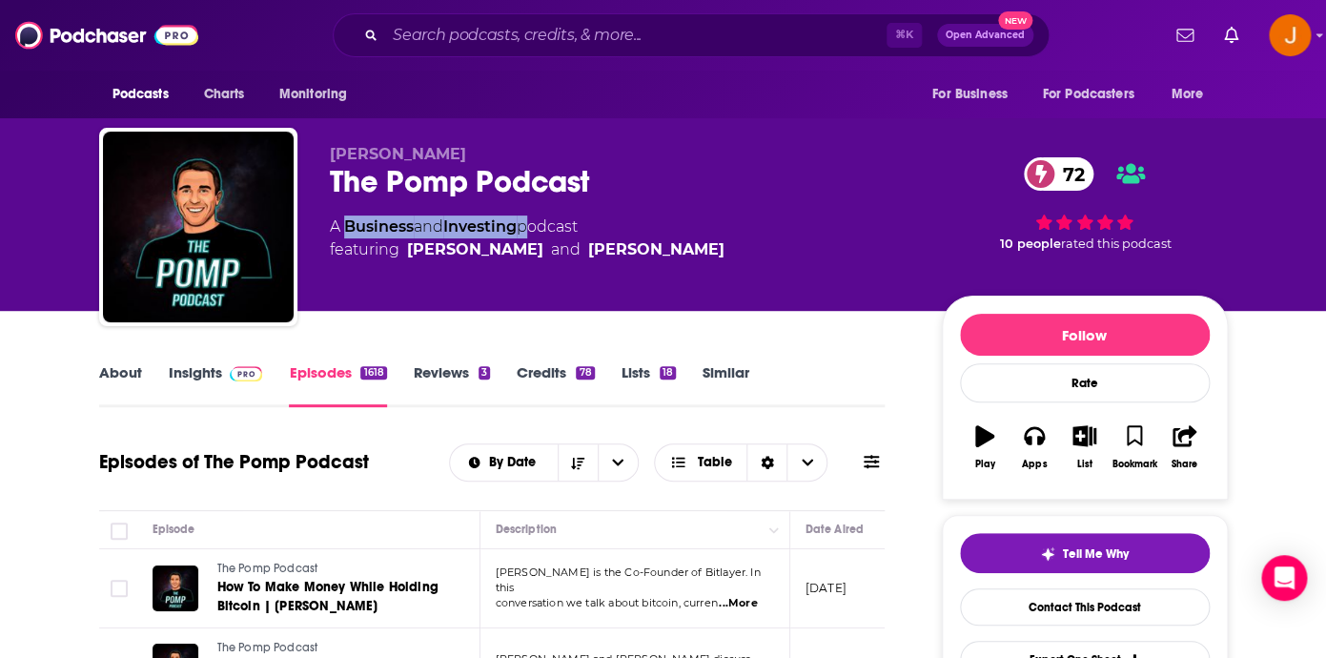
drag, startPoint x: 526, startPoint y: 230, endPoint x: 344, endPoint y: 232, distance: 182.0
click at [343, 232] on div "A Business and Investing podcast featuring [PERSON_NAME] and [PERSON_NAME]" at bounding box center [527, 238] width 395 height 46
copy div "Business and Investing"
drag, startPoint x: 753, startPoint y: 239, endPoint x: 508, endPoint y: 299, distance: 252.2
click at [472, 261] on div "A Business and Investing podcast featuring [PERSON_NAME] and [PERSON_NAME]" at bounding box center [620, 238] width 581 height 46
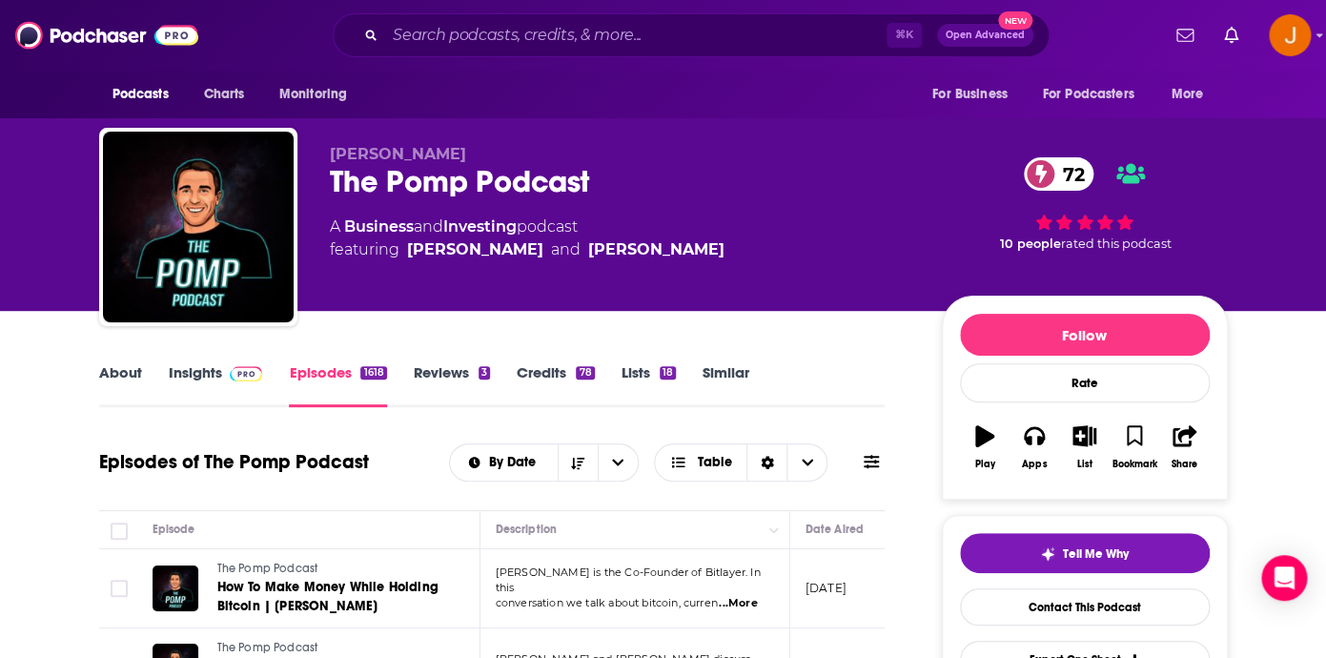
click at [514, 307] on div "[PERSON_NAME] The Pomp Podcast 72 A Business and Investing podcast featuring [P…" at bounding box center [779, 231] width 898 height 172
drag, startPoint x: 754, startPoint y: 257, endPoint x: 406, endPoint y: 253, distance: 347.9
click at [406, 253] on div "A Business and Investing podcast featuring [PERSON_NAME] and [PERSON_NAME]" at bounding box center [620, 238] width 581 height 46
copy span "[PERSON_NAME] and [PERSON_NAME]"
click at [194, 376] on link "Insights" at bounding box center [216, 385] width 94 height 44
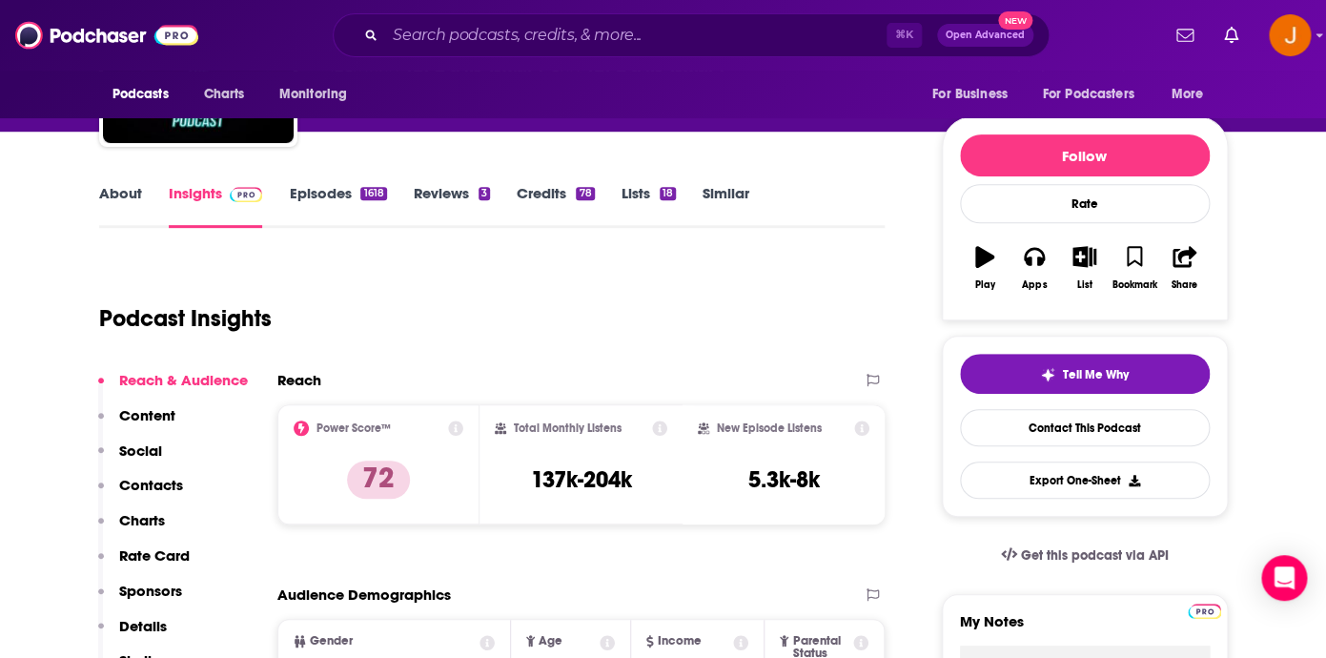
scroll to position [195, 0]
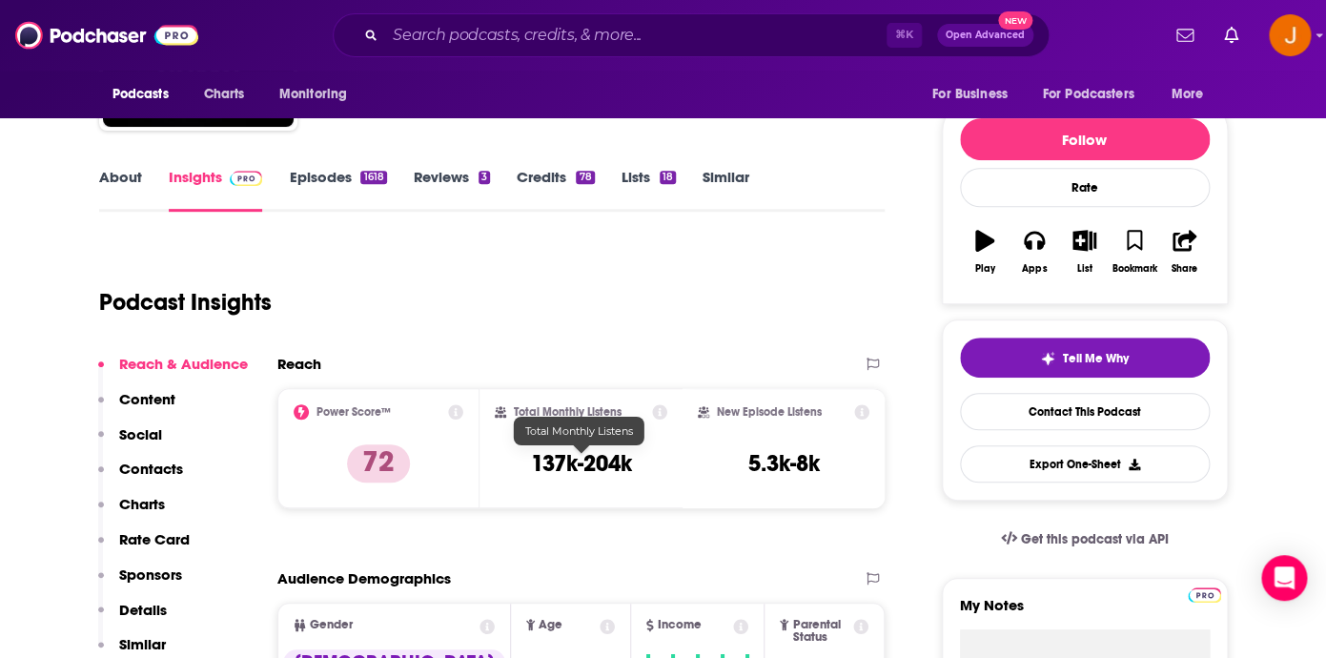
drag, startPoint x: 533, startPoint y: 469, endPoint x: 636, endPoint y: 472, distance: 103.0
click at [636, 472] on div "Total Monthly Listens 137k-204k" at bounding box center [581, 448] width 172 height 88
copy h2
drag, startPoint x: 533, startPoint y: 463, endPoint x: 631, endPoint y: 469, distance: 98.3
click at [631, 469] on h3 "137k-204k" at bounding box center [580, 463] width 101 height 29
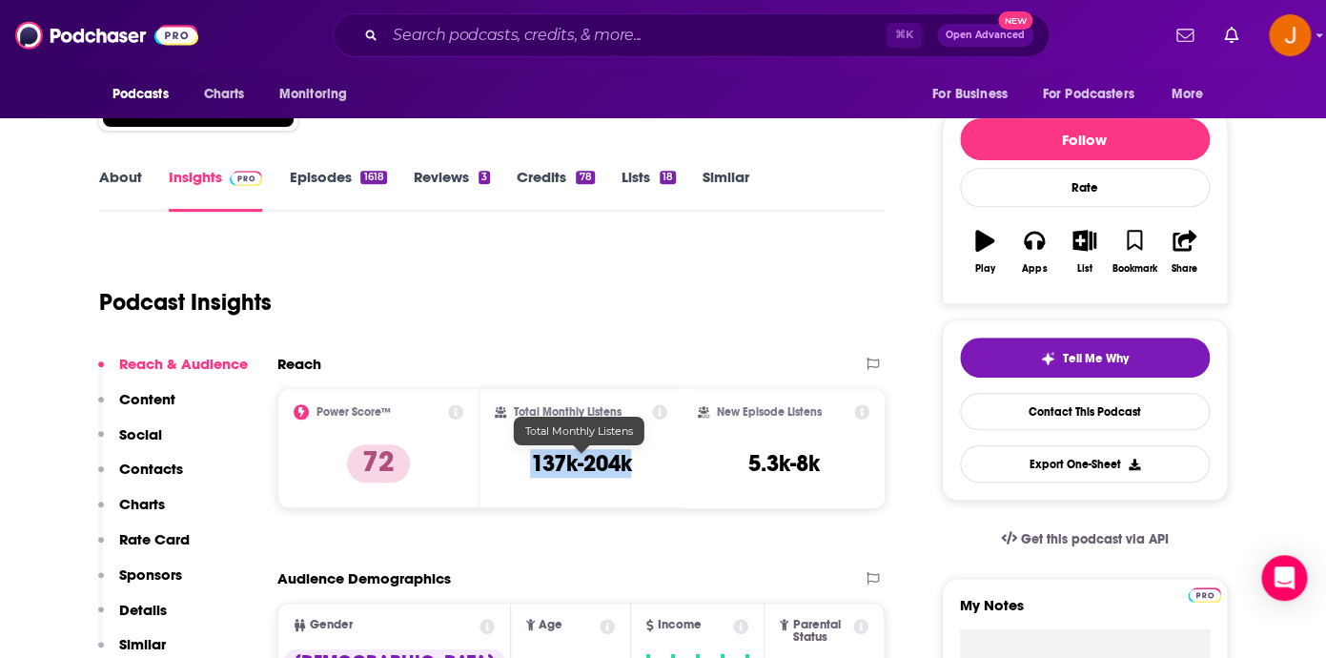
copy h3 "137k-204k"
click at [168, 470] on p "Contacts" at bounding box center [151, 468] width 64 height 18
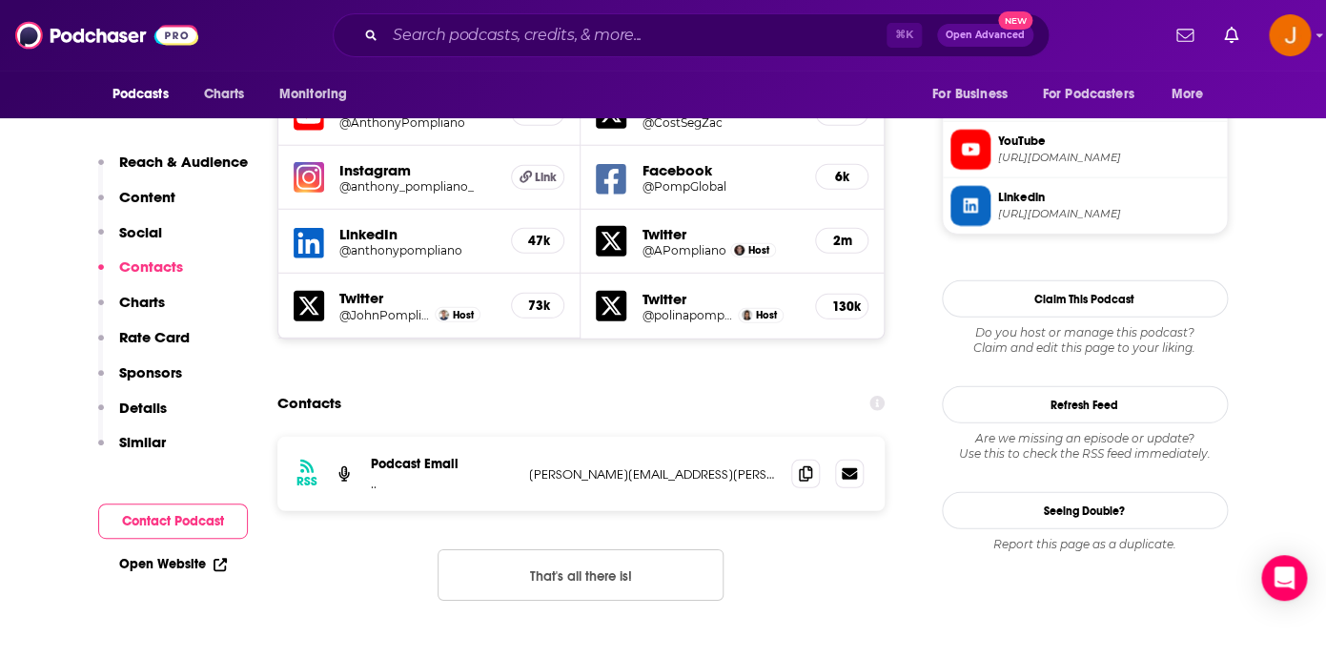
scroll to position [1795, 0]
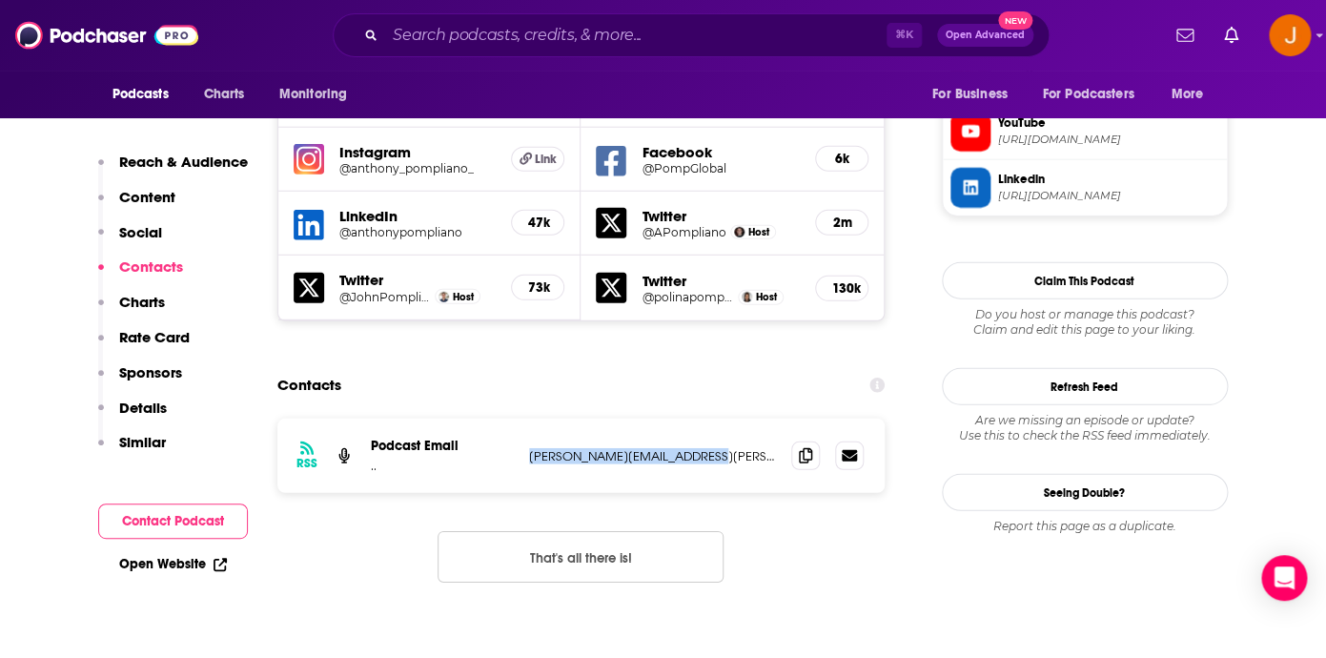
drag, startPoint x: 720, startPoint y: 338, endPoint x: 527, endPoint y: 340, distance: 193.5
click at [529, 448] on p "anthony.pompliano@gmail.com" at bounding box center [653, 456] width 248 height 16
copy p "anthony.pompliano@gmail.com"
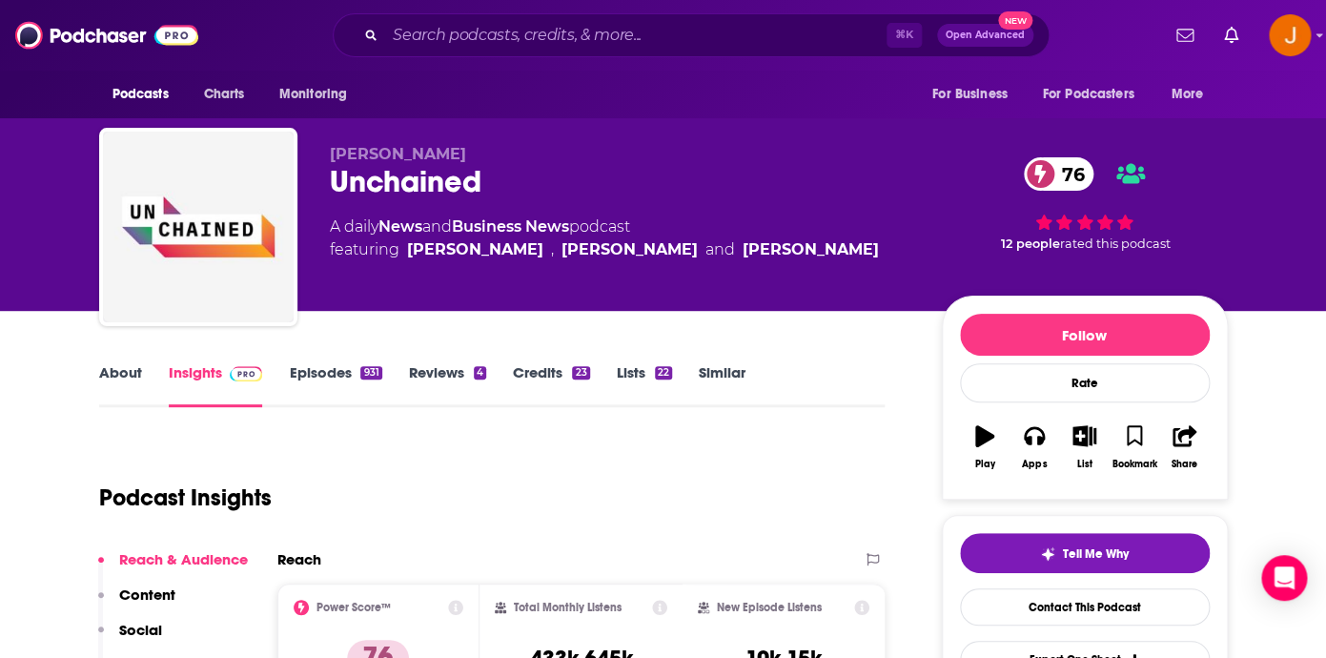
click at [321, 364] on link "Episodes 931" at bounding box center [335, 385] width 92 height 44
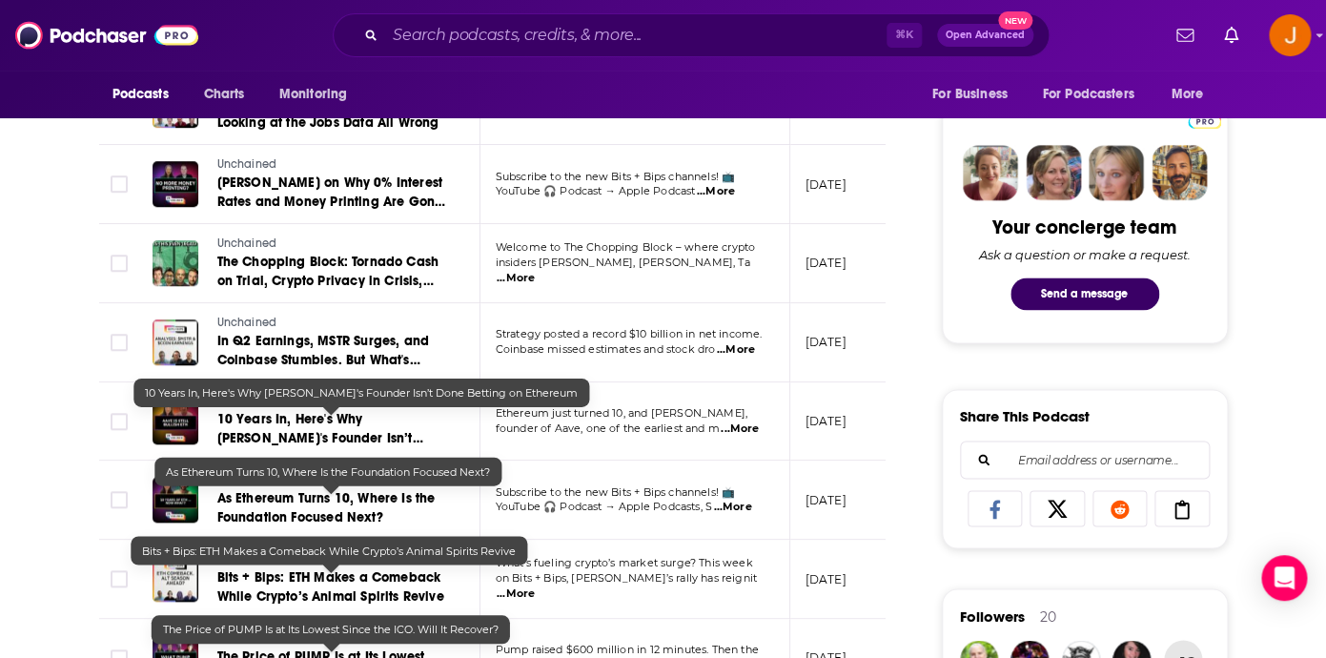
scroll to position [1290, 0]
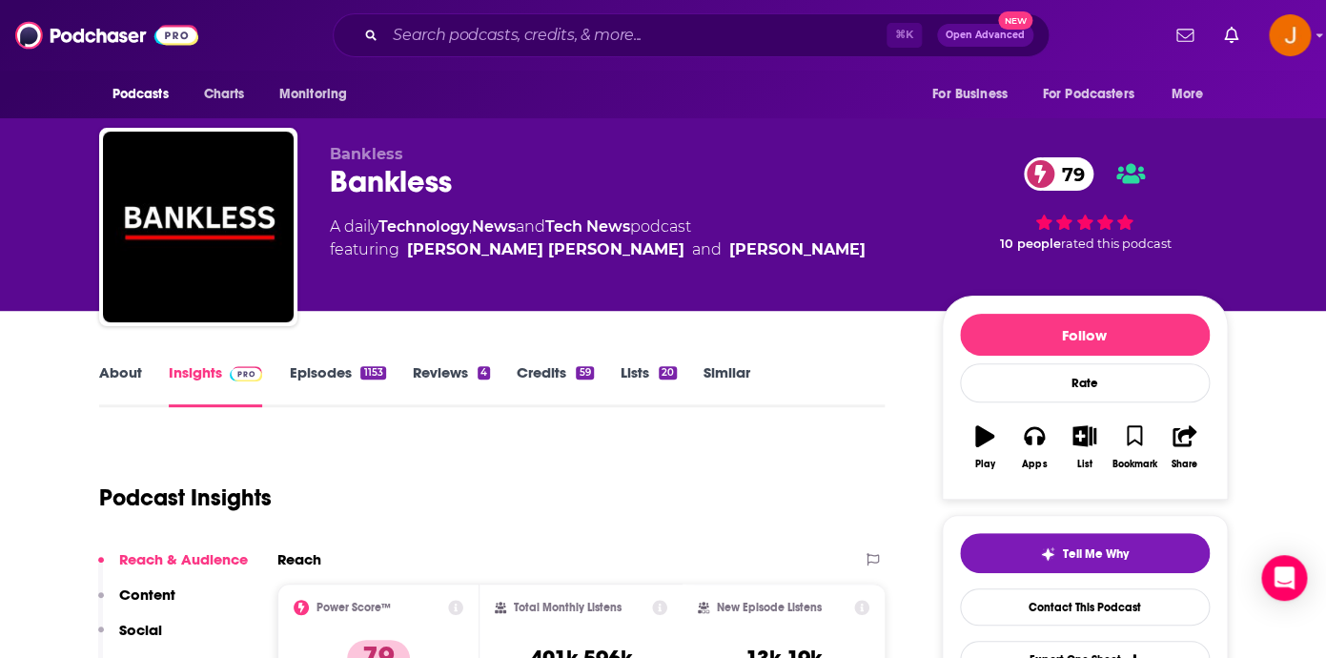
click at [317, 371] on link "Episodes 1153" at bounding box center [337, 385] width 96 height 44
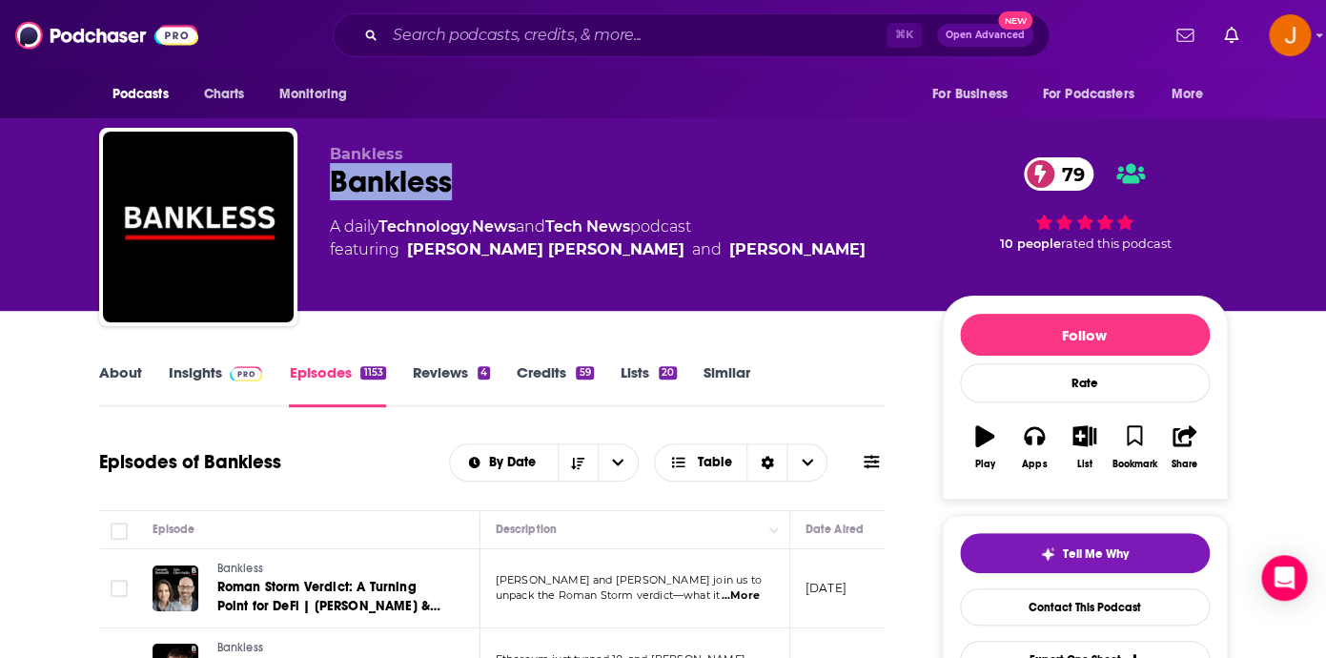
drag, startPoint x: 325, startPoint y: 175, endPoint x: 503, endPoint y: 175, distance: 178.2
click at [502, 175] on div "Bankless Bankless 79 A daily Technology , News and Tech News podcast featuring …" at bounding box center [663, 231] width 1128 height 206
copy h2 "Bankless"
click at [132, 370] on link "About" at bounding box center [120, 385] width 43 height 44
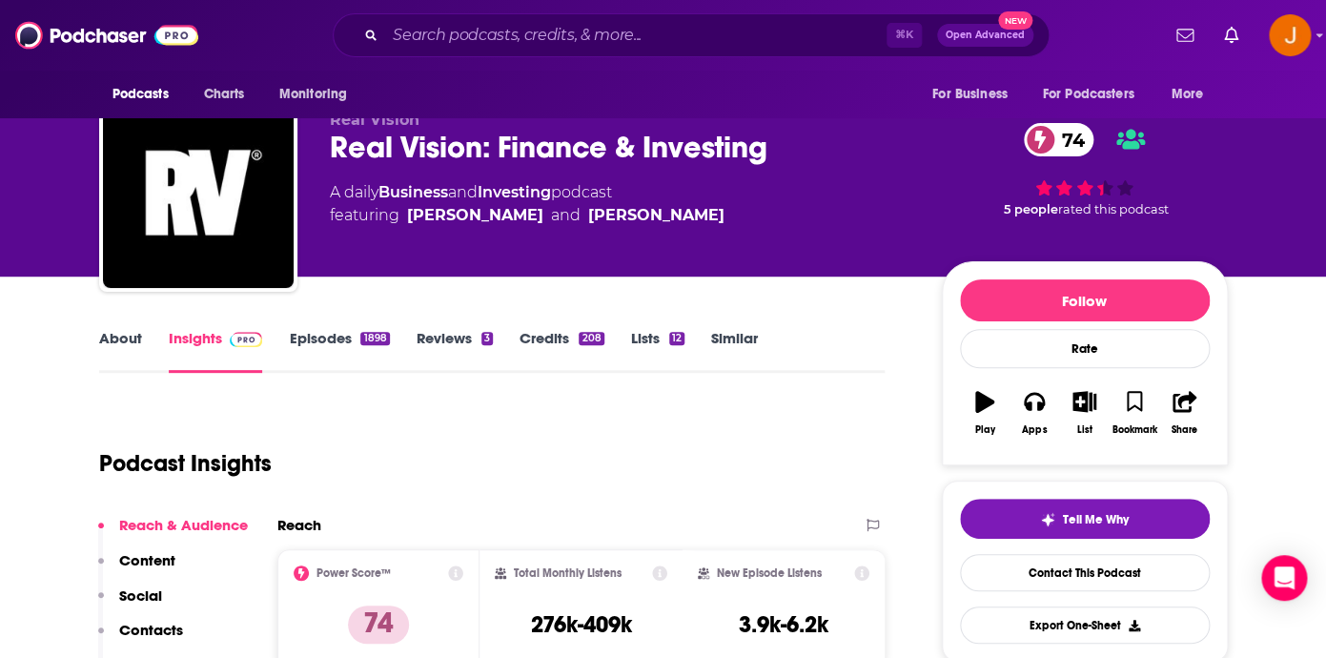
scroll to position [30, 0]
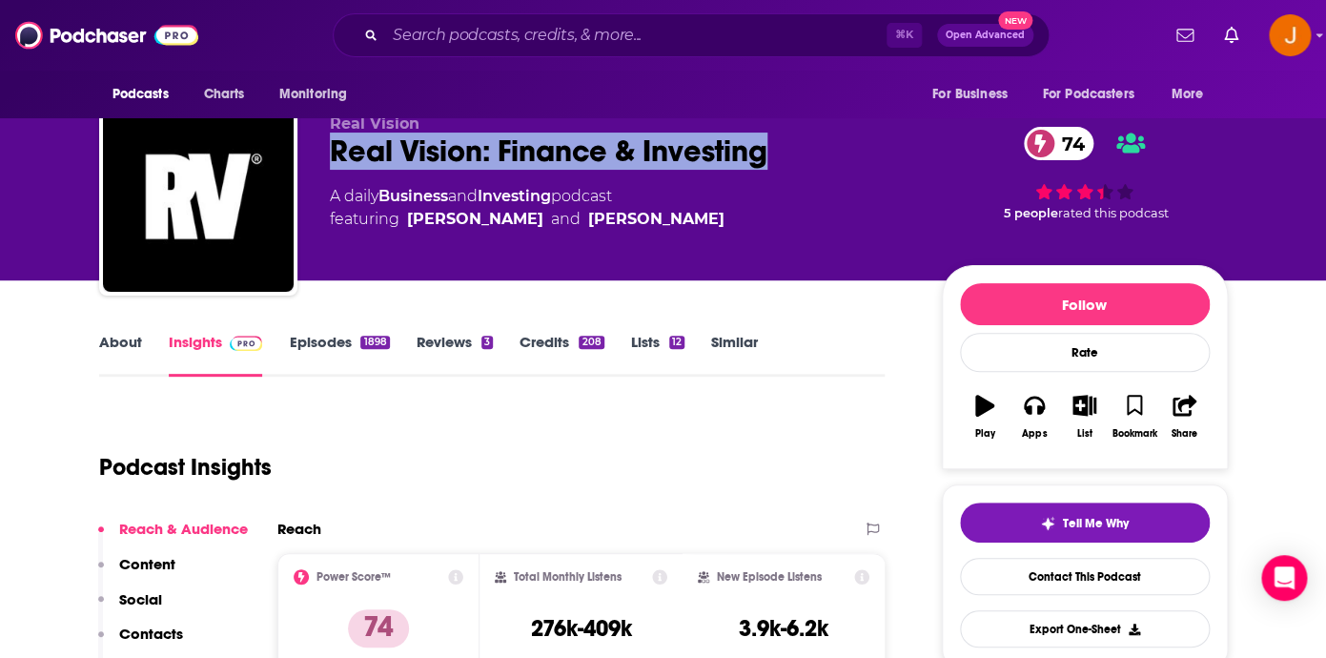
drag, startPoint x: 323, startPoint y: 150, endPoint x: 801, endPoint y: 153, distance: 477.5
click at [801, 153] on div "Real Vision Real Vision: Finance & Investing 74 A daily Business and Investing …" at bounding box center [663, 200] width 1128 height 206
copy h2 "Real Vision: Finance & Investing"
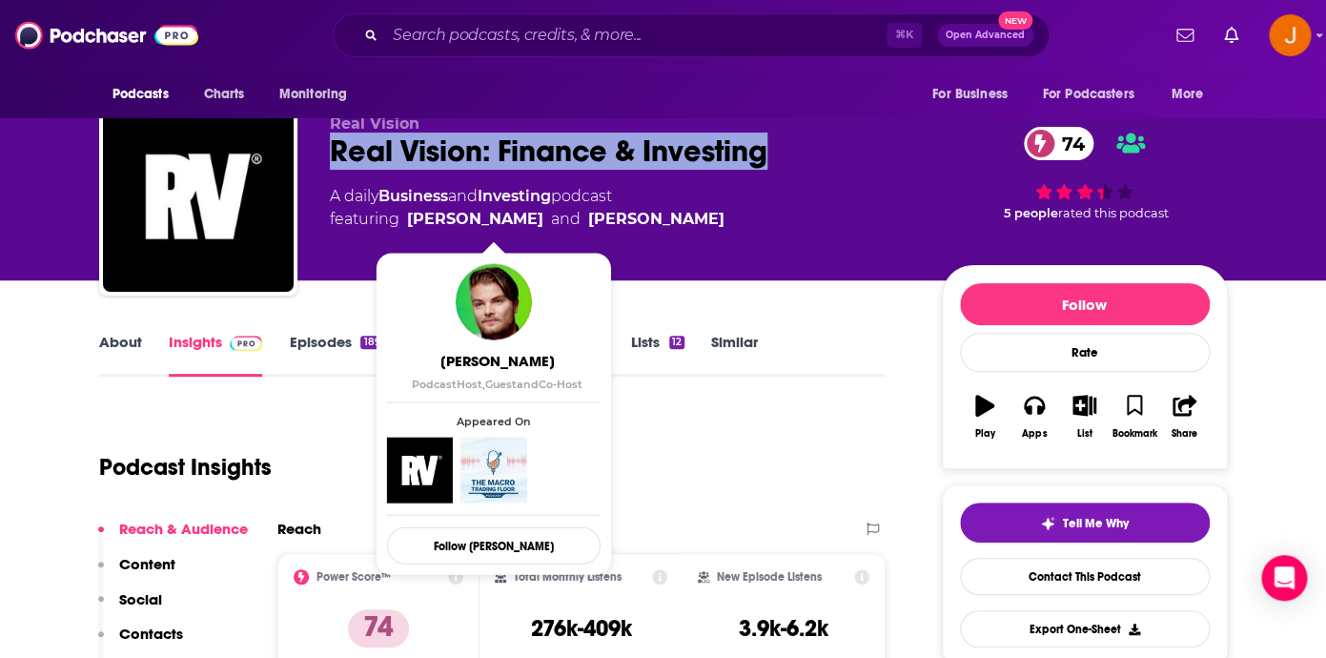
drag, startPoint x: 782, startPoint y: 226, endPoint x: 409, endPoint y: 228, distance: 373.6
click at [409, 228] on div "A daily Business and Investing podcast featuring Andreas Steno Larsen and Harry…" at bounding box center [620, 208] width 581 height 46
copy span "Andreas Steno Larsen and Harry Melandri"
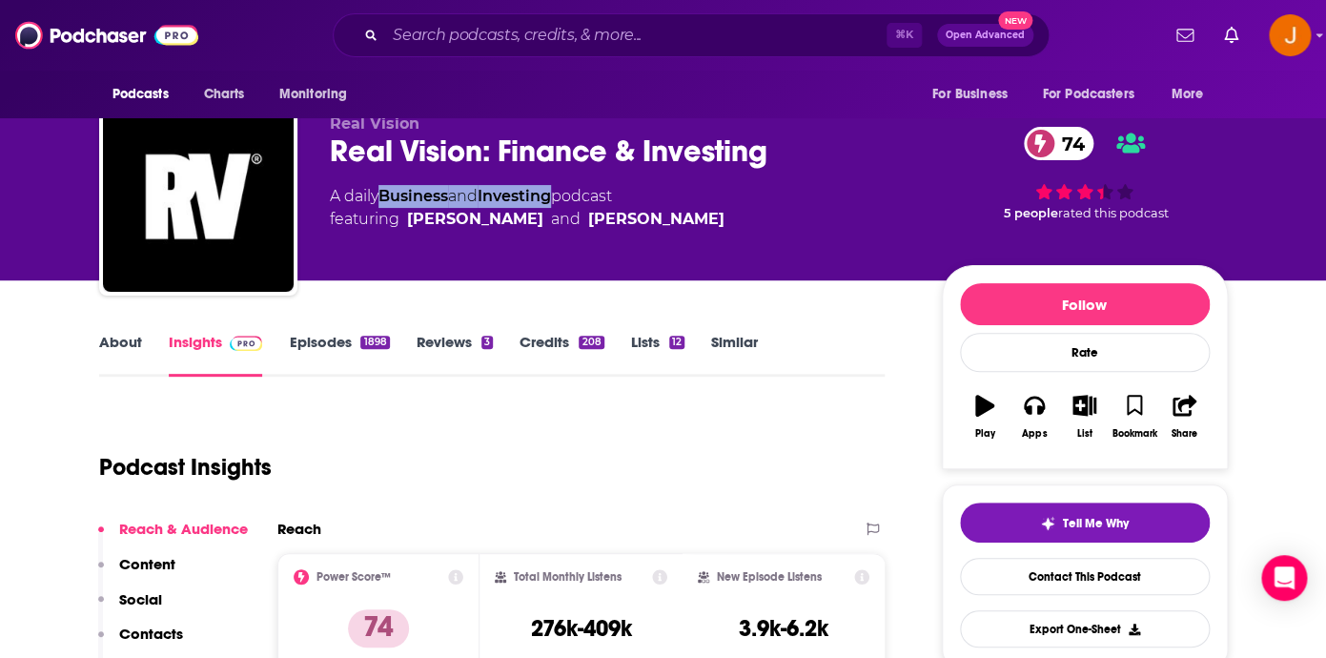
drag, startPoint x: 562, startPoint y: 199, endPoint x: 386, endPoint y: 203, distance: 176.3
click at [386, 203] on div "A daily Business and Investing podcast featuring Andreas Steno Larsen and Harry…" at bounding box center [527, 208] width 395 height 46
copy div "Business and Investing"
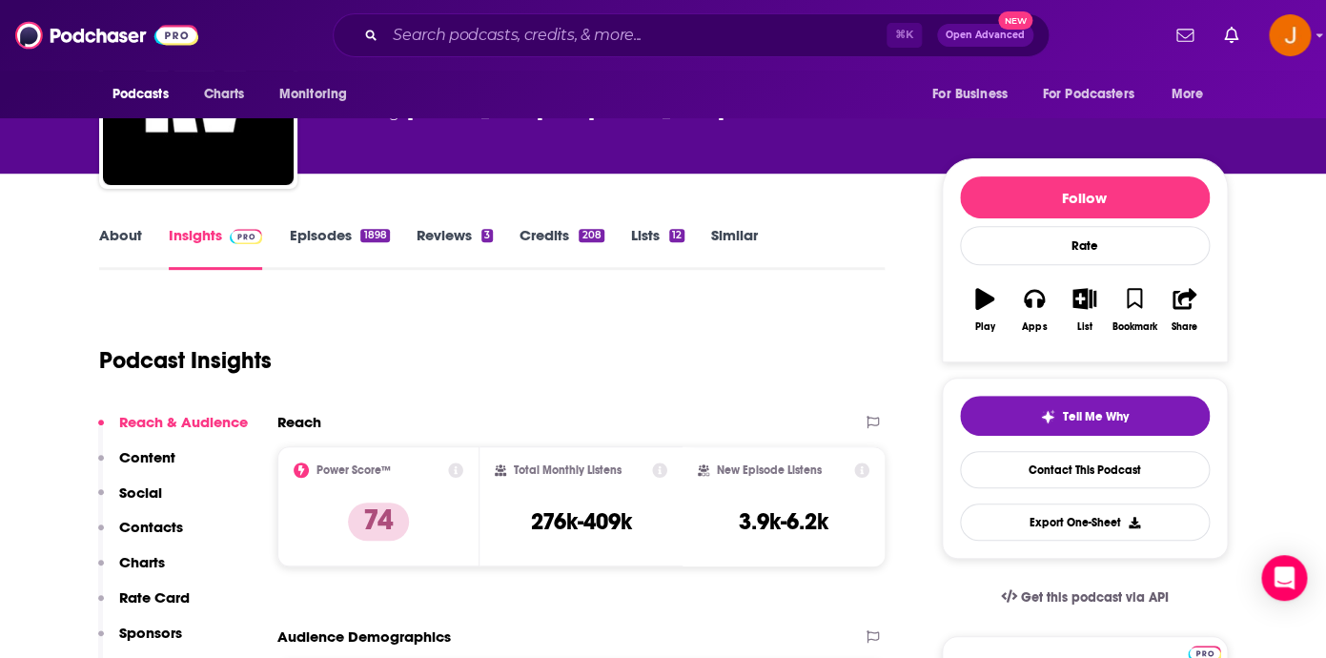
scroll to position [155, 0]
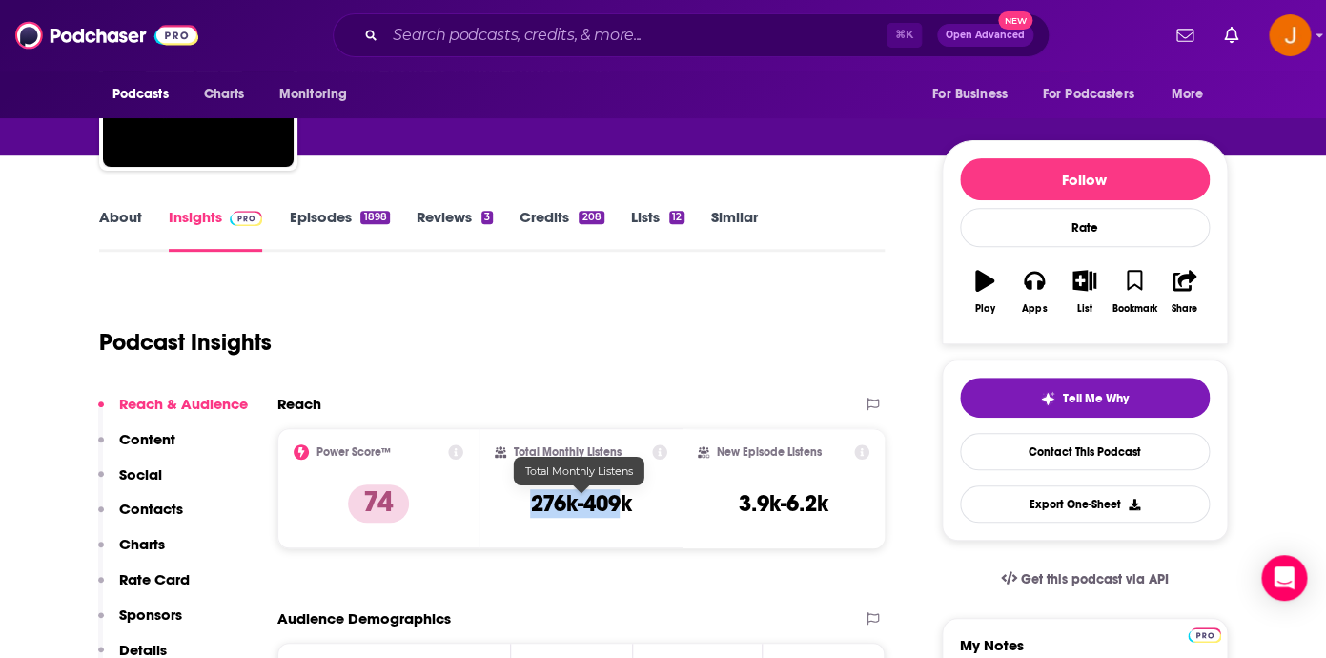
drag, startPoint x: 533, startPoint y: 507, endPoint x: 626, endPoint y: 508, distance: 93.4
click at [626, 508] on h3 "276k-409k" at bounding box center [580, 503] width 101 height 29
drag, startPoint x: 631, startPoint y: 508, endPoint x: 532, endPoint y: 508, distance: 99.1
click at [532, 508] on h3 "276k-409k" at bounding box center [580, 503] width 101 height 29
copy h3 "276k-409k"
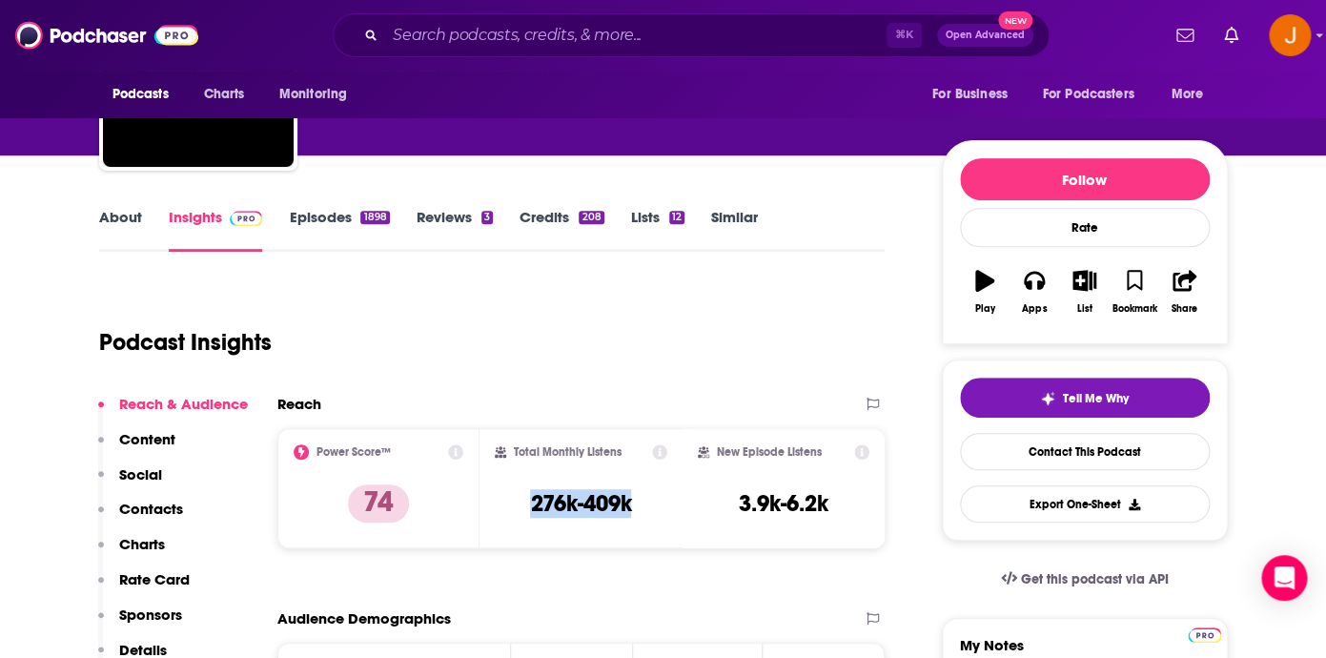
click at [158, 511] on p "Contacts" at bounding box center [151, 508] width 64 height 18
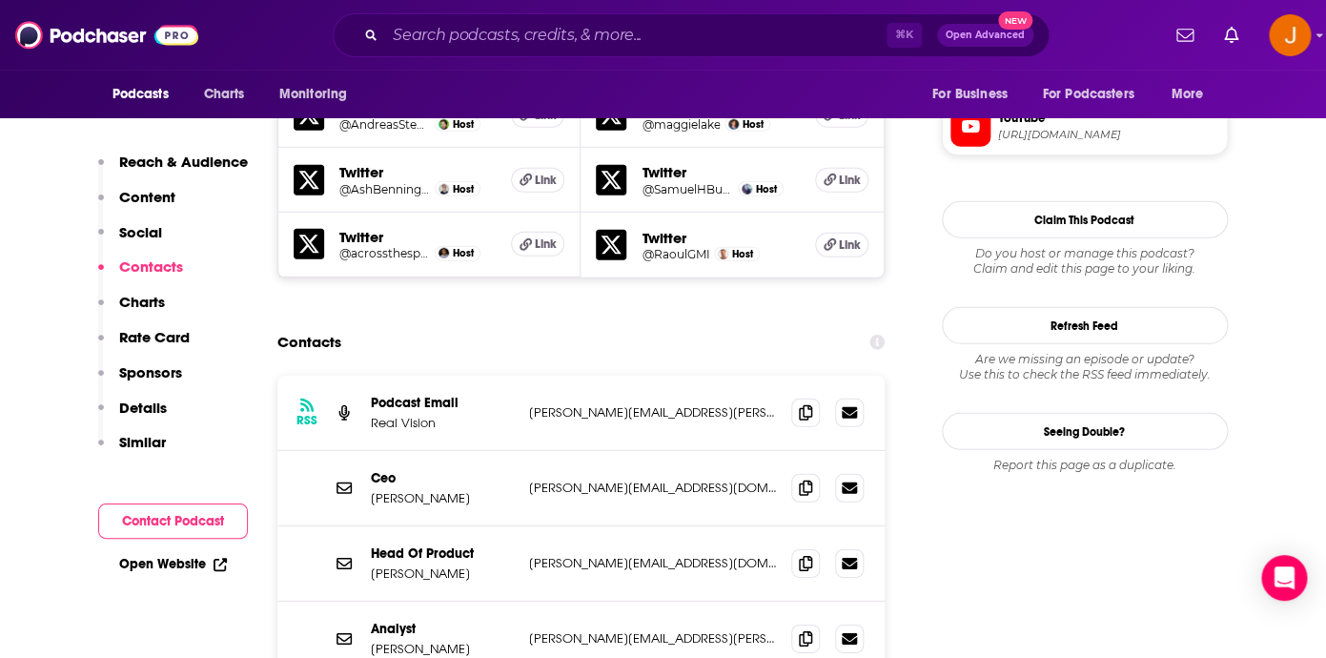
scroll to position [1801, 0]
drag, startPoint x: 700, startPoint y: 354, endPoint x: 520, endPoint y: 355, distance: 179.2
click at [529, 403] on p "paul.guerra@realvision.com" at bounding box center [653, 411] width 248 height 16
click at [520, 375] on div "RSS Podcast Email Real Vision paul.guerra@realvision.com paul.guerra@realvision…" at bounding box center [581, 412] width 608 height 75
drag, startPoint x: 523, startPoint y: 355, endPoint x: 705, endPoint y: 360, distance: 182.1
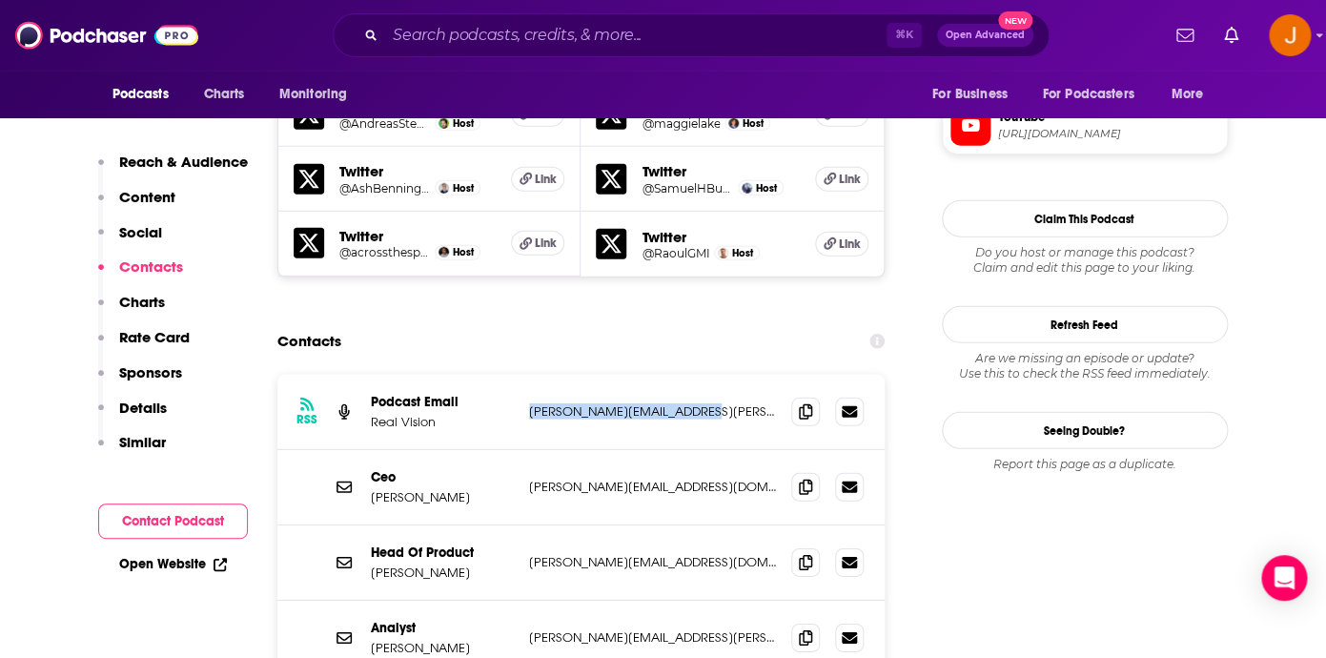
click at [705, 375] on div "RSS Podcast Email Real Vision paul.guerra@realvision.com paul.guerra@realvision…" at bounding box center [581, 412] width 608 height 75
copy p "paul.guerra@realvision.com"
drag, startPoint x: 525, startPoint y: 426, endPoint x: 677, endPoint y: 438, distance: 152.0
click at [677, 450] on div "Ceo Raoul Pal raoul.pal@realvision.com raoul.pal@realvision.com" at bounding box center [581, 487] width 608 height 75
copy p "raoul.pal@realvision.com"
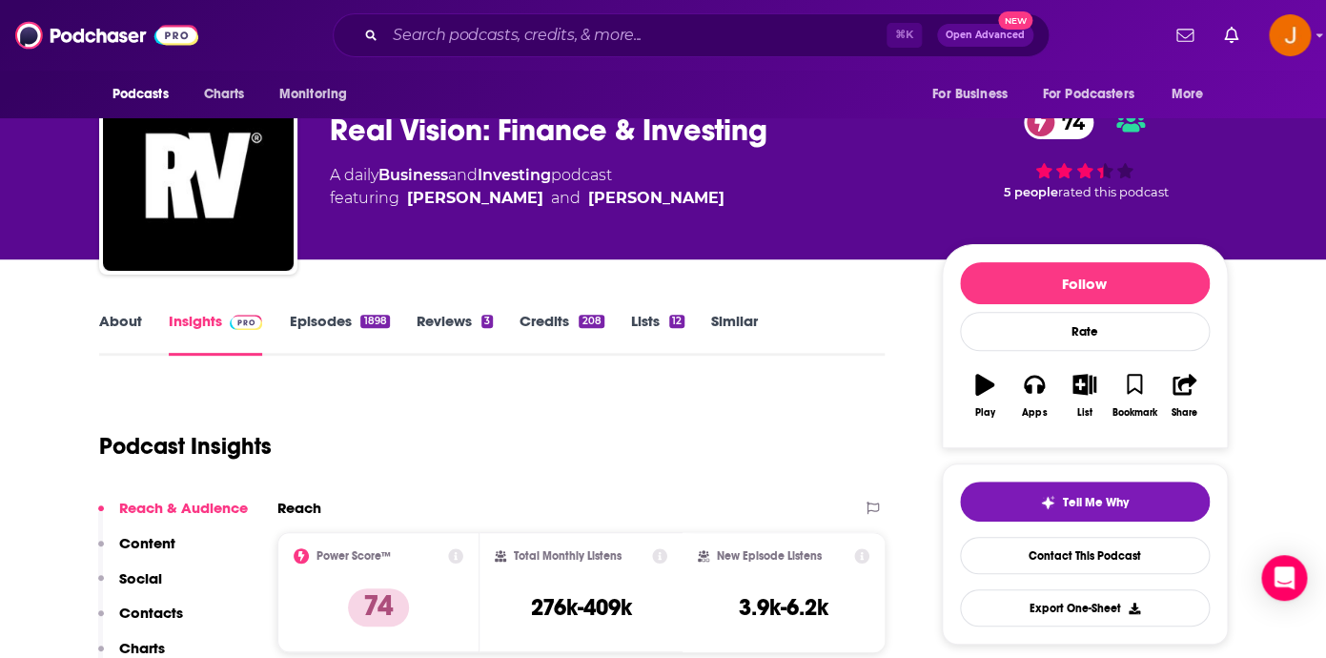
scroll to position [0, 0]
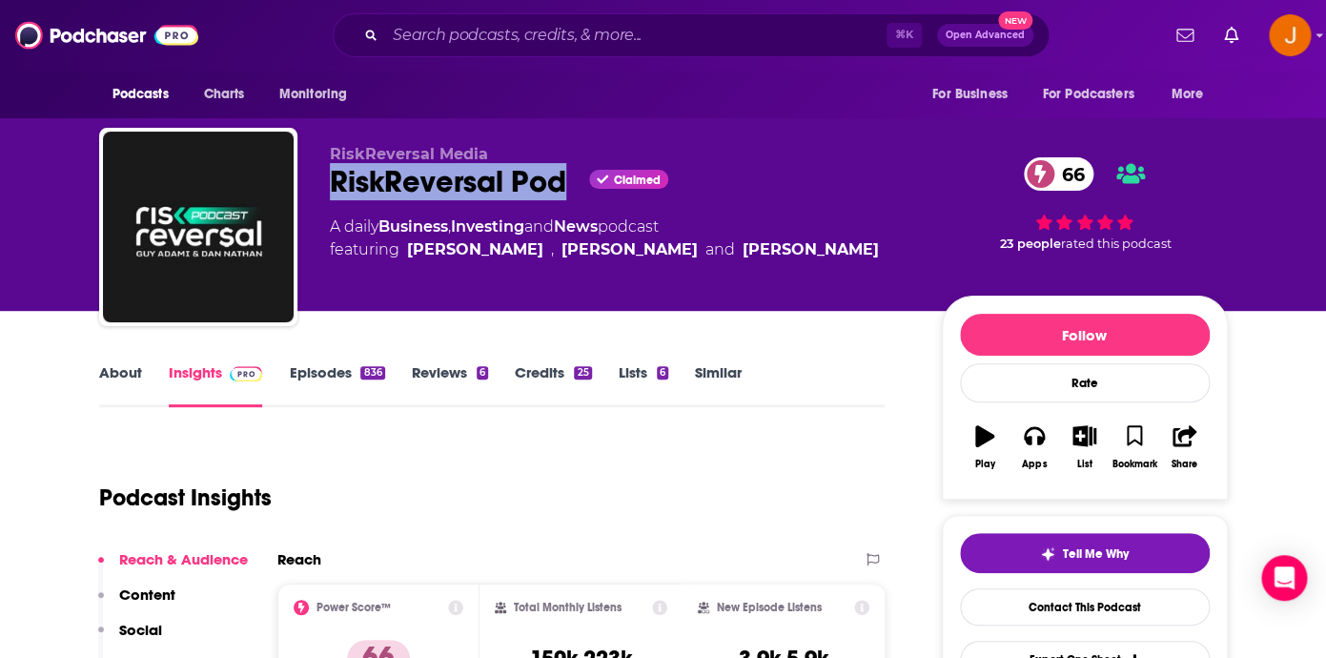
drag, startPoint x: 330, startPoint y: 188, endPoint x: 561, endPoint y: 198, distance: 231.8
click at [561, 198] on div "RiskReversal Pod Claimed 66" at bounding box center [620, 181] width 581 height 37
copy h2 "RiskReversal Pod"
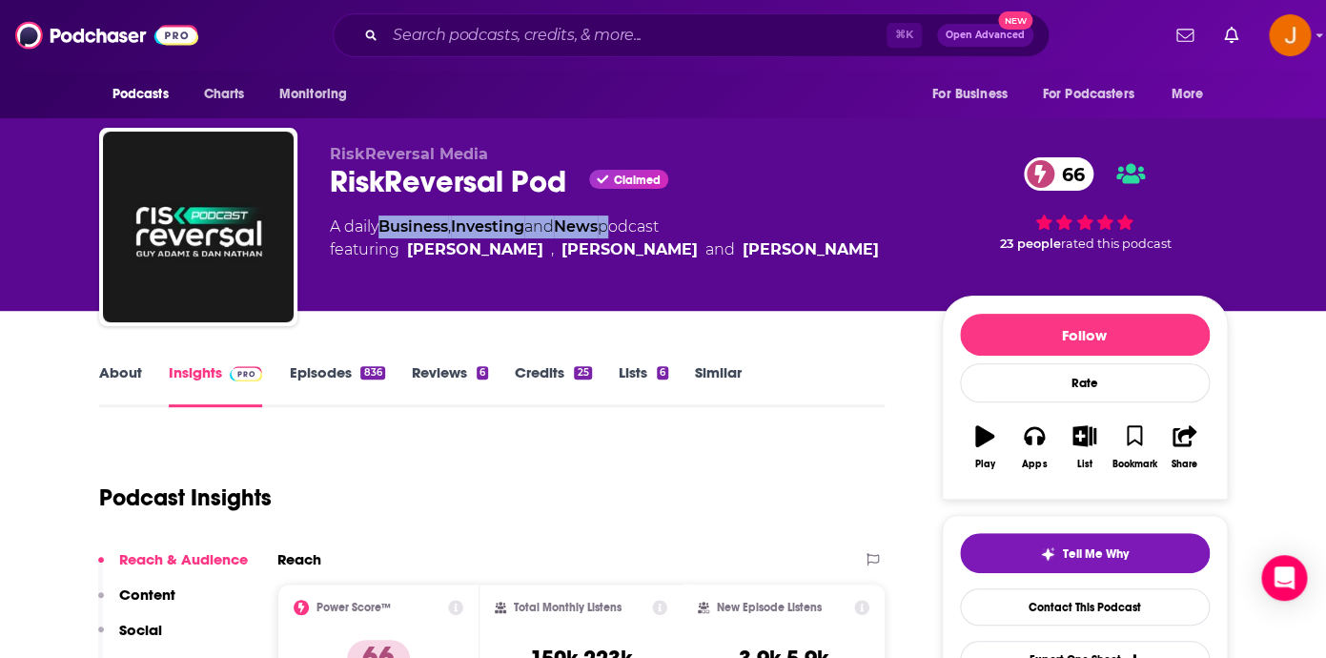
drag, startPoint x: 618, startPoint y: 233, endPoint x: 398, endPoint y: 240, distance: 219.3
click at [388, 229] on div "A daily Business , Investing and News podcast featuring Dan Nathan , Guy Adami …" at bounding box center [604, 238] width 549 height 46
copy div "Business , Investing and News"
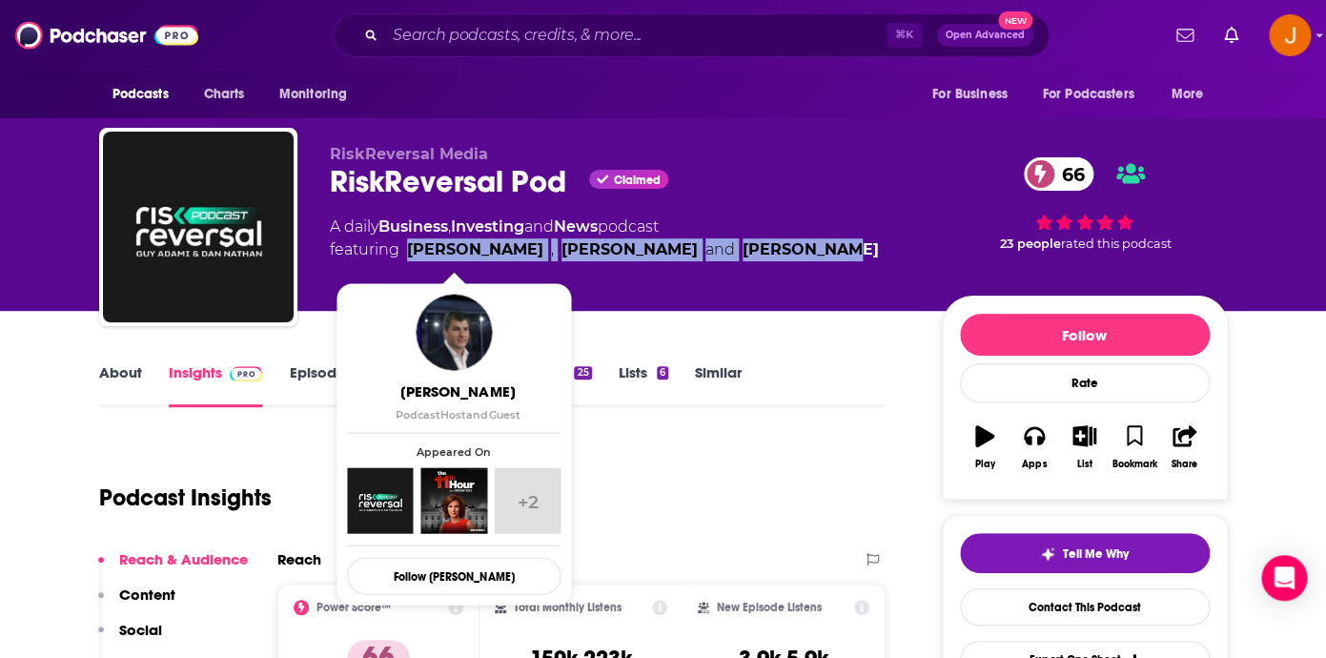
drag, startPoint x: 770, startPoint y: 258, endPoint x: 405, endPoint y: 257, distance: 365.0
click at [405, 257] on div "A daily Business , Investing and News podcast featuring Dan Nathan , Guy Adami …" at bounding box center [620, 238] width 581 height 46
copy span "Dan Nathan , Guy Adami and Danny Moses"
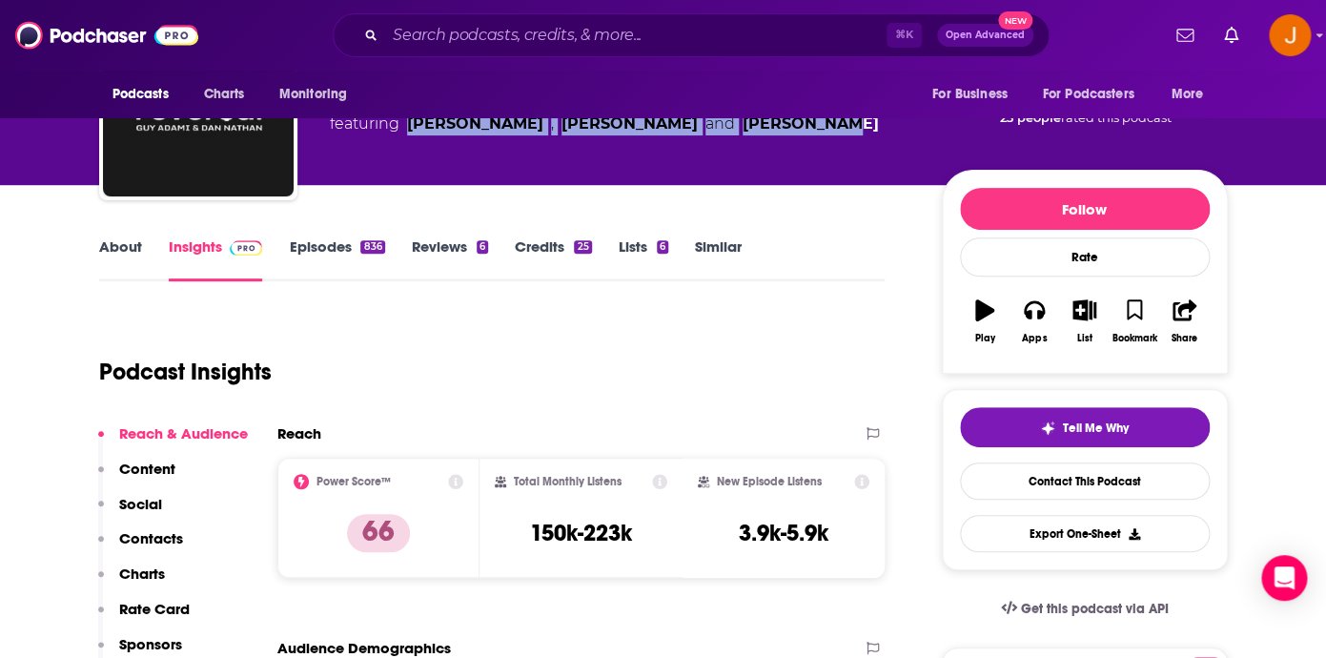
scroll to position [131, 0]
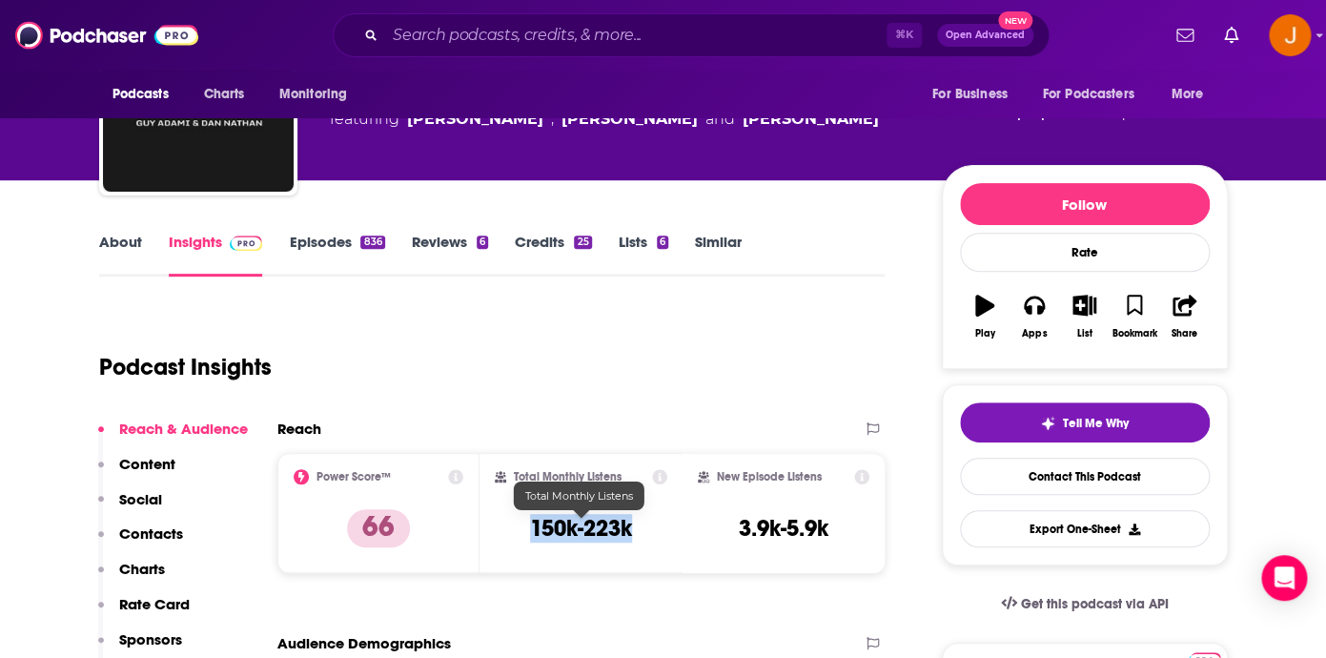
drag, startPoint x: 531, startPoint y: 534, endPoint x: 631, endPoint y: 537, distance: 100.1
click at [631, 537] on h3 "150k-223k" at bounding box center [581, 528] width 102 height 29
copy h3 "150k-223k"
click at [170, 528] on p "Contacts" at bounding box center [151, 533] width 64 height 18
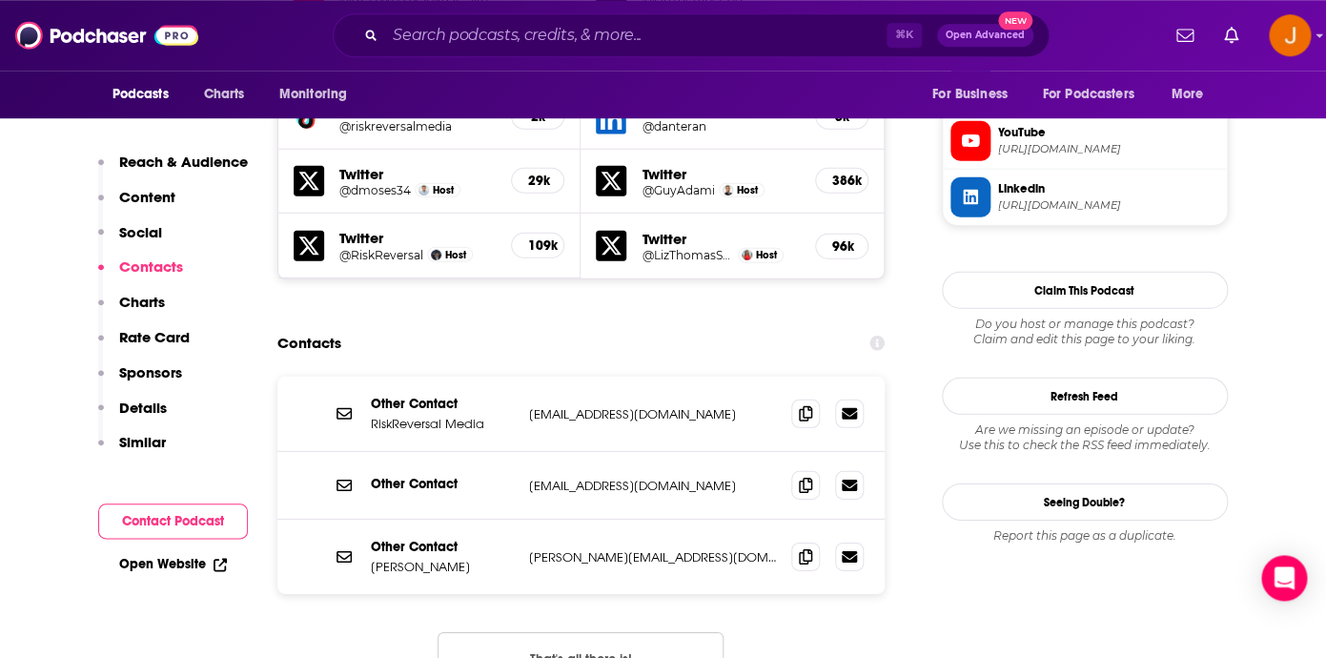
scroll to position [1843, 0]
drag, startPoint x: 679, startPoint y: 361, endPoint x: 511, endPoint y: 361, distance: 167.7
click at [529, 405] on p "contact@riskreversal.com" at bounding box center [653, 413] width 248 height 16
copy div "contact@riskreversal.com"
drag, startPoint x: 713, startPoint y: 429, endPoint x: 523, endPoint y: 433, distance: 189.7
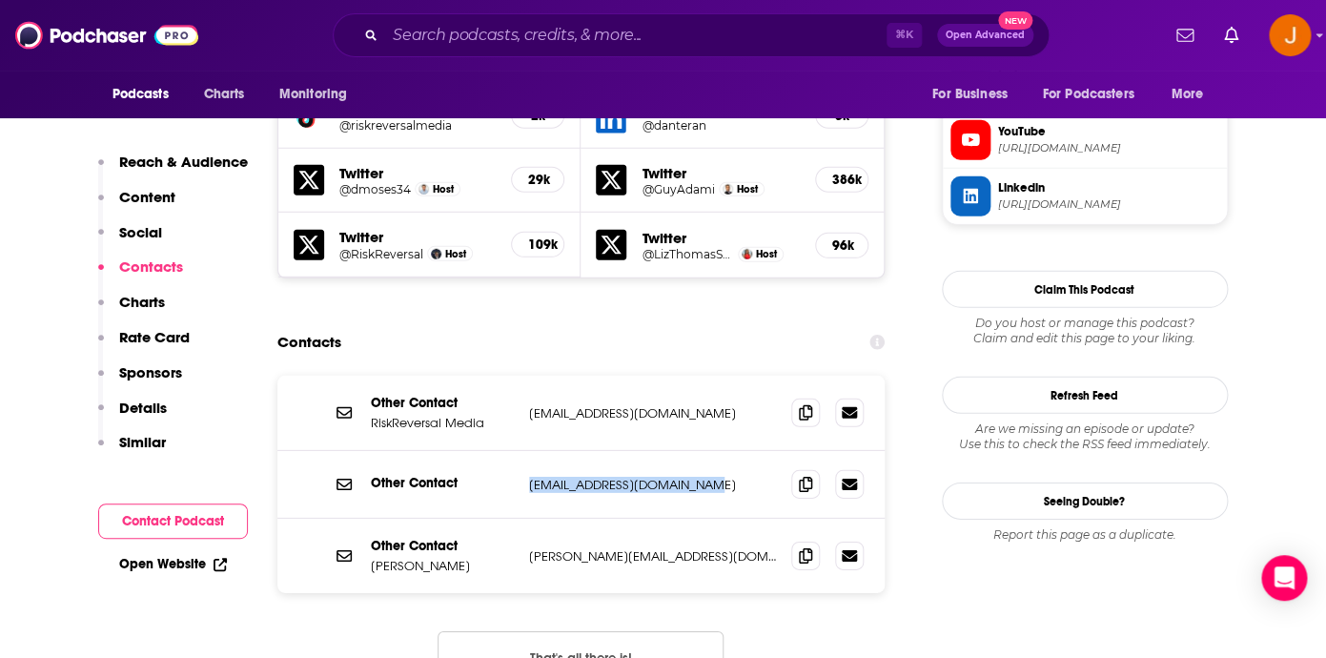
click at [529, 477] on p "onthetape@riskreversal.com" at bounding box center [653, 485] width 248 height 16
copy p "onthetape@riskreversal.com"
drag, startPoint x: 669, startPoint y: 503, endPoint x: 522, endPoint y: 505, distance: 146.8
click at [520, 518] on div "Other Contact Dan Nathan dan@riskreversal.com dan@riskreversal.com" at bounding box center [581, 555] width 608 height 74
copy div "dan@riskreversal.com"
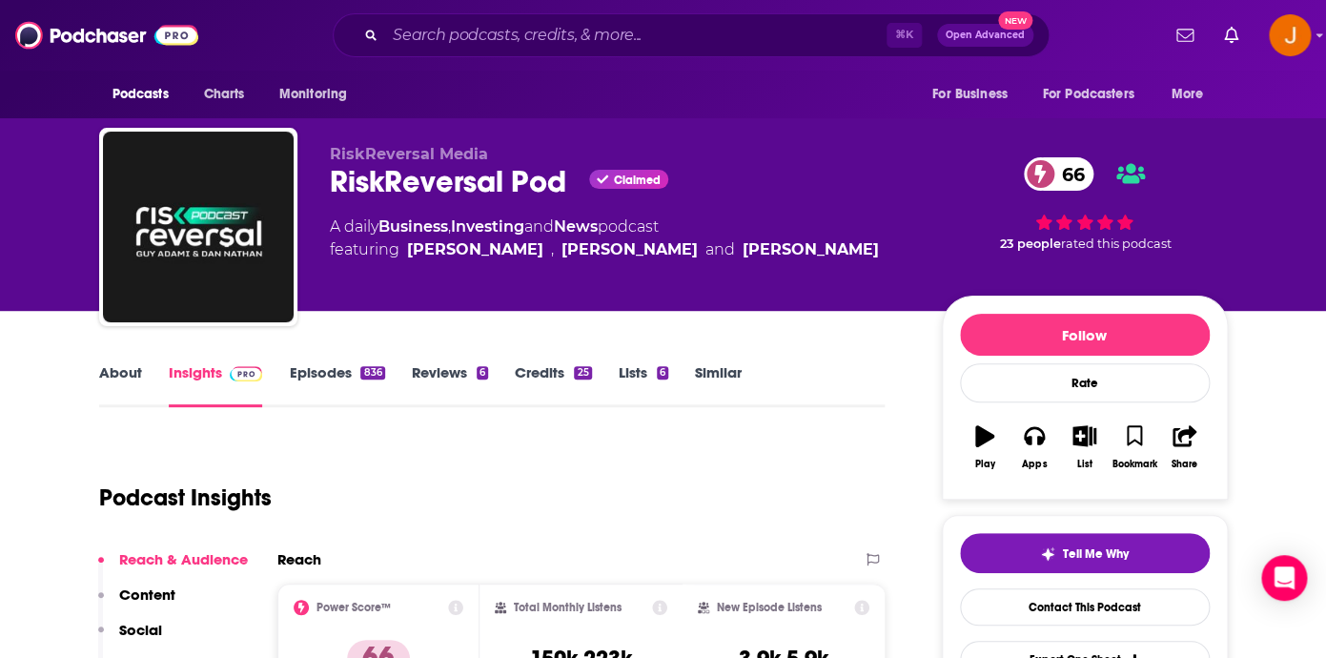
scroll to position [19, 0]
